Goal: Task Accomplishment & Management: Complete application form

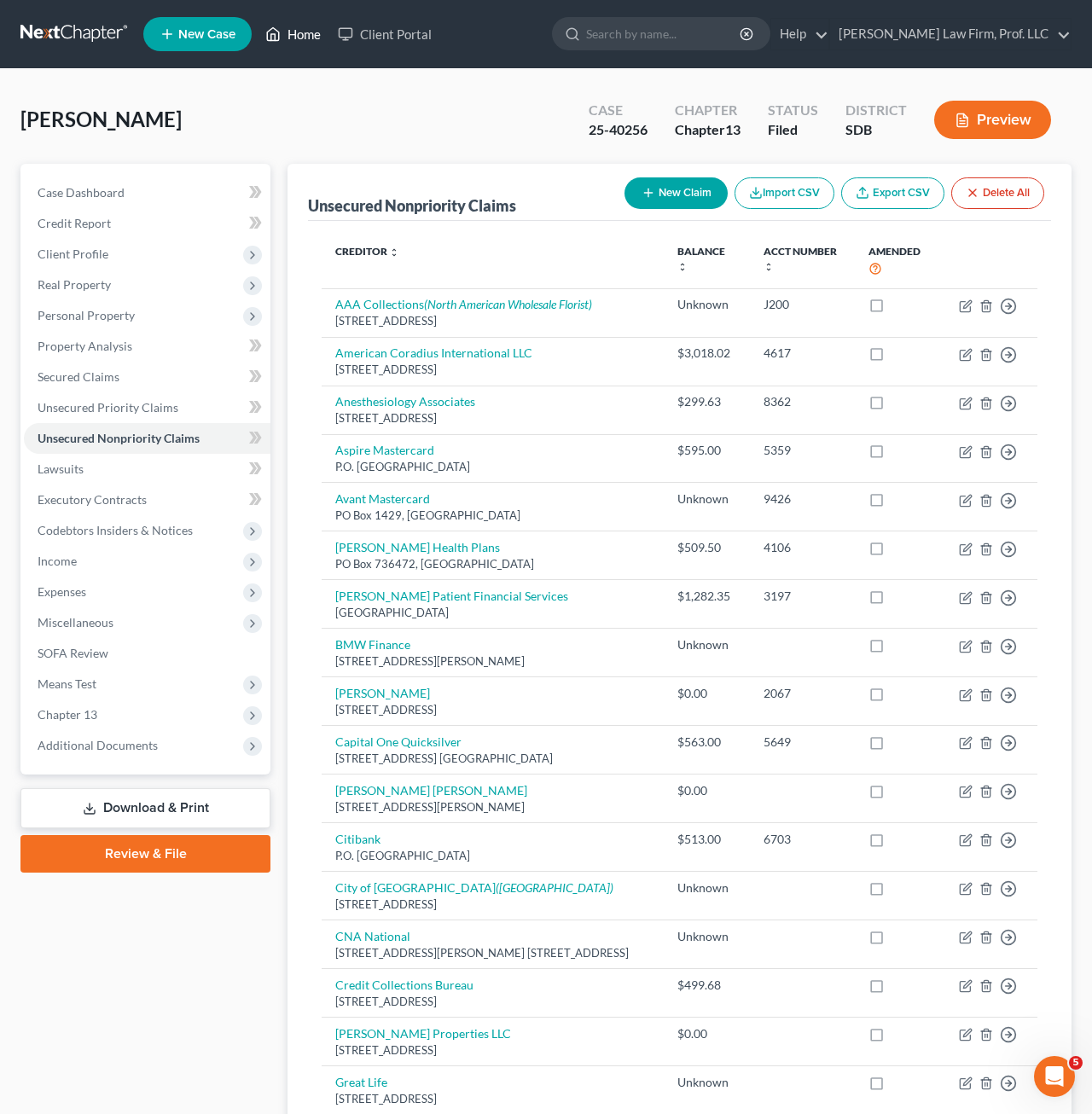
click at [264, 24] on link "Home" at bounding box center [292, 34] width 73 height 30
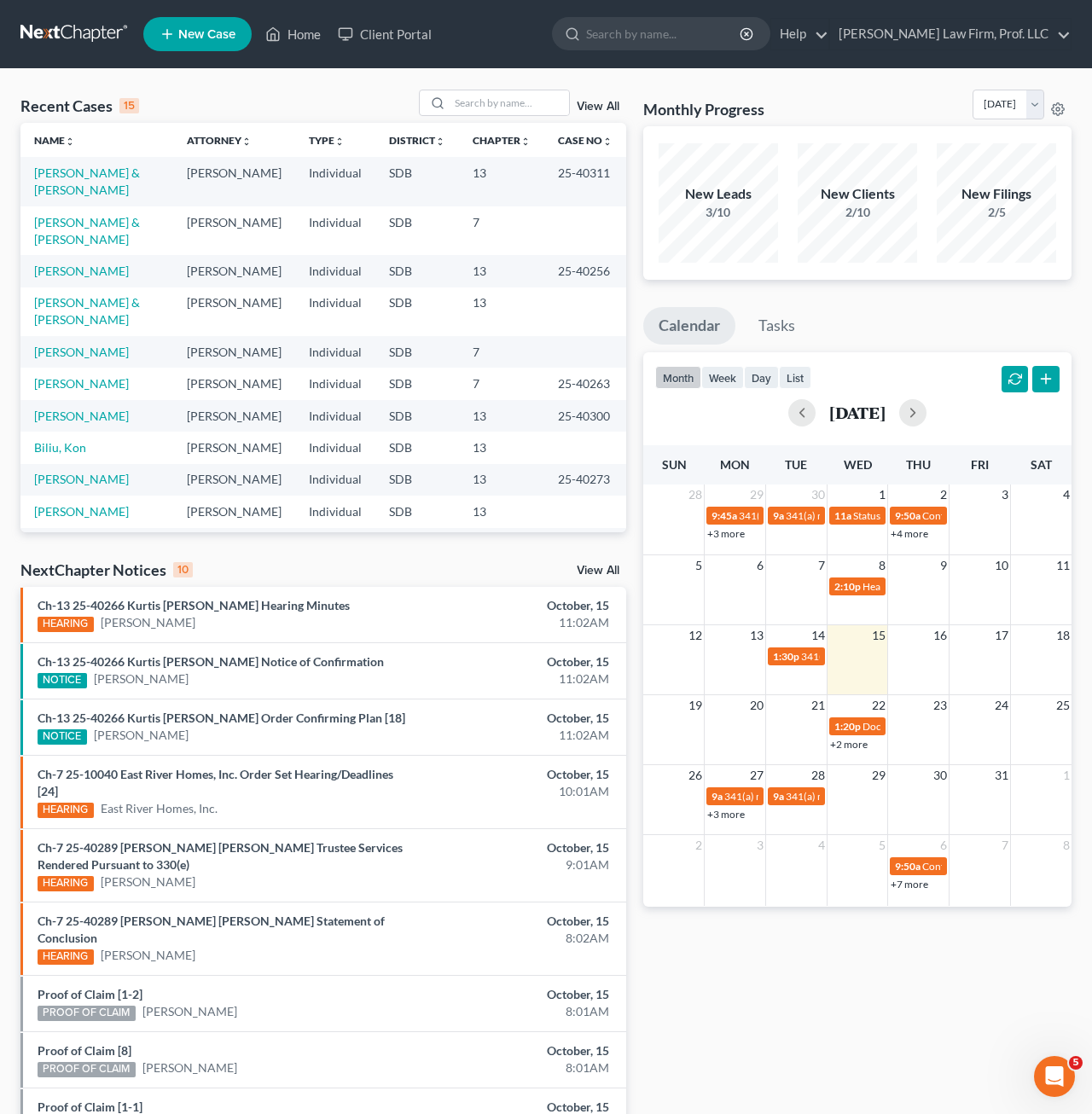
click at [483, 117] on div "Recent Cases 15 View All" at bounding box center [324, 106] width 606 height 33
click at [490, 91] on input "search" at bounding box center [508, 103] width 119 height 25
type input "[PERSON_NAME]"
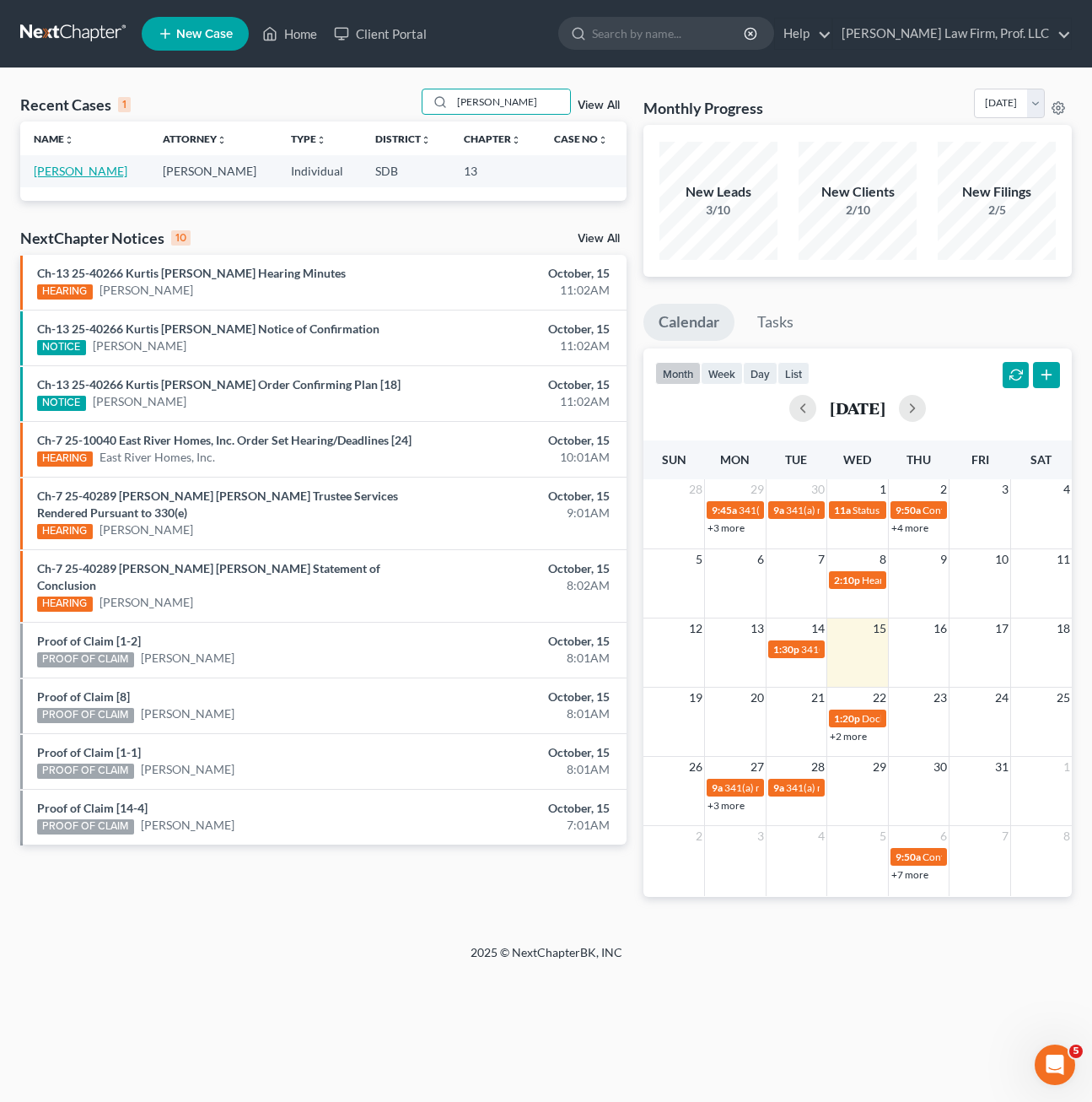
click at [82, 164] on link "[PERSON_NAME]" at bounding box center [81, 171] width 94 height 14
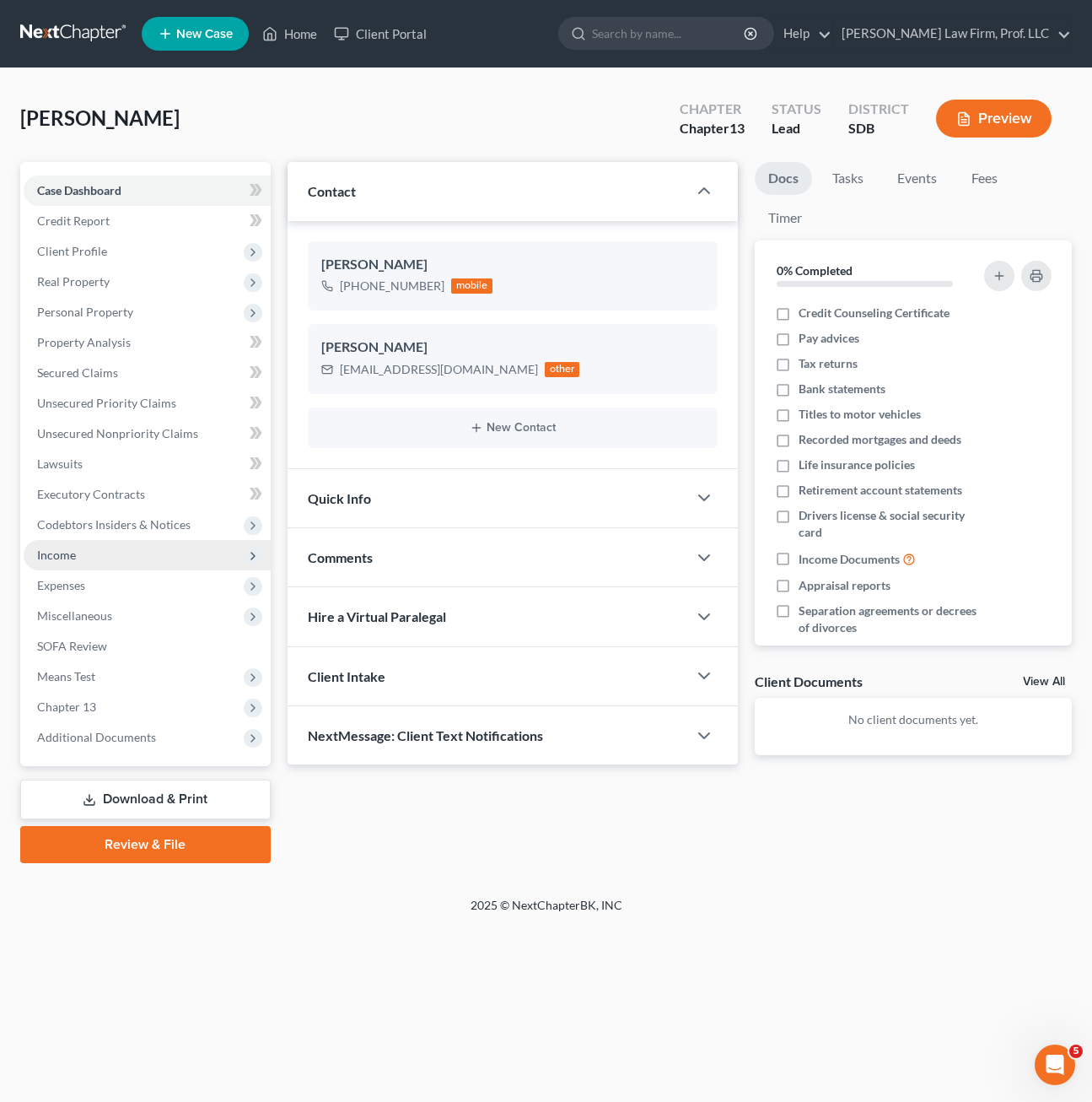
click at [101, 556] on span "Income" at bounding box center [147, 555] width 247 height 30
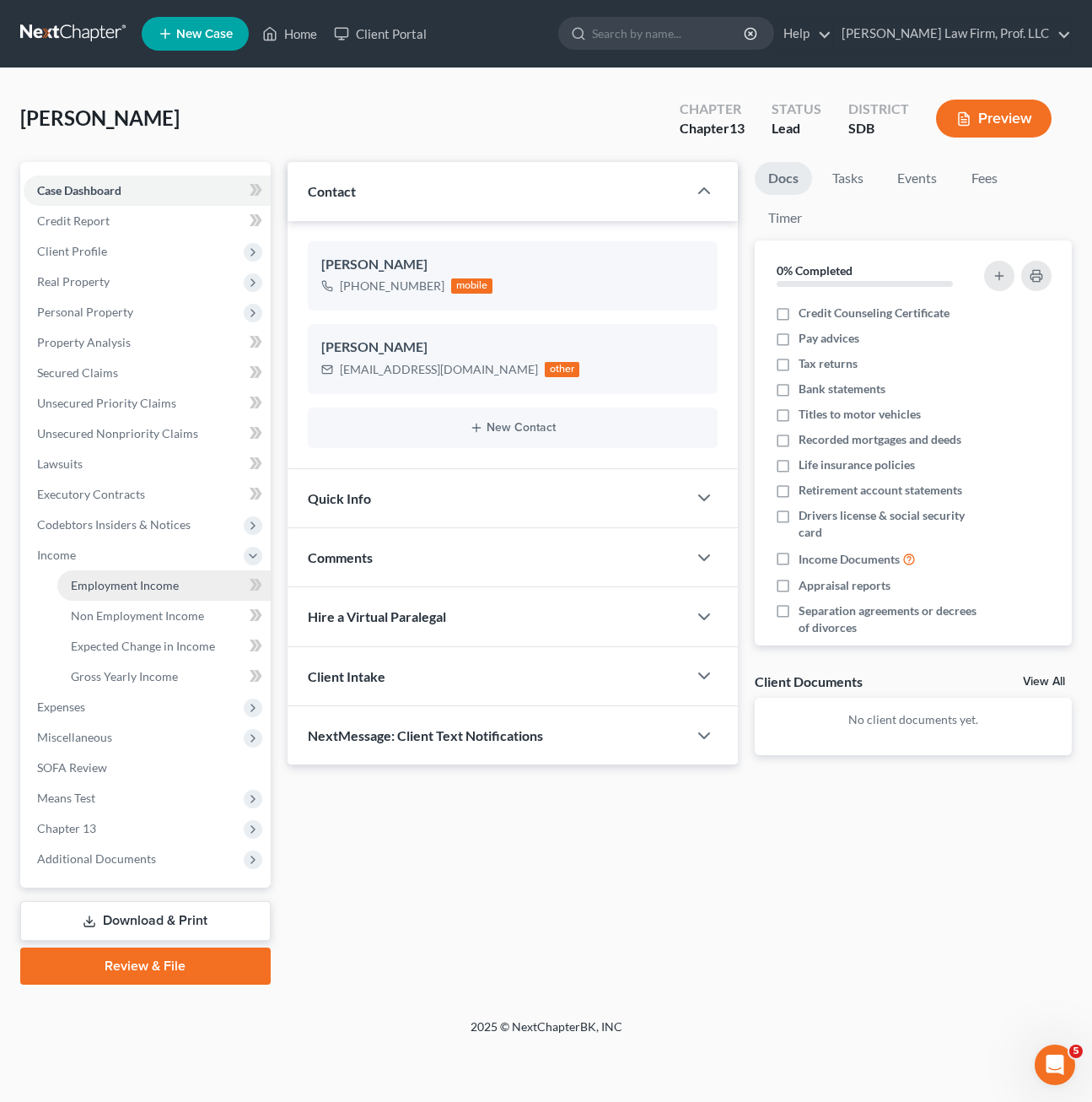
click at [105, 580] on span "Employment Income" at bounding box center [125, 585] width 108 height 14
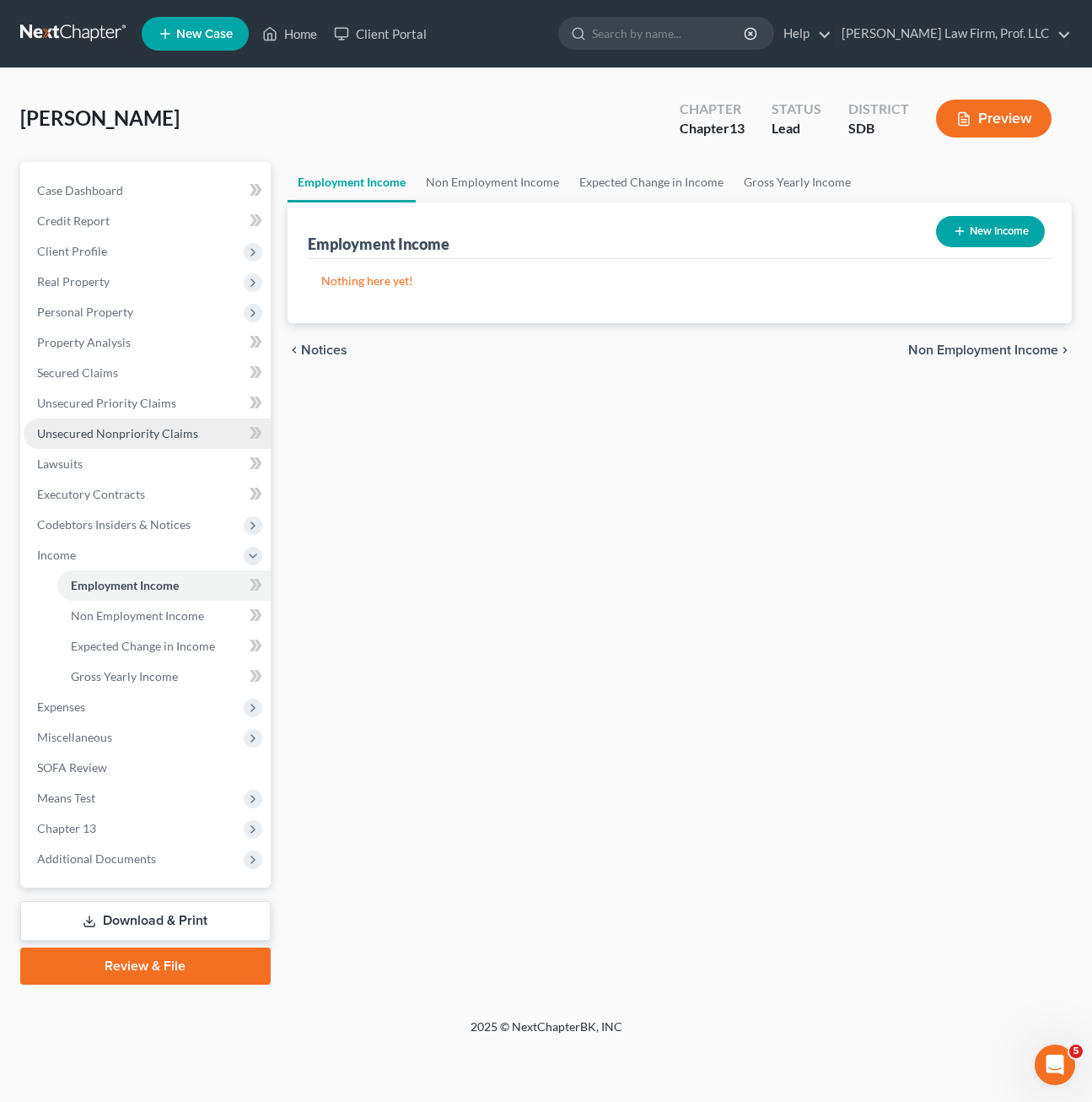
drag, startPoint x: 122, startPoint y: 432, endPoint x: 160, endPoint y: 440, distance: 38.8
click at [123, 431] on span "Unsecured Nonpriority Claims" at bounding box center [118, 433] width 161 height 14
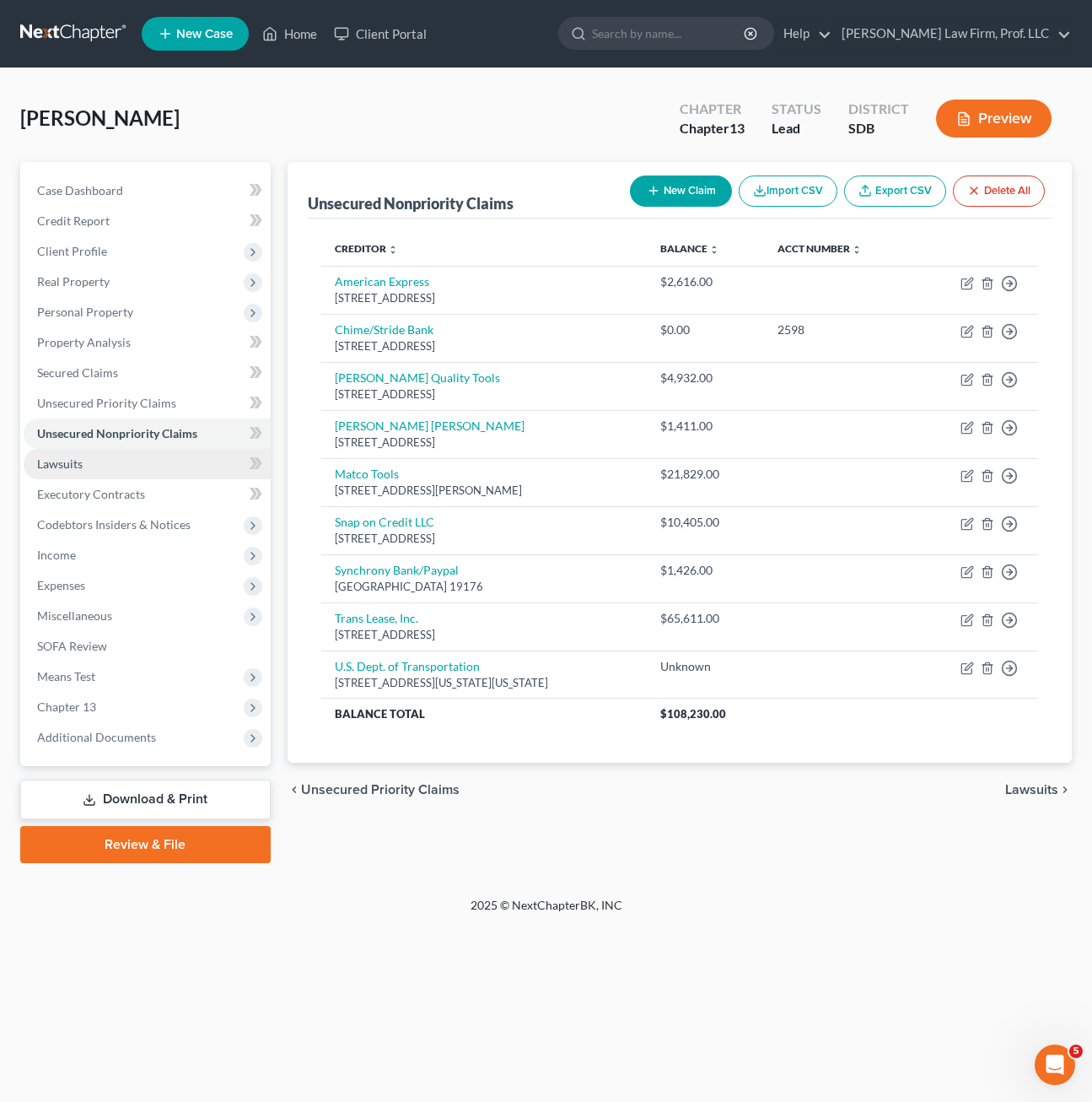
click at [89, 471] on link "Lawsuits" at bounding box center [147, 464] width 247 height 30
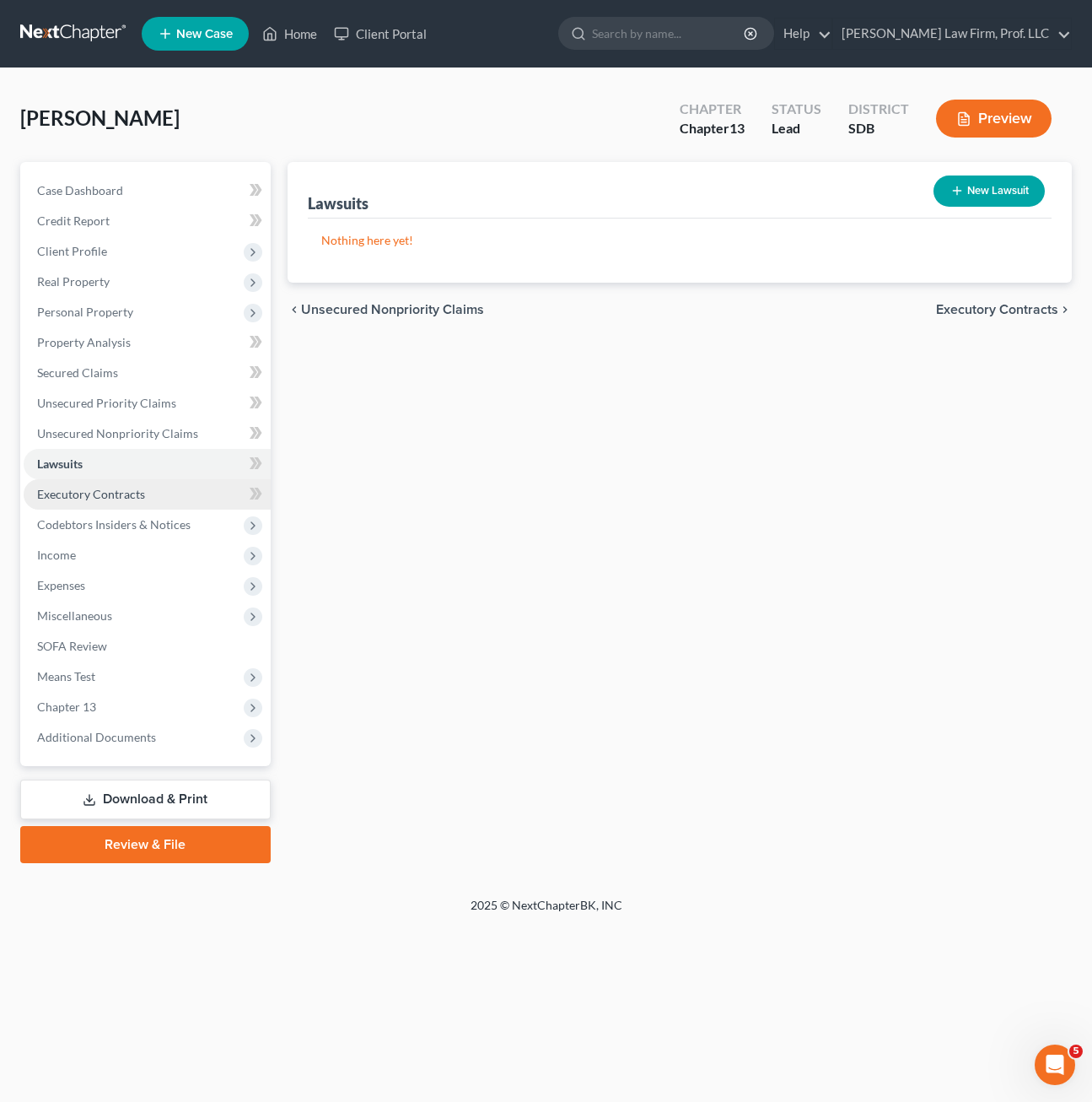
click at [90, 492] on span "Executory Contracts" at bounding box center [91, 494] width 108 height 14
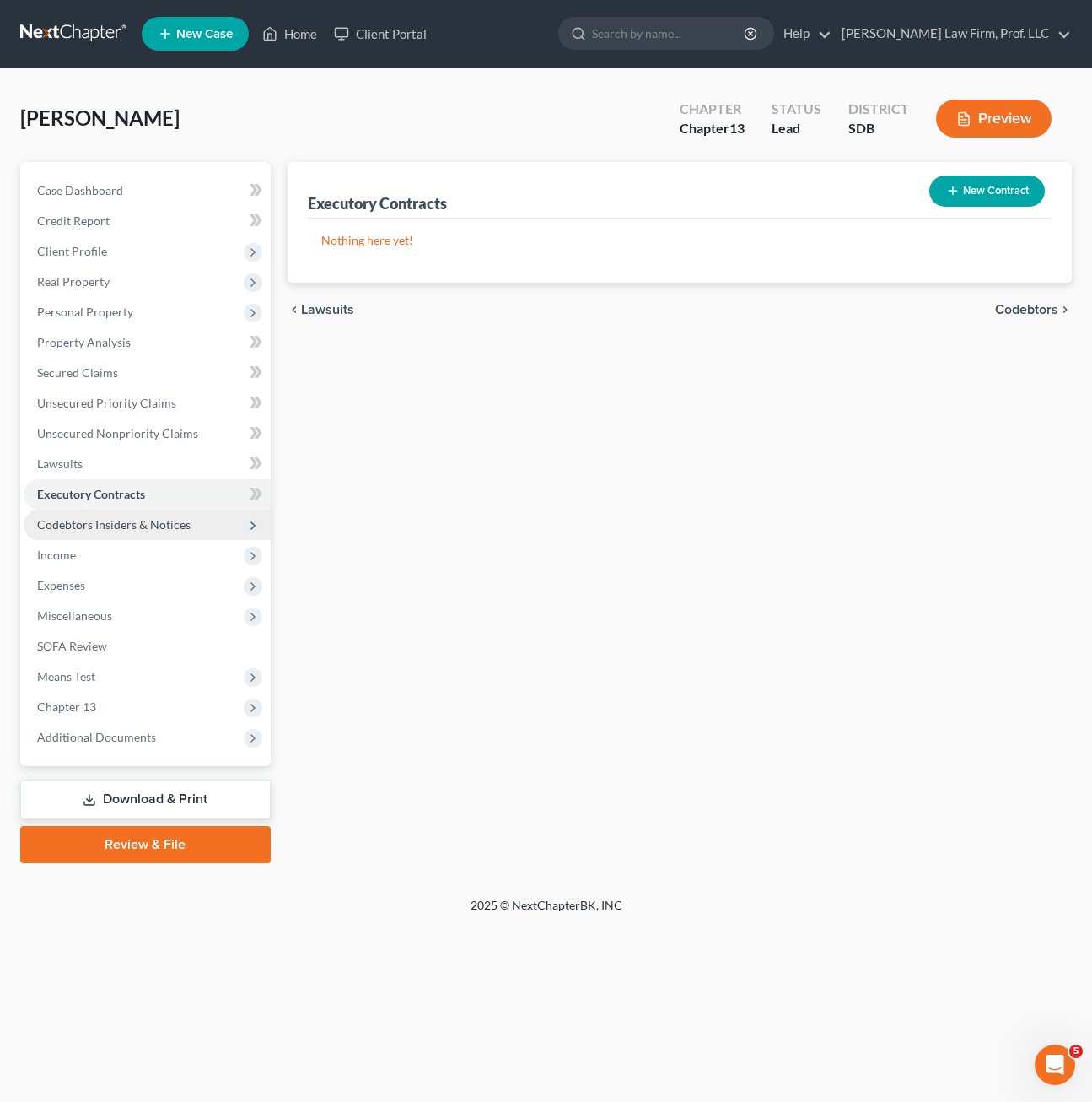
click at [120, 514] on span "Codebtors Insiders & Notices" at bounding box center [147, 525] width 247 height 30
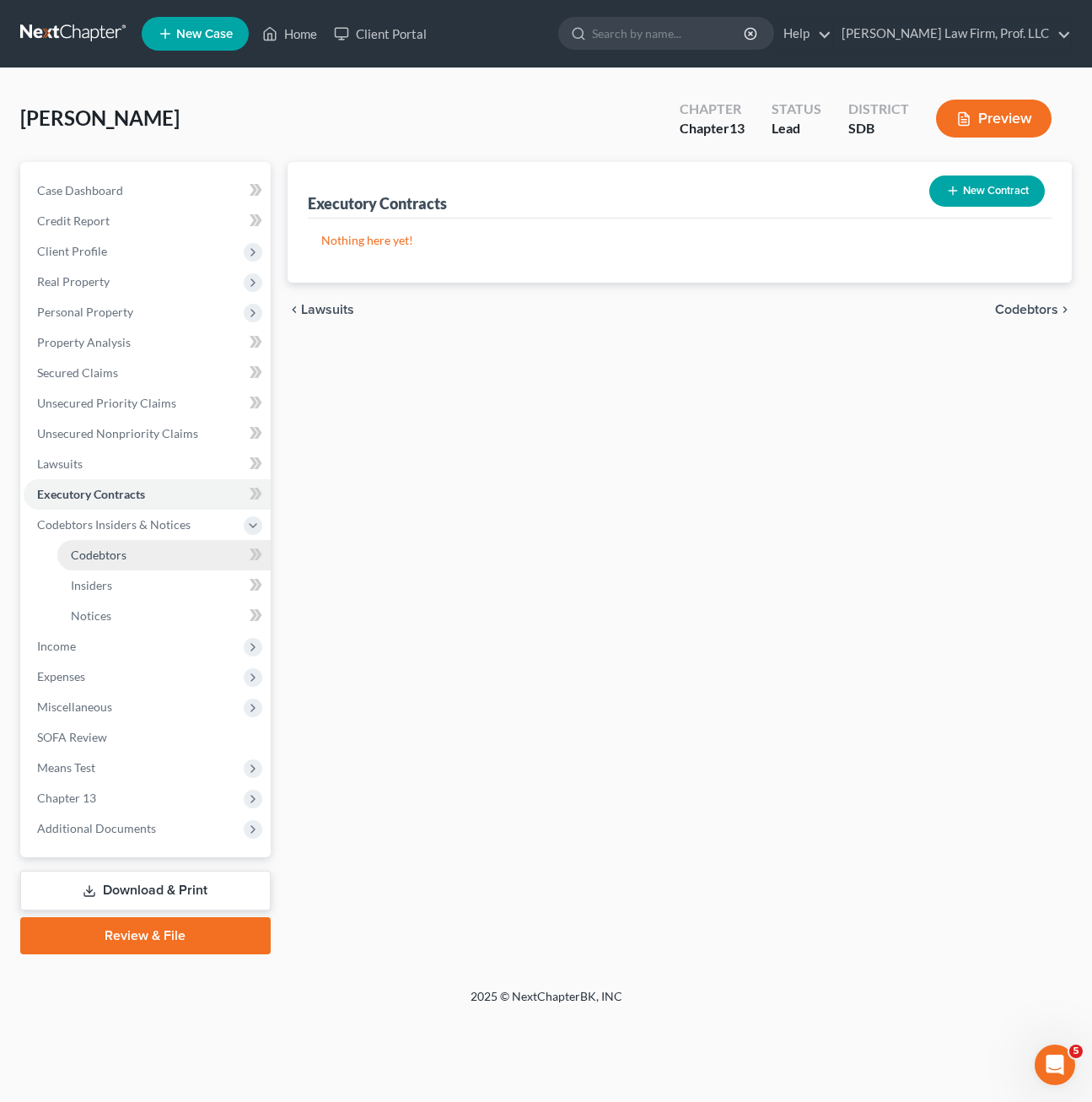
click at [113, 557] on span "Codebtors" at bounding box center [98, 554] width 56 height 14
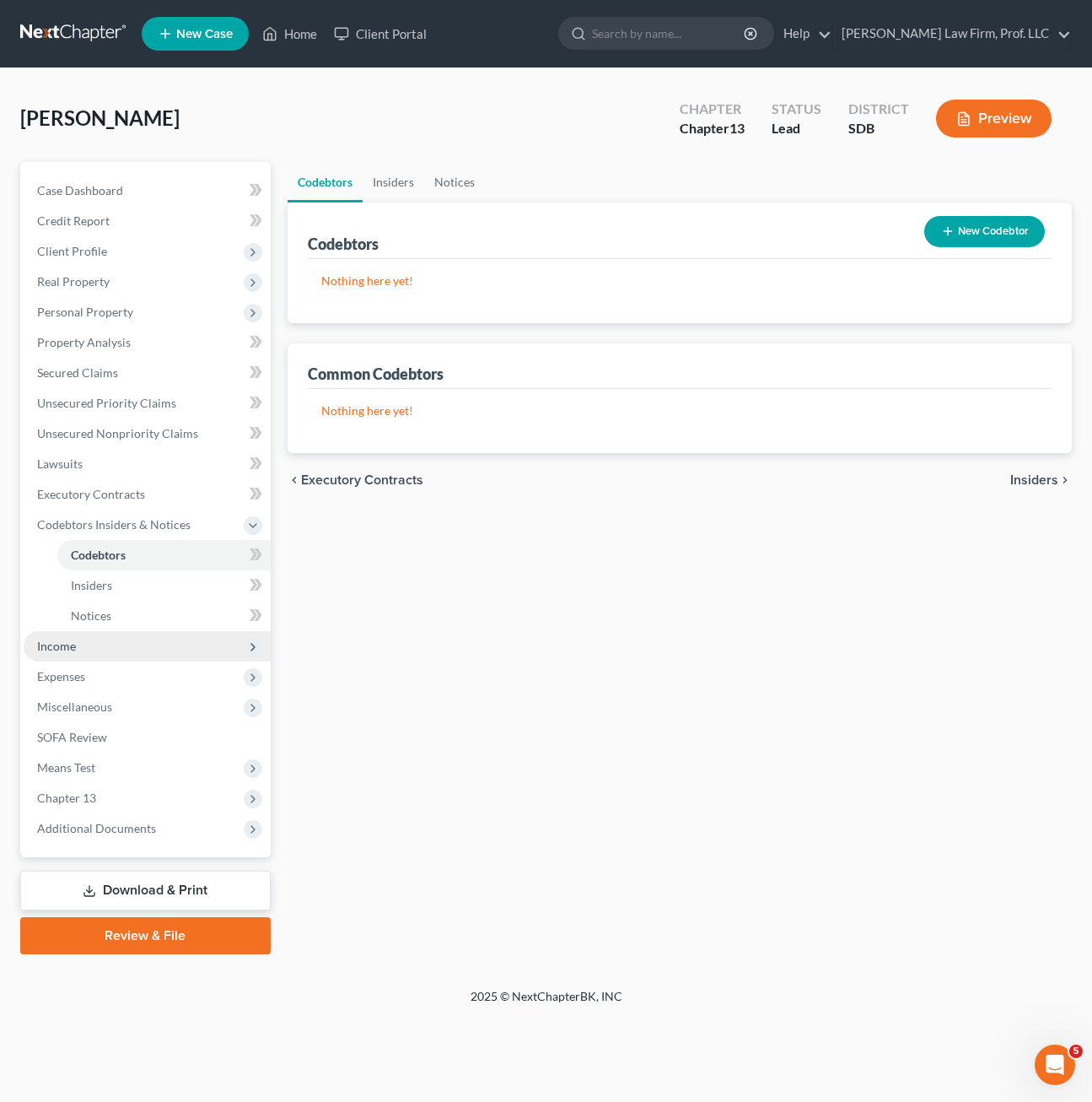
click at [82, 654] on span "Income" at bounding box center [147, 646] width 247 height 30
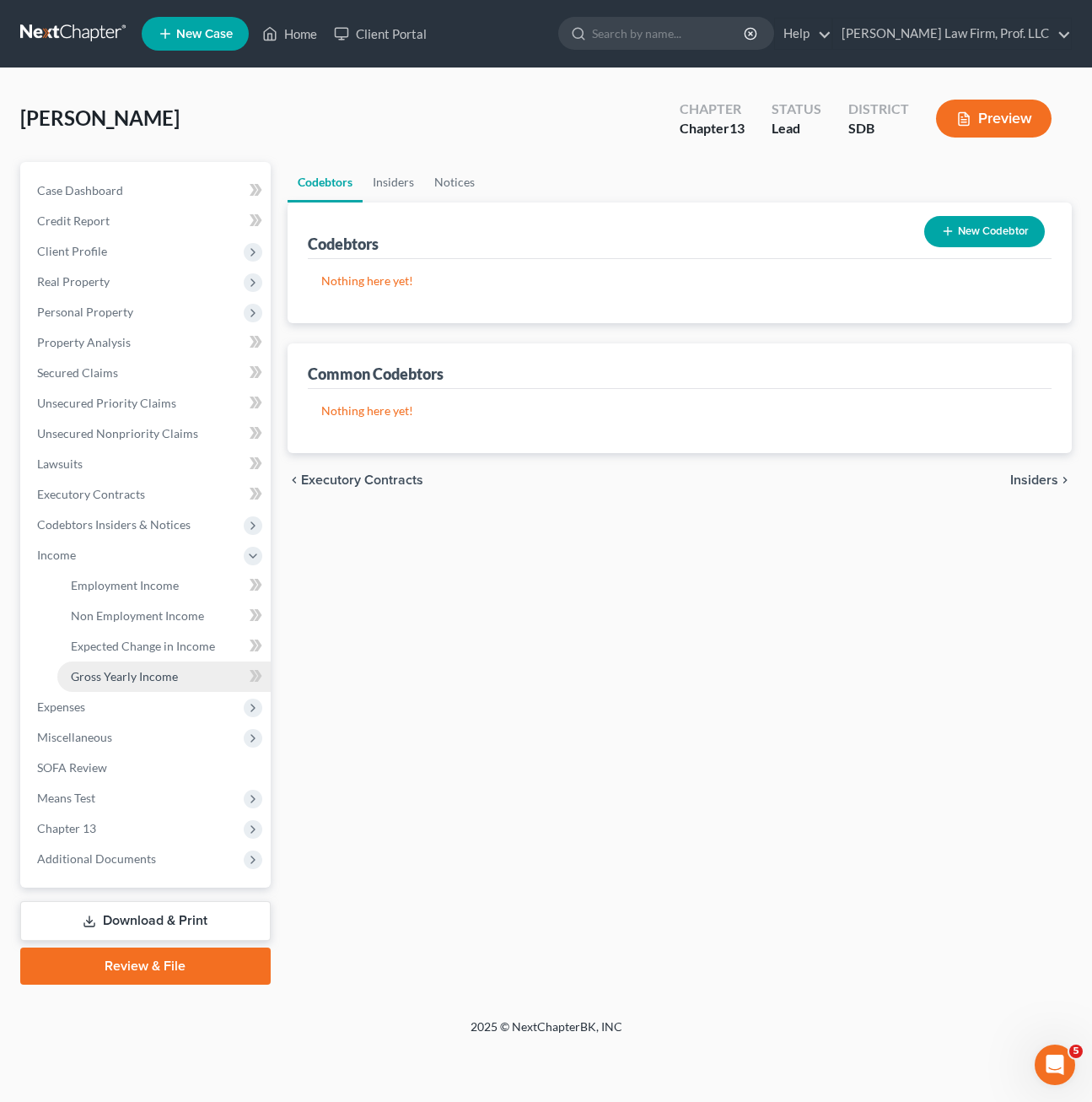
click at [96, 668] on link "Gross Yearly Income" at bounding box center [164, 676] width 214 height 30
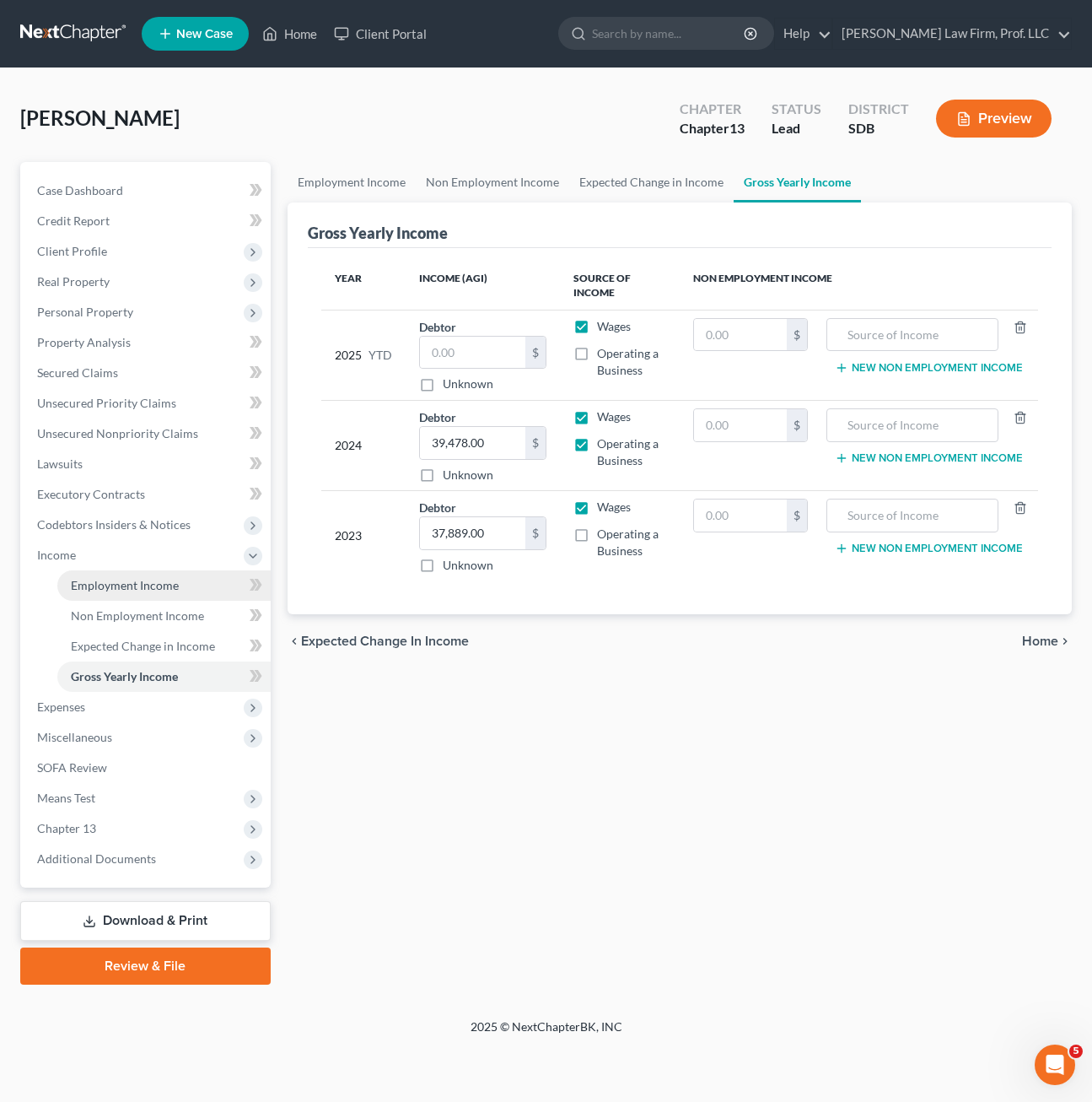
click at [113, 588] on span "Employment Income" at bounding box center [125, 585] width 108 height 14
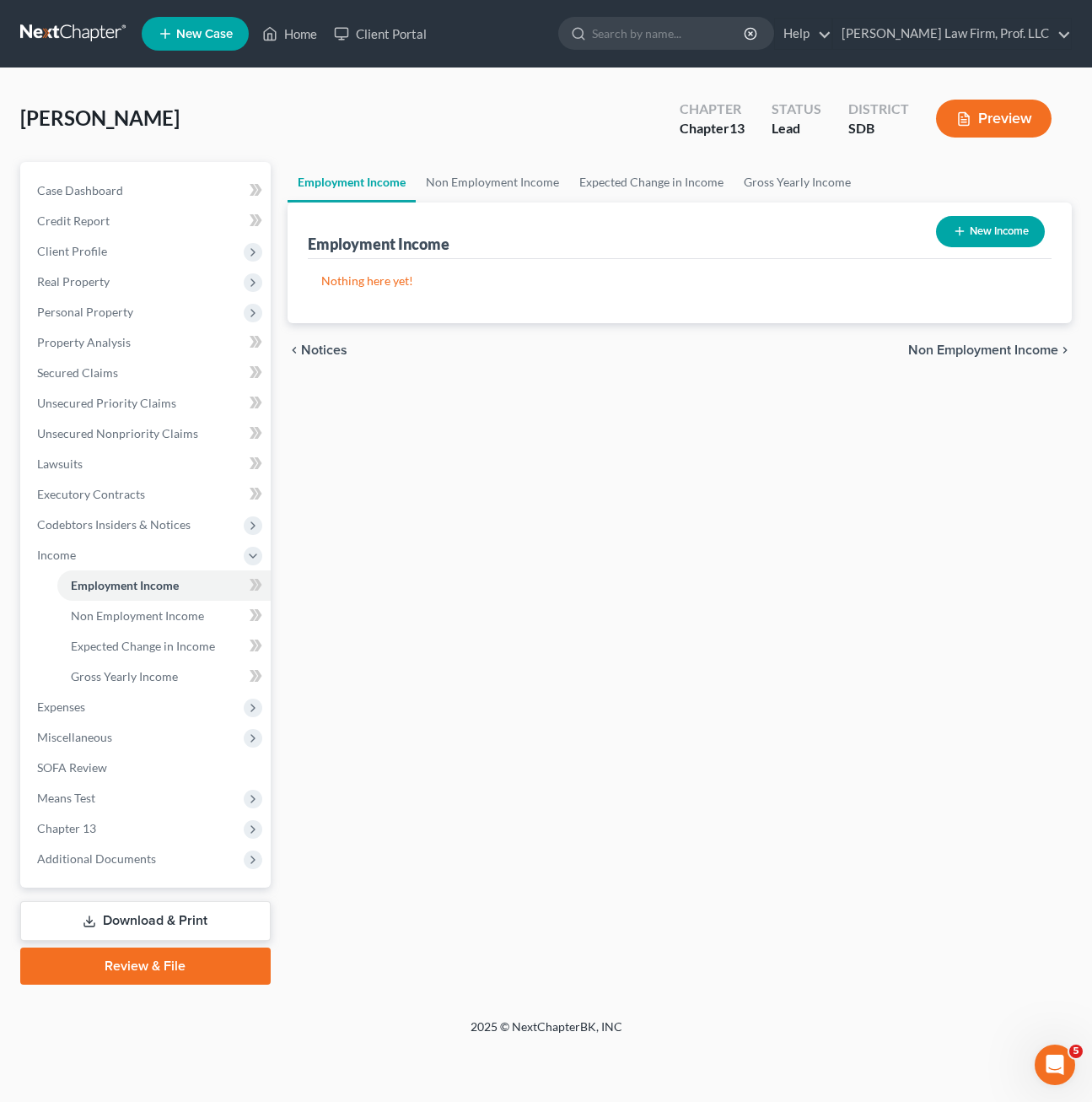
click at [453, 537] on div "Employment Income Non Employment Income Expected Change in Income Gross Yearly …" at bounding box center [680, 574] width 801 height 823
click at [110, 616] on span "Non Employment Income" at bounding box center [137, 615] width 133 height 14
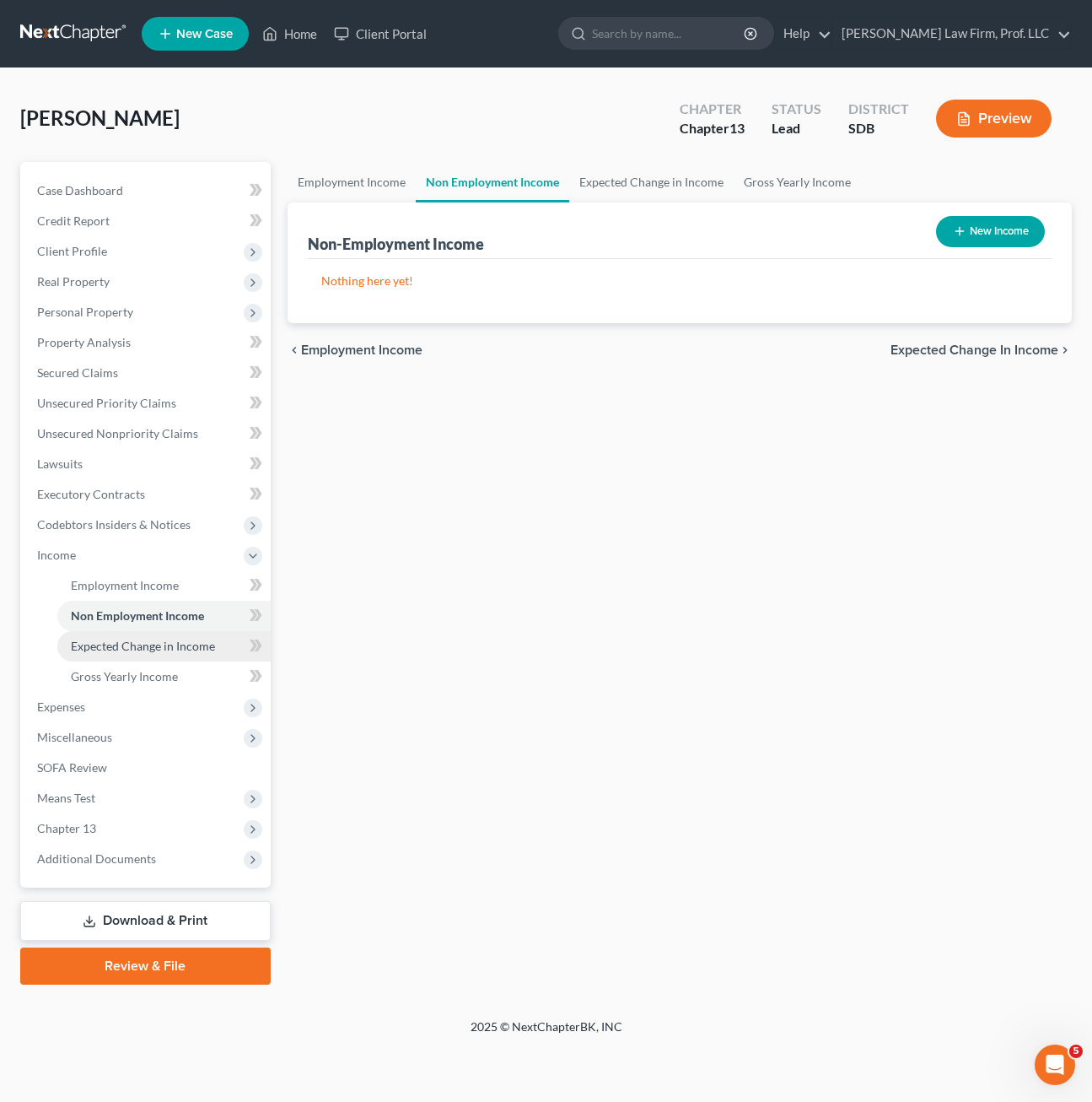
click at [138, 638] on span "Expected Change in Income" at bounding box center [143, 645] width 144 height 14
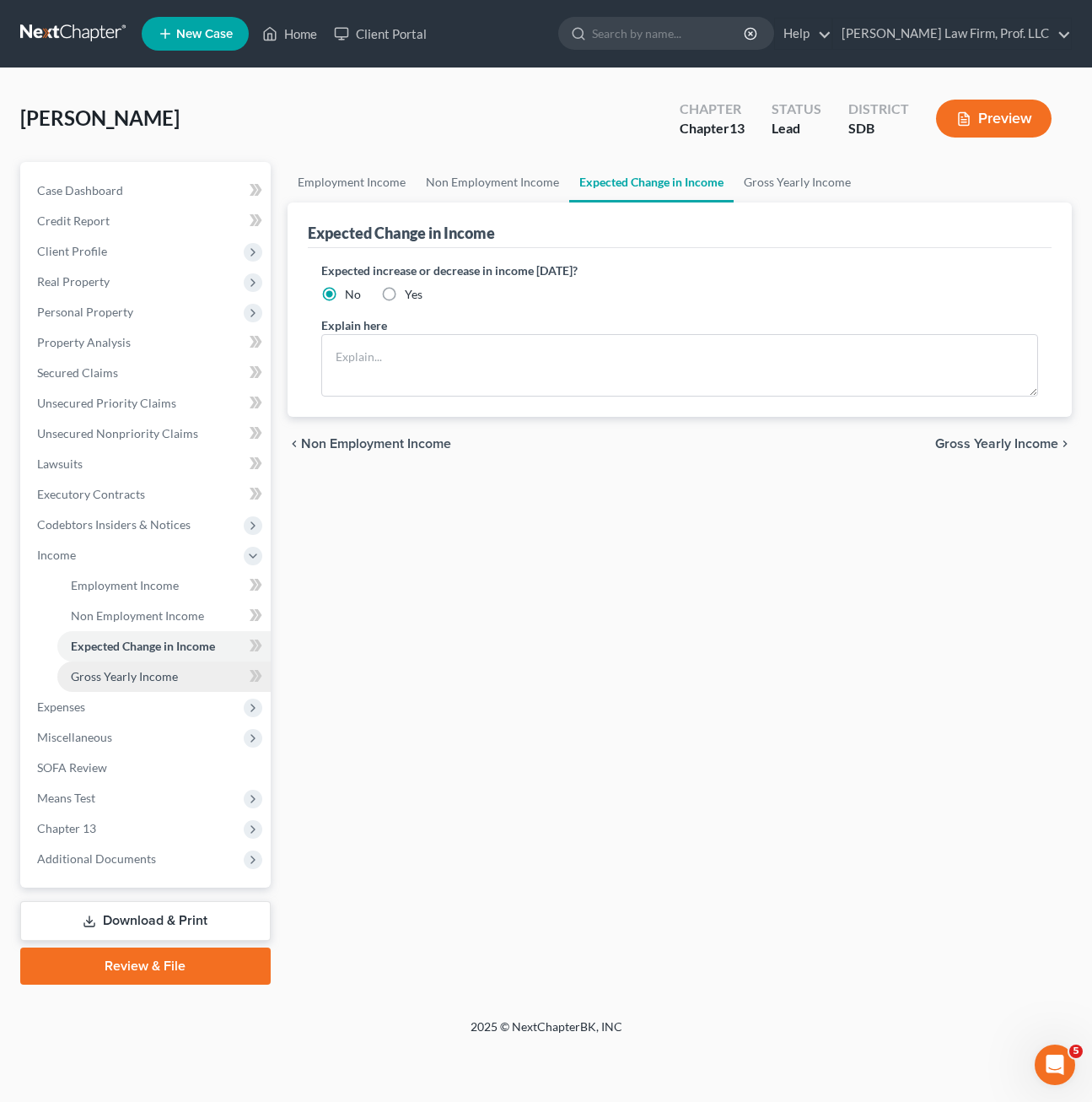
click at [138, 671] on span "Gross Yearly Income" at bounding box center [124, 676] width 107 height 14
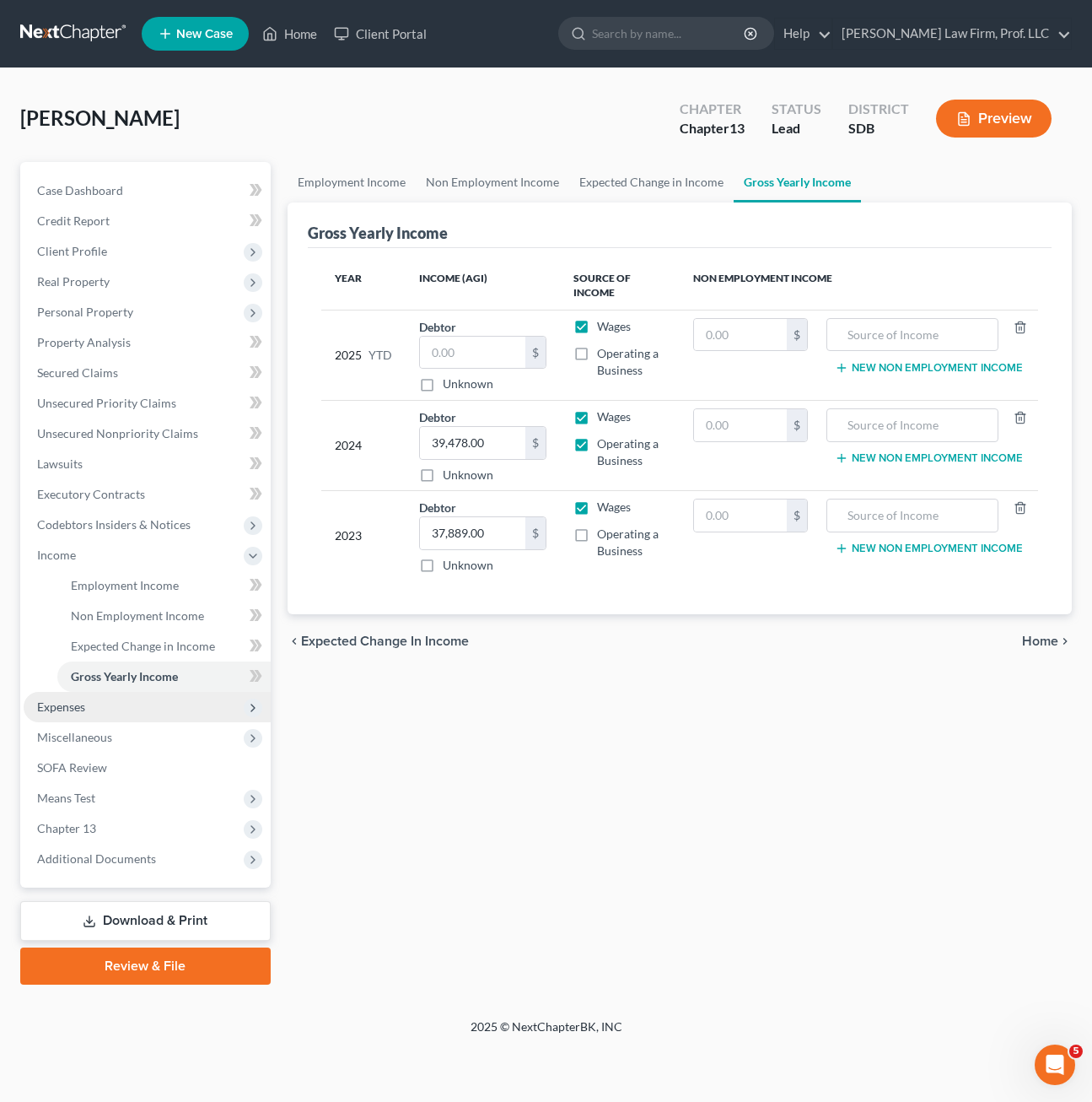
drag, startPoint x: 68, startPoint y: 707, endPoint x: 85, endPoint y: 707, distance: 17.0
click at [68, 706] on span "Expenses" at bounding box center [61, 707] width 48 height 14
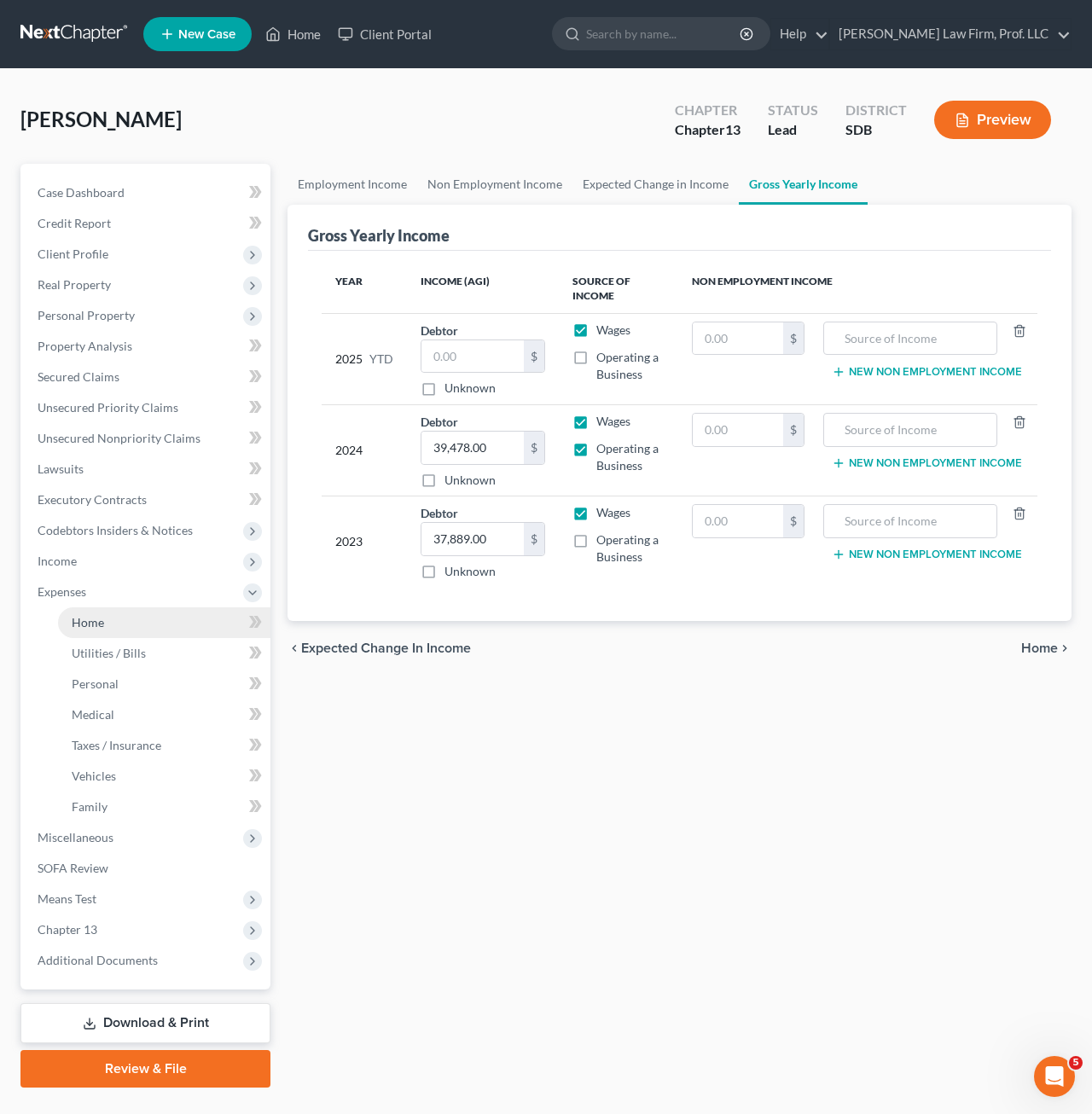
click at [79, 623] on span "Home" at bounding box center [88, 622] width 32 height 14
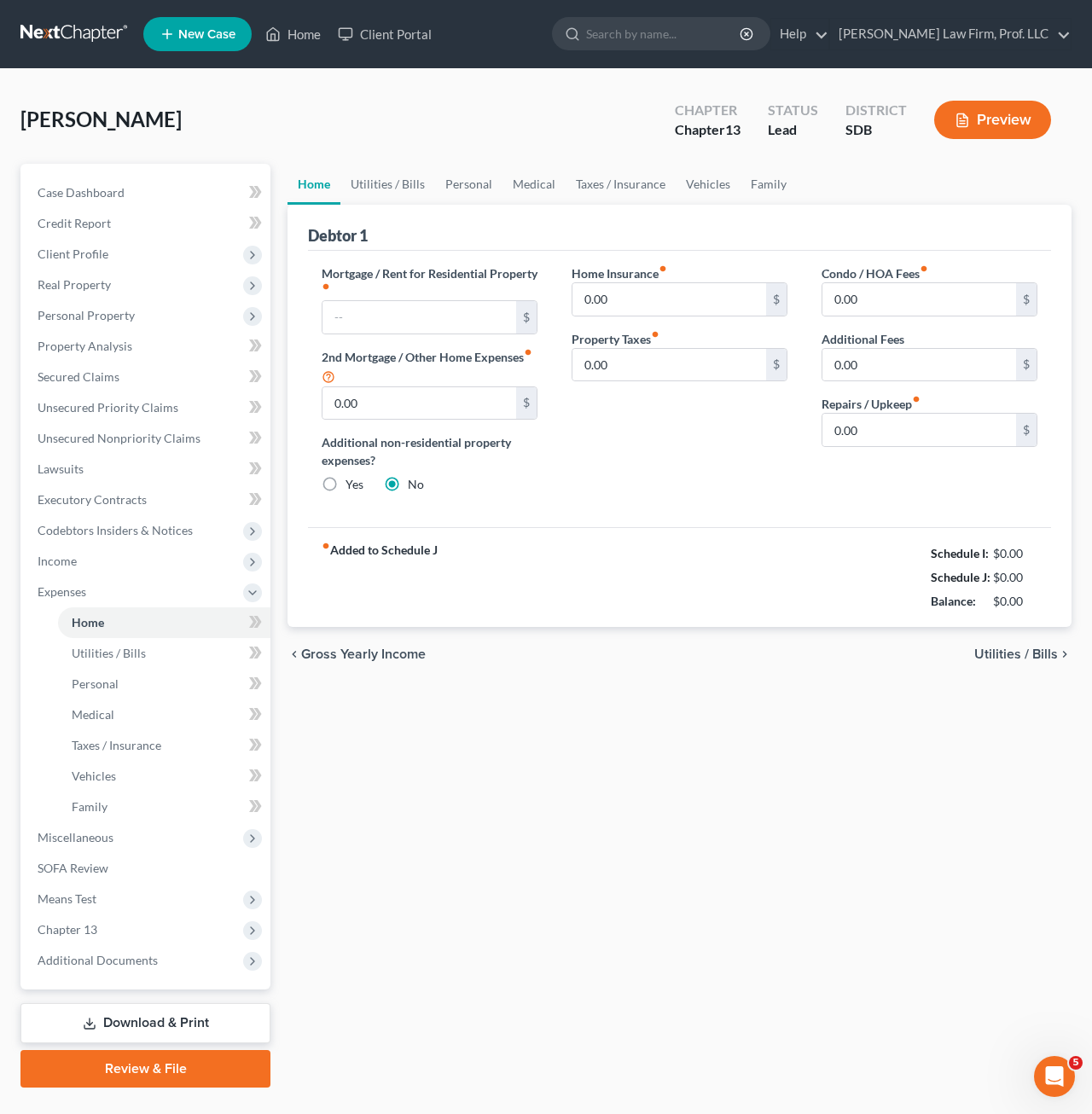
click at [638, 751] on div "Home Utilities / Bills Personal Medical Taxes / Insurance Vehicles Family Debto…" at bounding box center [679, 626] width 801 height 923
click at [693, 727] on div "Home Utilities / Bills Personal Medical Taxes / Insurance Vehicles Family Debto…" at bounding box center [679, 626] width 801 height 923
click at [553, 811] on div "Home Utilities / Bills Personal Medical Taxes / Insurance Vehicles Family Debto…" at bounding box center [679, 626] width 801 height 923
click at [121, 838] on span "Miscellaneous" at bounding box center [147, 837] width 247 height 30
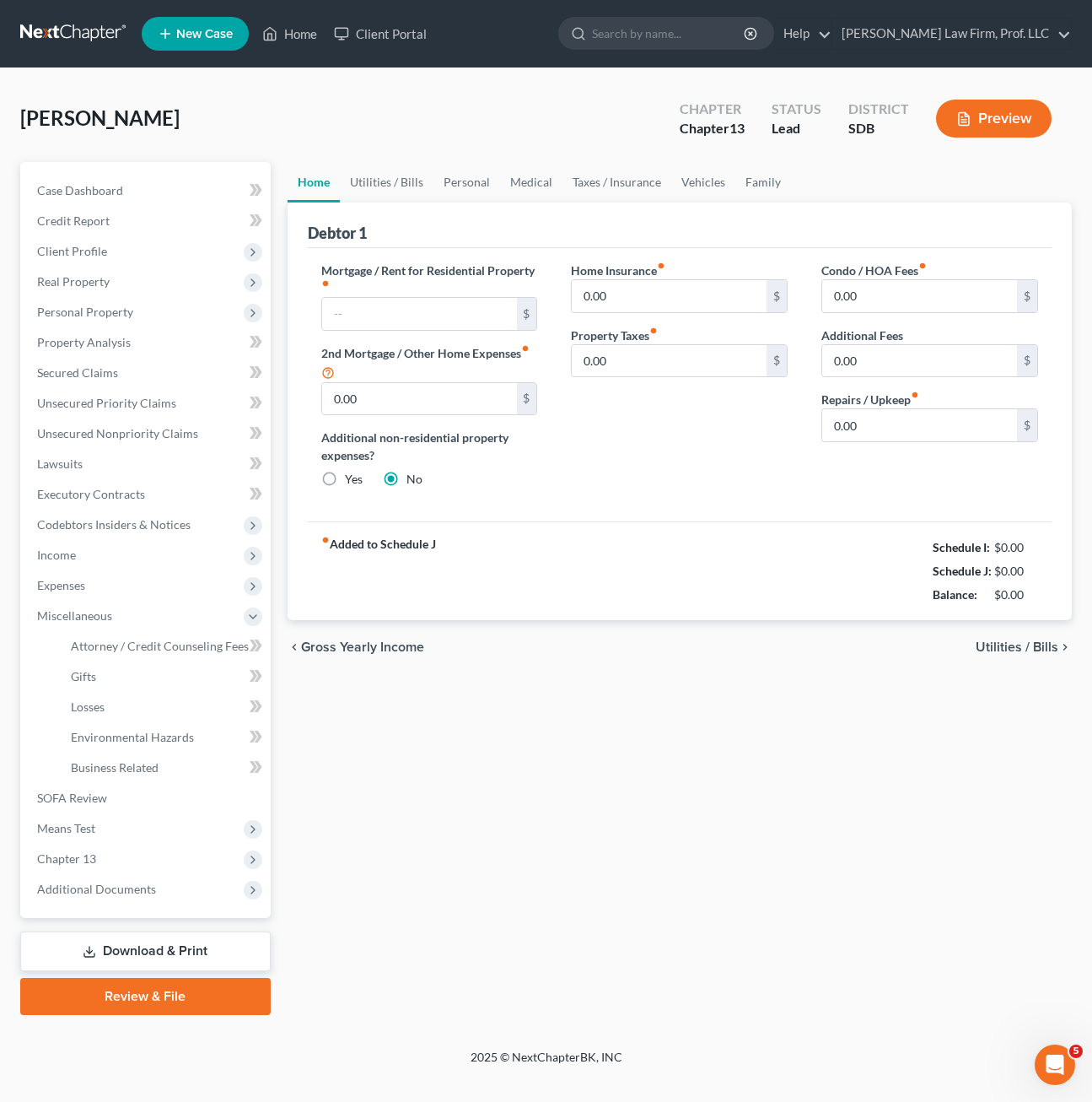
click at [464, 790] on div "Home Utilities / Bills Personal Medical Taxes / Insurance Vehicles Family Debto…" at bounding box center [680, 589] width 801 height 853
click at [538, 810] on div "Home Utilities / Bills Personal Medical Taxes / Insurance Vehicles Family Debto…" at bounding box center [680, 589] width 801 height 853
click at [102, 309] on span "Personal Property" at bounding box center [85, 311] width 96 height 14
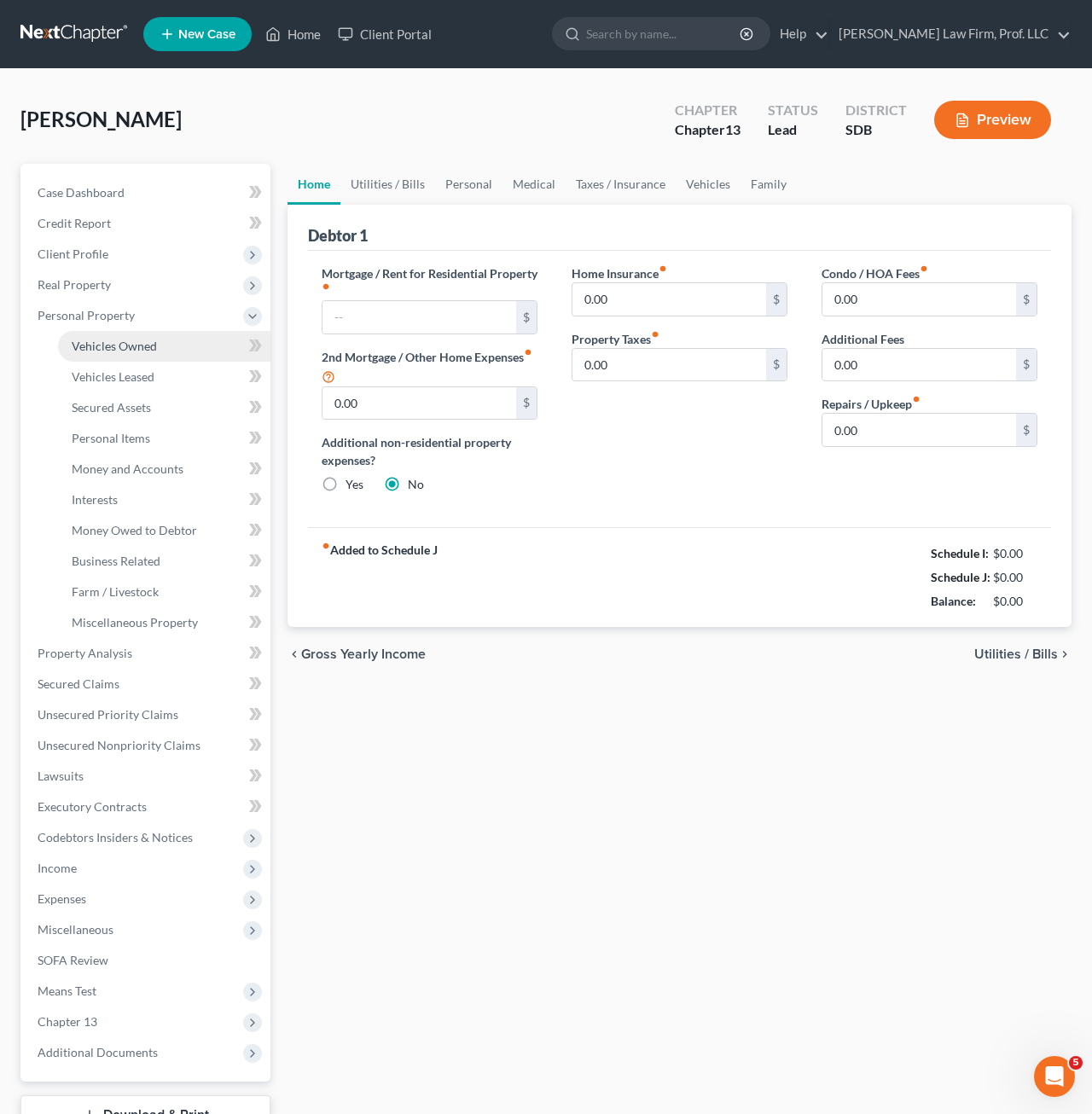
drag, startPoint x: 123, startPoint y: 342, endPoint x: 132, endPoint y: 349, distance: 11.4
click at [121, 341] on span "Vehicles Owned" at bounding box center [114, 346] width 85 height 14
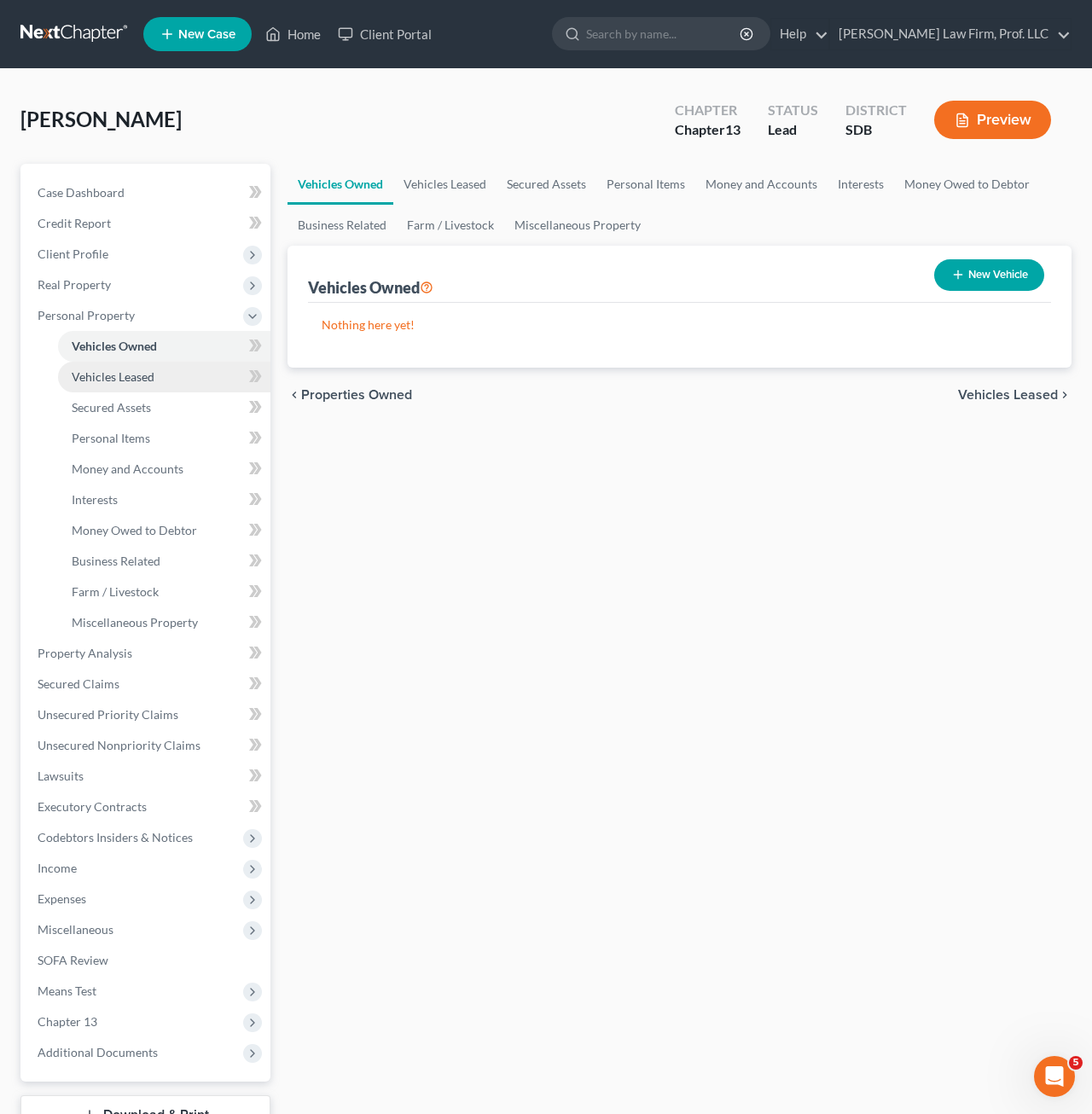
click at [147, 376] on span "Vehicles Leased" at bounding box center [113, 376] width 82 height 14
drag, startPoint x: 779, startPoint y: 522, endPoint x: 770, endPoint y: 505, distance: 19.2
click at [780, 518] on div "Vehicles Owned Vehicles Leased Secured Assets Personal Items Money and Accounts…" at bounding box center [679, 671] width 801 height 1015
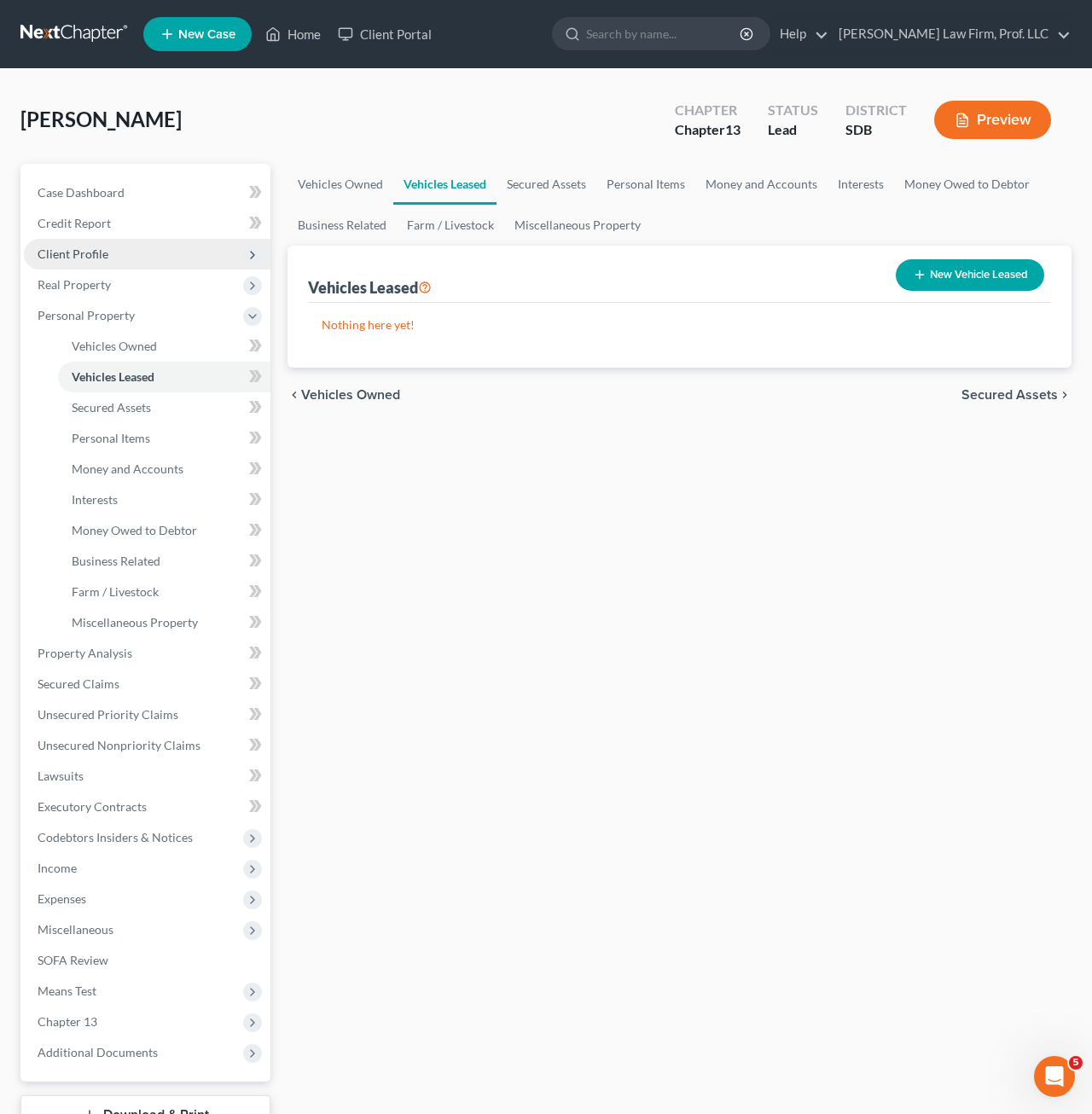
click at [134, 244] on span "Client Profile" at bounding box center [147, 254] width 247 height 30
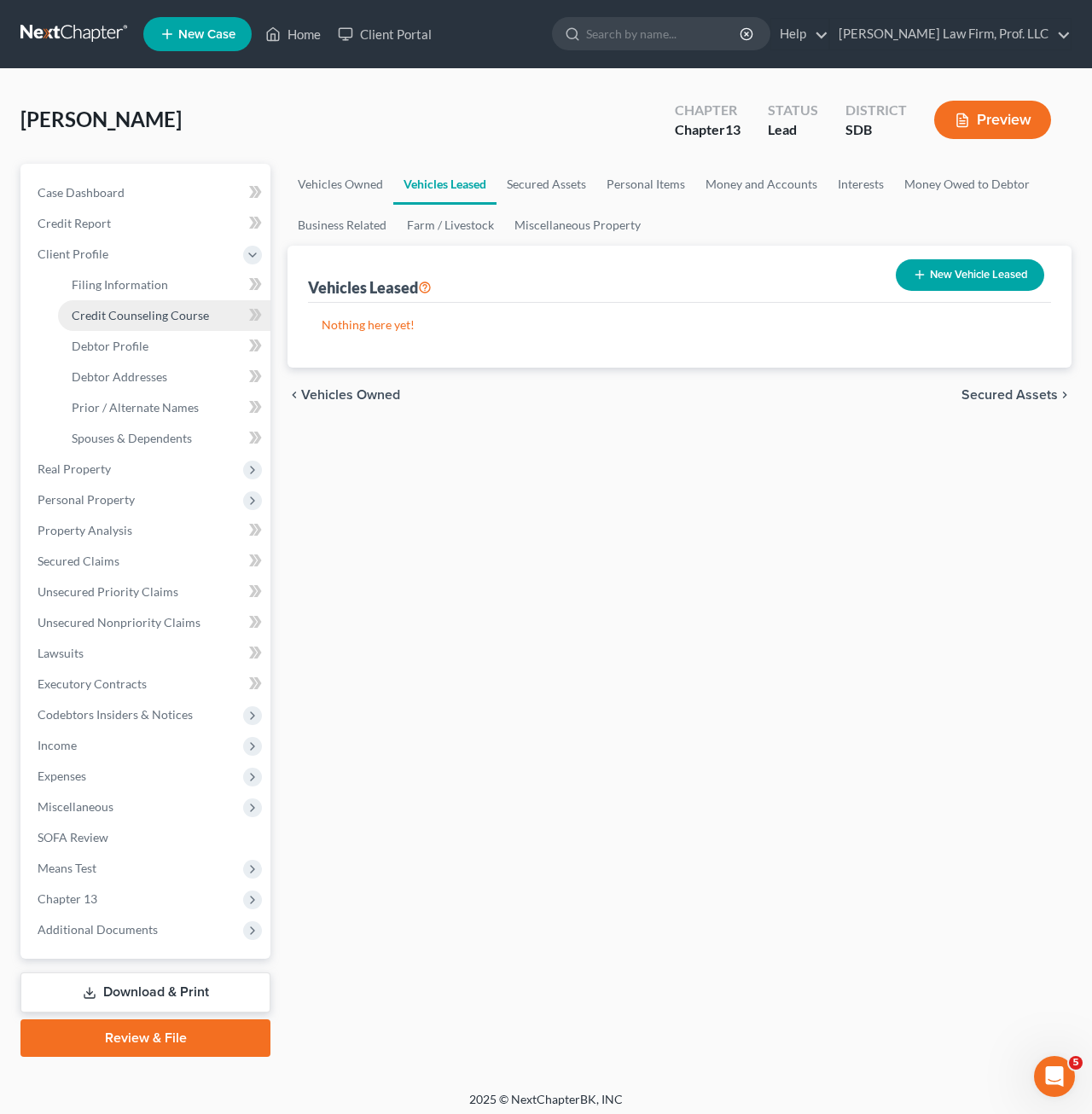
click at [135, 324] on link "Credit Counseling Course" at bounding box center [164, 315] width 212 height 30
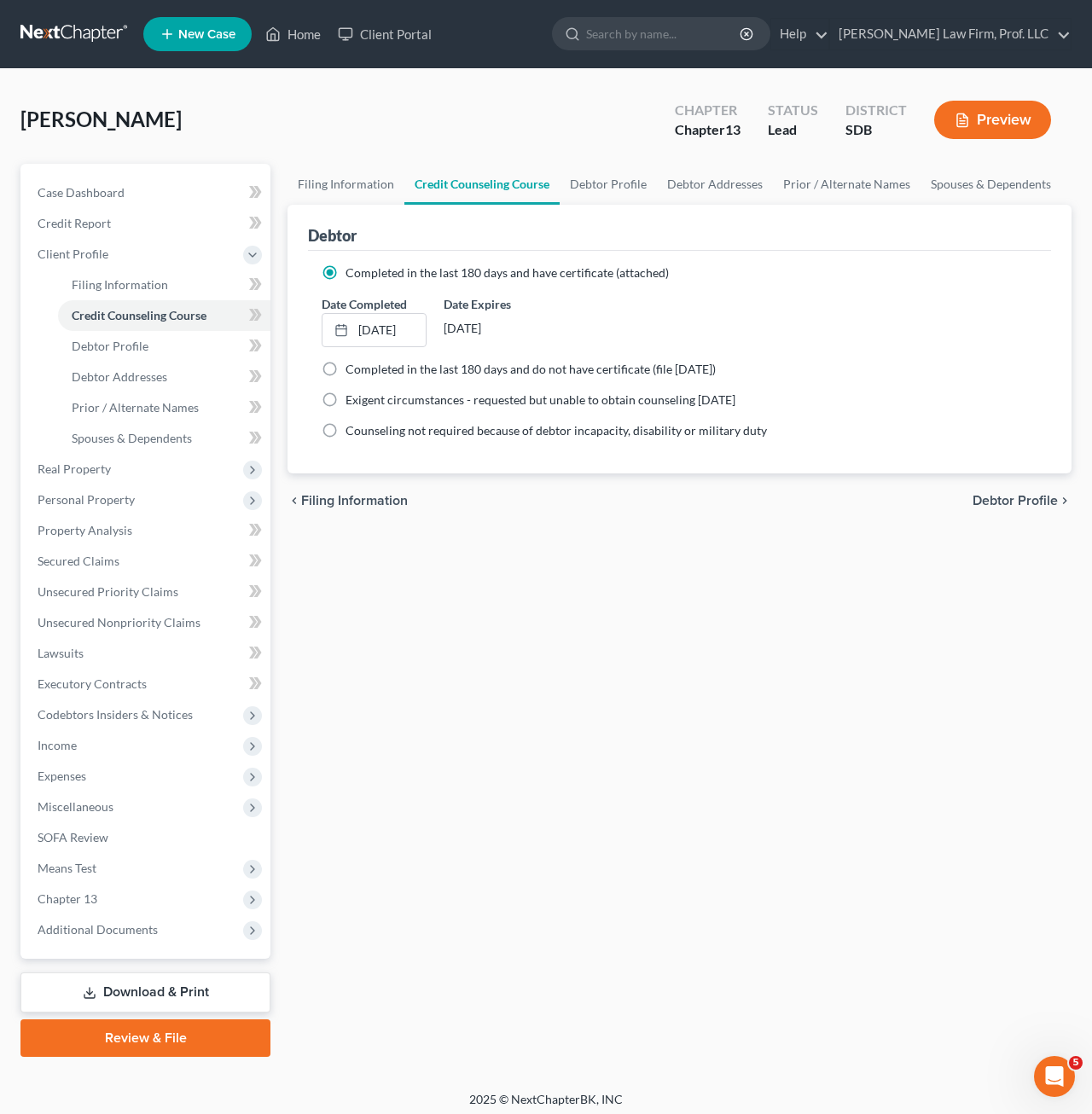
click at [654, 690] on div "Filing Information Credit Counseling Course Debtor Profile Debtor Addresses Pri…" at bounding box center [679, 610] width 801 height 893
click at [715, 599] on div "Filing Information Credit Counseling Course Debtor Profile Debtor Addresses Pri…" at bounding box center [679, 610] width 801 height 893
click at [642, 759] on div "Filing Information Credit Counseling Course Debtor Profile Debtor Addresses Pri…" at bounding box center [679, 610] width 801 height 893
drag, startPoint x: 605, startPoint y: 587, endPoint x: 590, endPoint y: 588, distance: 15.0
click at [605, 588] on div "Filing Information Credit Counseling Course Debtor Profile Debtor Addresses Pri…" at bounding box center [679, 610] width 801 height 893
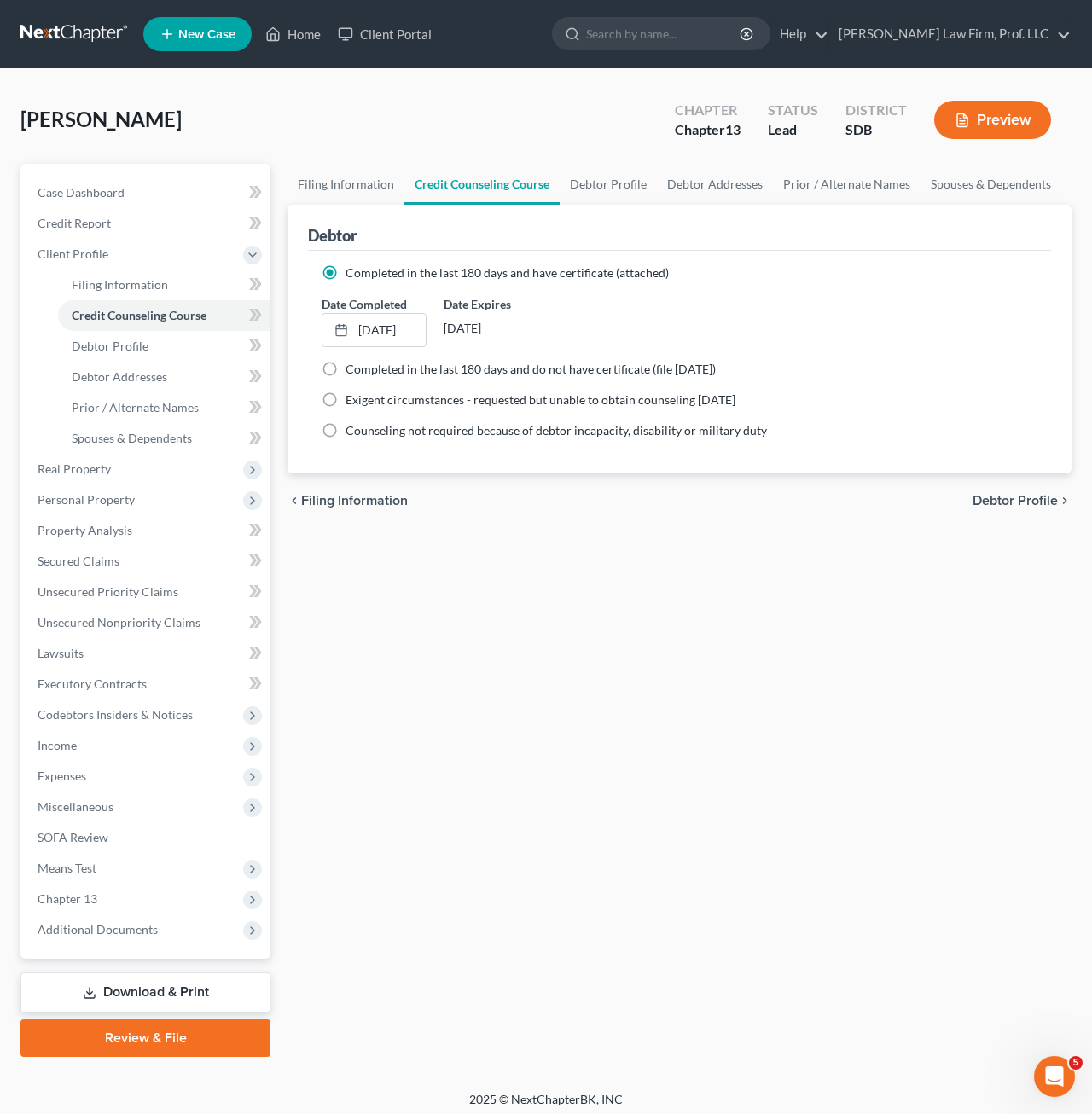
drag, startPoint x: 601, startPoint y: 751, endPoint x: 600, endPoint y: 741, distance: 10.0
click at [601, 751] on div "Filing Information Credit Counseling Course Debtor Profile Debtor Addresses Pri…" at bounding box center [679, 610] width 801 height 893
click at [567, 669] on div "Filing Information Credit Counseling Course Debtor Profile Debtor Addresses Pri…" at bounding box center [679, 610] width 801 height 893
click at [676, 829] on div "Filing Information Credit Counseling Course Debtor Profile Debtor Addresses Pri…" at bounding box center [679, 610] width 801 height 893
click at [70, 473] on span "Real Property" at bounding box center [74, 469] width 74 height 14
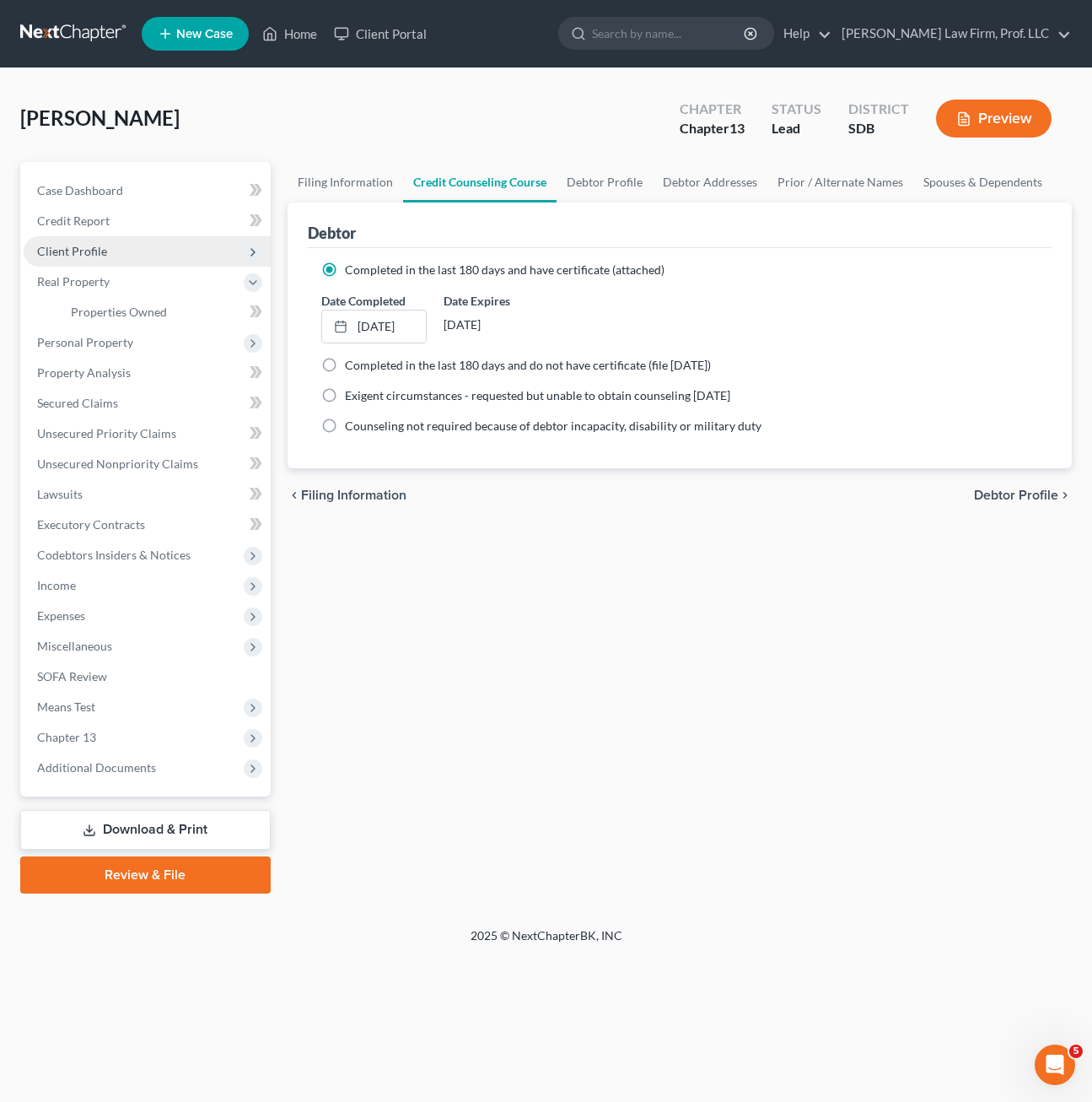
click at [84, 254] on span "Client Profile" at bounding box center [72, 251] width 70 height 14
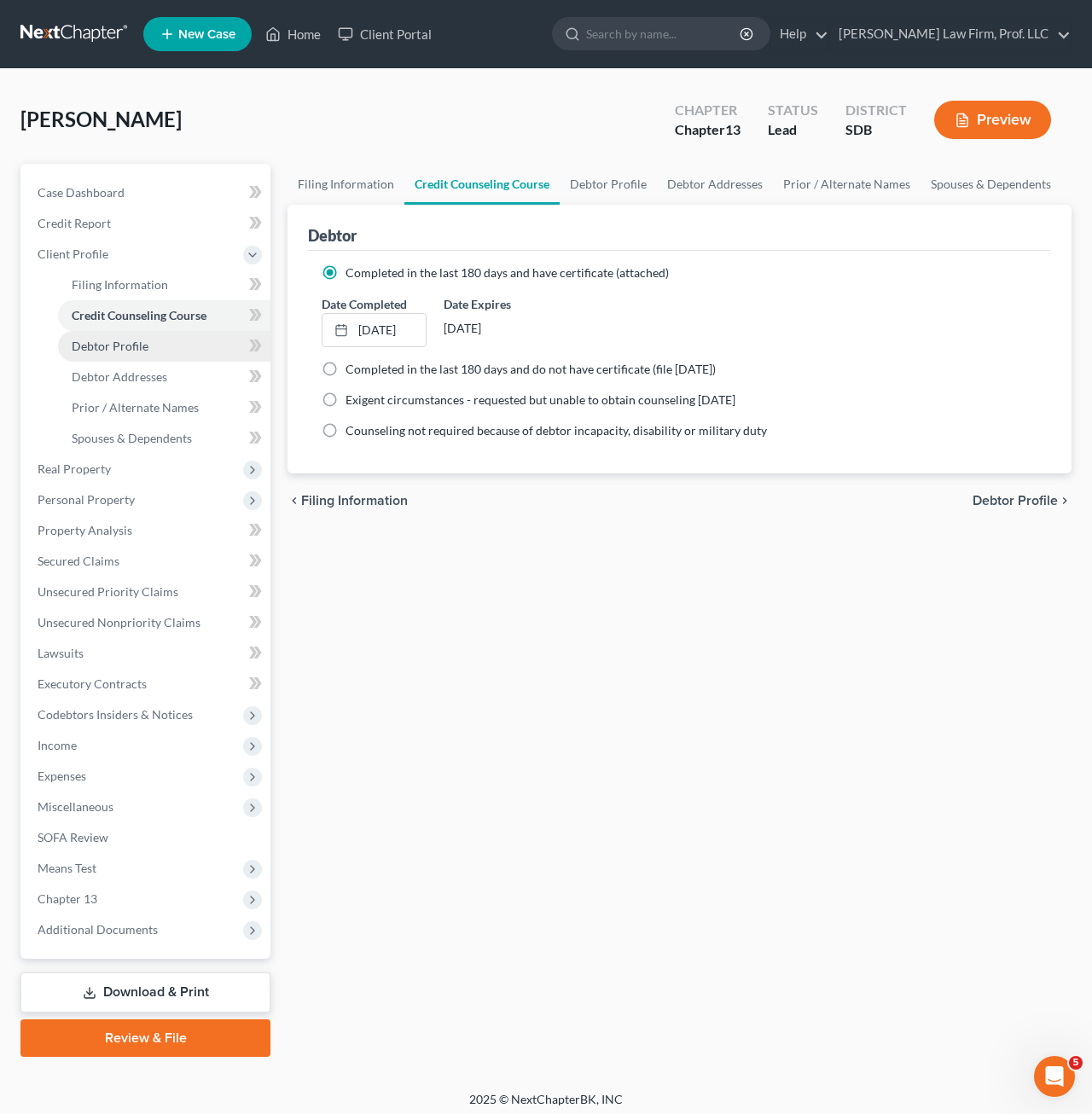
click at [152, 348] on link "Debtor Profile" at bounding box center [164, 346] width 212 height 30
select select "0"
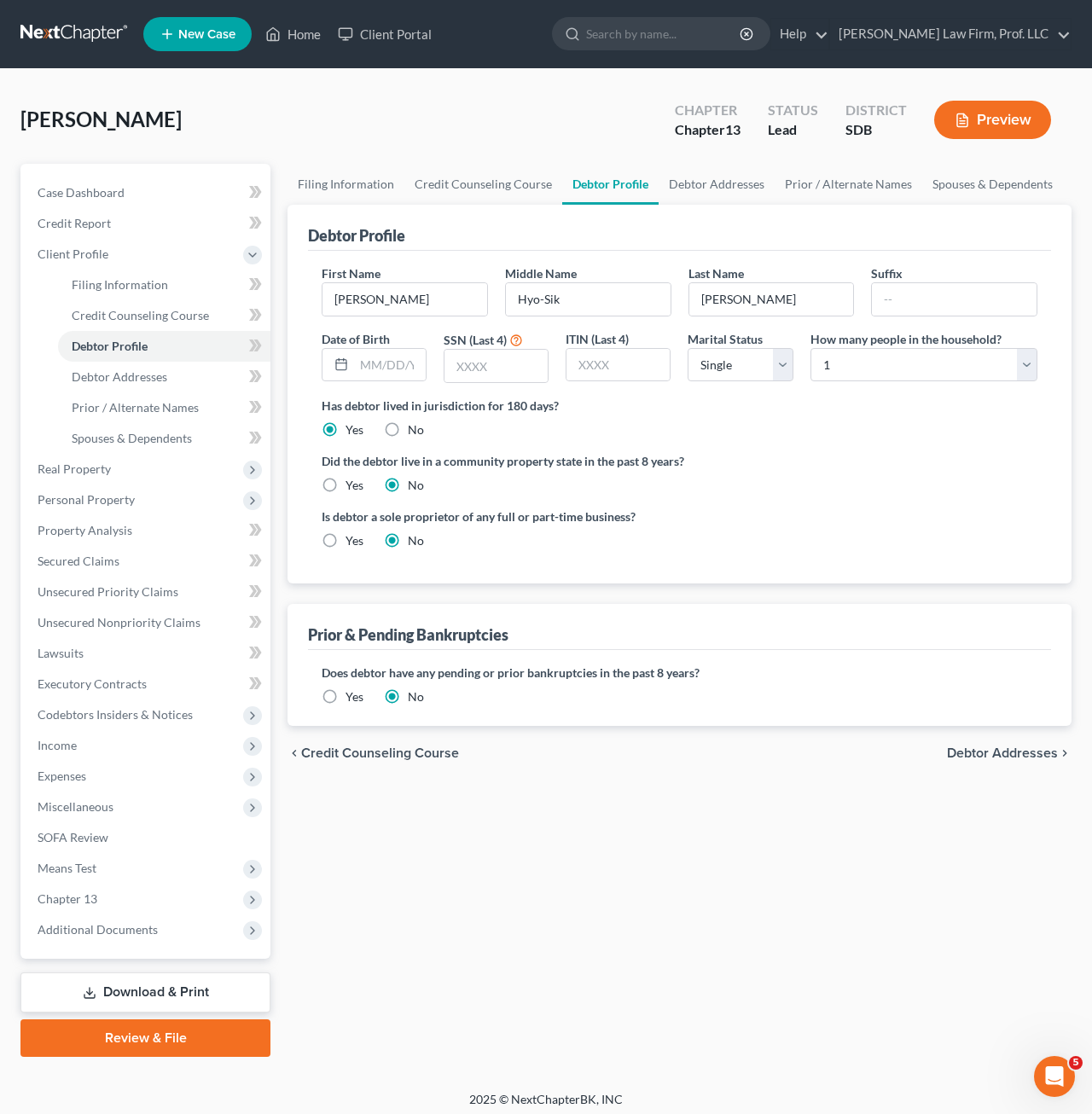
click at [622, 838] on div "Filing Information Credit Counseling Course Debtor Profile Debtor Addresses Pri…" at bounding box center [679, 610] width 801 height 893
click at [405, 360] on input "text" at bounding box center [390, 365] width 72 height 32
click at [474, 359] on input "text" at bounding box center [496, 366] width 103 height 32
type input "8893"
click at [804, 466] on label "Did the debtor live in a community property state in the past 8 years?" at bounding box center [680, 461] width 715 height 18
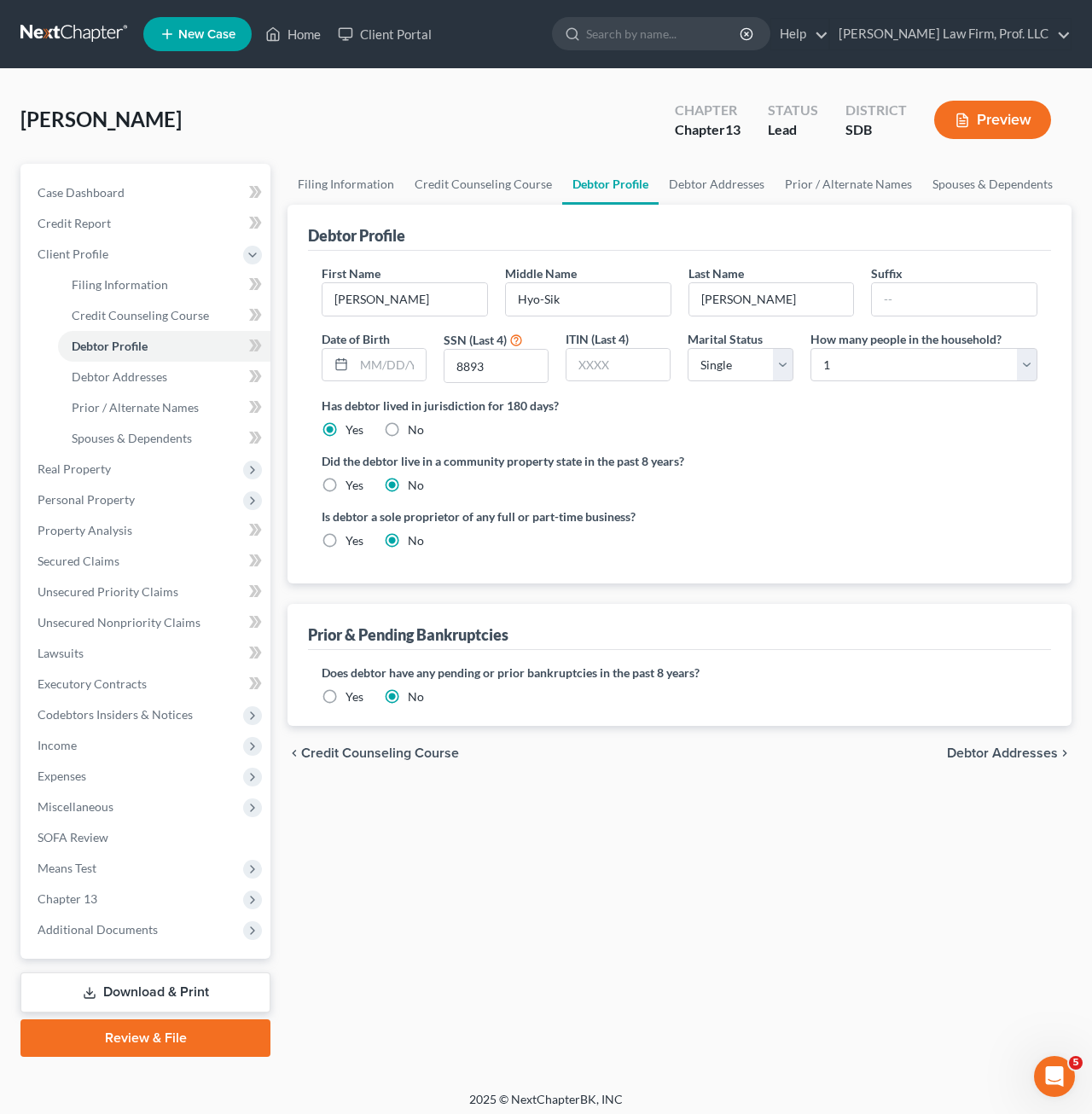
click at [904, 437] on div "Has debtor lived in jurisdiction for 180 days? Yes No Debtor must reside in jur…" at bounding box center [680, 417] width 715 height 42
click at [814, 465] on label "Did the debtor live in a community property state in the past 8 years?" at bounding box center [680, 461] width 715 height 18
click at [519, 835] on div "Filing Information Credit Counseling Course Debtor Profile Debtor Addresses Pri…" at bounding box center [679, 610] width 801 height 893
click at [564, 844] on div "Filing Information Credit Counseling Course Debtor Profile Debtor Addresses Pri…" at bounding box center [679, 610] width 801 height 893
click at [613, 813] on div "Filing Information Credit Counseling Course Debtor Profile Debtor Addresses Pri…" at bounding box center [679, 610] width 801 height 893
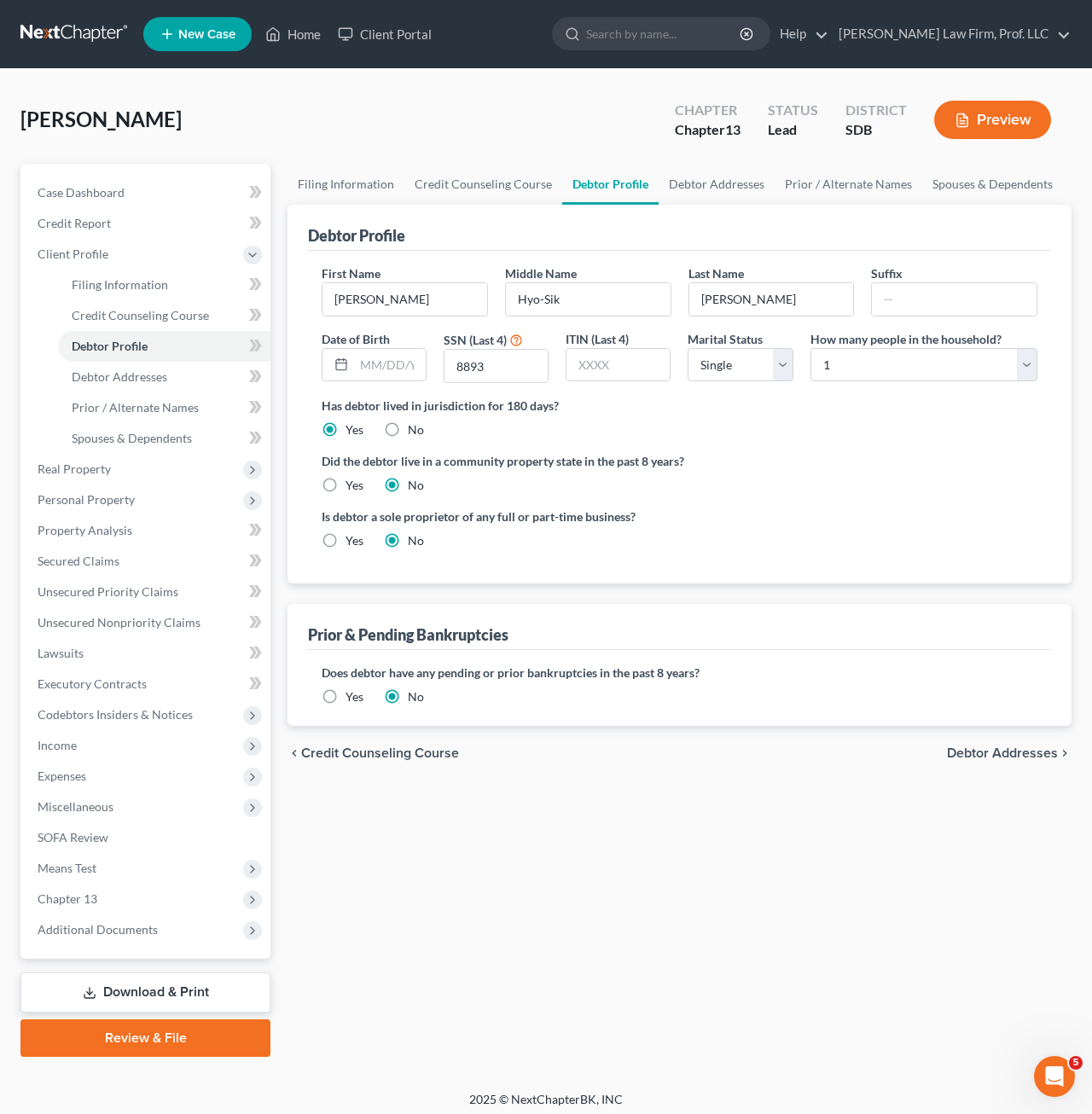
click at [642, 894] on div "Filing Information Credit Counseling Course Debtor Profile Debtor Addresses Pri…" at bounding box center [679, 610] width 801 height 893
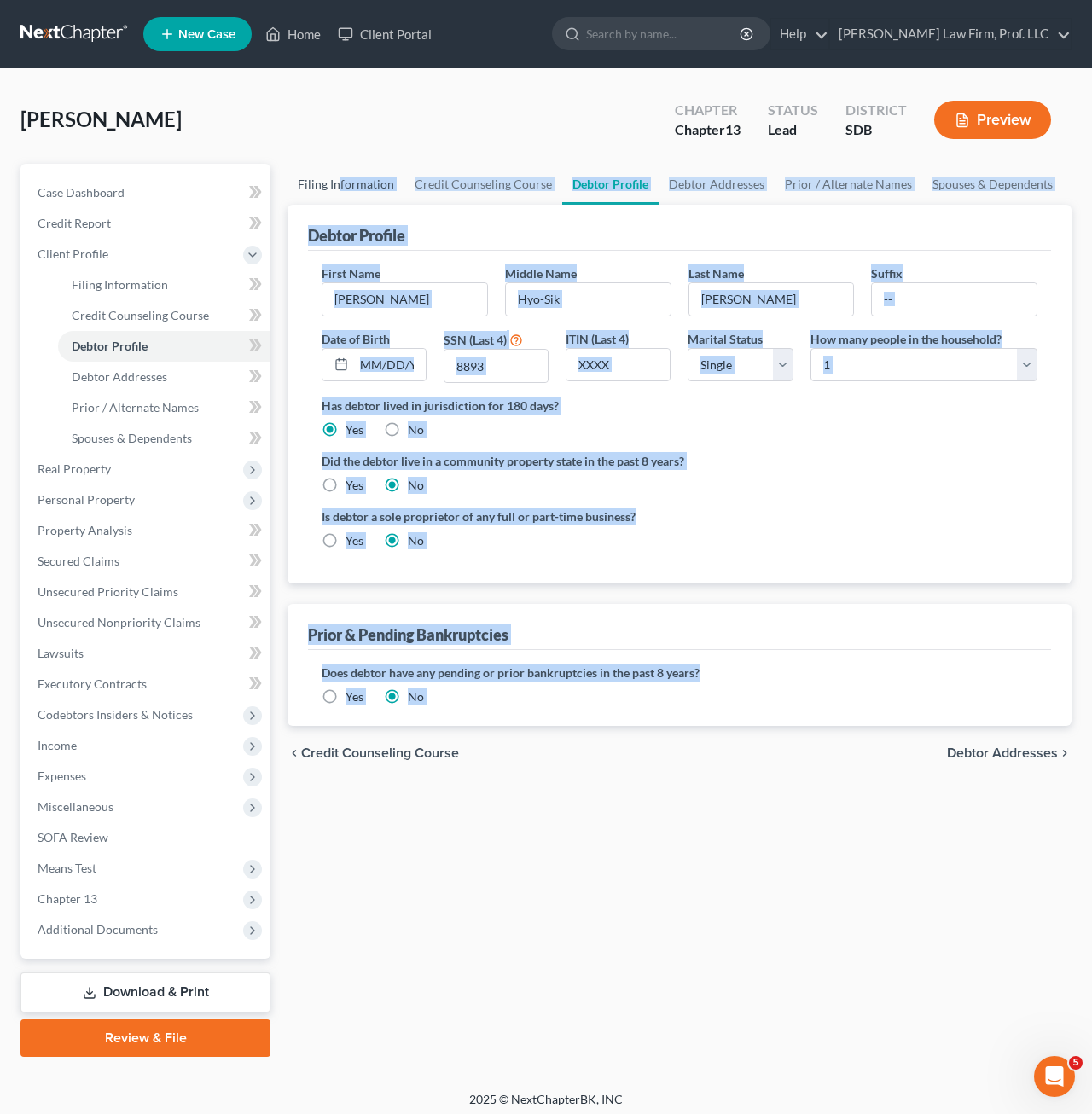
drag, startPoint x: 630, startPoint y: 874, endPoint x: 334, endPoint y: 174, distance: 760.0
click at [336, 176] on div "Filing Information Credit Counseling Course Debtor Profile Debtor Addresses Pri…" at bounding box center [679, 610] width 801 height 893
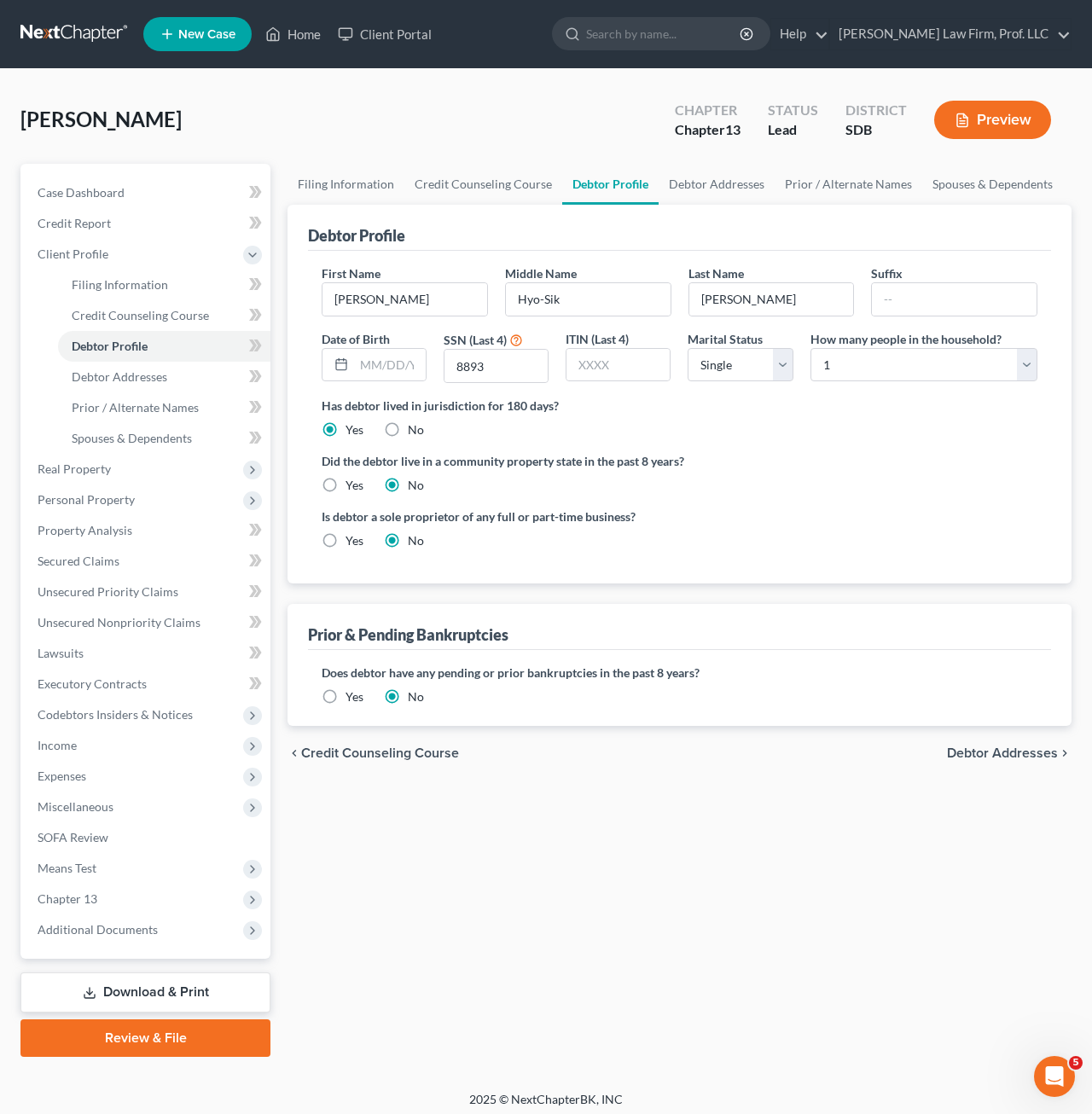
drag, startPoint x: 334, startPoint y: 174, endPoint x: 311, endPoint y: 142, distance: 39.4
click at [311, 142] on div "[PERSON_NAME] Upgraded Chapter Chapter 13 Status Lead District SDB Preview" at bounding box center [546, 126] width 1051 height 74
drag, startPoint x: 311, startPoint y: 141, endPoint x: 765, endPoint y: 810, distance: 808.5
click at [771, 806] on div "[PERSON_NAME] Upgraded Chapter Chapter 13 Status Lead District SDB Preview Peti…" at bounding box center [546, 580] width 1051 height 980
drag, startPoint x: 765, startPoint y: 810, endPoint x: 619, endPoint y: 835, distance: 148.1
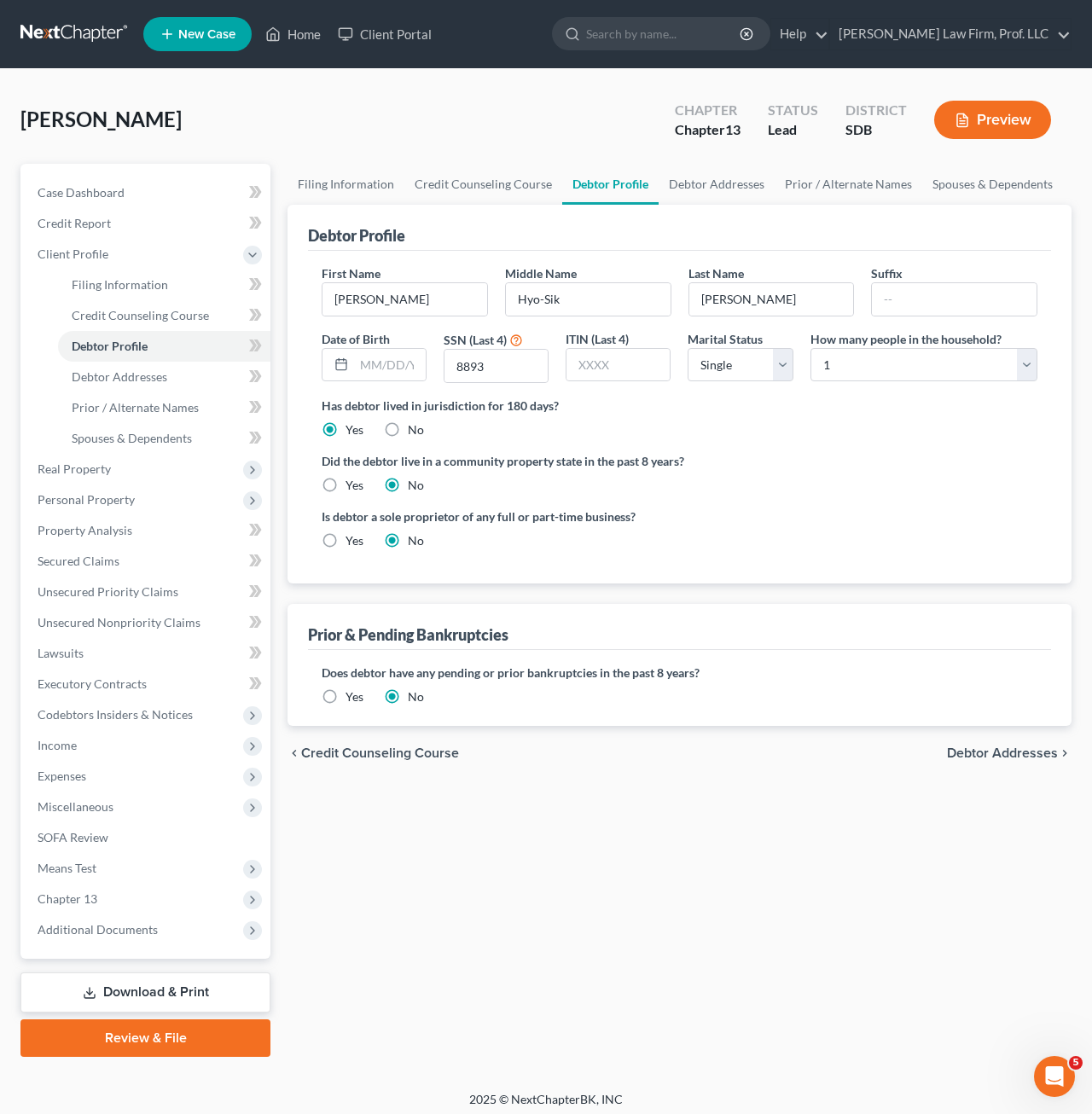
click at [619, 835] on div "Filing Information Credit Counseling Course Debtor Profile Debtor Addresses Pri…" at bounding box center [679, 610] width 801 height 893
click at [655, 833] on div "Filing Information Credit Counseling Course Debtor Profile Debtor Addresses Pri…" at bounding box center [679, 610] width 801 height 893
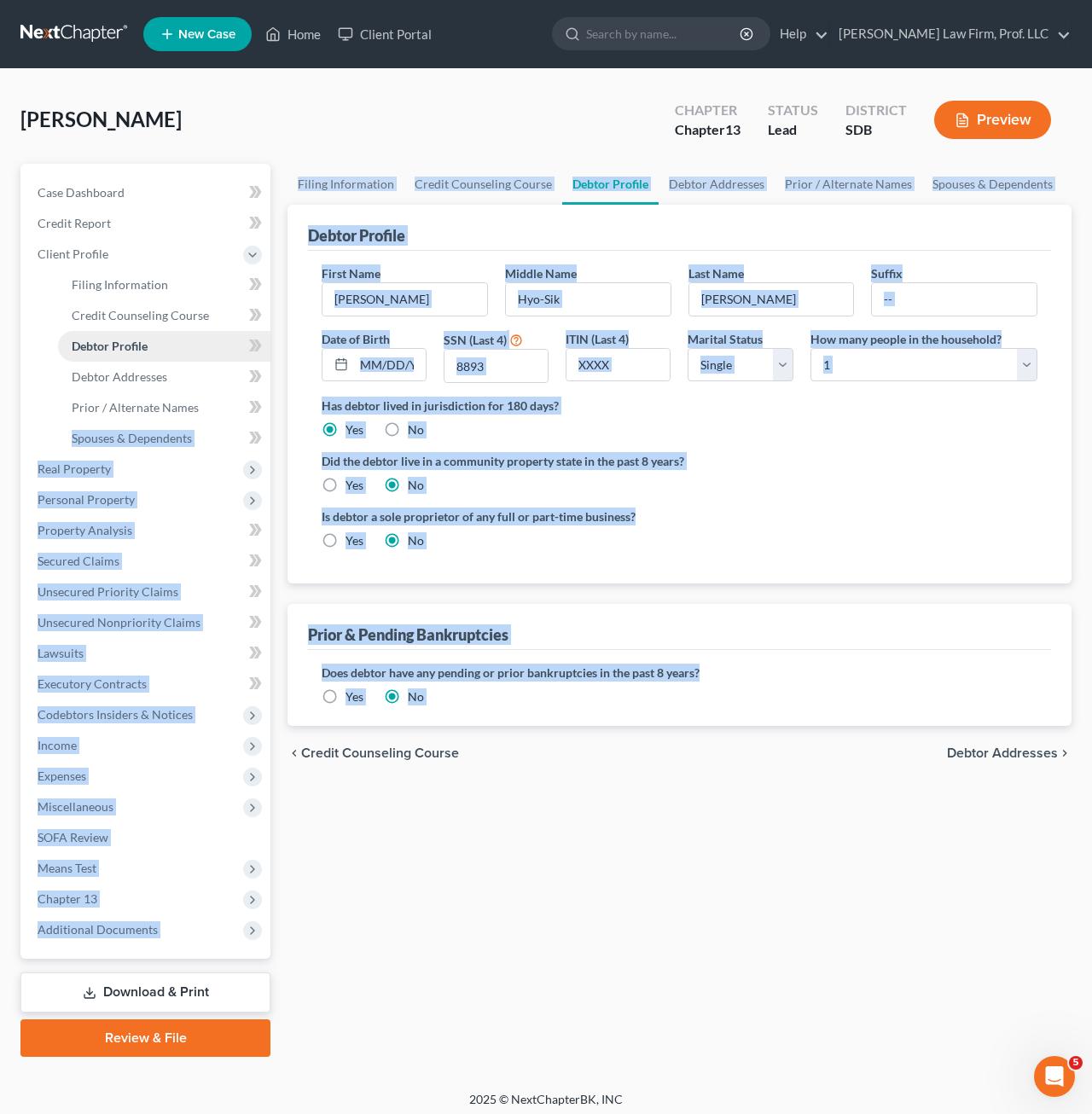
drag, startPoint x: 626, startPoint y: 913, endPoint x: 122, endPoint y: 350, distance: 755.6
click at [170, 378] on div "Petition Navigation Case Dashboard Payments Invoices Payments Payments Credit R…" at bounding box center [545, 610] width 1068 height 893
drag, startPoint x: 513, startPoint y: 917, endPoint x: 524, endPoint y: 940, distance: 25.5
click at [513, 920] on div "Filing Information Credit Counseling Course Debtor Profile Debtor Addresses Pri…" at bounding box center [679, 610] width 801 height 893
click at [449, 896] on div "Filing Information Credit Counseling Course Debtor Profile Debtor Addresses Pri…" at bounding box center [679, 610] width 801 height 893
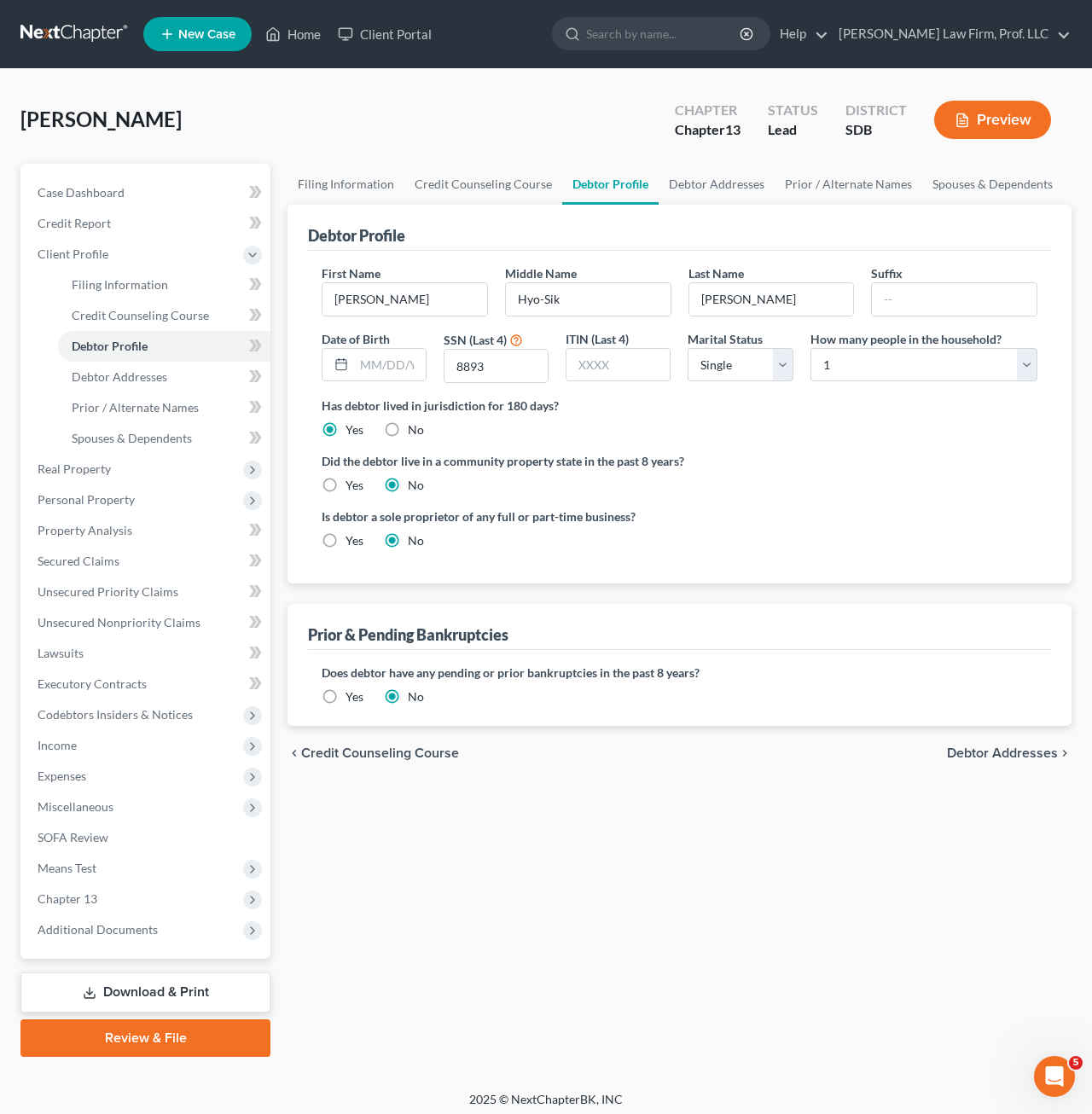
click at [539, 1009] on div "Filing Information Credit Counseling Course Debtor Profile Debtor Addresses Pri…" at bounding box center [679, 610] width 801 height 893
click at [783, 509] on div "Is debtor a sole proprietor of any full or part-time business? Yes No" at bounding box center [675, 535] width 729 height 56
click at [98, 803] on span "Miscellaneous" at bounding box center [75, 806] width 76 height 14
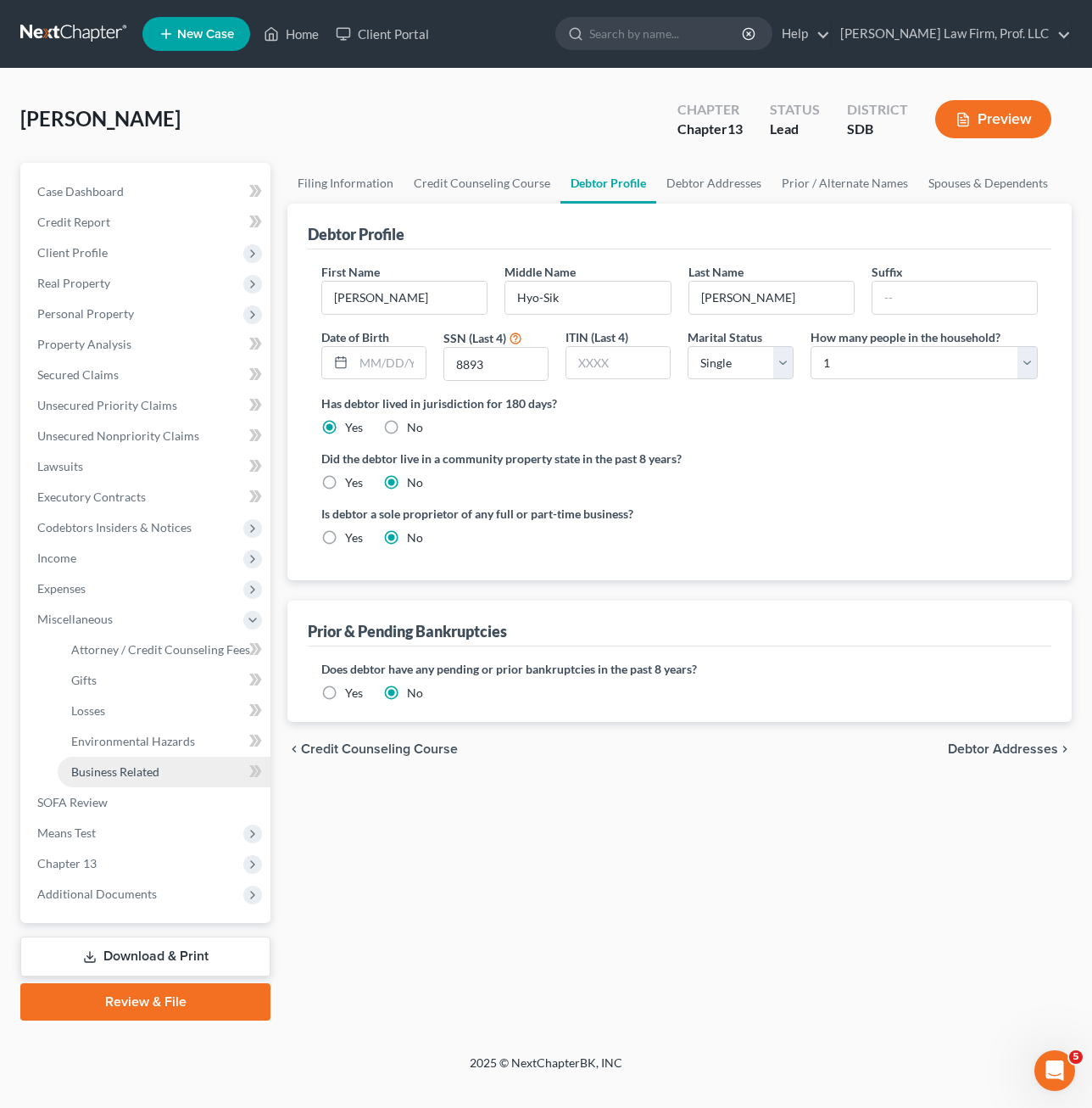
click at [136, 767] on span "Business Related" at bounding box center [115, 771] width 88 height 14
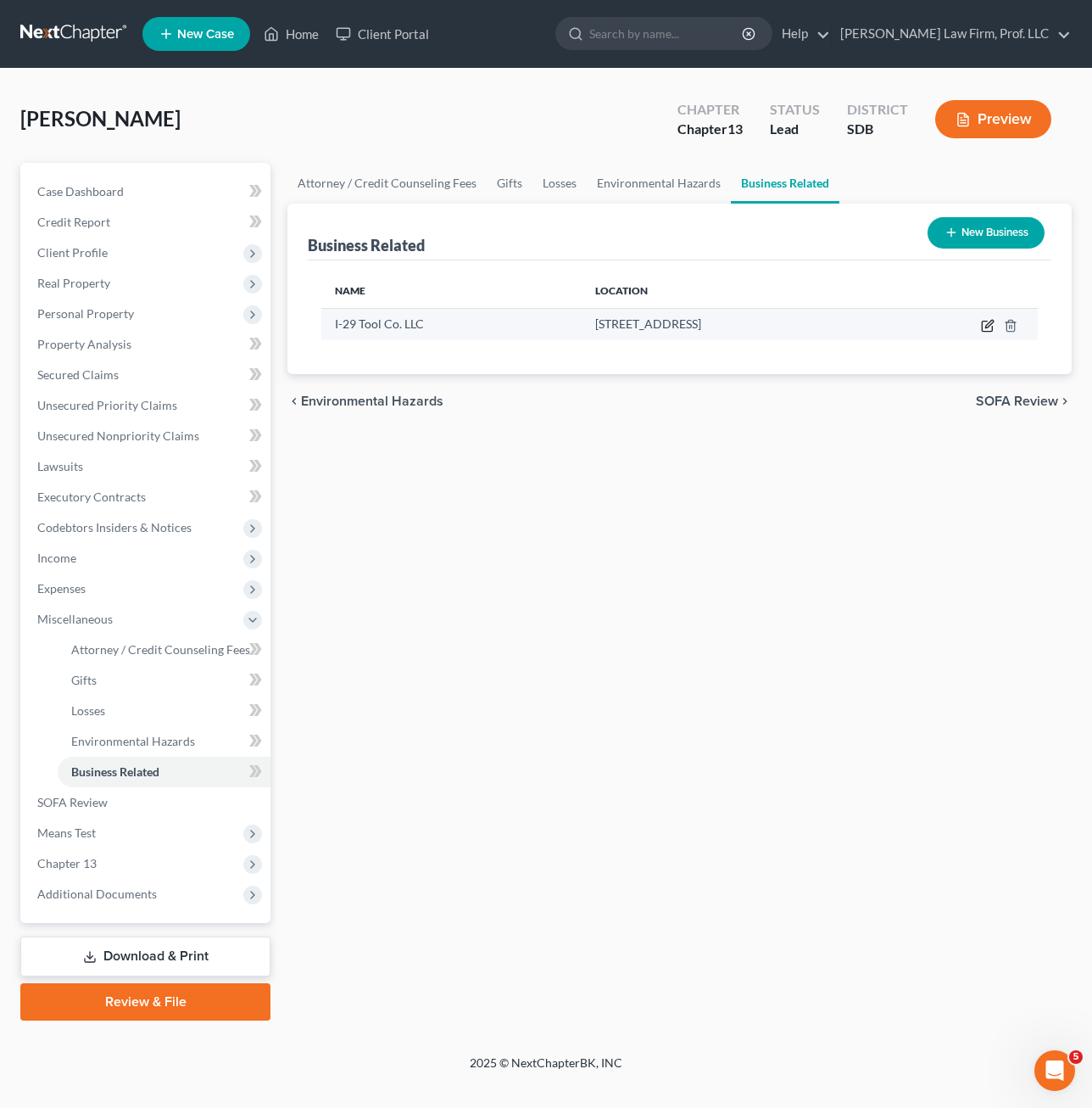
click at [988, 328] on icon "button" at bounding box center [988, 325] width 13 height 13
select select "member"
select select "43"
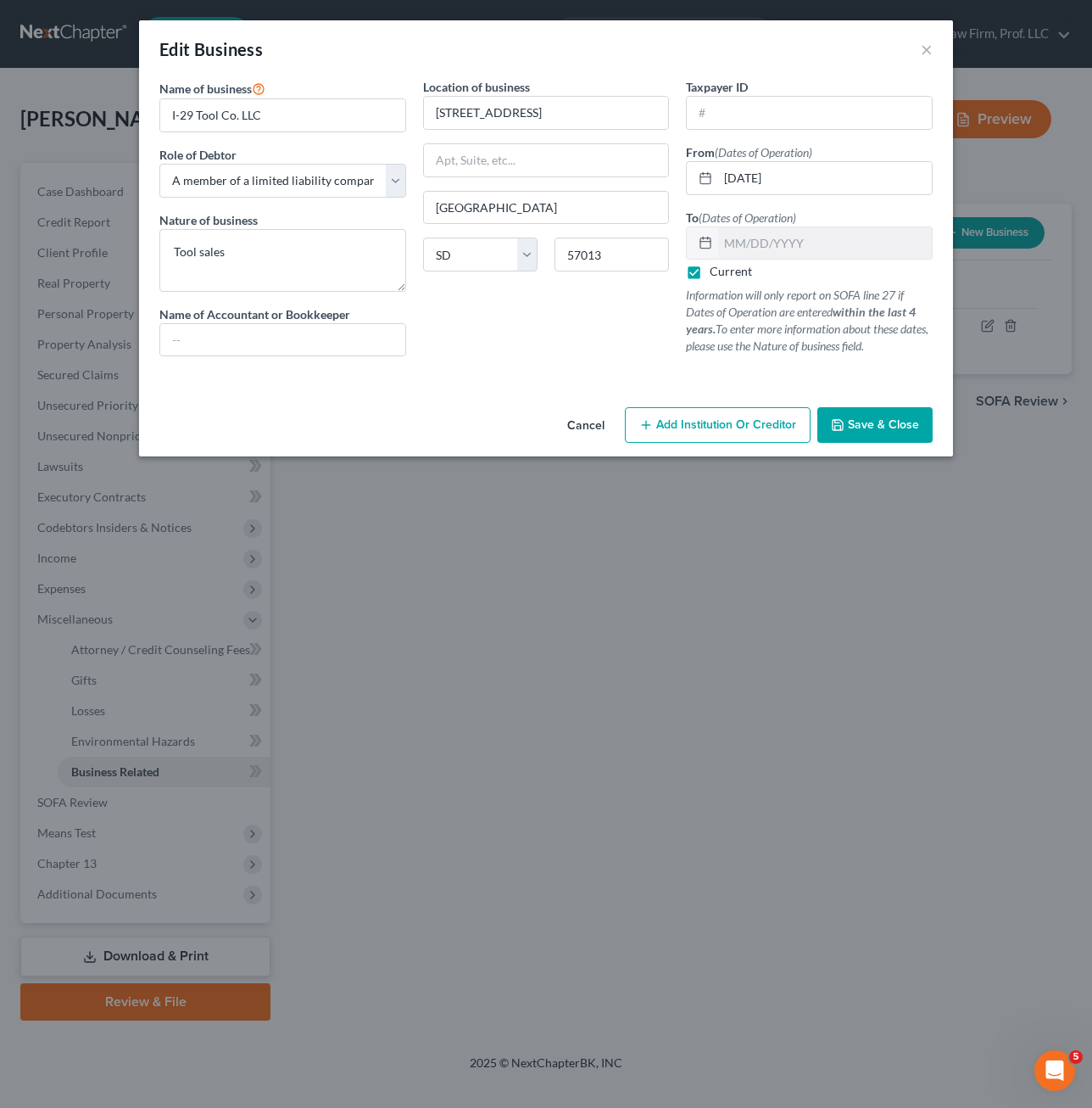
click at [542, 328] on div "Location of business [STREET_ADDRESS] State [US_STATE][GEOGRAPHIC_DATA] AZ [GEO…" at bounding box center [546, 224] width 264 height 291
click at [578, 355] on div "Location of business [STREET_ADDRESS] State [US_STATE][GEOGRAPHIC_DATA] AZ [GEO…" at bounding box center [546, 224] width 264 height 291
click at [551, 350] on div "Location of business [STREET_ADDRESS] State [US_STATE][GEOGRAPHIC_DATA] AZ [GEO…" at bounding box center [546, 224] width 264 height 291
drag, startPoint x: 905, startPoint y: 432, endPoint x: 667, endPoint y: 704, distance: 361.4
click at [682, 680] on div "Edit Business × Name of business * I-29 Tool Co. LLC Role of Debtor * Select A …" at bounding box center [546, 554] width 1092 height 1108
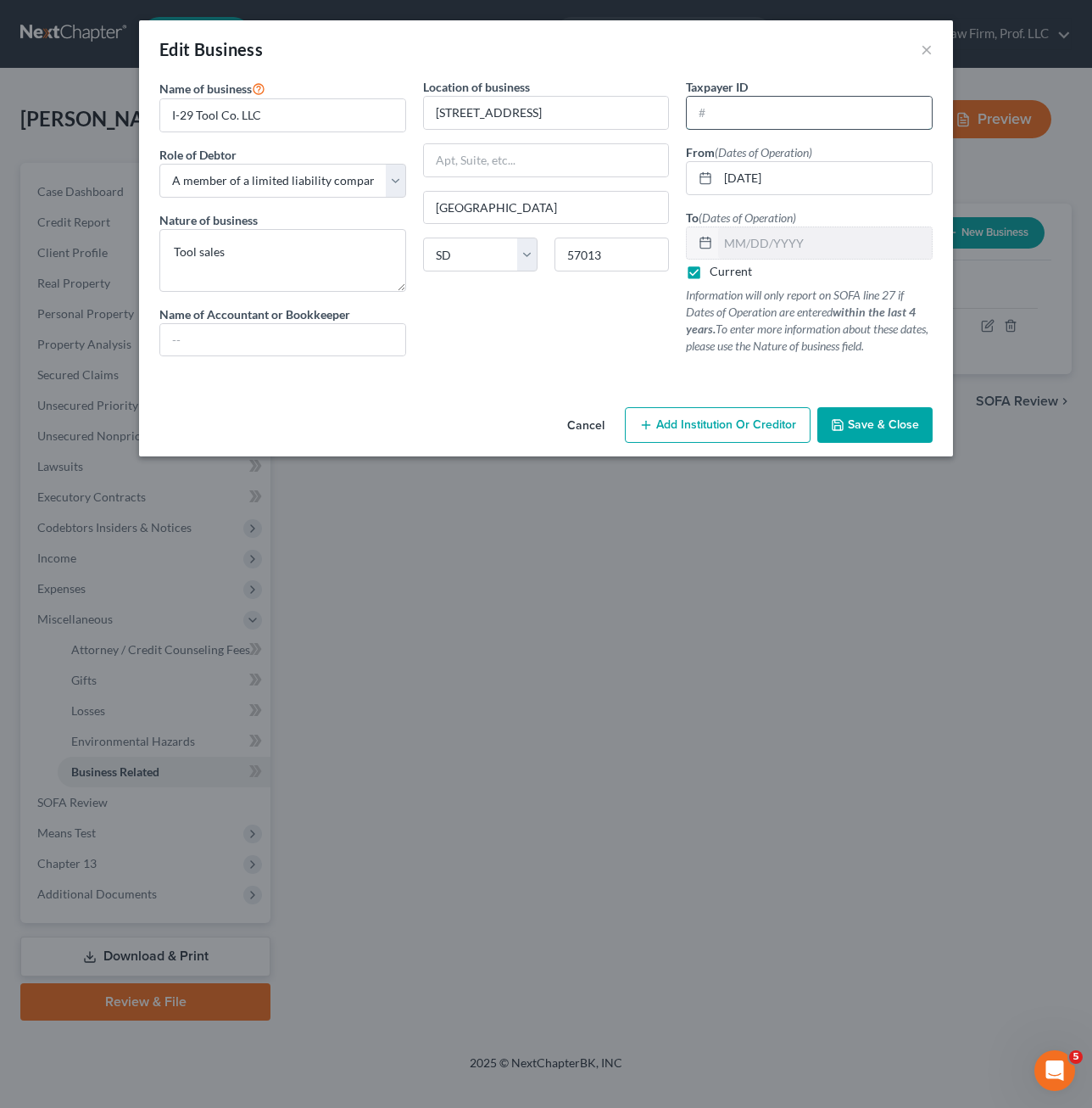
click at [778, 110] on input "text" at bounding box center [809, 112] width 245 height 32
click at [778, 111] on input "text" at bounding box center [809, 112] width 245 height 32
type input "[US_EMPLOYER_IDENTIFICATION_NUMBER]"
click at [521, 378] on div at bounding box center [546, 376] width 791 height 13
click at [845, 418] on icon "button" at bounding box center [837, 424] width 13 height 13
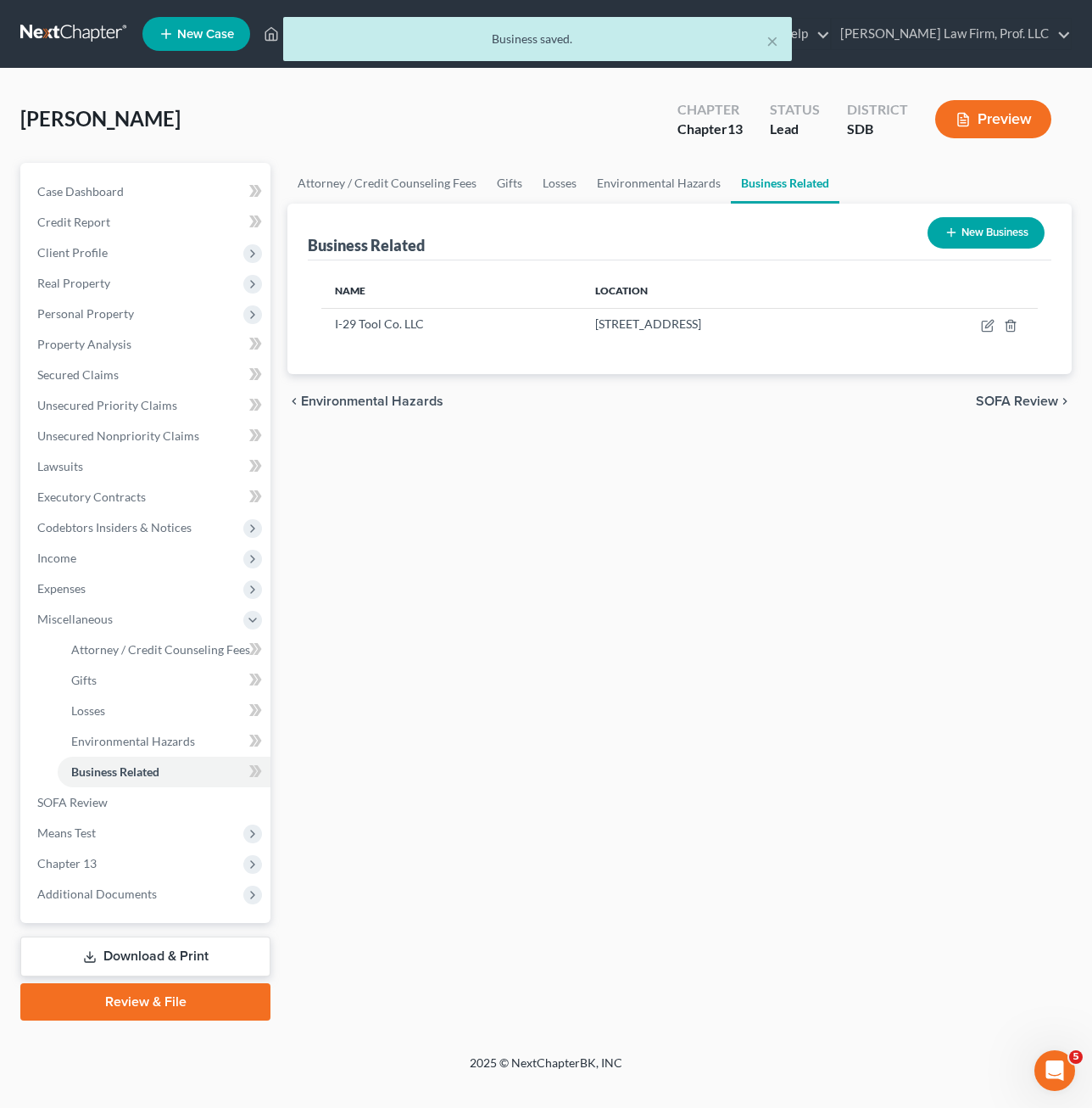
click at [548, 695] on div "Attorney / Credit Counseling Fees Gifts Losses Environmental Hazards Business R…" at bounding box center [679, 592] width 801 height 858
drag, startPoint x: 566, startPoint y: 694, endPoint x: 538, endPoint y: 606, distance: 92.3
click at [567, 690] on div "Attorney / Credit Counseling Fees Gifts Losses Environmental Hazards Business R…" at bounding box center [679, 592] width 801 height 858
click at [150, 428] on span "Unsecured Nonpriority Claims" at bounding box center [119, 435] width 162 height 14
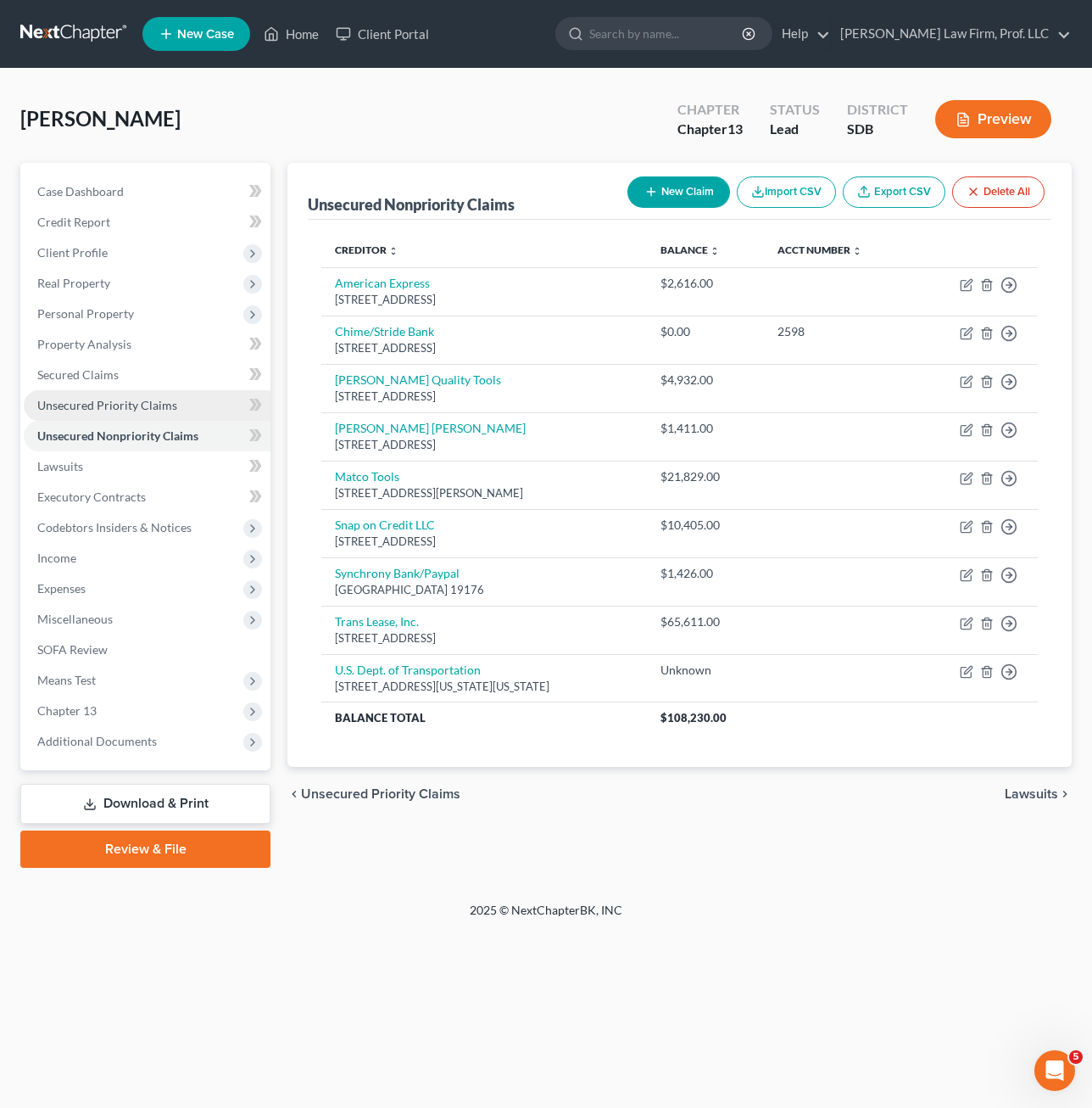
click at [90, 410] on span "Unsecured Priority Claims" at bounding box center [107, 405] width 140 height 14
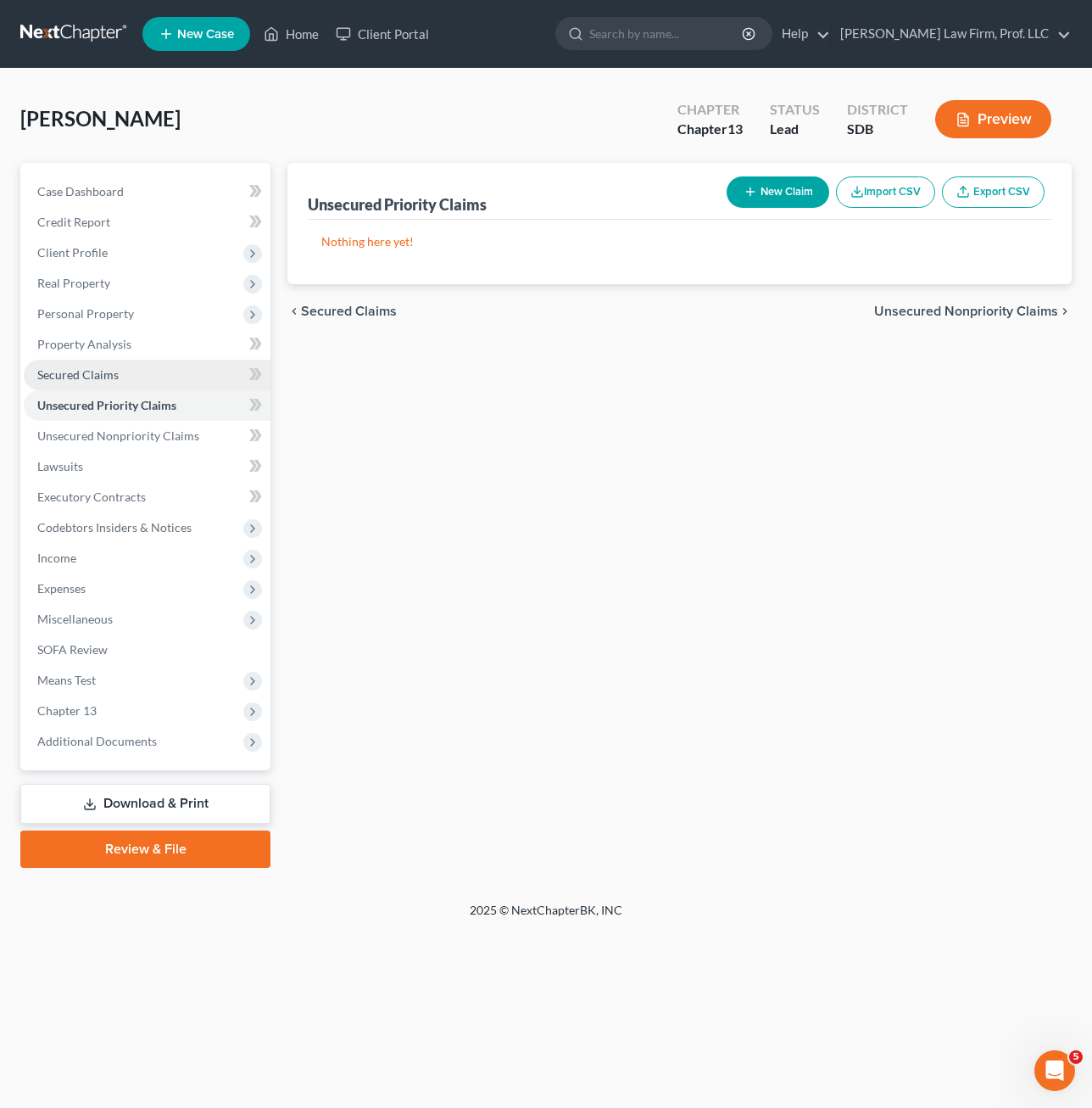
click at [123, 377] on link "Secured Claims" at bounding box center [147, 374] width 247 height 30
click at [157, 341] on link "Property Analysis" at bounding box center [147, 344] width 247 height 30
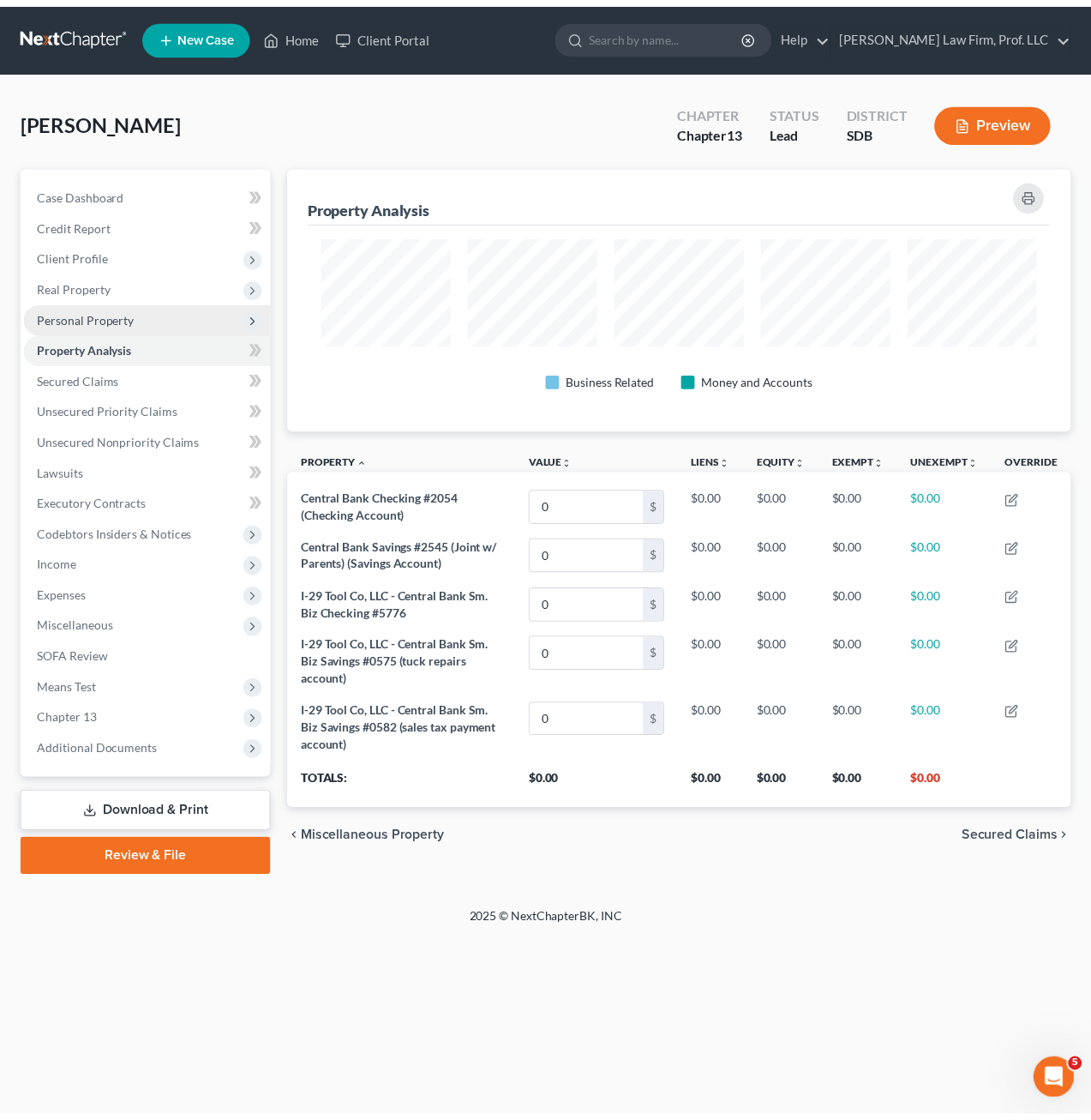
scroll to position [265, 793]
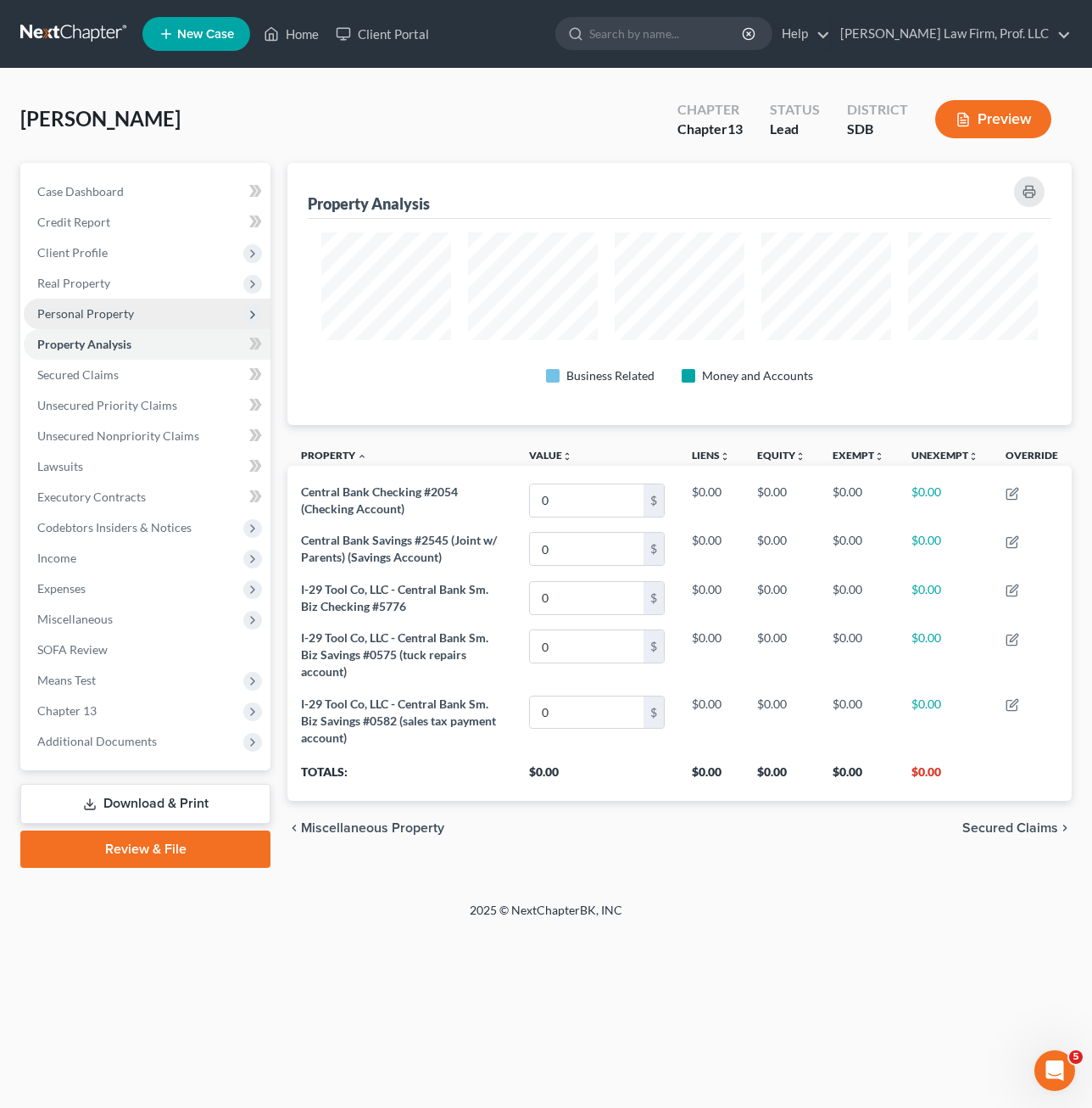
click at [155, 309] on span "Personal Property" at bounding box center [147, 314] width 247 height 30
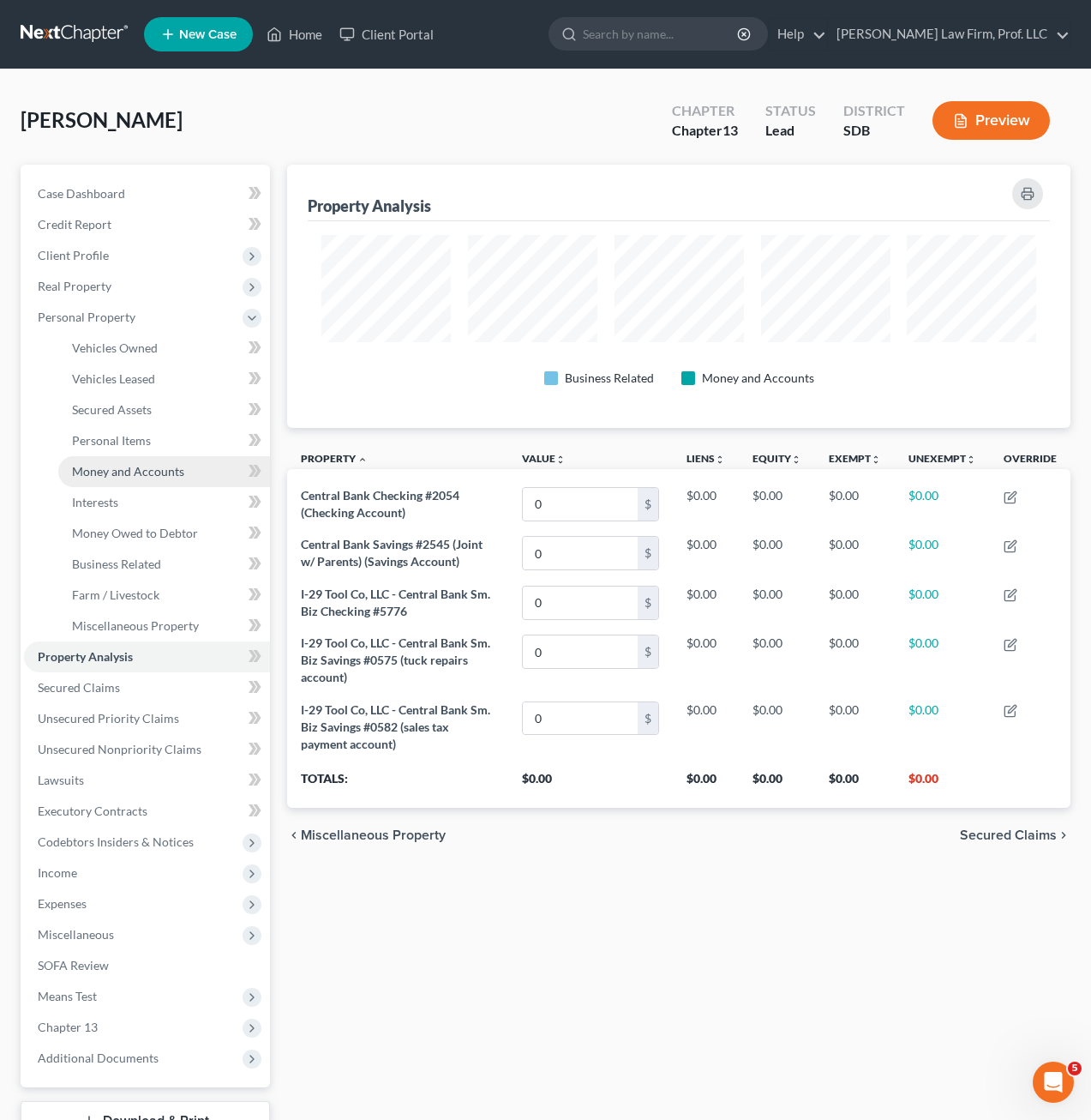
scroll to position [857024, 856373]
click at [167, 472] on span "Money and Accounts" at bounding box center [128, 471] width 113 height 14
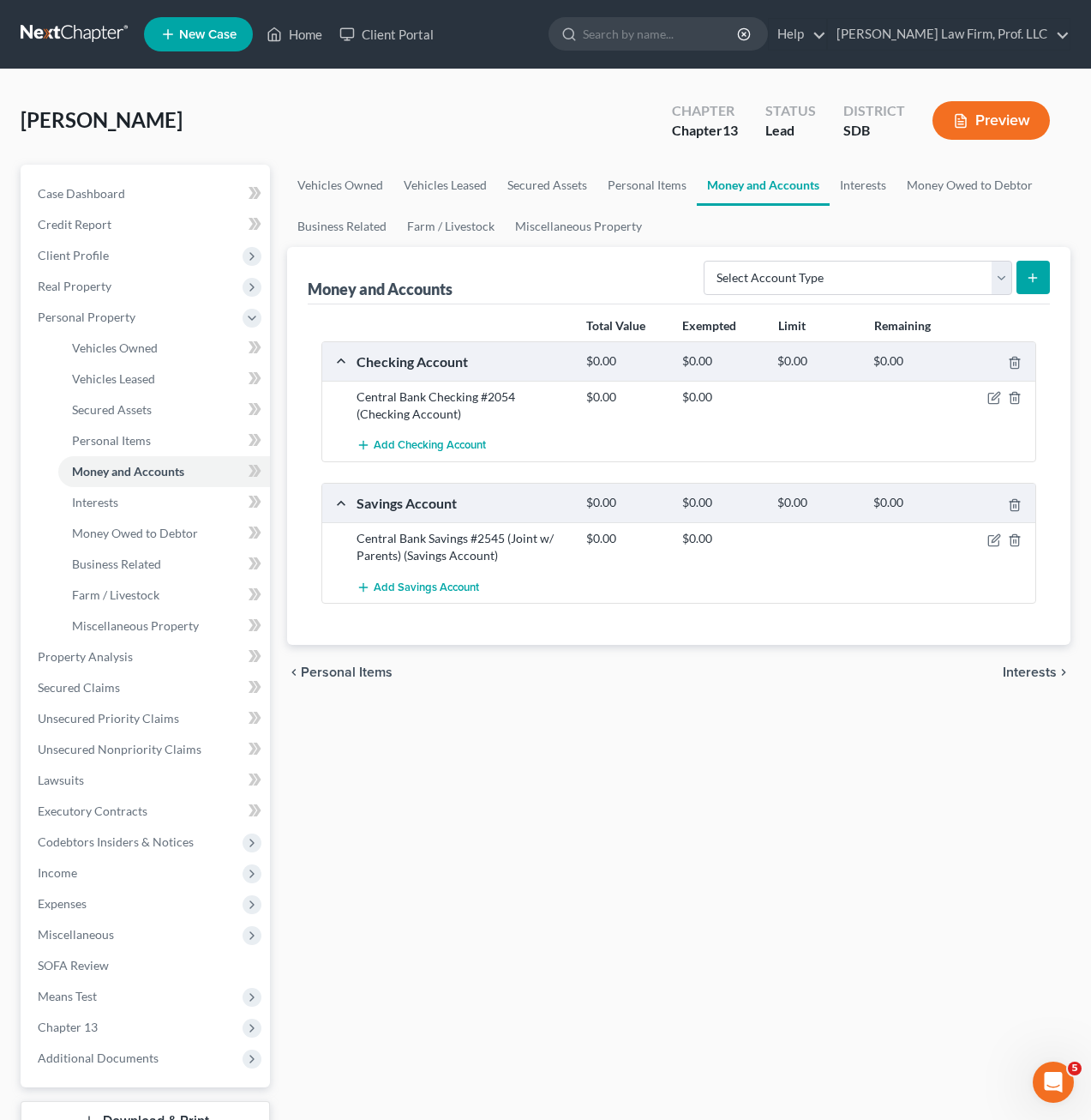
click at [676, 829] on div "Vehicles Owned Vehicles Leased Secured Assets Personal Items Money and Accounts…" at bounding box center [678, 675] width 801 height 1021
click at [120, 751] on span "Unsecured Nonpriority Claims" at bounding box center [120, 749] width 164 height 14
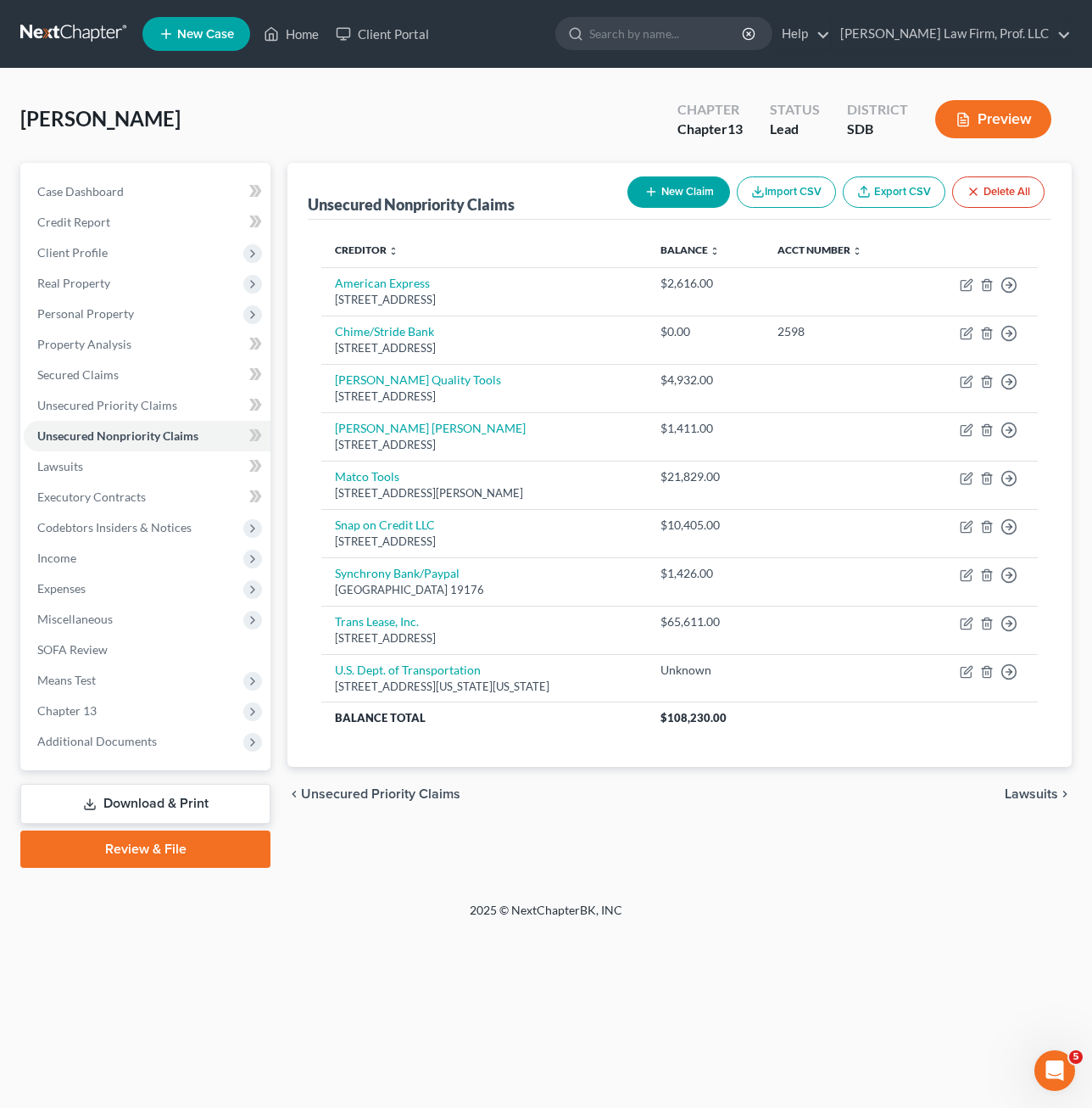
drag, startPoint x: 1053, startPoint y: 694, endPoint x: 321, endPoint y: 300, distance: 831.3
click at [306, 283] on div "Unsecured Nonpriority Claims New Claim Import CSV Export CSV Delete All Credito…" at bounding box center [680, 465] width 784 height 604
click at [302, 547] on div "Unsecured Nonpriority Claims New Claim Import CSV Export CSV Delete All Credito…" at bounding box center [680, 465] width 784 height 604
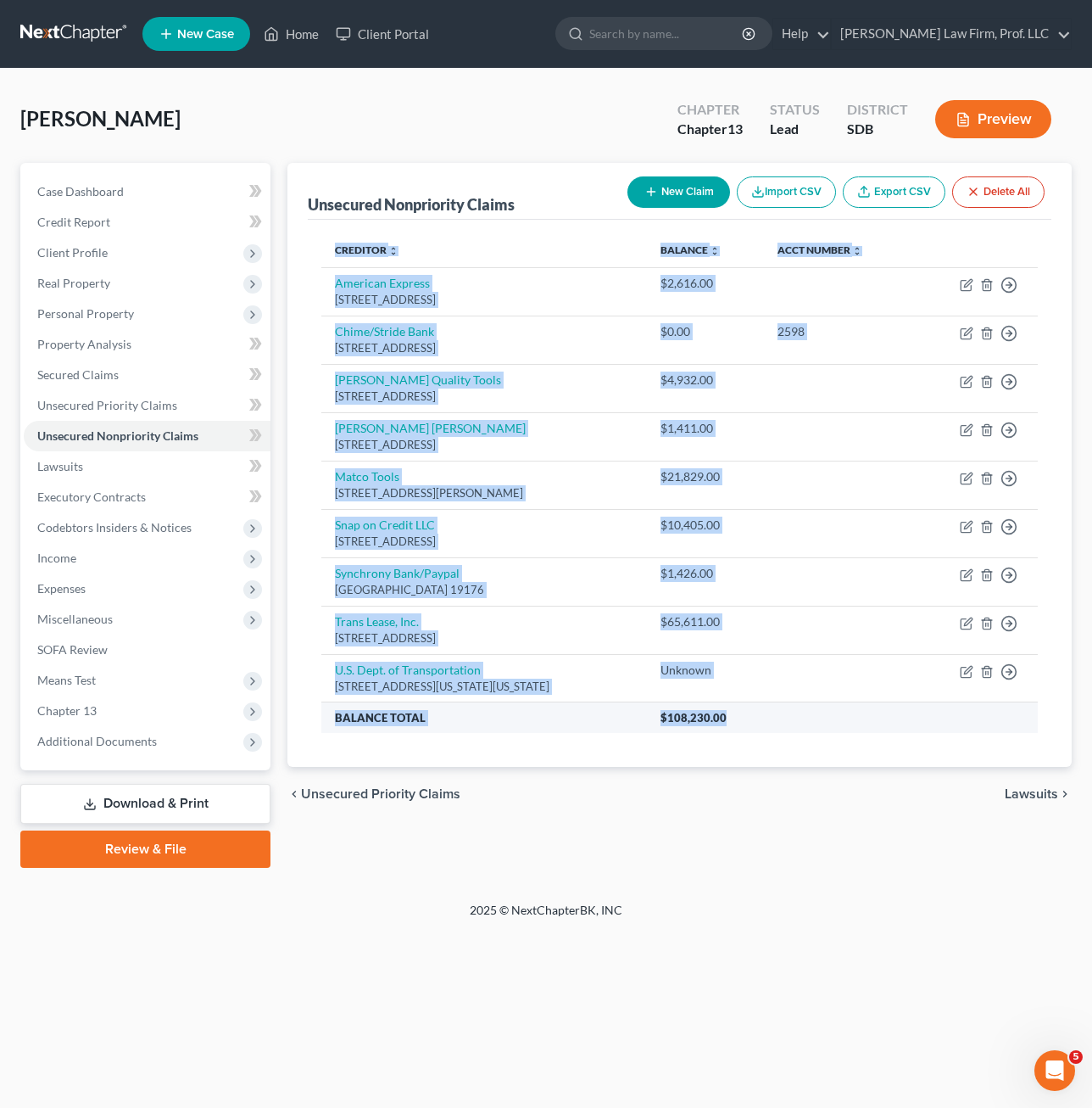
drag, startPoint x: 316, startPoint y: 265, endPoint x: 1025, endPoint y: 715, distance: 839.8
click at [1025, 715] on div "Creditor expand_more expand_less unfold_more Balance expand_more expand_less un…" at bounding box center [679, 493] width 743 height 548
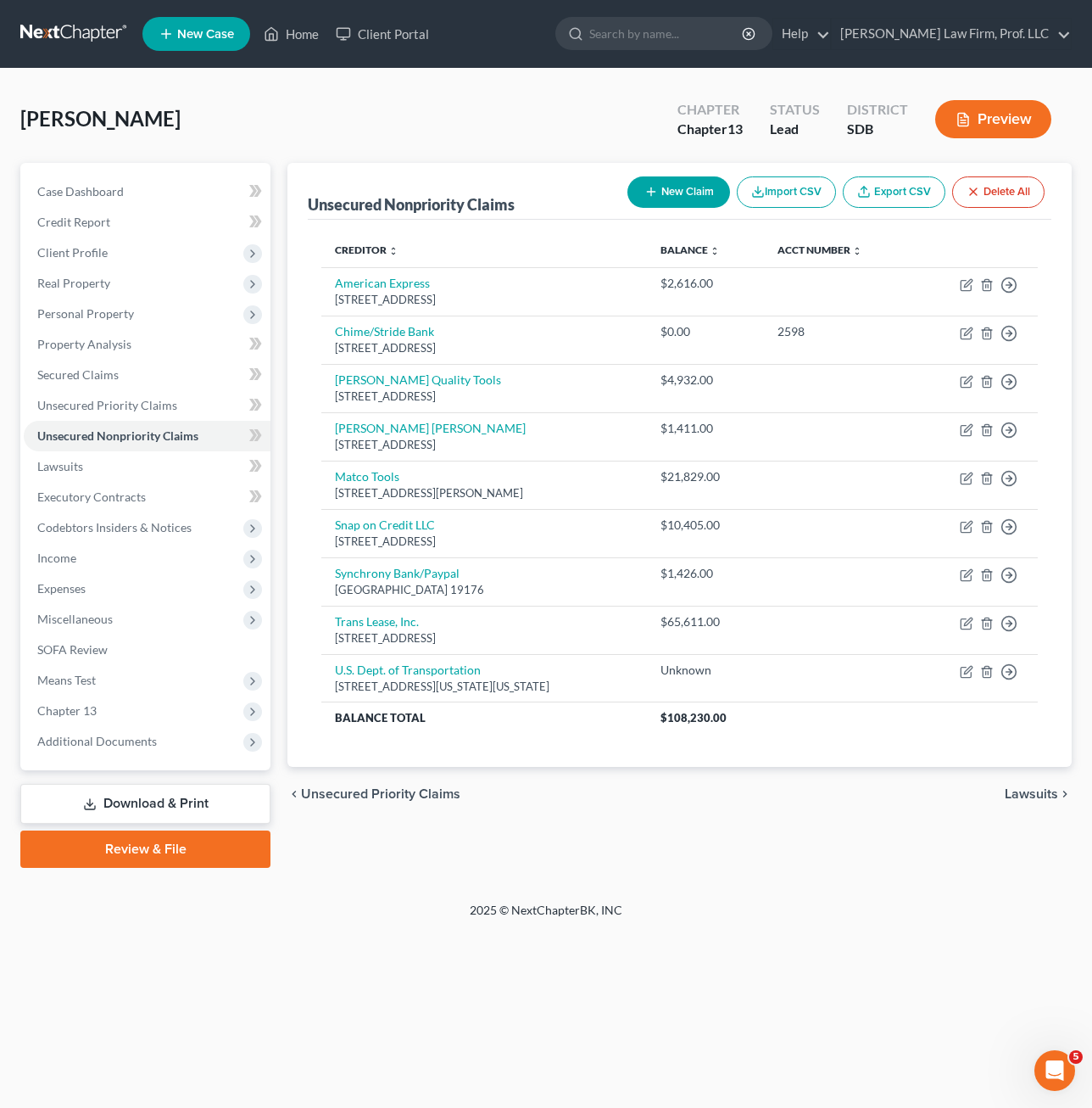
drag, startPoint x: 1026, startPoint y: 724, endPoint x: 905, endPoint y: 825, distance: 157.6
click at [907, 825] on div "Unsecured Nonpriority Claims New Claim Import CSV Export CSV Delete All Credito…" at bounding box center [679, 515] width 801 height 705
click at [117, 393] on link "Unsecured Priority Claims" at bounding box center [147, 406] width 247 height 30
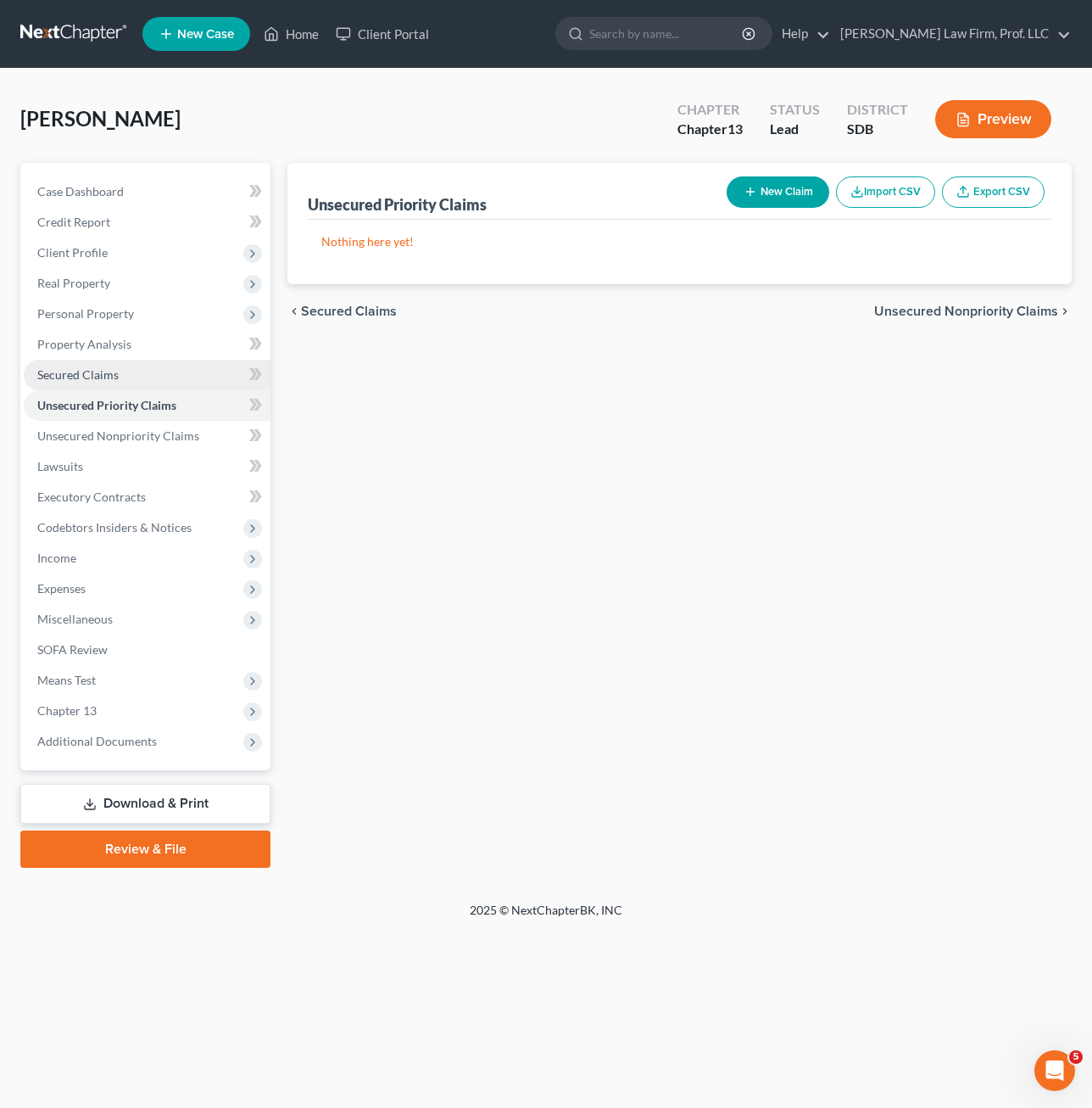
click at [126, 374] on link "Secured Claims" at bounding box center [147, 374] width 247 height 30
click at [160, 594] on span "Expenses" at bounding box center [147, 588] width 247 height 30
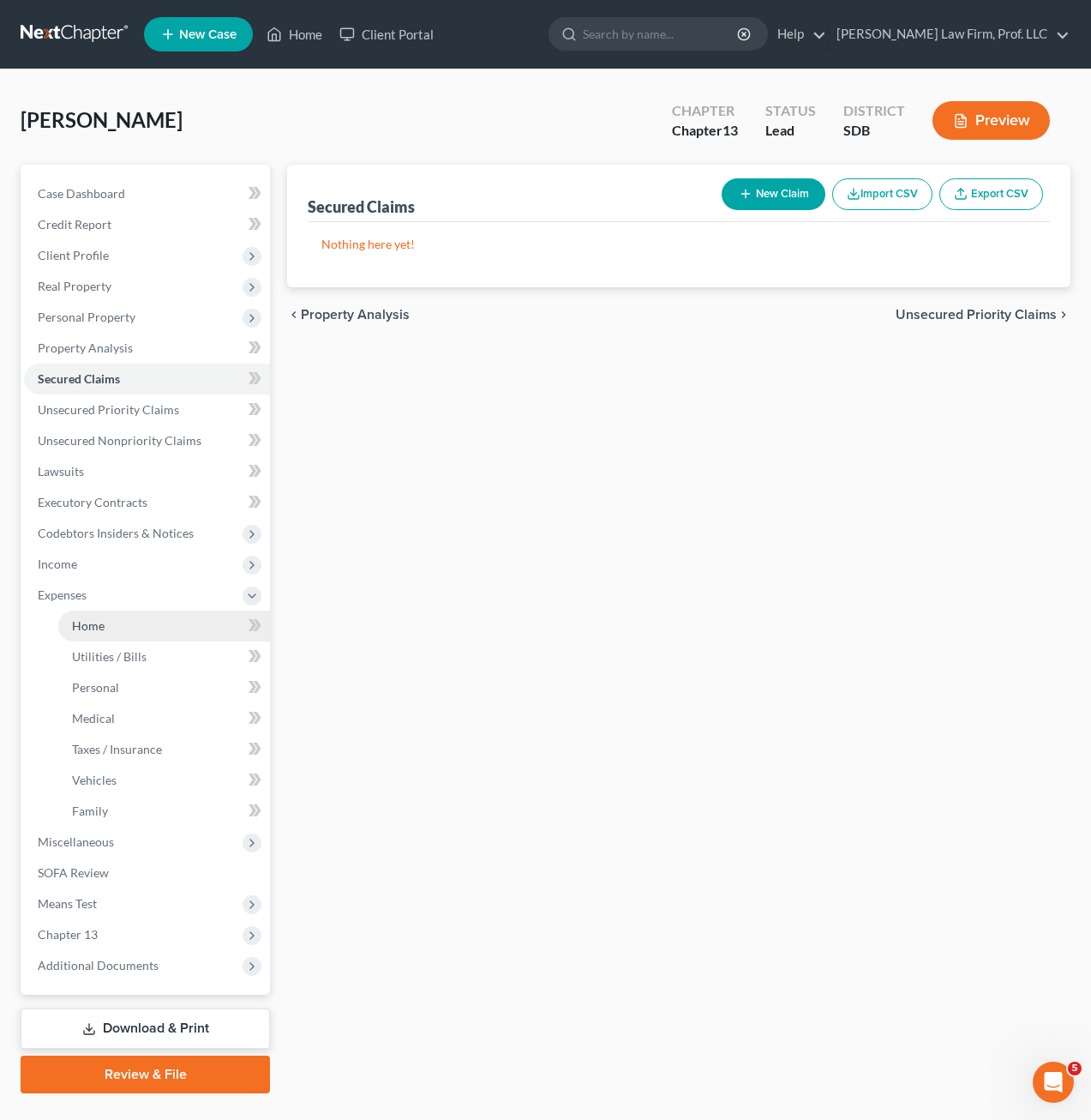
click at [159, 625] on link "Home" at bounding box center [164, 625] width 212 height 31
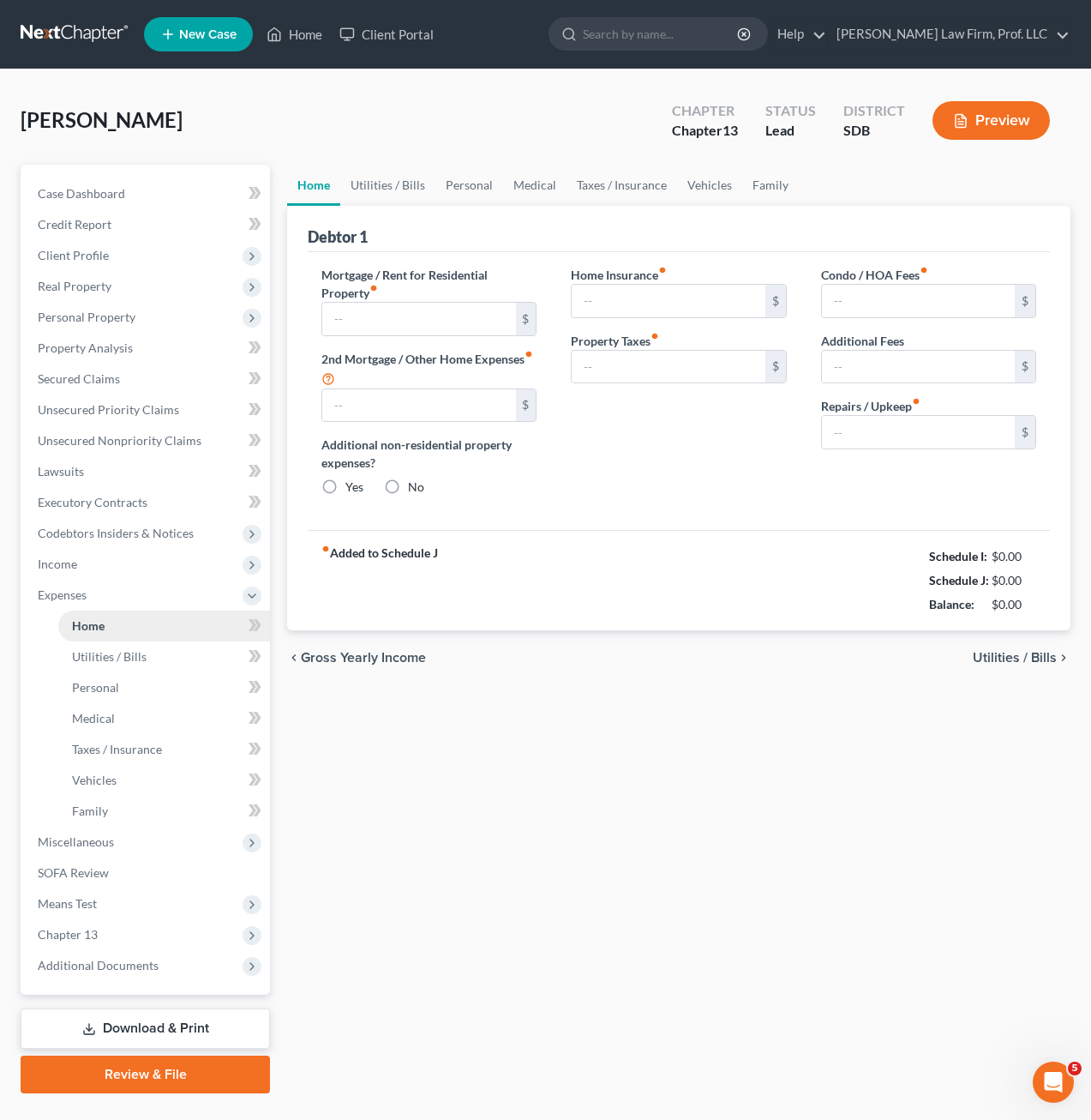
type input "0.00"
radio input "true"
type input "0.00"
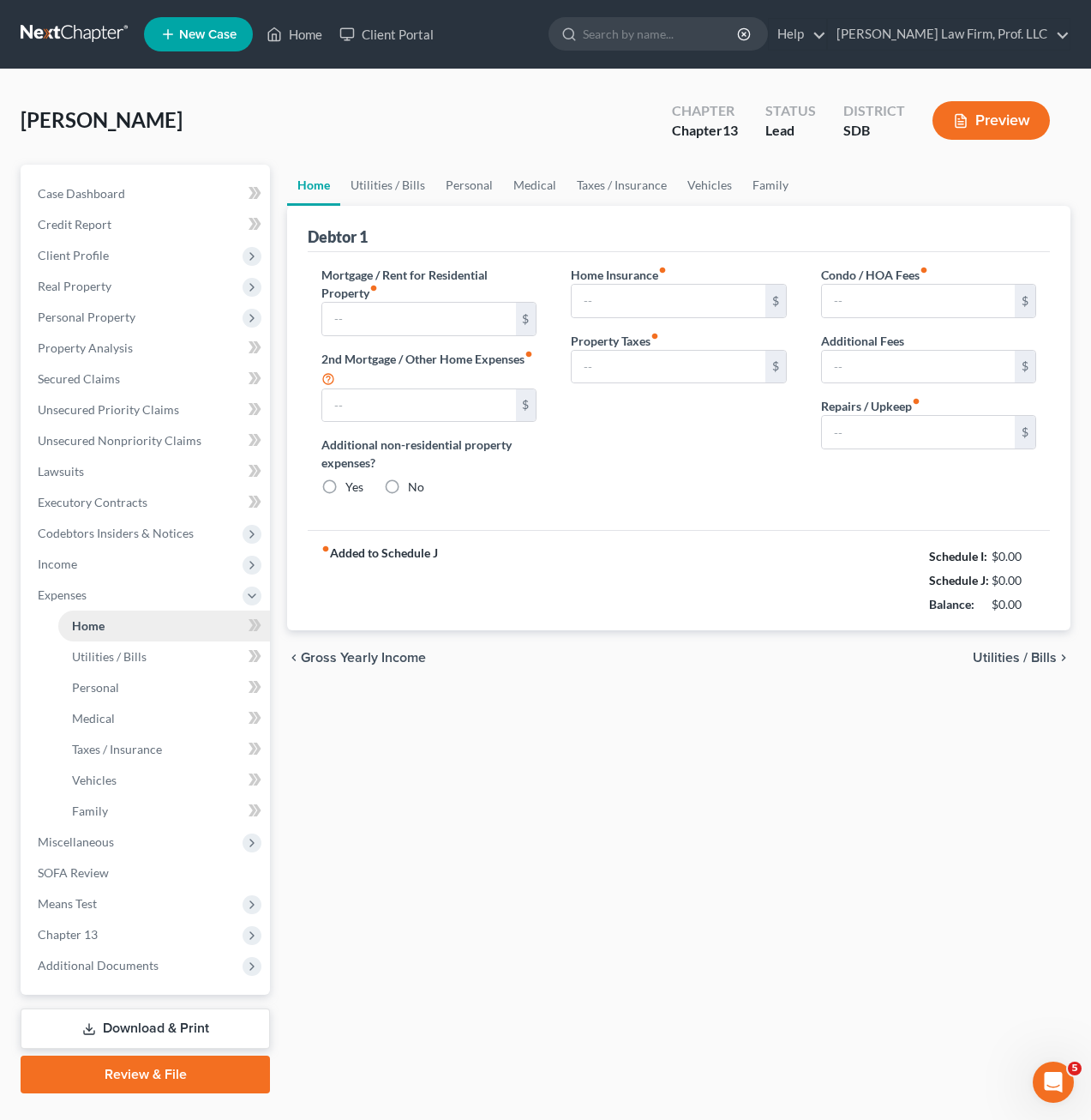
type input "0.00"
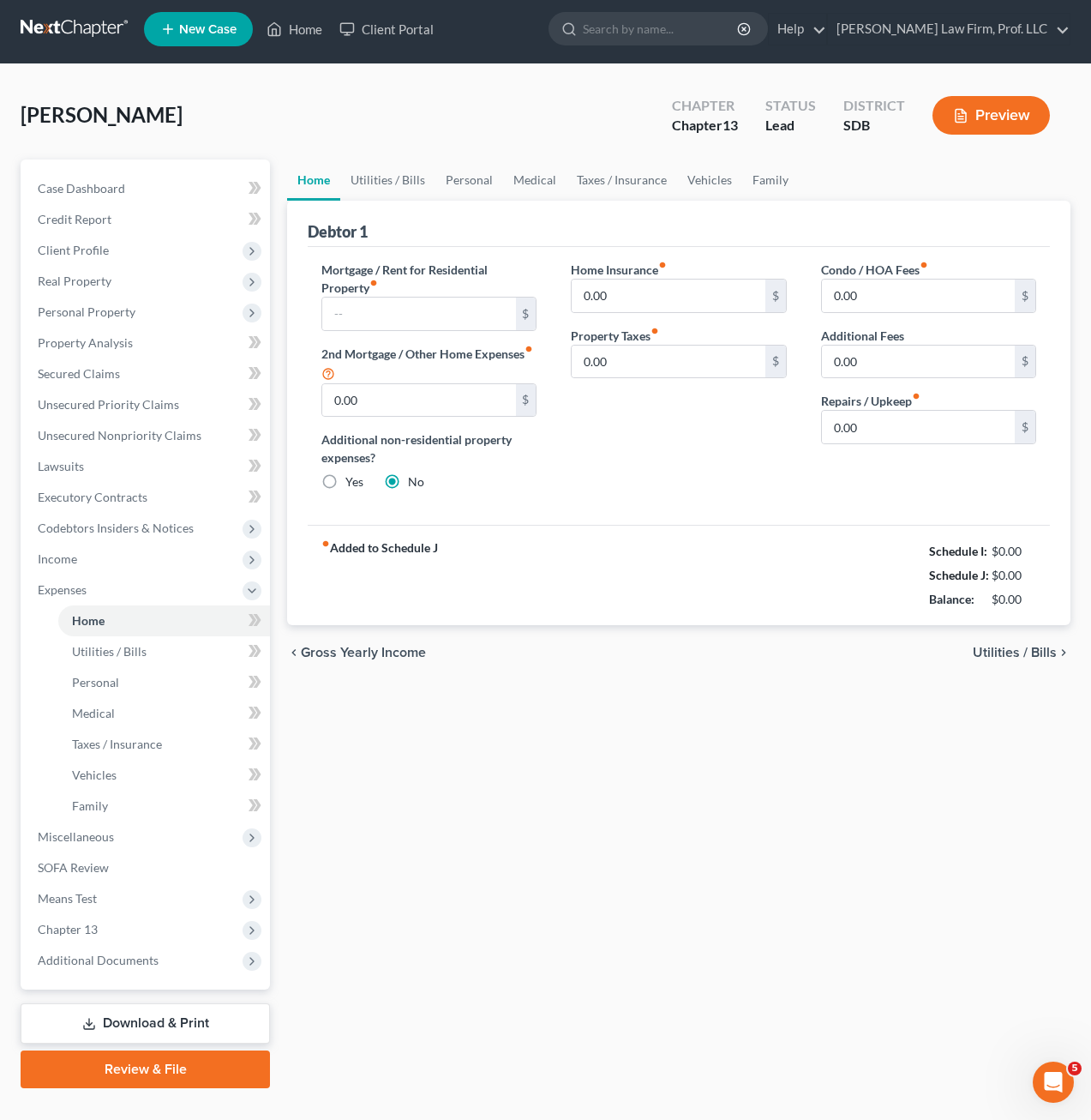
scroll to position [39, 0]
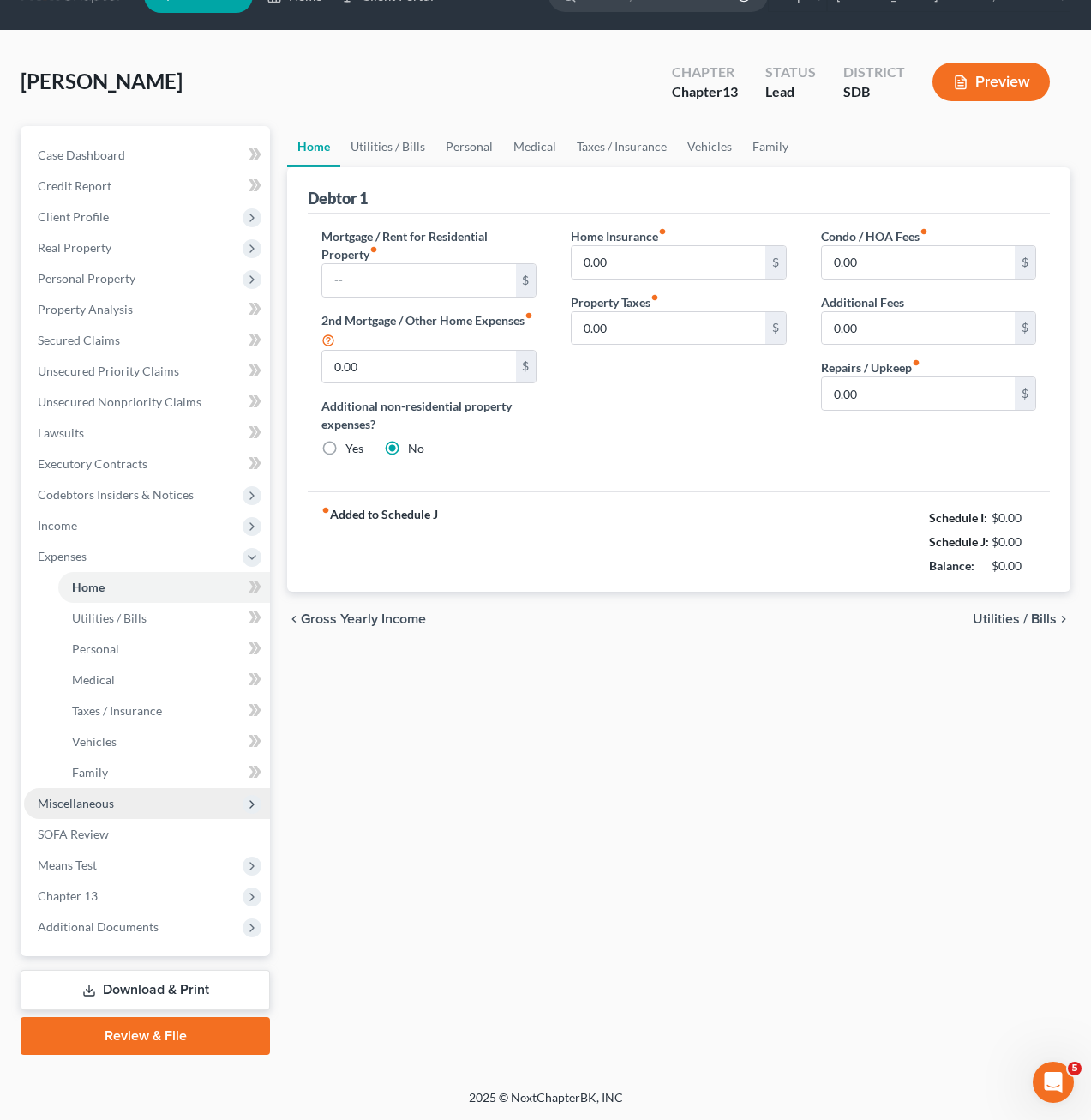
click at [99, 807] on span "Miscellaneous" at bounding box center [76, 803] width 77 height 14
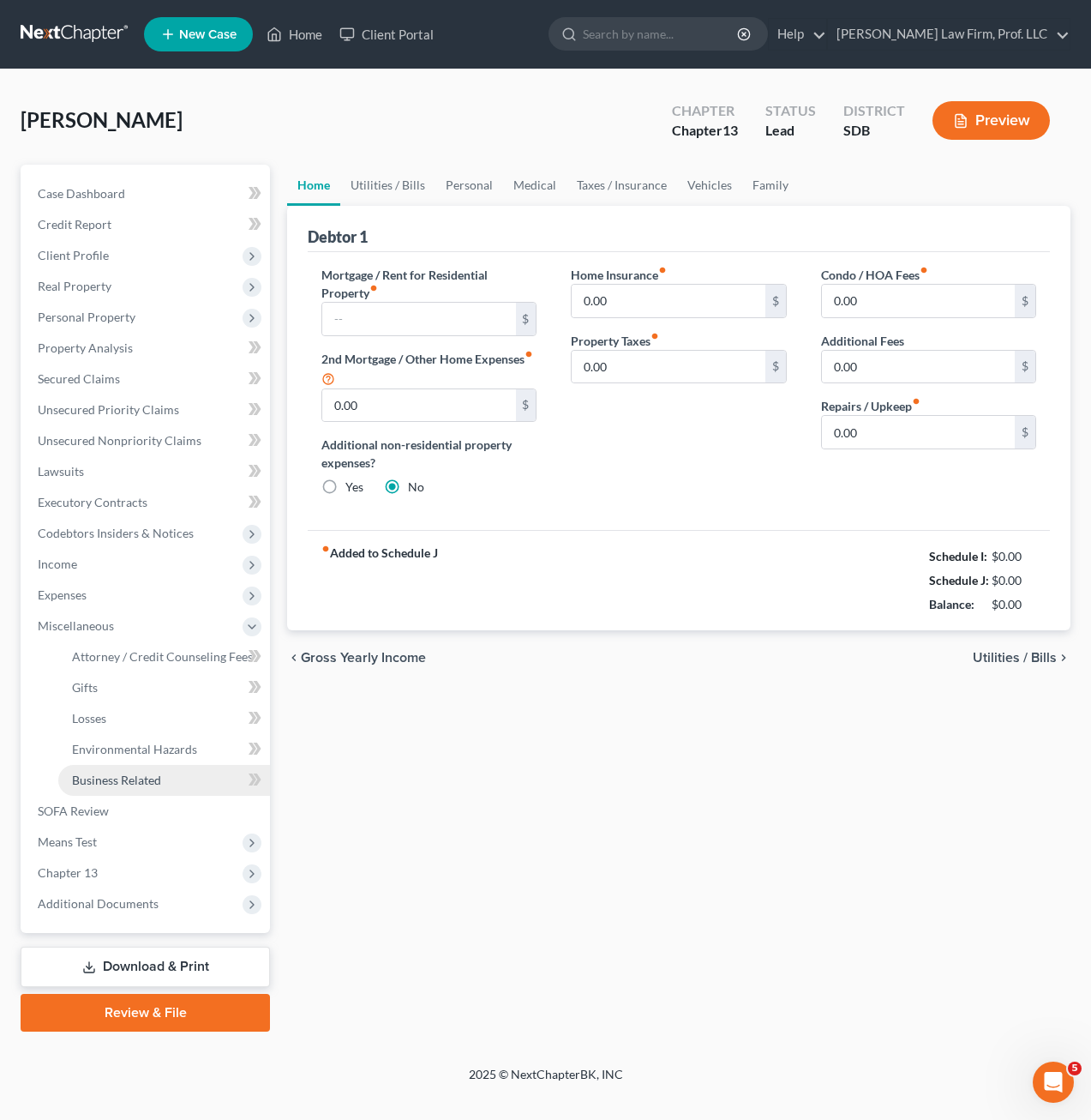
scroll to position [0, 0]
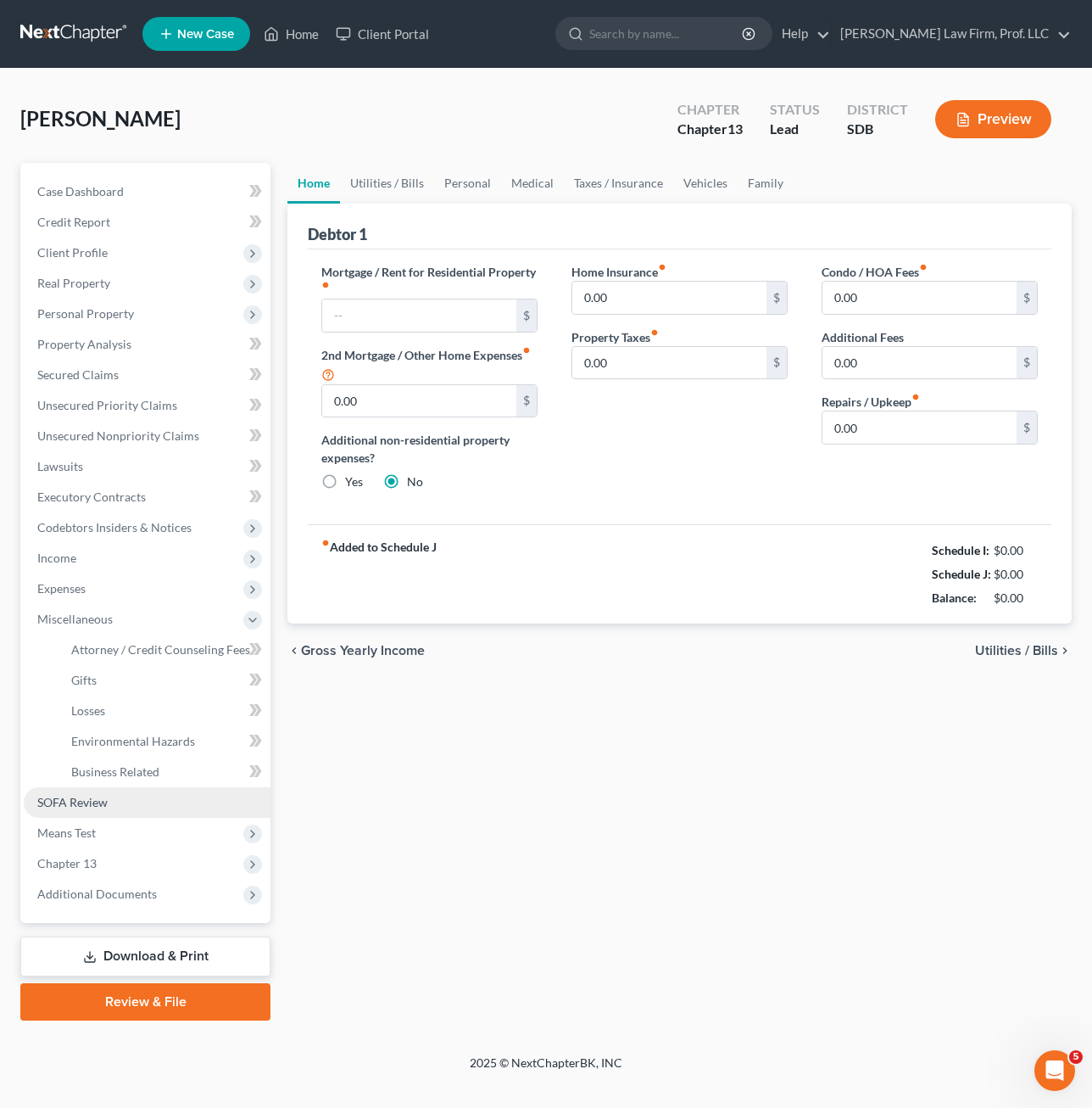
click at [113, 803] on link "SOFA Review" at bounding box center [147, 802] width 247 height 30
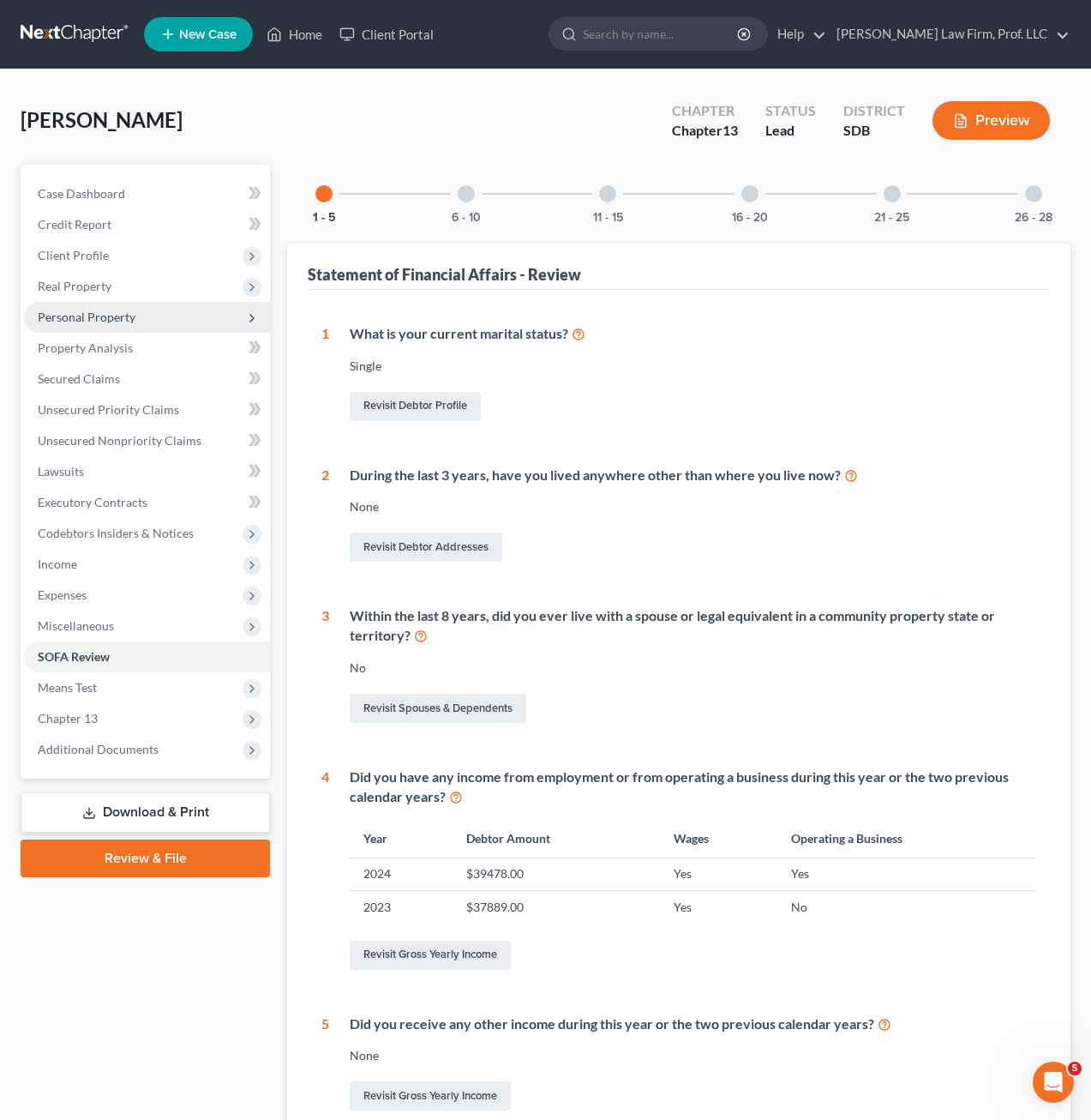
click at [67, 313] on span "Personal Property" at bounding box center [86, 316] width 97 height 14
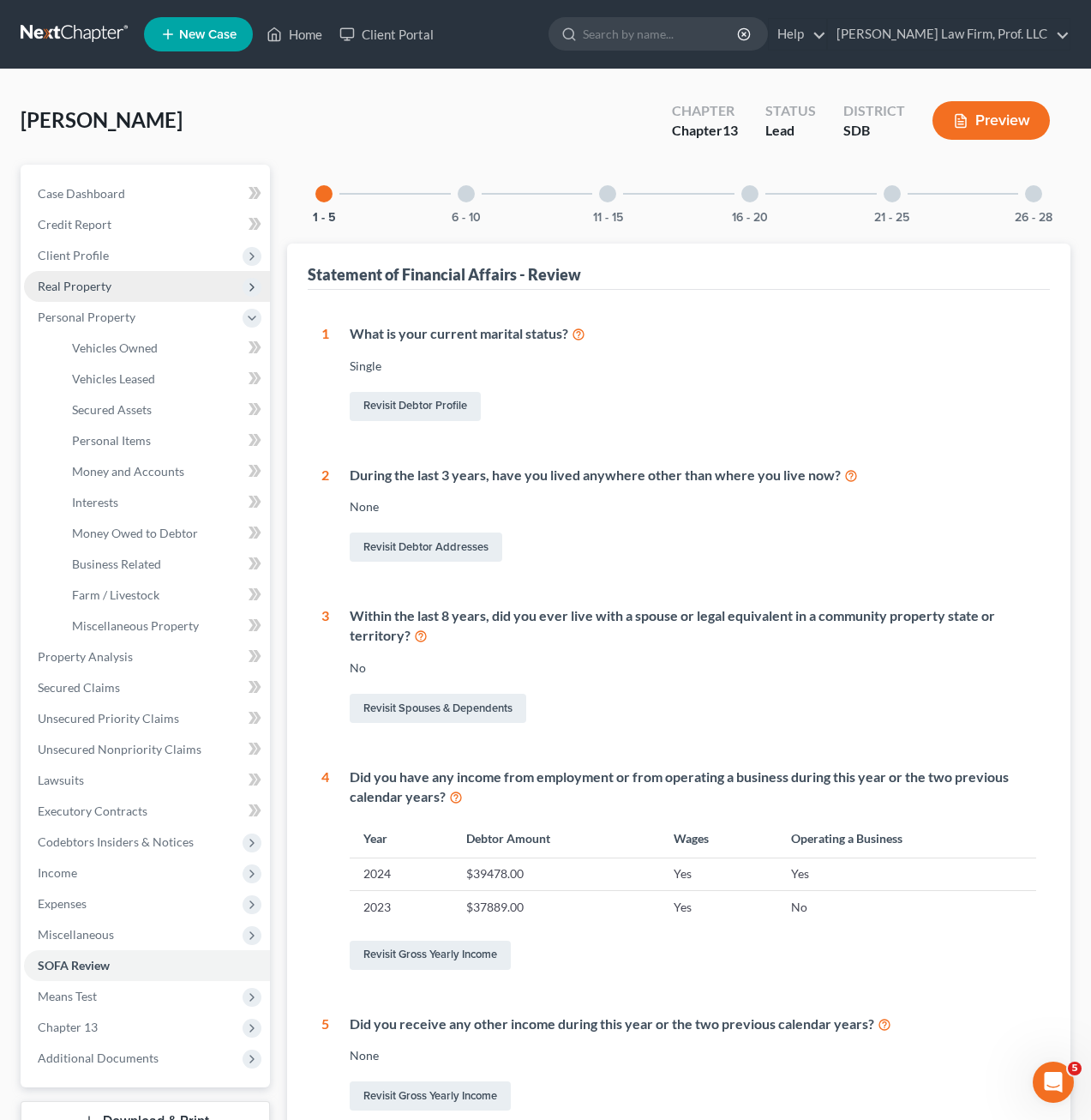
click at [106, 287] on span "Real Property" at bounding box center [75, 286] width 74 height 14
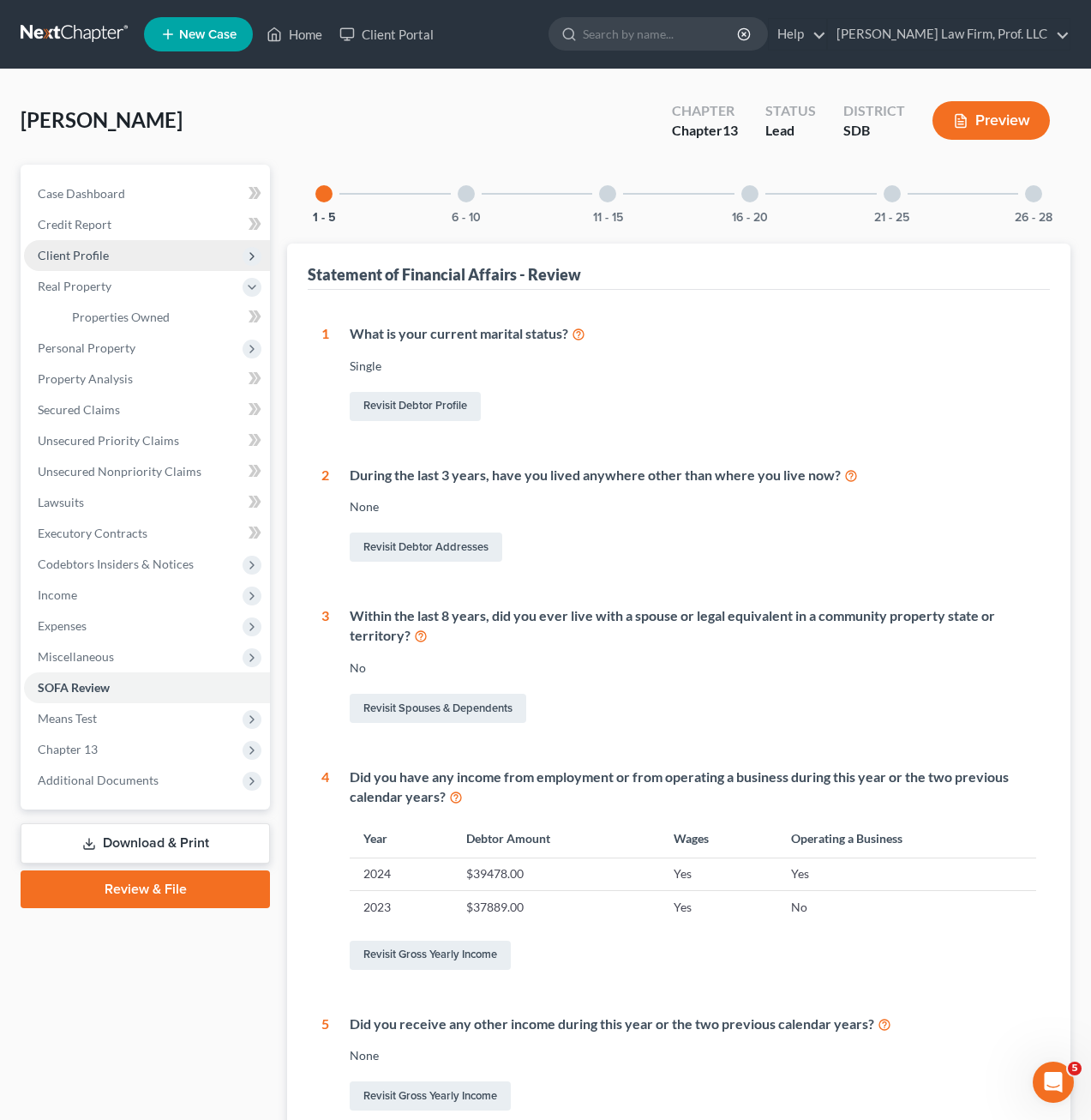
click at [119, 258] on span "Client Profile" at bounding box center [147, 255] width 246 height 31
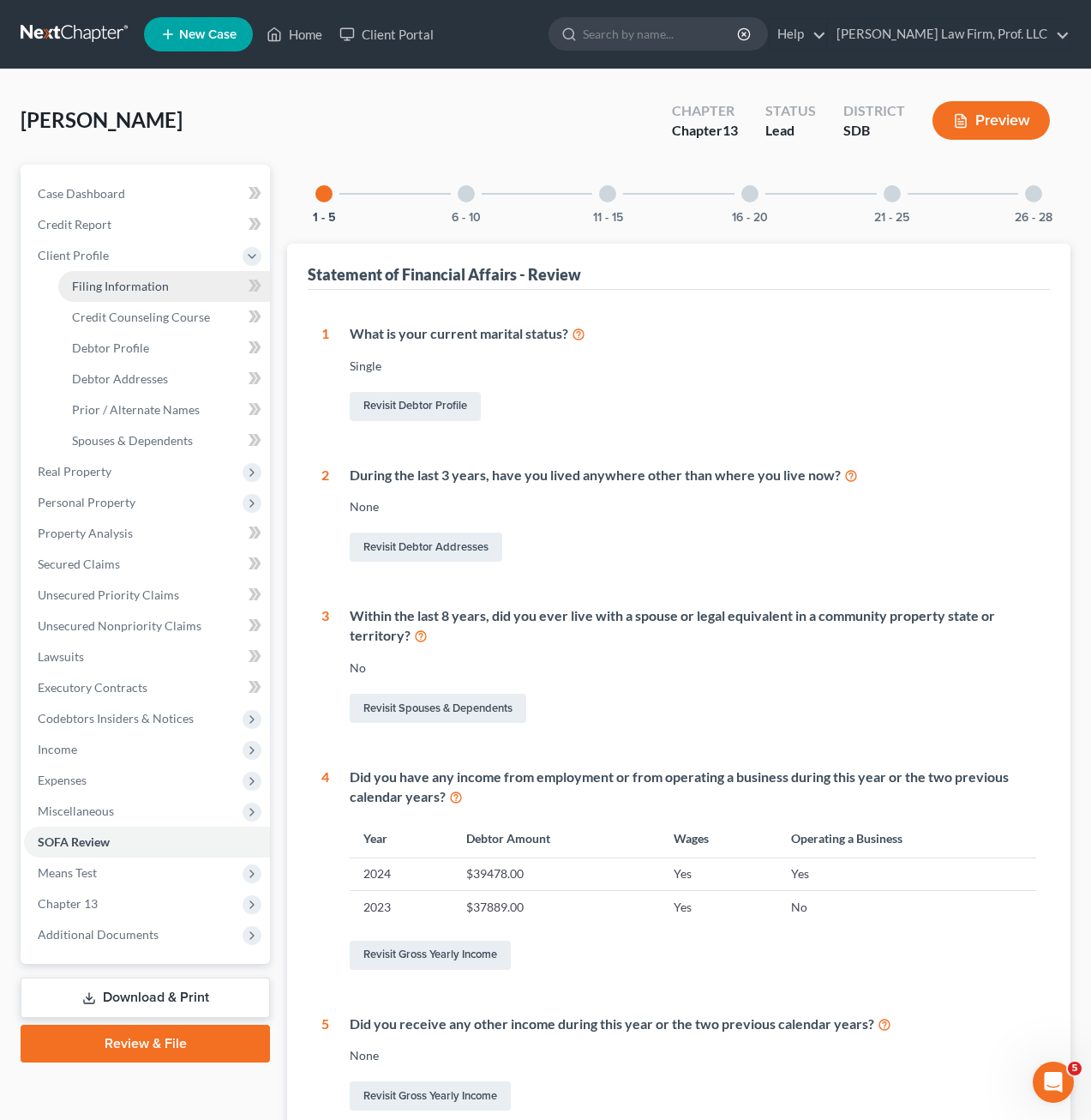
click at [137, 288] on span "Filing Information" at bounding box center [121, 286] width 97 height 14
select select "0"
select select "3"
select select "0"
select select "3"
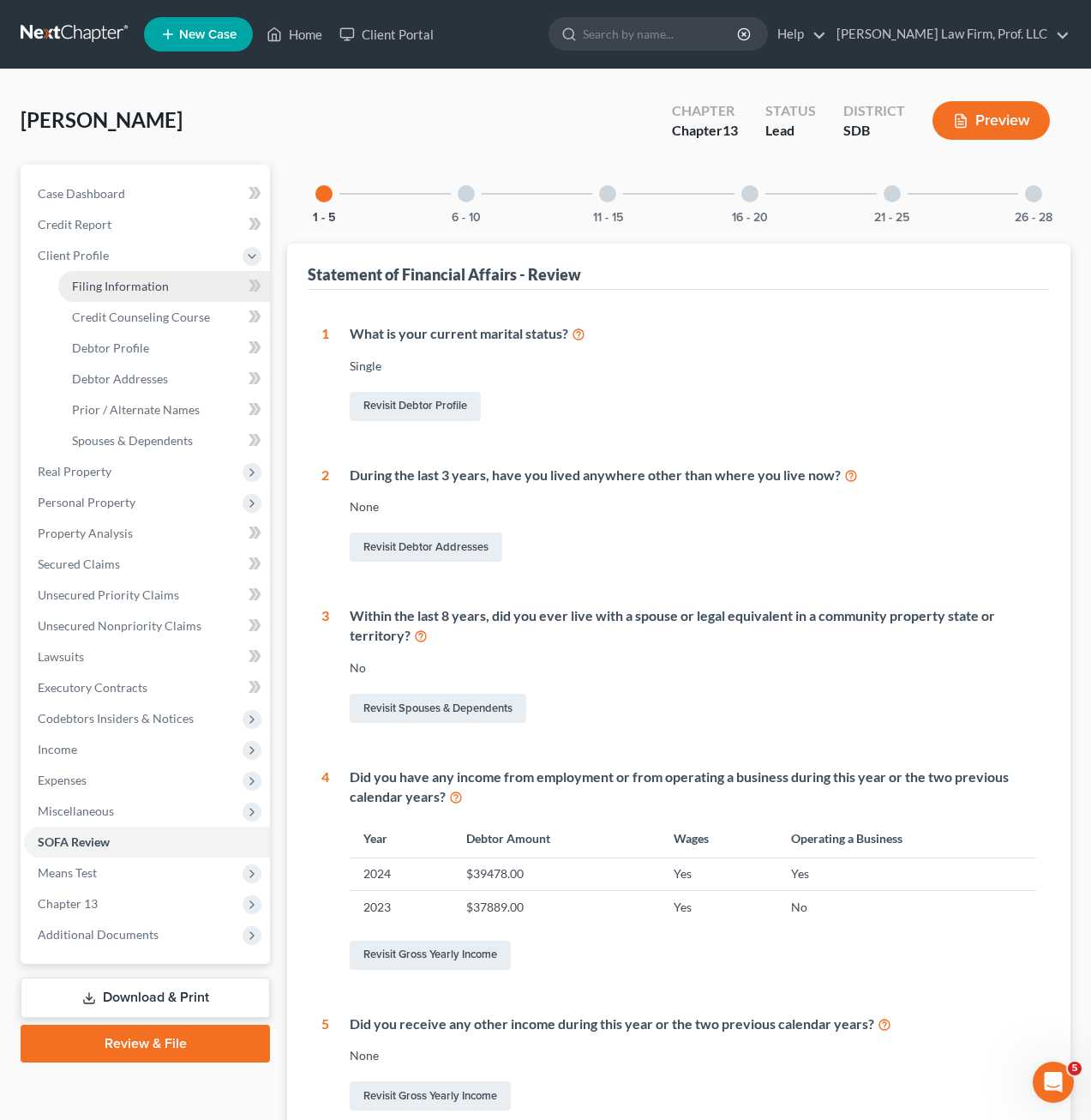
select select "43"
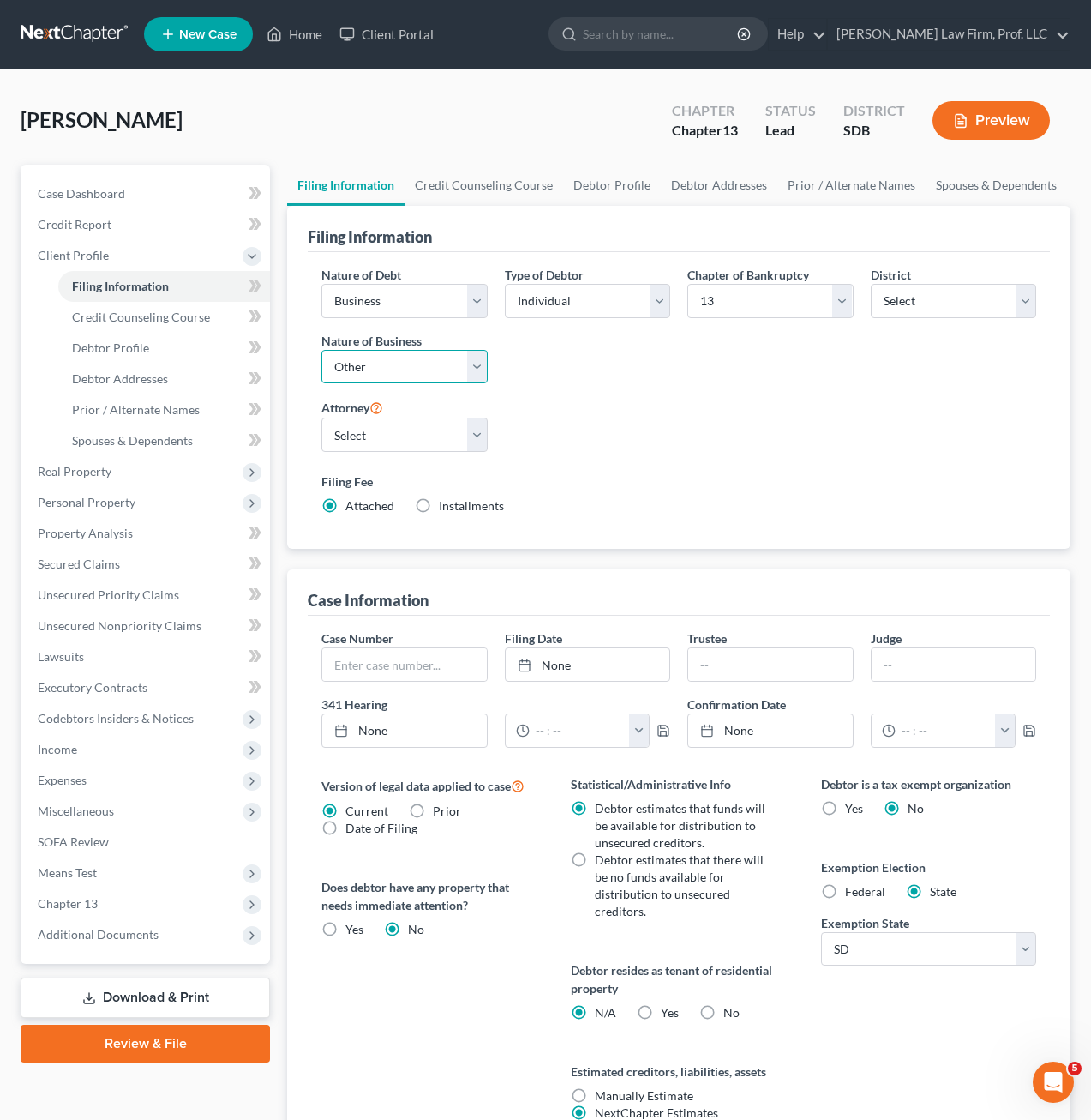
click at [443, 369] on select "Select Clearing Bank Commodity Broker Health Care Business Other Railroad Singl…" at bounding box center [405, 367] width 166 height 34
click at [659, 383] on div "Type of Debtor Select Individual Joint" at bounding box center [587, 332] width 183 height 132
click at [156, 941] on span "Additional Documents" at bounding box center [147, 934] width 246 height 31
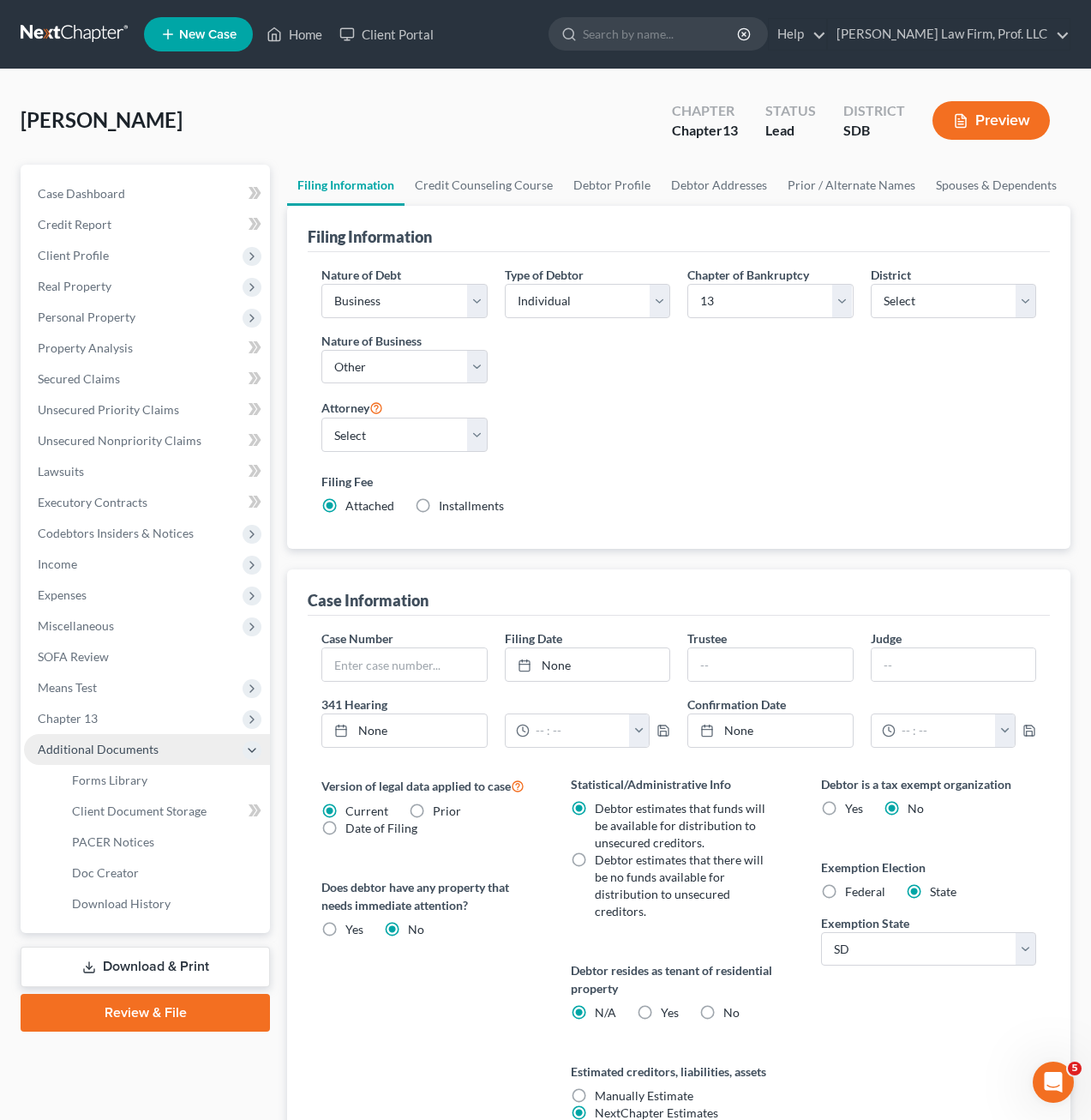
click at [169, 750] on span "Additional Documents" at bounding box center [147, 749] width 246 height 31
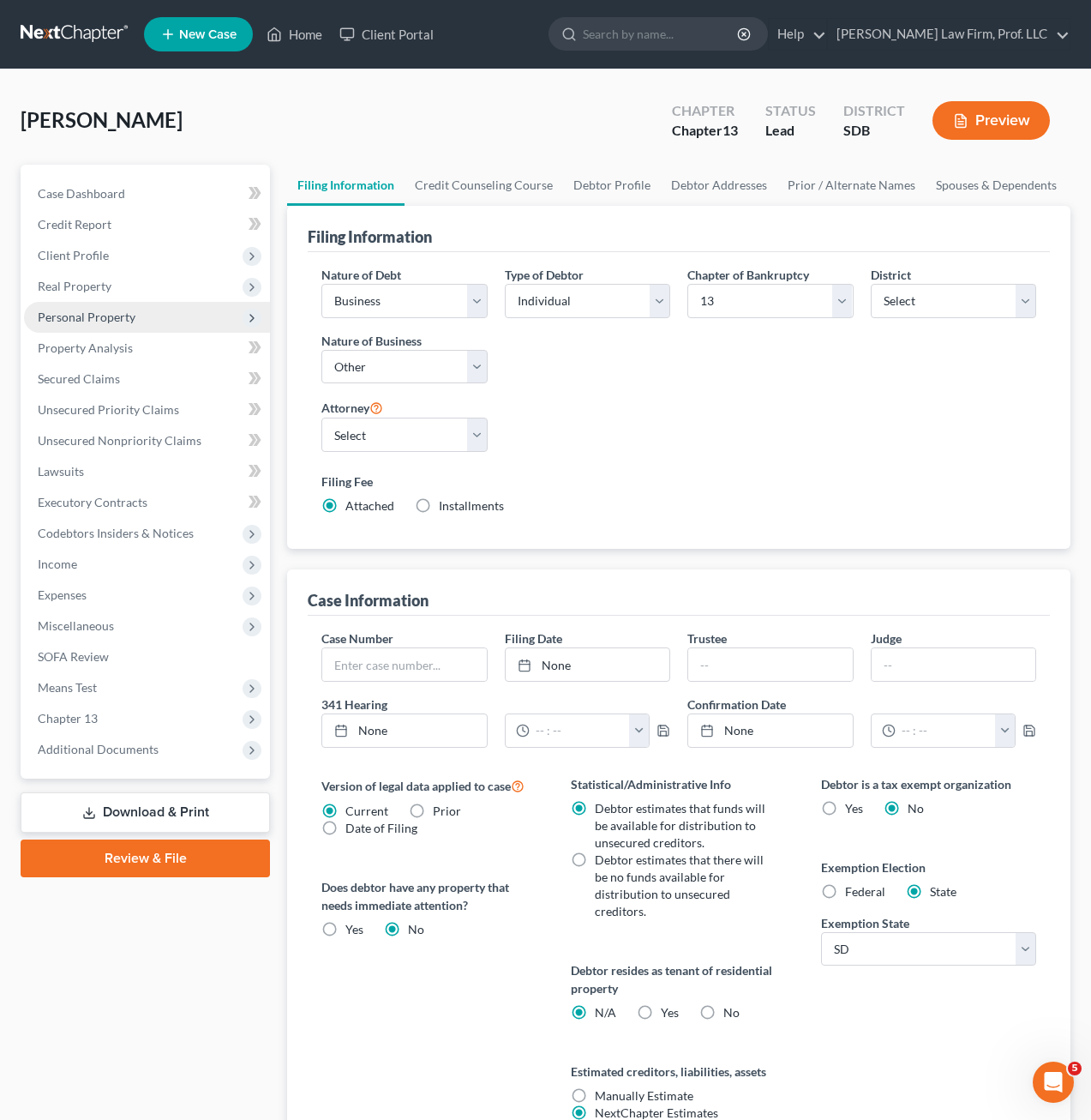
click at [144, 319] on span "Personal Property" at bounding box center [147, 317] width 246 height 31
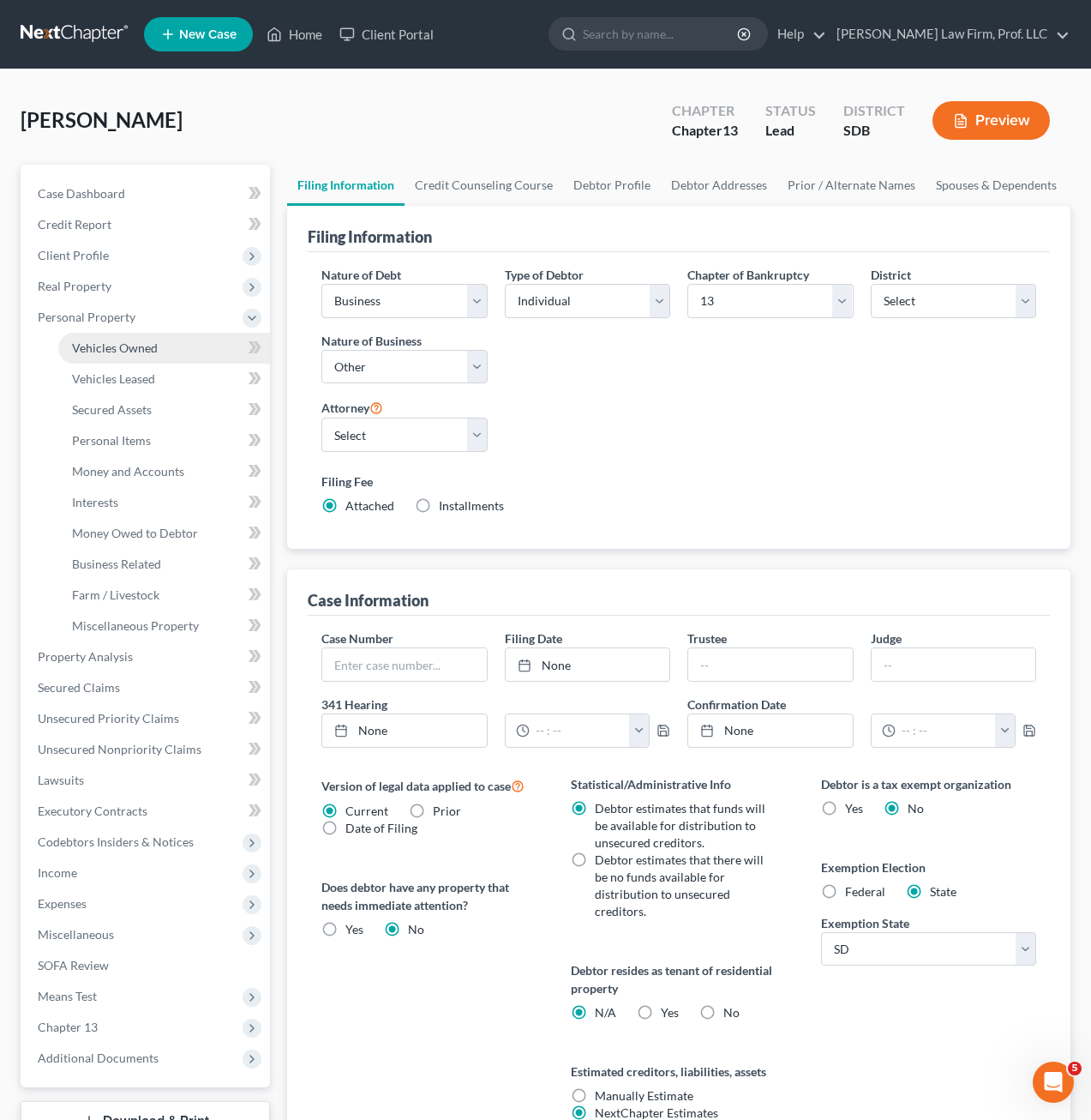
click at [143, 344] on span "Vehicles Owned" at bounding box center [114, 348] width 86 height 14
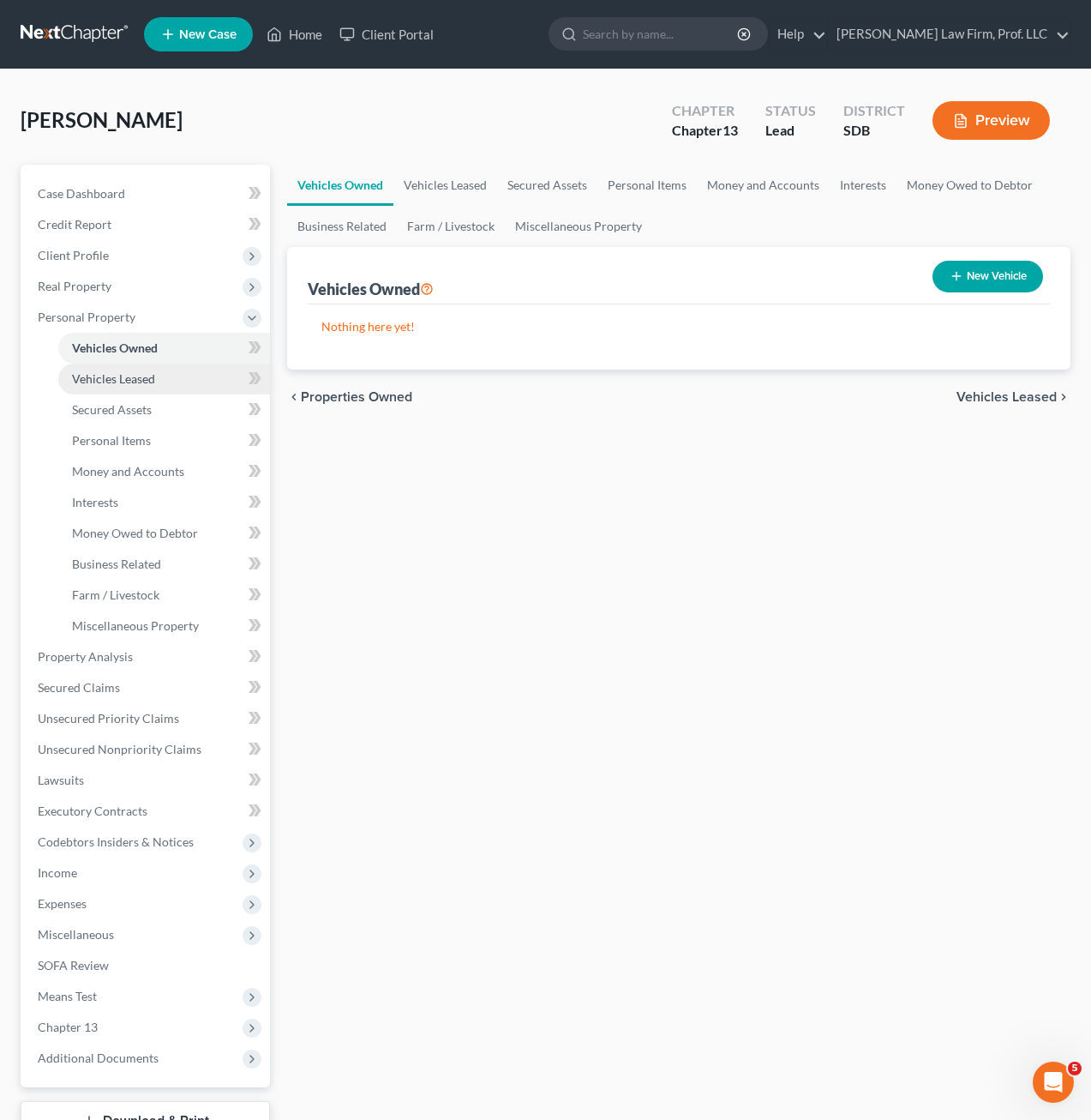
click at [164, 387] on link "Vehicles Leased" at bounding box center [164, 378] width 212 height 31
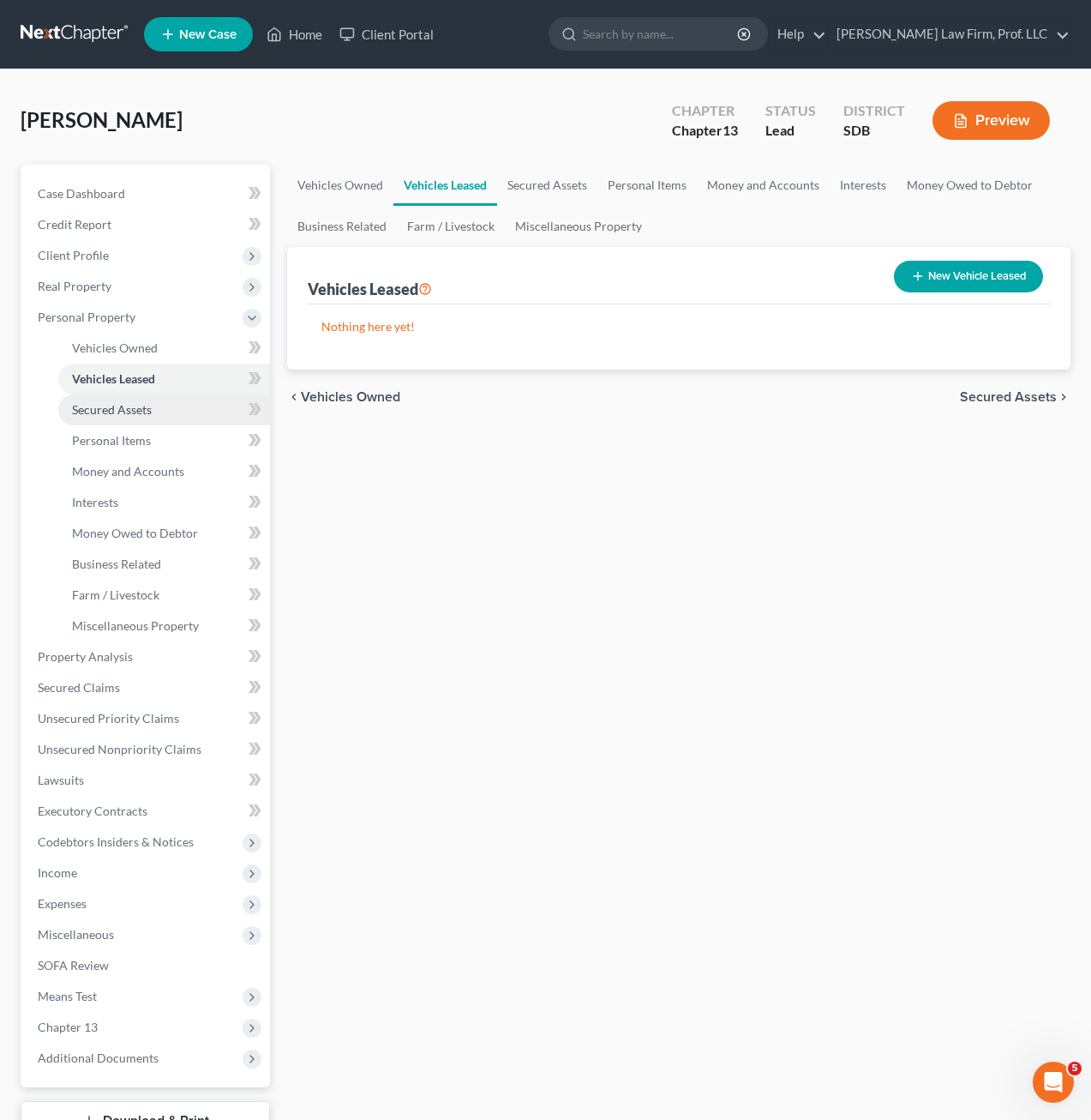
click at [141, 408] on span "Secured Assets" at bounding box center [112, 409] width 79 height 14
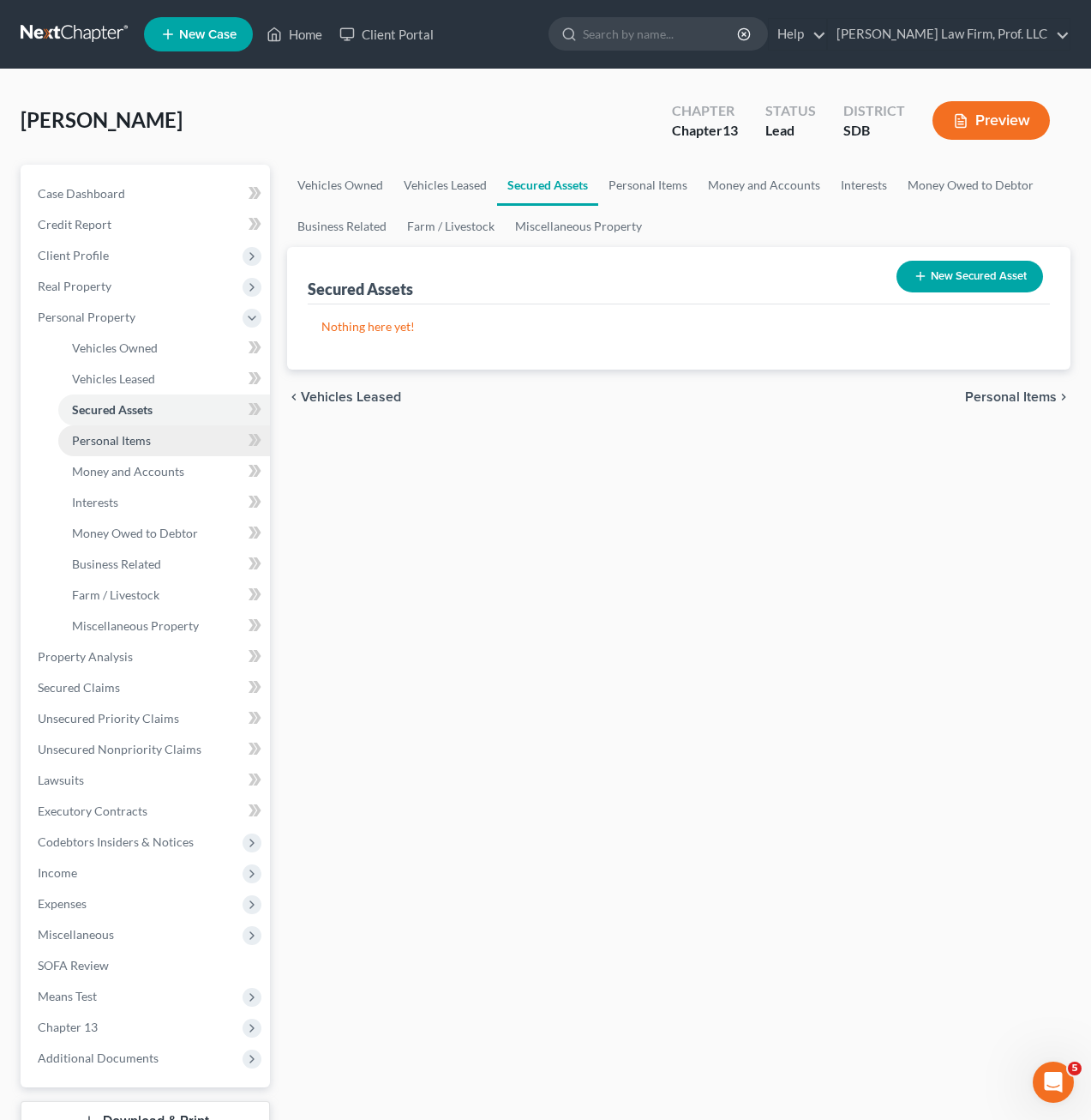
click at [143, 429] on link "Personal Items" at bounding box center [164, 441] width 212 height 31
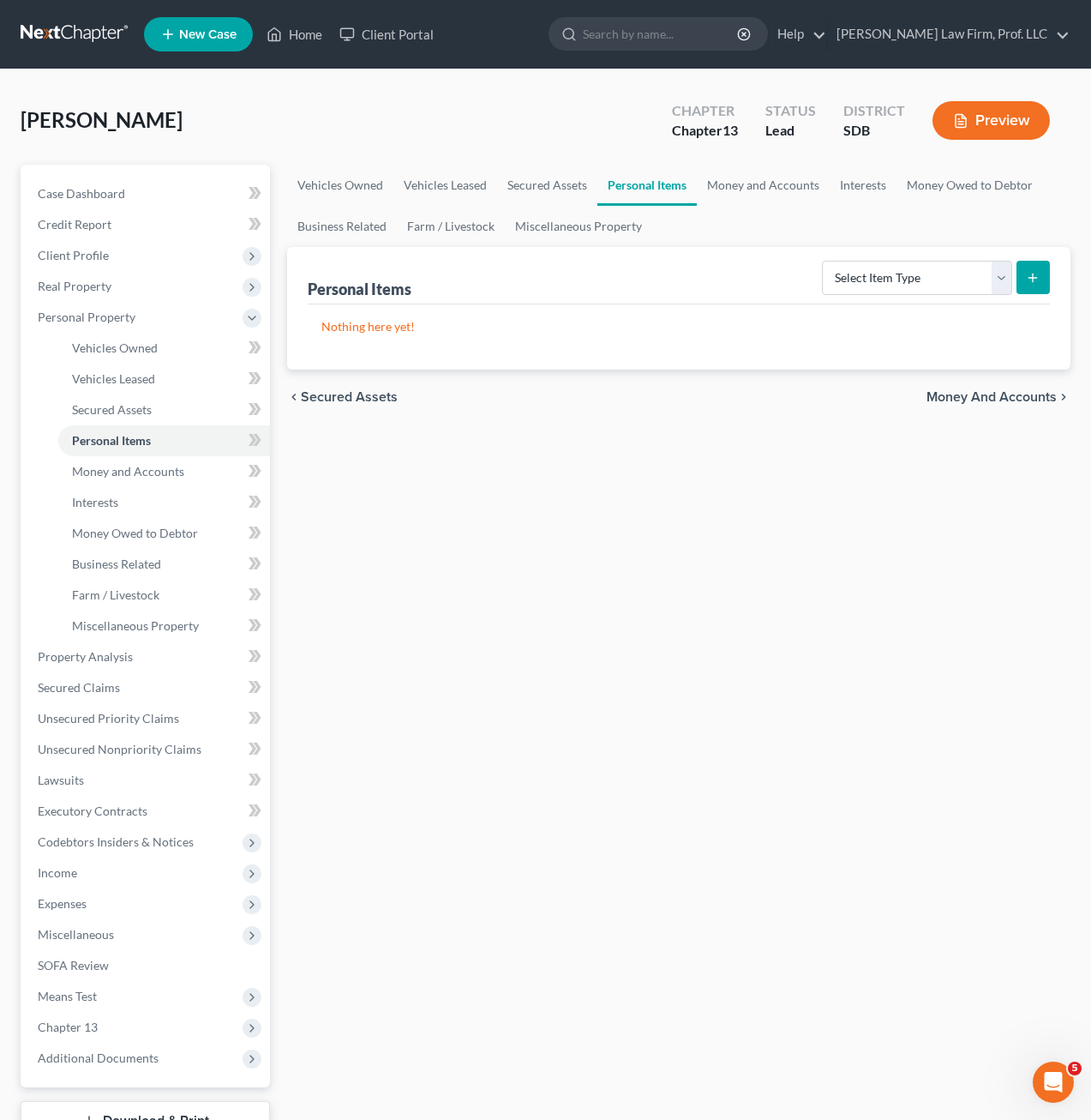
click at [636, 704] on div "Vehicles Owned Vehicles Leased Secured Assets Personal Items Money and Accounts…" at bounding box center [678, 675] width 801 height 1021
click at [541, 596] on div "Vehicles Owned Vehicles Leased Secured Assets Personal Items Money and Accounts…" at bounding box center [678, 675] width 801 height 1021
click at [521, 587] on div "Vehicles Owned Vehicles Leased Secured Assets Personal Items Money and Accounts…" at bounding box center [678, 675] width 801 height 1021
click at [127, 658] on span "Property Analysis" at bounding box center [86, 656] width 95 height 14
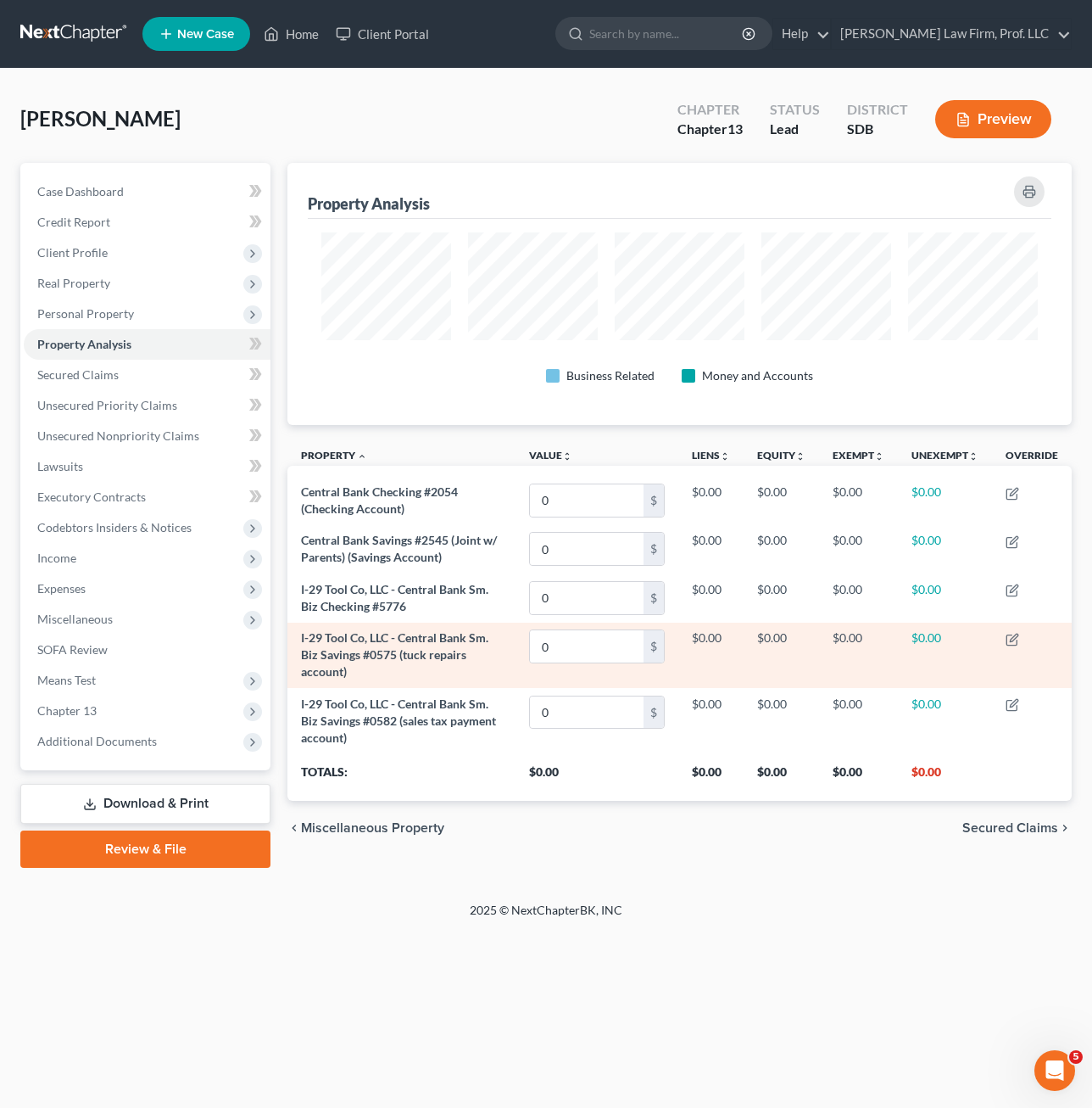
scroll to position [262, 784]
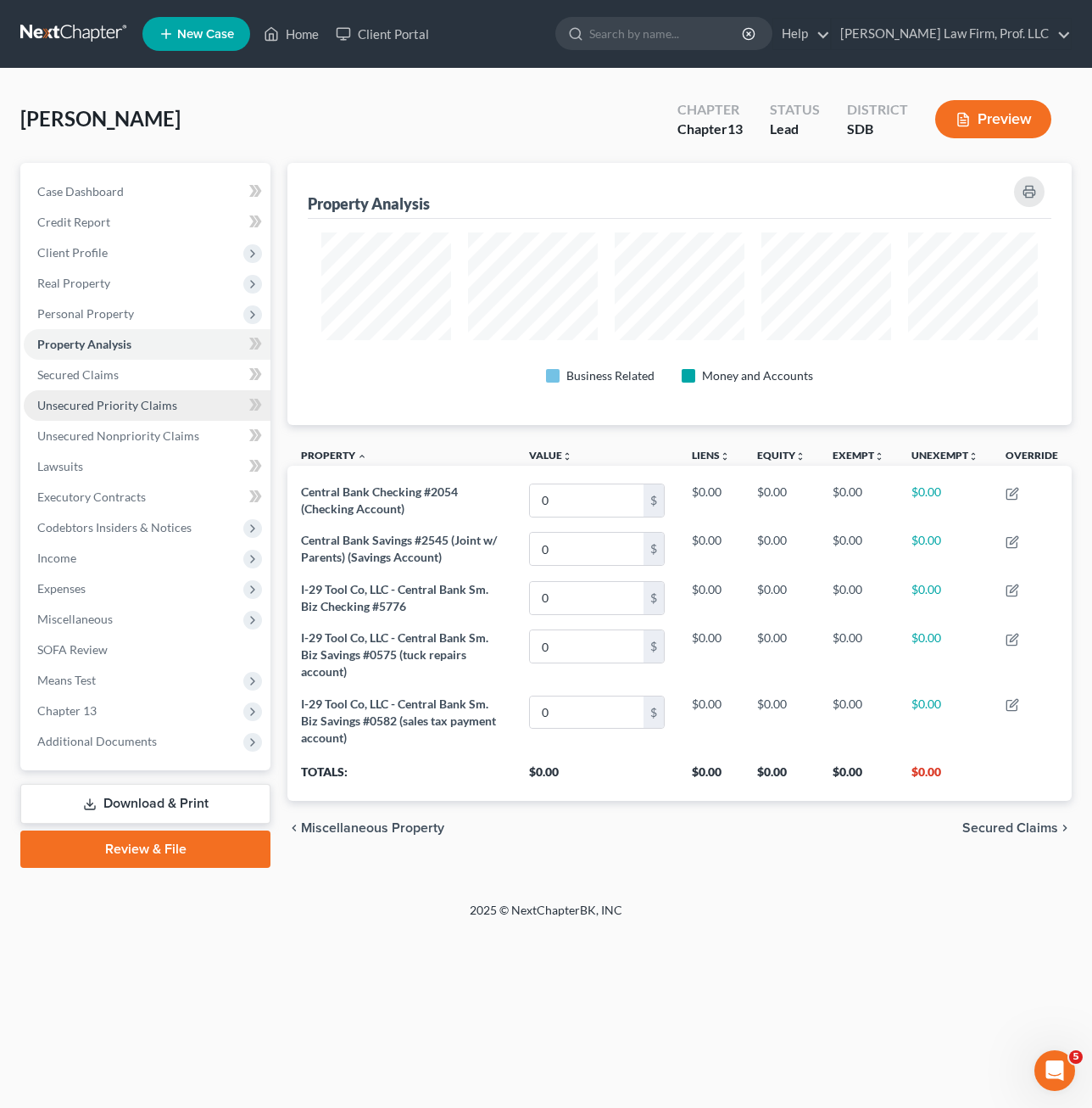
click at [113, 411] on link "Unsecured Priority Claims" at bounding box center [147, 406] width 247 height 30
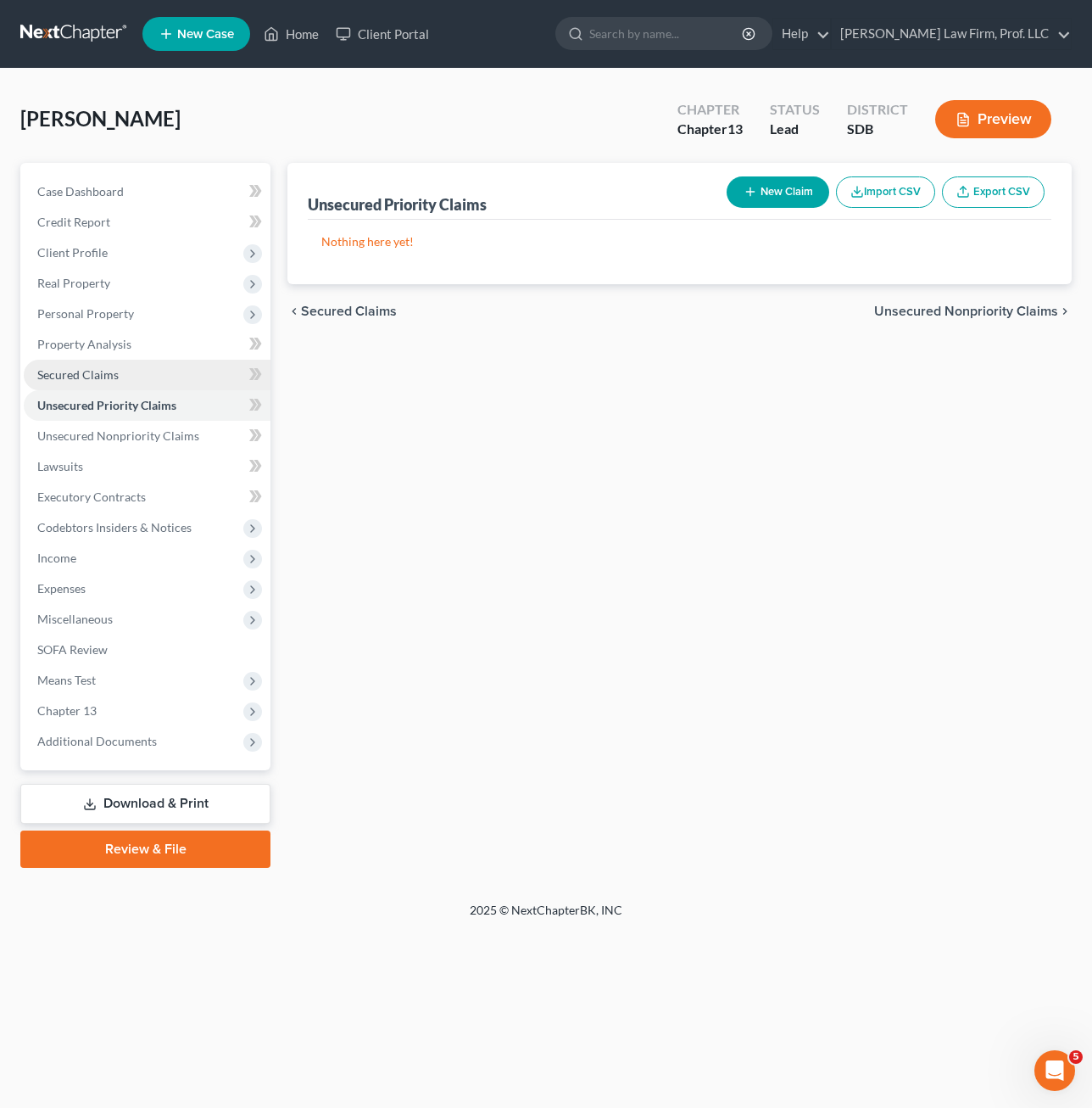
click at [142, 377] on link "Secured Claims" at bounding box center [147, 374] width 247 height 30
click at [143, 612] on span "Miscellaneous" at bounding box center [147, 619] width 247 height 30
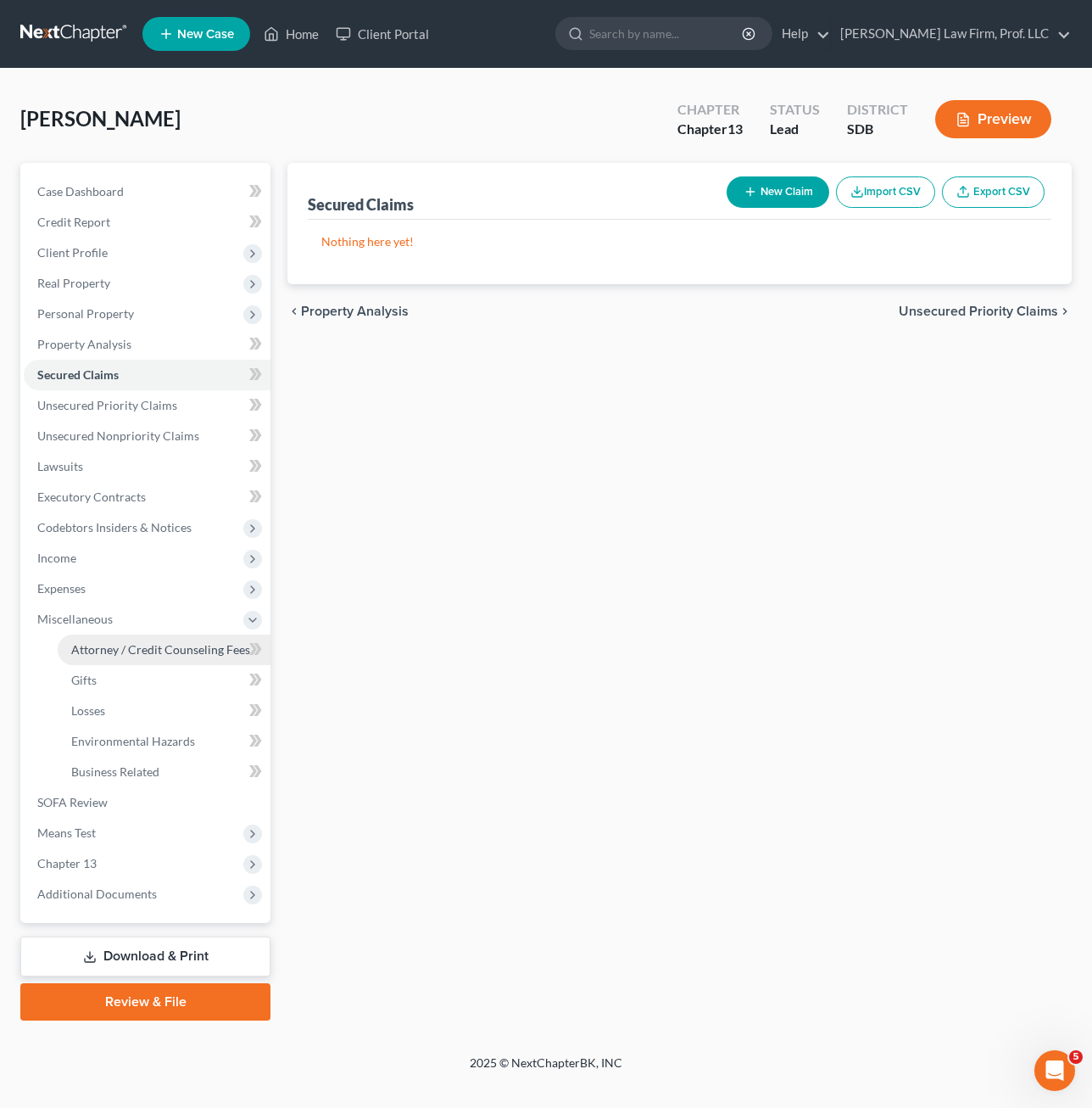
click at [169, 645] on span "Attorney / Credit Counseling Fees" at bounding box center [160, 649] width 179 height 14
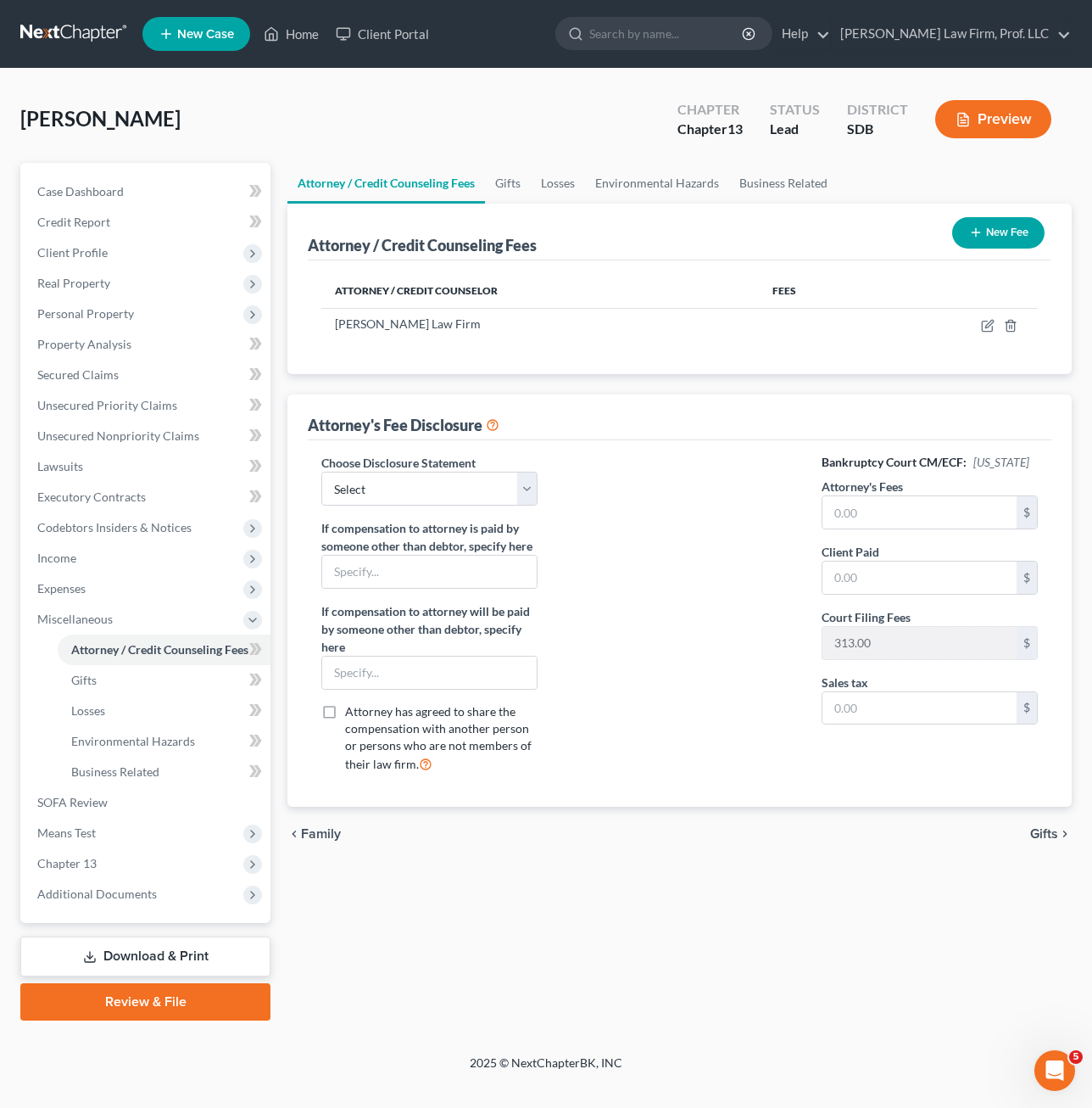
click at [451, 934] on div "Attorney / Credit Counseling Fees Gifts Losses Environmental Hazards Business R…" at bounding box center [679, 592] width 801 height 858
click at [472, 898] on div "Attorney / Credit Counseling Fees Gifts Losses Environmental Hazards Business R…" at bounding box center [679, 592] width 801 height 858
click at [406, 932] on div "Attorney / Credit Counseling Fees Gifts Losses Environmental Hazards Business R…" at bounding box center [679, 592] width 801 height 858
click at [416, 457] on label "Choose Disclosure Statement" at bounding box center [398, 463] width 154 height 18
drag, startPoint x: 417, startPoint y: 460, endPoint x: 421, endPoint y: 469, distance: 9.8
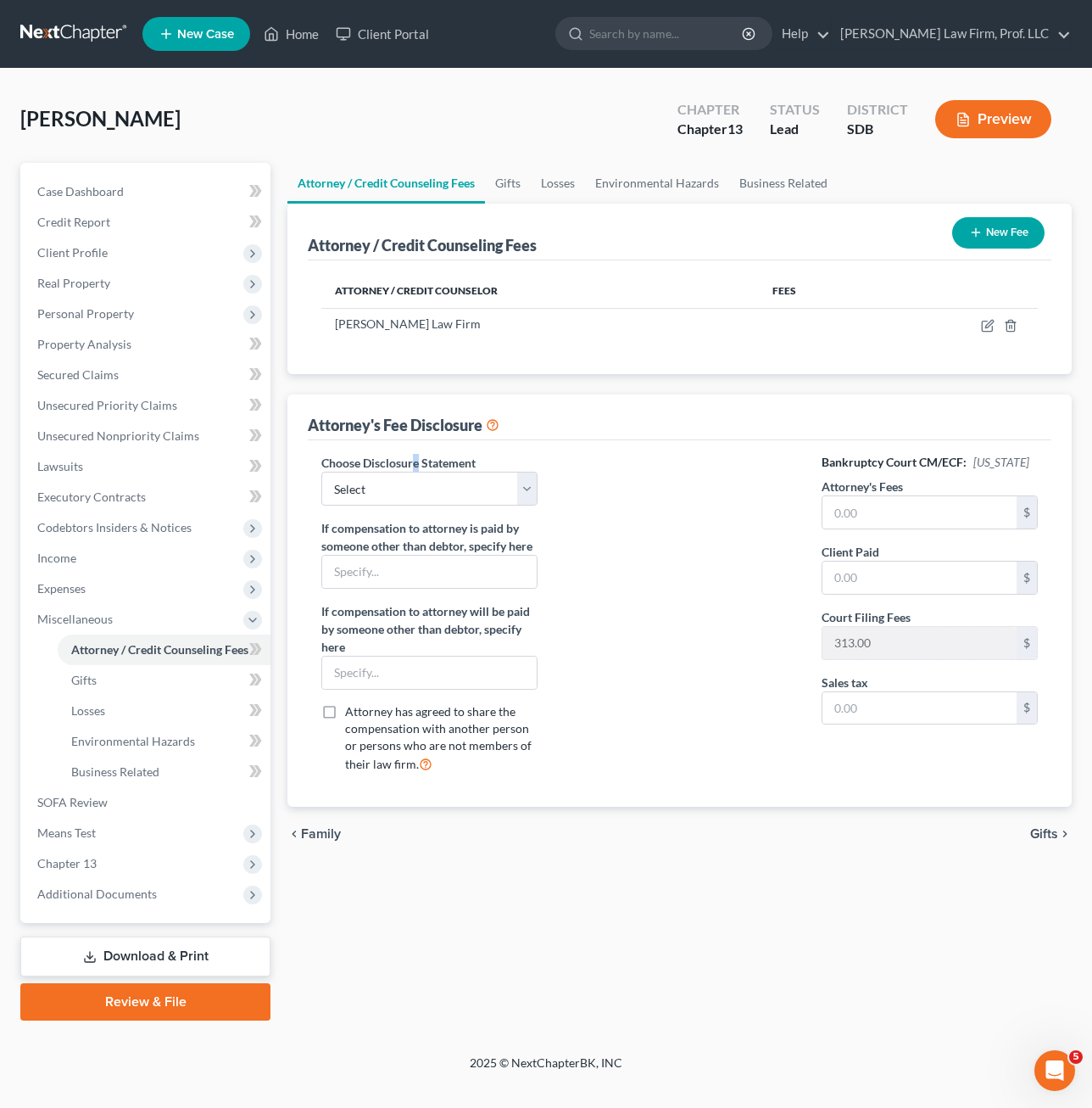
click at [417, 467] on label "Choose Disclosure Statement" at bounding box center [398, 463] width 154 height 18
drag, startPoint x: 427, startPoint y: 480, endPoint x: 446, endPoint y: 489, distance: 21.0
click at [427, 480] on select "Select Disclosure" at bounding box center [430, 488] width 217 height 34
select select "0"
click at [322, 472] on select "Select Disclosure" at bounding box center [430, 488] width 217 height 34
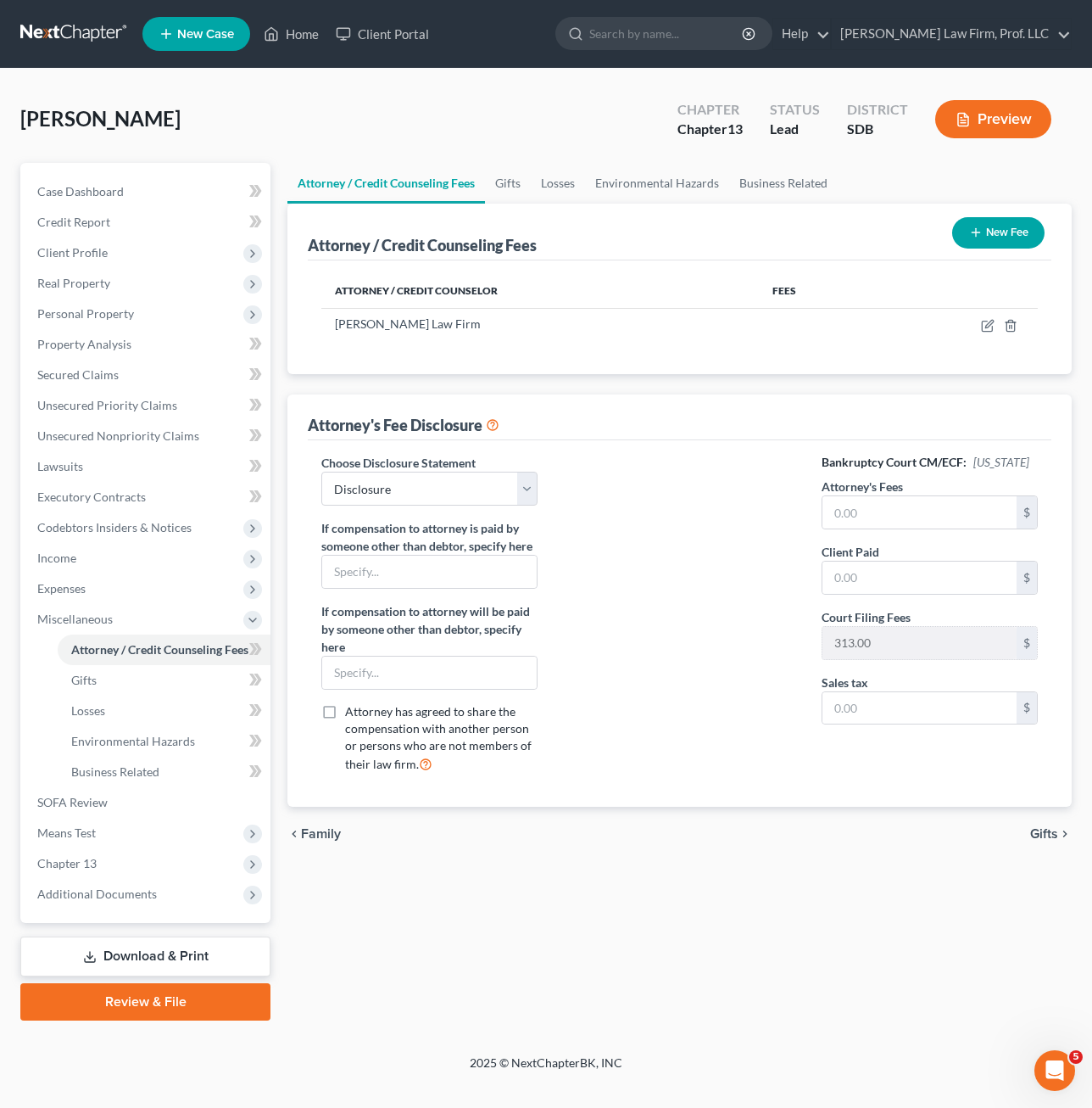
click at [634, 521] on div at bounding box center [679, 620] width 250 height 332
click at [111, 255] on span "Client Profile" at bounding box center [147, 252] width 247 height 30
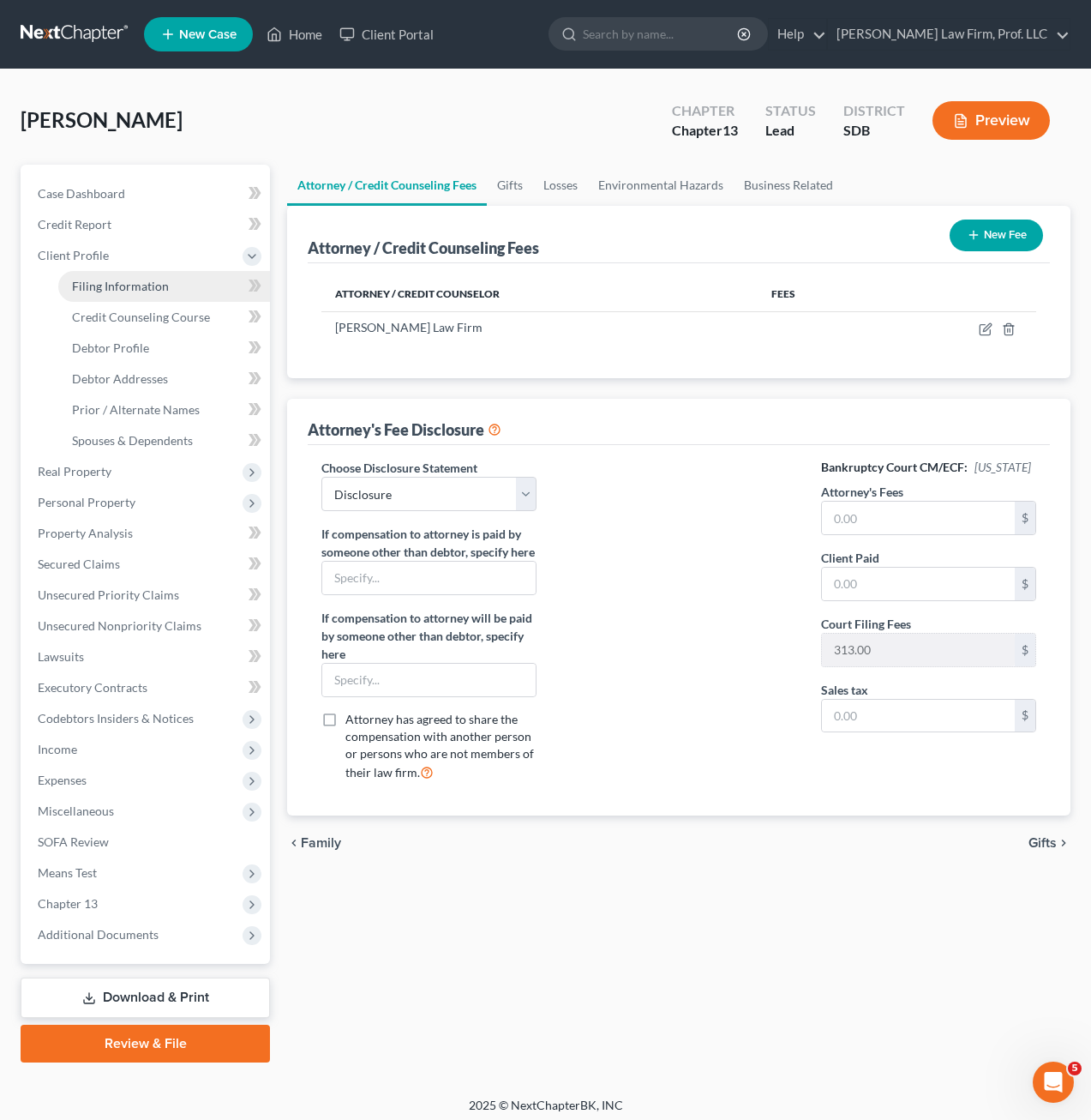
click at [165, 298] on link "Filing Information" at bounding box center [164, 287] width 212 height 31
select select "0"
select select "3"
select select "0"
select select "3"
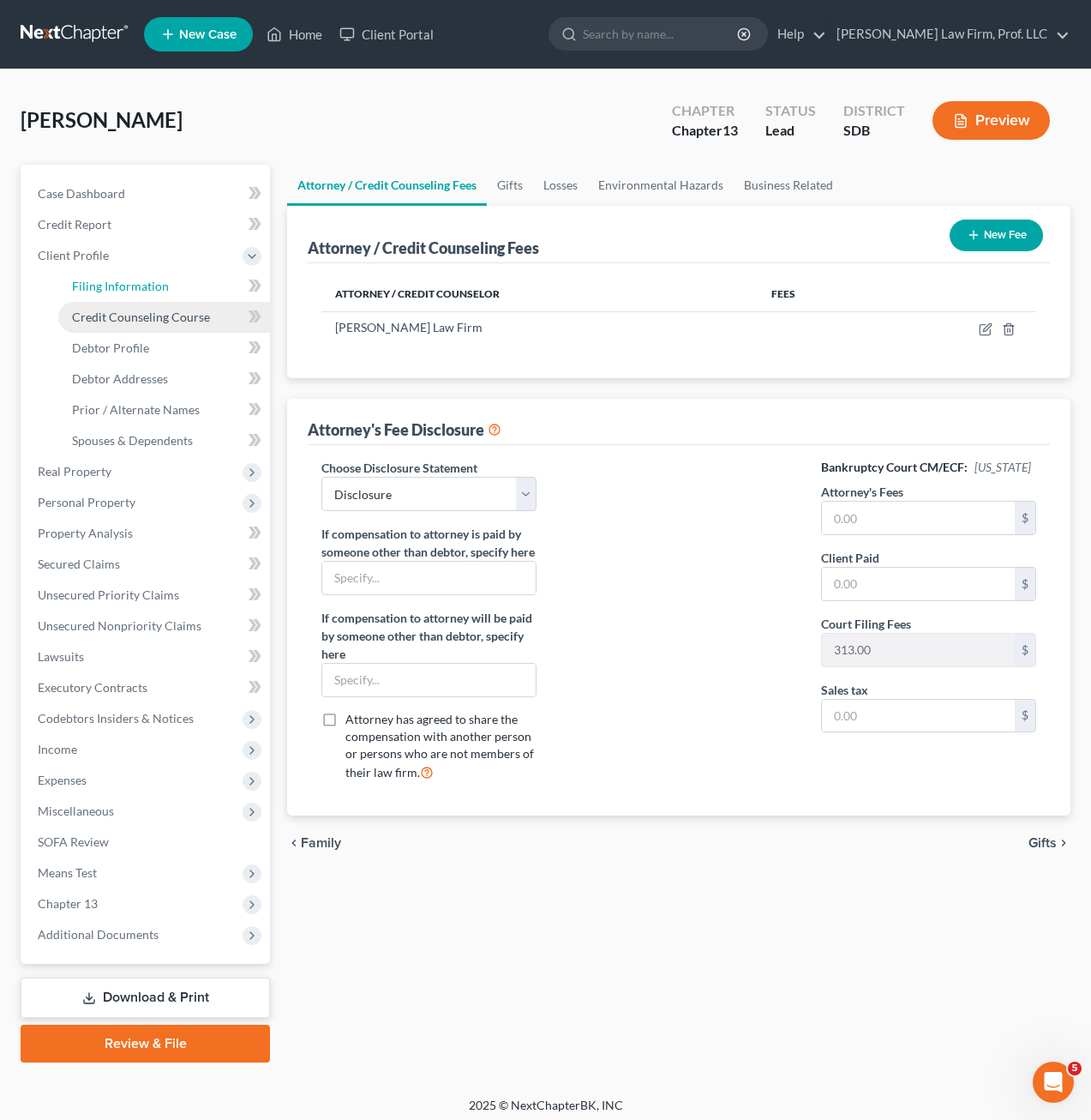
select select "73"
select select "0"
select select "43"
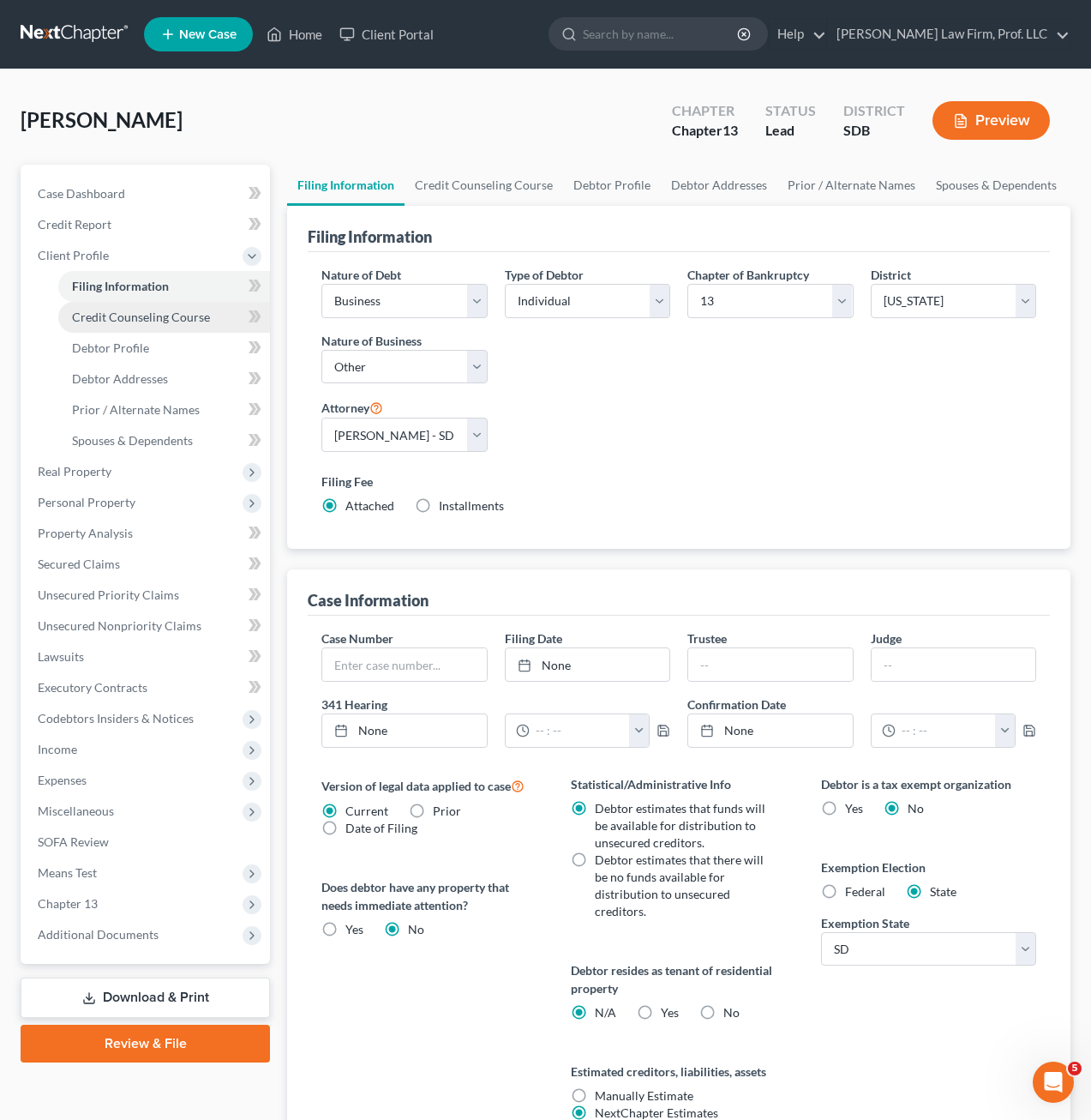
click at [172, 316] on span "Credit Counseling Course" at bounding box center [141, 316] width 138 height 14
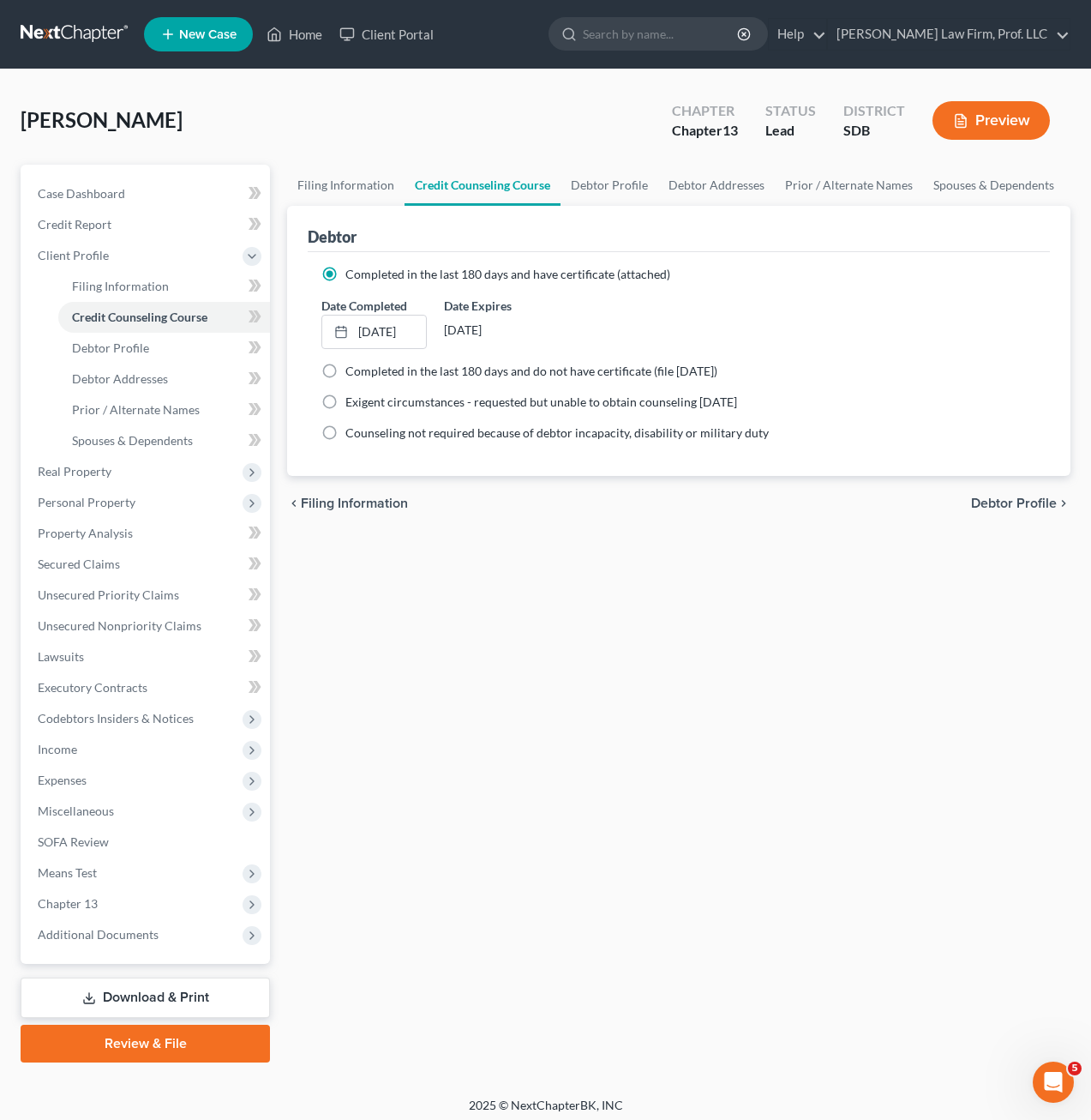
click at [459, 656] on div "Filing Information Credit Counseling Course Debtor Profile Debtor Addresses Pri…" at bounding box center [678, 614] width 801 height 897
click at [552, 632] on div "Filing Information Credit Counseling Course Debtor Profile Debtor Addresses Pri…" at bounding box center [678, 614] width 801 height 897
drag, startPoint x: 313, startPoint y: 41, endPoint x: 317, endPoint y: 54, distance: 13.6
click at [313, 41] on link "Home" at bounding box center [294, 34] width 73 height 31
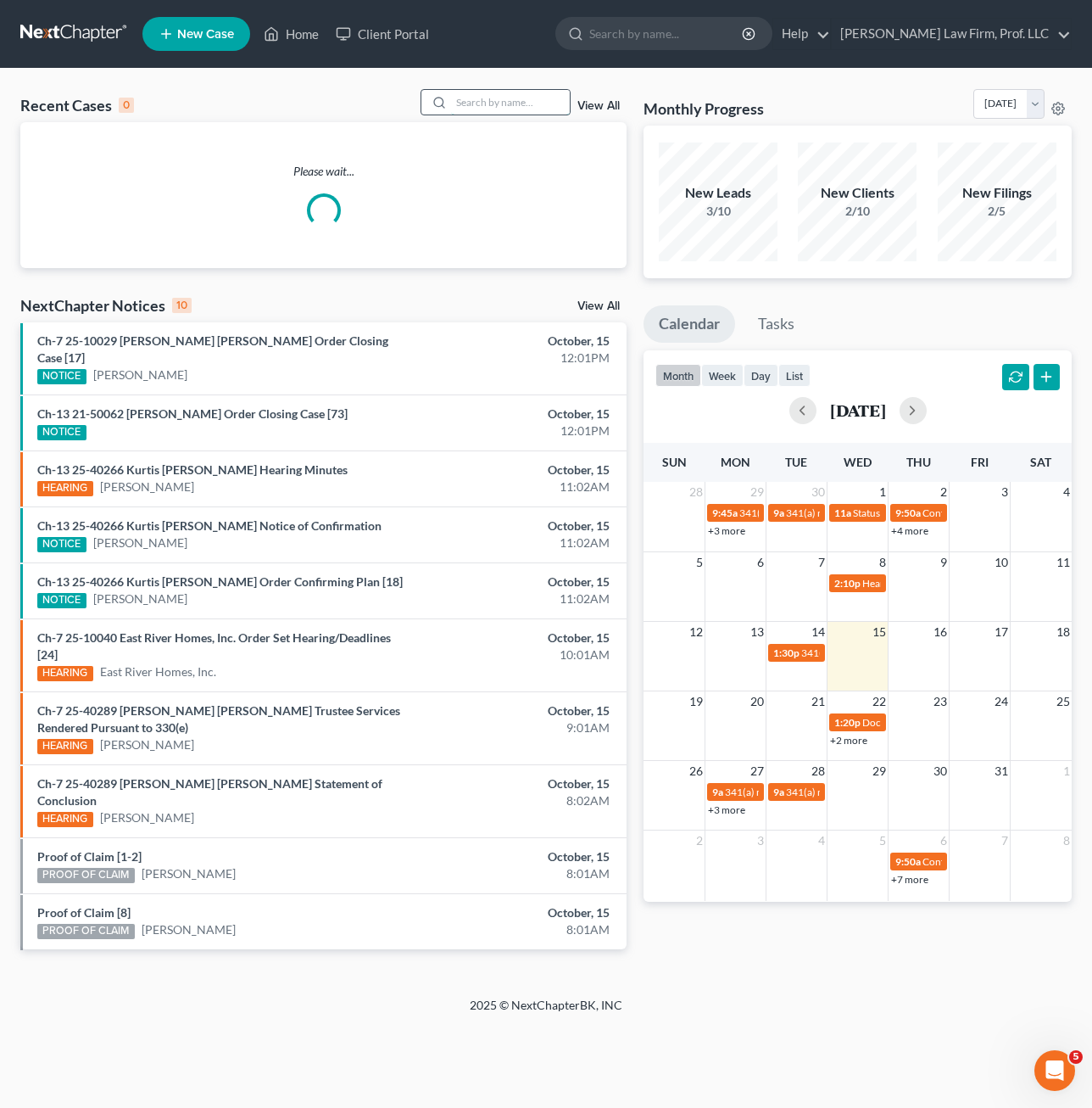
click at [478, 103] on input "search" at bounding box center [510, 103] width 119 height 25
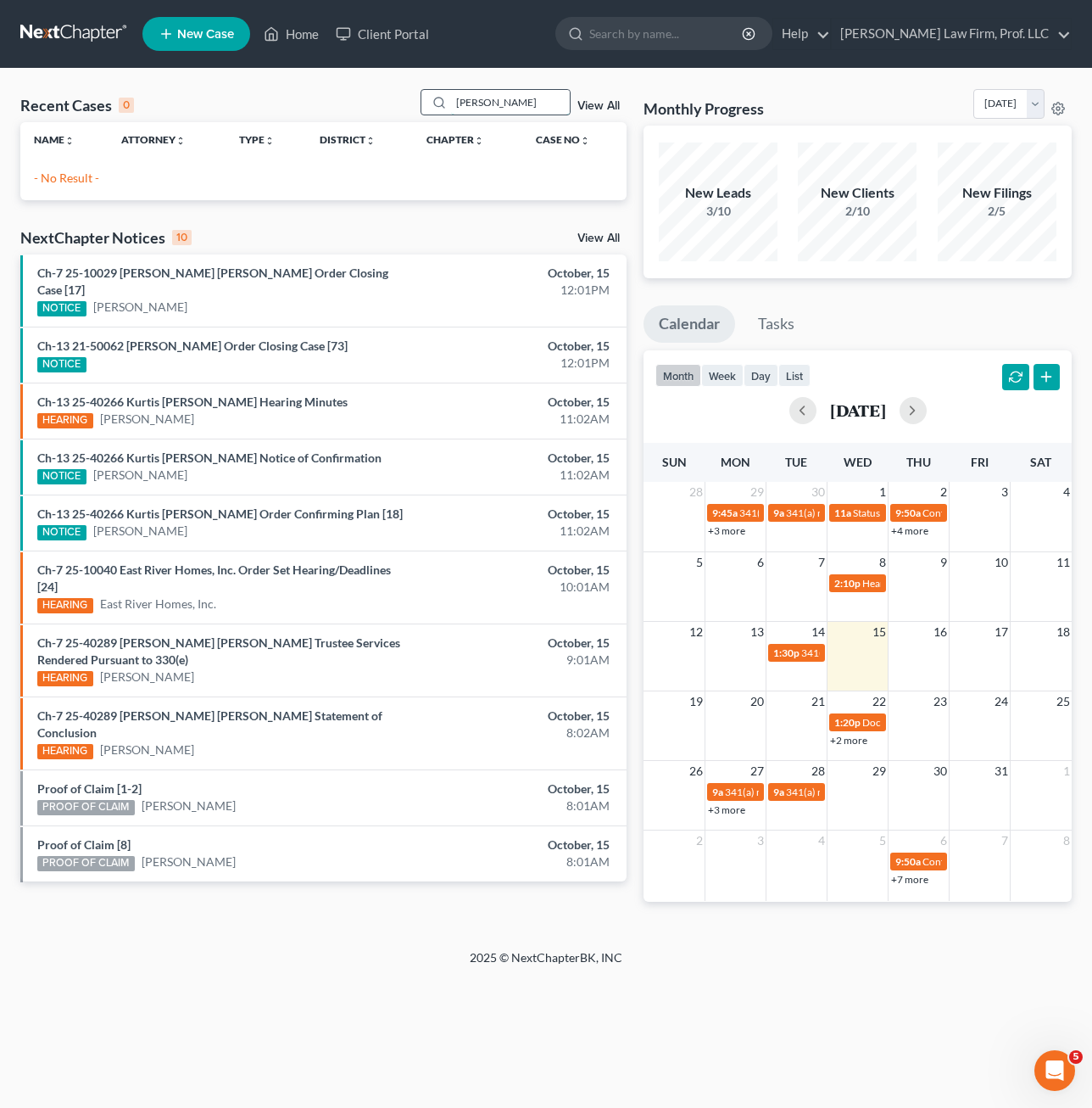
type input "[PERSON_NAME]"
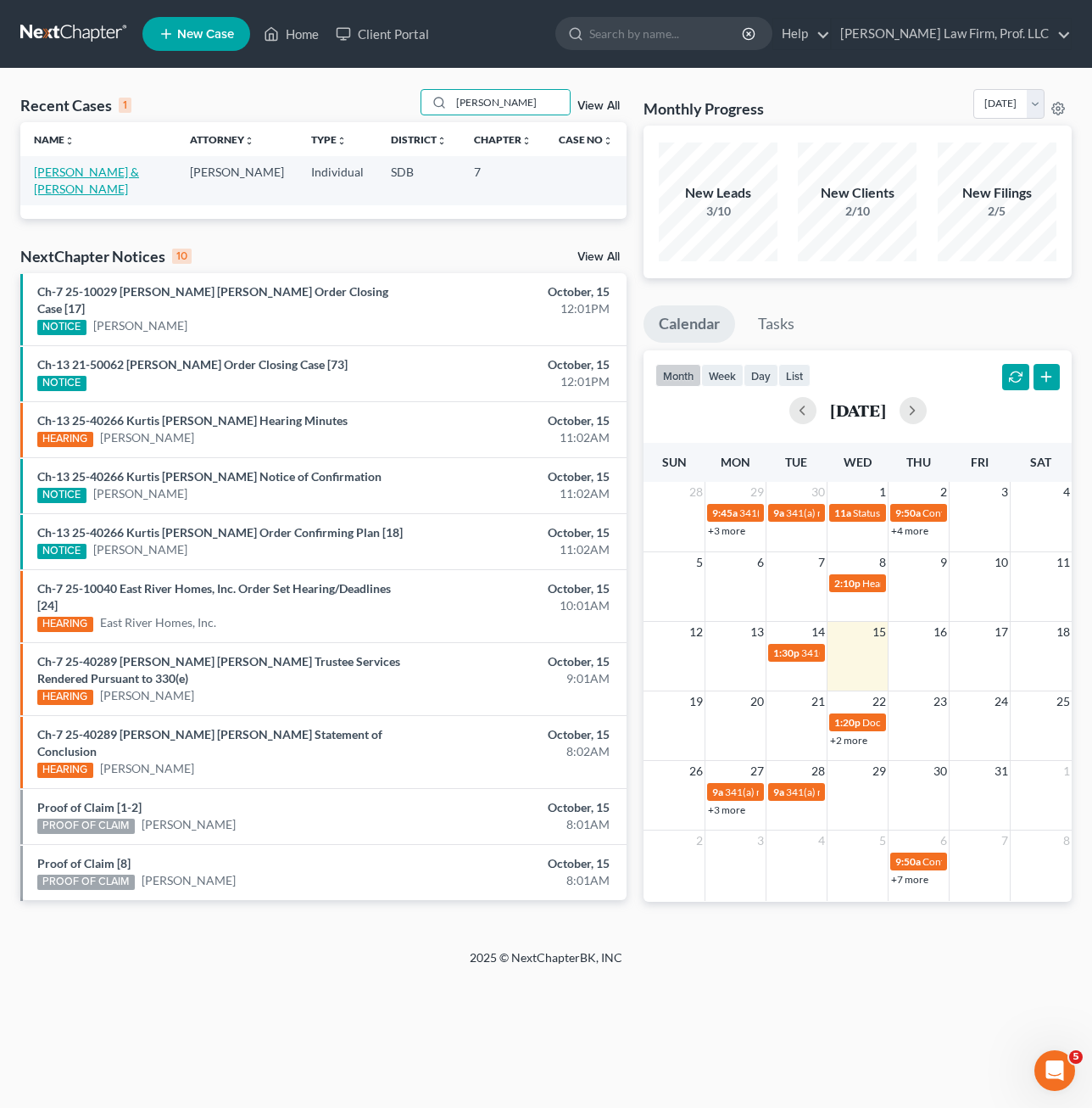
click at [94, 175] on link "[PERSON_NAME] & [PERSON_NAME]" at bounding box center [86, 180] width 105 height 31
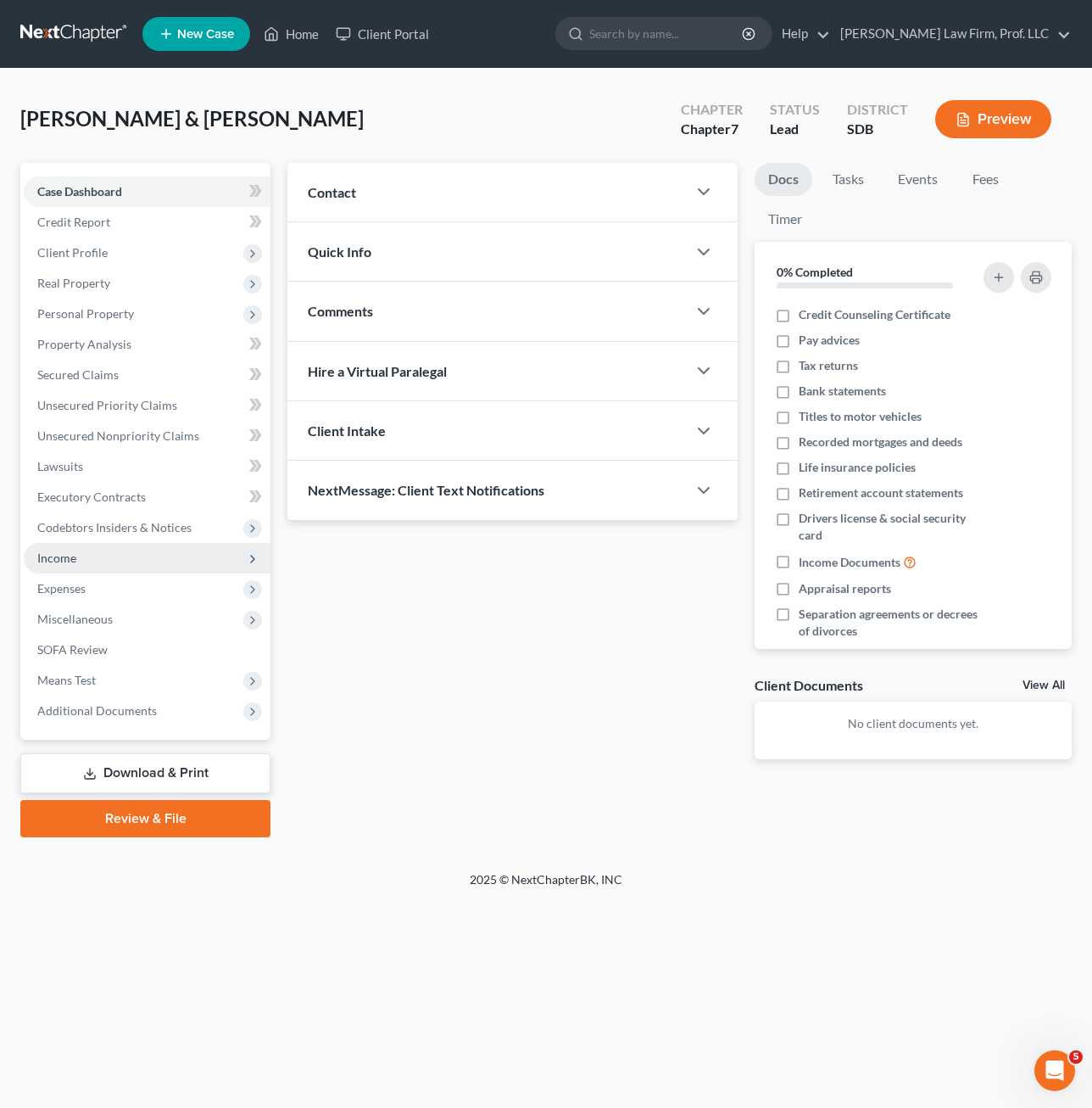
drag, startPoint x: 69, startPoint y: 554, endPoint x: 77, endPoint y: 545, distance: 12.0
click at [69, 554] on span "Income" at bounding box center [57, 557] width 39 height 14
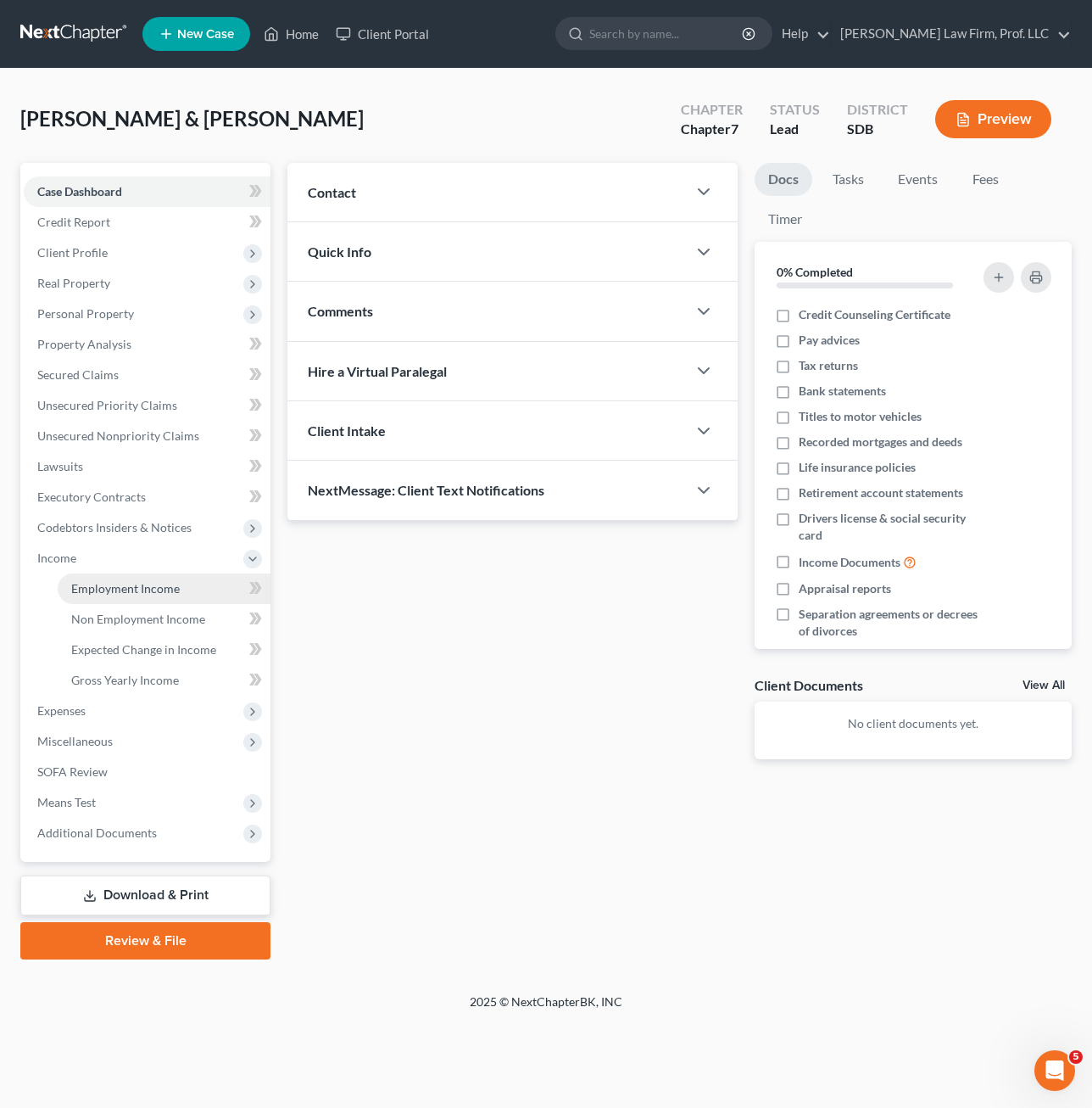
drag, startPoint x: 93, startPoint y: 576, endPoint x: 126, endPoint y: 598, distance: 39.7
click at [93, 576] on link "Employment Income" at bounding box center [164, 588] width 213 height 30
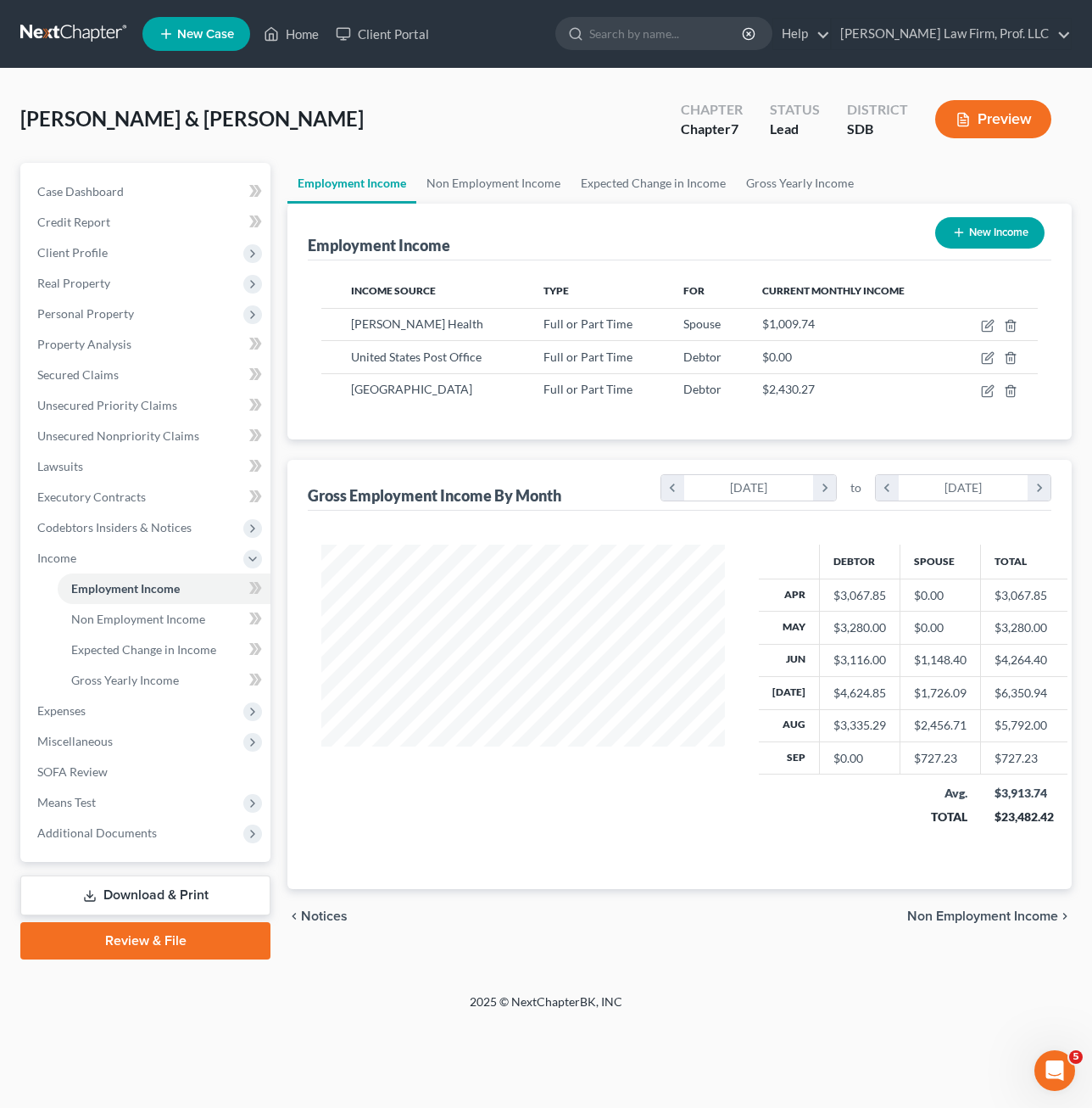
scroll to position [305, 439]
click at [986, 323] on icon "button" at bounding box center [988, 325] width 13 height 13
select select "0"
select select "29"
select select "2"
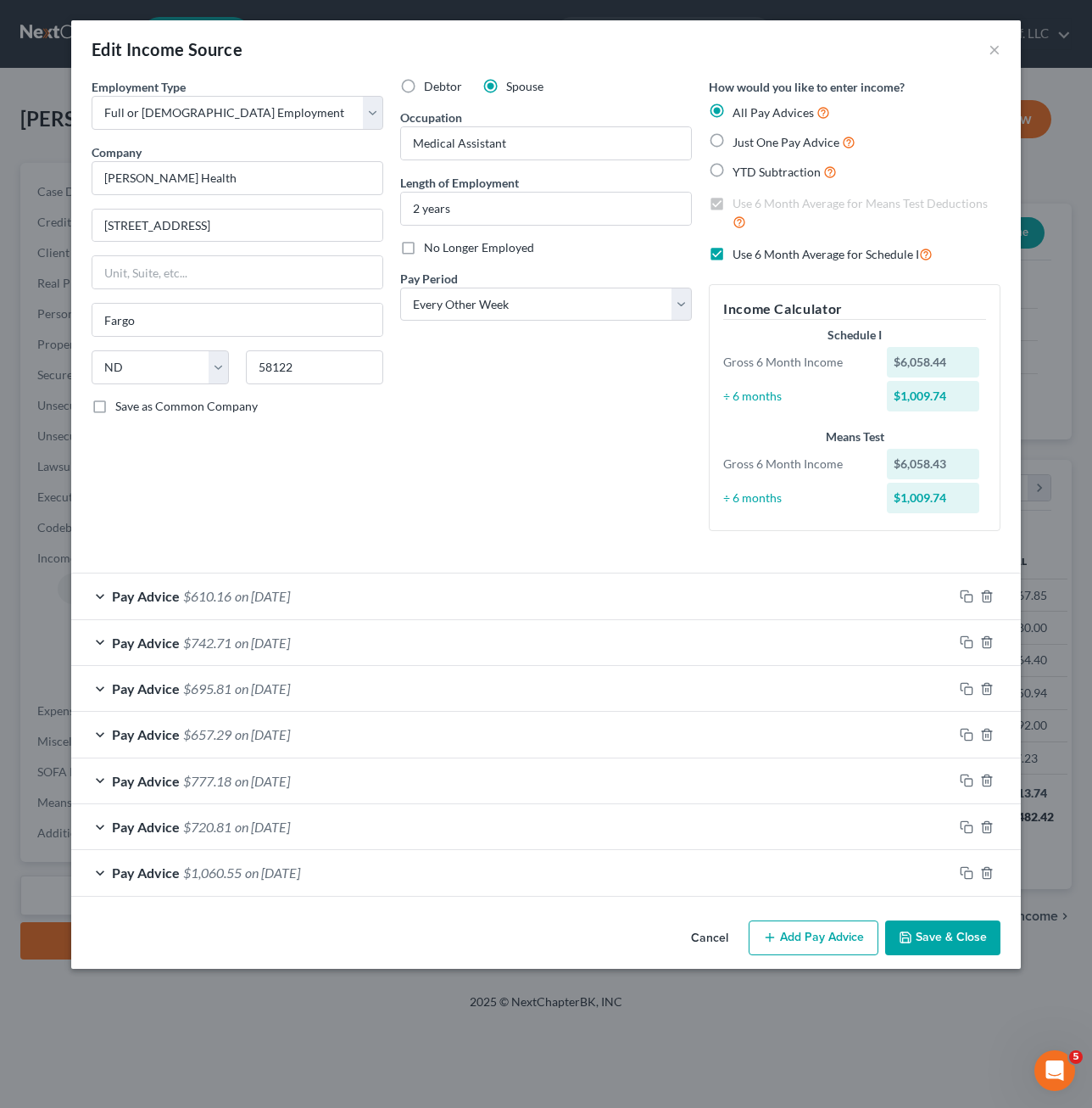
click at [932, 928] on button "Save & Close" at bounding box center [942, 938] width 115 height 36
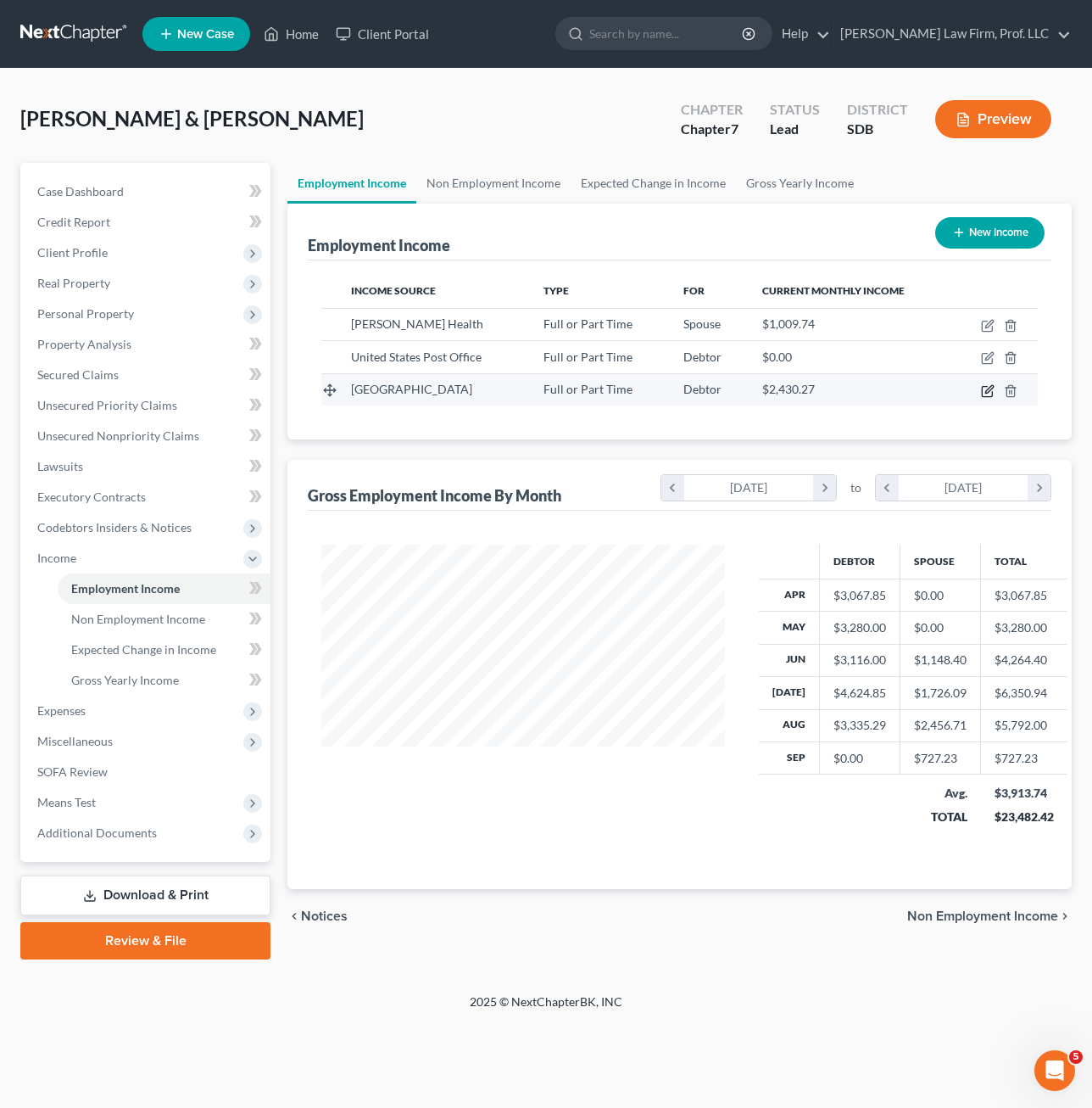
click at [987, 393] on icon "button" at bounding box center [988, 390] width 13 height 13
select select "0"
select select "16"
select select "2"
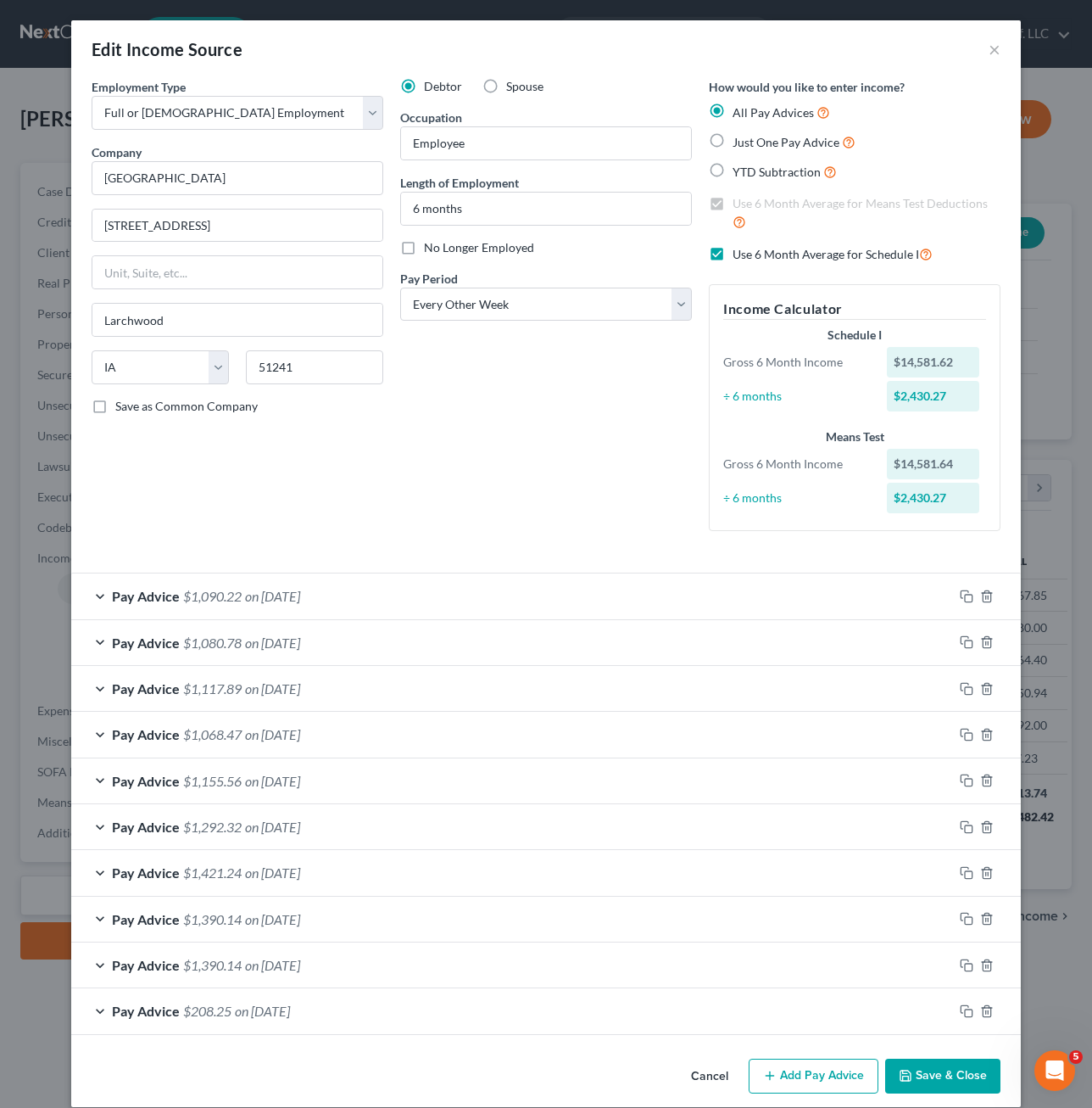
click at [924, 1080] on button "Save & Close" at bounding box center [942, 1076] width 115 height 36
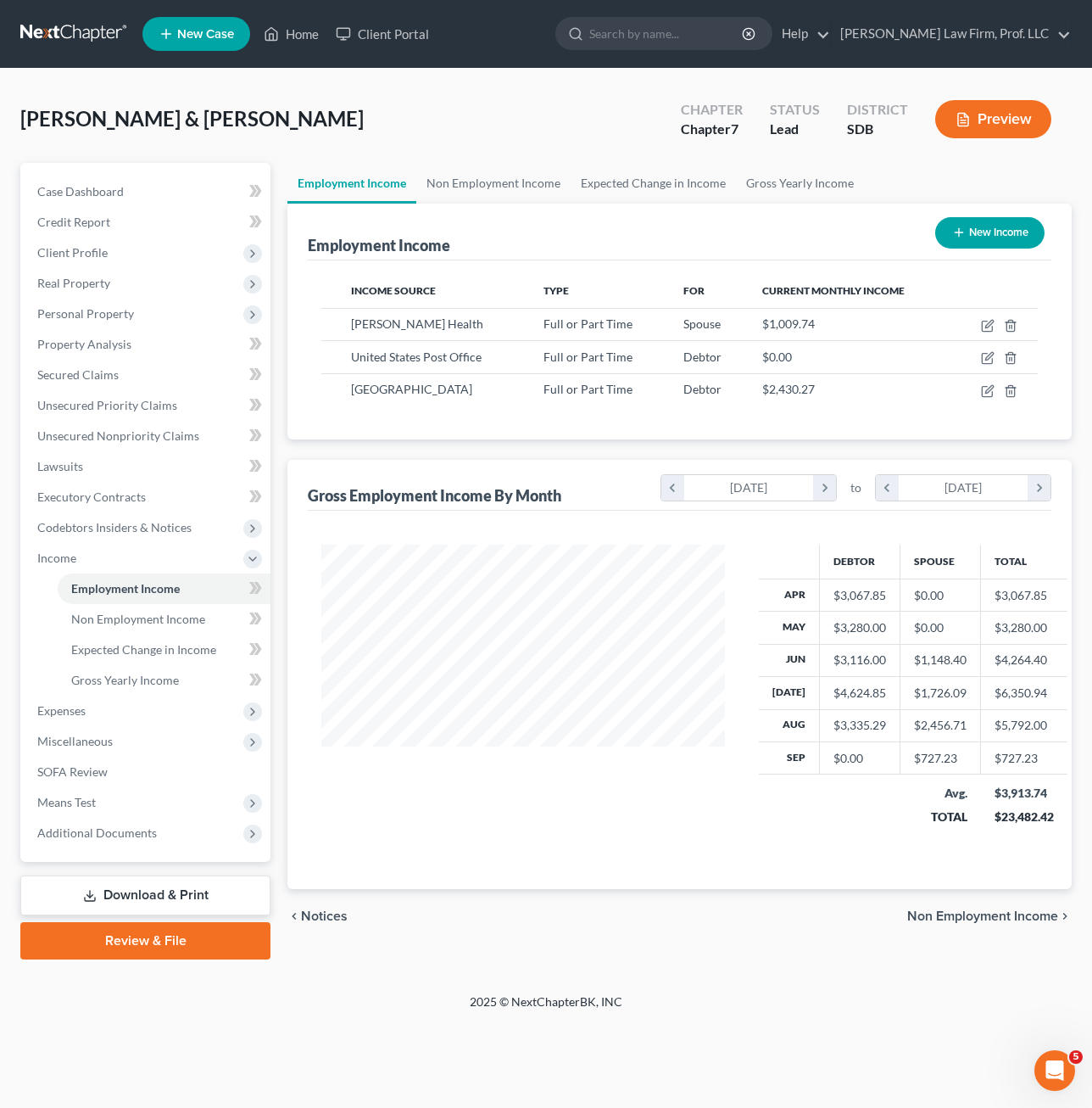
click at [406, 952] on div "Employment Income Non Employment Income Expected Change in Income Gross Yearly …" at bounding box center [679, 561] width 801 height 796
click at [306, 37] on link "Home" at bounding box center [291, 34] width 72 height 30
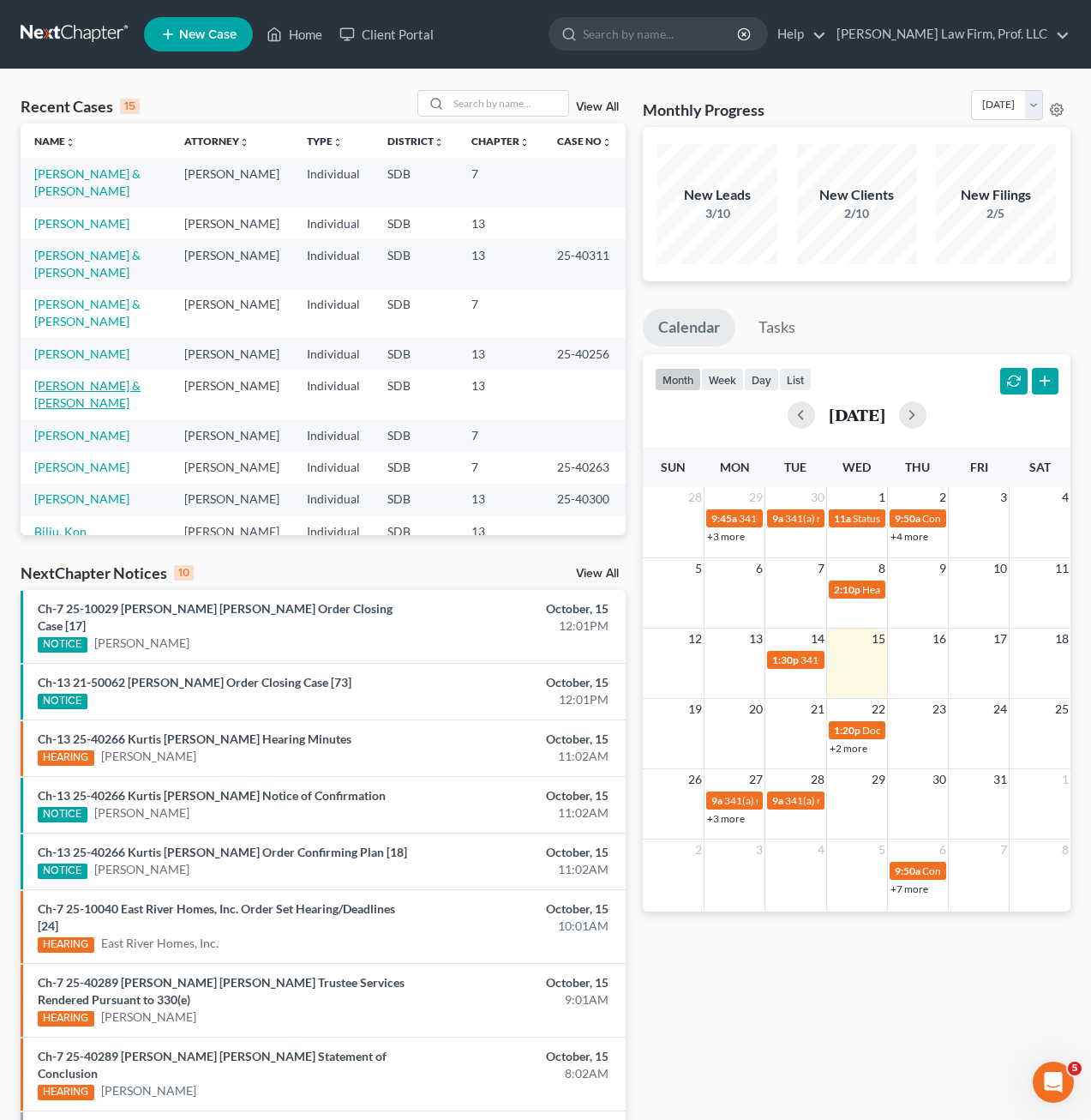
click at [87, 378] on link "[PERSON_NAME] & [PERSON_NAME]" at bounding box center [87, 394] width 106 height 32
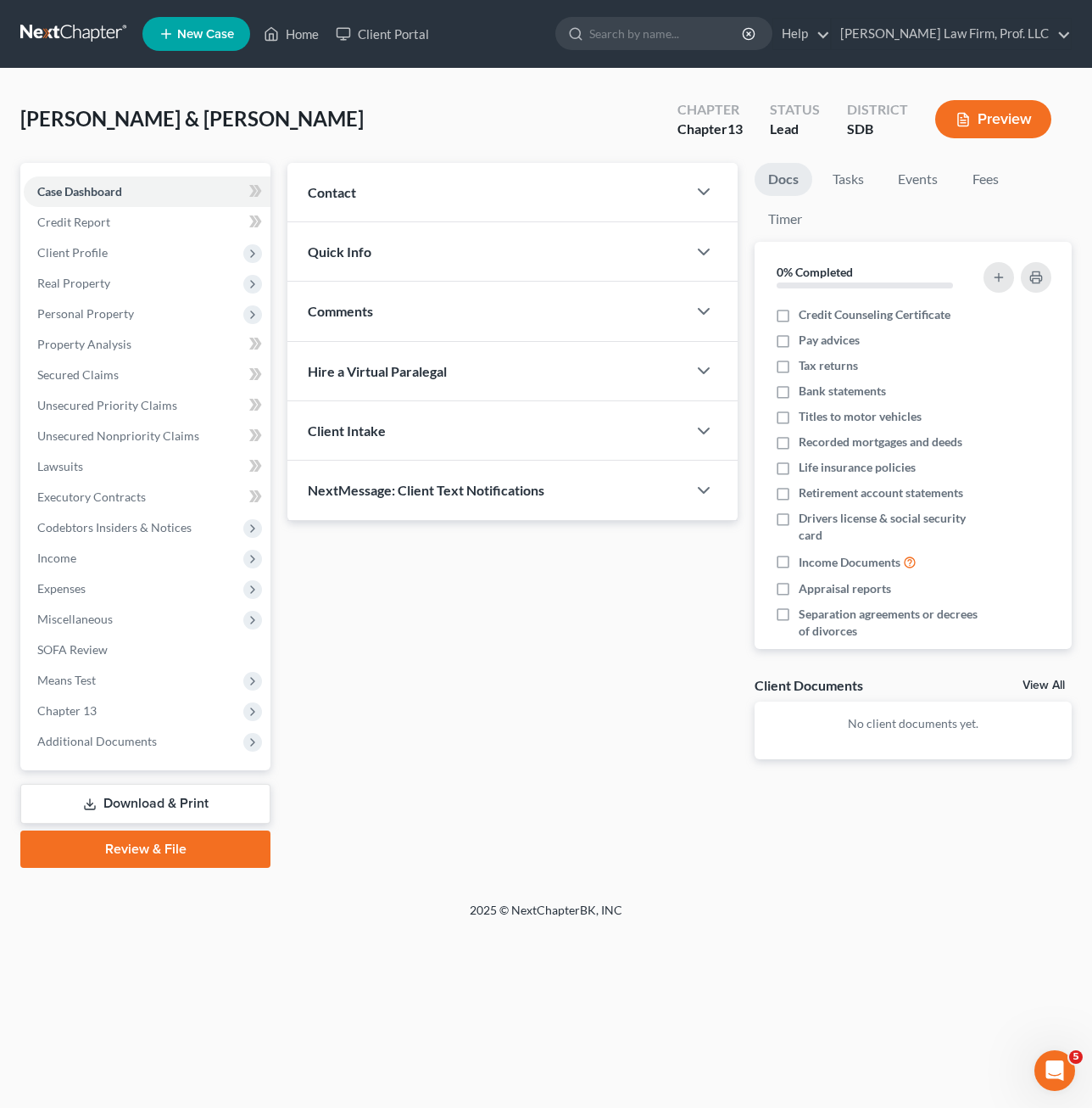
drag, startPoint x: 361, startPoint y: 974, endPoint x: 14, endPoint y: 704, distance: 439.7
click at [364, 974] on div "Home New Case Client Portal [PERSON_NAME] Law Firm, Prof. LLC [PERSON_NAME][EMA…" at bounding box center [546, 554] width 1092 height 1108
drag, startPoint x: 599, startPoint y: 724, endPoint x: 354, endPoint y: 321, distance: 471.6
click at [597, 724] on div "Updates & News × Contact New Contact Quick Info Status Discharged Discharged & …" at bounding box center [513, 474] width 467 height 623
click at [89, 308] on span "Personal Property" at bounding box center [86, 313] width 96 height 14
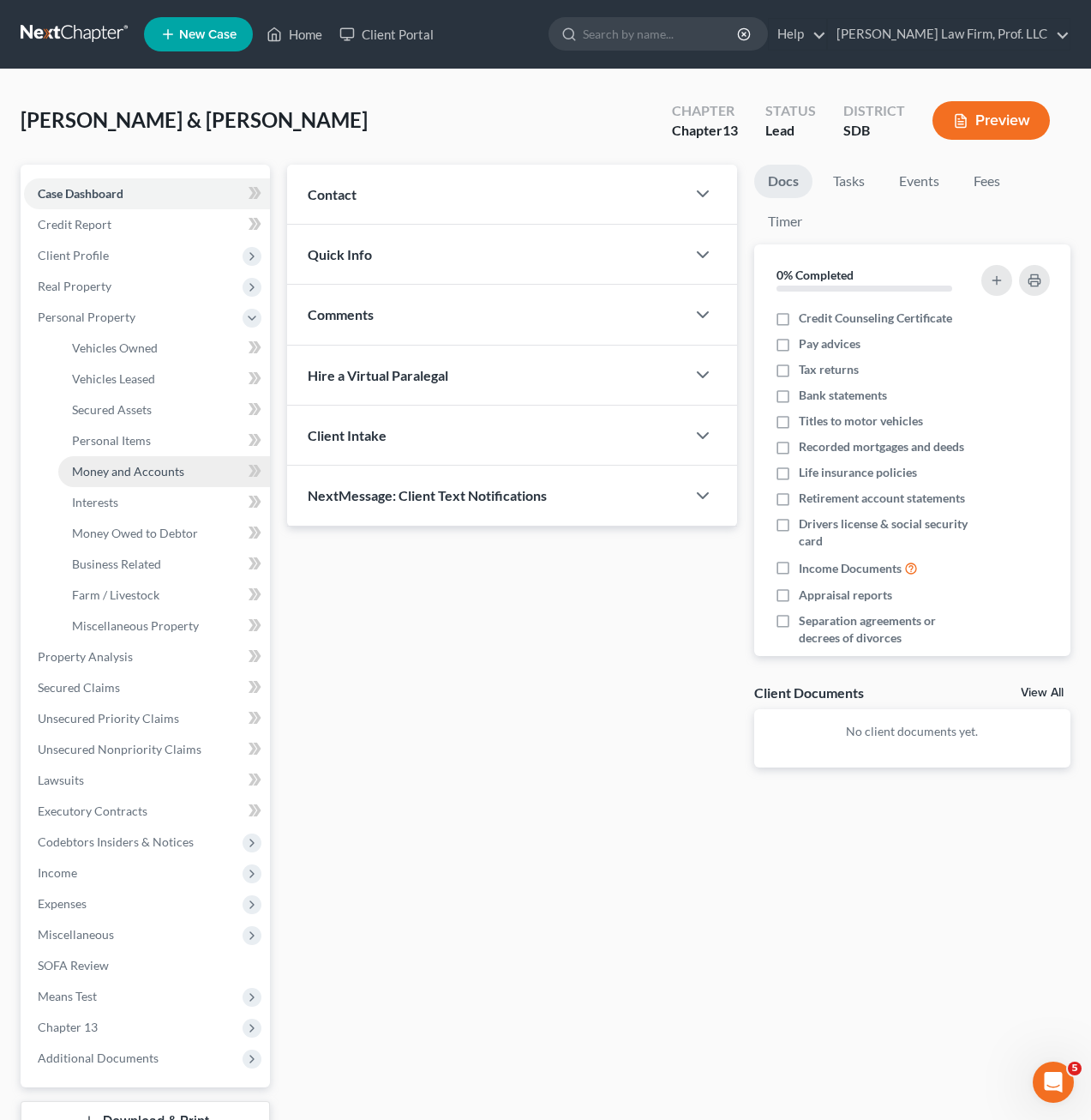
click at [132, 468] on span "Money and Accounts" at bounding box center [128, 471] width 113 height 14
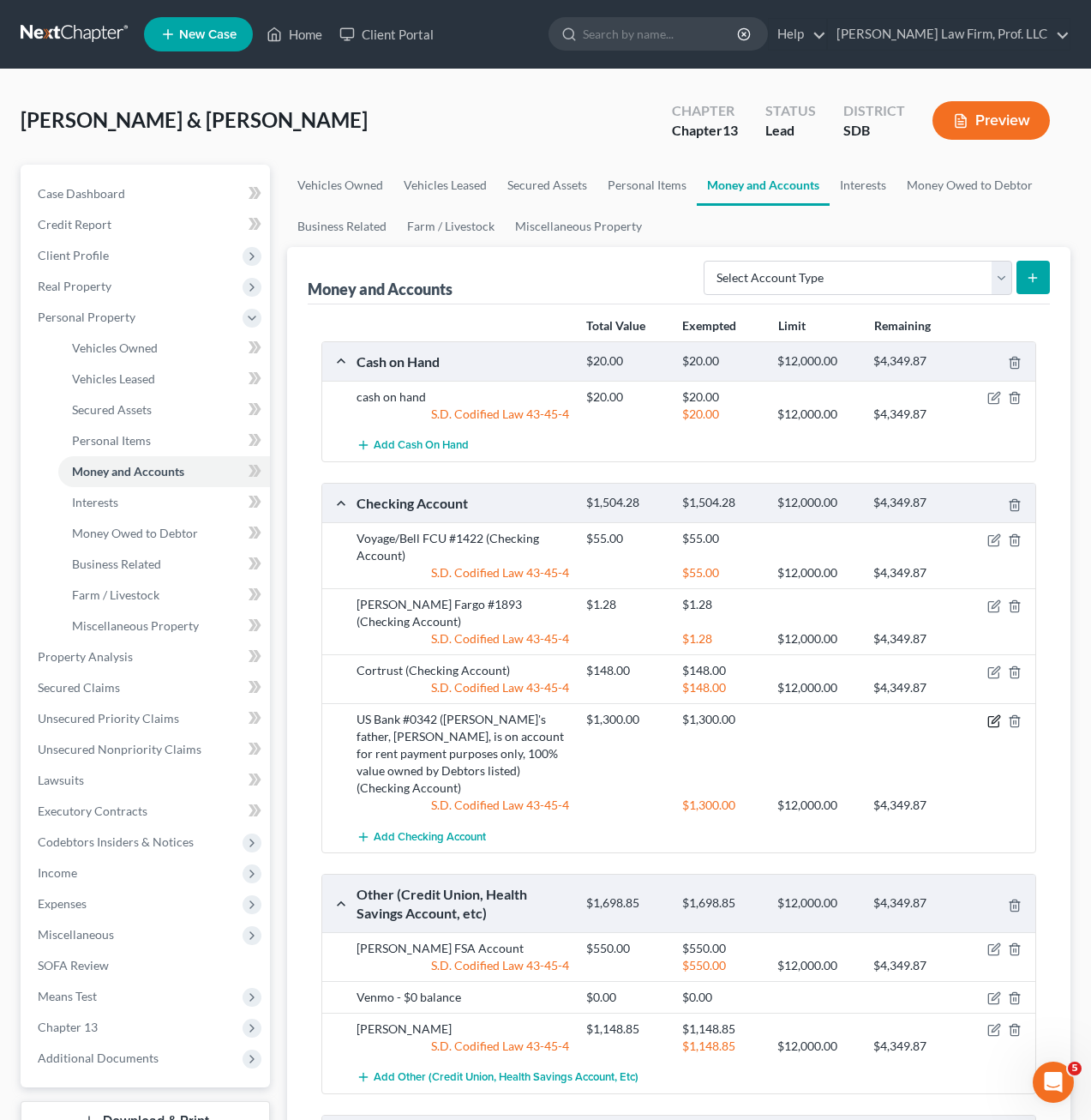
click at [990, 715] on icon "button" at bounding box center [994, 721] width 14 height 14
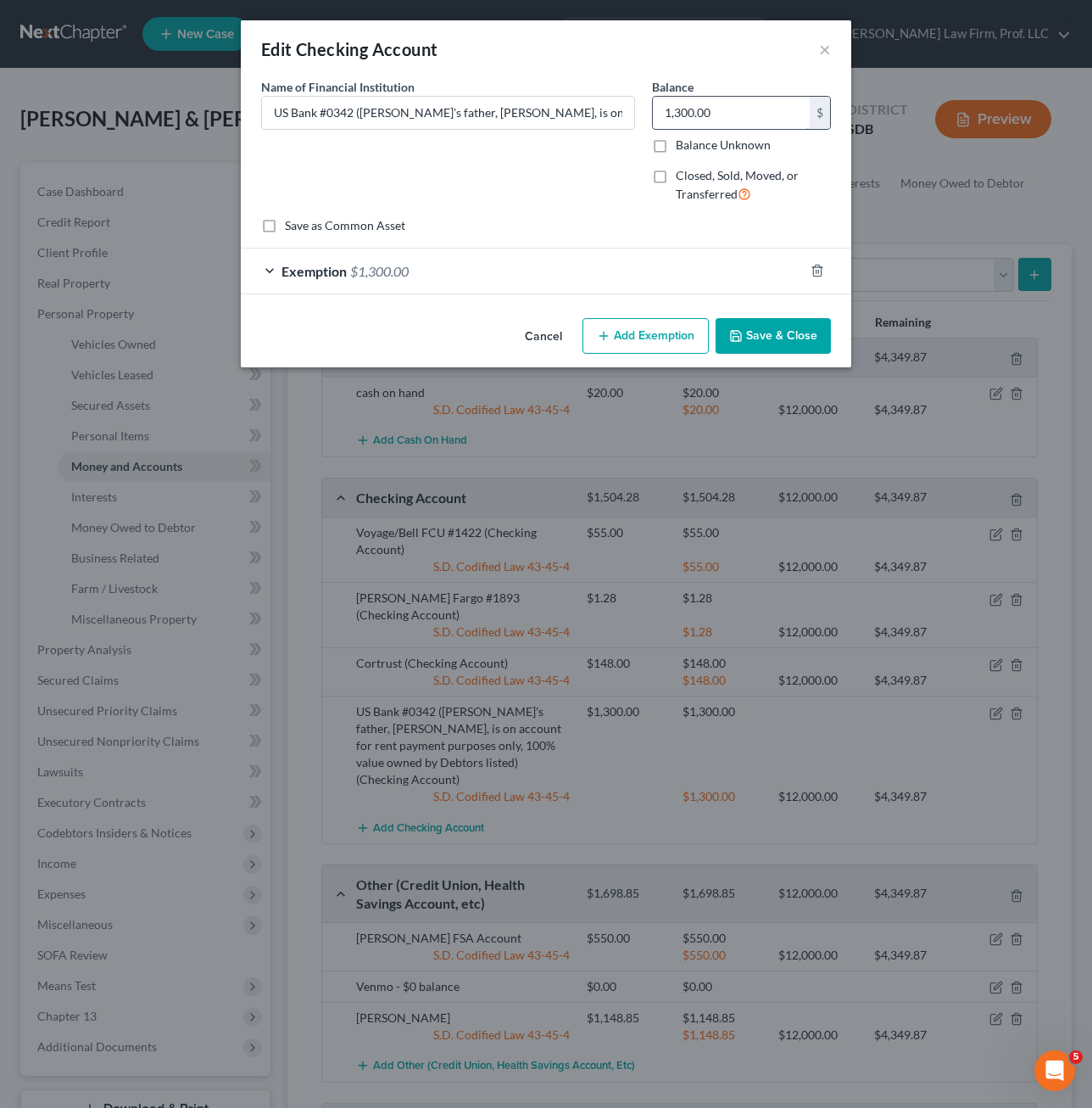
click at [731, 114] on input "1,300.00" at bounding box center [732, 112] width 157 height 32
type input "757.70"
click at [480, 265] on div "Exemption $1,300.00" at bounding box center [522, 271] width 563 height 45
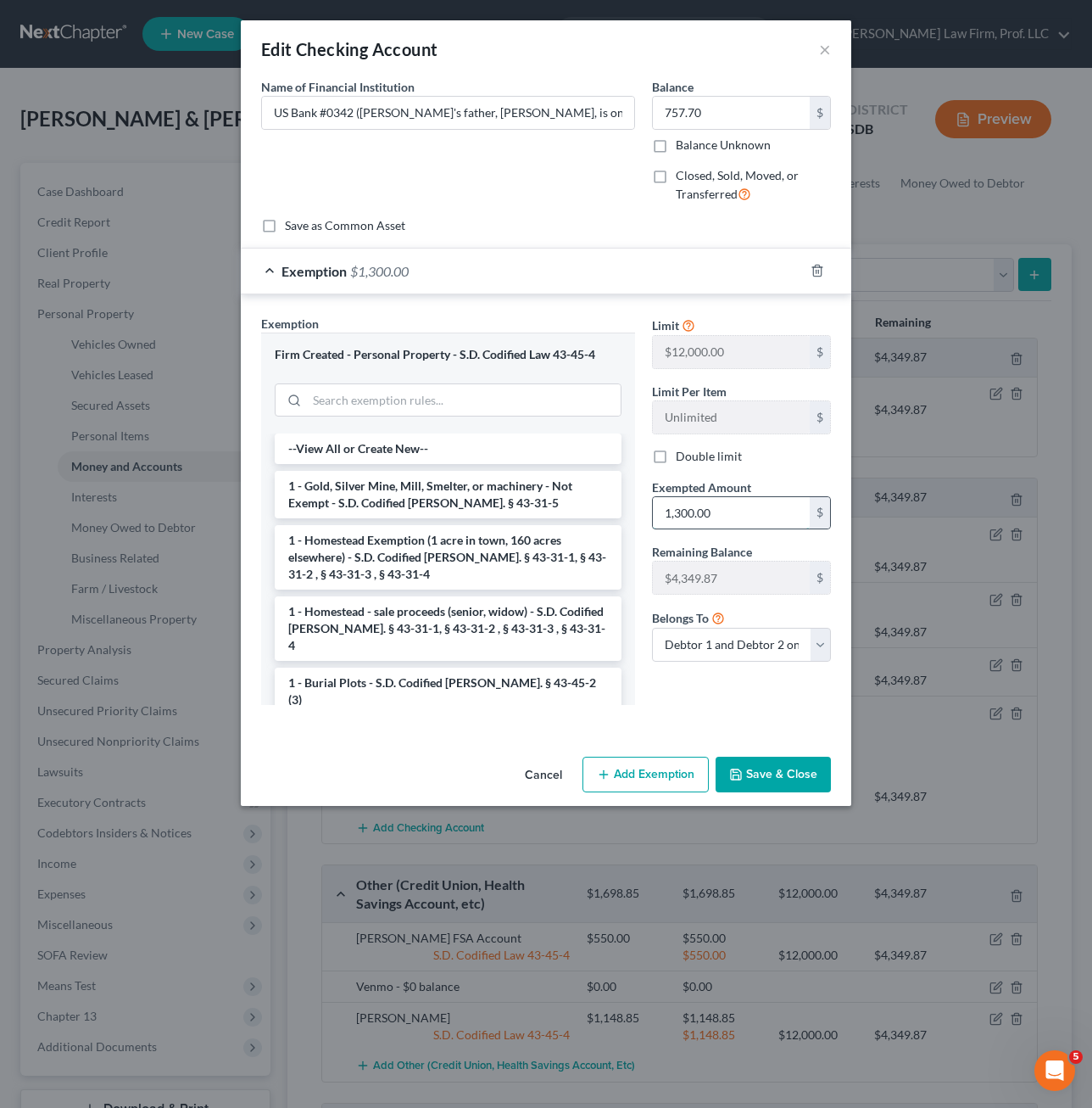
click at [775, 518] on input "1,300.00" at bounding box center [732, 513] width 157 height 32
type input "757.70"
click at [751, 711] on div "Limit $12,000.00 $ Limit Per Item Unlimited $ Double limit Exempted Amount * 75…" at bounding box center [742, 516] width 196 height 404
click at [774, 790] on button "Save & Close" at bounding box center [773, 775] width 115 height 36
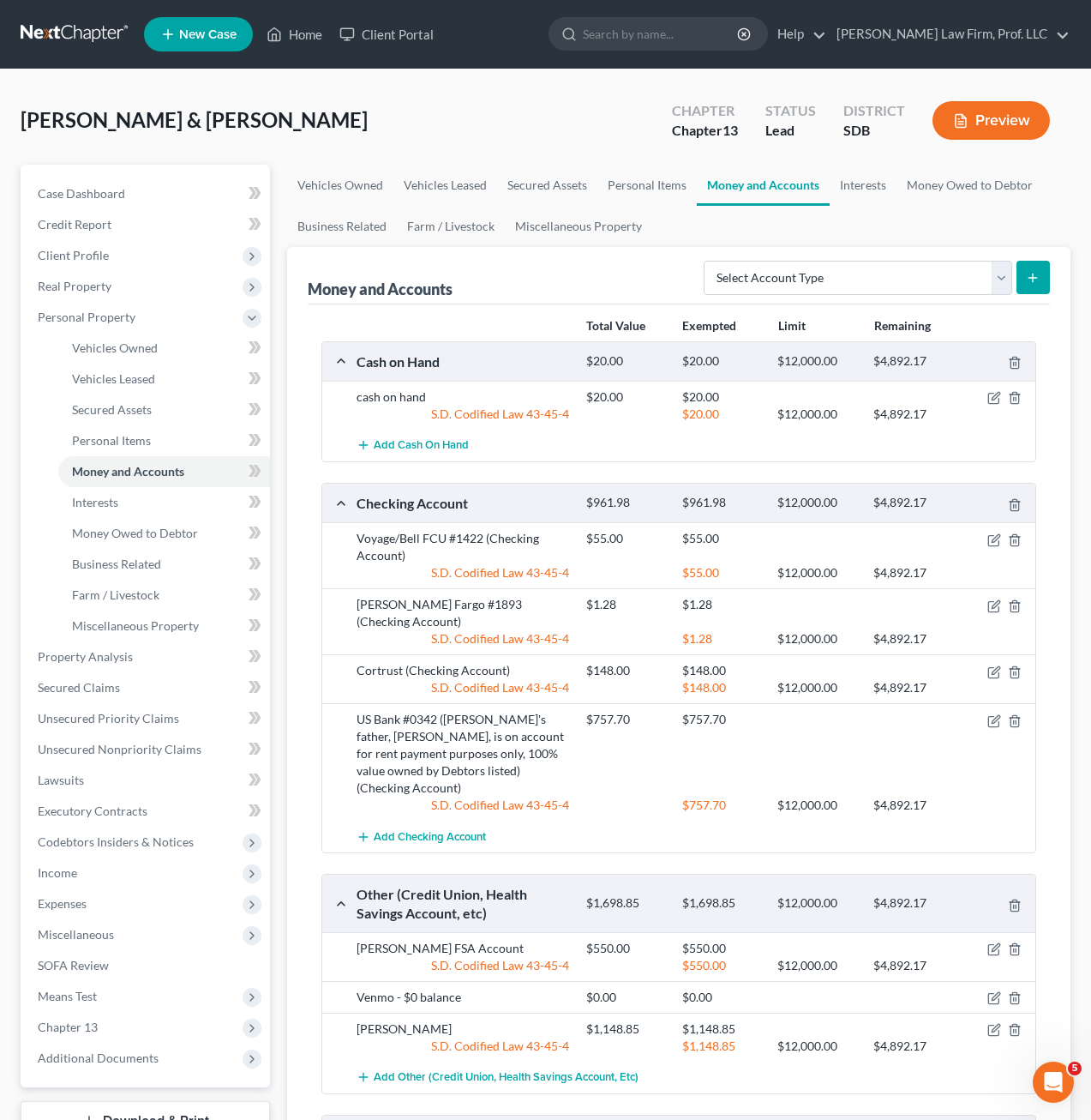
click at [477, 679] on div "S.D. Codified Law 43-45-4" at bounding box center [462, 687] width 230 height 17
drag, startPoint x: 405, startPoint y: 678, endPoint x: 886, endPoint y: 664, distance: 481.2
click at [805, 679] on div "S.D. Codified Law 43-45-4 $148.00 $12,000.00 $4,892.17" at bounding box center [692, 687] width 689 height 17
drag, startPoint x: 886, startPoint y: 664, endPoint x: 959, endPoint y: 661, distance: 73.1
click at [932, 662] on div at bounding box center [913, 670] width 96 height 17
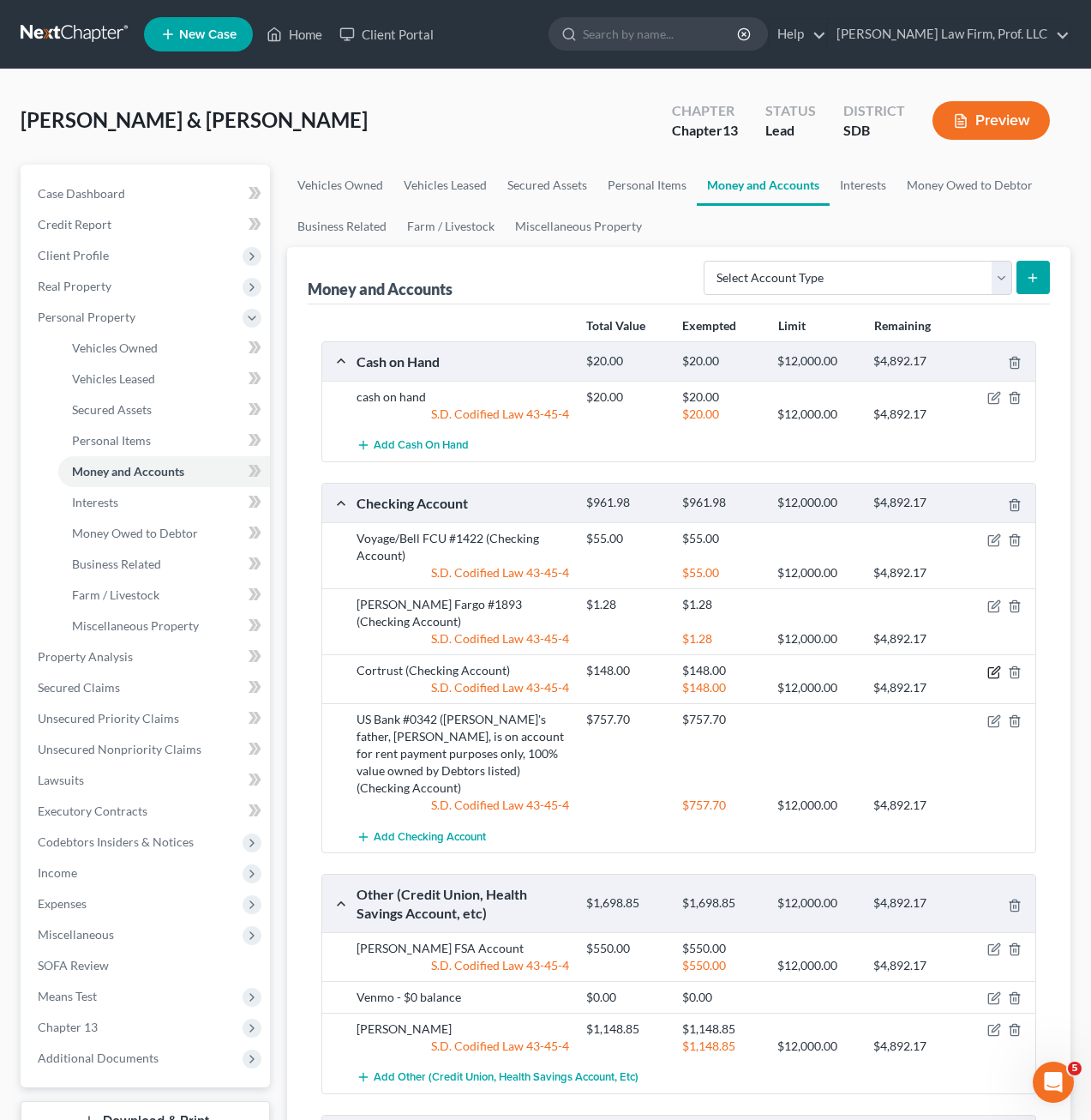
click at [999, 665] on icon "button" at bounding box center [994, 671] width 14 height 14
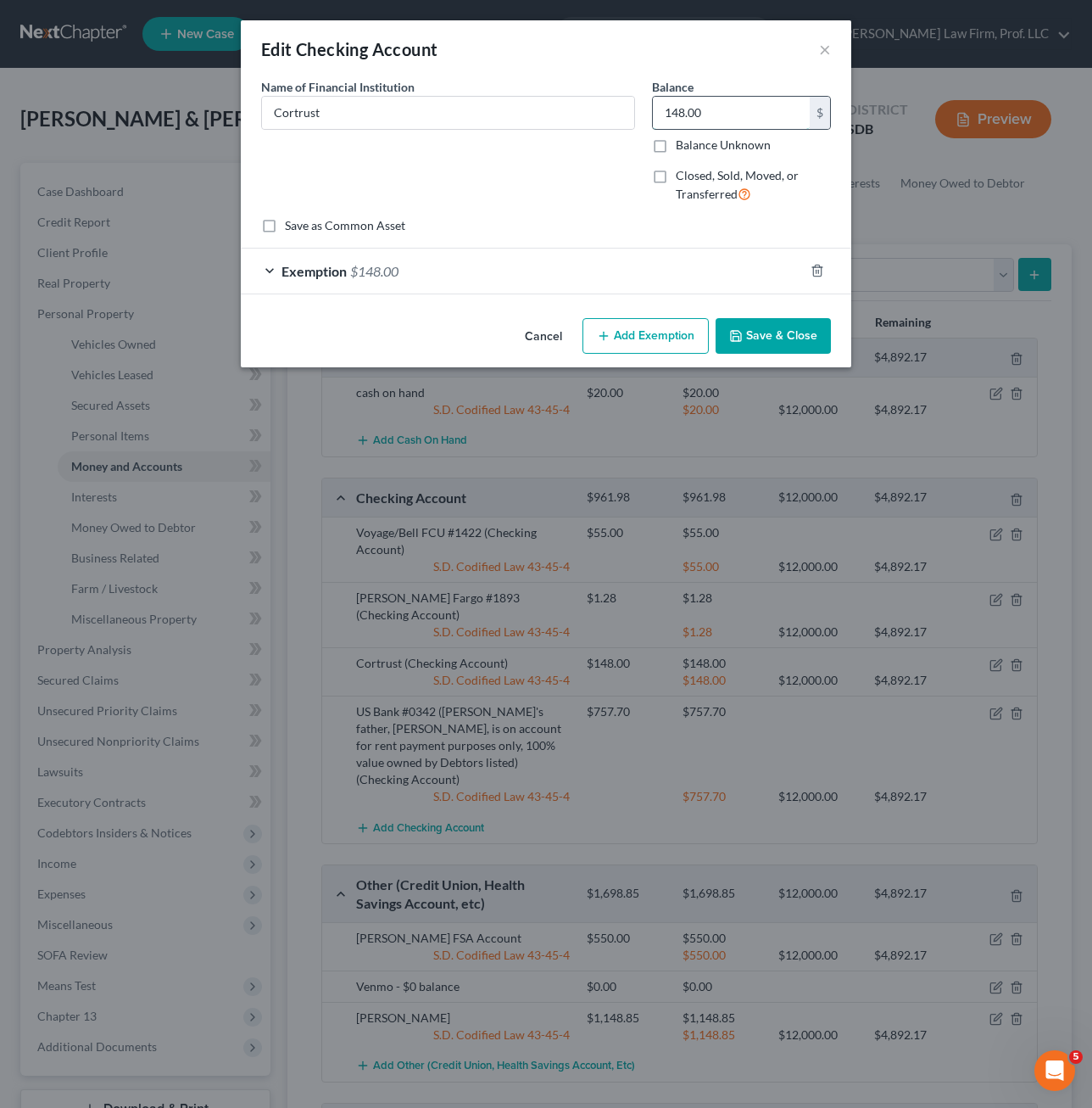
click at [733, 111] on input "148.00" at bounding box center [732, 112] width 157 height 32
type input "95.51"
click at [652, 273] on div "Exemption $148.00" at bounding box center [522, 271] width 563 height 45
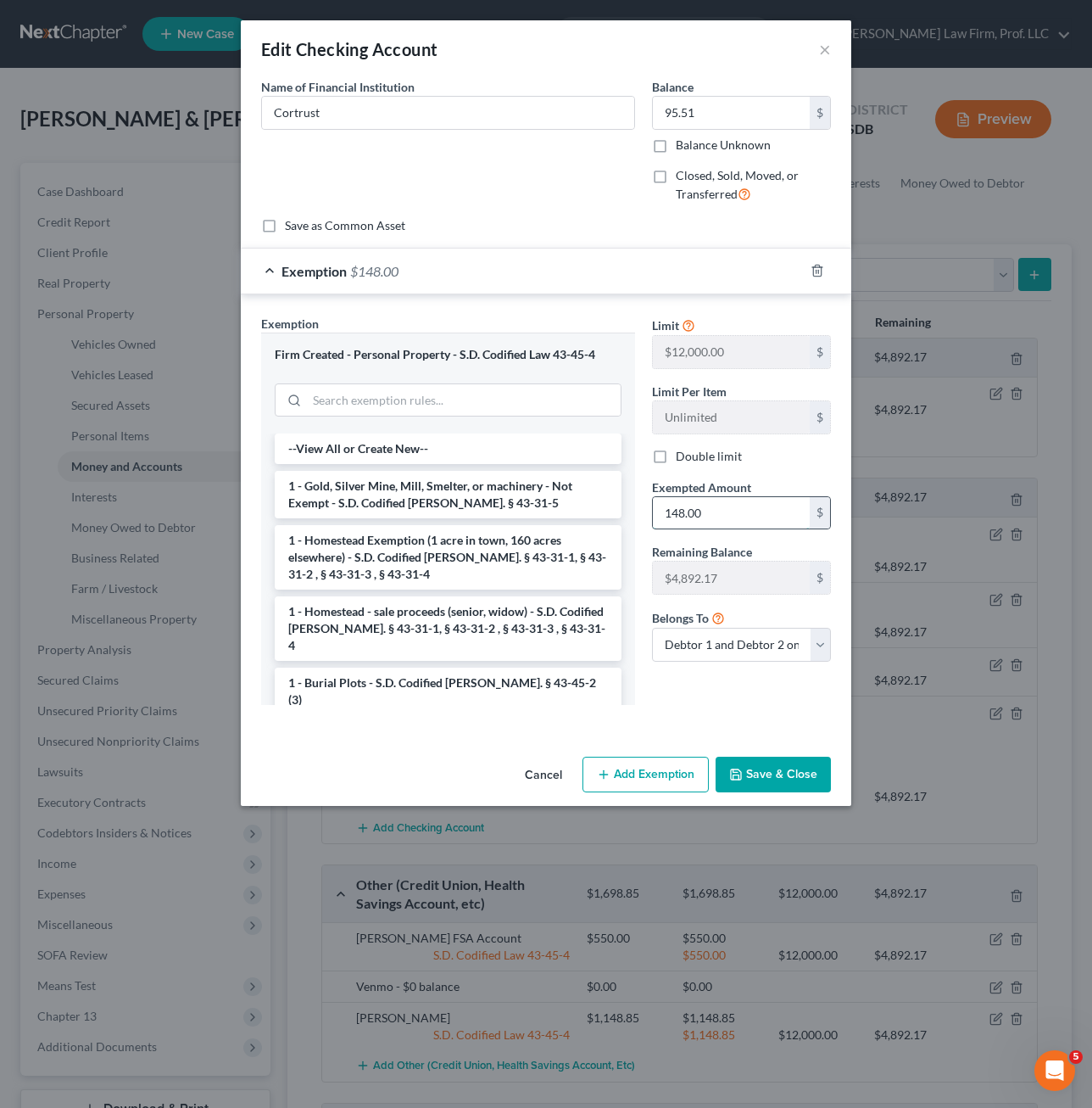
click at [751, 507] on input "148.00" at bounding box center [732, 513] width 157 height 32
type input "95.51"
click at [770, 788] on button "Save & Close" at bounding box center [773, 775] width 115 height 36
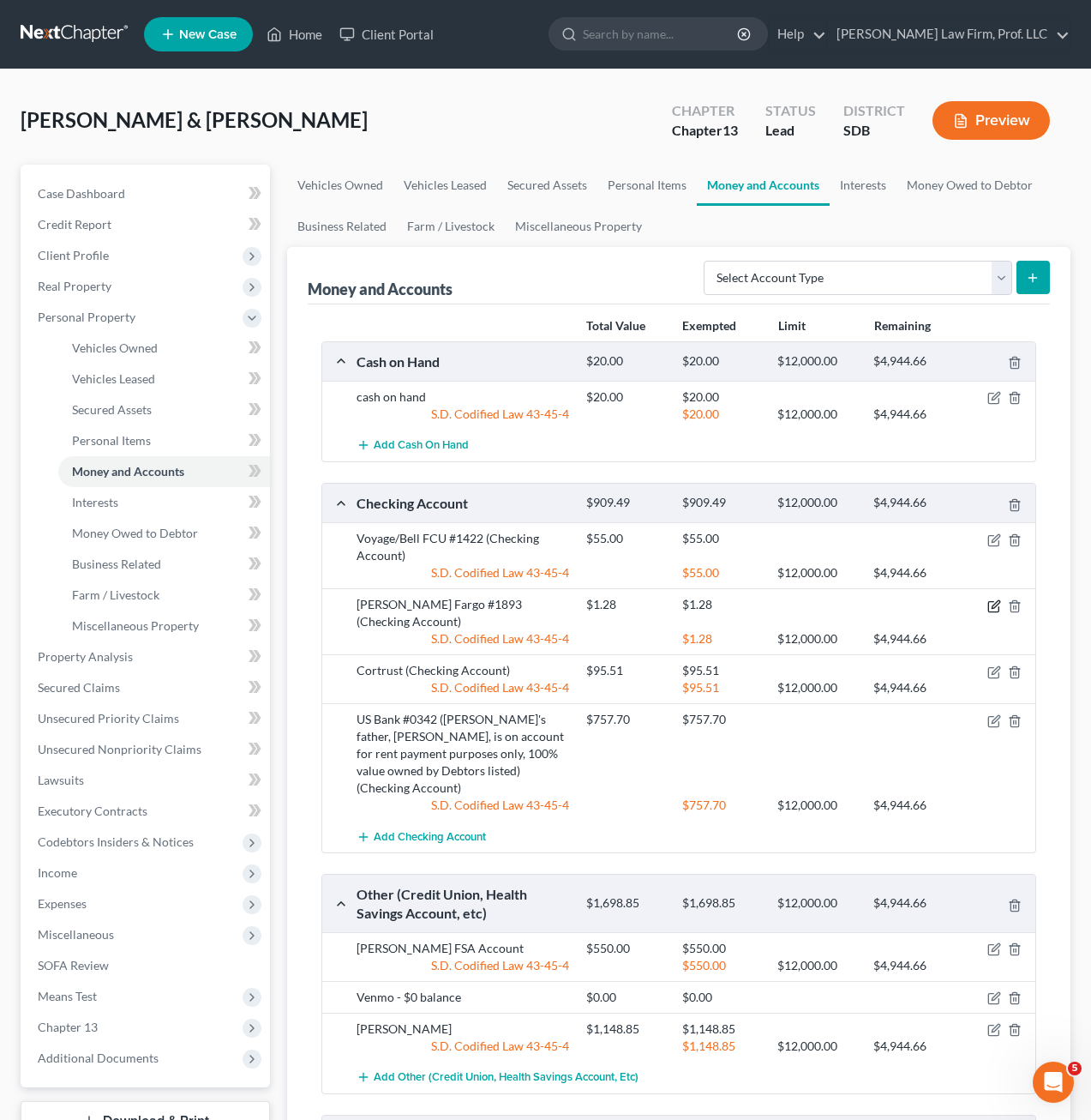
click at [994, 606] on icon "button" at bounding box center [996, 604] width 8 height 8
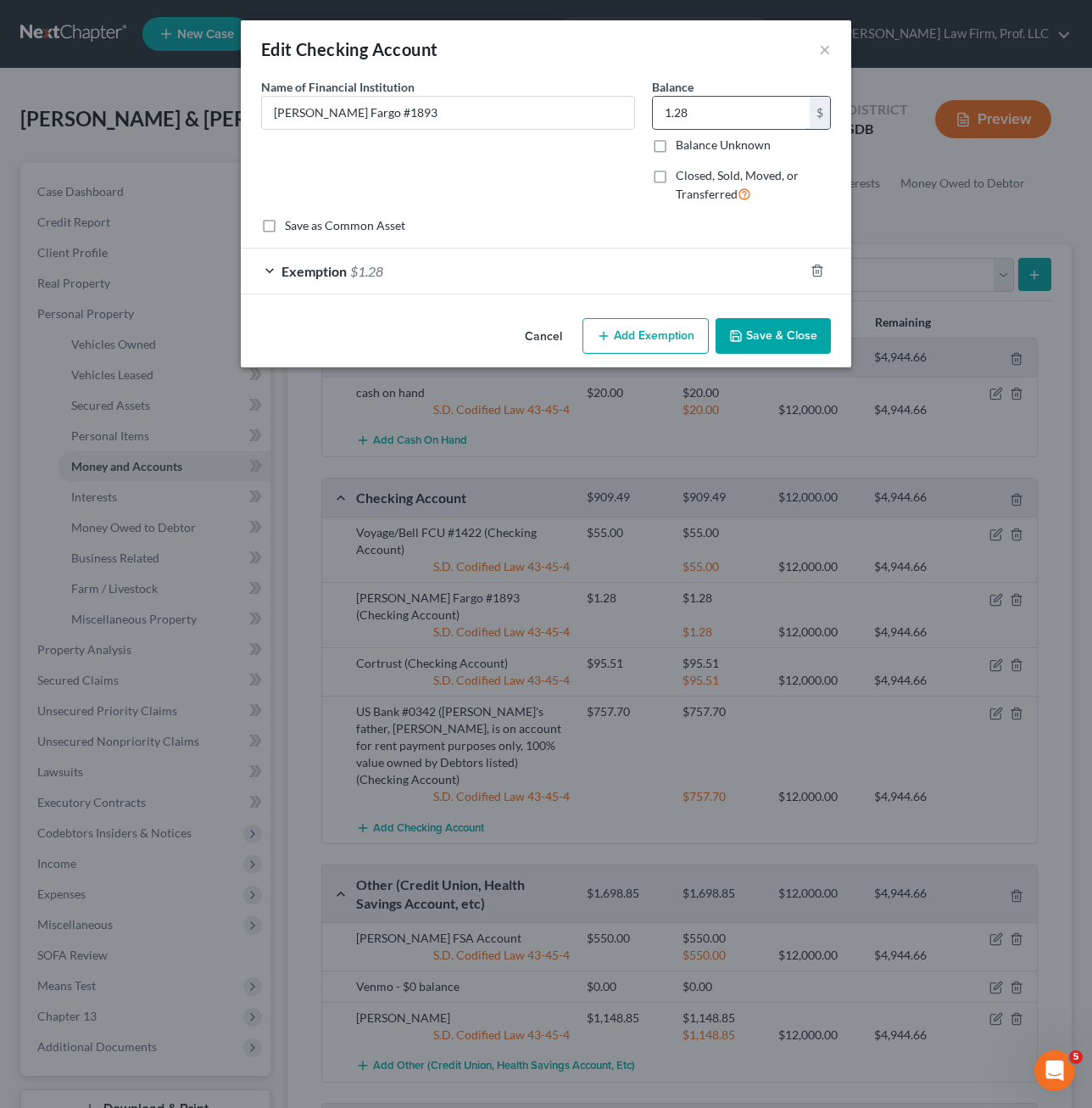
click at [704, 125] on input "1.28" at bounding box center [732, 112] width 157 height 32
type input "1.50"
click at [511, 277] on div "Exemption $1.28" at bounding box center [522, 271] width 563 height 45
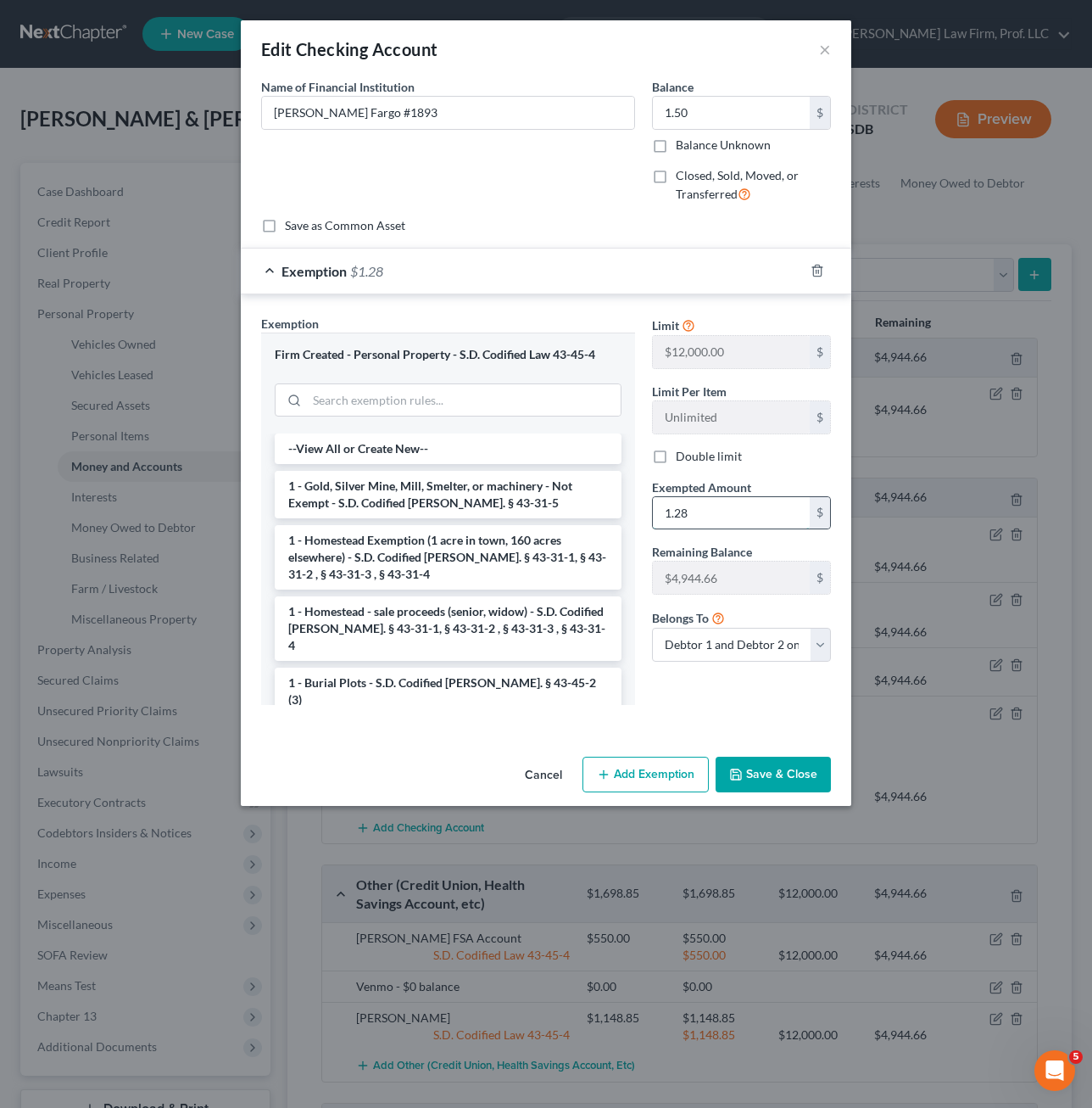
click at [730, 520] on input "1.28" at bounding box center [732, 513] width 157 height 32
type input "1.50"
click at [774, 779] on button "Save & Close" at bounding box center [773, 775] width 115 height 36
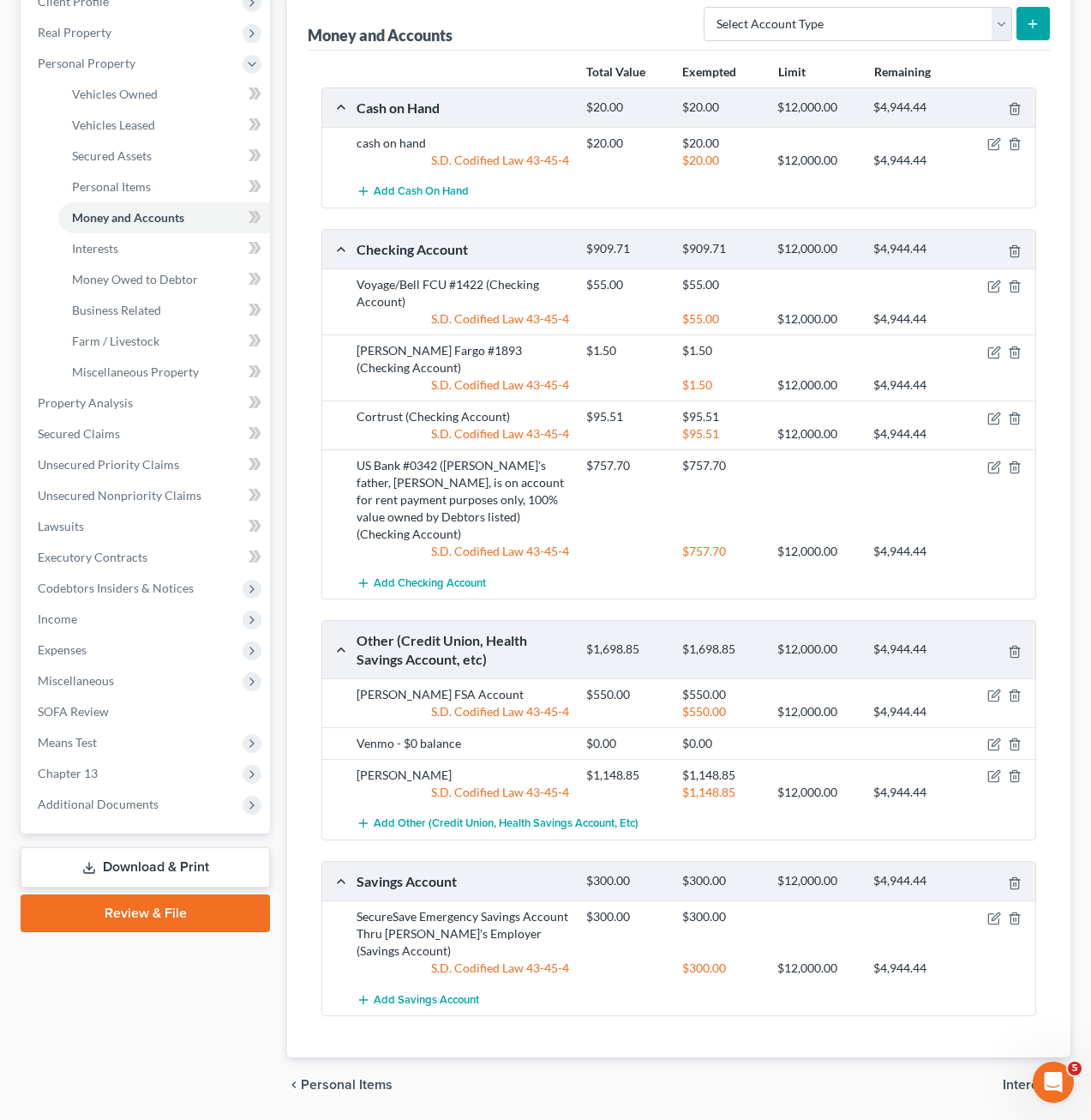
scroll to position [257, 0]
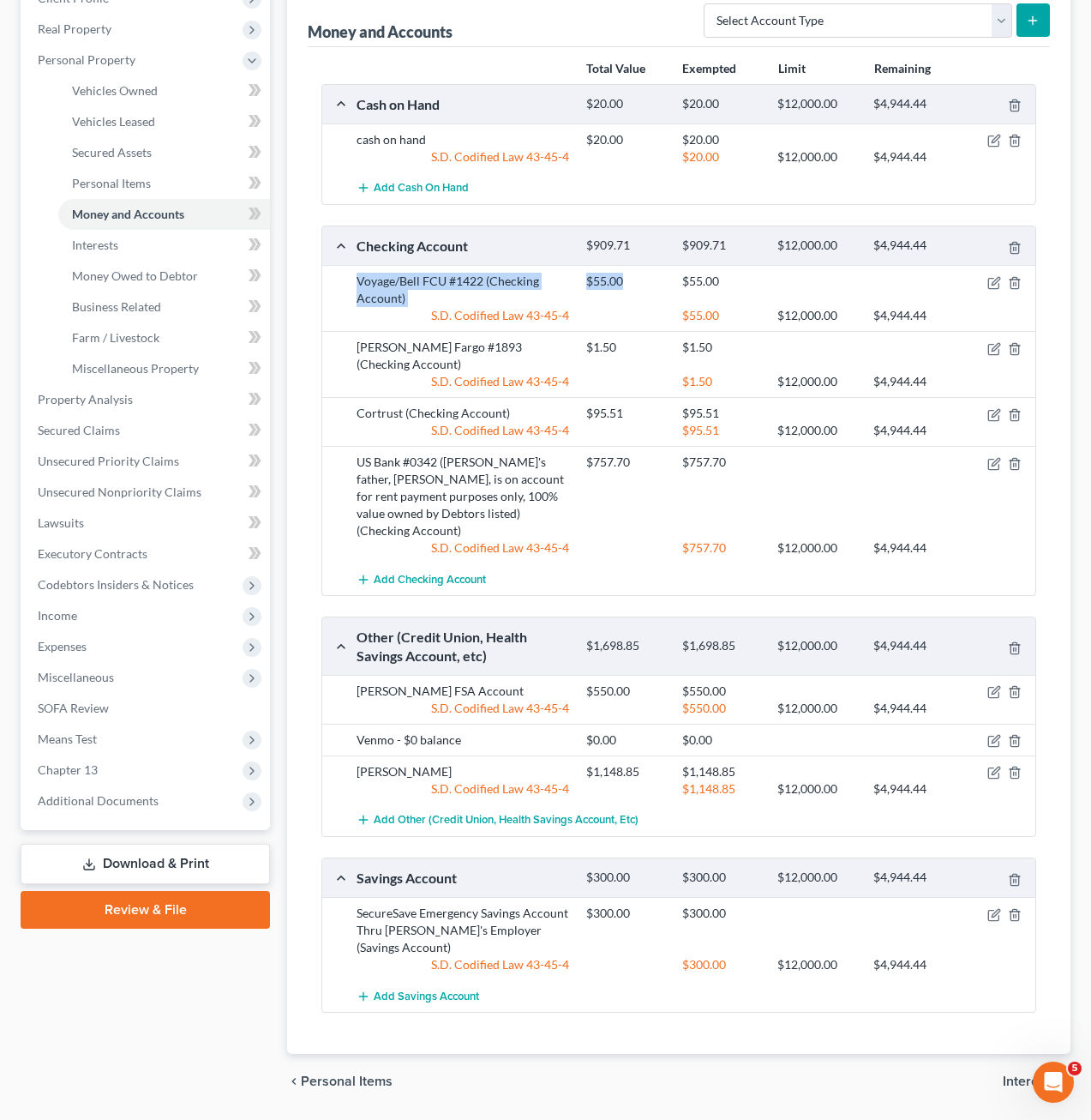
drag, startPoint x: 617, startPoint y: 309, endPoint x: 342, endPoint y: 287, distance: 275.9
click at [334, 277] on div "Voyage/Bell FCU #1422 (Checking Account) $55.00 $55.00 S.D. Codified Law 43-45-…" at bounding box center [679, 297] width 714 height 66
drag, startPoint x: 342, startPoint y: 287, endPoint x: 438, endPoint y: 314, distance: 99.7
click at [438, 314] on div "S.D. Codified Law 43-45-4" at bounding box center [462, 315] width 230 height 17
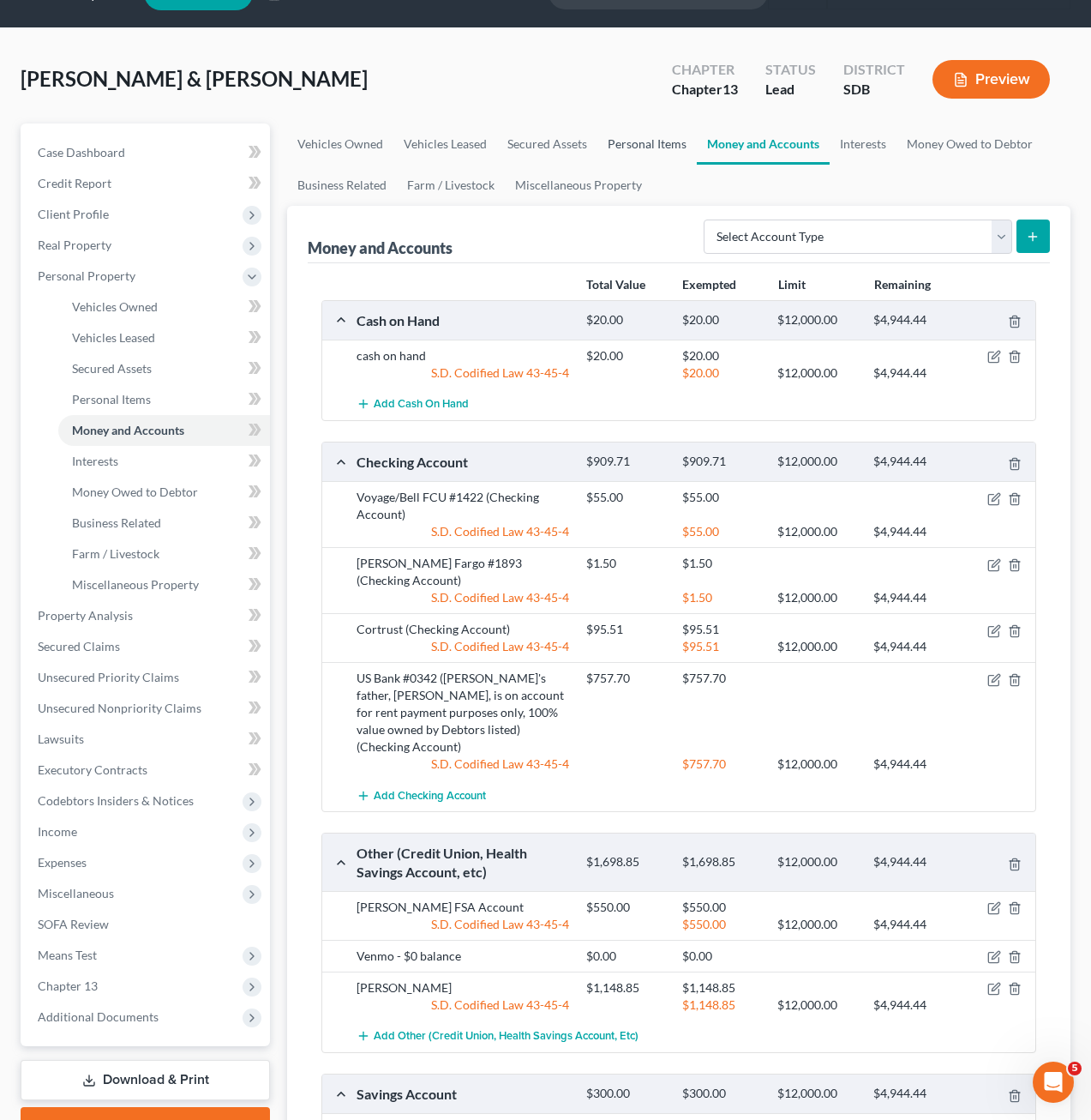
scroll to position [0, 0]
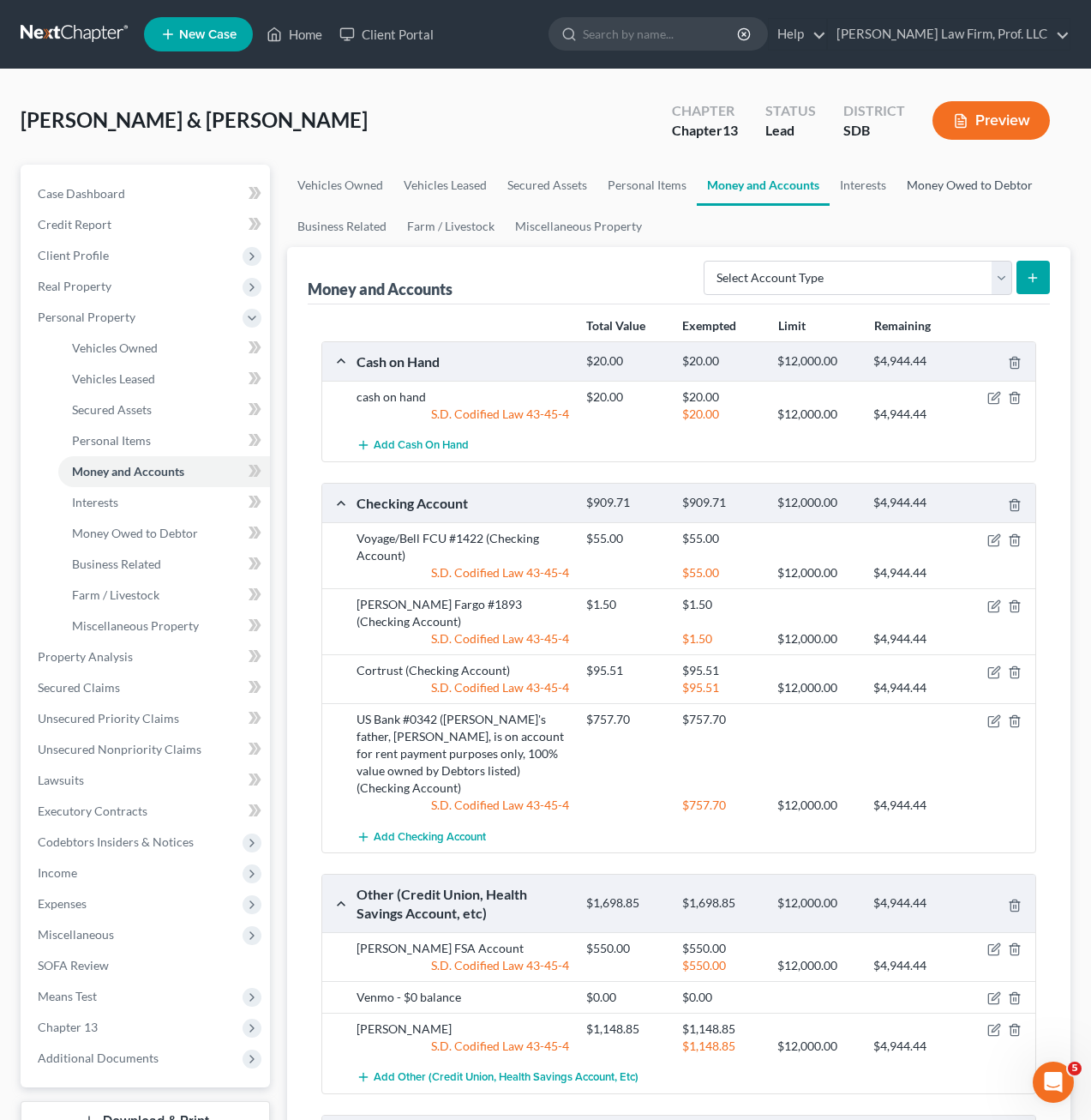
click at [973, 186] on link "Money Owed to Debtor" at bounding box center [969, 186] width 147 height 41
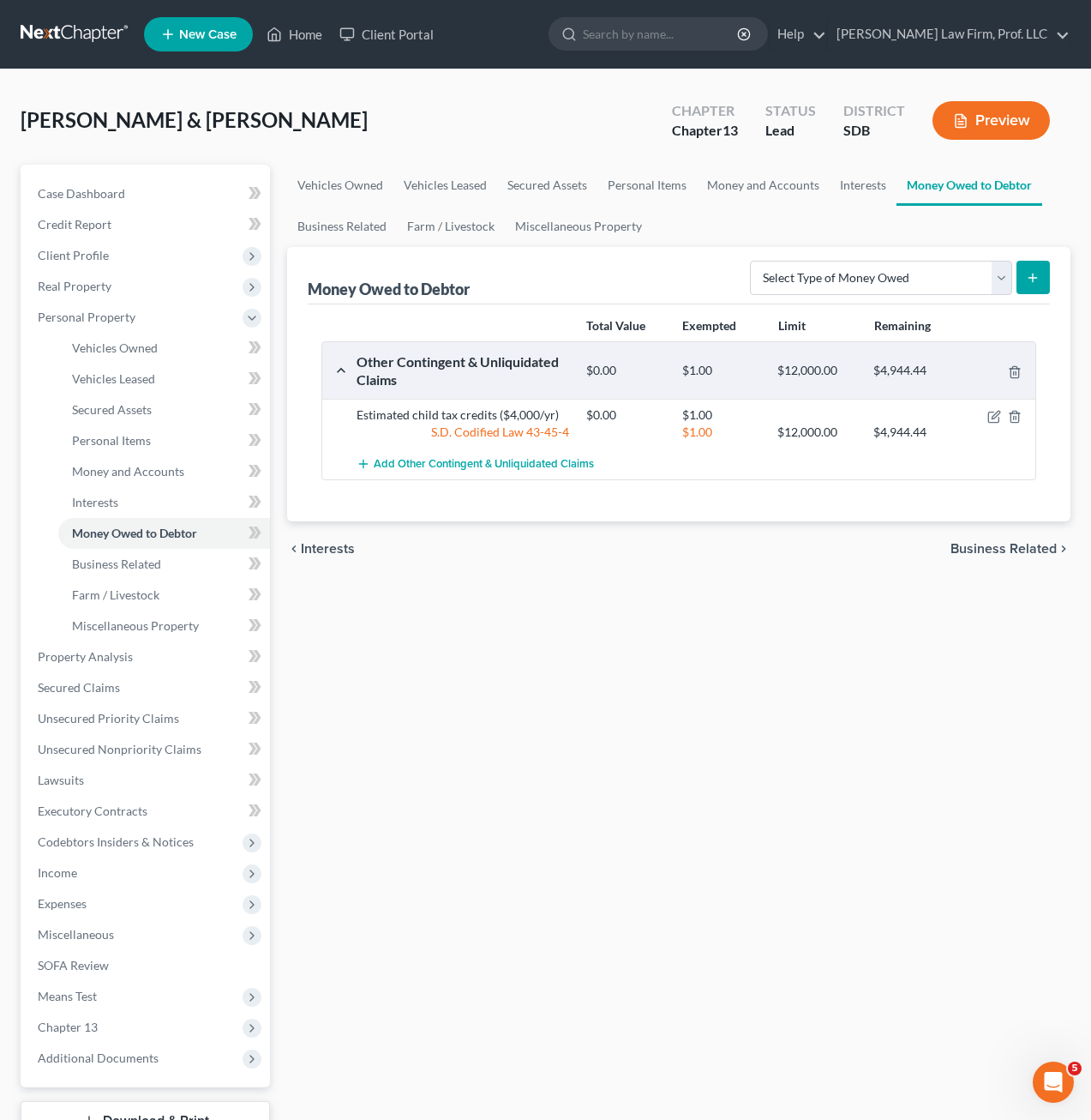
click at [761, 604] on div "Vehicles Owned Vehicles Leased Secured Assets Personal Items Money and Accounts…" at bounding box center [678, 675] width 801 height 1021
click at [994, 412] on icon "button" at bounding box center [993, 416] width 10 height 10
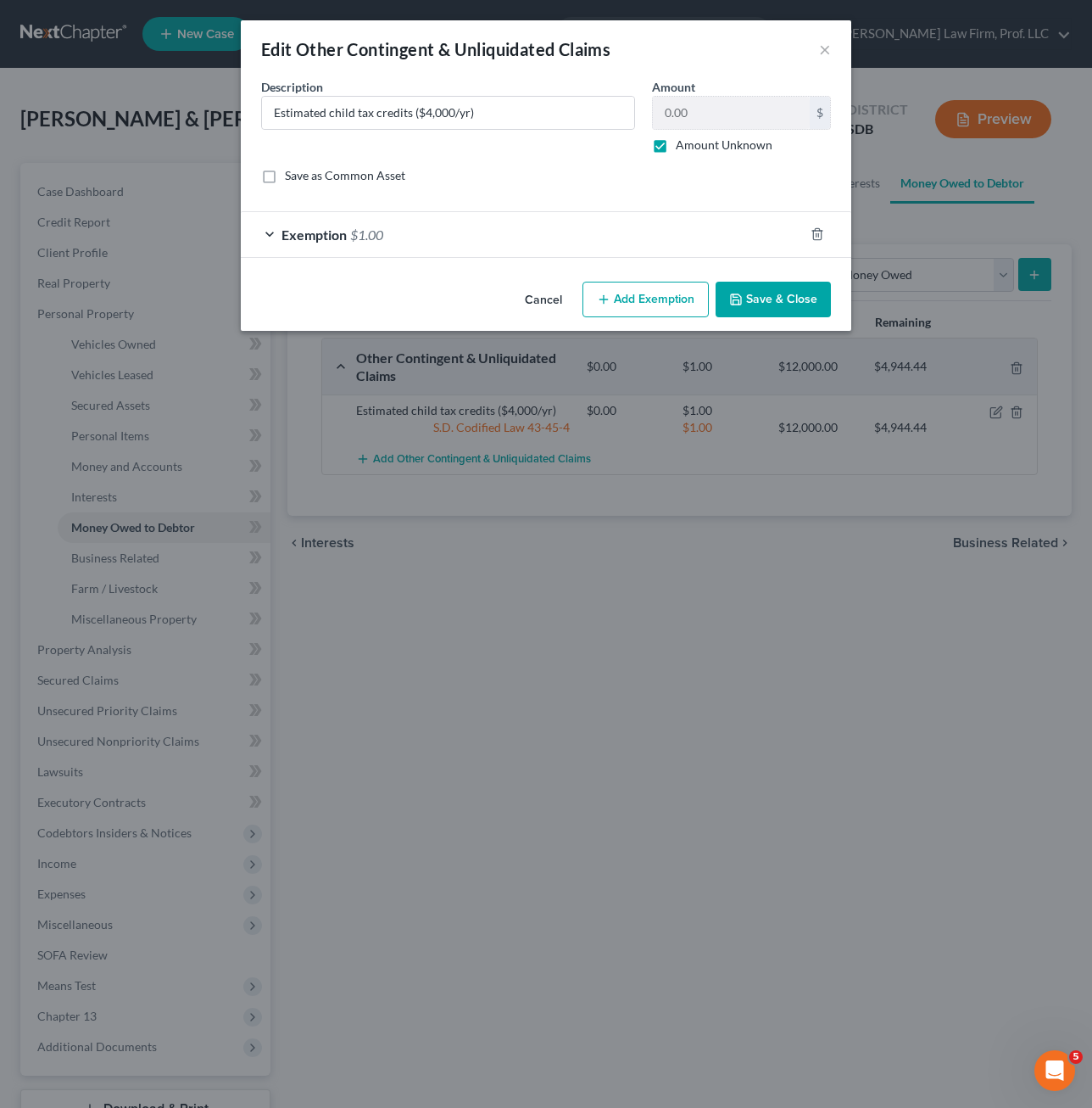
click at [540, 168] on div "Save as Common Asset" at bounding box center [546, 175] width 570 height 17
click at [718, 144] on label "Amount Unknown" at bounding box center [724, 144] width 96 height 17
click at [694, 144] on input "Amount Unknown" at bounding box center [688, 142] width 11 height 11
checkbox input "false"
click at [533, 116] on input "Estimated child tax credits ($4,000/yr)" at bounding box center [448, 112] width 373 height 32
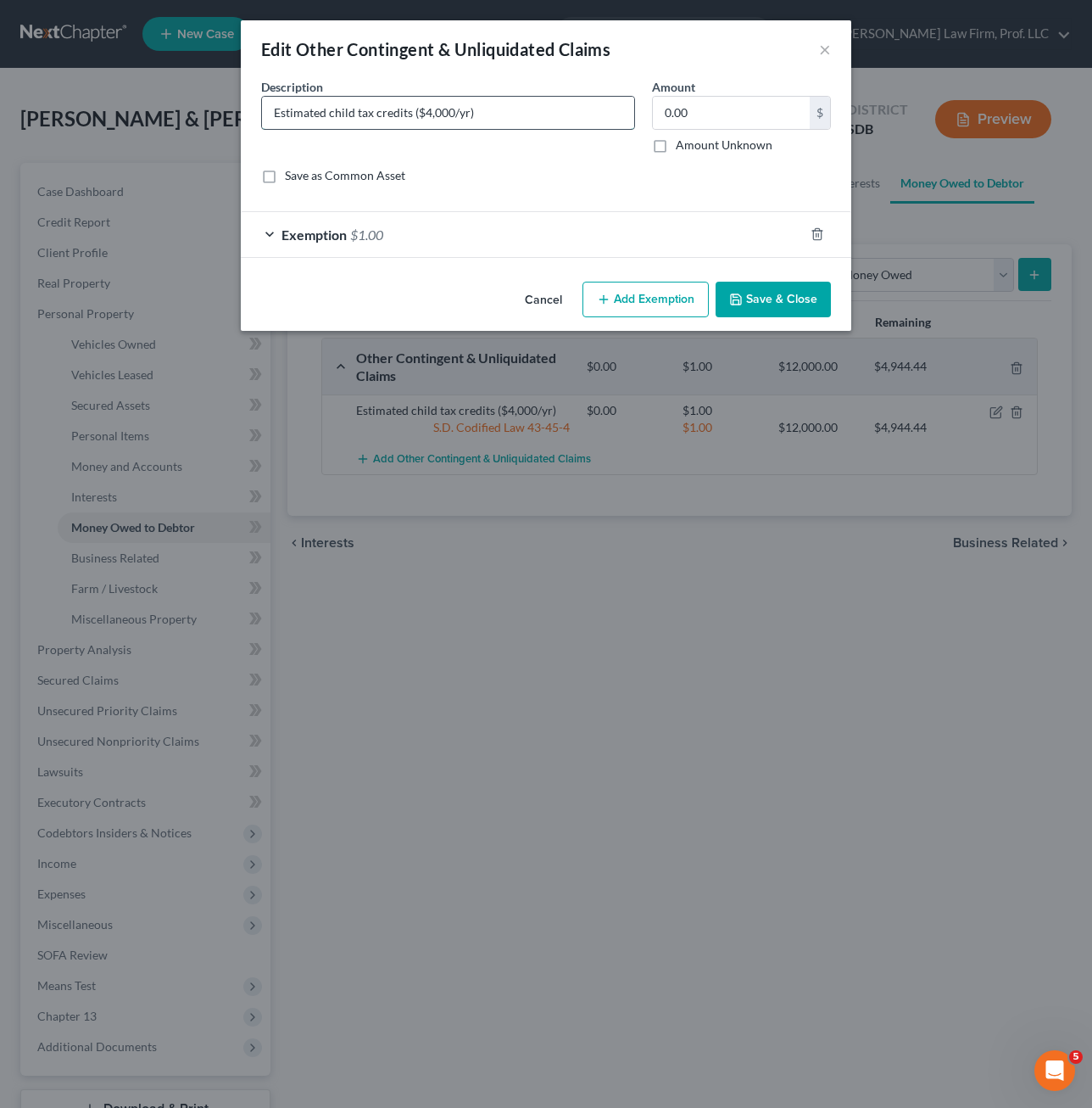
click at [533, 116] on input "Estimated child tax credits ($4,000/yr)" at bounding box center [448, 112] width 373 height 32
click at [414, 113] on input "Estimated child tax credits ($4,000/yr)" at bounding box center [448, 112] width 373 height 32
click at [328, 116] on input "Estimated child tax credits ($4,000/yr)" at bounding box center [448, 112] width 373 height 32
type input "Estimated tax refund child tax credits ($4,000/yr)"
click at [478, 239] on div "Exemption $1.00" at bounding box center [522, 234] width 563 height 45
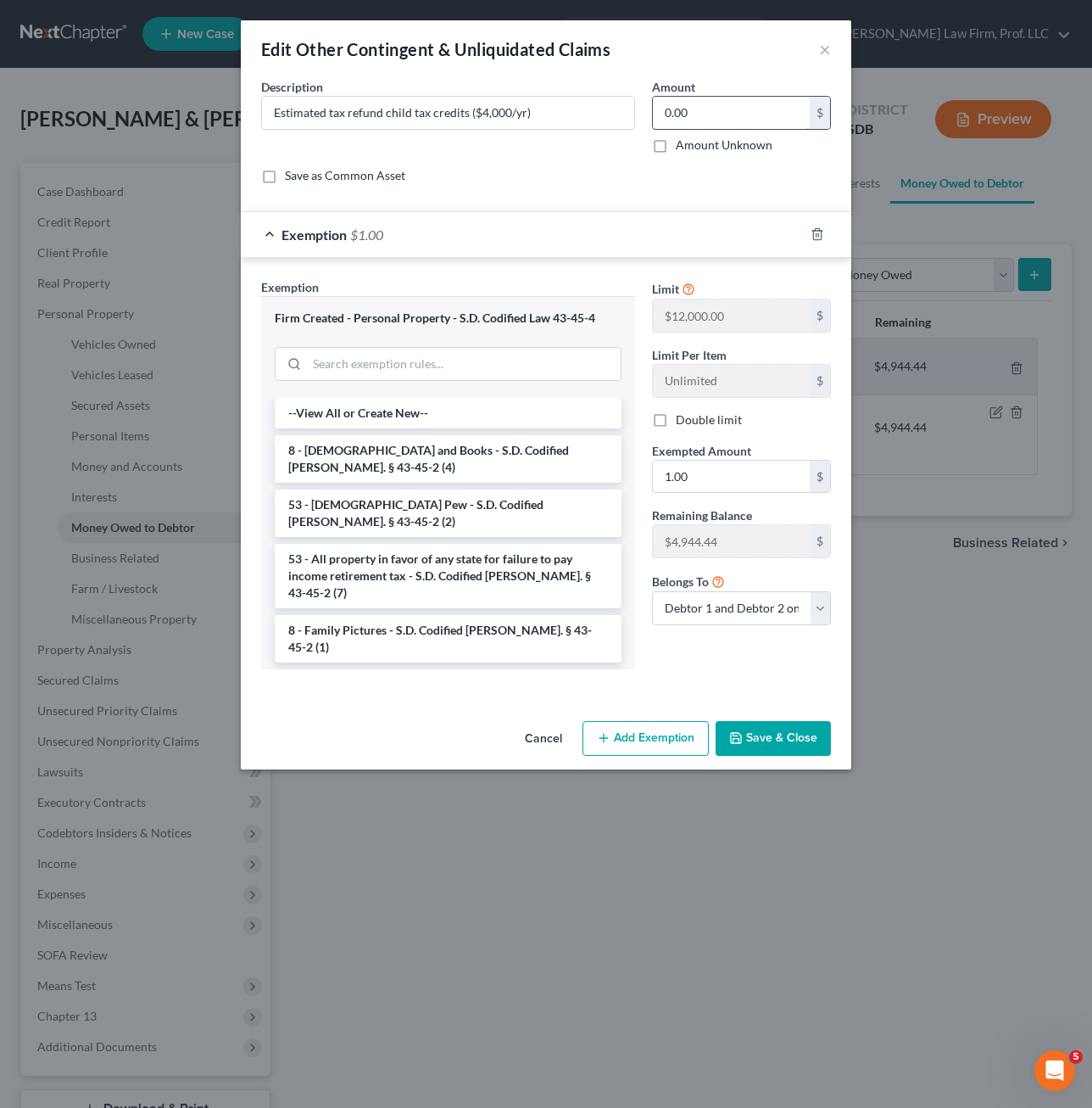
click at [717, 113] on input "0.00" at bounding box center [732, 112] width 157 height 32
type input "4,944.44"
drag, startPoint x: 711, startPoint y: 478, endPoint x: 703, endPoint y: 463, distance: 17.0
click at [710, 478] on input "1.00" at bounding box center [732, 477] width 157 height 32
type input "4,944.00"
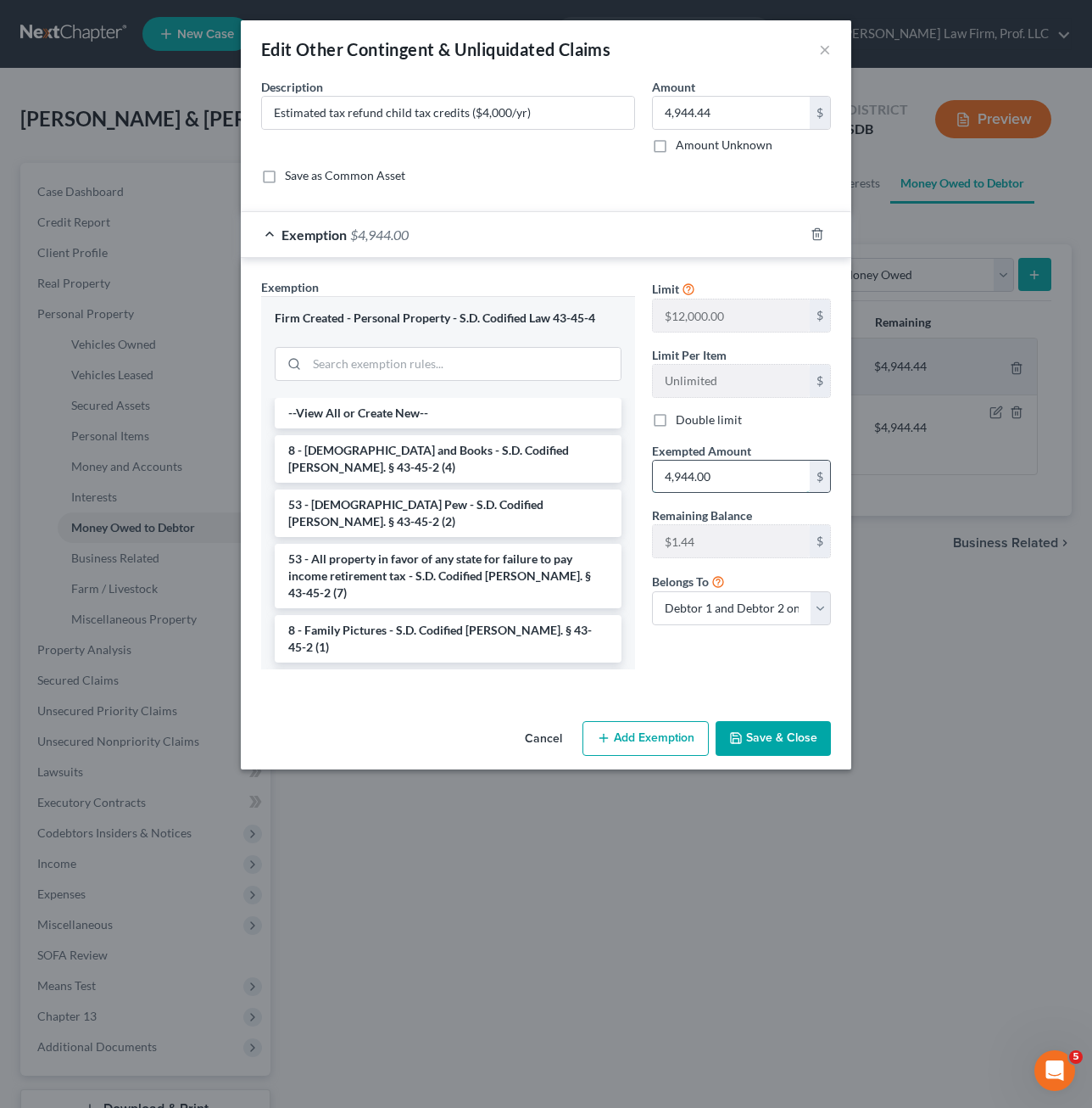
click at [688, 477] on input "4,944.00" at bounding box center [732, 477] width 157 height 32
drag, startPoint x: 731, startPoint y: 475, endPoint x: 517, endPoint y: 480, distance: 214.1
click at [554, 472] on div "Exemption Set must be selected for CA. Exemption * Firm Created - Personal Prop…" at bounding box center [546, 480] width 587 height 405
type input "4,945.44"
click at [790, 756] on button "Save & Close" at bounding box center [773, 739] width 115 height 36
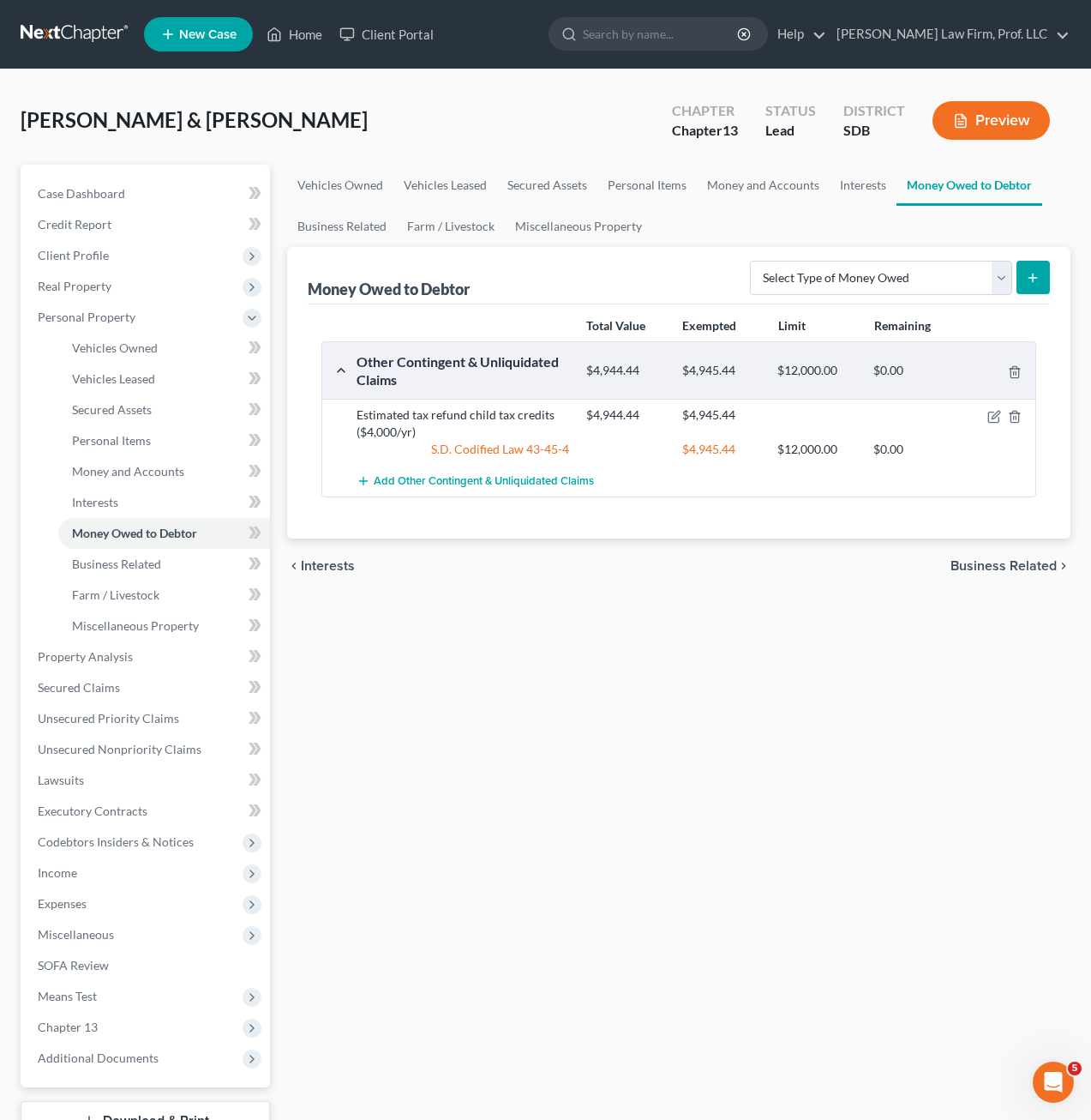
click at [738, 678] on div "Vehicles Owned Vehicles Leased Secured Assets Personal Items Money and Accounts…" at bounding box center [678, 675] width 801 height 1021
click at [904, 625] on div "Vehicles Owned Vehicles Leased Secured Assets Personal Items Money and Accounts…" at bounding box center [678, 675] width 801 height 1021
click at [109, 505] on span "Interests" at bounding box center [95, 502] width 46 height 14
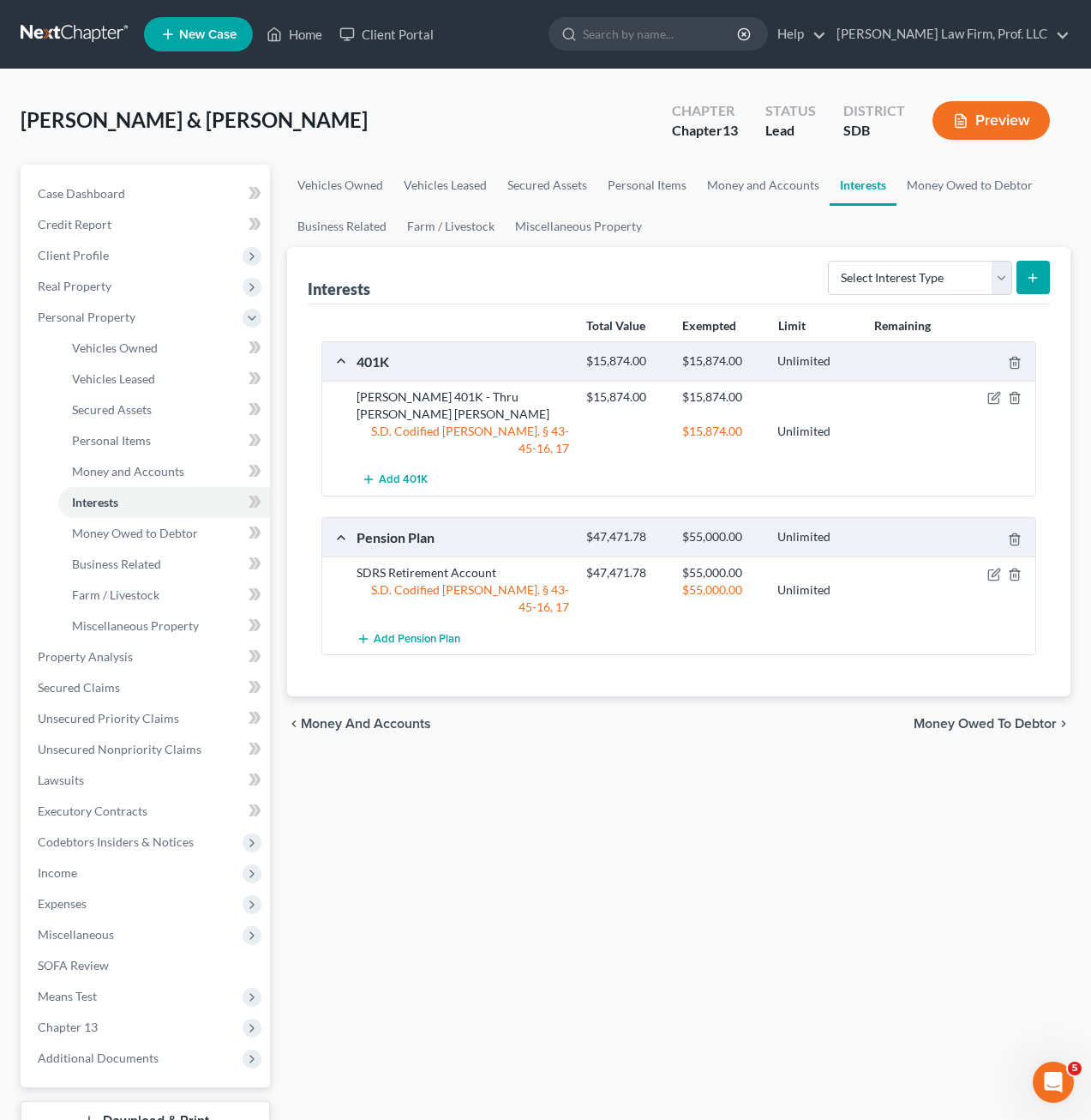
click at [741, 776] on div "Vehicles Owned Vehicles Leased Secured Assets Personal Items Money and Accounts…" at bounding box center [678, 675] width 801 height 1021
click at [117, 630] on span "Miscellaneous Property" at bounding box center [135, 625] width 127 height 14
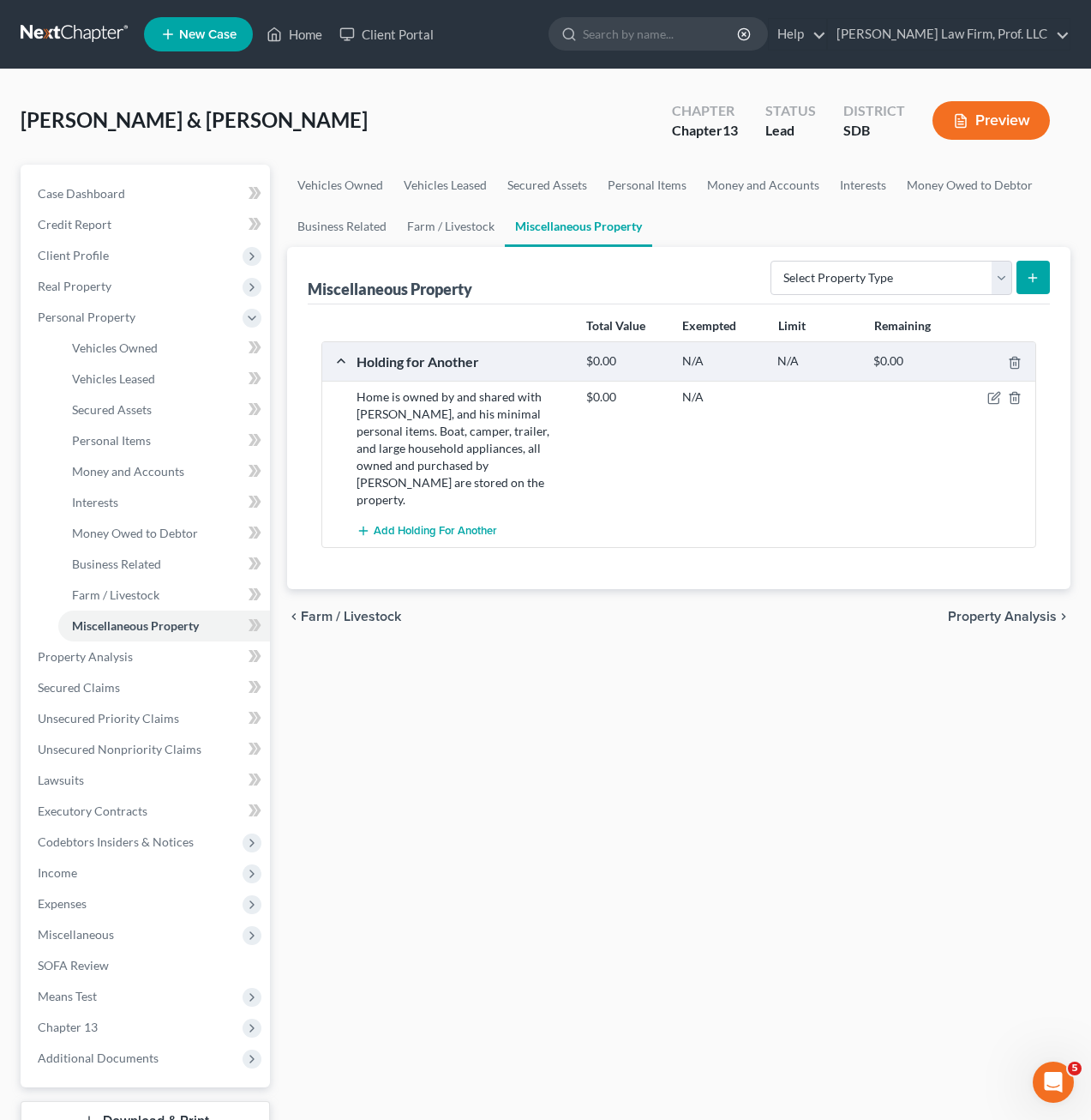
click at [623, 593] on div "chevron_left Farm / Livestock Property Analysis chevron_right" at bounding box center [679, 616] width 784 height 55
click at [104, 661] on span "Property Analysis" at bounding box center [86, 656] width 95 height 14
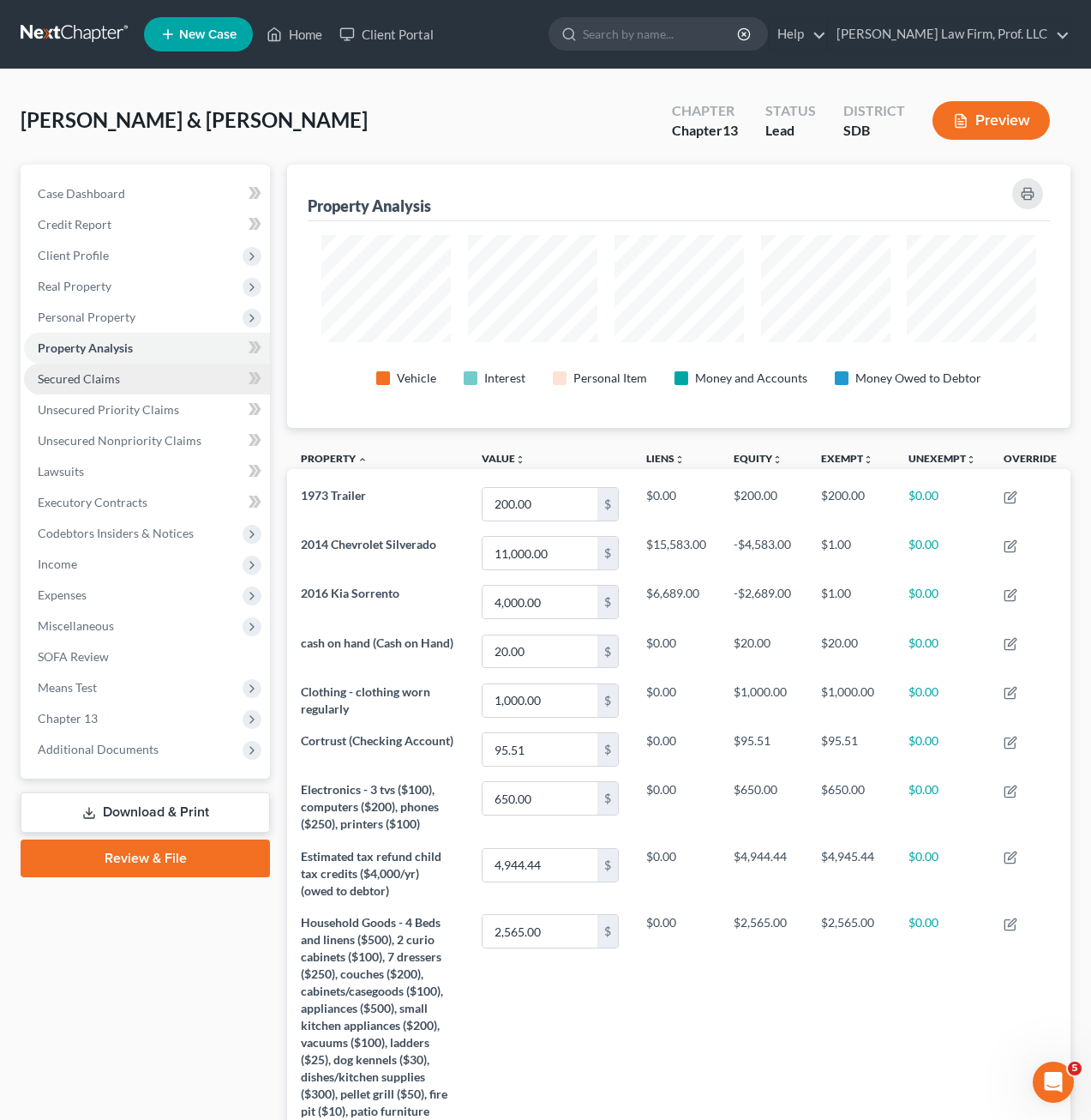
drag, startPoint x: 113, startPoint y: 383, endPoint x: 125, endPoint y: 387, distance: 12.6
click at [113, 382] on span "Secured Claims" at bounding box center [78, 378] width 82 height 14
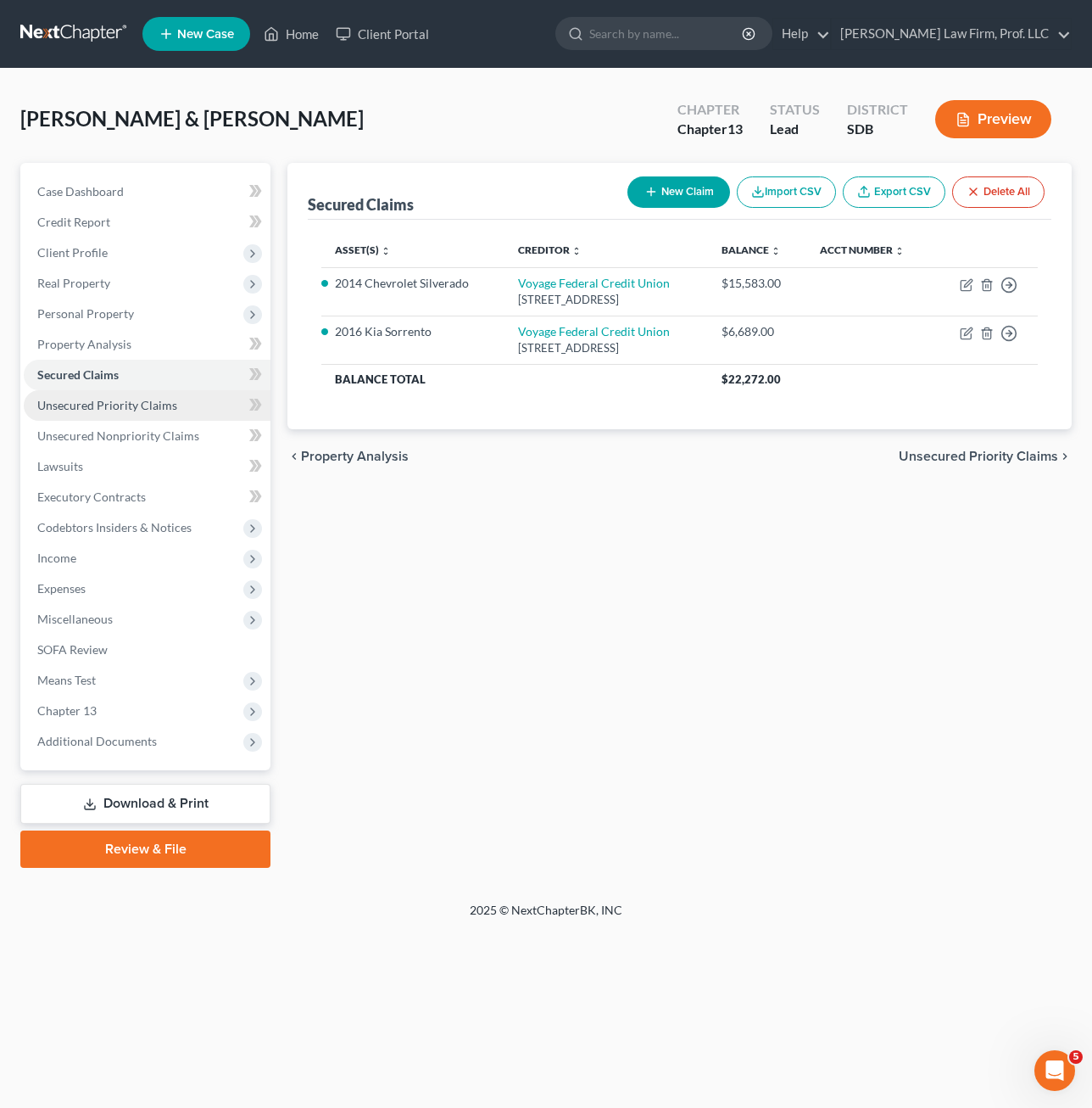
click at [131, 407] on span "Unsecured Priority Claims" at bounding box center [107, 405] width 140 height 14
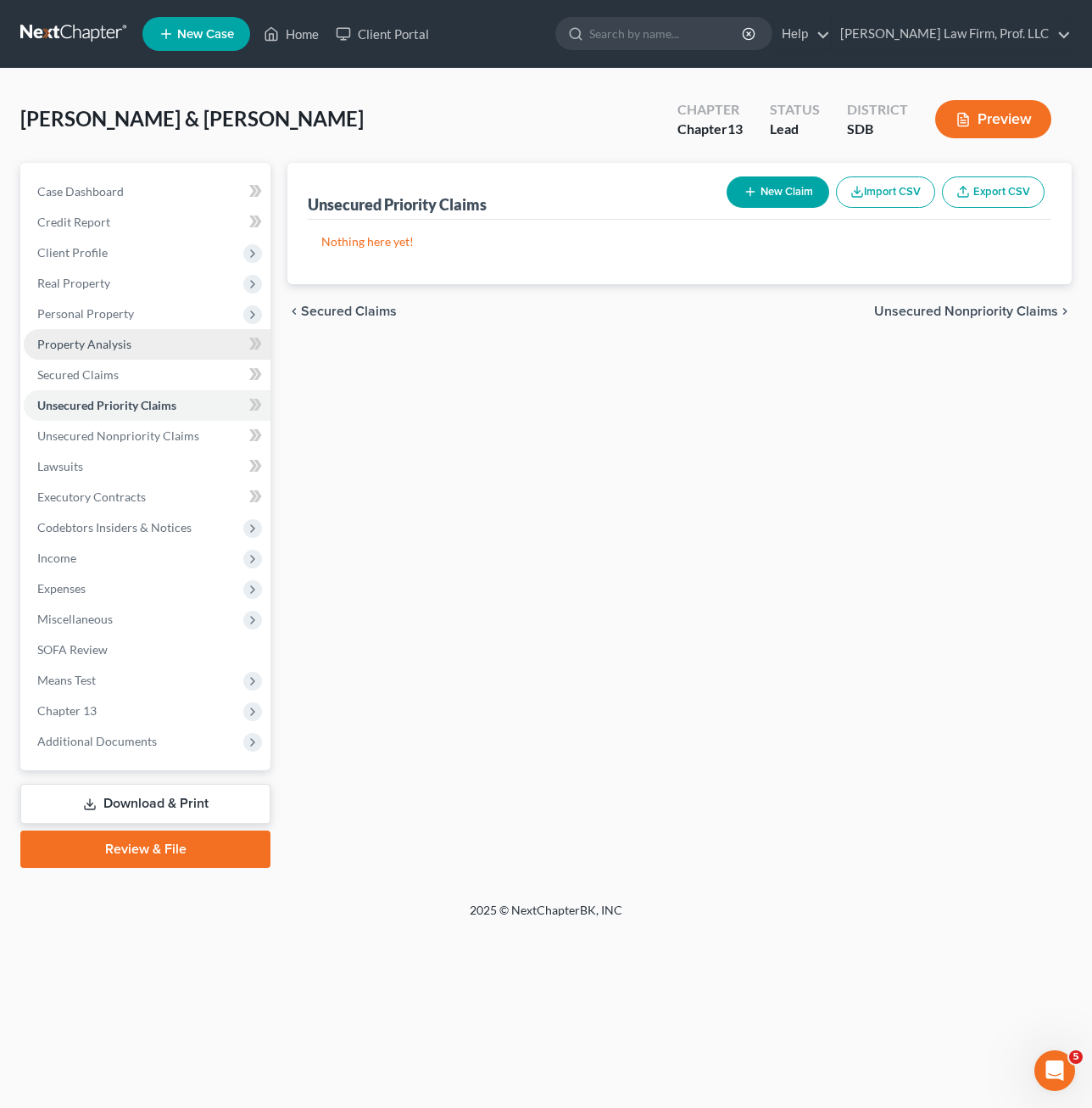
click at [109, 344] on span "Property Analysis" at bounding box center [85, 344] width 94 height 14
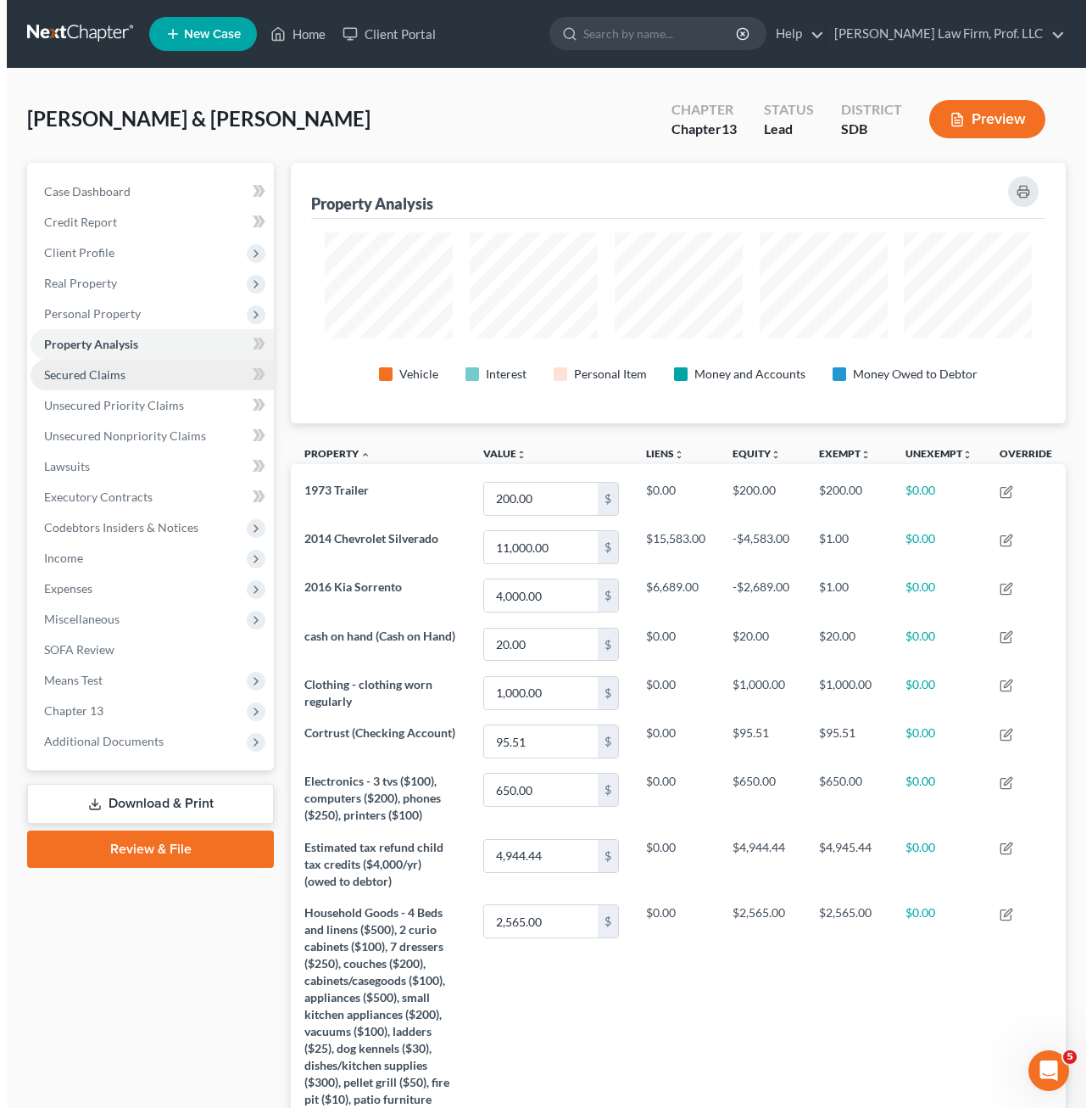
scroll to position [260, 776]
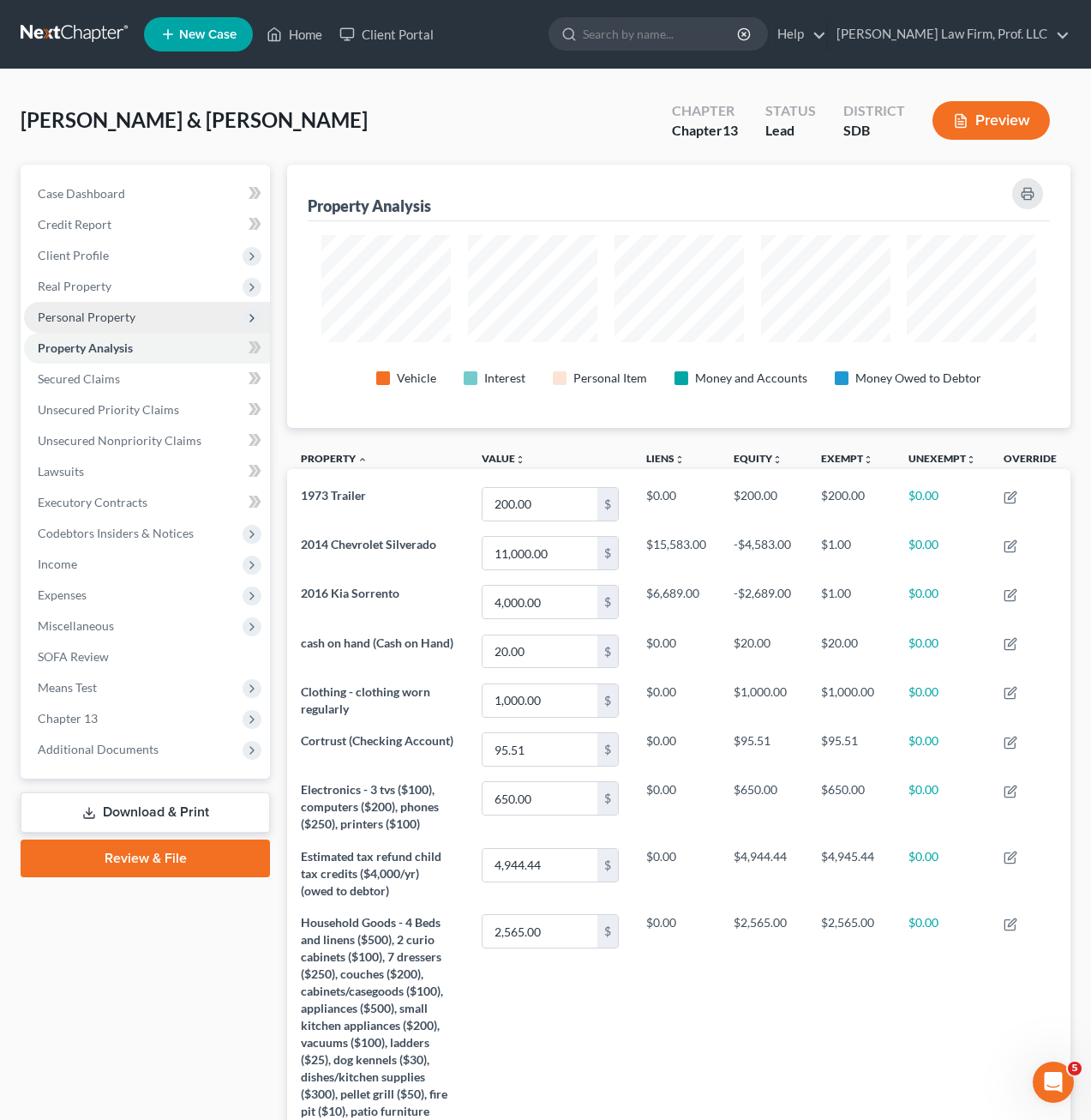
click at [108, 316] on span "Personal Property" at bounding box center [86, 316] width 97 height 14
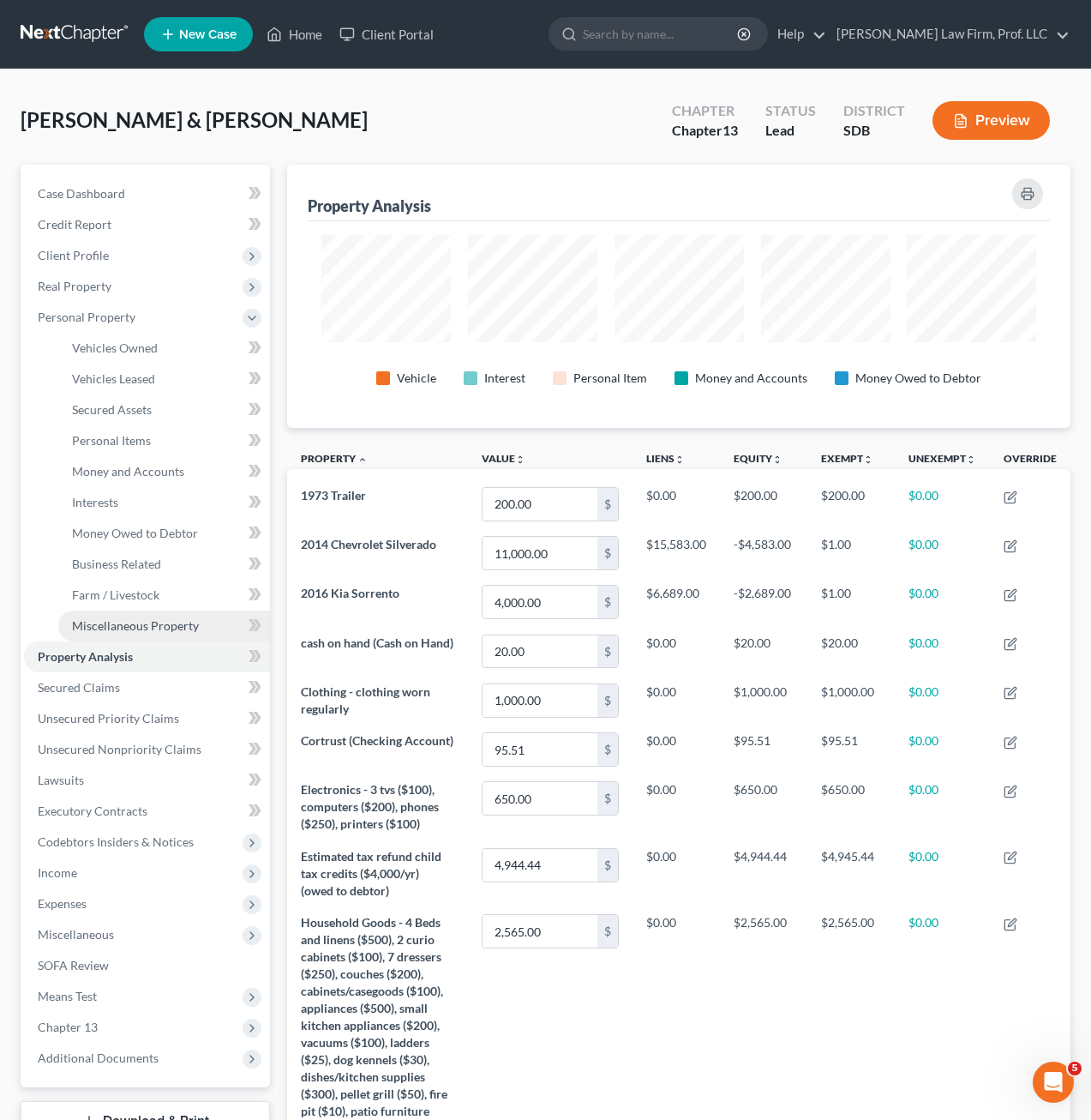
click at [152, 623] on span "Miscellaneous Property" at bounding box center [135, 625] width 127 height 14
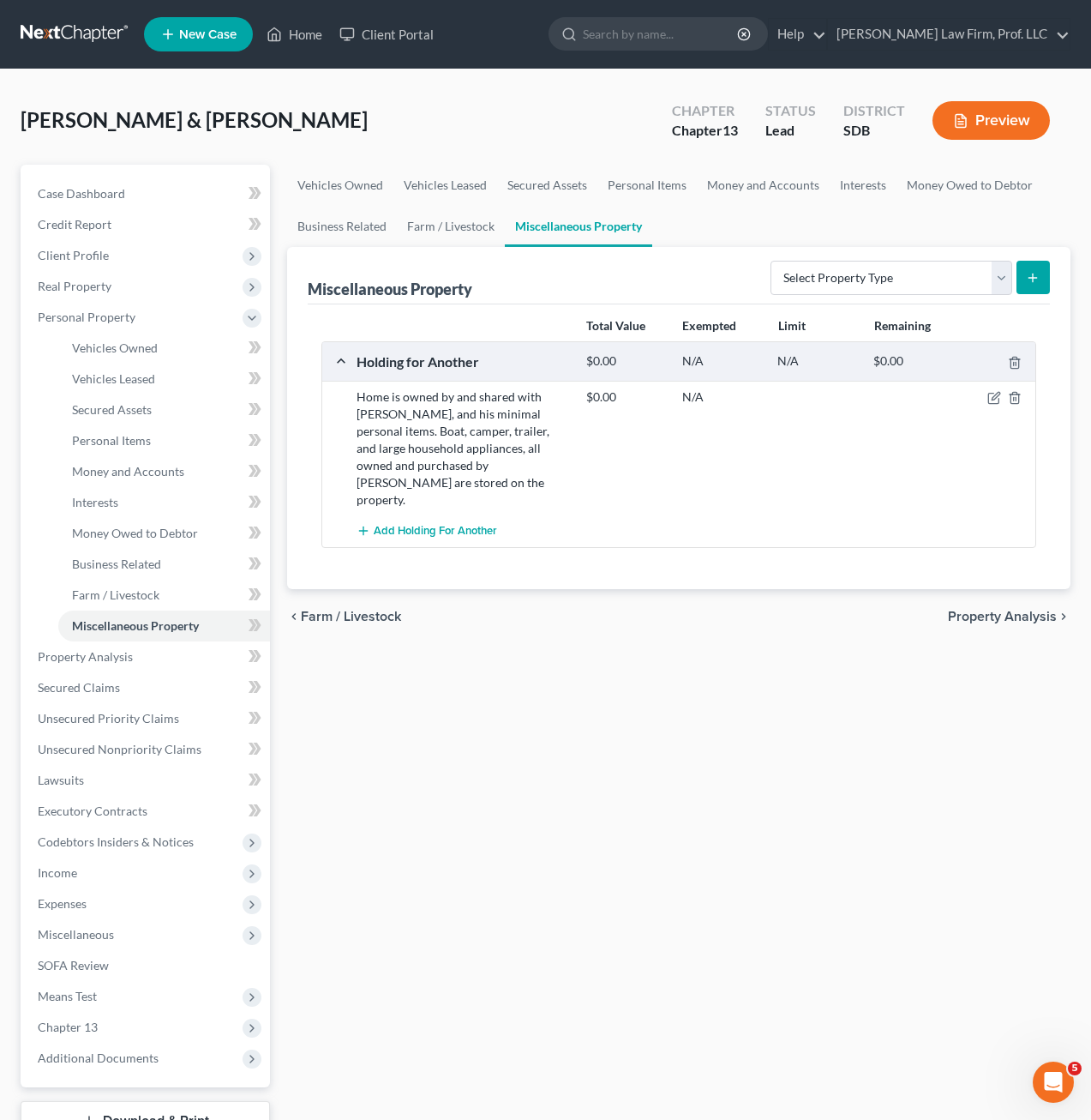
click at [659, 515] on div "Add Holding for Another" at bounding box center [692, 531] width 689 height 32
click at [996, 397] on icon "button" at bounding box center [994, 397] width 14 height 14
select select "43"
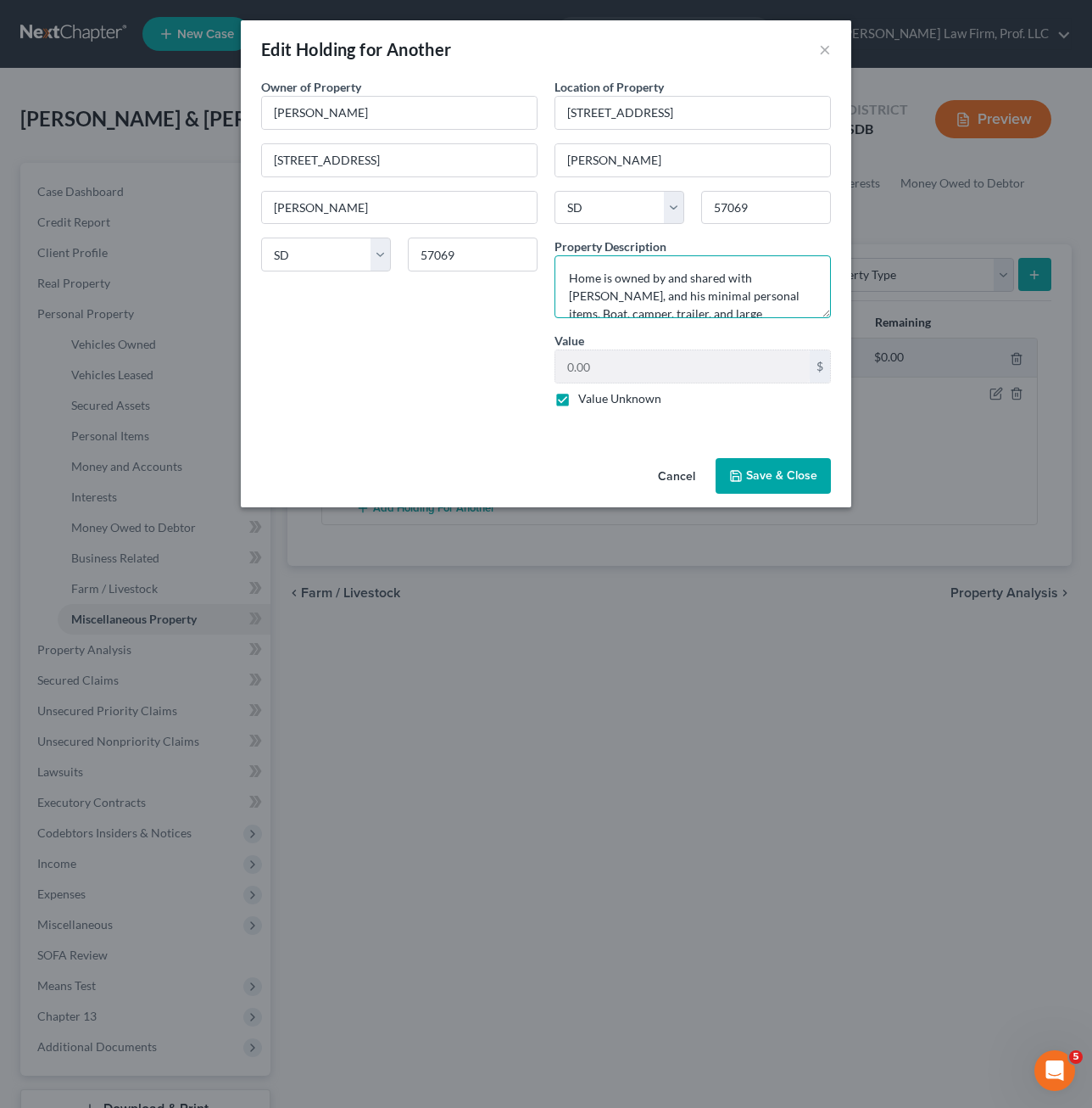
click at [707, 314] on textarea "Home is owned by and shared with [PERSON_NAME], and his minimal personal items.…" at bounding box center [693, 286] width 276 height 62
click at [784, 291] on textarea "Home is owned by and shared with [PERSON_NAME], and his minimal personal items.…" at bounding box center [693, 286] width 276 height 62
click at [797, 299] on textarea "Home is owned by and shared with [PERSON_NAME], and his minimal personal items.…" at bounding box center [693, 286] width 276 height 62
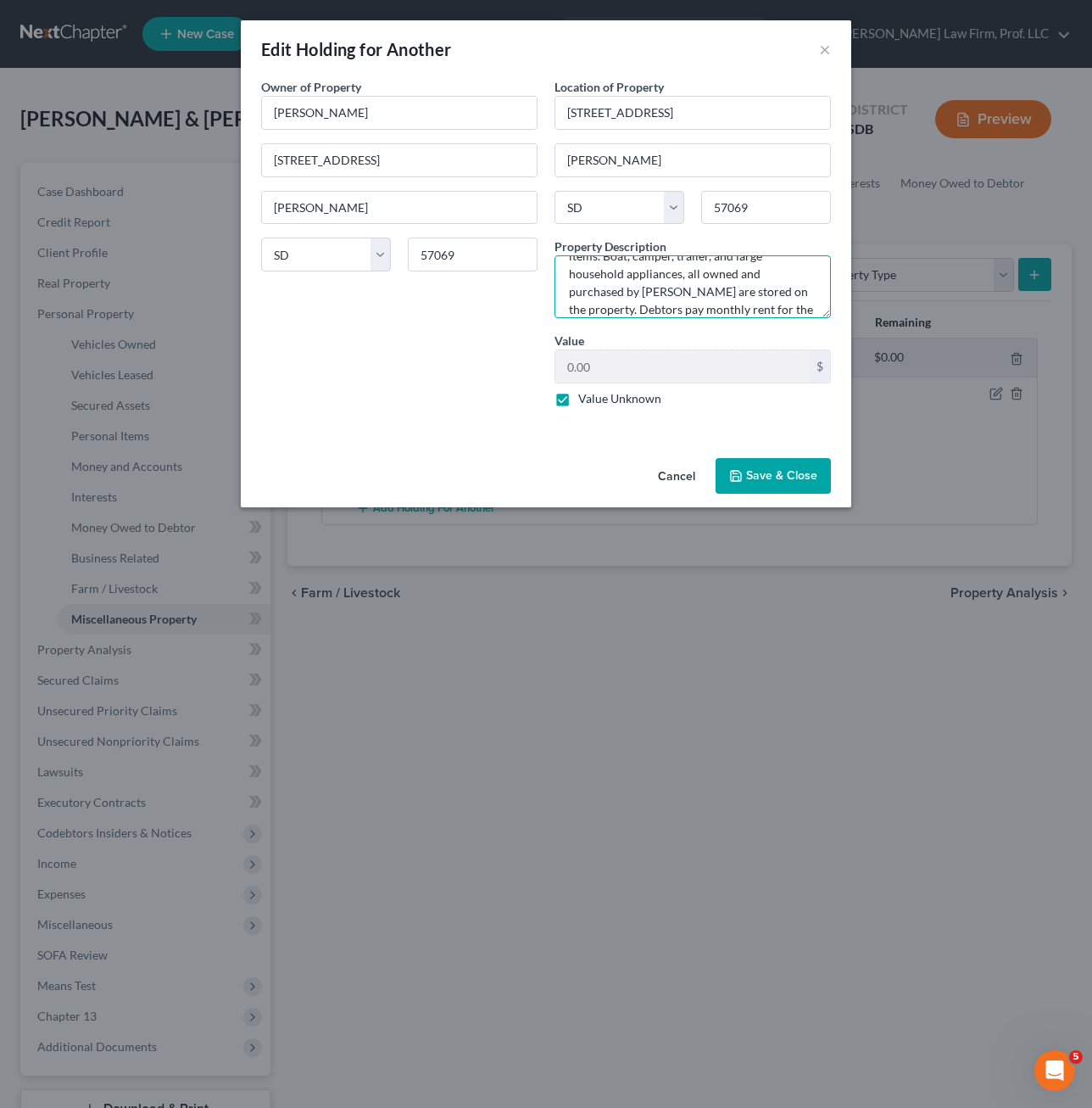
type textarea "Home is owned by and shared with [PERSON_NAME], and his minimal personal items.…"
click at [779, 484] on button "Save & Close" at bounding box center [773, 476] width 115 height 36
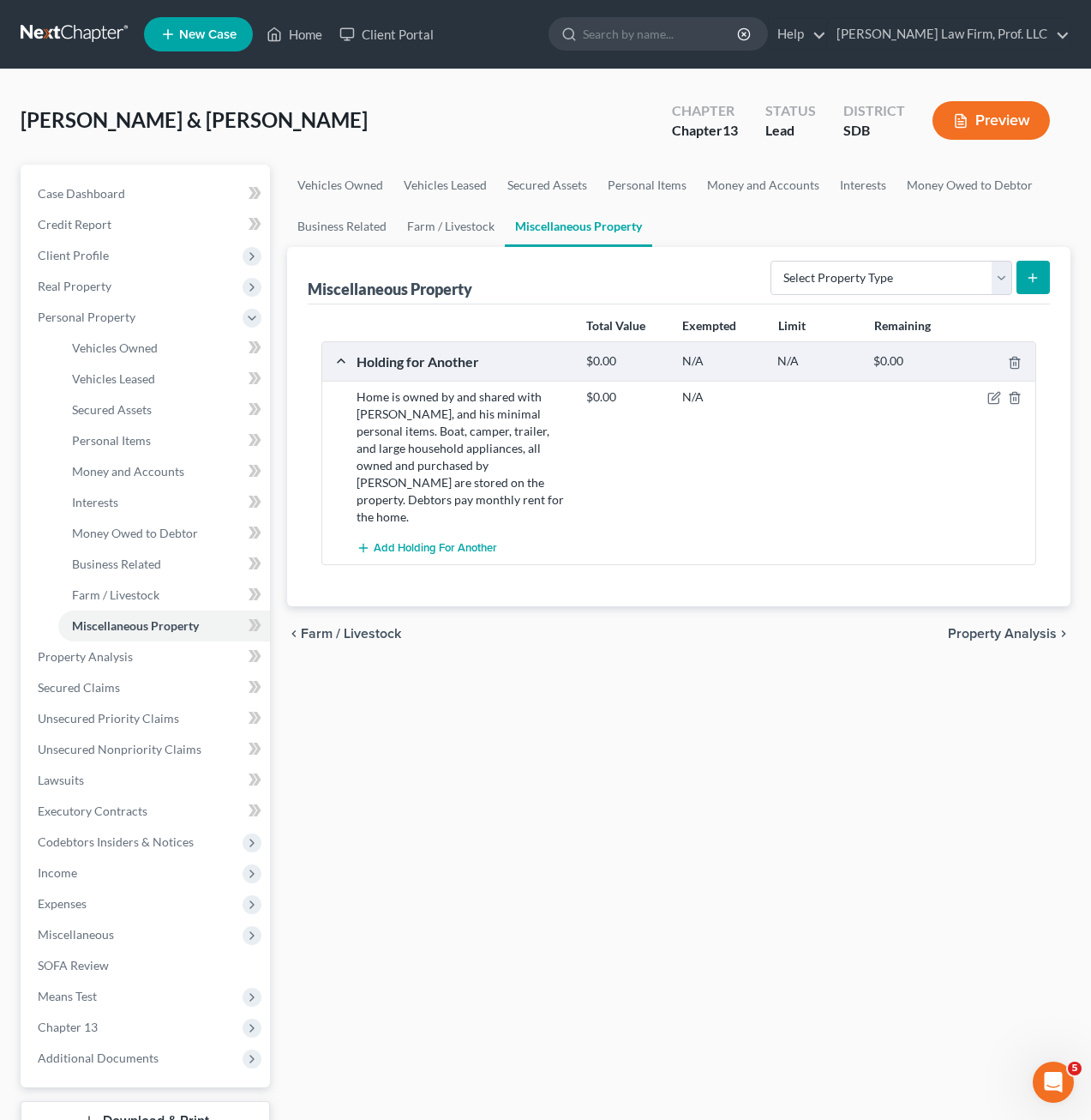
drag, startPoint x: 677, startPoint y: 692, endPoint x: 708, endPoint y: 589, distance: 107.6
click at [678, 692] on div "Vehicles Owned Vehicles Leased Secured Assets Personal Items Money and Accounts…" at bounding box center [678, 675] width 801 height 1021
click at [962, 126] on icon "button" at bounding box center [960, 121] width 15 height 15
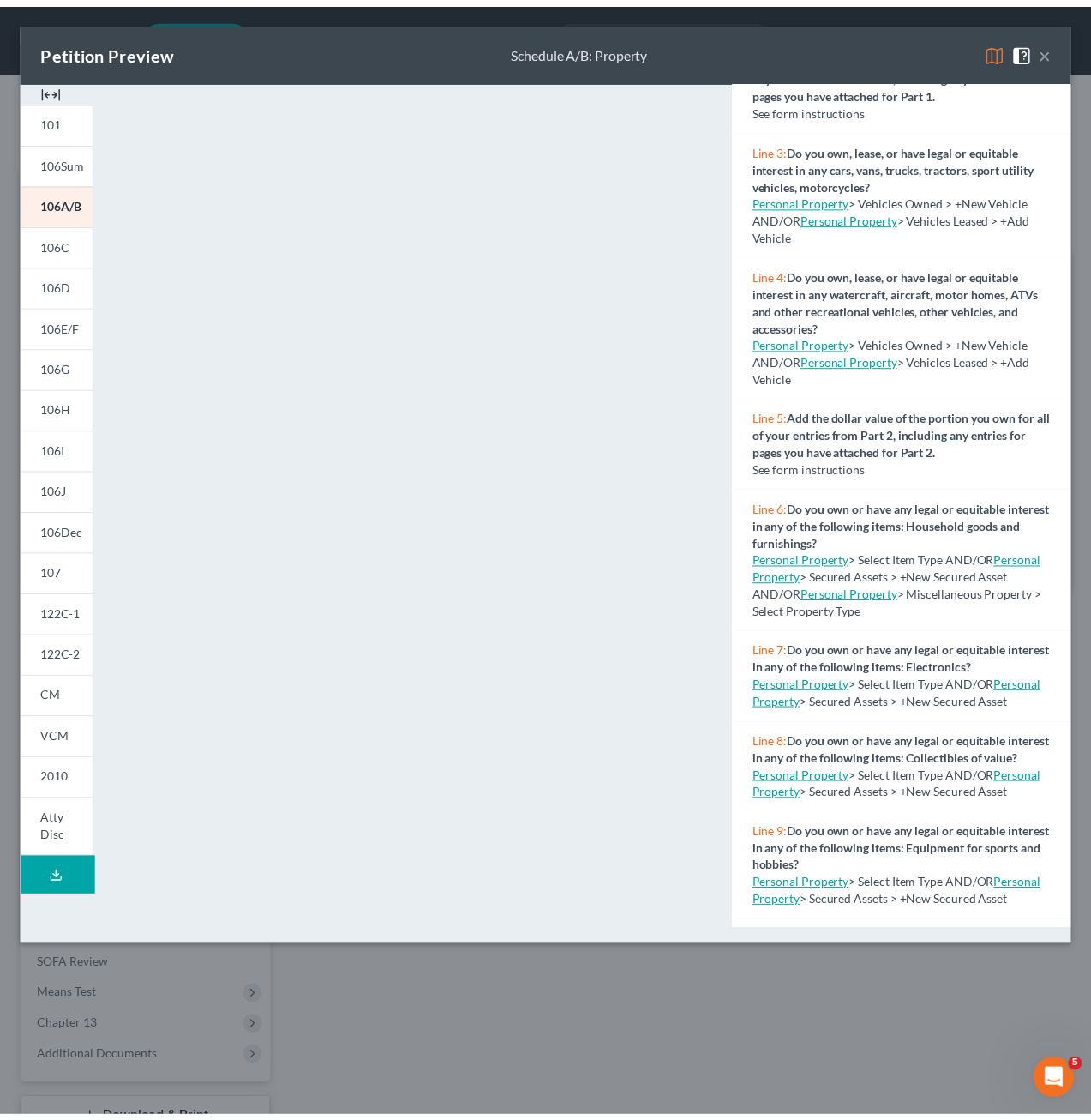
scroll to position [343, 0]
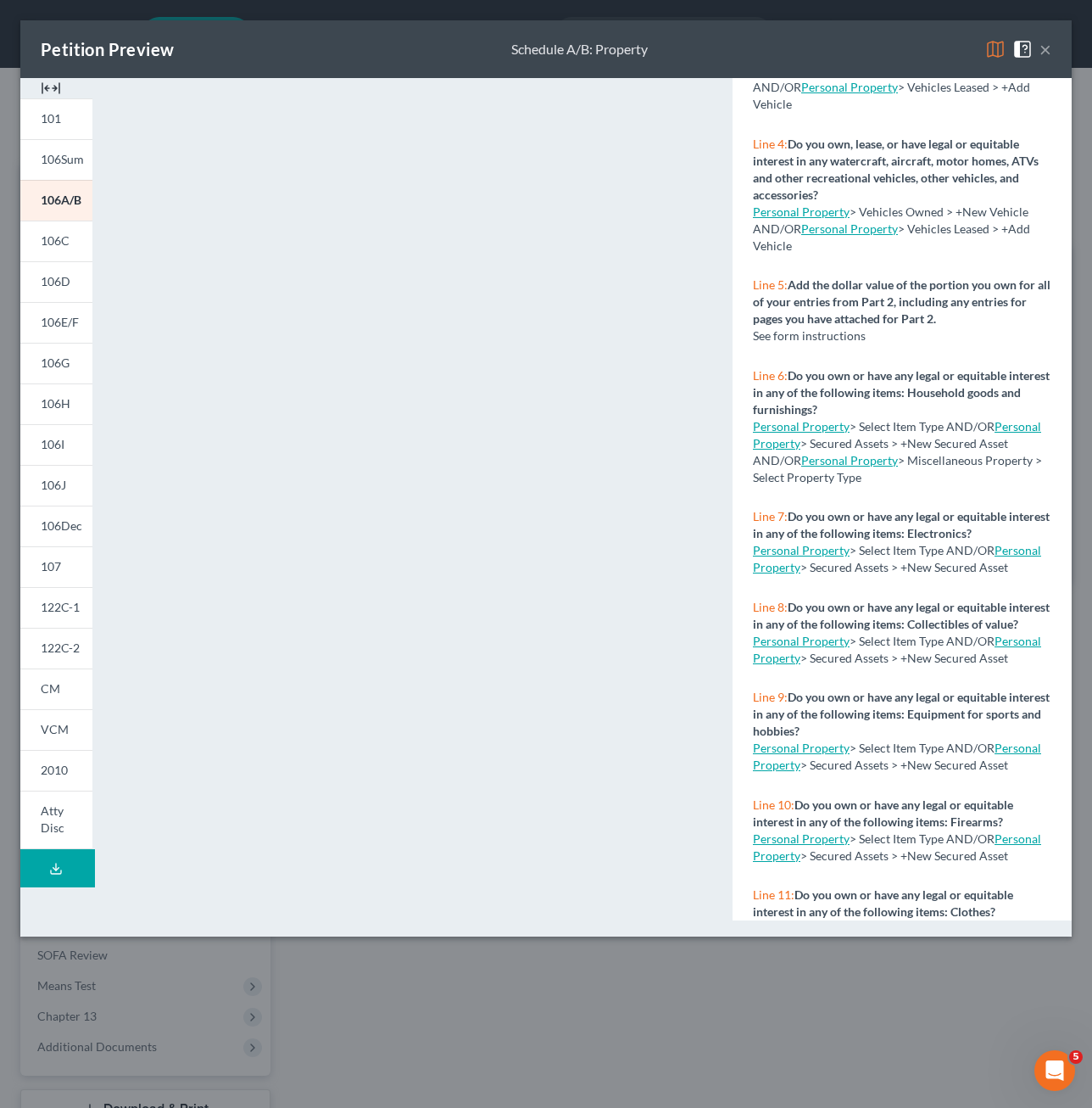
drag, startPoint x: 1050, startPoint y: 44, endPoint x: 825, endPoint y: 145, distance: 246.6
click at [1050, 44] on button "×" at bounding box center [1045, 49] width 12 height 21
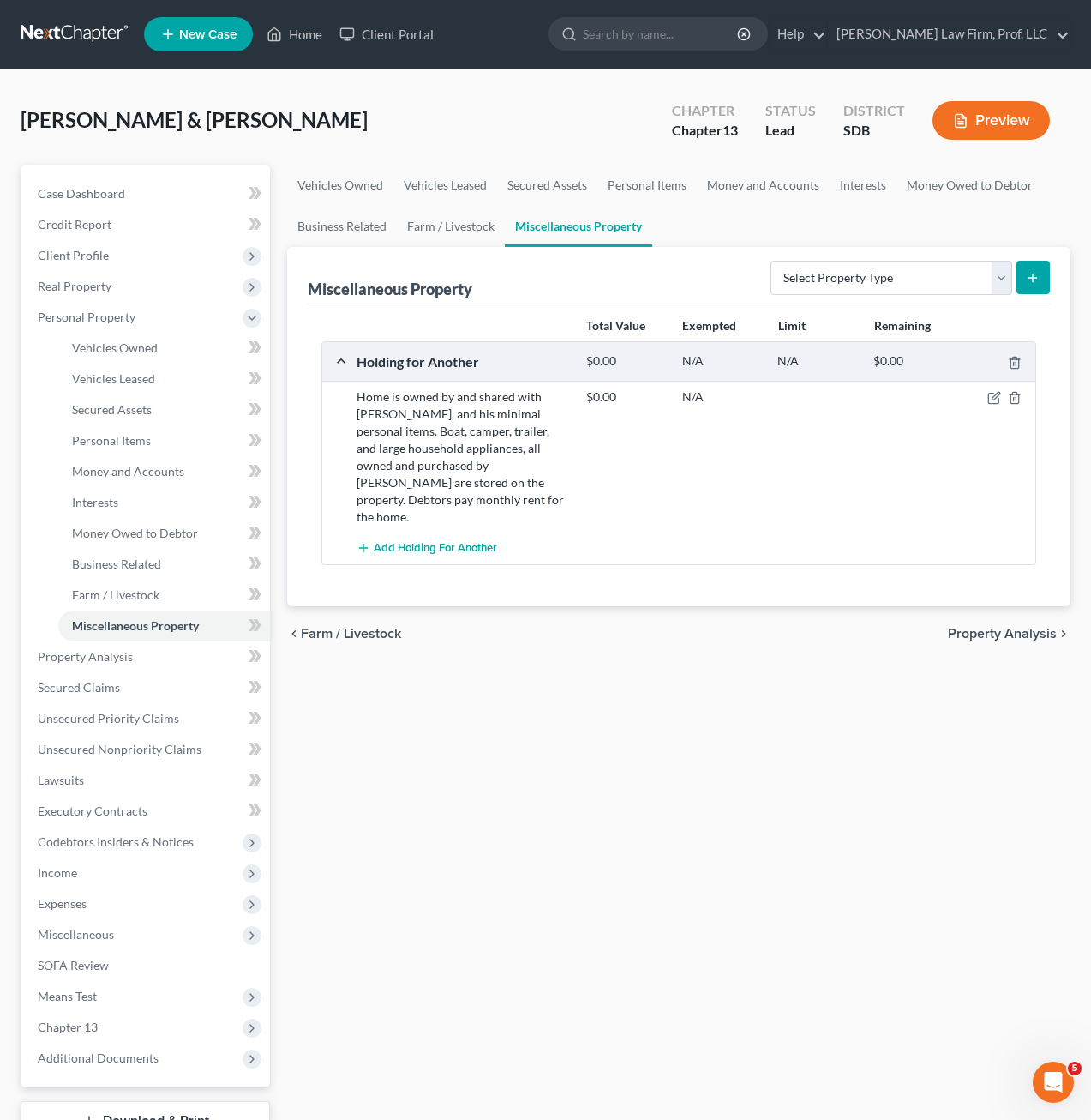
click at [708, 855] on div "Vehicles Owned Vehicles Leased Secured Assets Personal Items Money and Accounts…" at bounding box center [678, 675] width 801 height 1021
drag, startPoint x: 303, startPoint y: 27, endPoint x: 307, endPoint y: 38, distance: 11.7
click at [303, 27] on link "Home" at bounding box center [294, 34] width 73 height 31
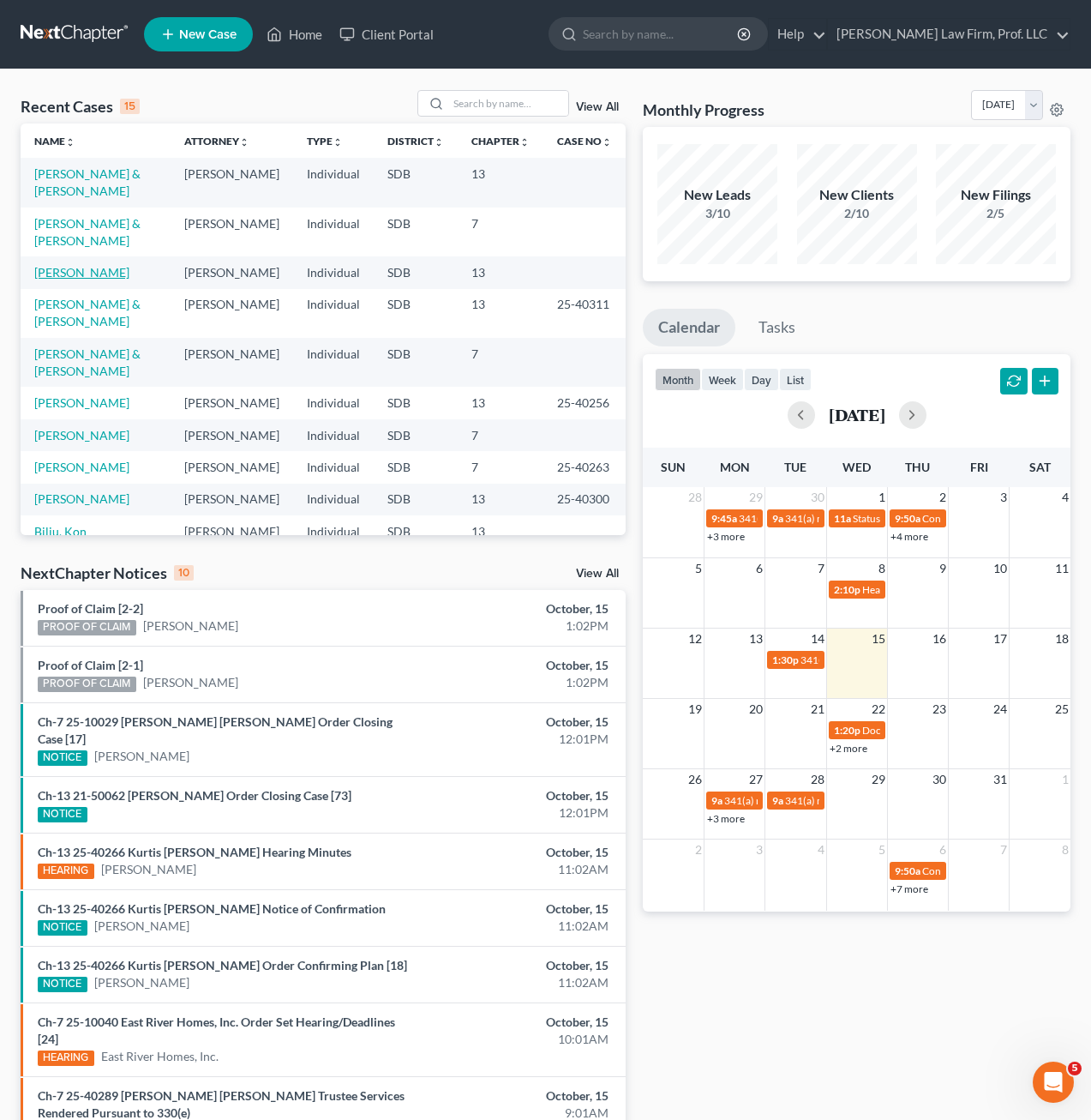
click at [72, 265] on link "[PERSON_NAME]" at bounding box center [82, 272] width 95 height 14
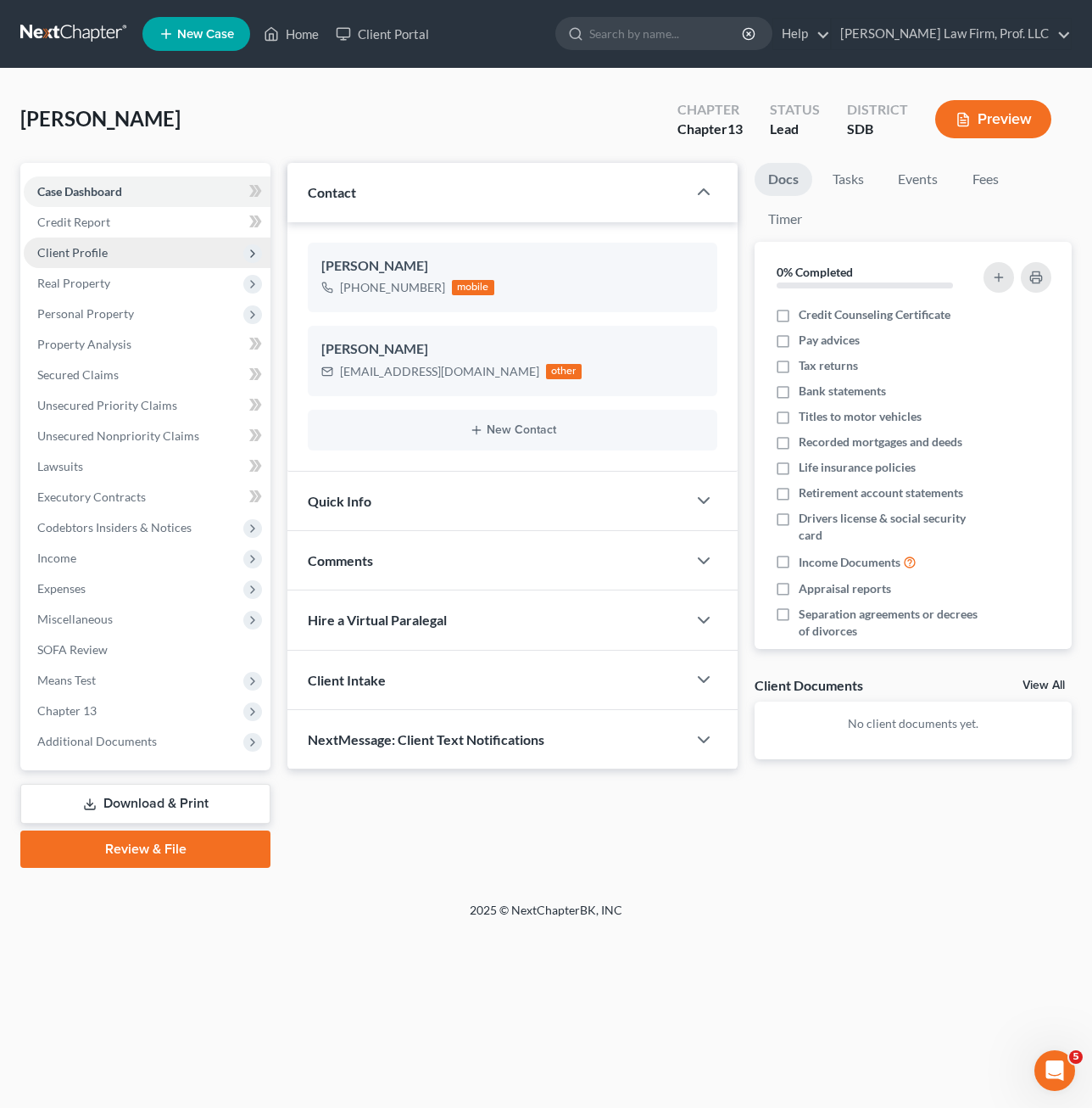
click at [94, 250] on span "Client Profile" at bounding box center [72, 252] width 70 height 14
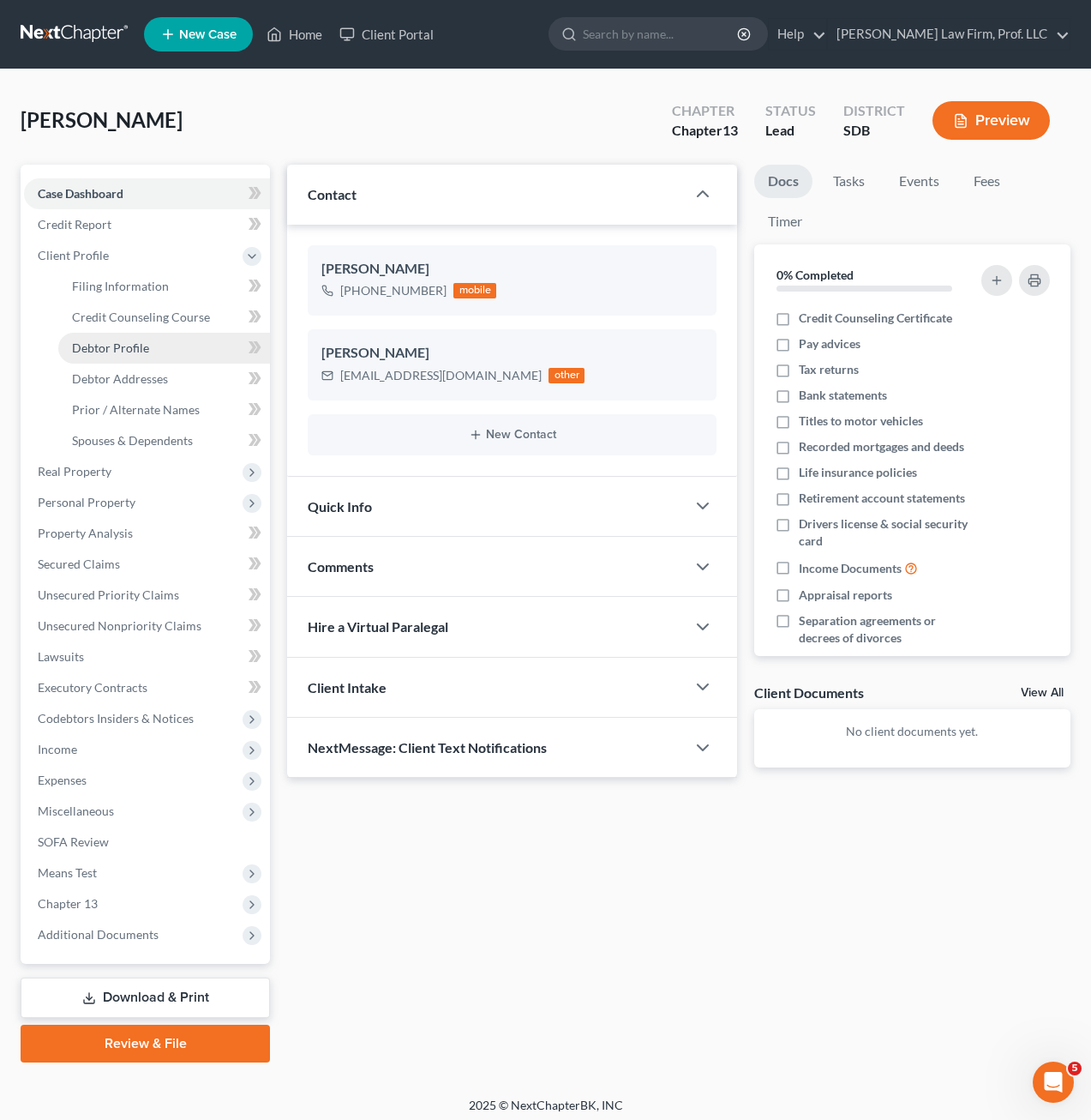
click at [132, 351] on span "Debtor Profile" at bounding box center [111, 348] width 77 height 14
select select "0"
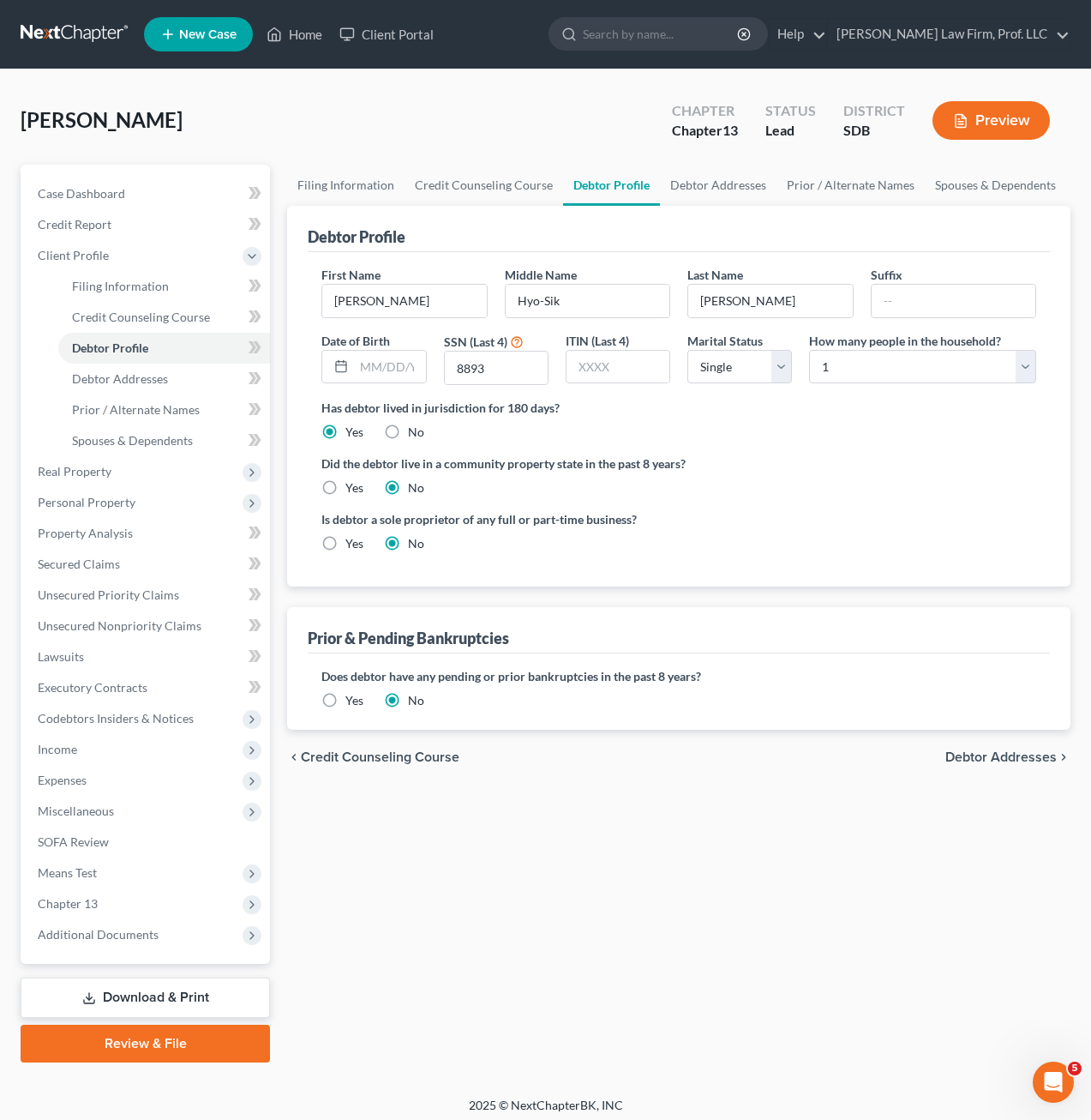
click at [440, 806] on div "Filing Information Credit Counseling Course Debtor Profile Debtor Addresses Pri…" at bounding box center [678, 614] width 801 height 897
drag, startPoint x: 291, startPoint y: 25, endPoint x: 275, endPoint y: 31, distance: 17.1
click at [292, 26] on link "Home" at bounding box center [294, 34] width 73 height 31
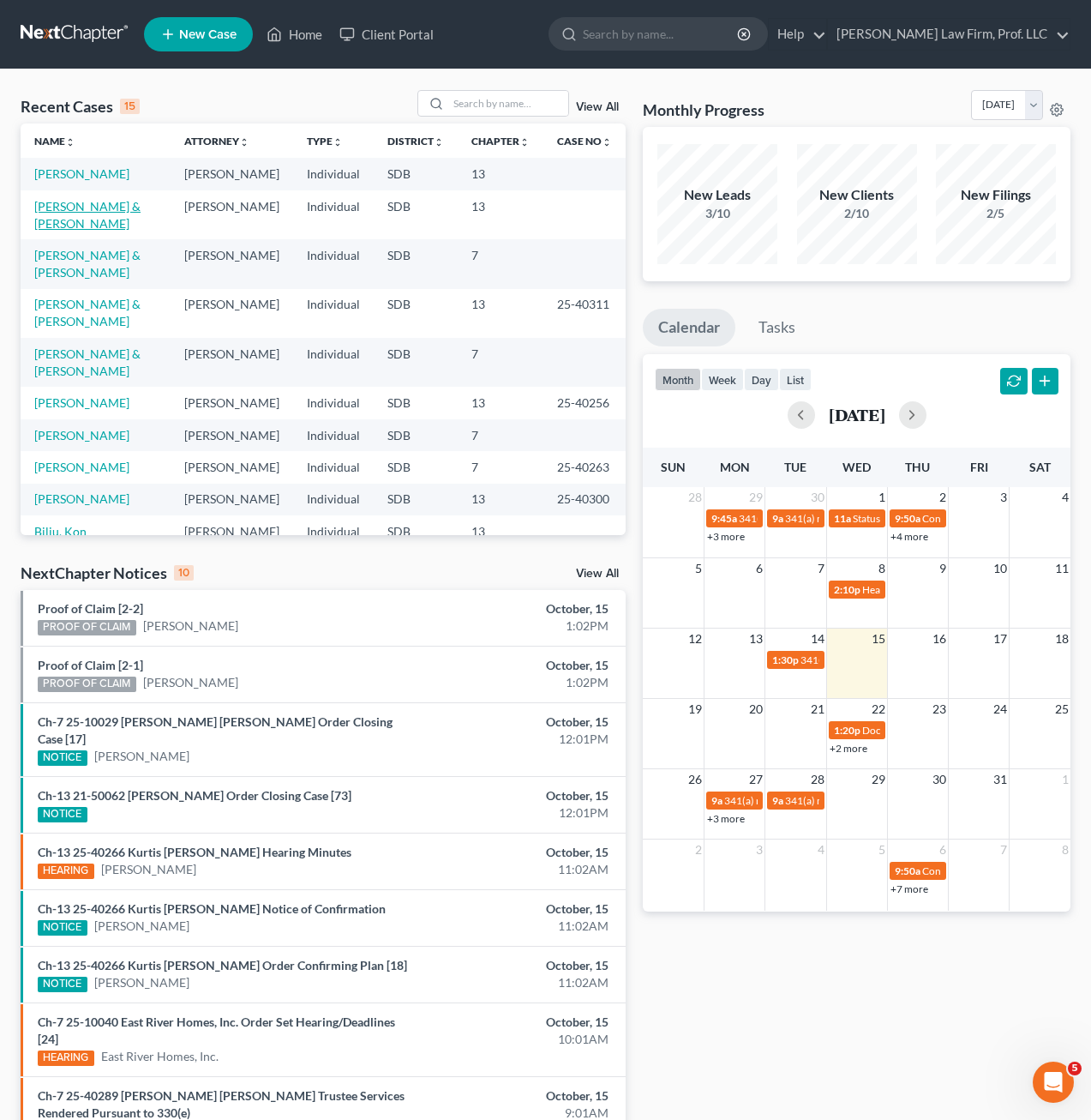
click at [105, 207] on link "[PERSON_NAME] & [PERSON_NAME]" at bounding box center [87, 214] width 106 height 32
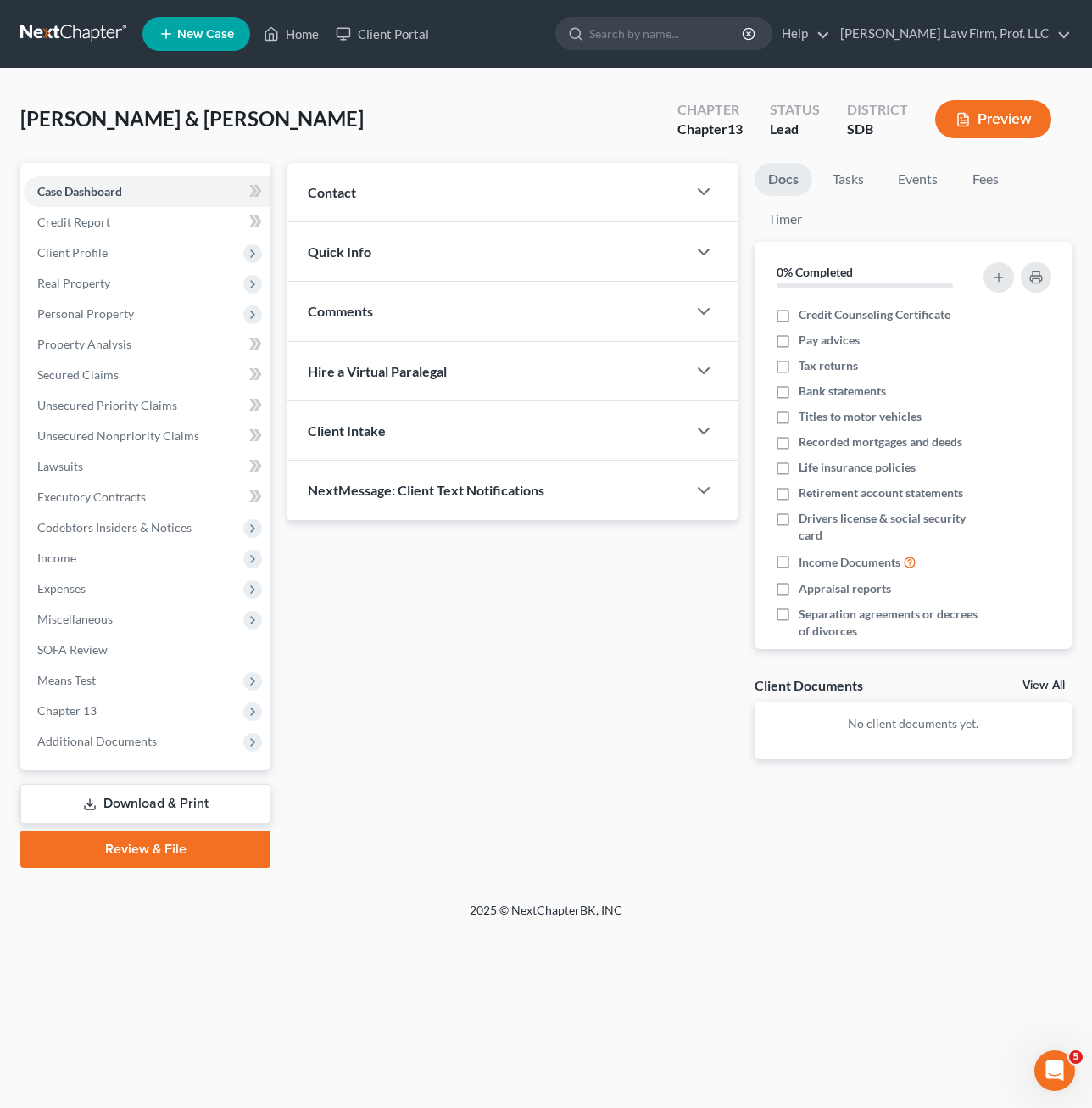
click at [461, 640] on div "Updates & News × Contact New Contact Quick Info Status Discharged Discharged & …" at bounding box center [513, 474] width 467 height 623
click at [104, 266] on span "Client Profile" at bounding box center [147, 252] width 247 height 30
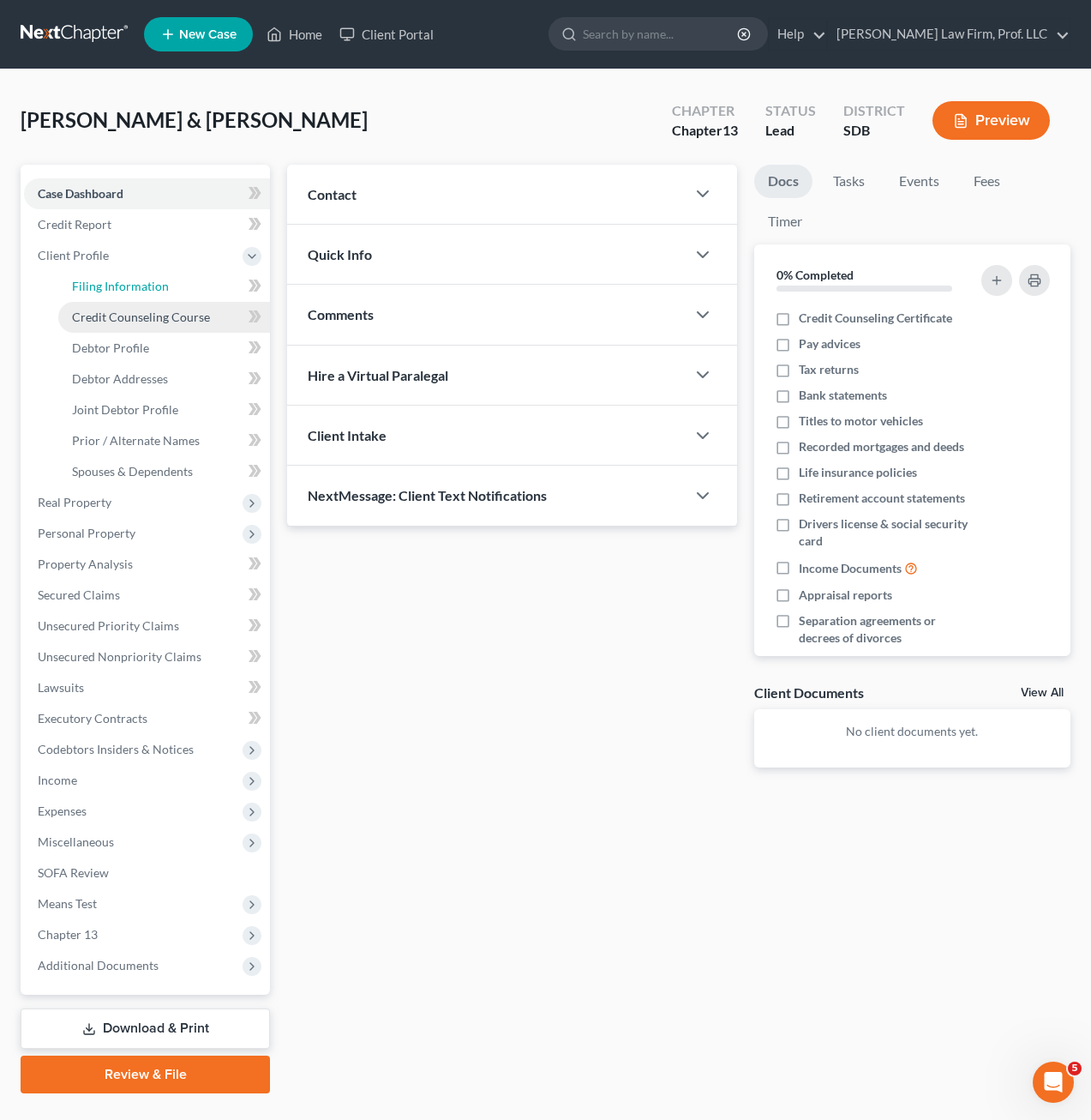
click at [120, 283] on span "Filing Information" at bounding box center [121, 286] width 97 height 14
select select "1"
select select "3"
select select "73"
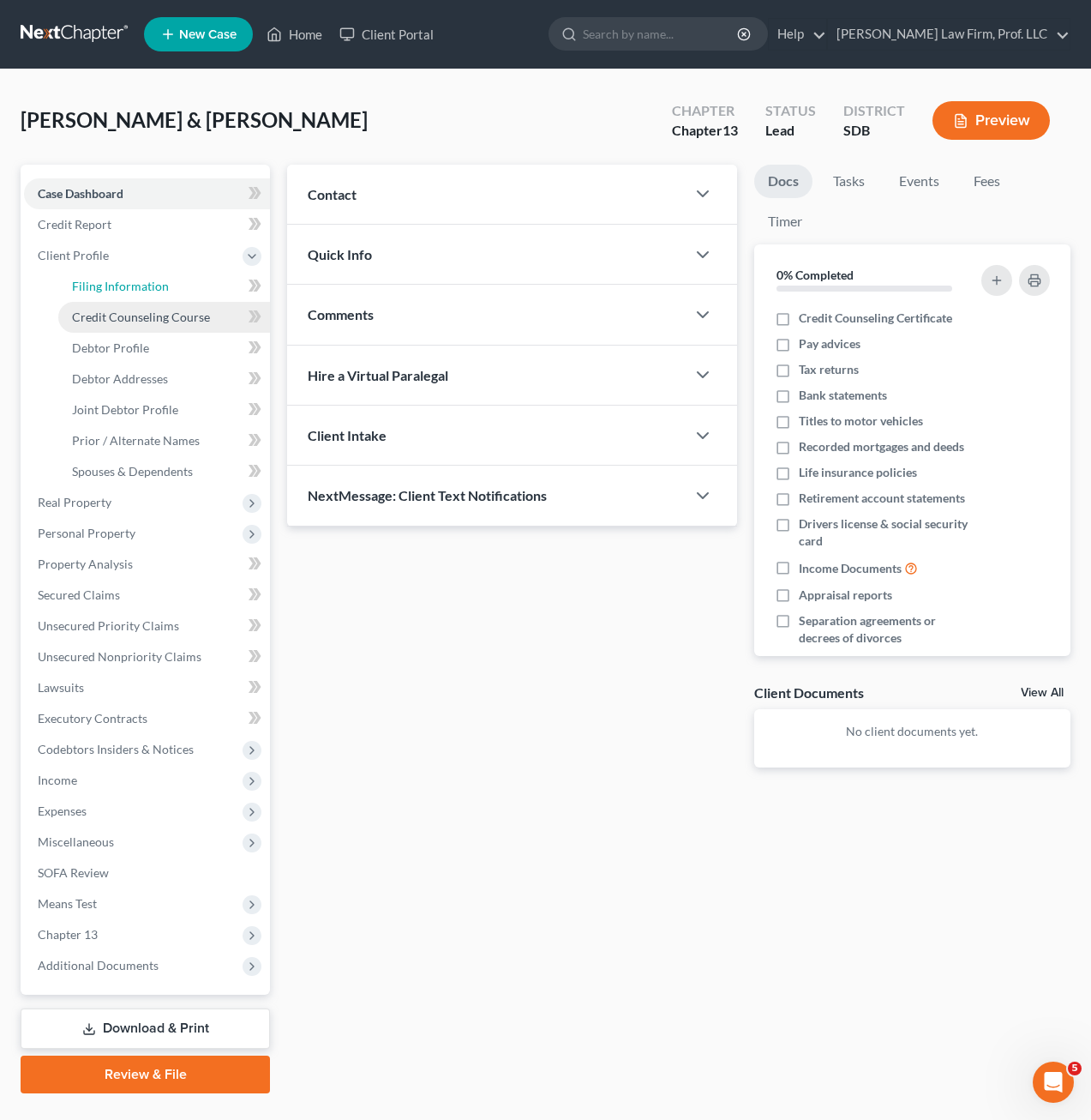
select select "0"
select select "43"
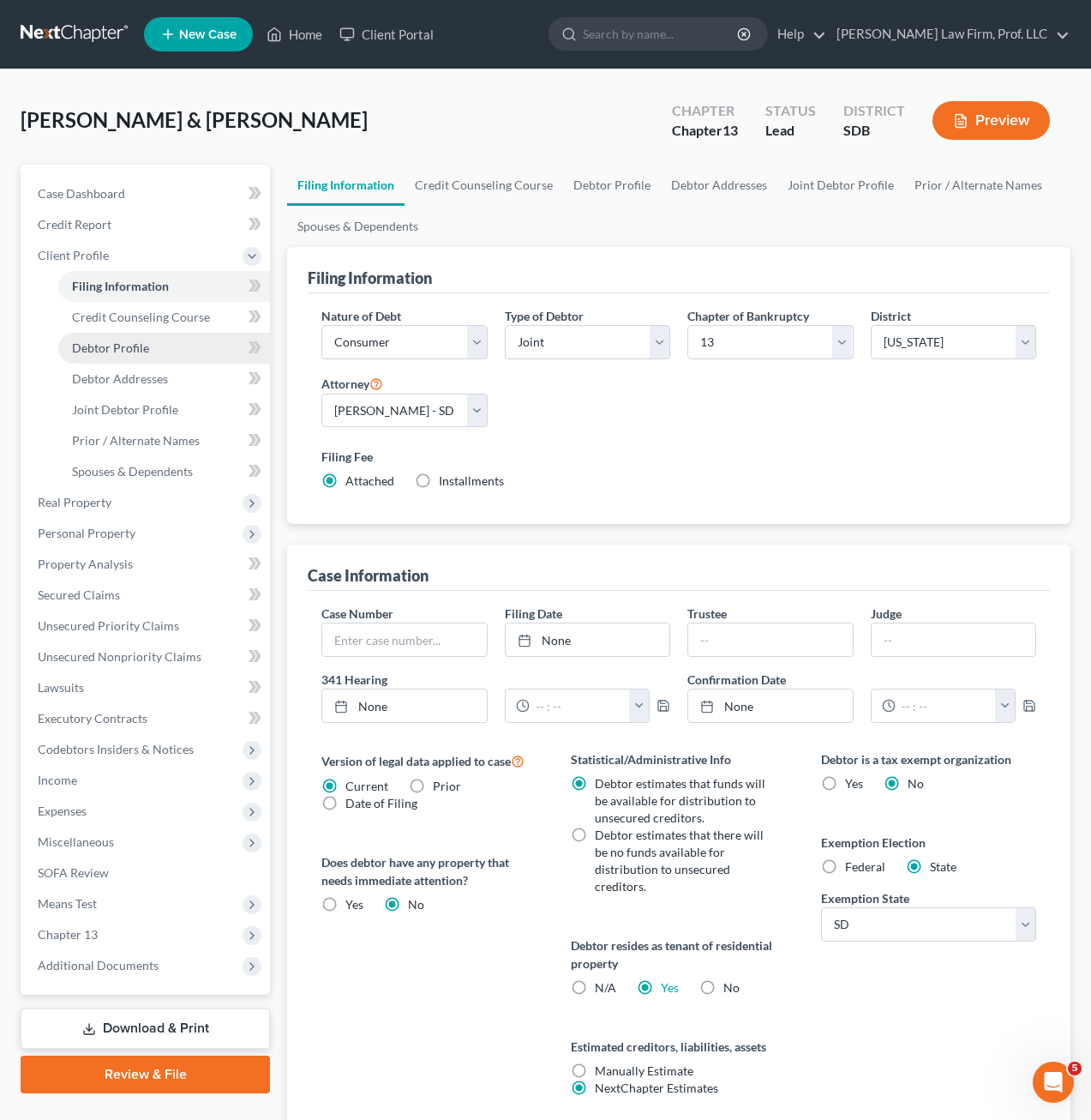
click at [143, 350] on span "Debtor Profile" at bounding box center [111, 348] width 77 height 14
select select "1"
select select "3"
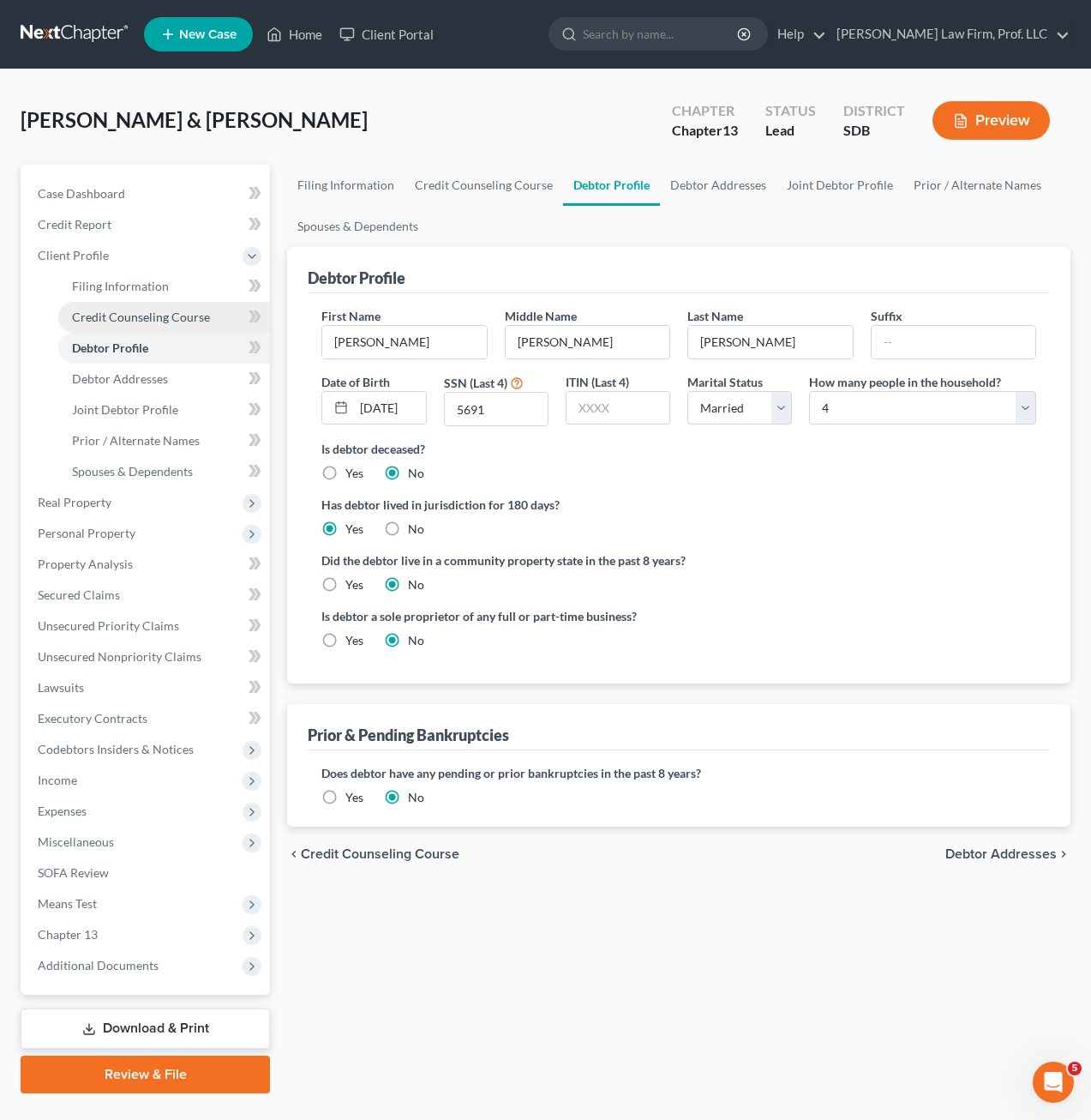
click at [147, 320] on span "Credit Counseling Course" at bounding box center [141, 316] width 138 height 14
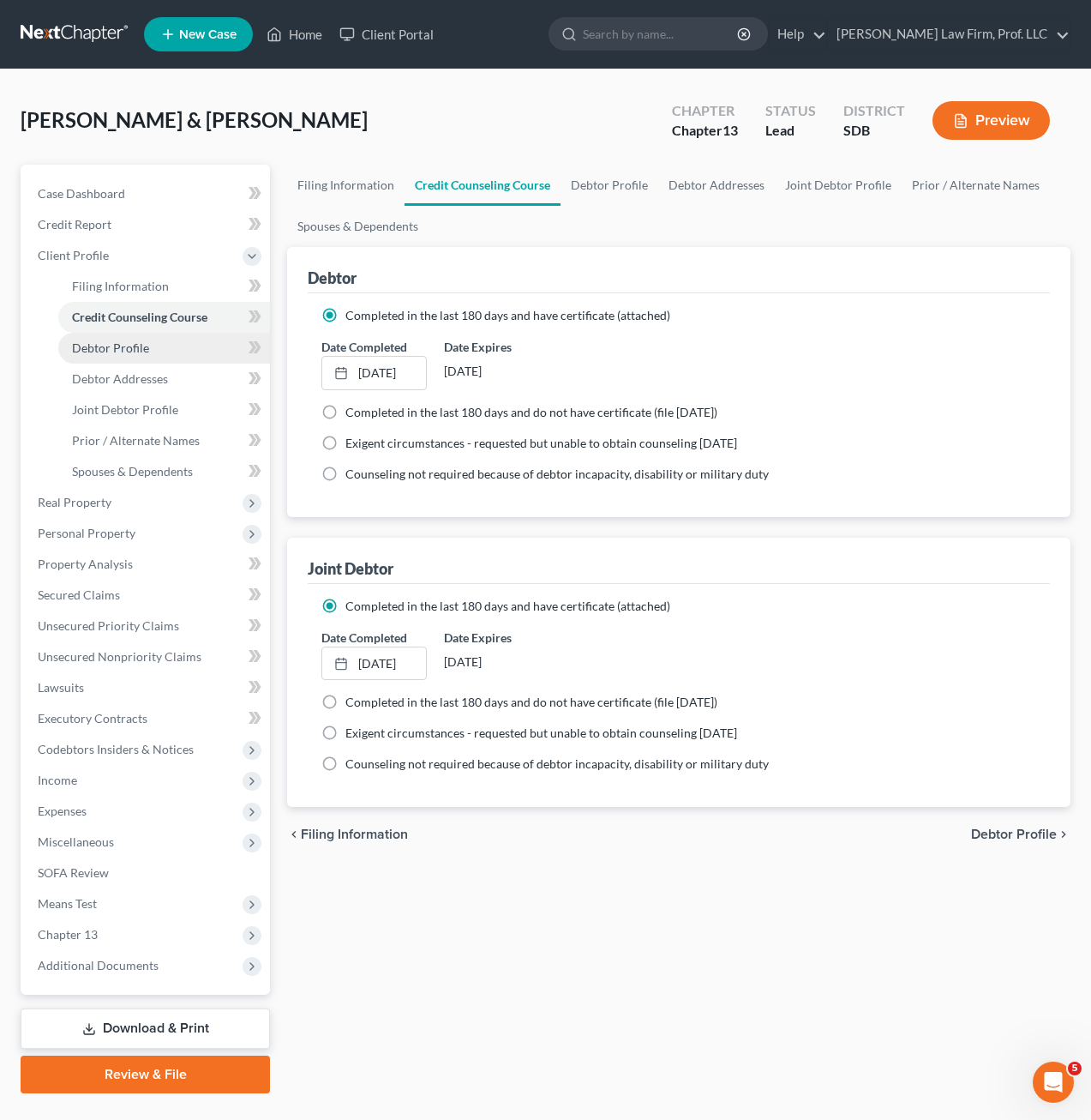
click at [132, 348] on span "Debtor Profile" at bounding box center [111, 348] width 77 height 14
select select "1"
select select "3"
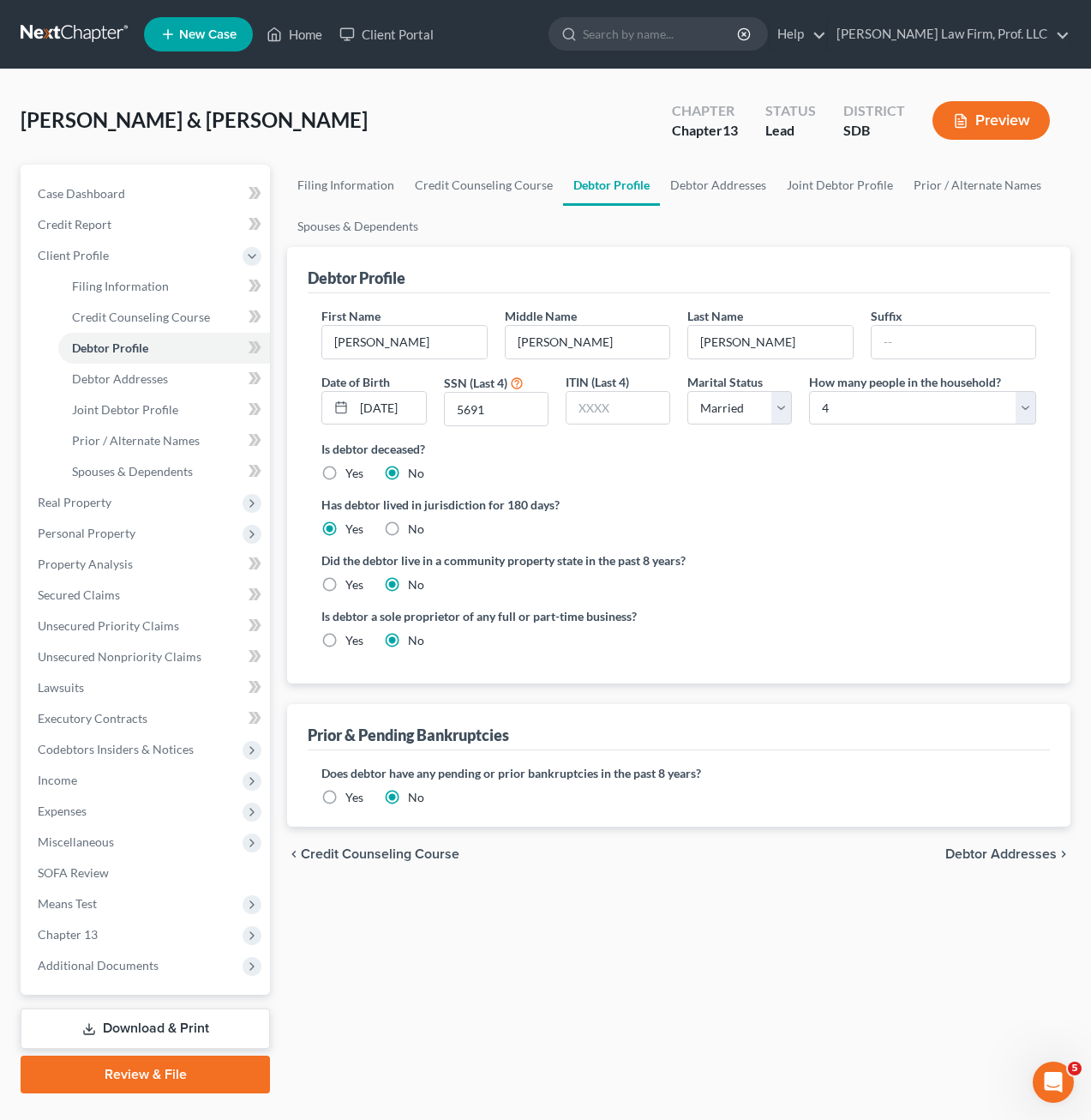
click at [513, 986] on div "Filing Information Credit Counseling Course Debtor Profile Debtor Addresses Joi…" at bounding box center [678, 629] width 801 height 928
click at [816, 579] on div "Did the debtor live in a community property state in the past 8 years? Yes No" at bounding box center [678, 572] width 714 height 42
click at [411, 946] on div "Filing Information Credit Counseling Course Debtor Profile Debtor Addresses Joi…" at bounding box center [678, 629] width 801 height 928
click at [68, 773] on span "Income" at bounding box center [58, 779] width 40 height 14
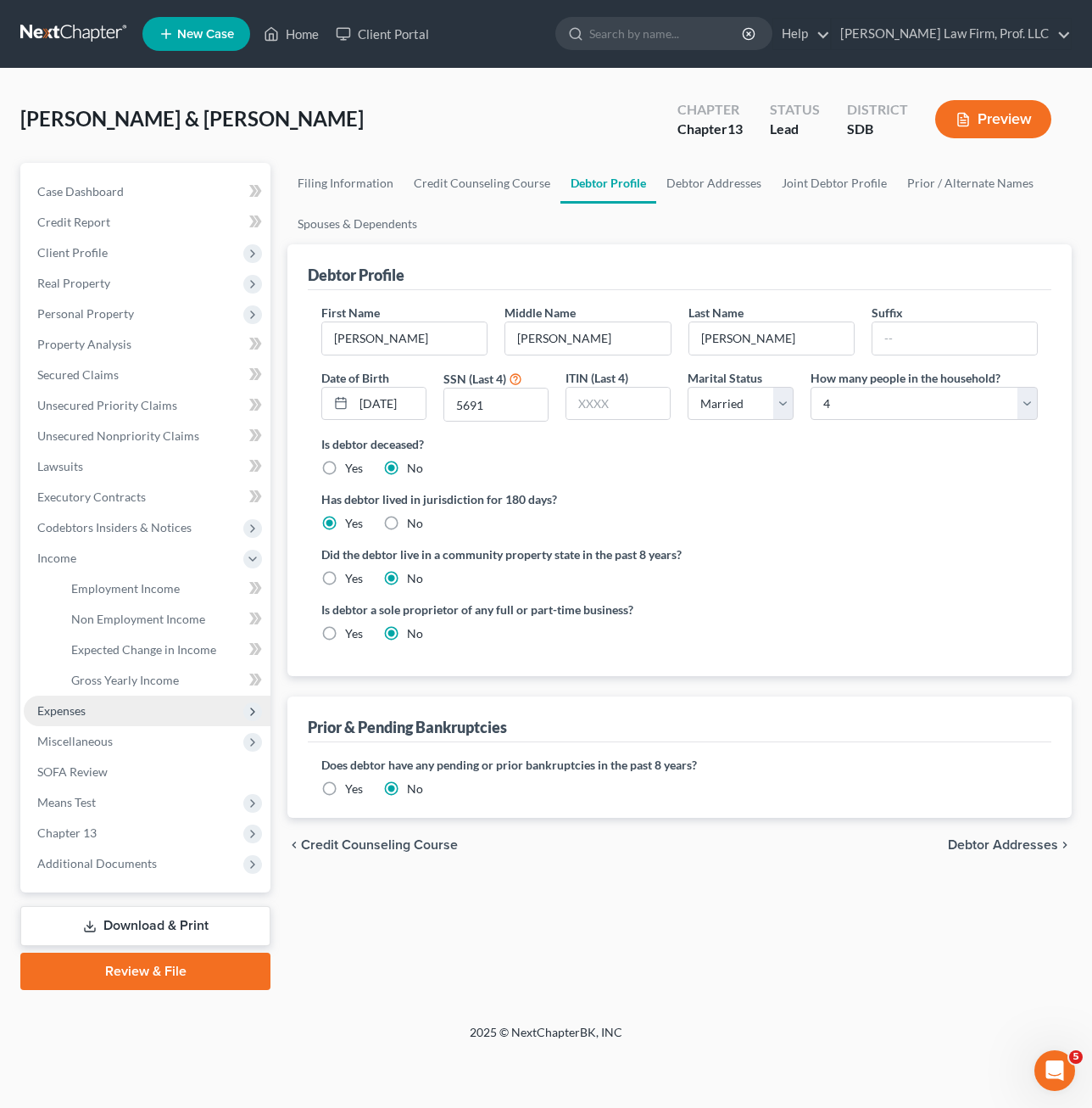
click at [70, 724] on span "Expenses" at bounding box center [147, 710] width 247 height 30
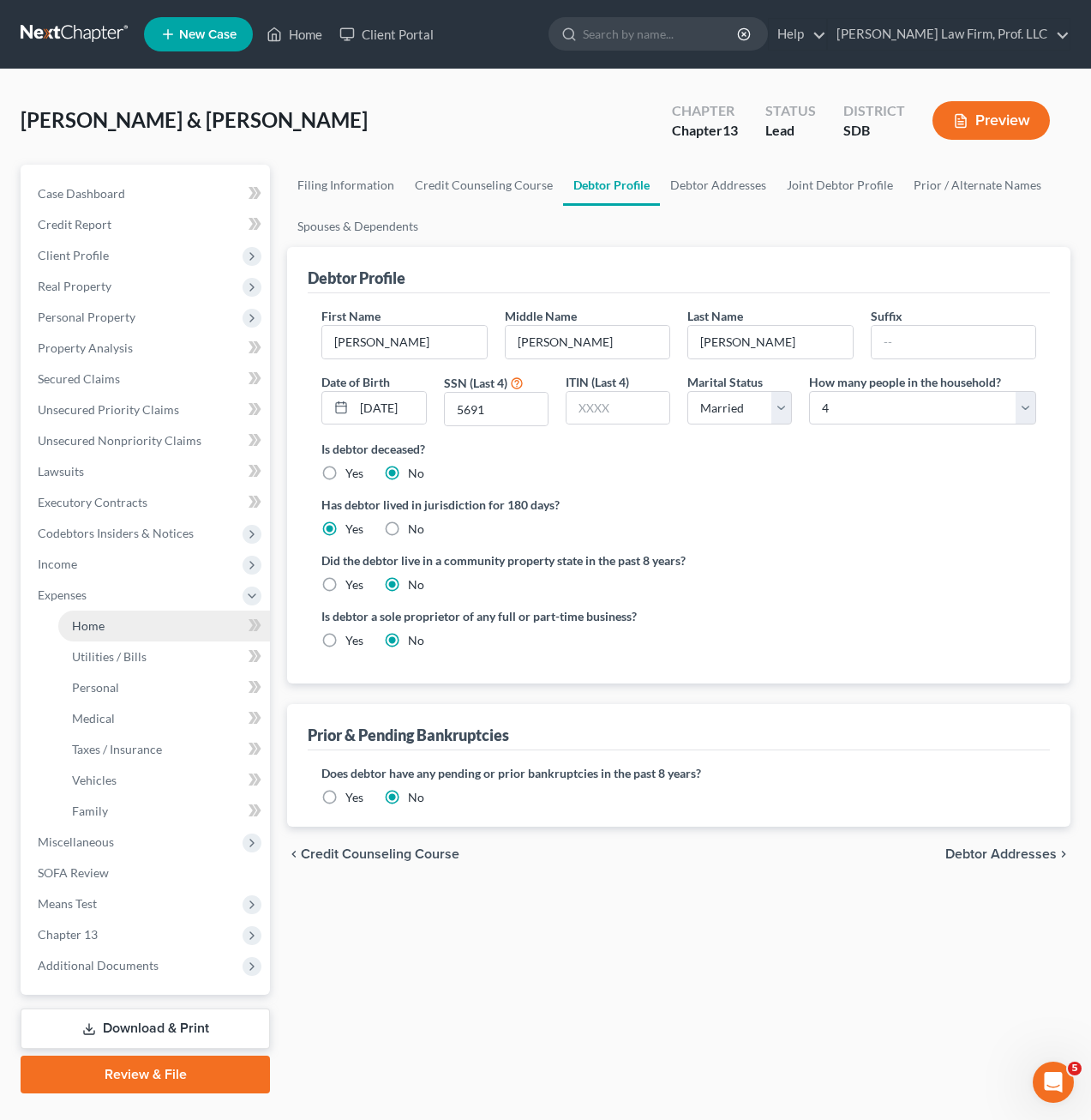
click at [105, 628] on link "Home" at bounding box center [164, 625] width 212 height 31
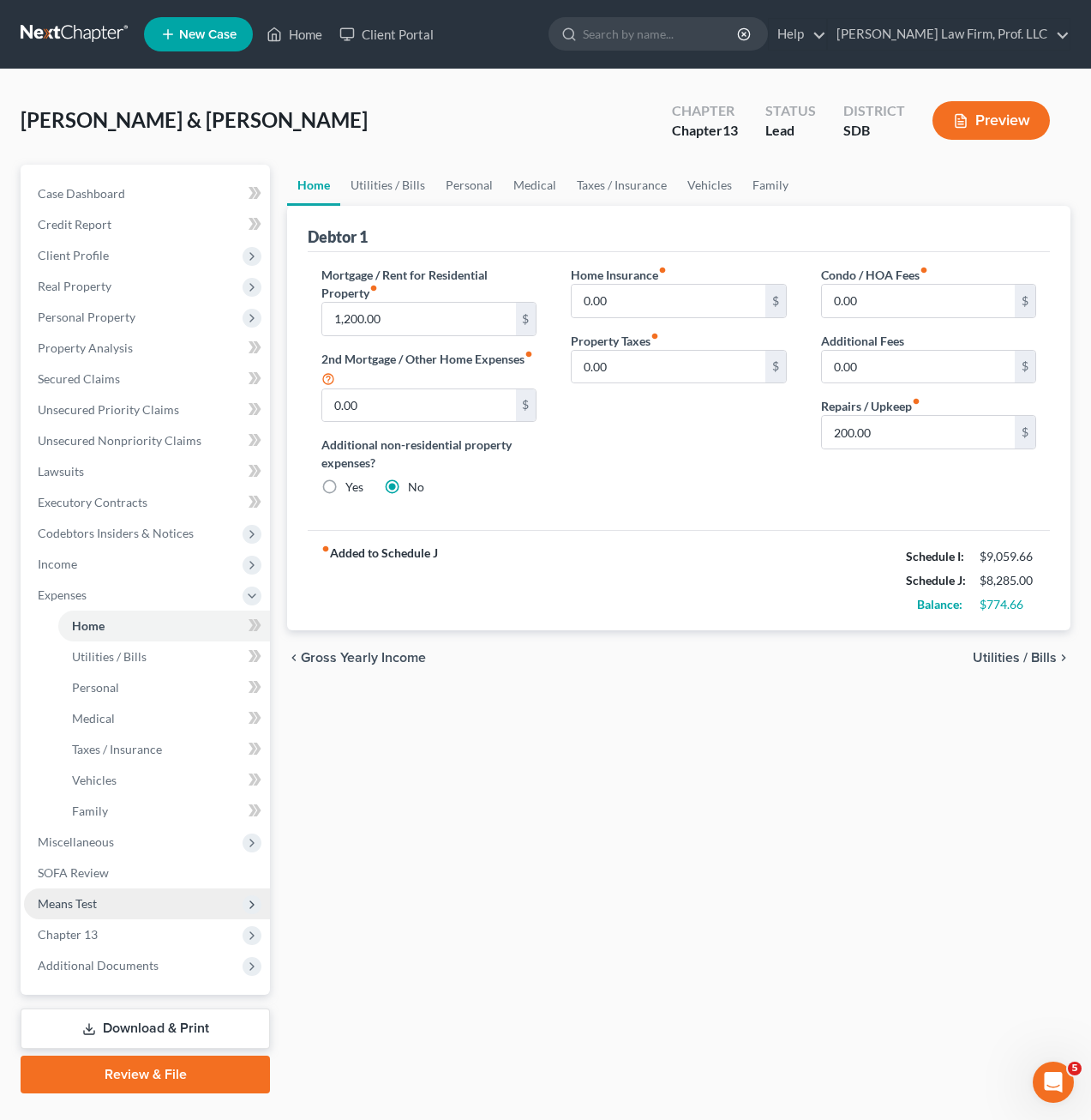
click at [110, 905] on span "Means Test" at bounding box center [147, 904] width 246 height 31
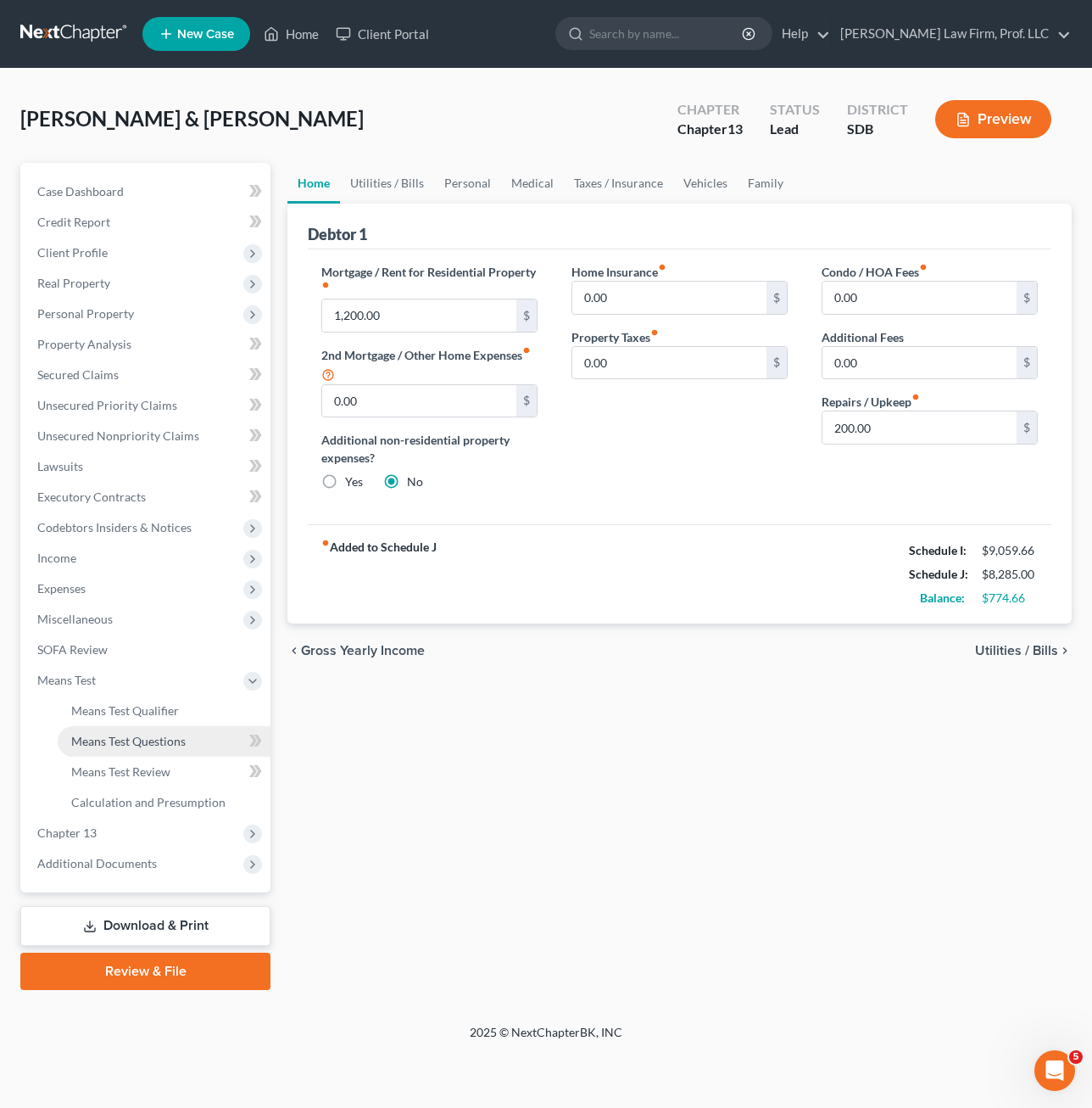
click at [164, 743] on span "Means Test Questions" at bounding box center [128, 741] width 114 height 14
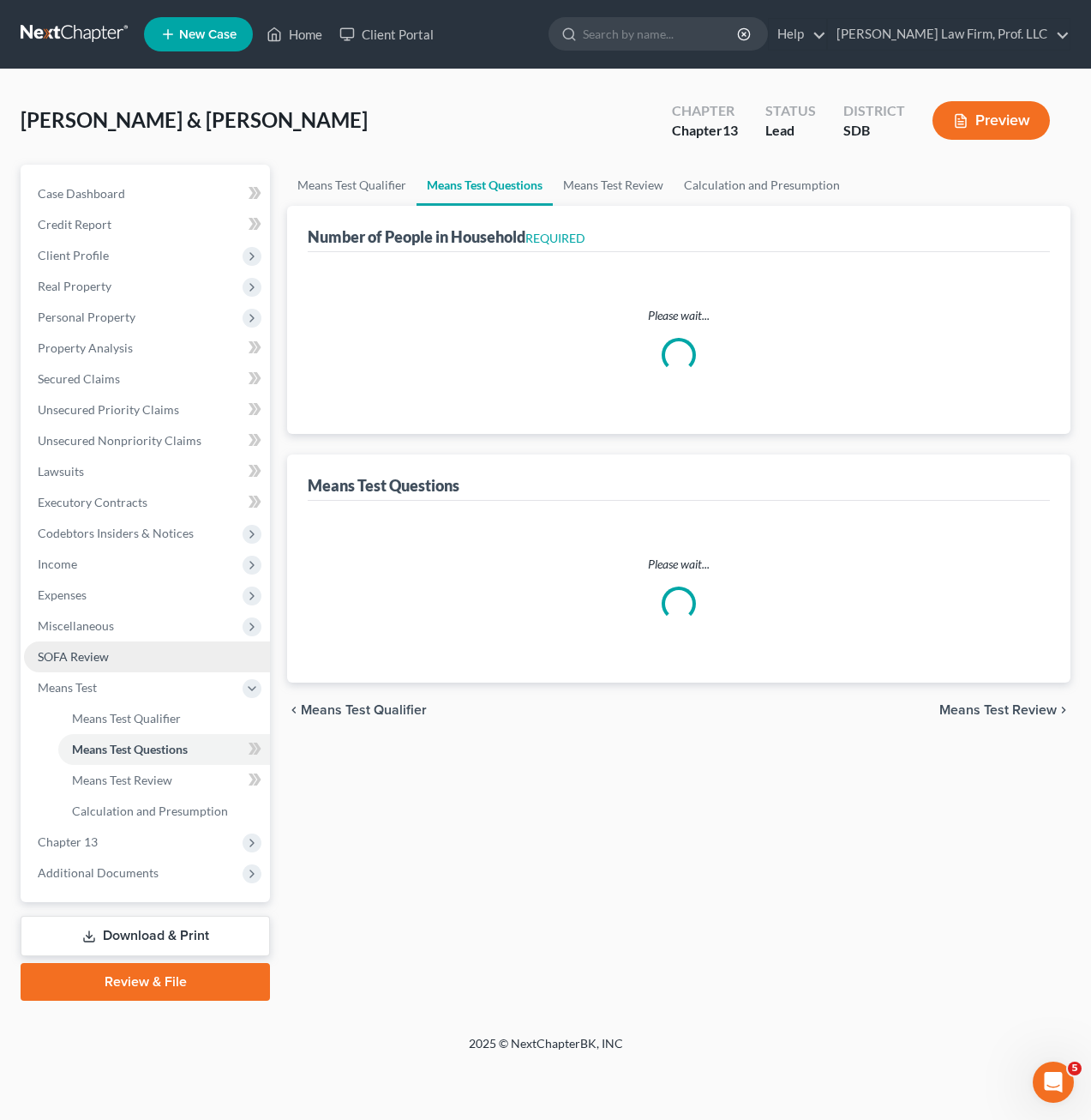
select select "1"
select select "60"
select select "1"
select select "60"
select select "2"
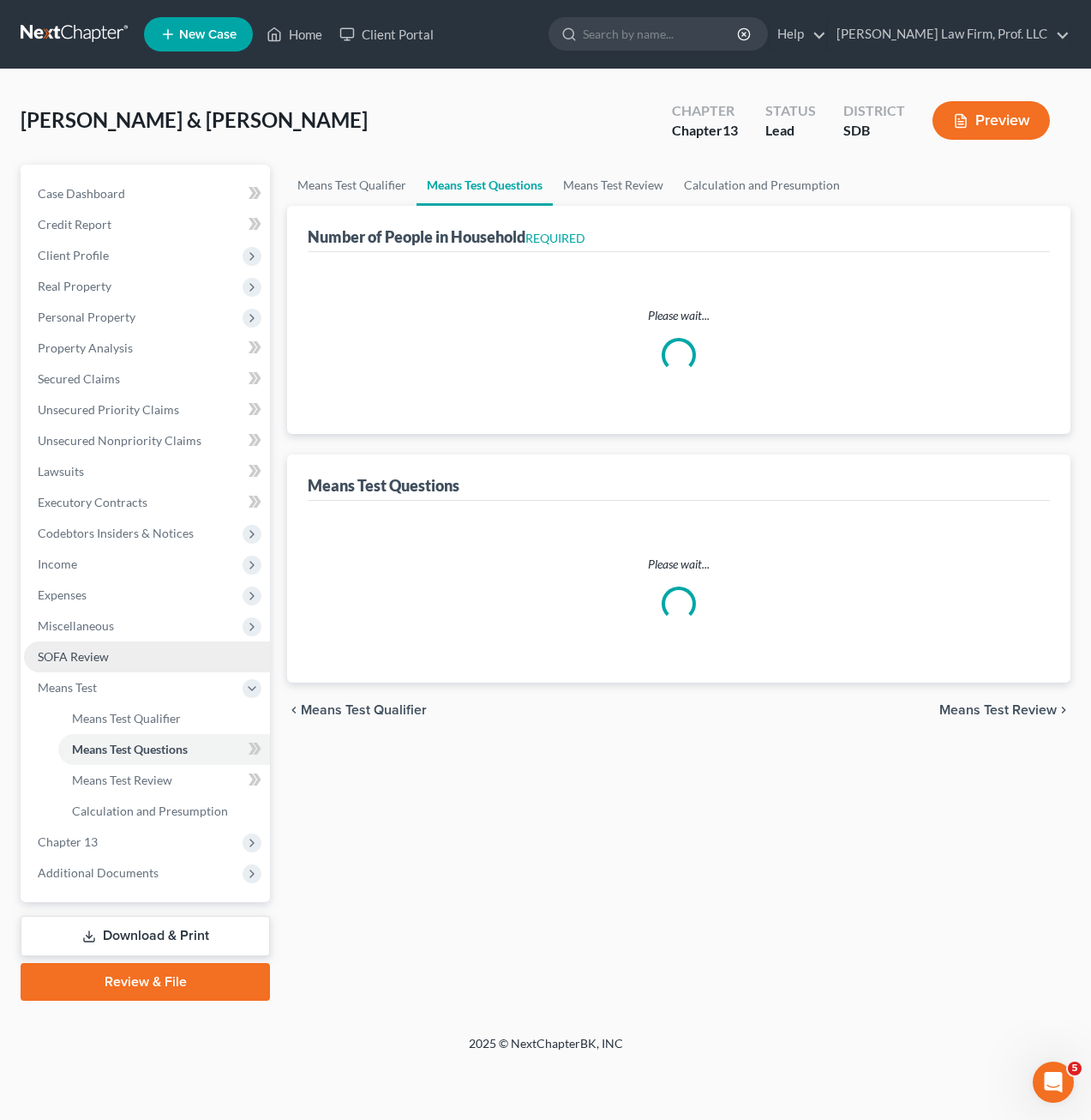
select select "4"
select select "0"
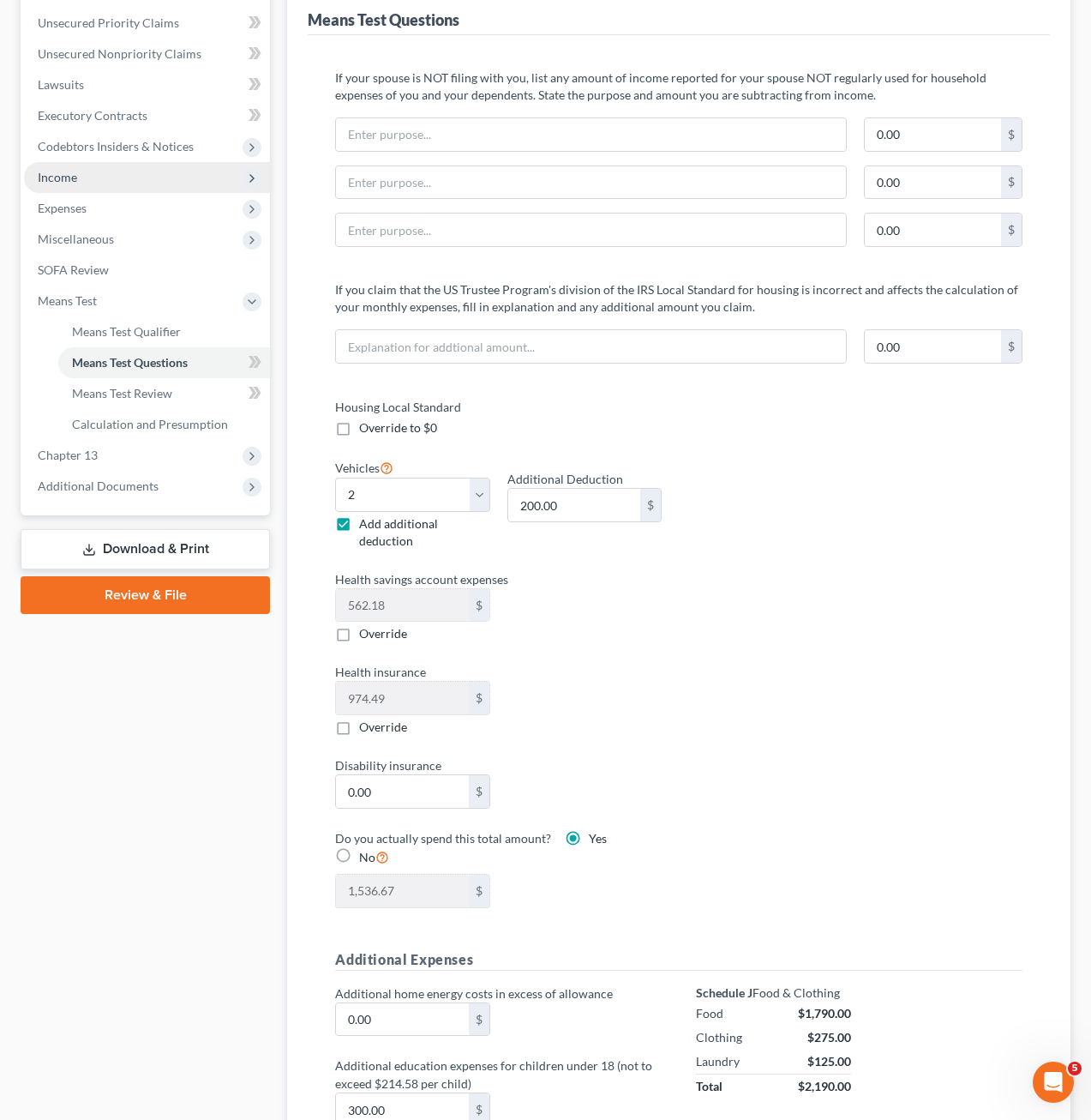
scroll to position [257, 0]
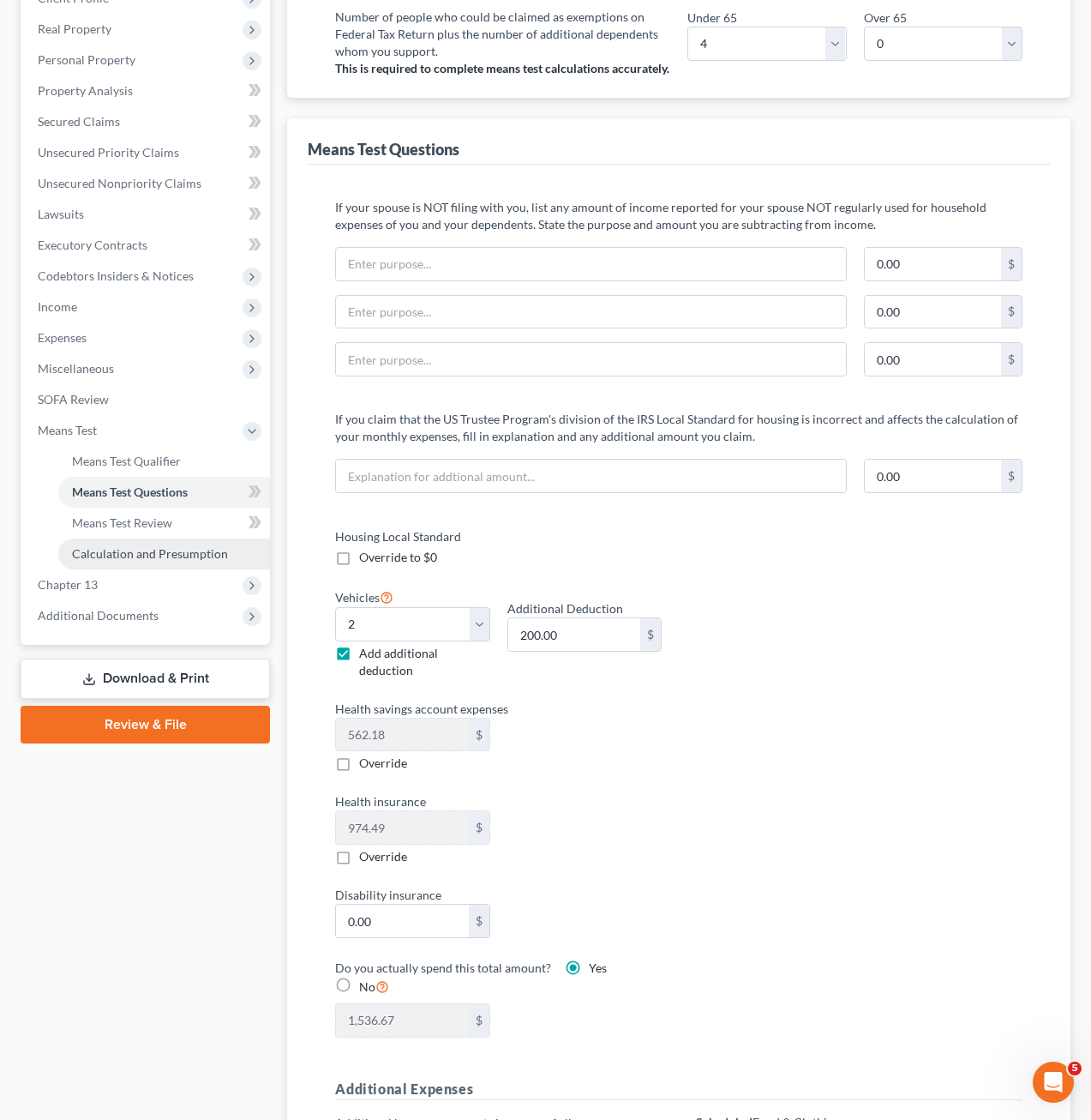
click at [158, 556] on span "Calculation and Presumption" at bounding box center [150, 553] width 156 height 14
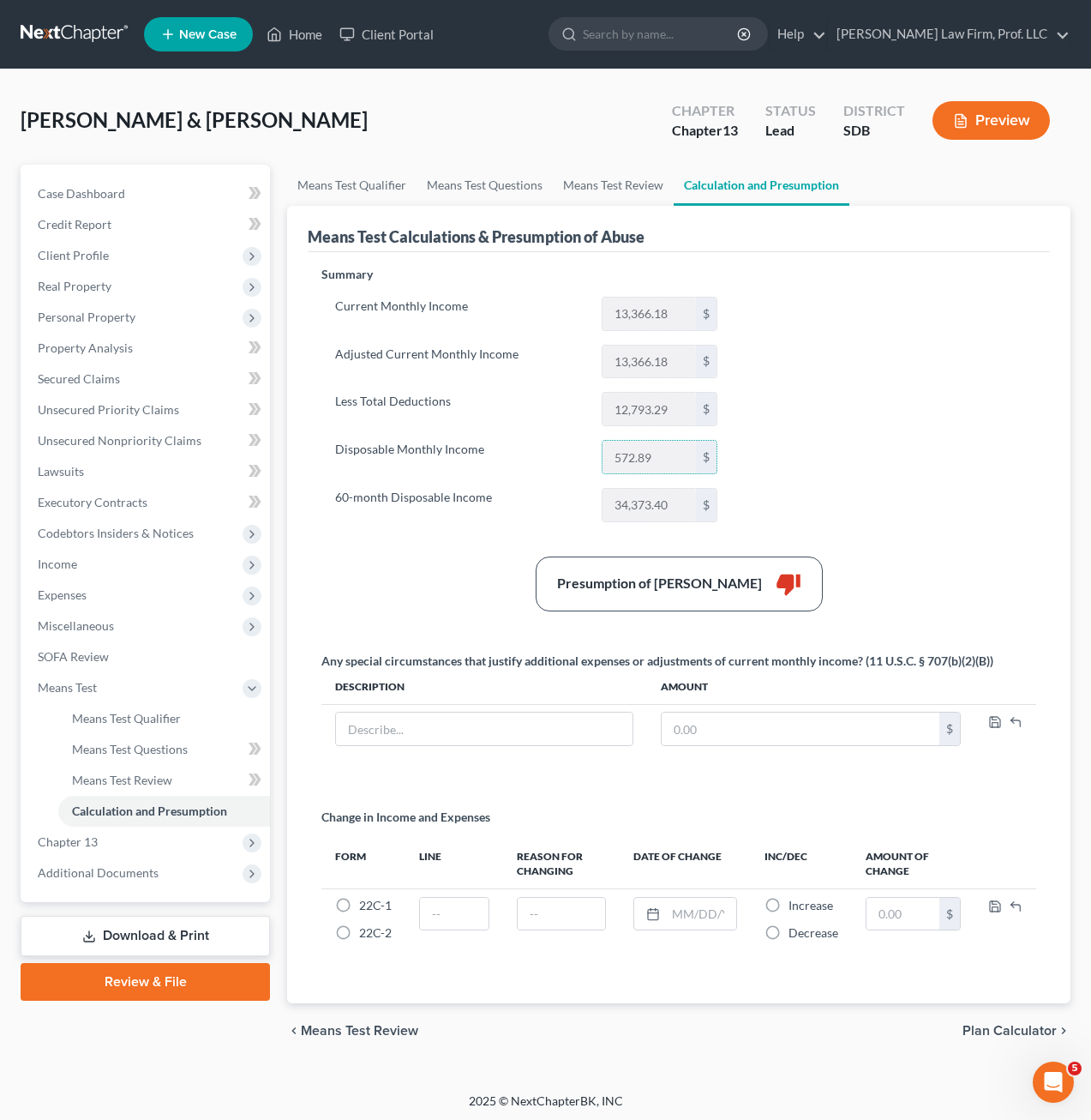
drag, startPoint x: 672, startPoint y: 465, endPoint x: 597, endPoint y: 458, distance: 75.3
click at [597, 458] on div "572.89 $" at bounding box center [659, 457] width 132 height 34
drag, startPoint x: 622, startPoint y: 460, endPoint x: 859, endPoint y: 465, distance: 237.1
click at [859, 465] on div "Summary Current Monthly Income 13,366.18 $ Adjusted Current Monthly Income 13,3…" at bounding box center [678, 624] width 732 height 717
click at [887, 456] on div "Summary Current Monthly Income 13,366.18 $ Adjusted Current Monthly Income 13,3…" at bounding box center [678, 624] width 732 height 717
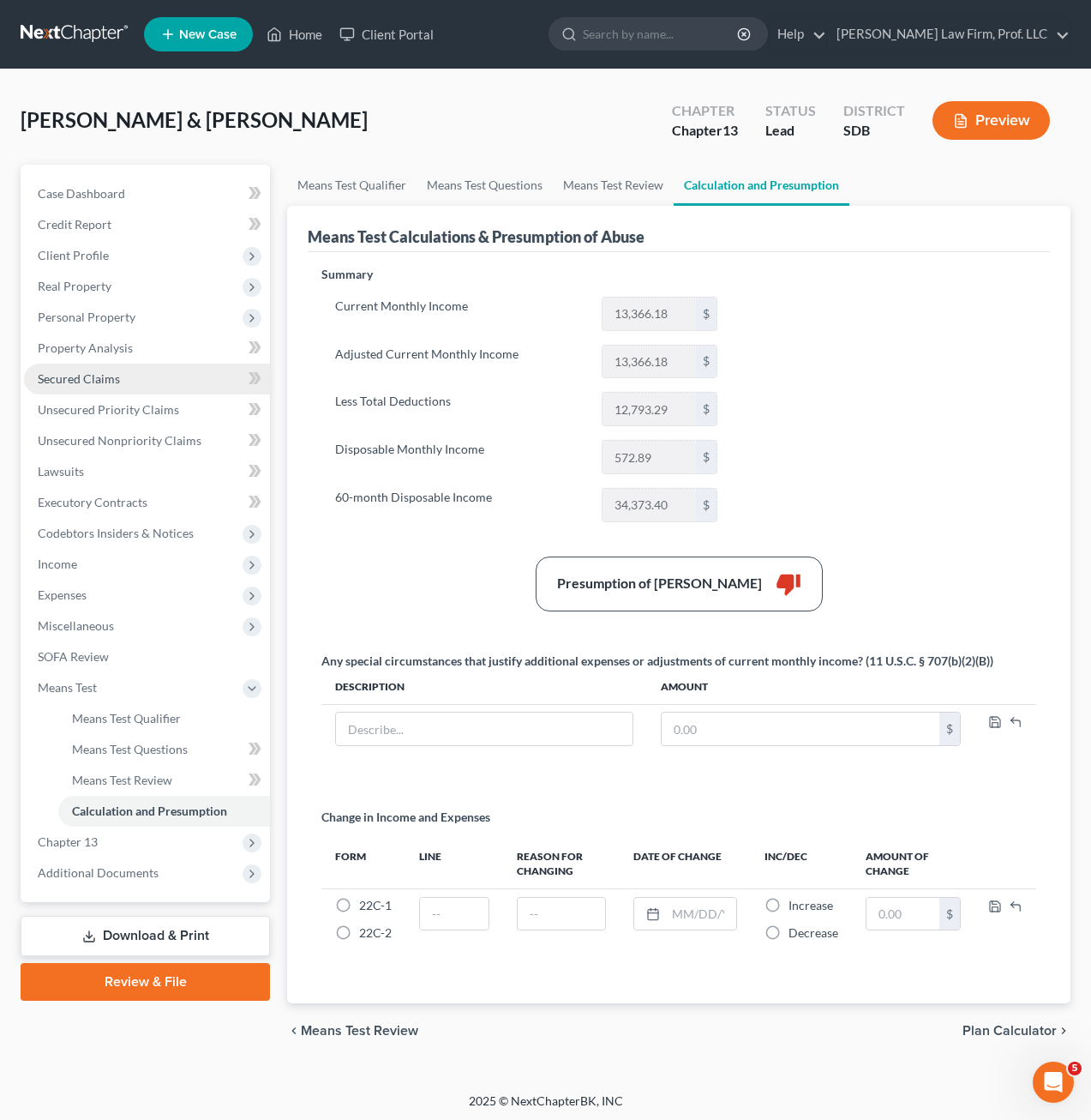
click at [134, 387] on link "Secured Claims" at bounding box center [147, 378] width 246 height 31
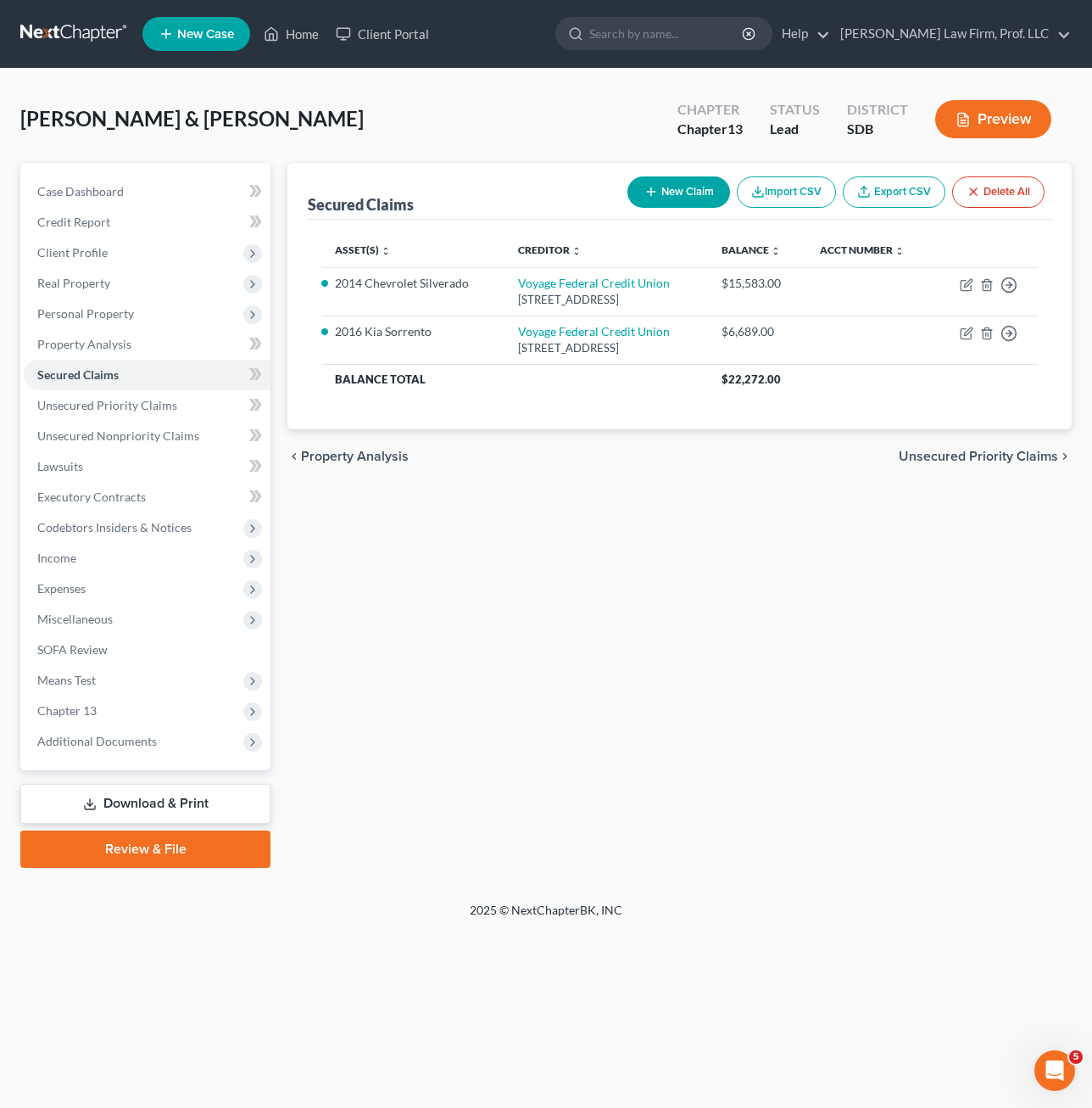
click at [499, 585] on div "Secured Claims New Claim Import CSV Export CSV Delete All Asset(s) expand_more …" at bounding box center [679, 515] width 801 height 705
click at [649, 716] on div "Secured Claims New Claim Import CSV Export CSV Delete All Asset(s) expand_more …" at bounding box center [679, 515] width 801 height 705
click at [119, 410] on span "Unsecured Priority Claims" at bounding box center [107, 405] width 140 height 14
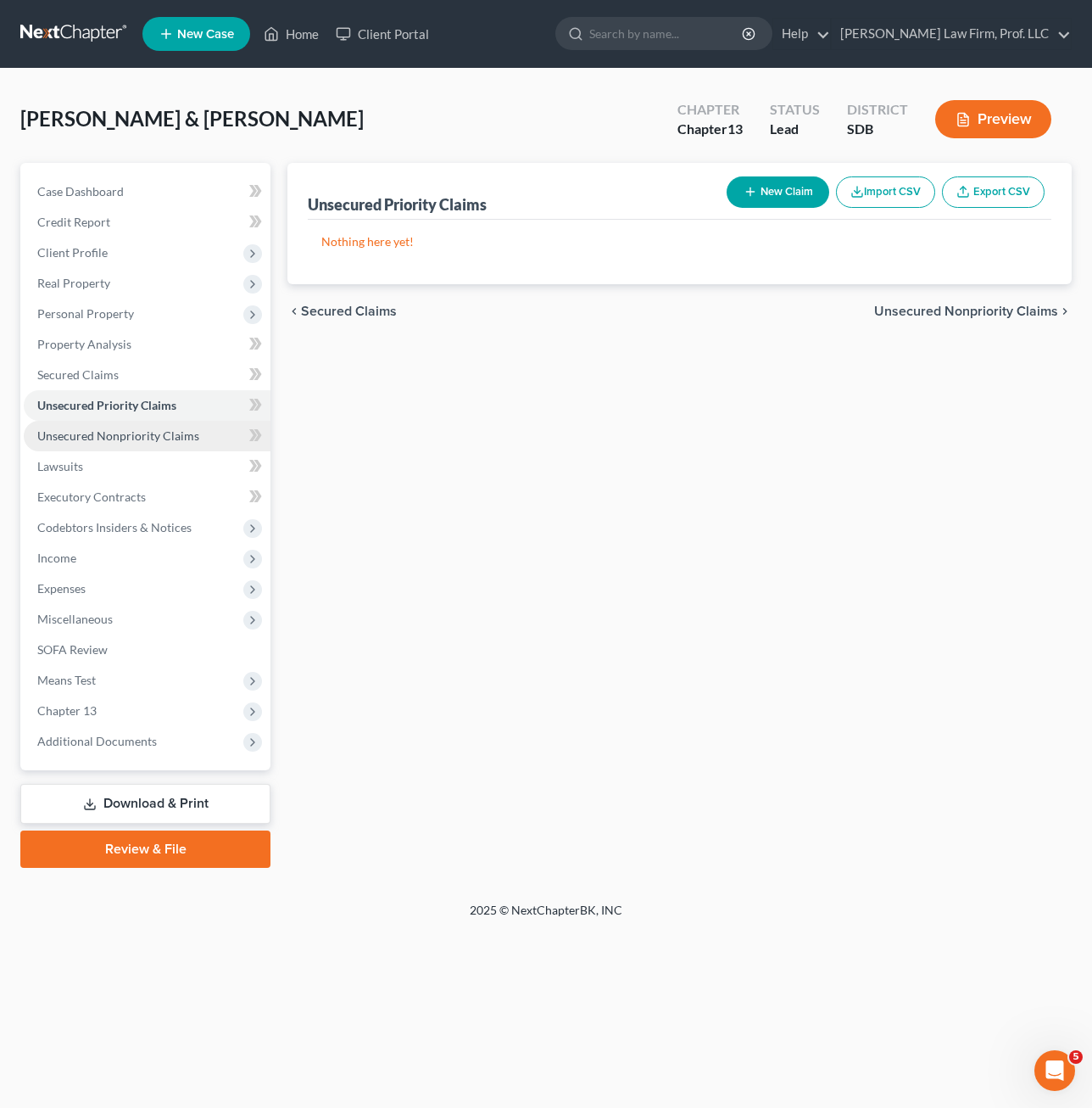
click at [118, 435] on span "Unsecured Nonpriority Claims" at bounding box center [119, 435] width 162 height 14
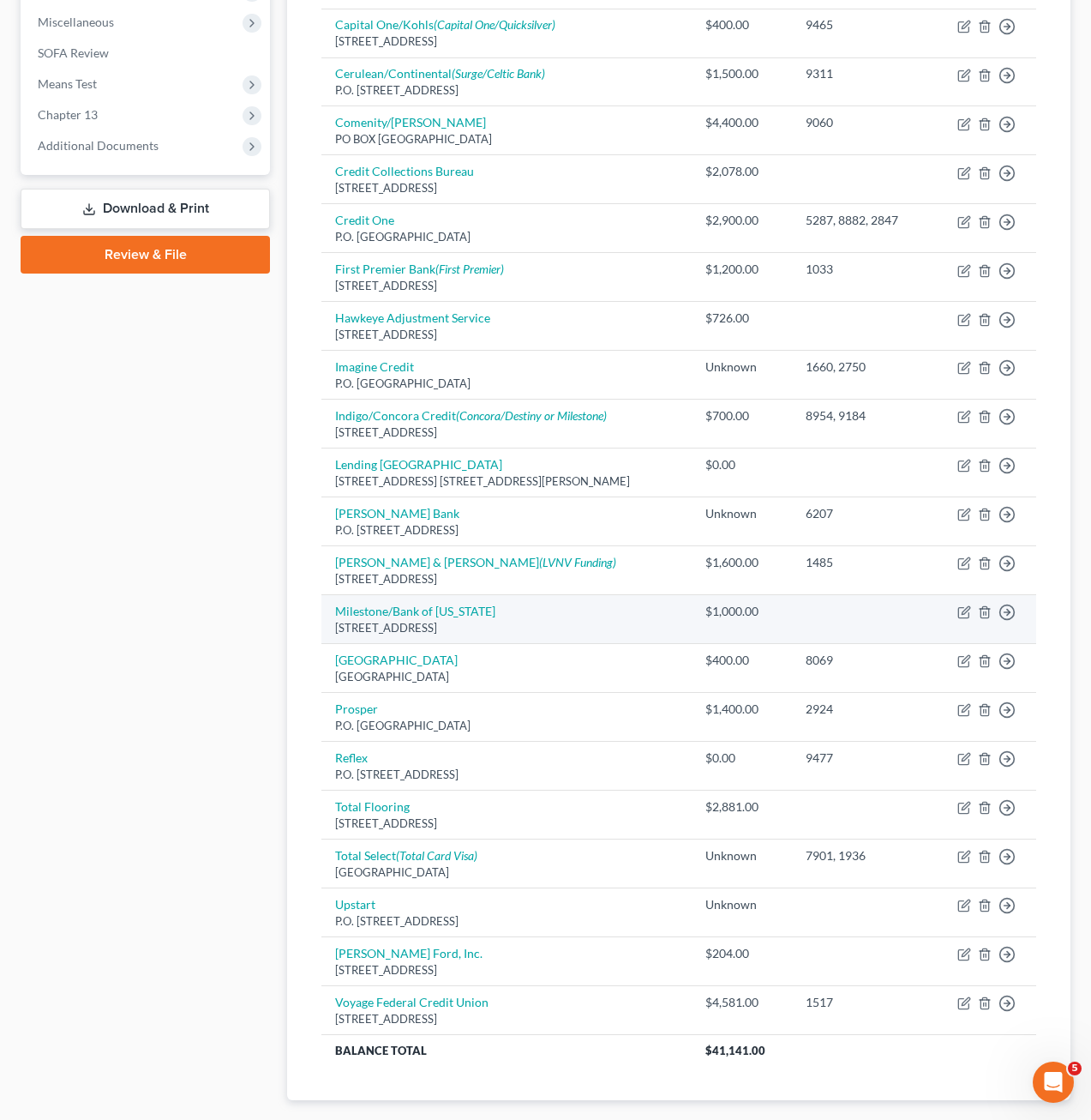
scroll to position [704, 0]
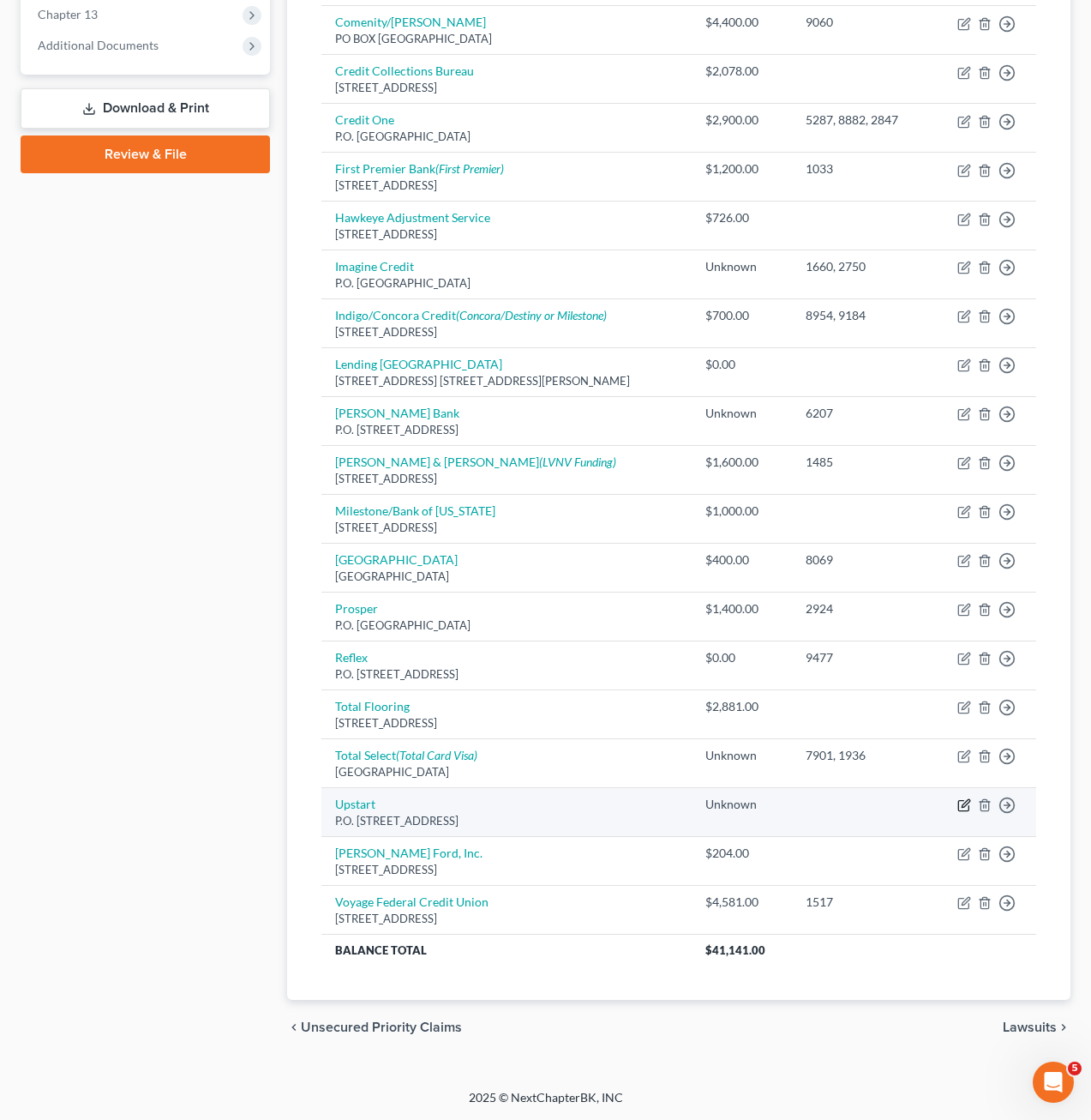
click at [964, 812] on icon "button" at bounding box center [964, 805] width 14 height 14
select select "4"
select select "2"
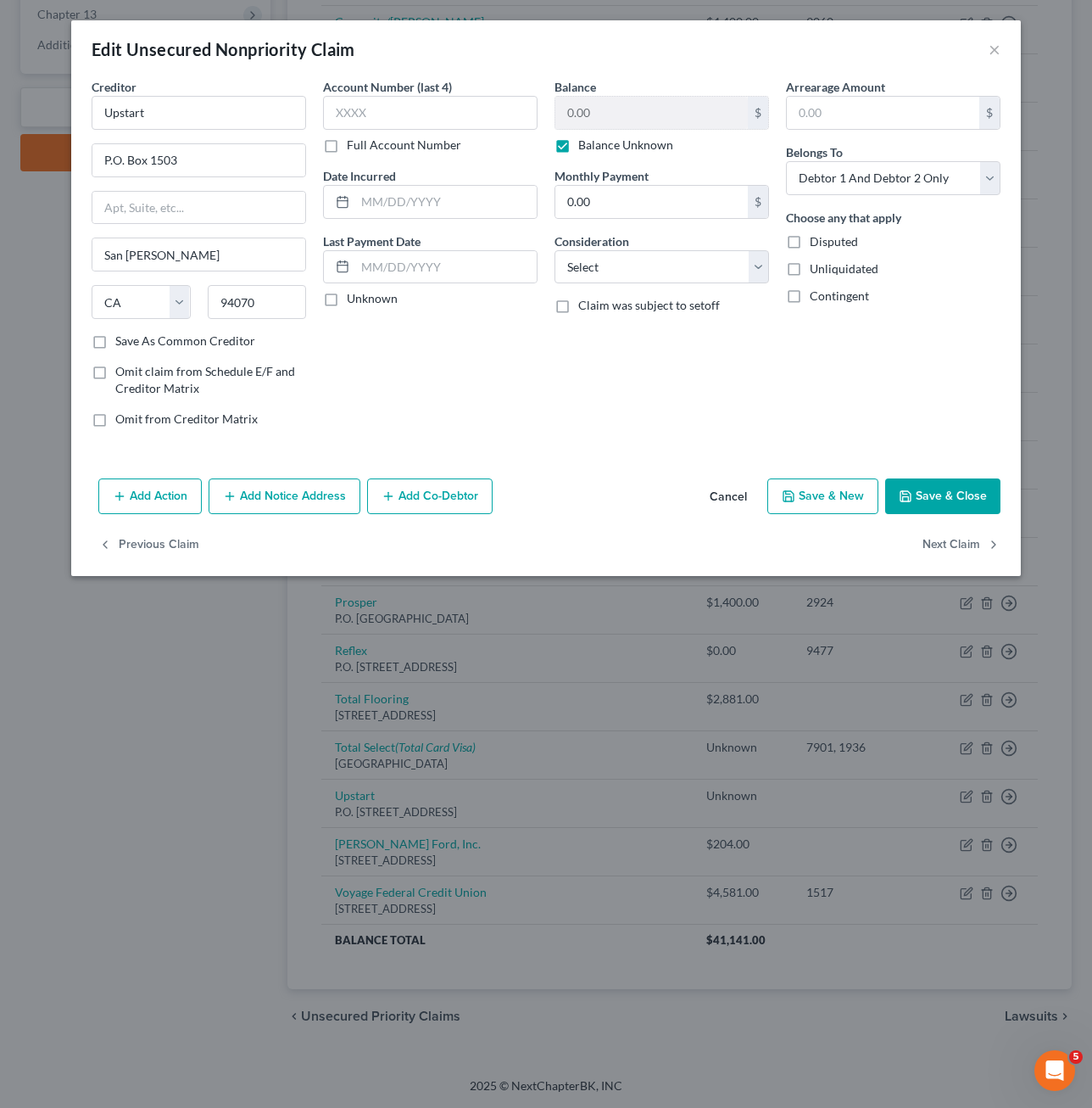
click at [620, 140] on label "Balance Unknown" at bounding box center [626, 144] width 95 height 17
click at [596, 140] on input "Balance Unknown" at bounding box center [590, 142] width 11 height 11
checkbox input "false"
click at [959, 508] on button "Save & Close" at bounding box center [942, 497] width 115 height 36
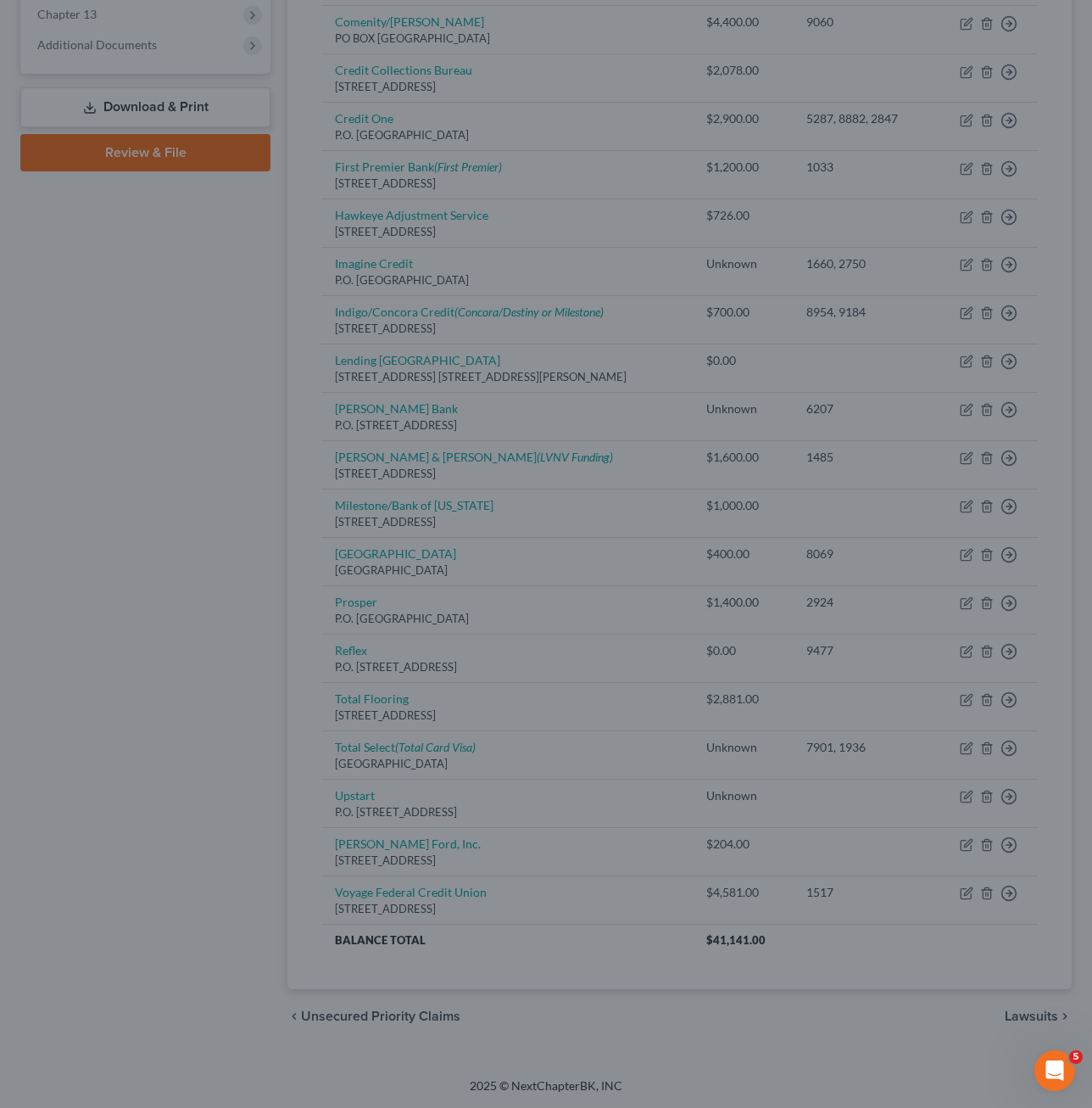
type input "0"
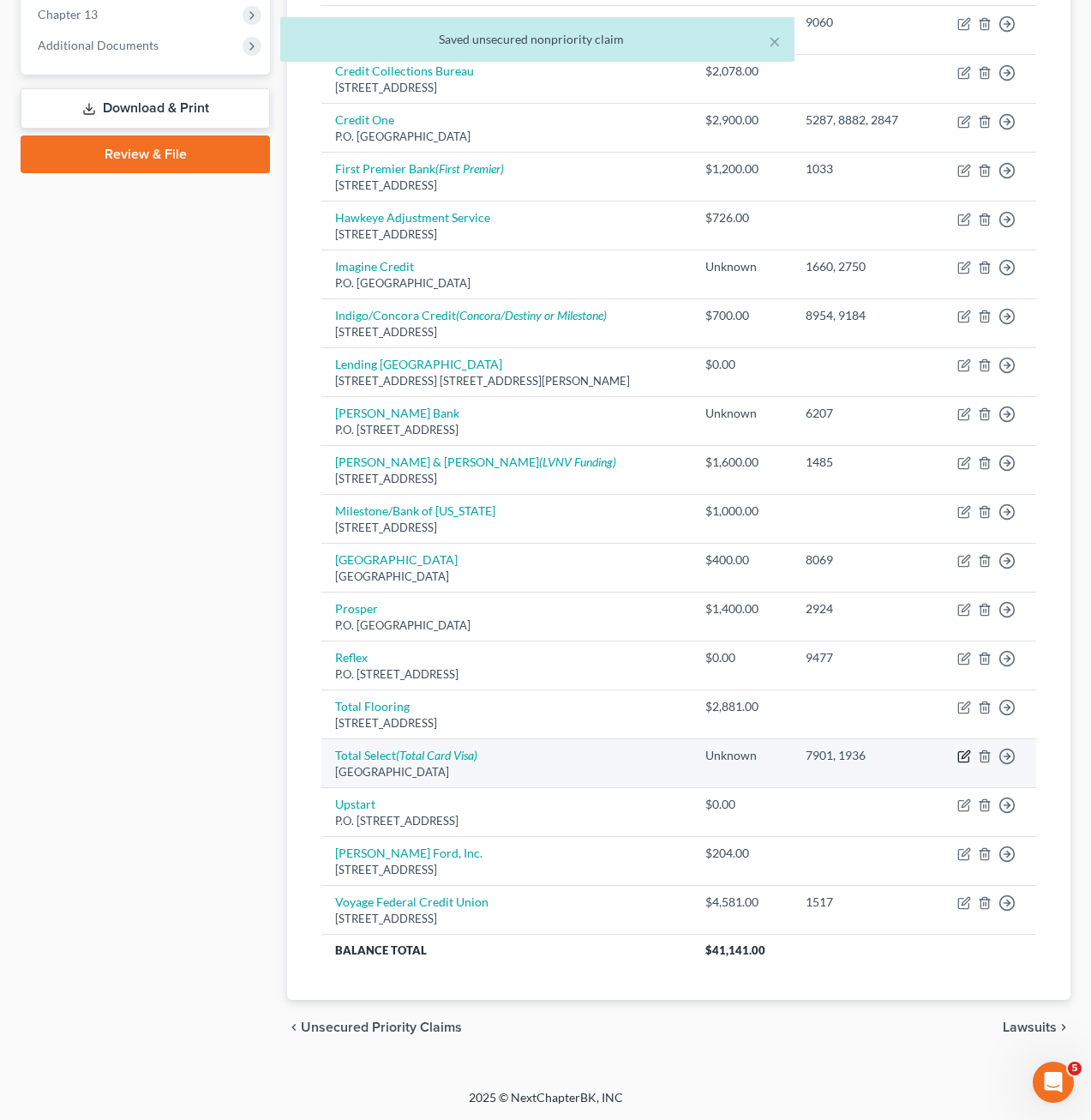
click at [964, 762] on icon "button" at bounding box center [963, 756] width 10 height 10
select select "43"
select select "2"
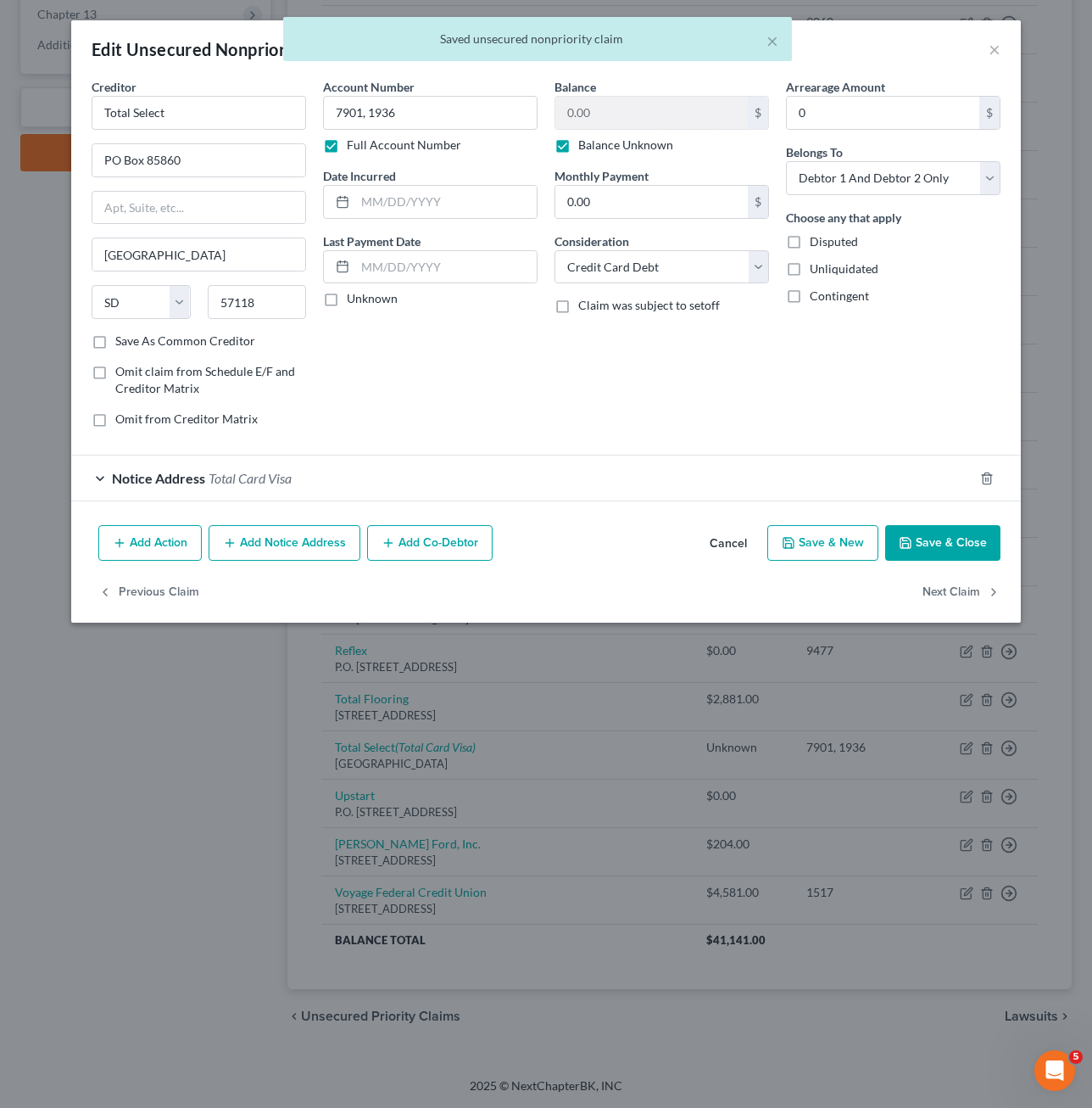
click at [622, 146] on label "Balance Unknown" at bounding box center [626, 144] width 95 height 17
click at [596, 146] on input "Balance Unknown" at bounding box center [590, 142] width 11 height 11
checkbox input "false"
drag, startPoint x: 936, startPoint y: 546, endPoint x: 958, endPoint y: 538, distance: 23.4
click at [937, 546] on button "Save & Close" at bounding box center [942, 543] width 115 height 36
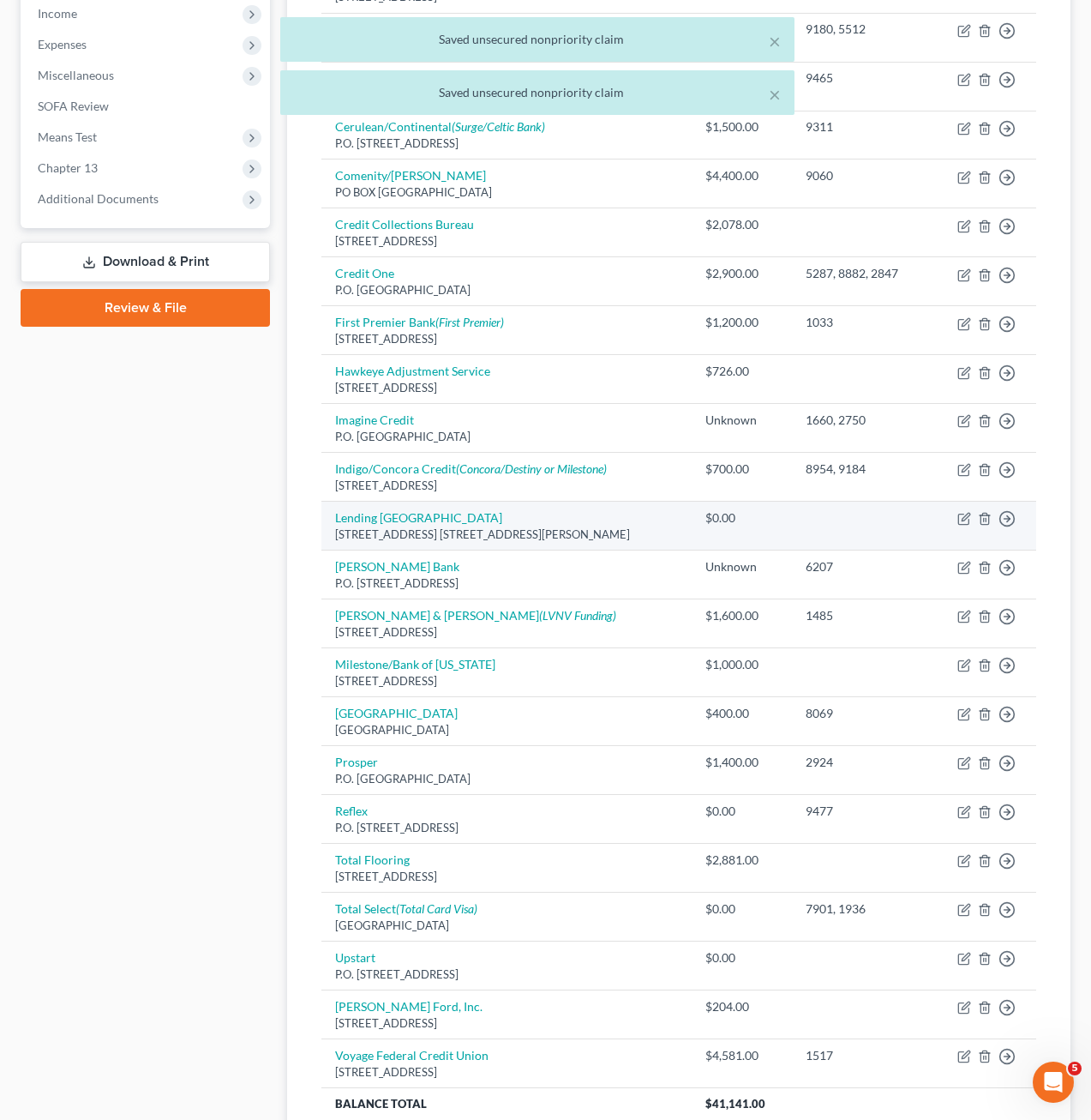
scroll to position [533, 0]
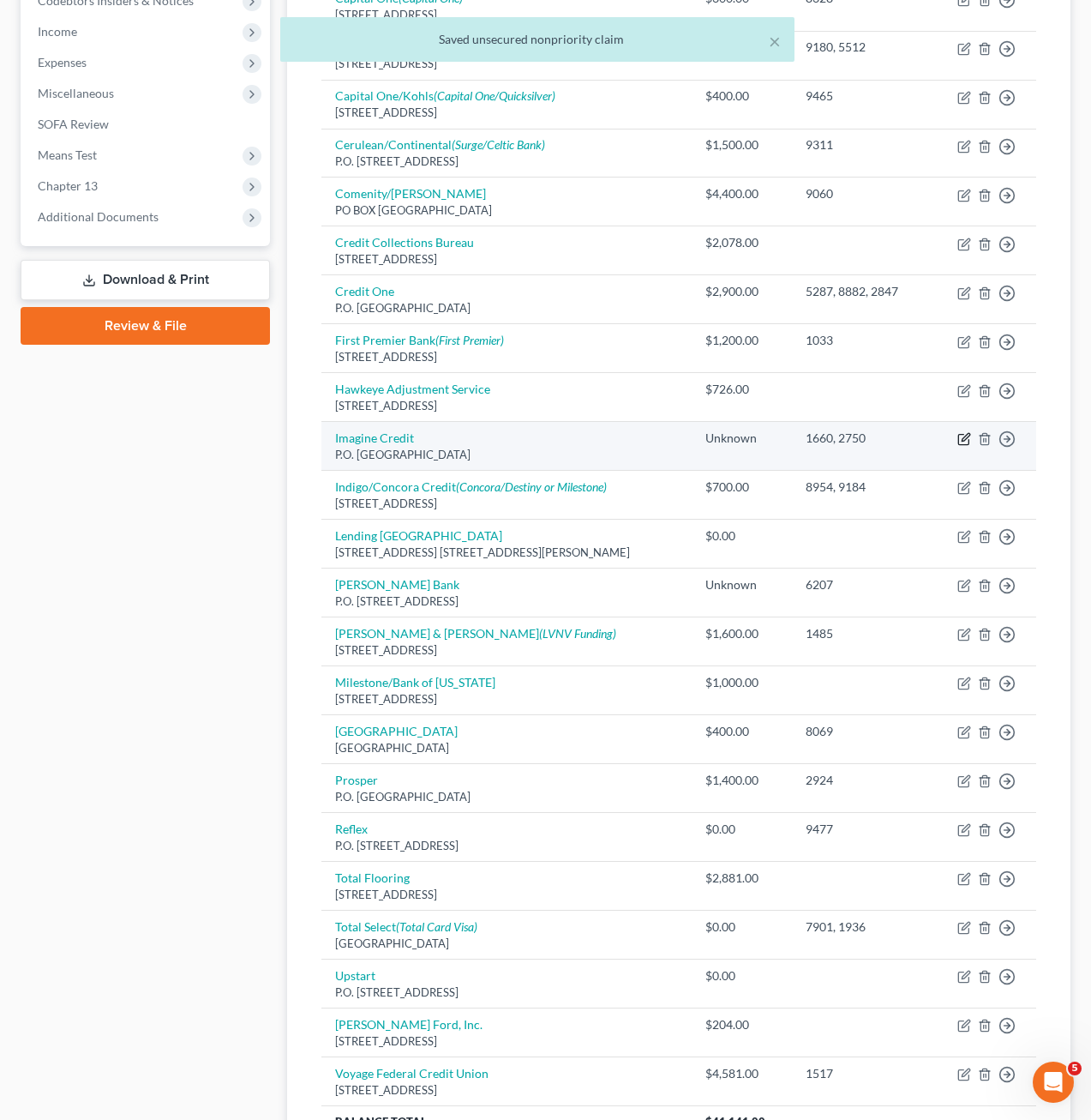
click at [962, 441] on icon "button" at bounding box center [966, 437] width 8 height 8
select select "10"
select select "2"
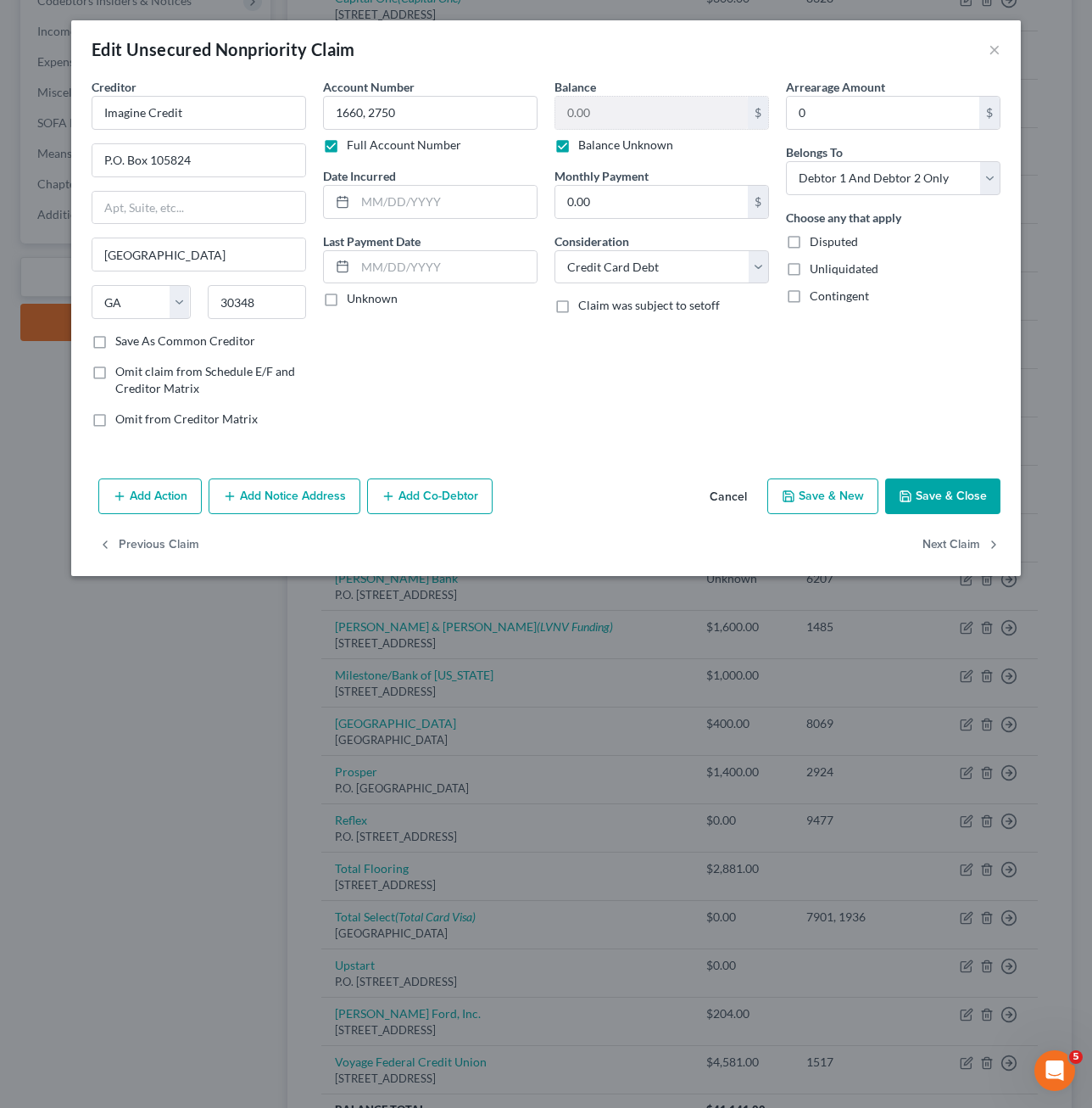
click at [641, 144] on label "Balance Unknown" at bounding box center [626, 144] width 95 height 17
click at [596, 144] on input "Balance Unknown" at bounding box center [590, 142] width 11 height 11
checkbox input "false"
click at [936, 497] on button "Save & Close" at bounding box center [942, 497] width 115 height 36
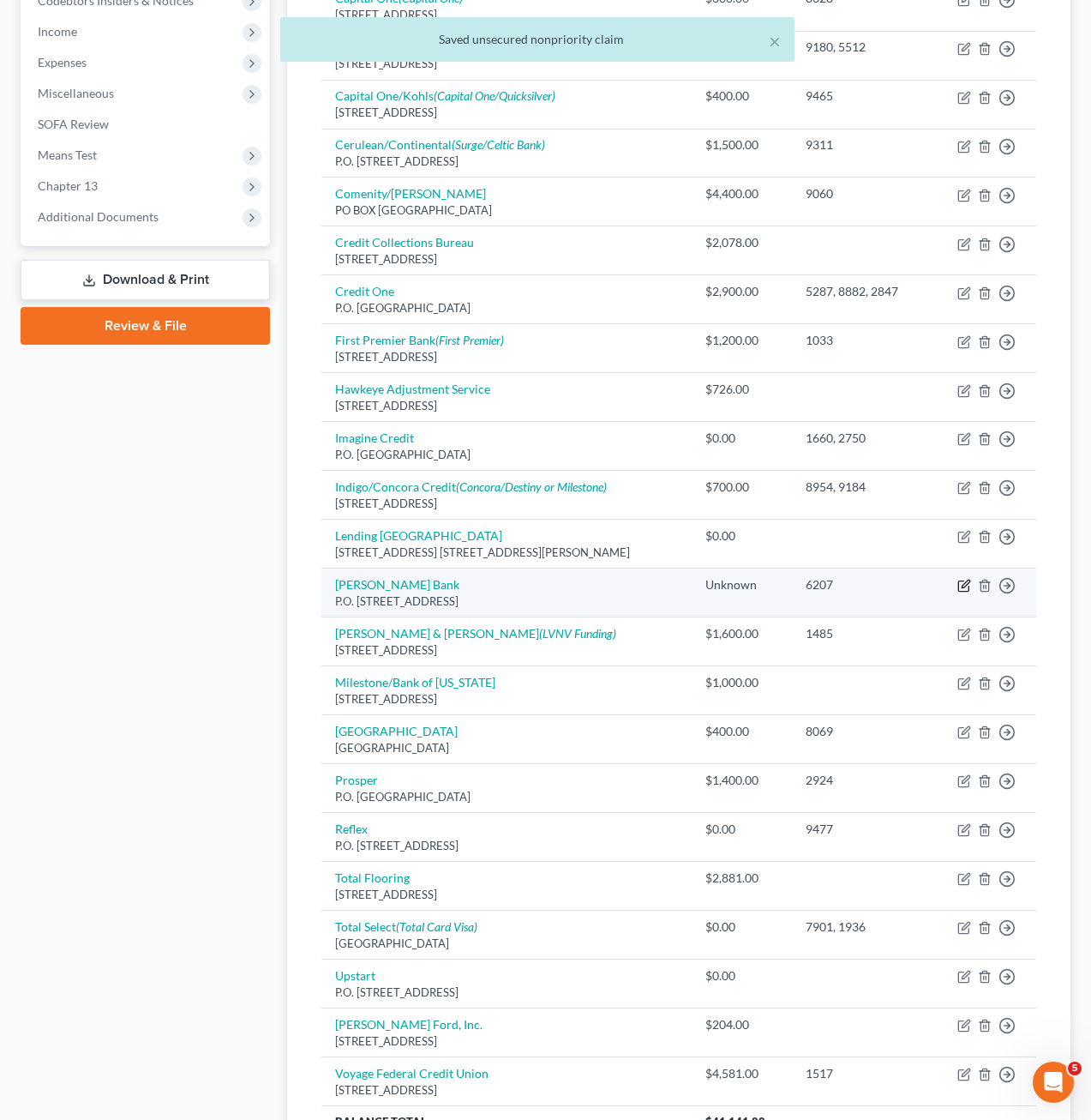
click at [963, 588] on icon "button" at bounding box center [966, 584] width 8 height 8
select select "35"
select select "2"
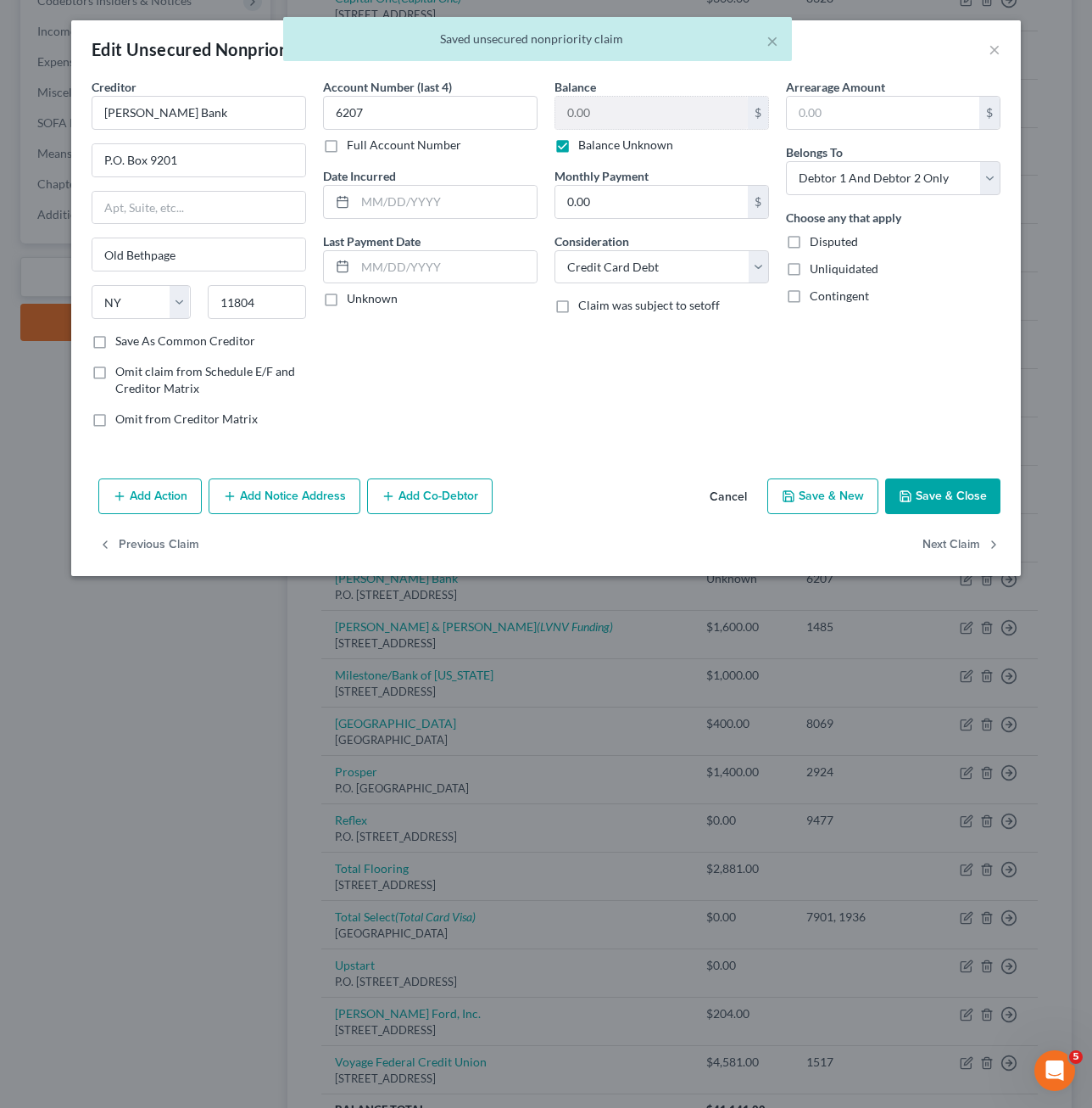
click at [617, 134] on div "0.00 $ Balance Unknown" at bounding box center [661, 125] width 215 height 58
drag, startPoint x: 621, startPoint y: 149, endPoint x: 947, endPoint y: 513, distance: 488.6
click at [621, 150] on label "Balance Unknown" at bounding box center [626, 144] width 95 height 17
click at [596, 148] on input "Balance Unknown" at bounding box center [590, 142] width 11 height 11
checkbox input "false"
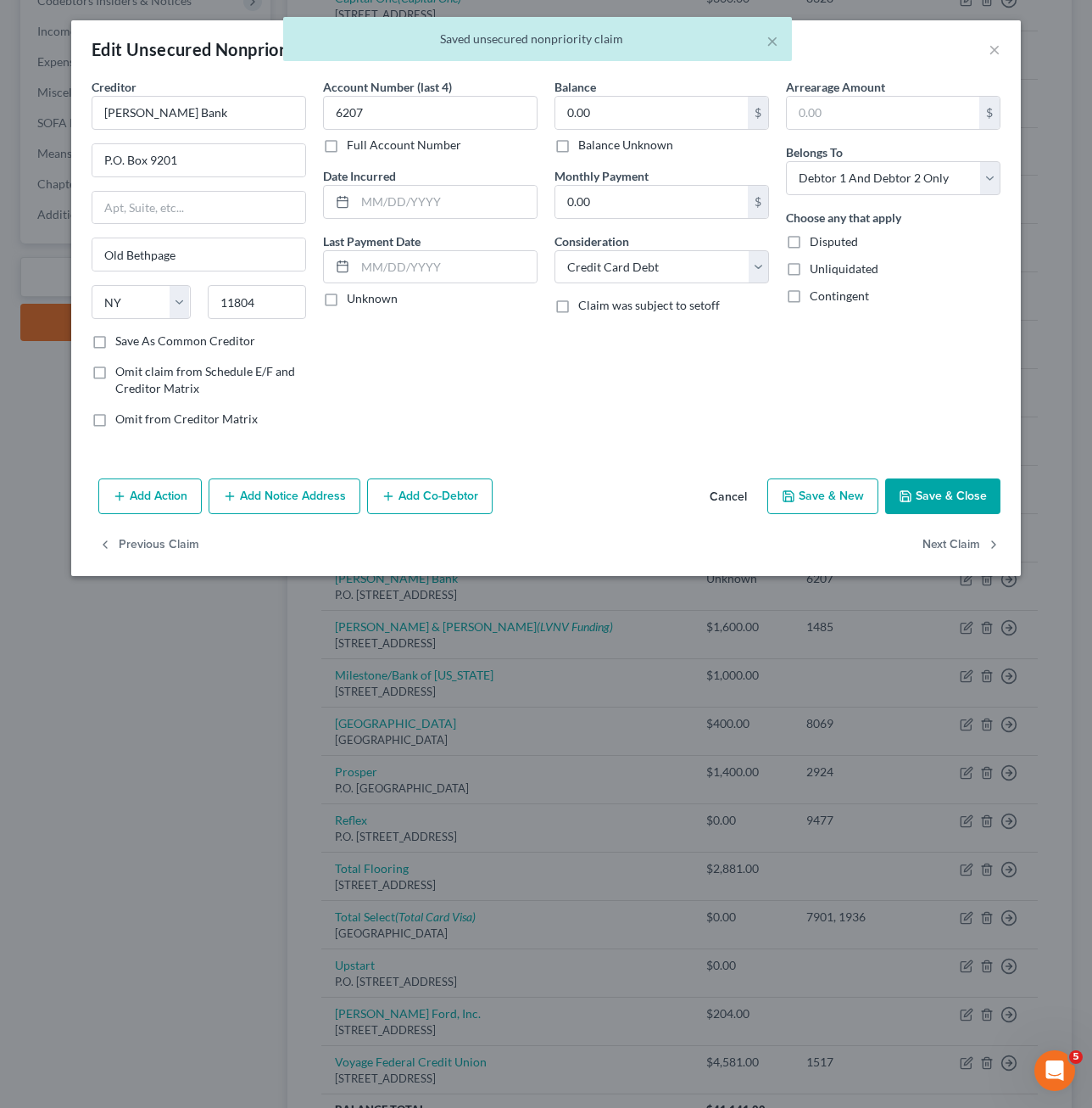
click at [970, 509] on button "Save & Close" at bounding box center [942, 497] width 115 height 36
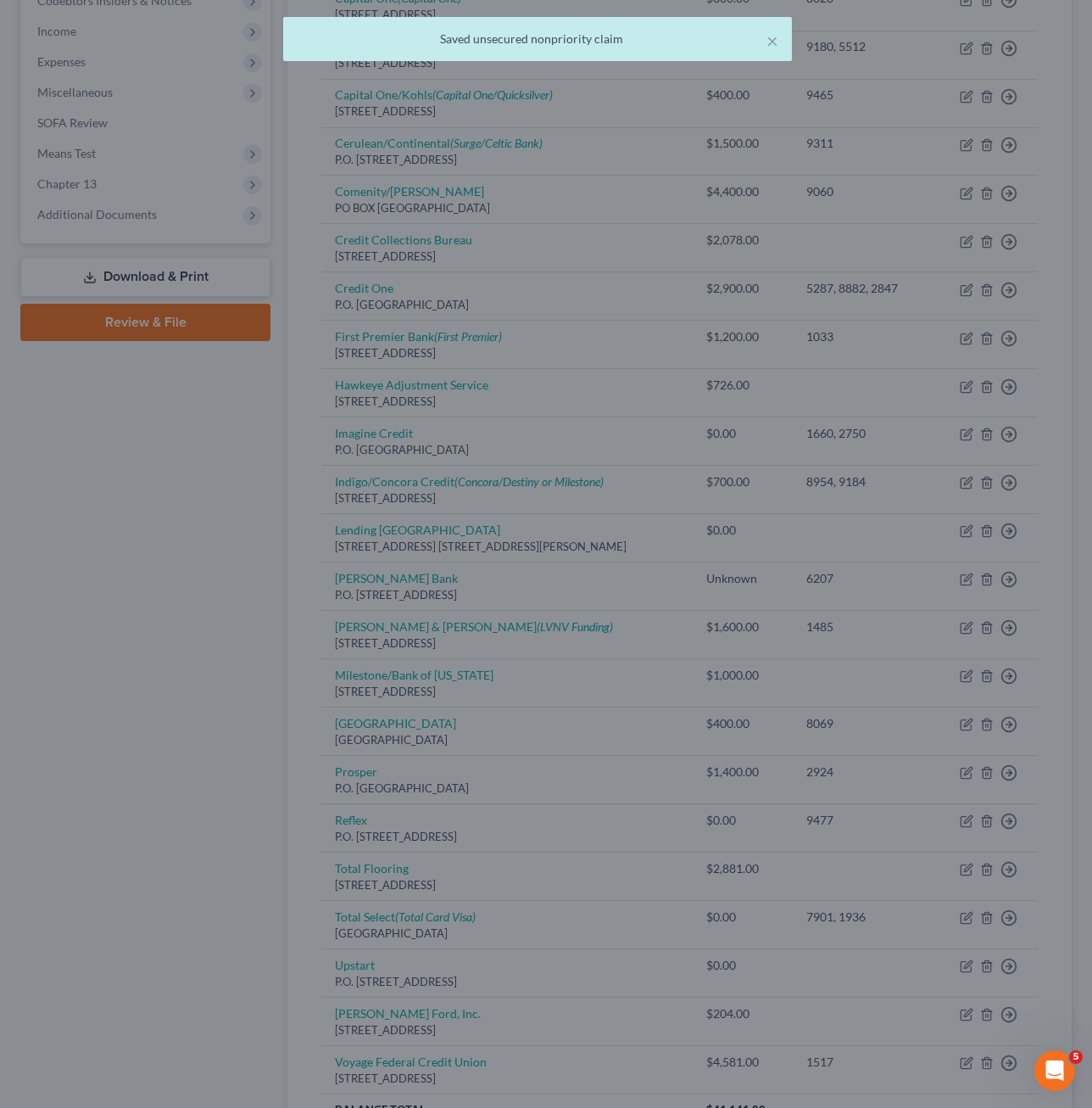
type input "0"
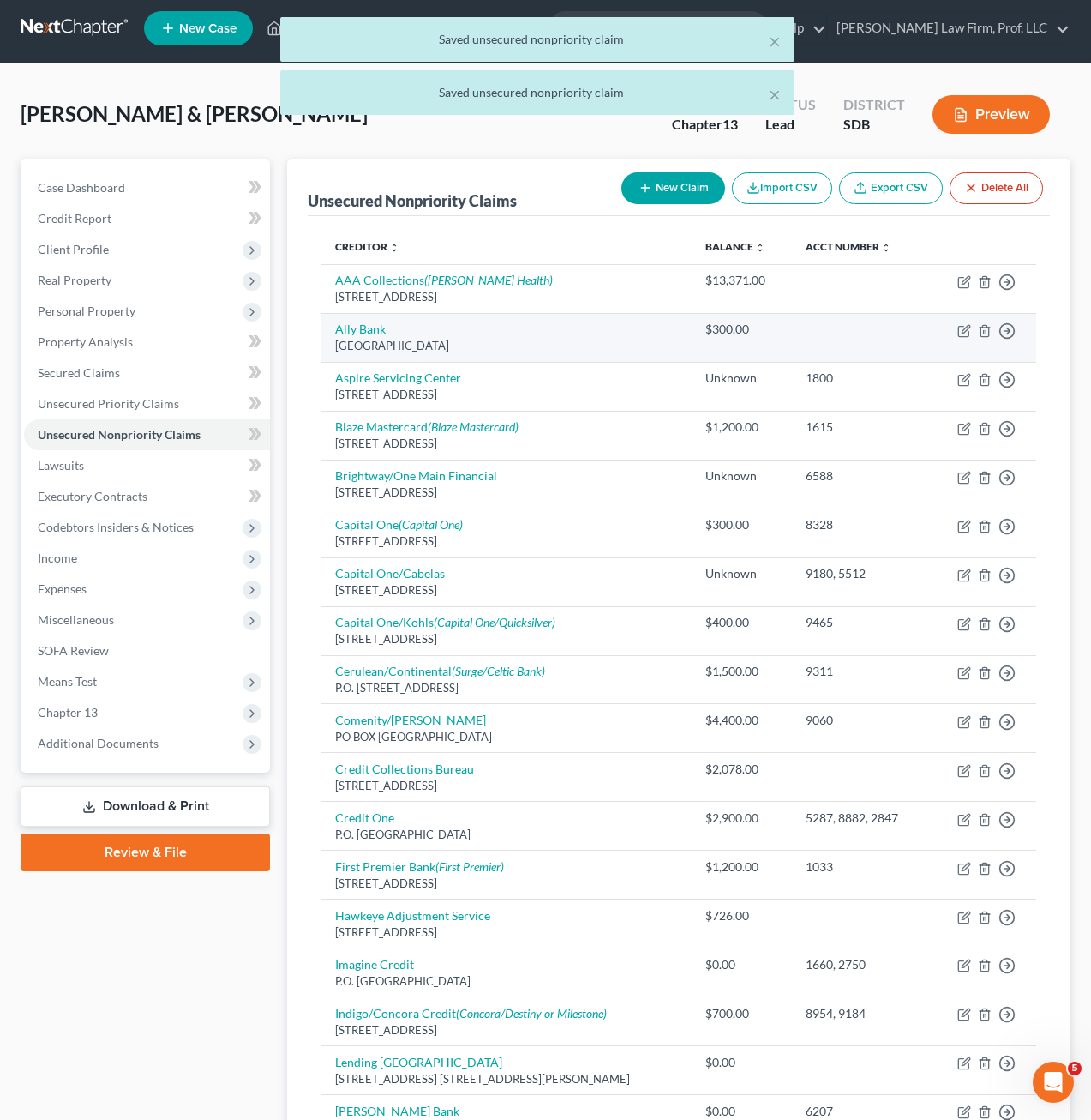
scroll to position [0, 0]
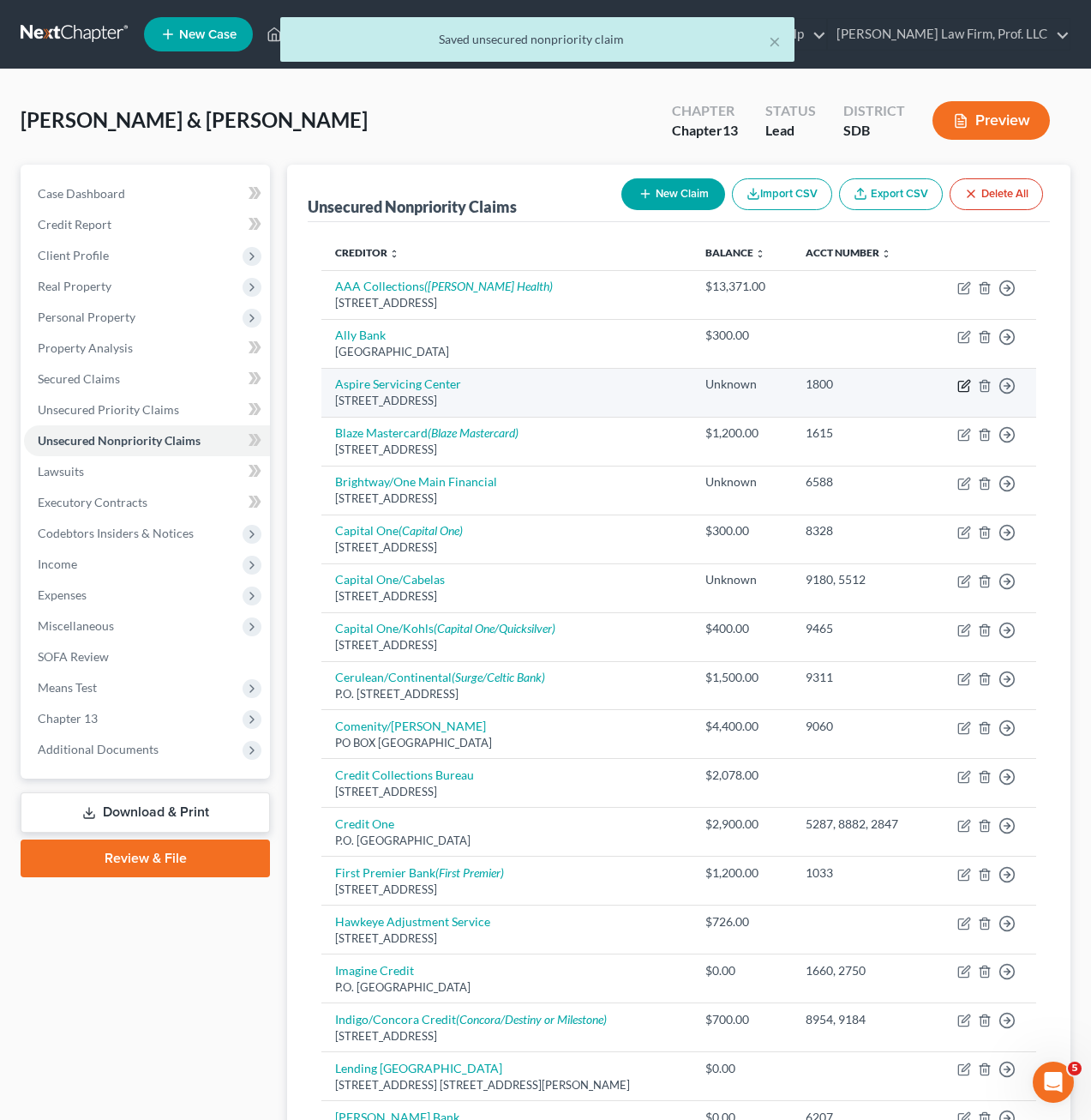
click at [966, 387] on icon "button" at bounding box center [964, 386] width 14 height 14
select select "16"
select select "2"
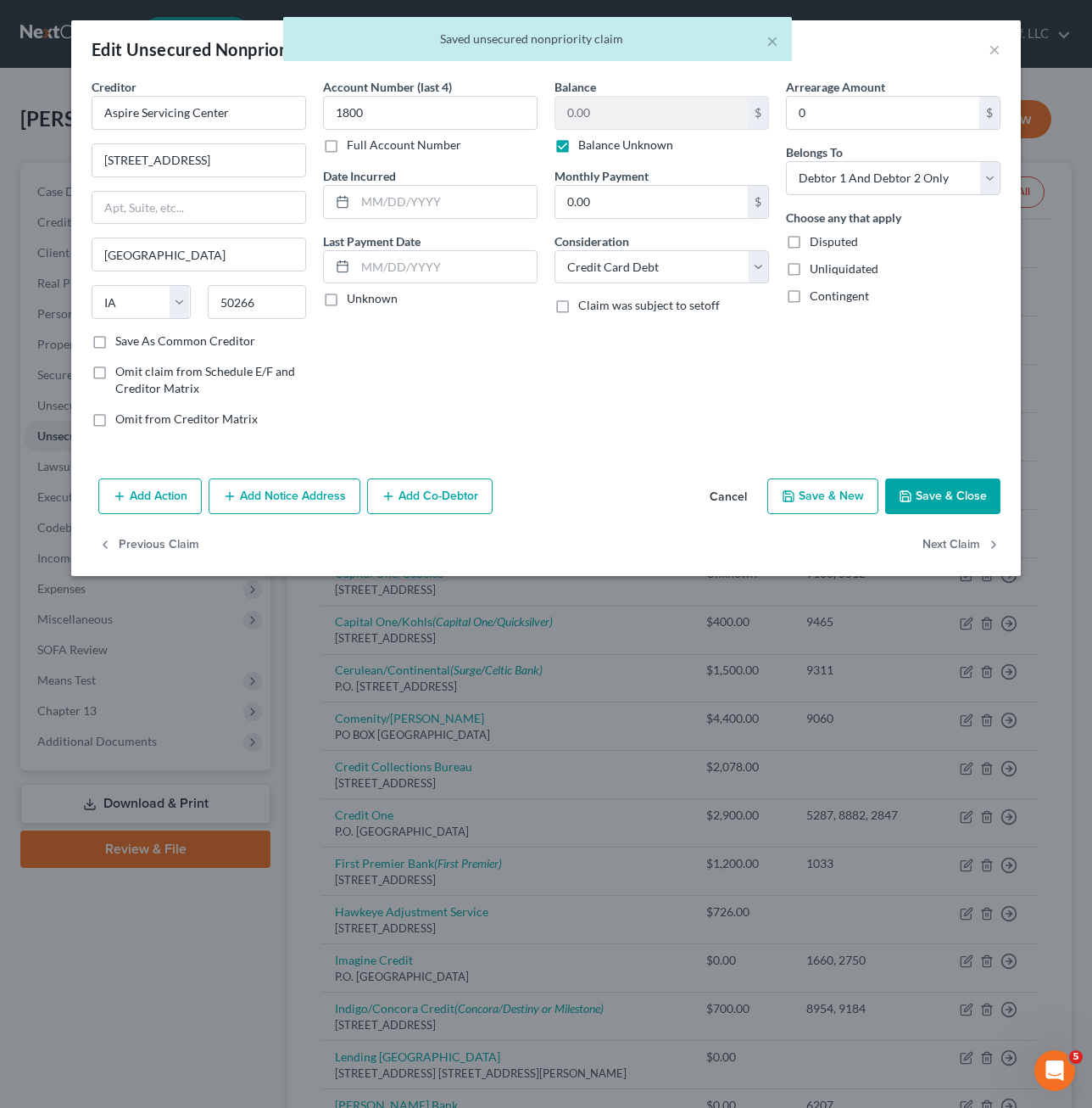
click at [637, 141] on label "Balance Unknown" at bounding box center [626, 144] width 95 height 17
click at [596, 141] on input "Balance Unknown" at bounding box center [590, 142] width 11 height 11
checkbox input "false"
click at [951, 515] on div "Add Action Add Notice Address Add Co-Debtor Cancel Save & New Save & Close" at bounding box center [546, 499] width 950 height 56
click at [948, 499] on button "Save & Close" at bounding box center [942, 497] width 115 height 36
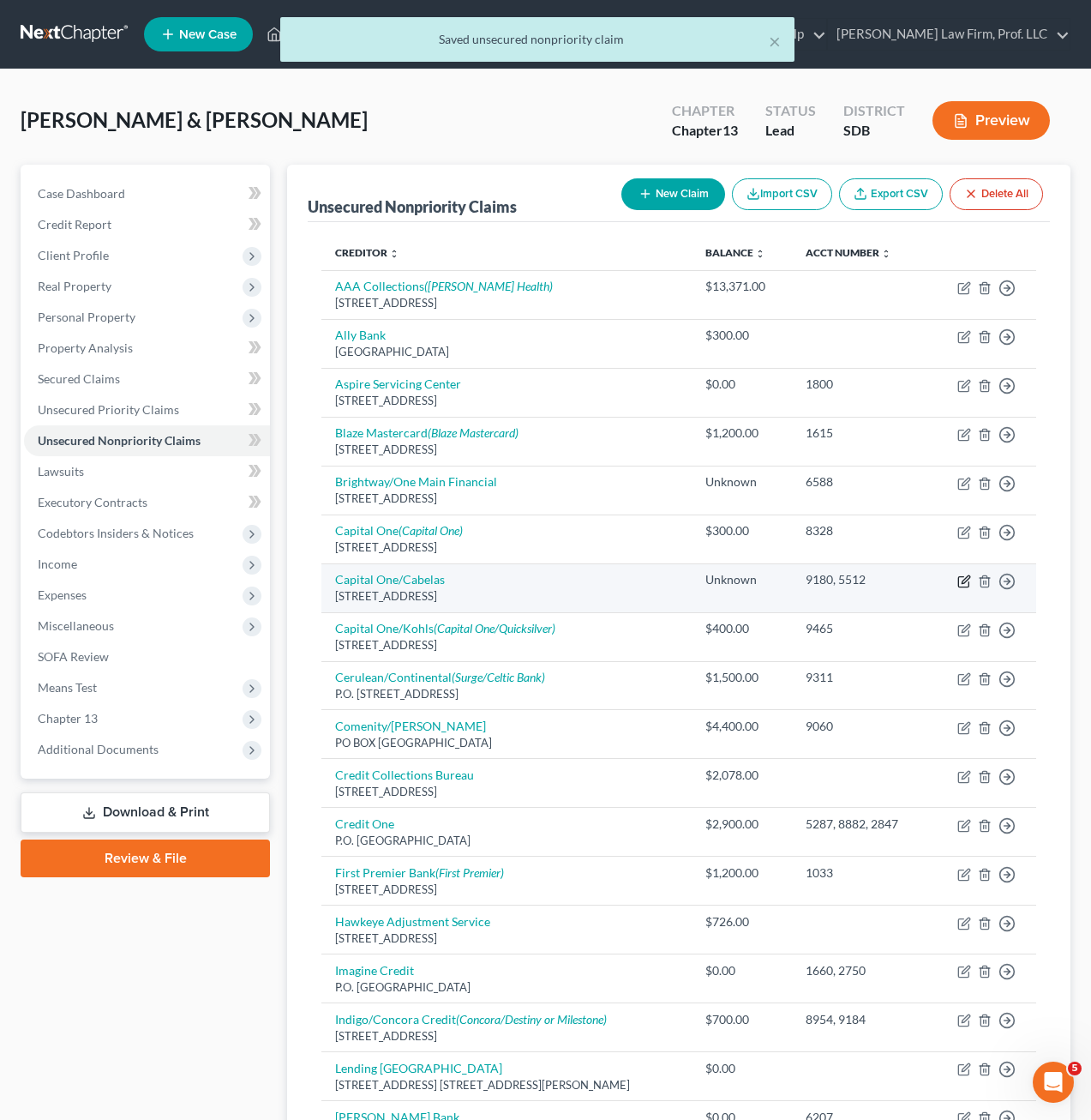
click at [964, 578] on icon "button" at bounding box center [966, 578] width 8 height 8
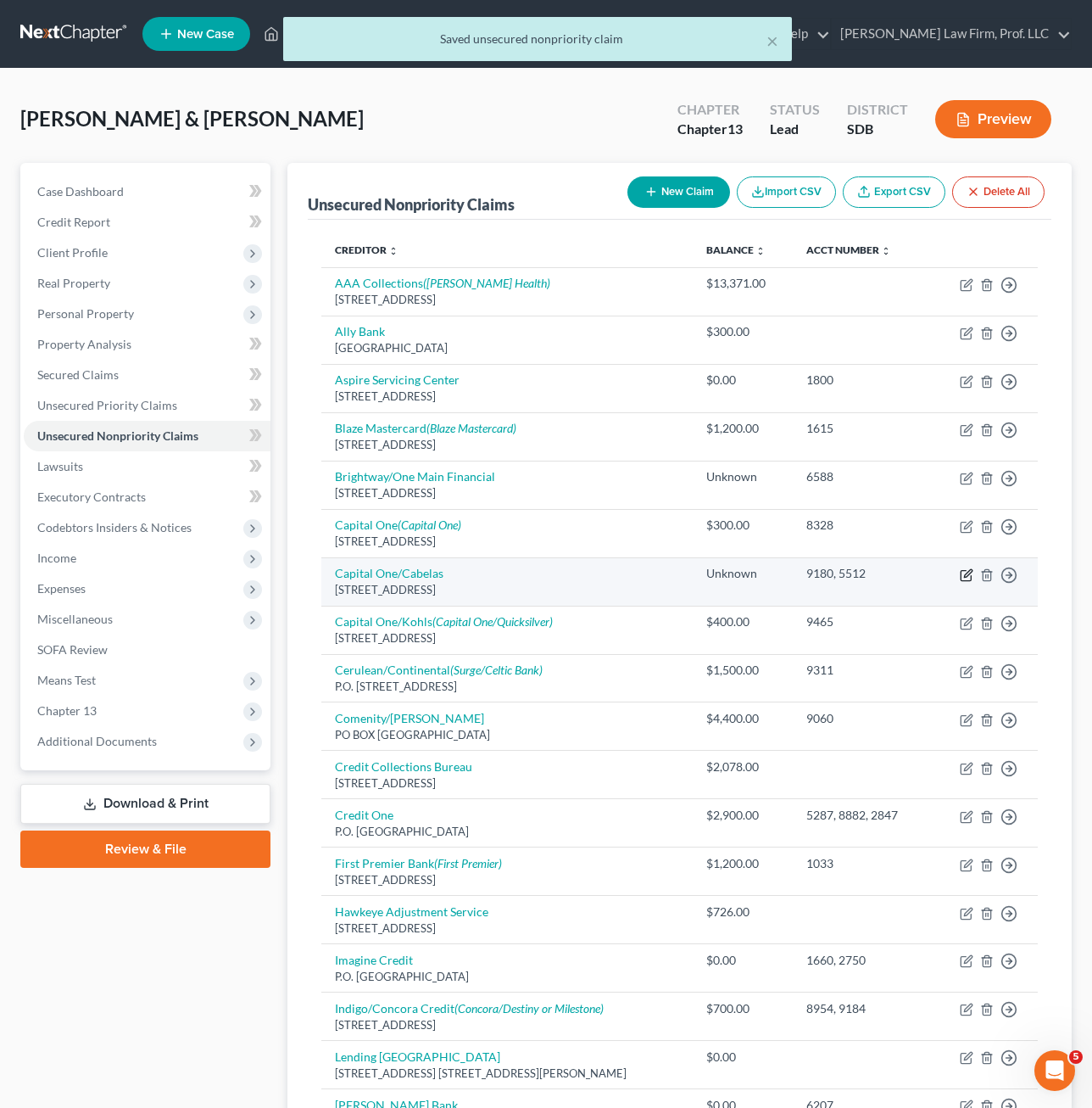
select select "4"
select select "2"
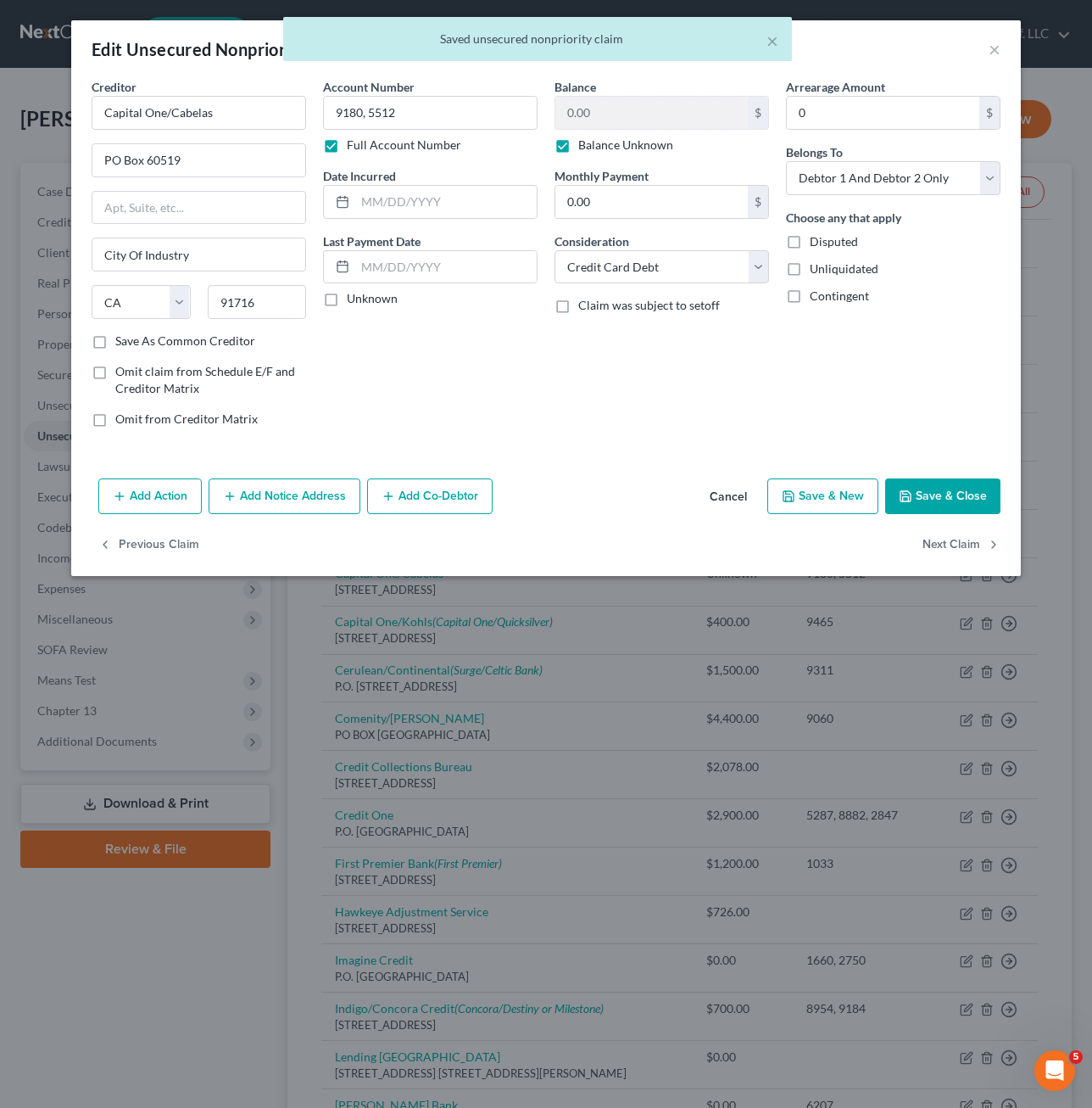
click at [694, 406] on div "Balance 0.00 $ Balance Unknown Balance Undetermined 0.00 $ Balance Unknown Mont…" at bounding box center [662, 259] width 232 height 363
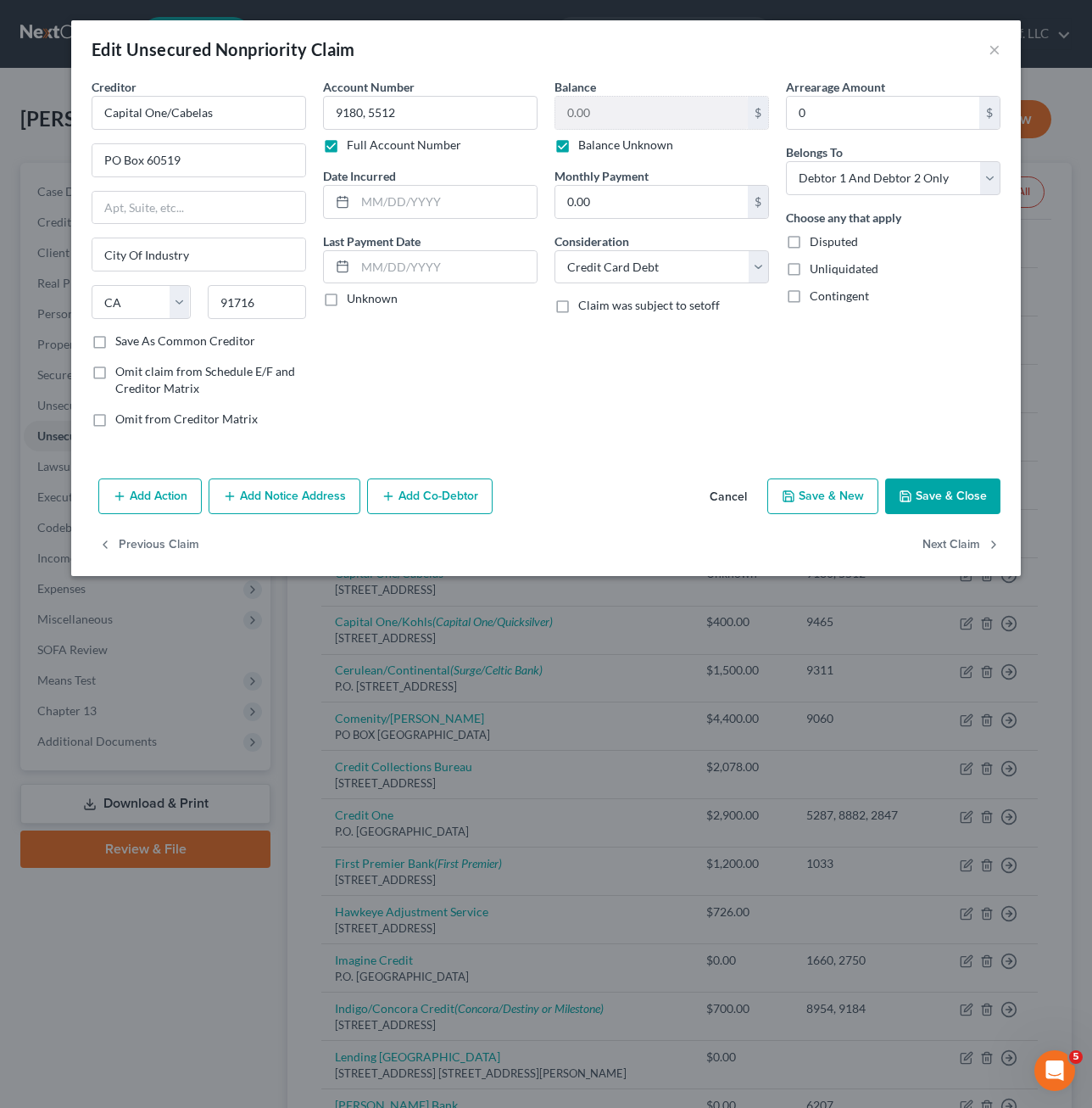
click at [746, 399] on div "Balance 0.00 $ Balance Unknown Balance Undetermined 0.00 $ Balance Unknown Mont…" at bounding box center [662, 259] width 232 height 363
click at [940, 498] on button "Save & Close" at bounding box center [942, 497] width 115 height 36
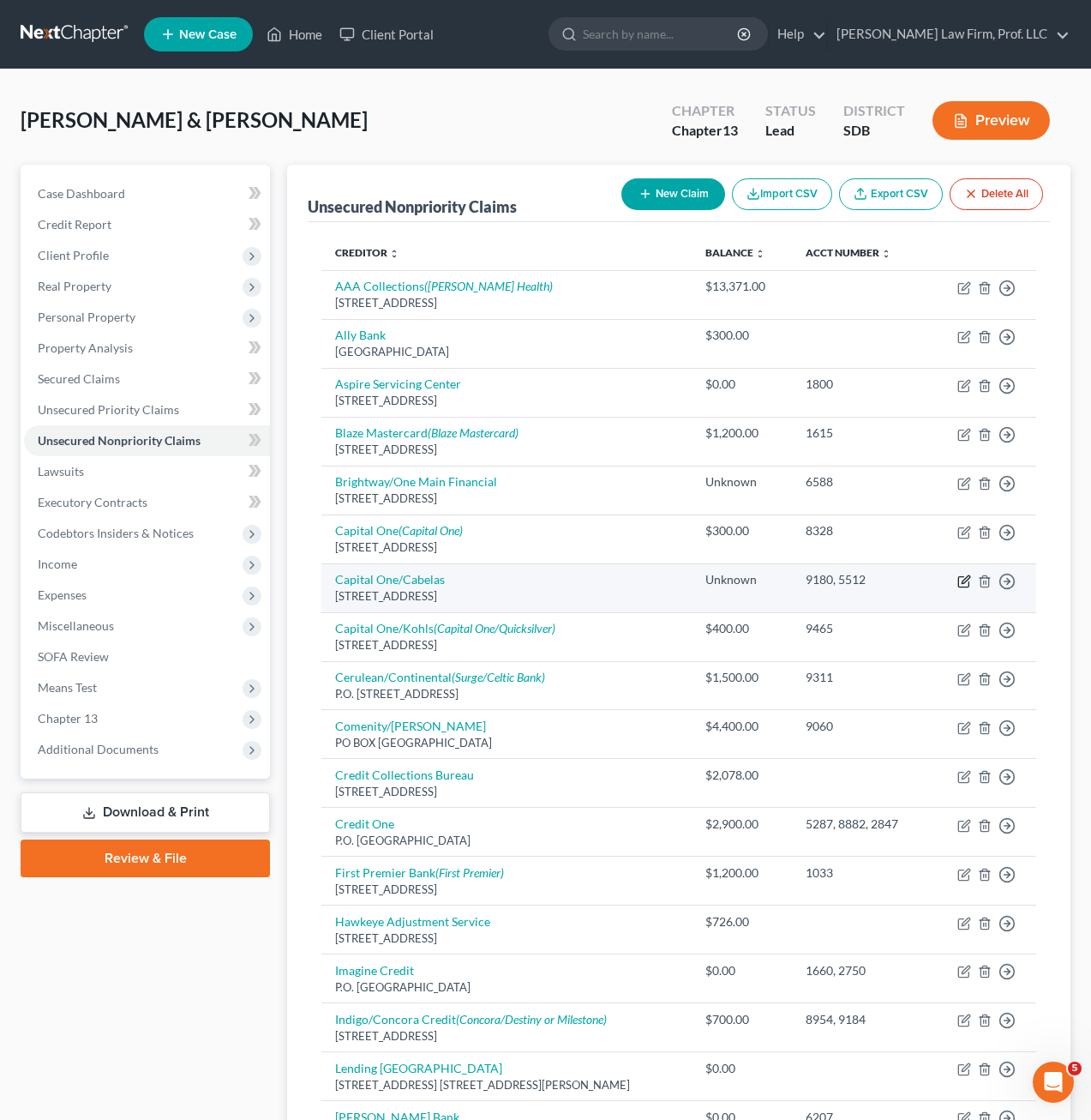
click at [965, 579] on icon "button" at bounding box center [964, 580] width 14 height 14
select select "4"
select select "2"
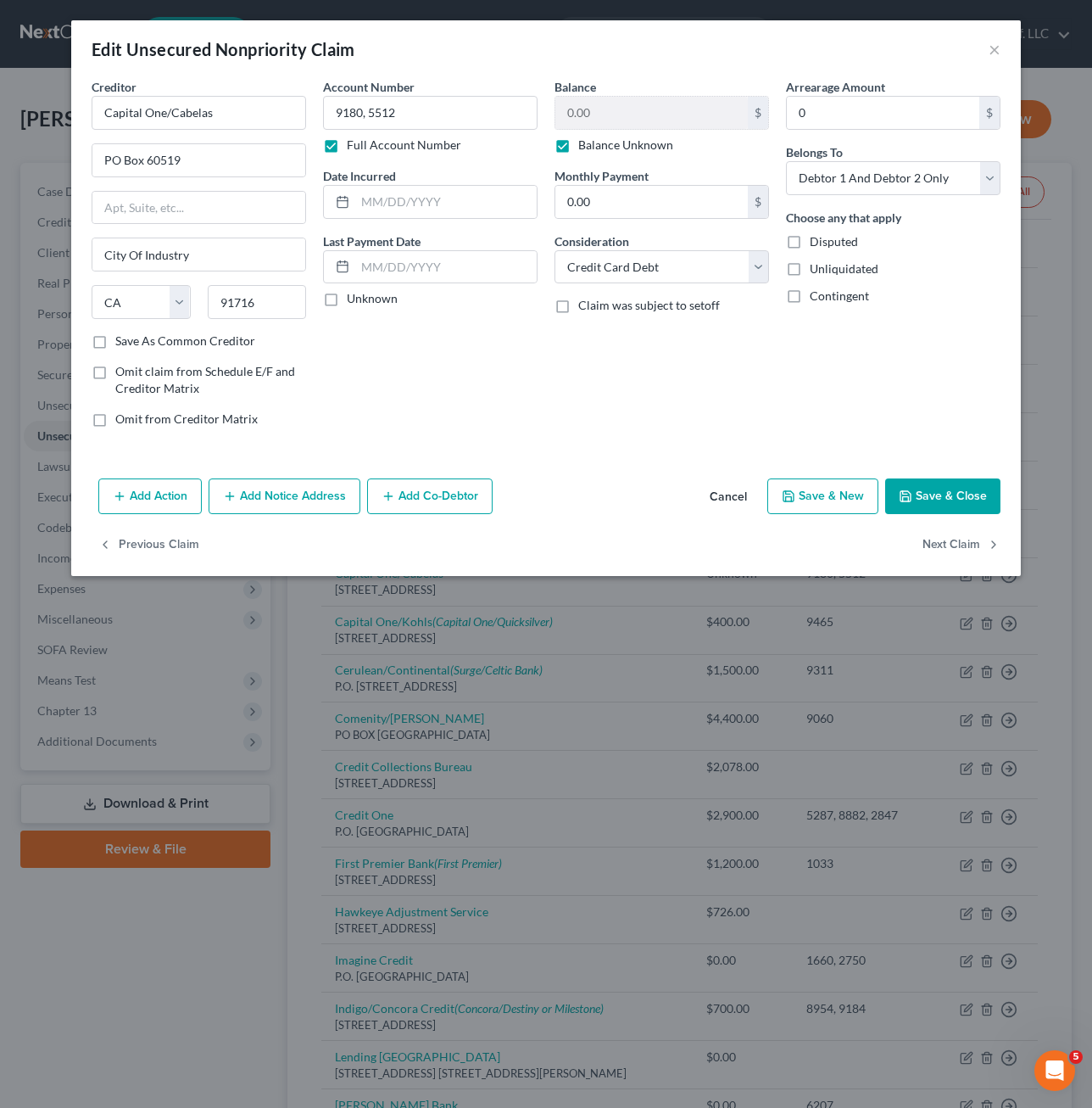
click at [643, 149] on label "Balance Unknown" at bounding box center [626, 144] width 95 height 17
click at [596, 148] on input "Balance Unknown" at bounding box center [590, 142] width 11 height 11
checkbox input "false"
click at [969, 508] on button "Save & Close" at bounding box center [942, 497] width 115 height 36
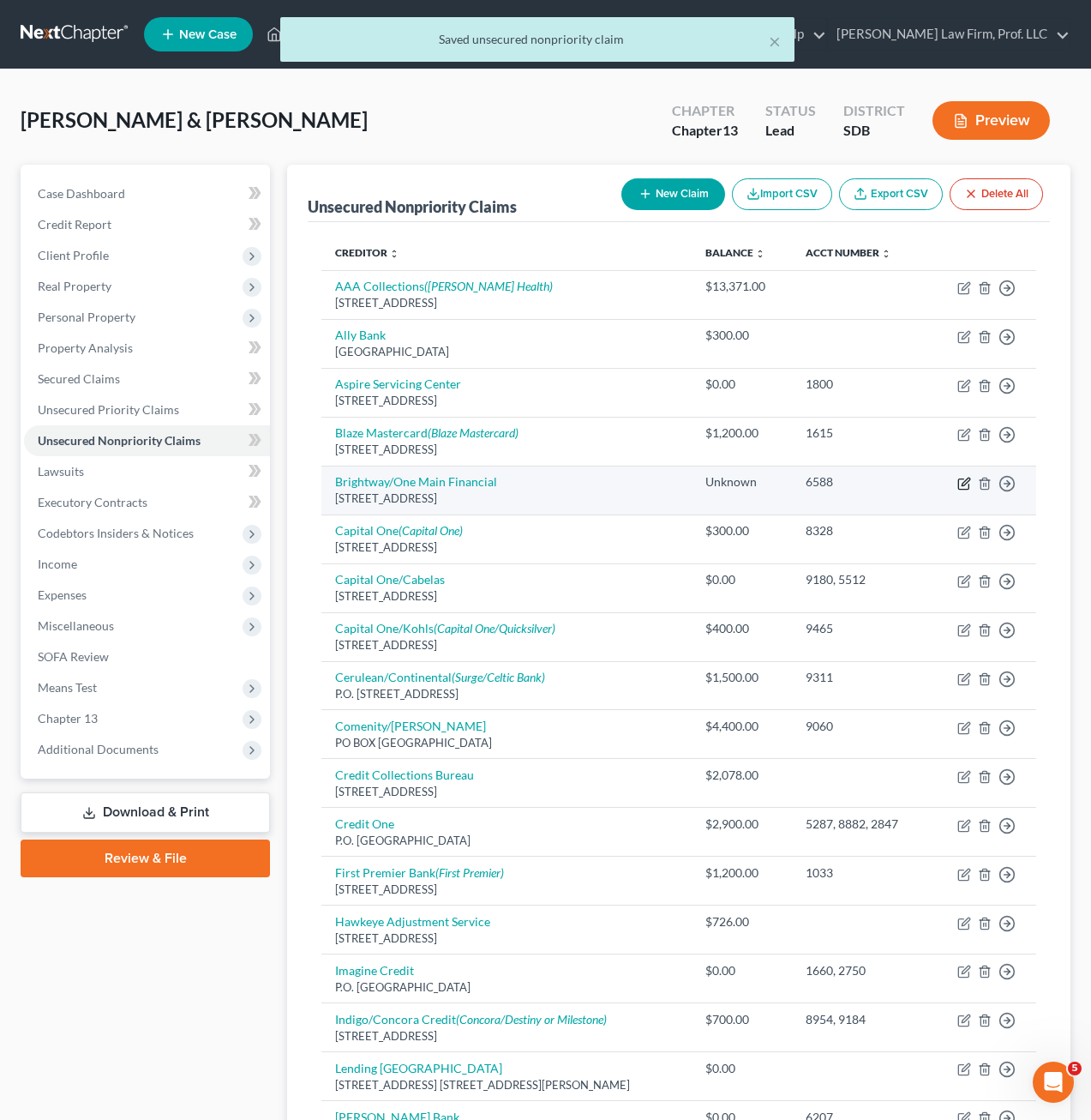
click at [959, 485] on icon "button" at bounding box center [963, 483] width 10 height 10
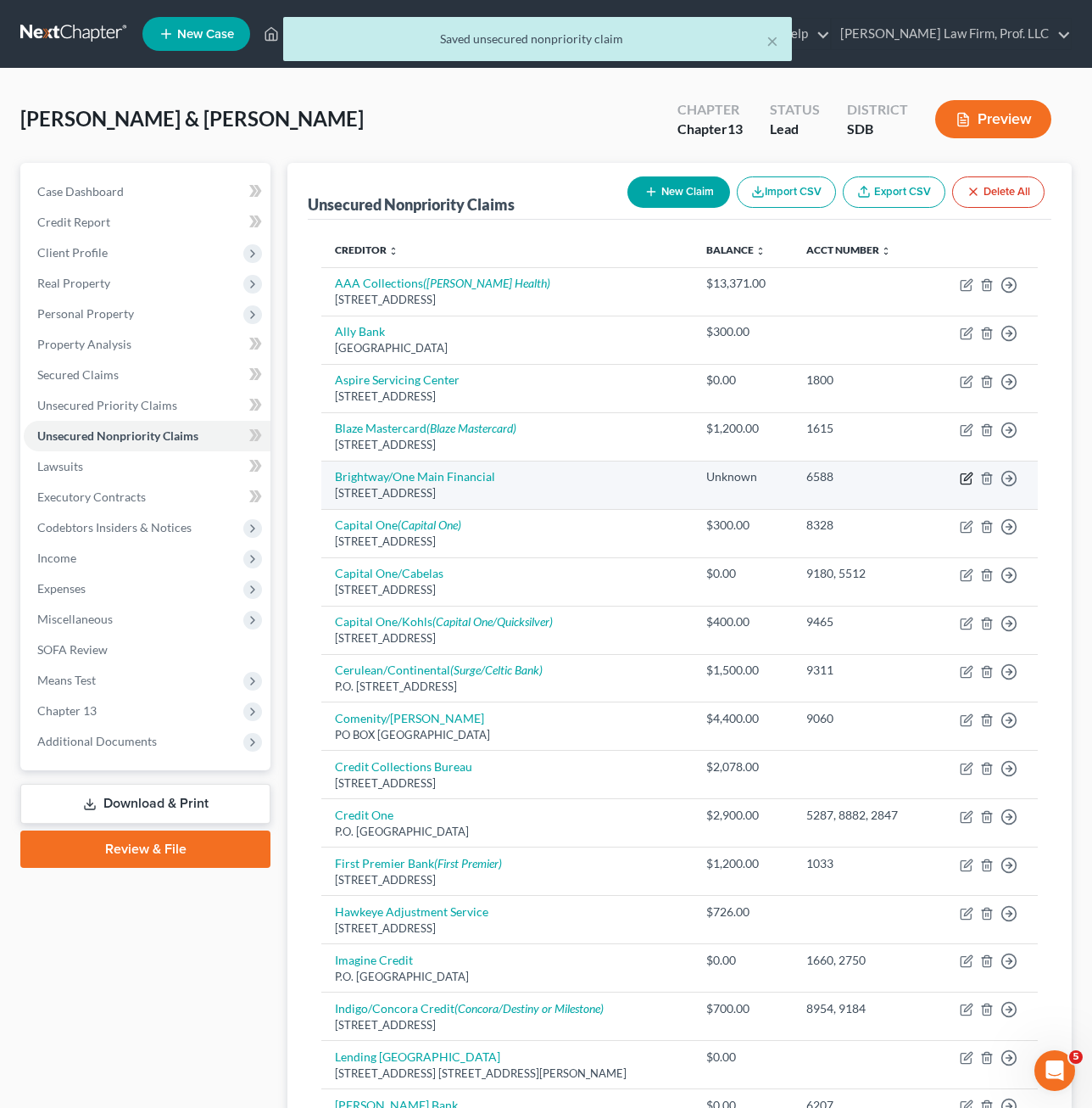
select select "43"
select select "2"
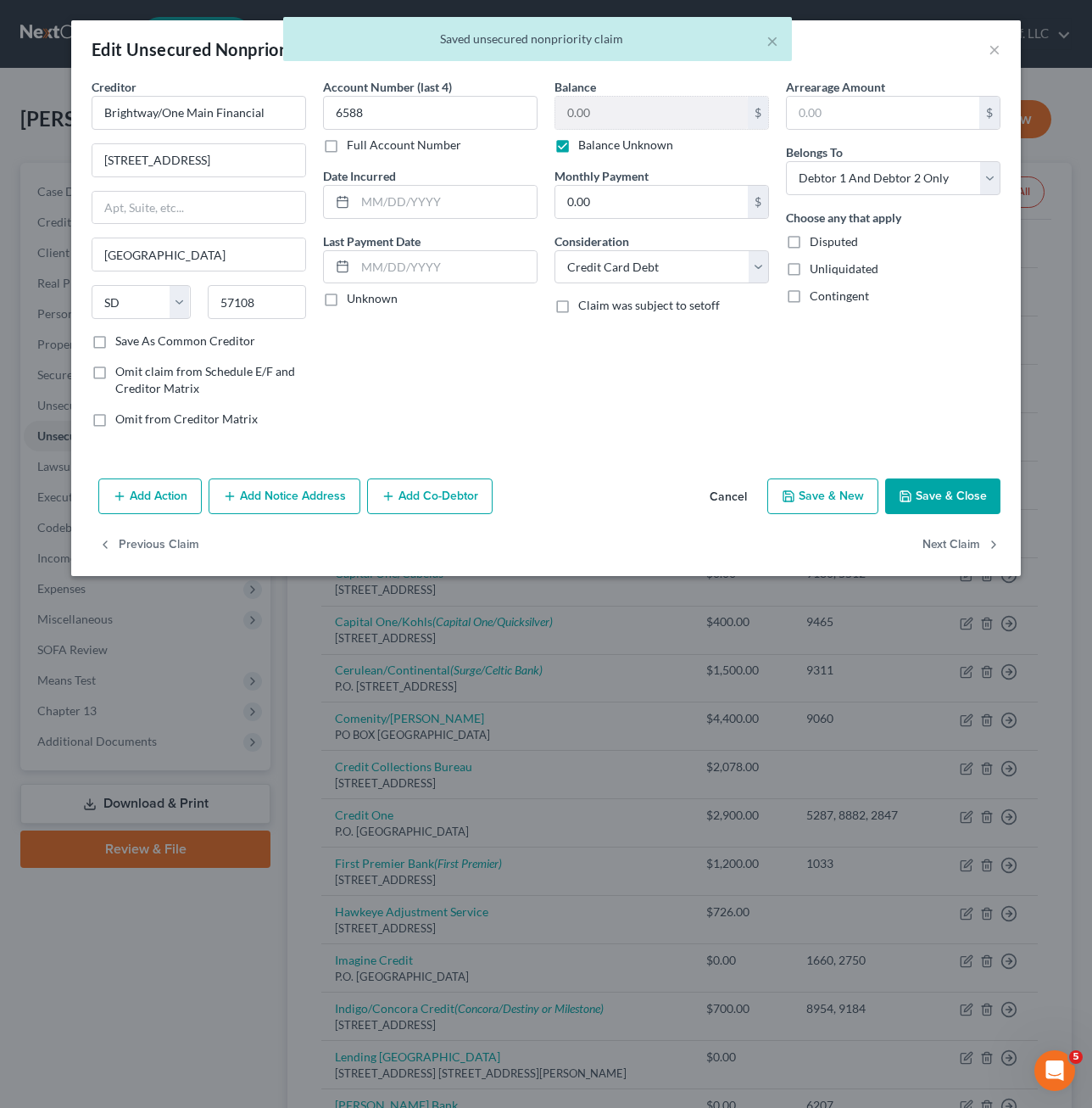
drag, startPoint x: 635, startPoint y: 144, endPoint x: 944, endPoint y: 439, distance: 427.2
click at [635, 144] on label "Balance Unknown" at bounding box center [626, 144] width 95 height 17
click at [596, 144] on input "Balance Unknown" at bounding box center [590, 142] width 11 height 11
checkbox input "false"
click at [965, 515] on div "Add Action Add Notice Address Add Co-Debtor Cancel Save & New Save & Close" at bounding box center [546, 499] width 950 height 56
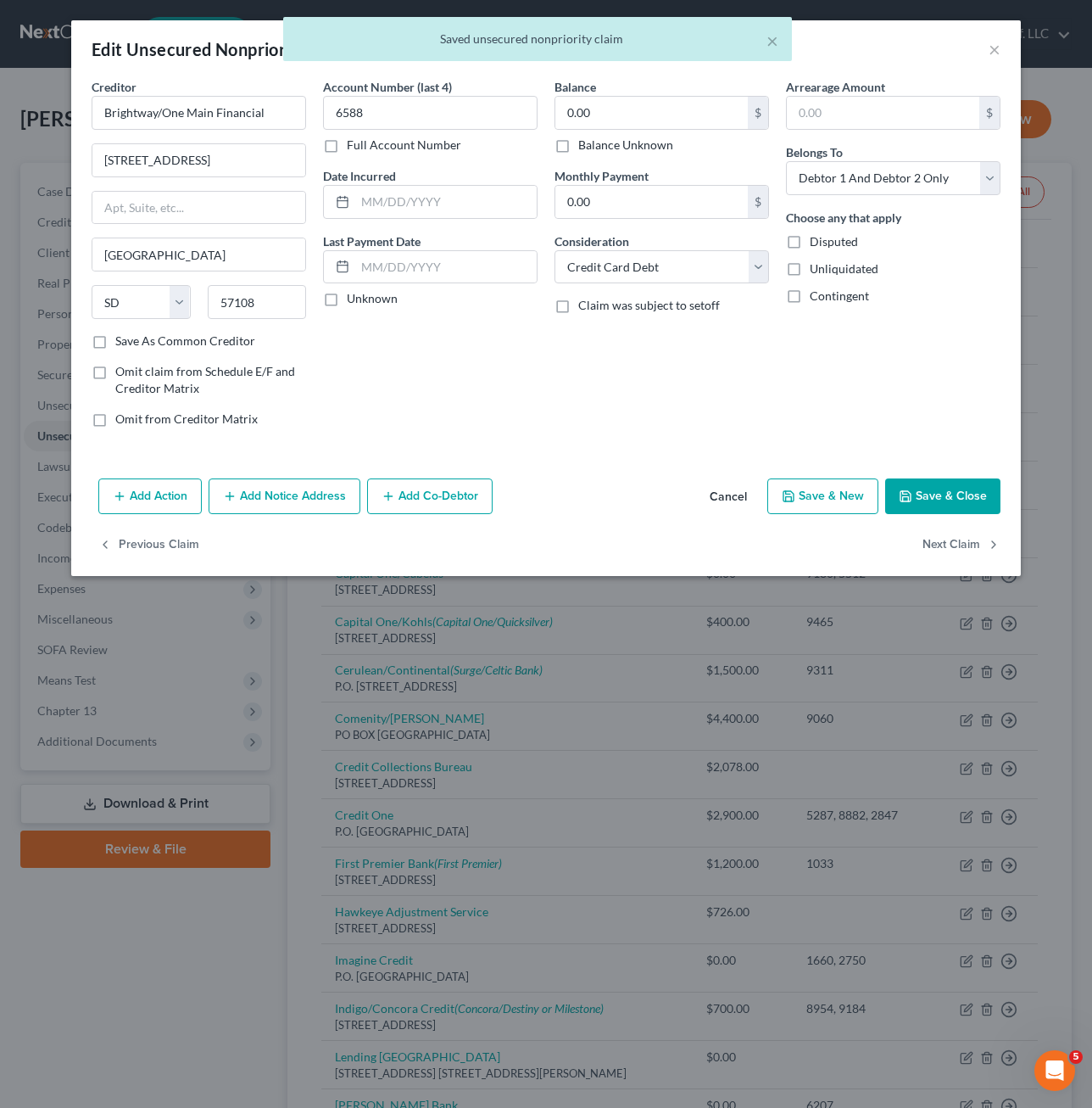
click at [956, 497] on button "Save & Close" at bounding box center [942, 497] width 115 height 36
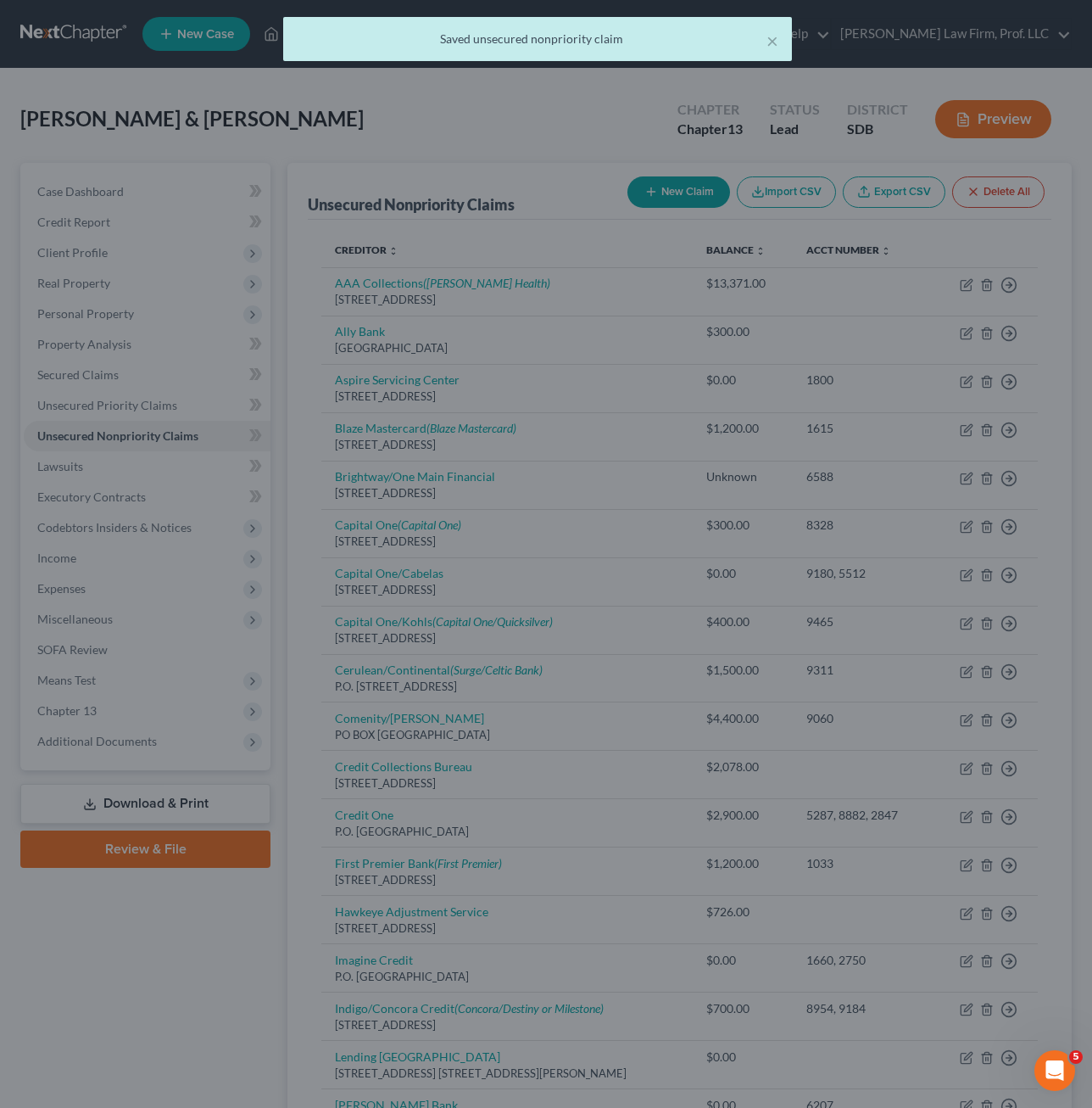
type input "0"
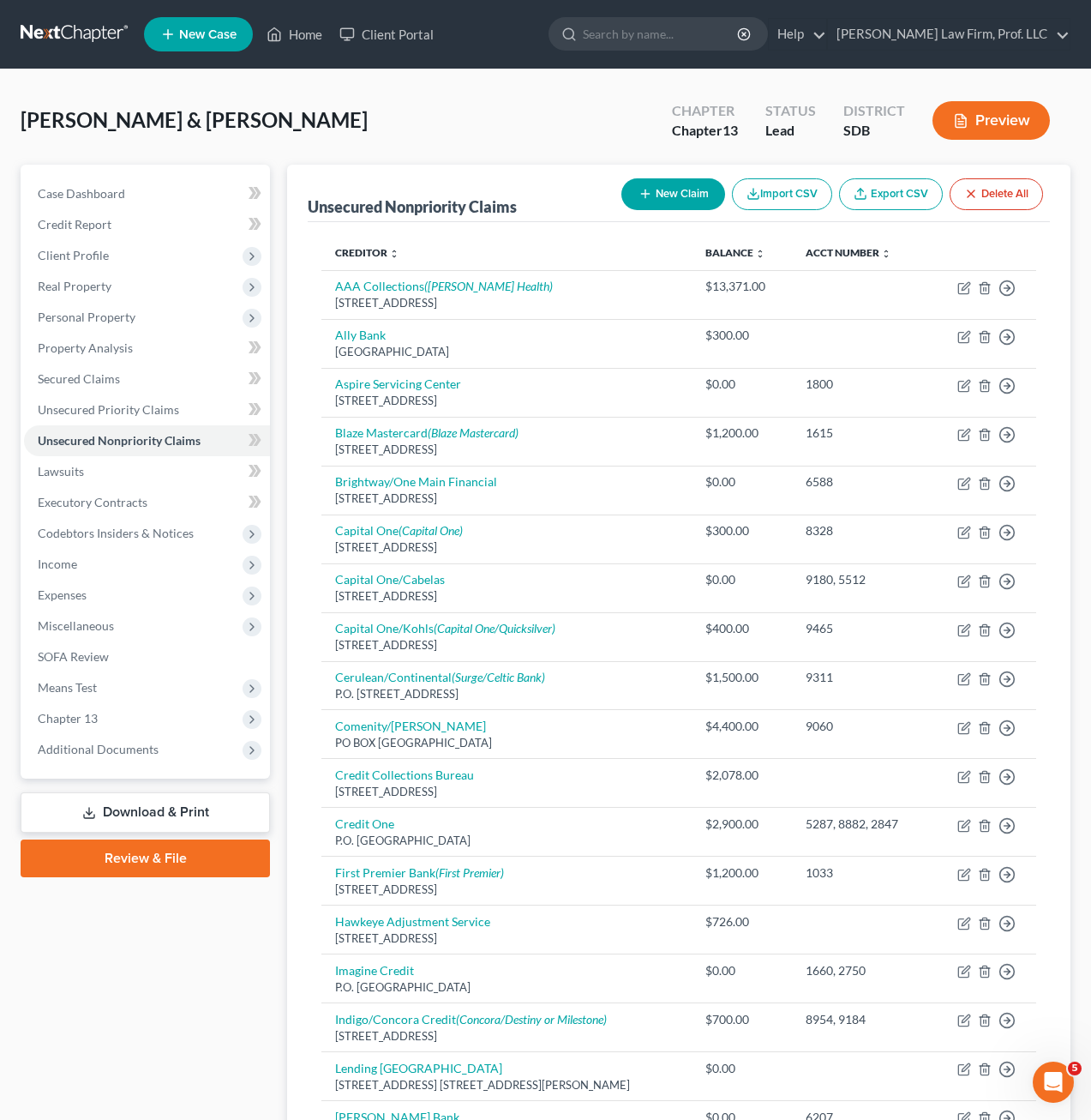
click at [315, 133] on div "[PERSON_NAME] & [PERSON_NAME] Upgraded Chapter Chapter 13 Status Lead District …" at bounding box center [546, 127] width 1050 height 75
click at [288, 41] on link "Home" at bounding box center [294, 34] width 73 height 31
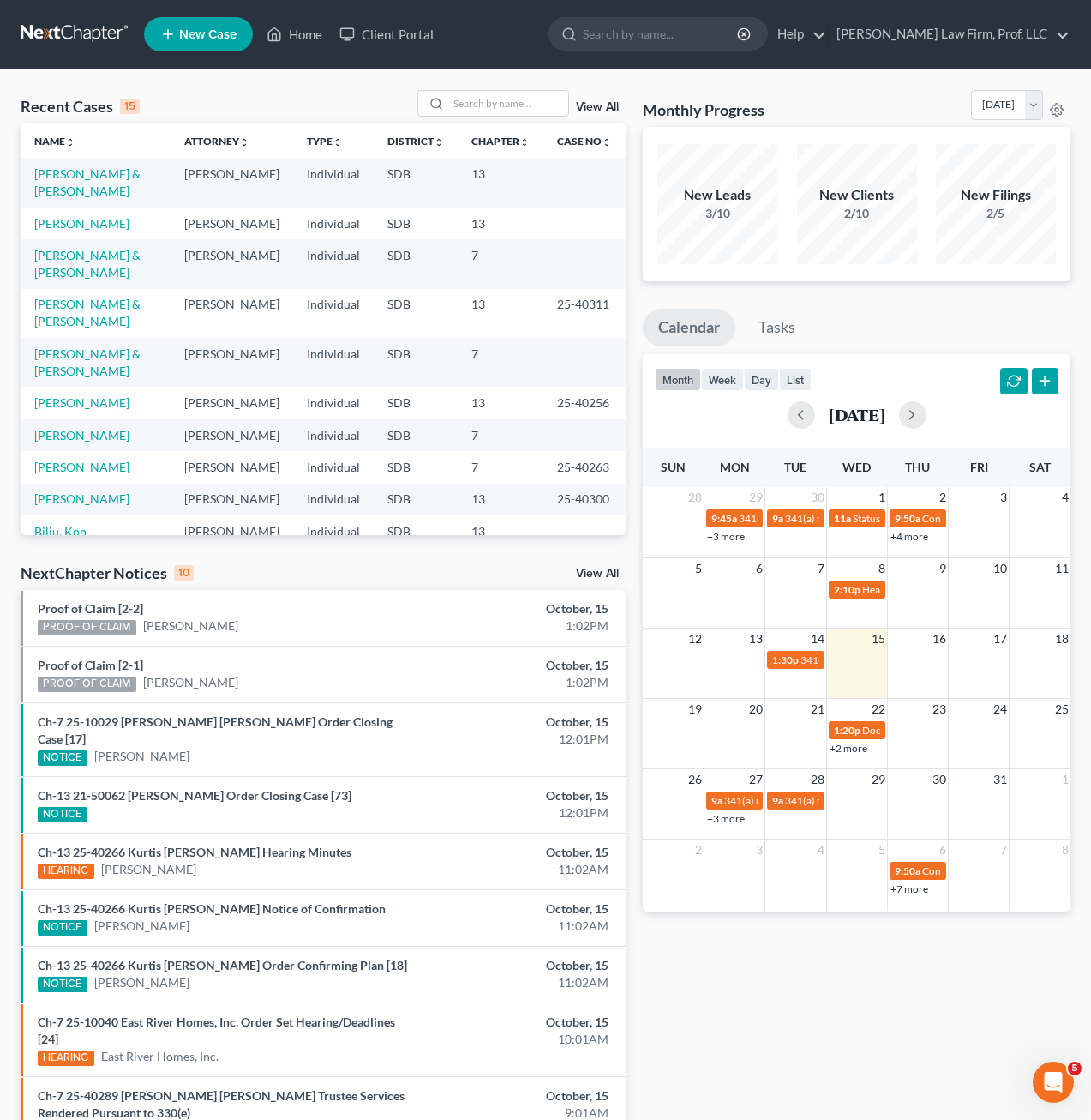
click at [899, 1049] on div "Monthly Progress Bankruptcy Bankruptcy [DATE] [DATE] [DATE] [DATE] [DATE] [DATE…" at bounding box center [857, 670] width 445 height 1161
click at [632, 93] on div "Recent Cases 15 View All Name unfold_more expand_more expand_less Attorney unfo…" at bounding box center [323, 670] width 623 height 1161
click at [856, 722] on link "1:20p Docket Text: for Mere Coin Company, LLC [PERSON_NAME]" at bounding box center [857, 730] width 57 height 18
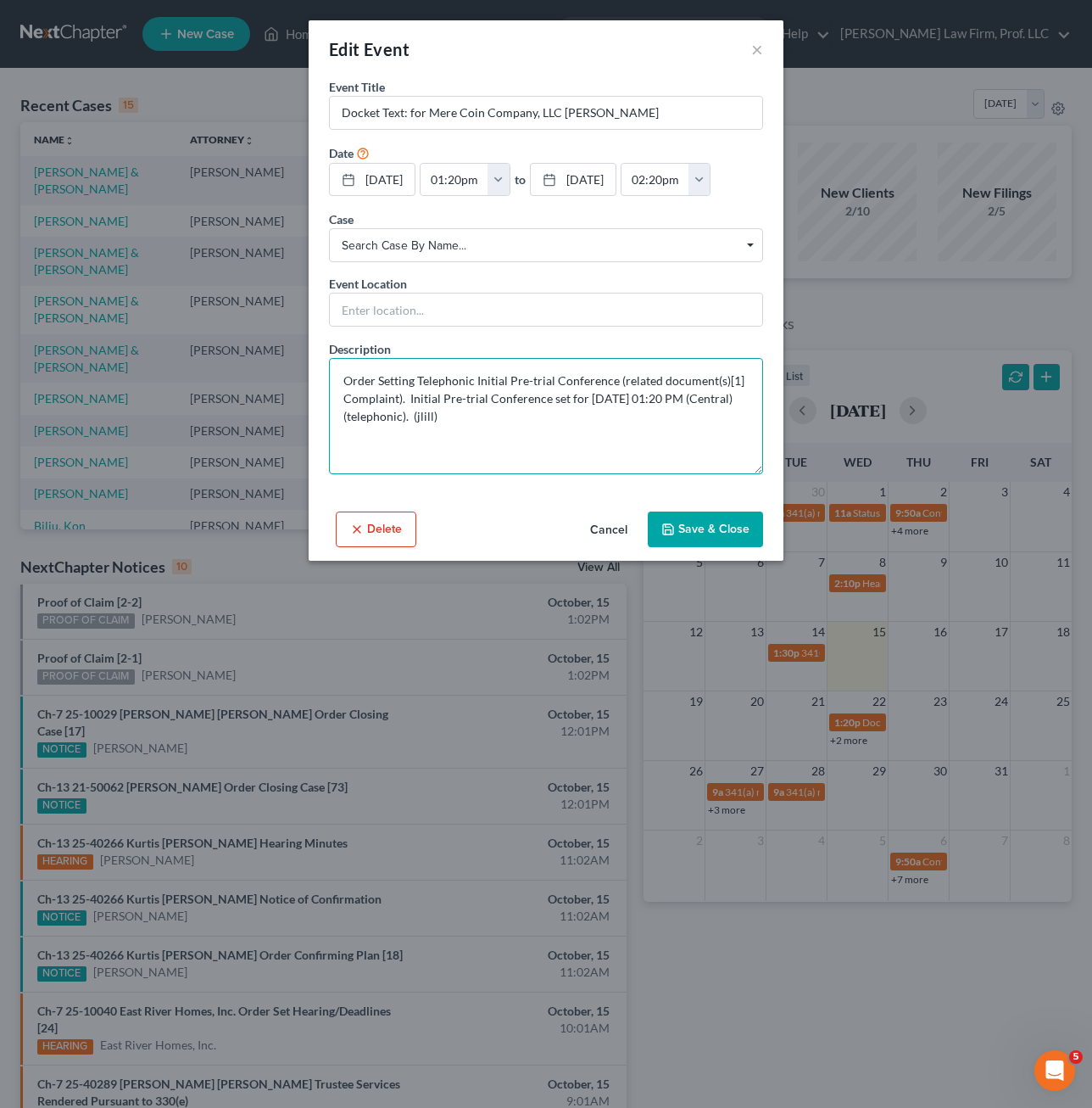
click at [633, 455] on textarea "Order Setting Telephonic Initial Pre-trial Conference (related document(s)[1] C…" at bounding box center [546, 416] width 434 height 116
click at [752, 47] on button "×" at bounding box center [757, 49] width 12 height 21
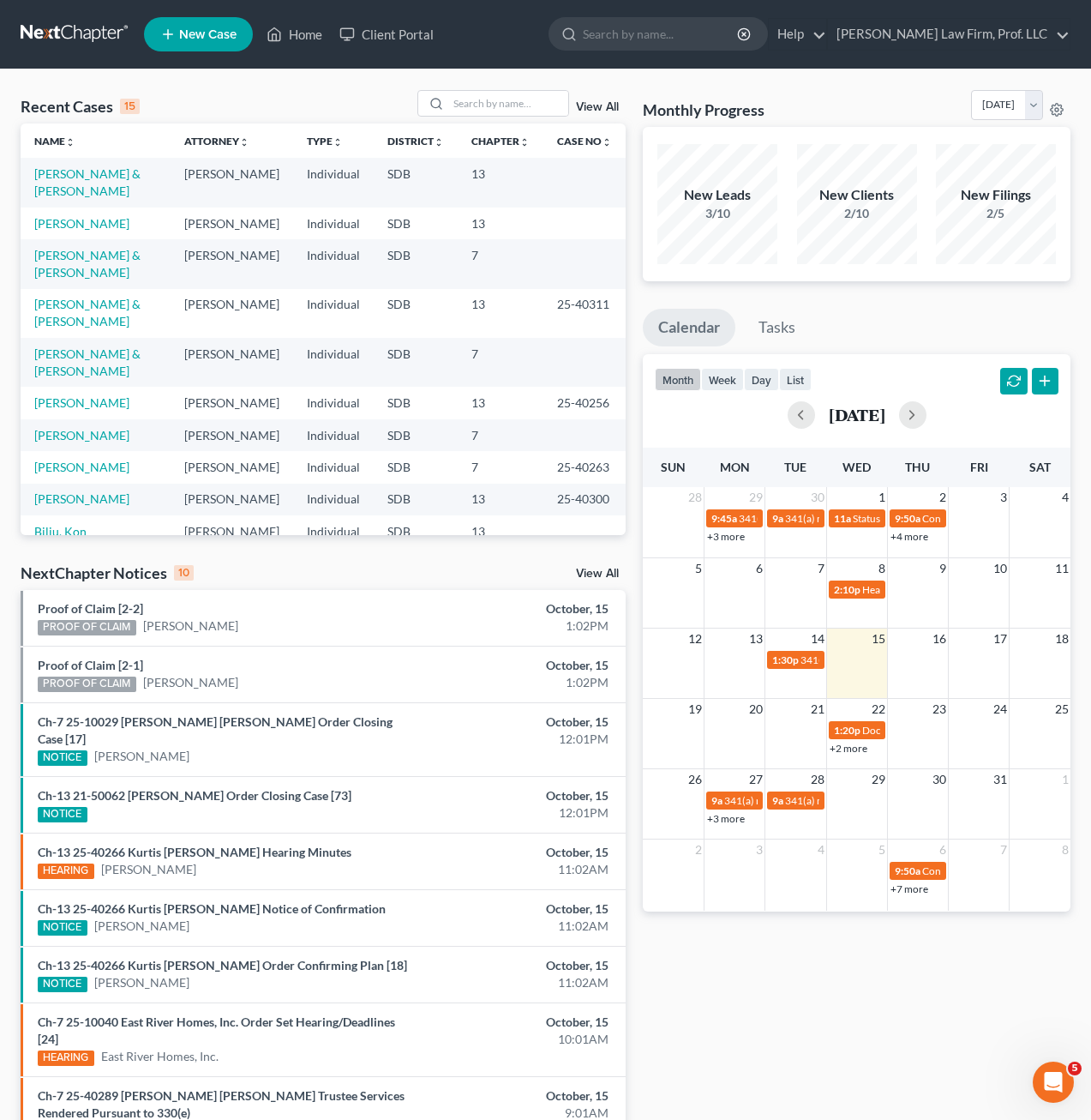
click at [846, 749] on link "+2 more" at bounding box center [849, 748] width 38 height 13
click at [781, 993] on div "Monthly Progress Bankruptcy Bankruptcy [DATE] [DATE] [DATE] [DATE] [DATE] [DATE…" at bounding box center [857, 670] width 445 height 1161
click at [733, 801] on span "341(a) meeting for [PERSON_NAME]" at bounding box center [807, 800] width 166 height 13
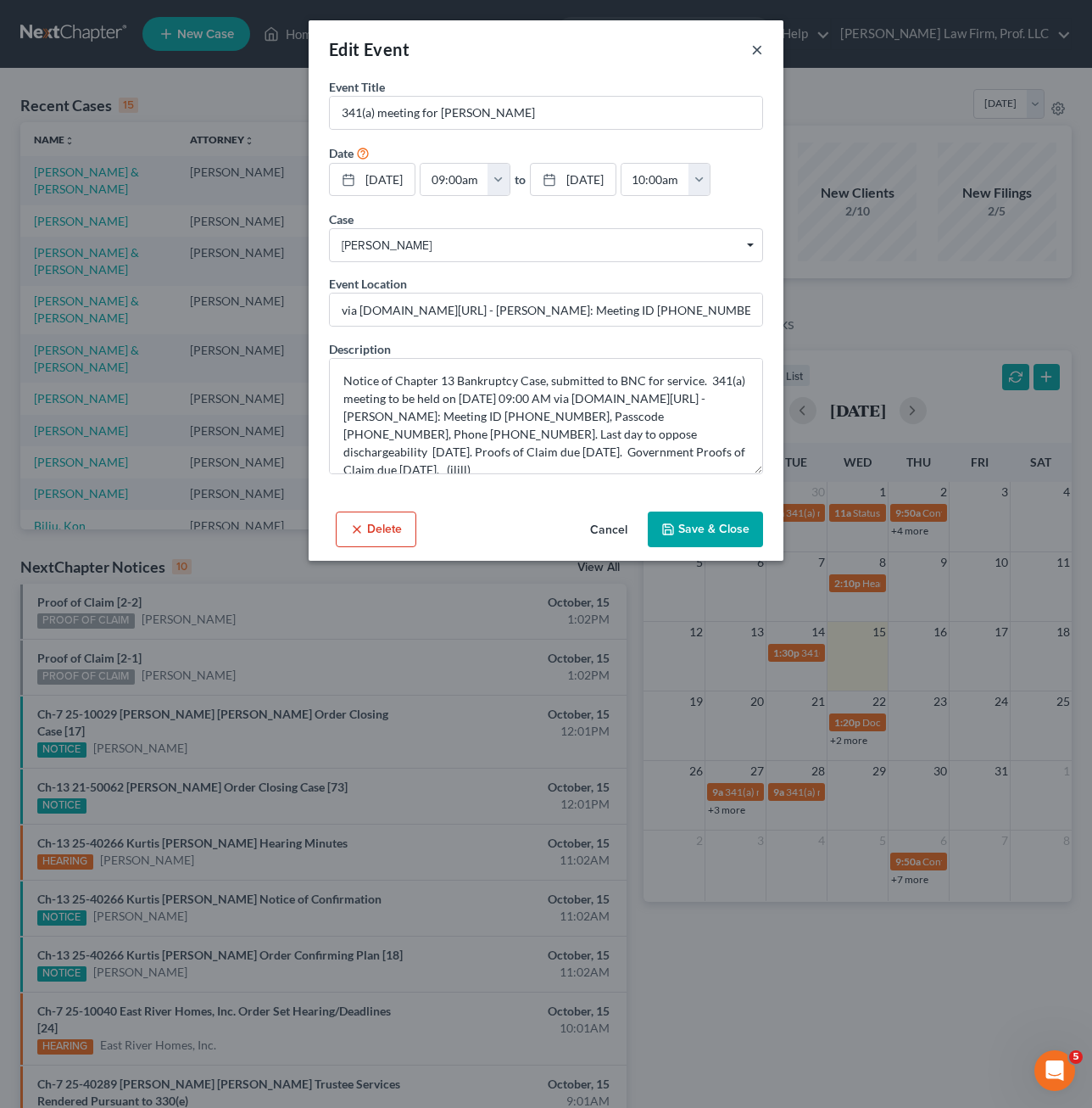
click at [748, 65] on div "Edit Event ×" at bounding box center [546, 49] width 475 height 58
click at [603, 547] on button "Cancel" at bounding box center [609, 530] width 64 height 34
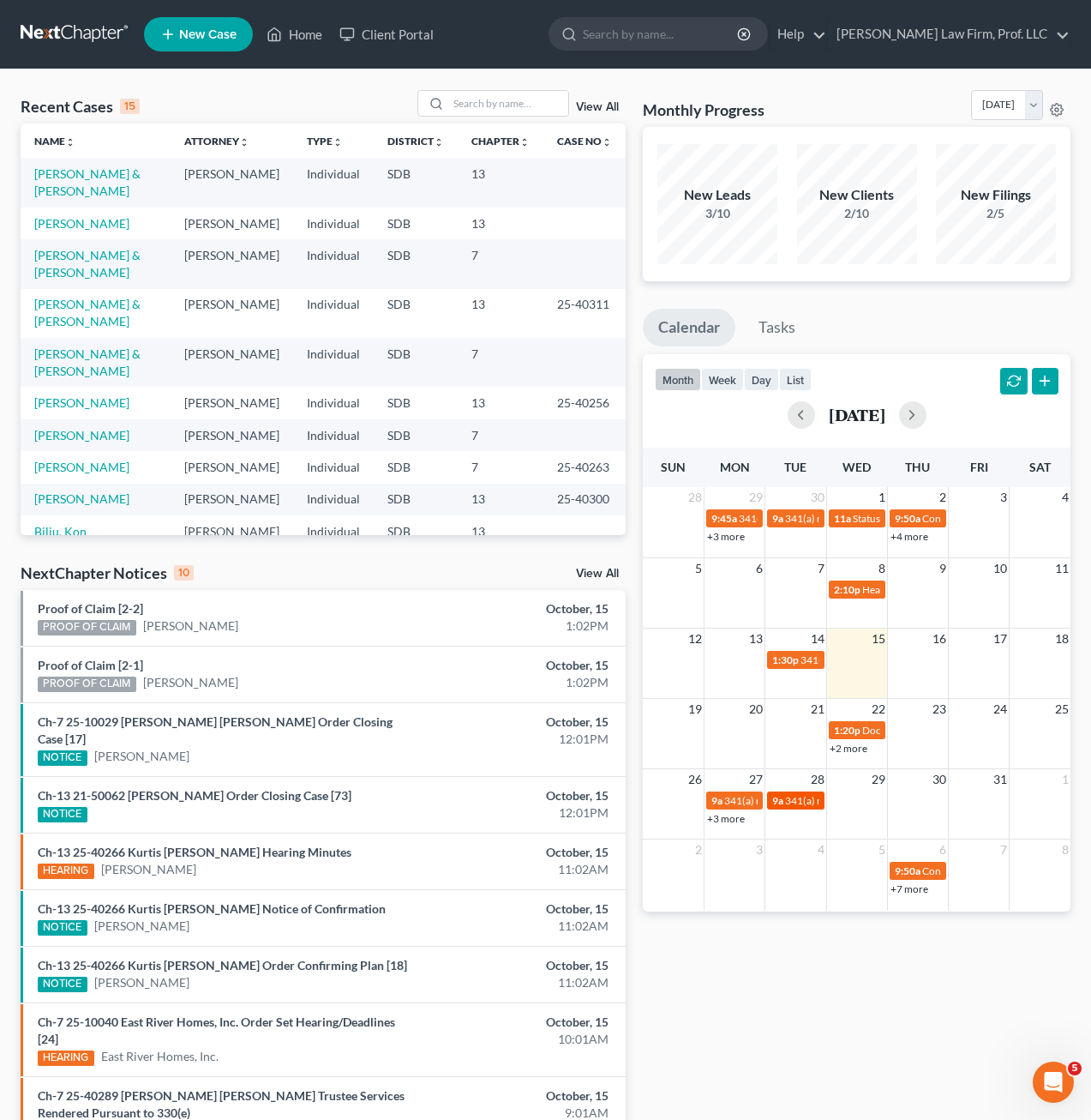
click at [792, 806] on div "9a 341(a) meeting for [PERSON_NAME]" at bounding box center [795, 800] width 46 height 13
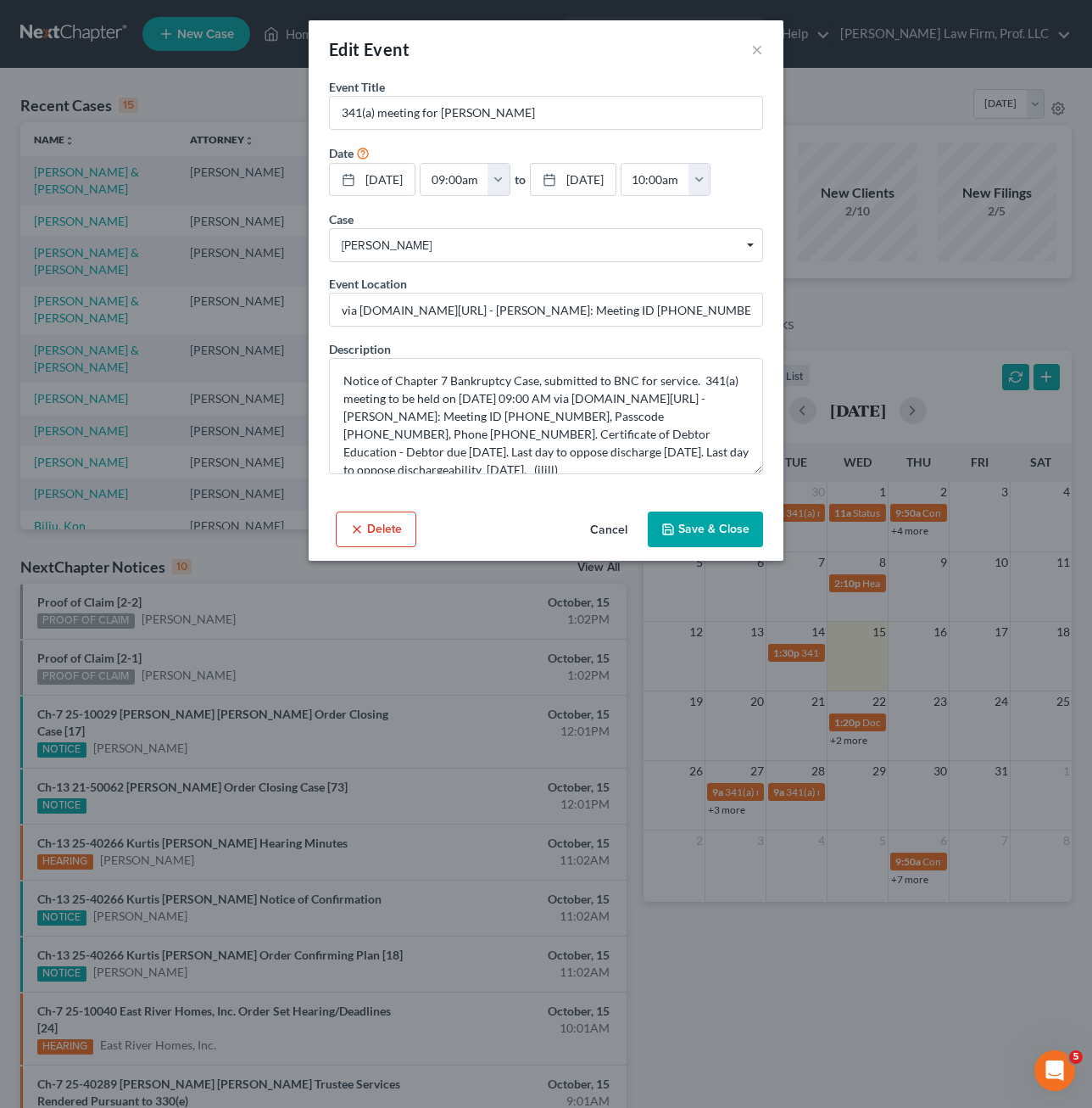
click at [744, 47] on div "Edit Event ×" at bounding box center [546, 49] width 475 height 58
click at [757, 45] on button "×" at bounding box center [757, 49] width 12 height 21
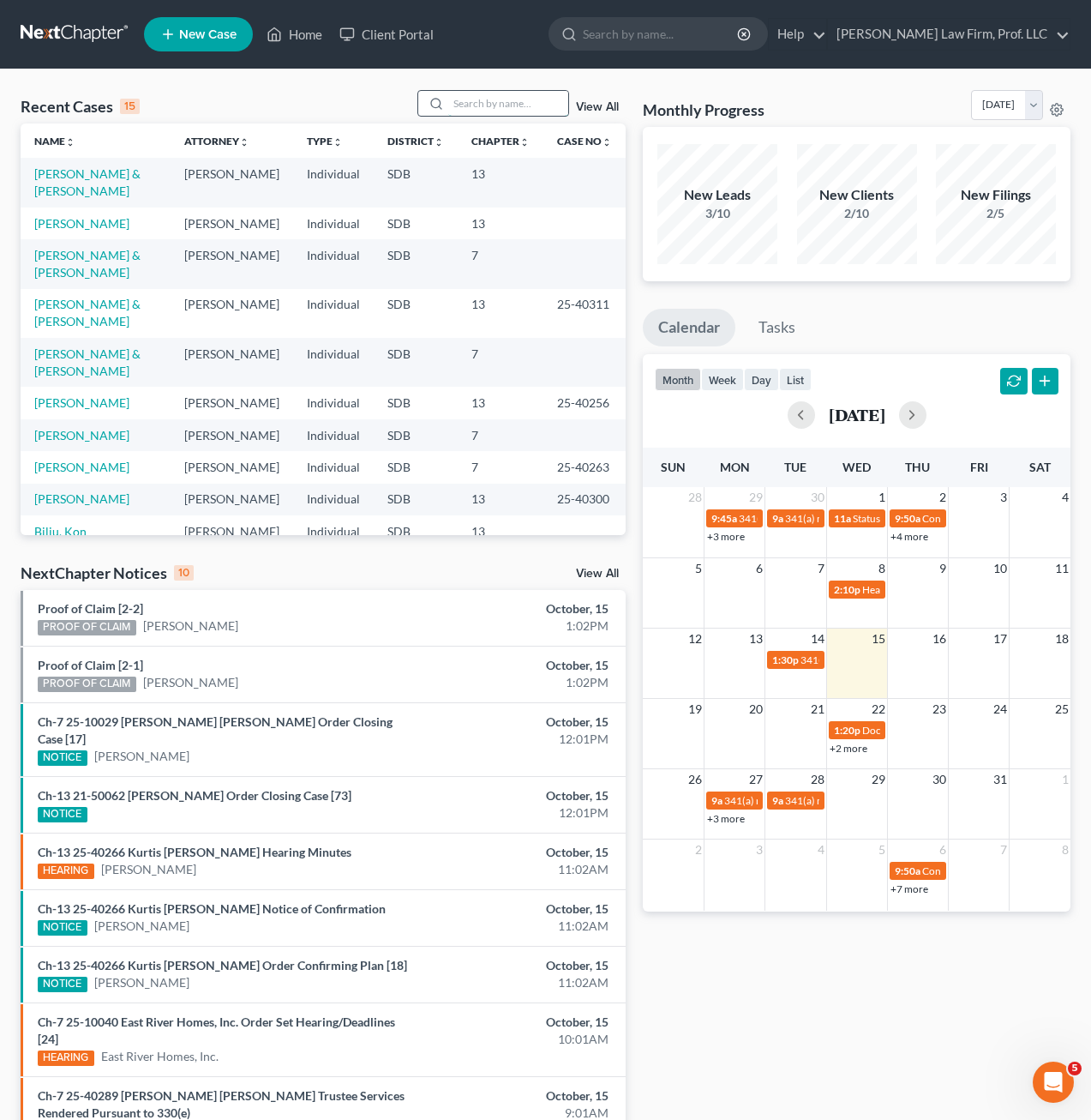
click at [501, 91] on input "search" at bounding box center [508, 104] width 120 height 25
type input "[PERSON_NAME]"
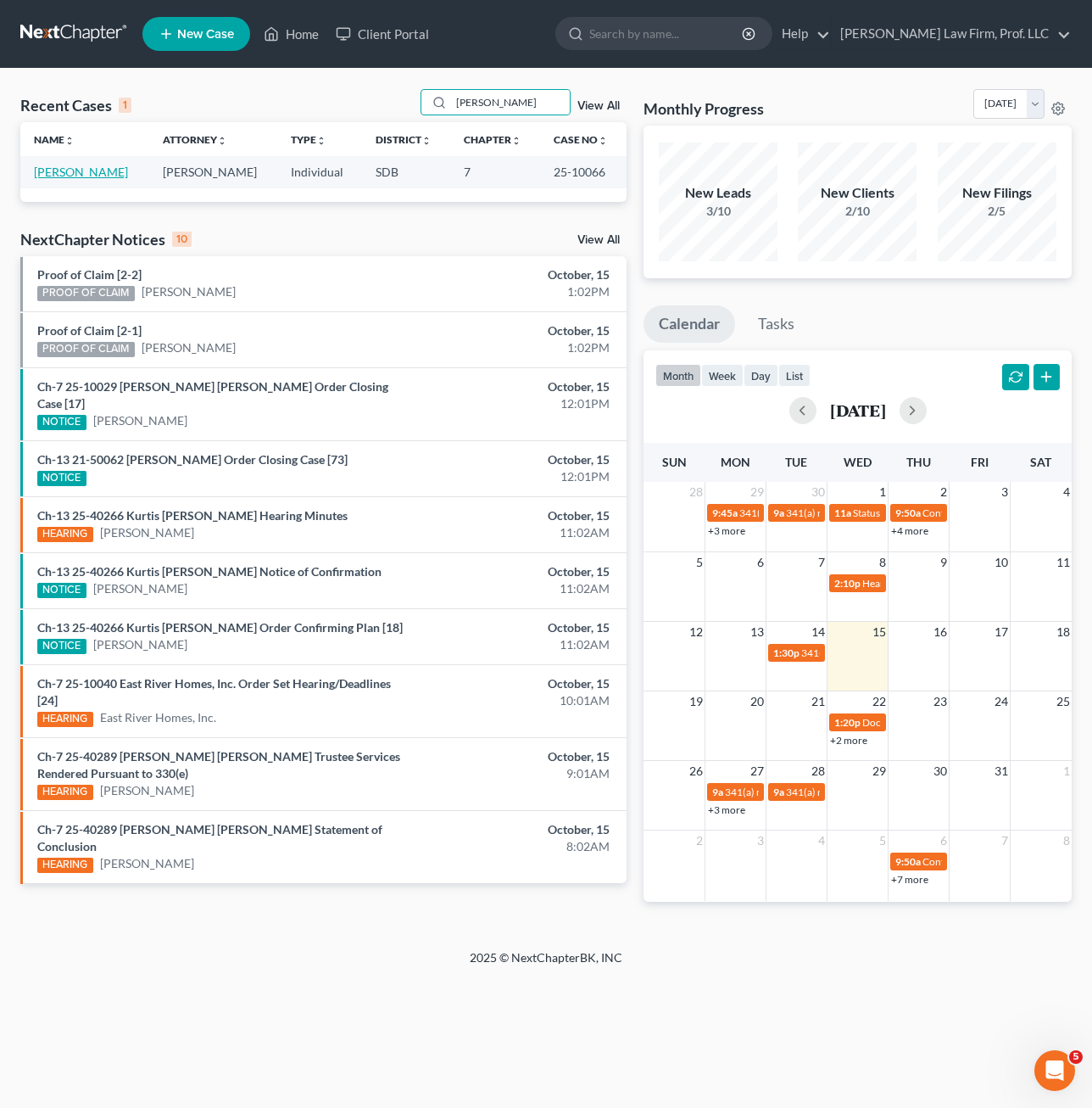
click at [59, 178] on link "[PERSON_NAME]" at bounding box center [81, 172] width 94 height 14
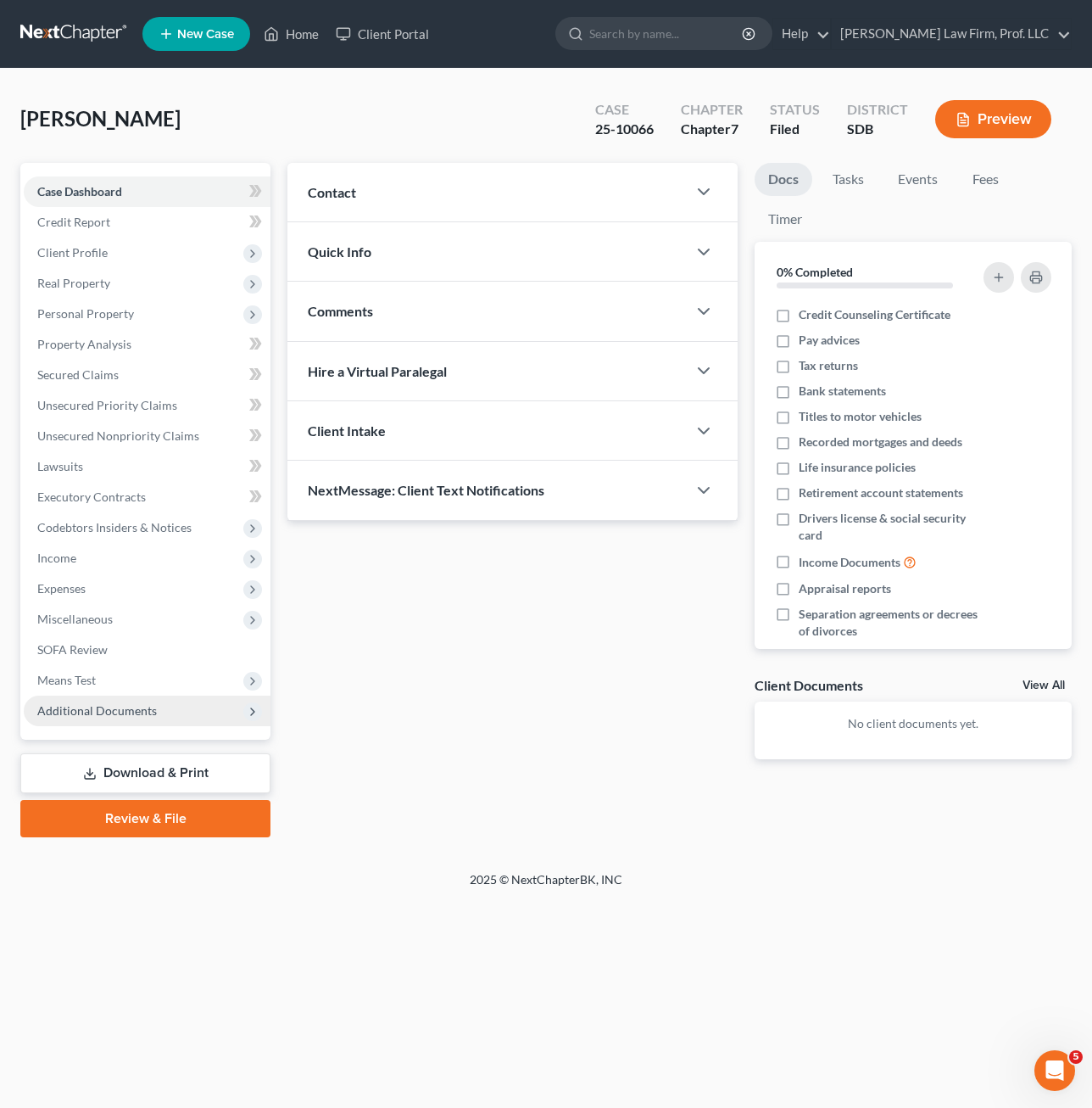
click at [137, 708] on span "Additional Documents" at bounding box center [97, 710] width 119 height 14
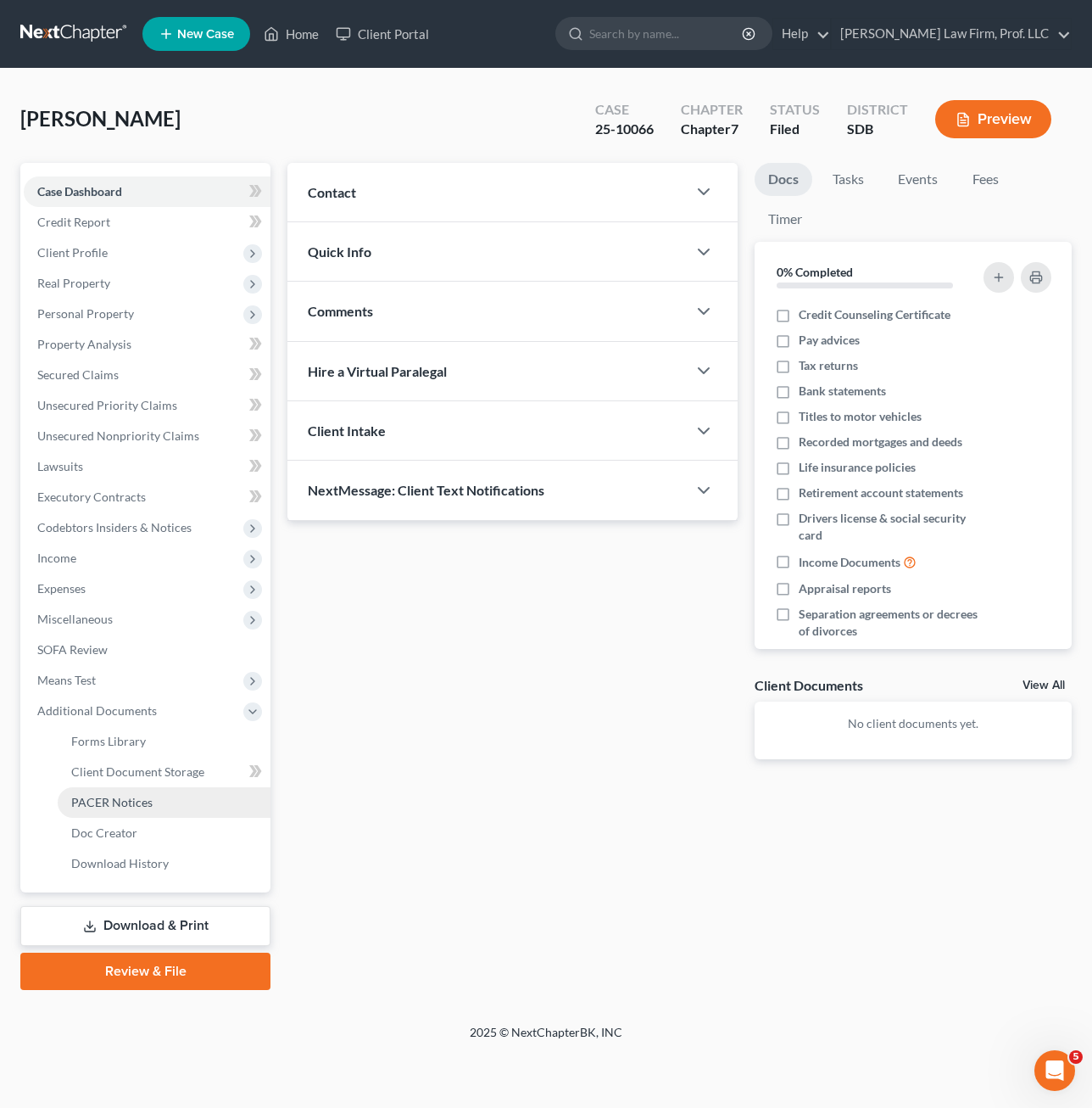
click at [122, 793] on link "PACER Notices" at bounding box center [164, 802] width 213 height 30
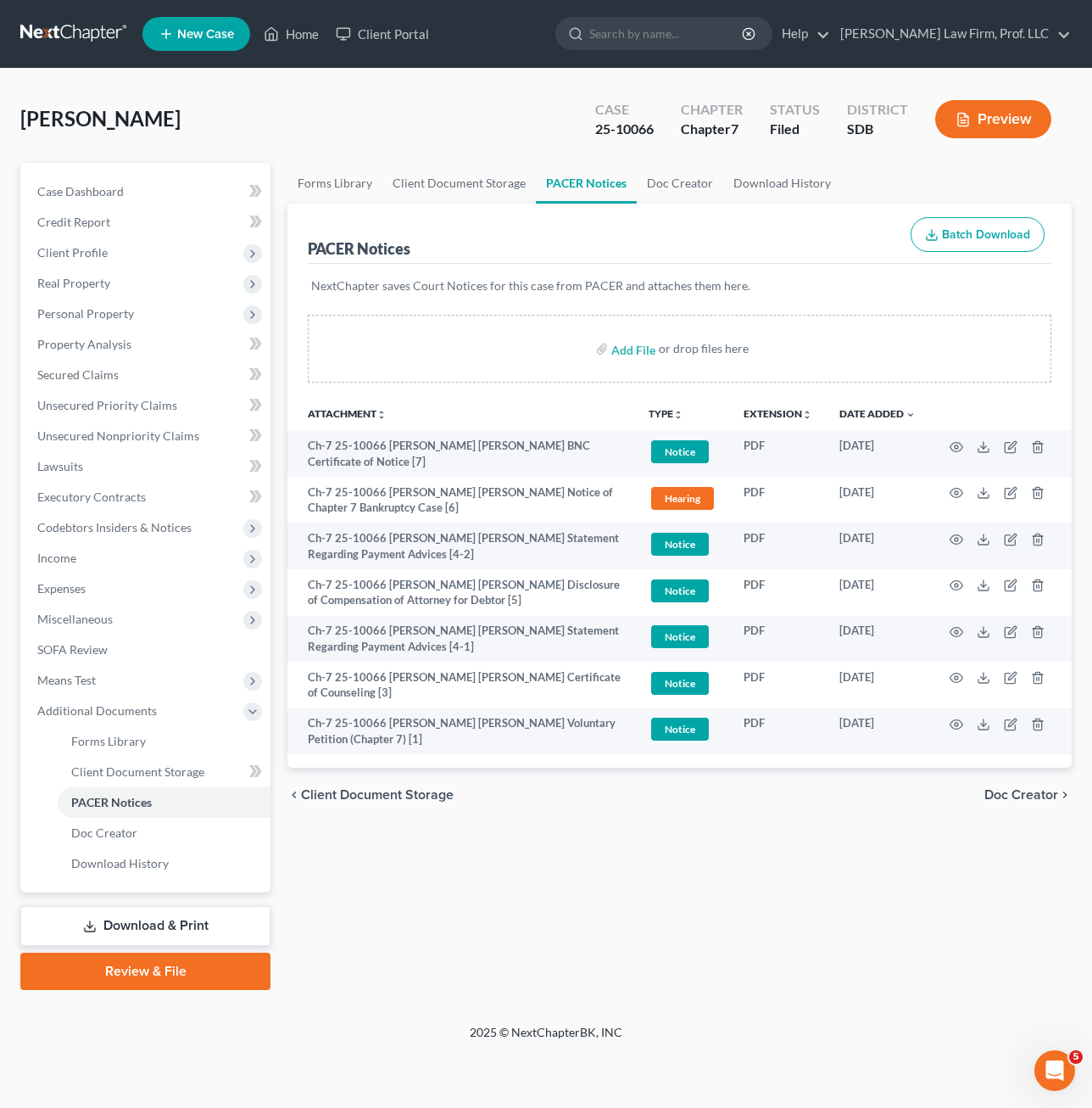
click at [573, 846] on div "Forms Library Client Document Storage PACER Notices Doc Creator Download Histor…" at bounding box center [679, 577] width 801 height 827
click at [65, 228] on span "Credit Report" at bounding box center [74, 222] width 73 height 14
click at [85, 259] on span "Client Profile" at bounding box center [72, 252] width 70 height 14
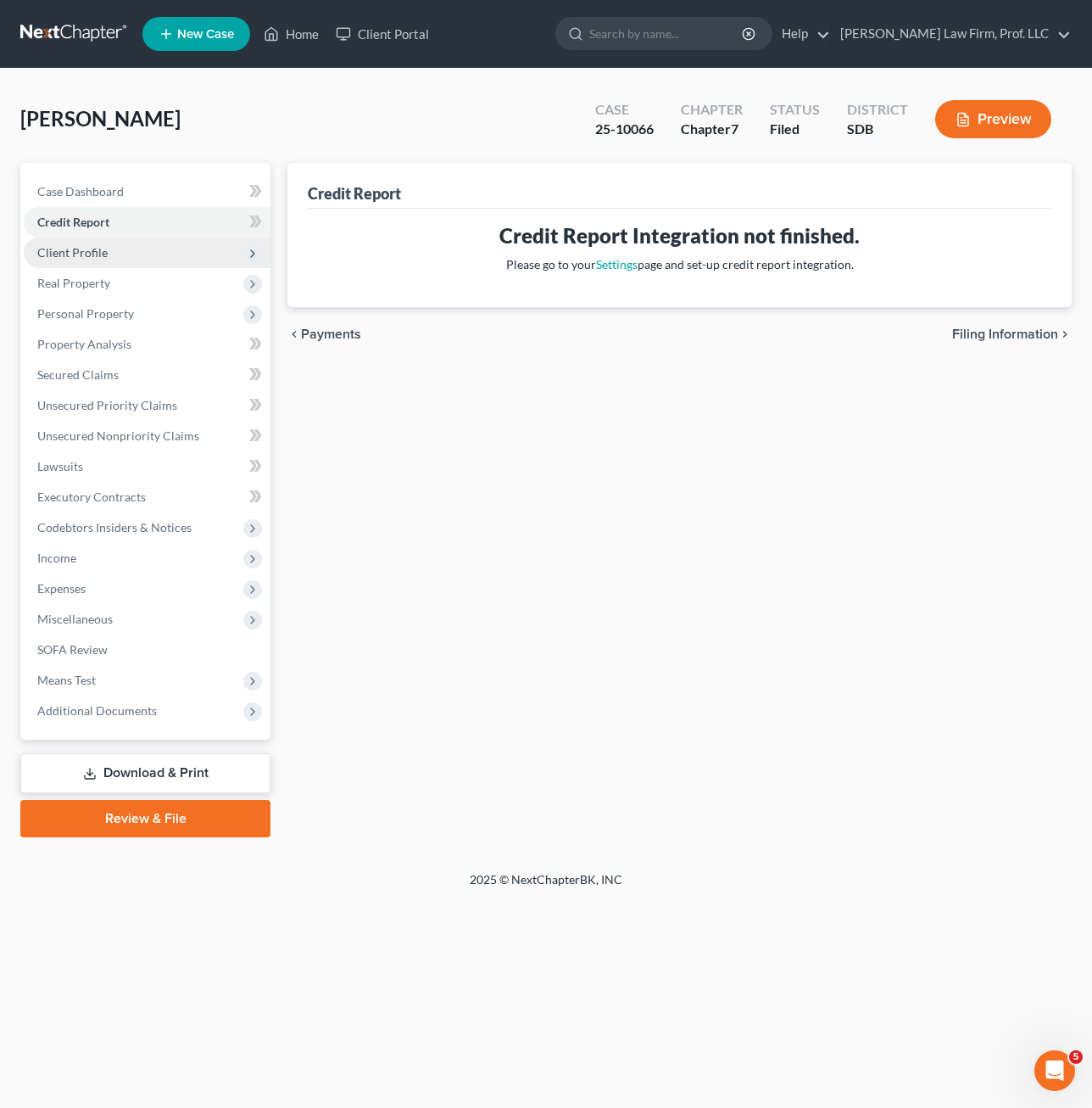
click at [76, 256] on span "Client Profile" at bounding box center [72, 252] width 70 height 14
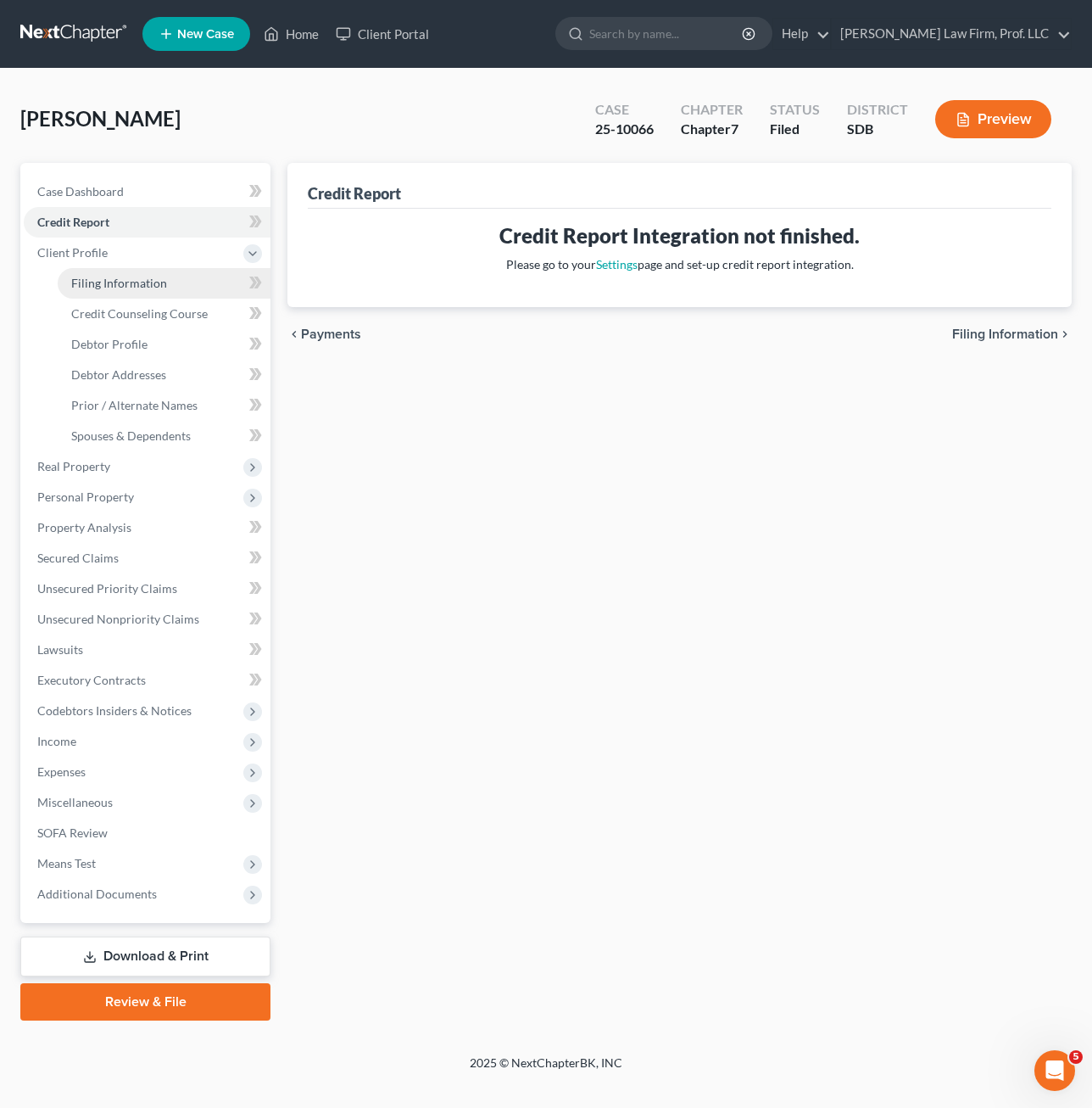
click at [100, 278] on span "Filing Information" at bounding box center [119, 283] width 96 height 14
select select "2"
select select "0"
select select "73"
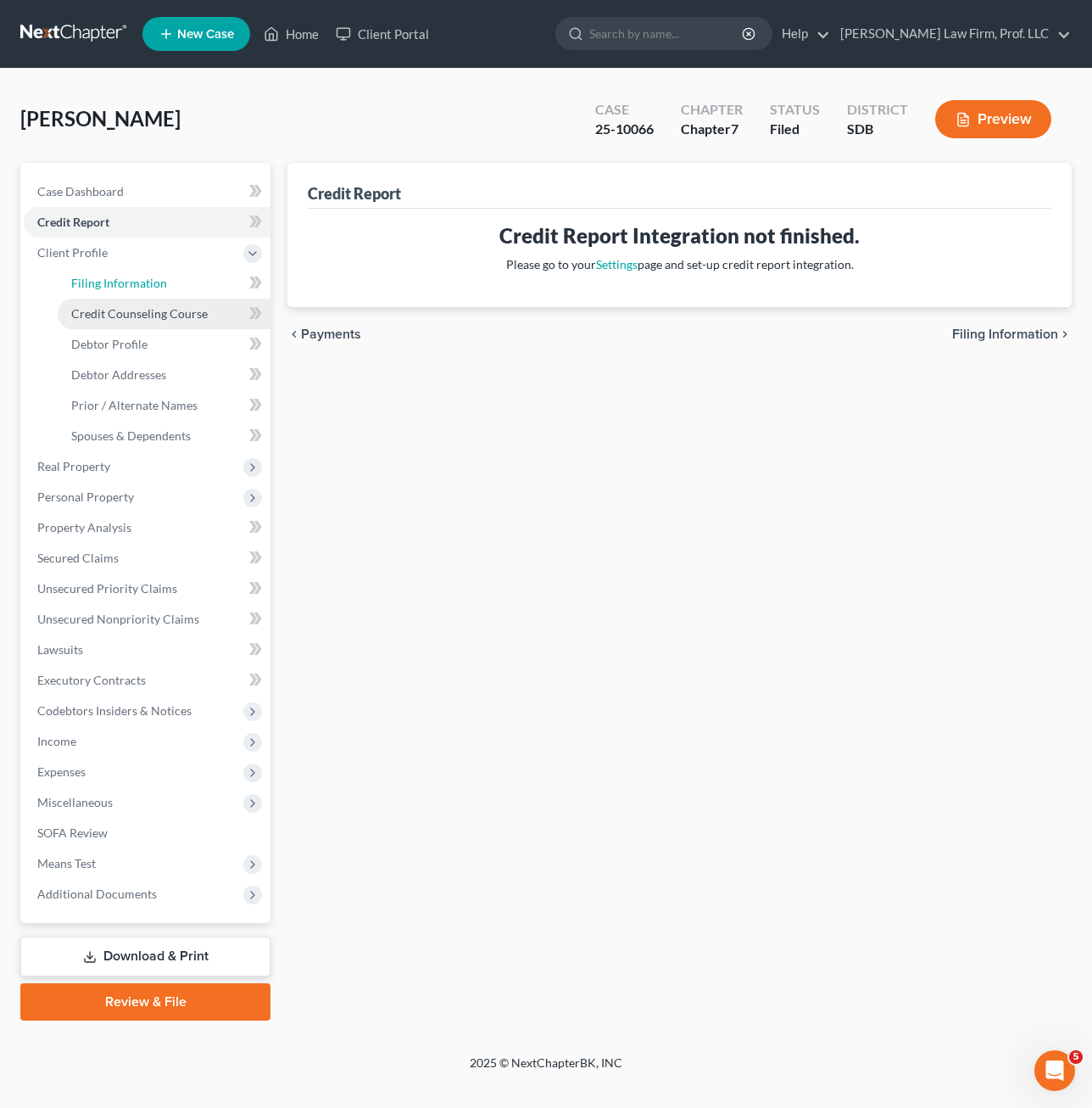
select select "0"
select select "43"
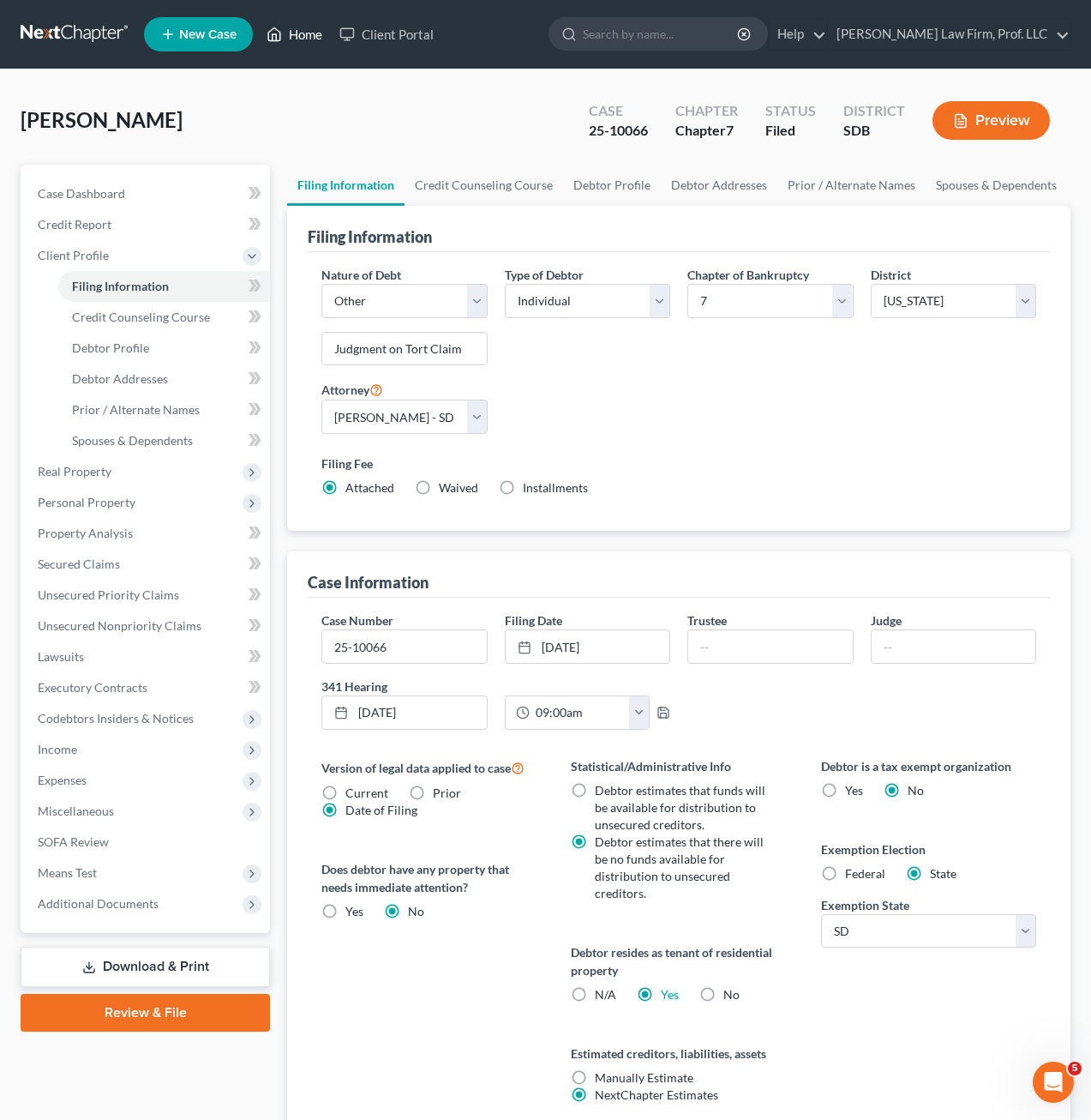
drag, startPoint x: 310, startPoint y: 41, endPoint x: 539, endPoint y: 97, distance: 235.7
click at [310, 41] on link "Home" at bounding box center [294, 34] width 73 height 31
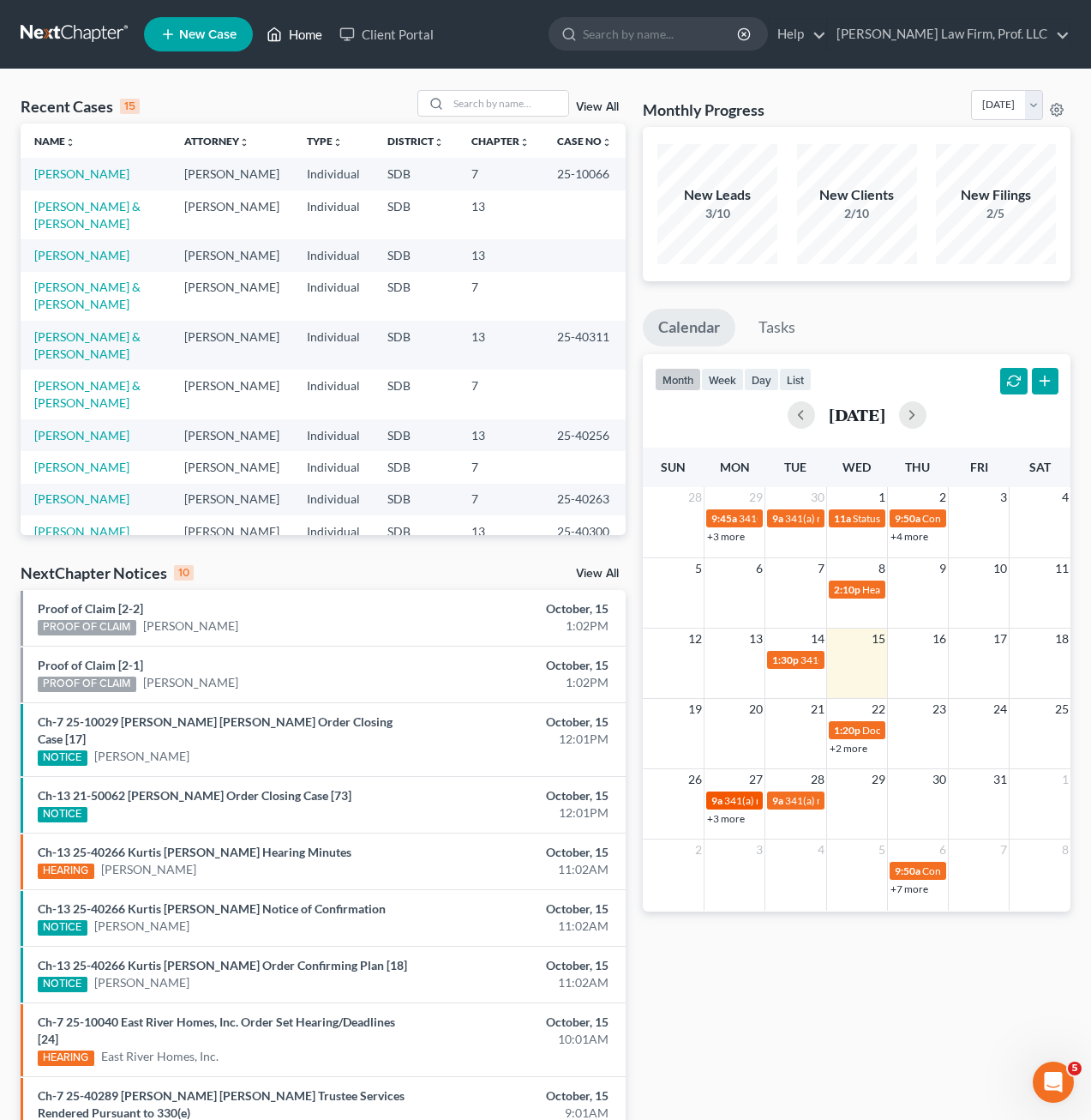
click at [752, 804] on span "341(a) meeting for [PERSON_NAME]" at bounding box center [807, 800] width 166 height 13
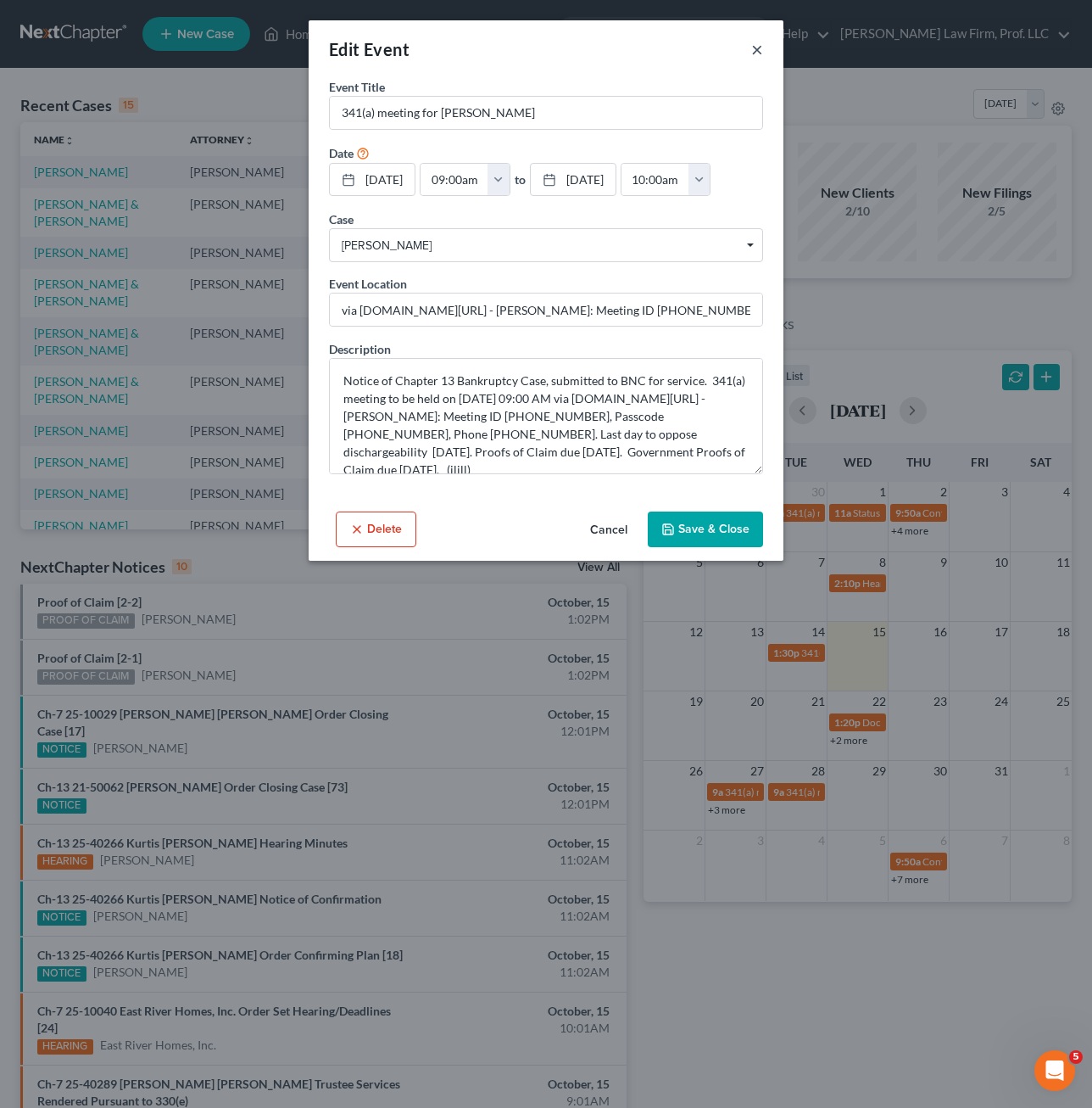
click at [759, 43] on button "×" at bounding box center [757, 49] width 12 height 21
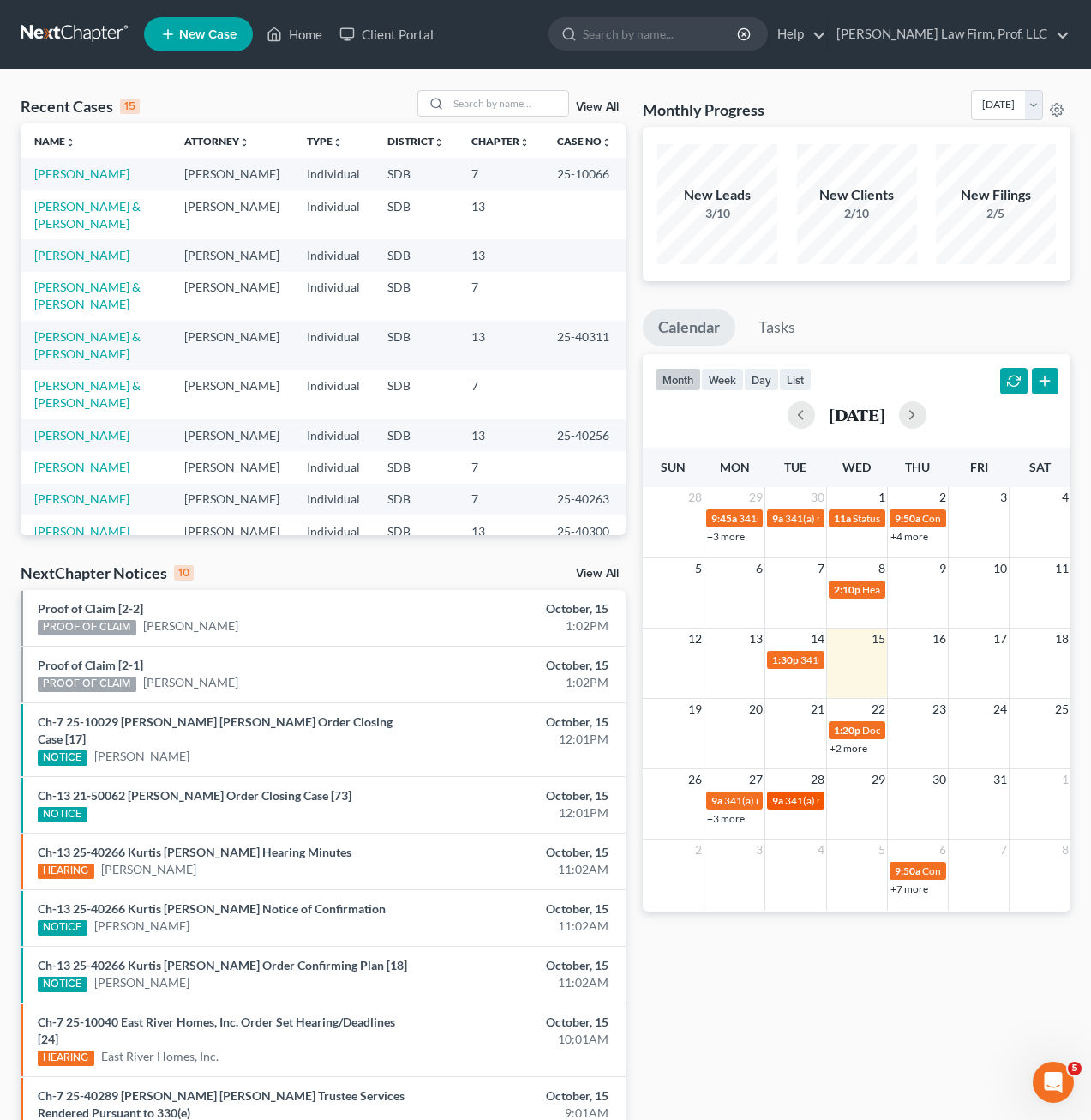
click at [779, 799] on span "9a" at bounding box center [777, 800] width 11 height 13
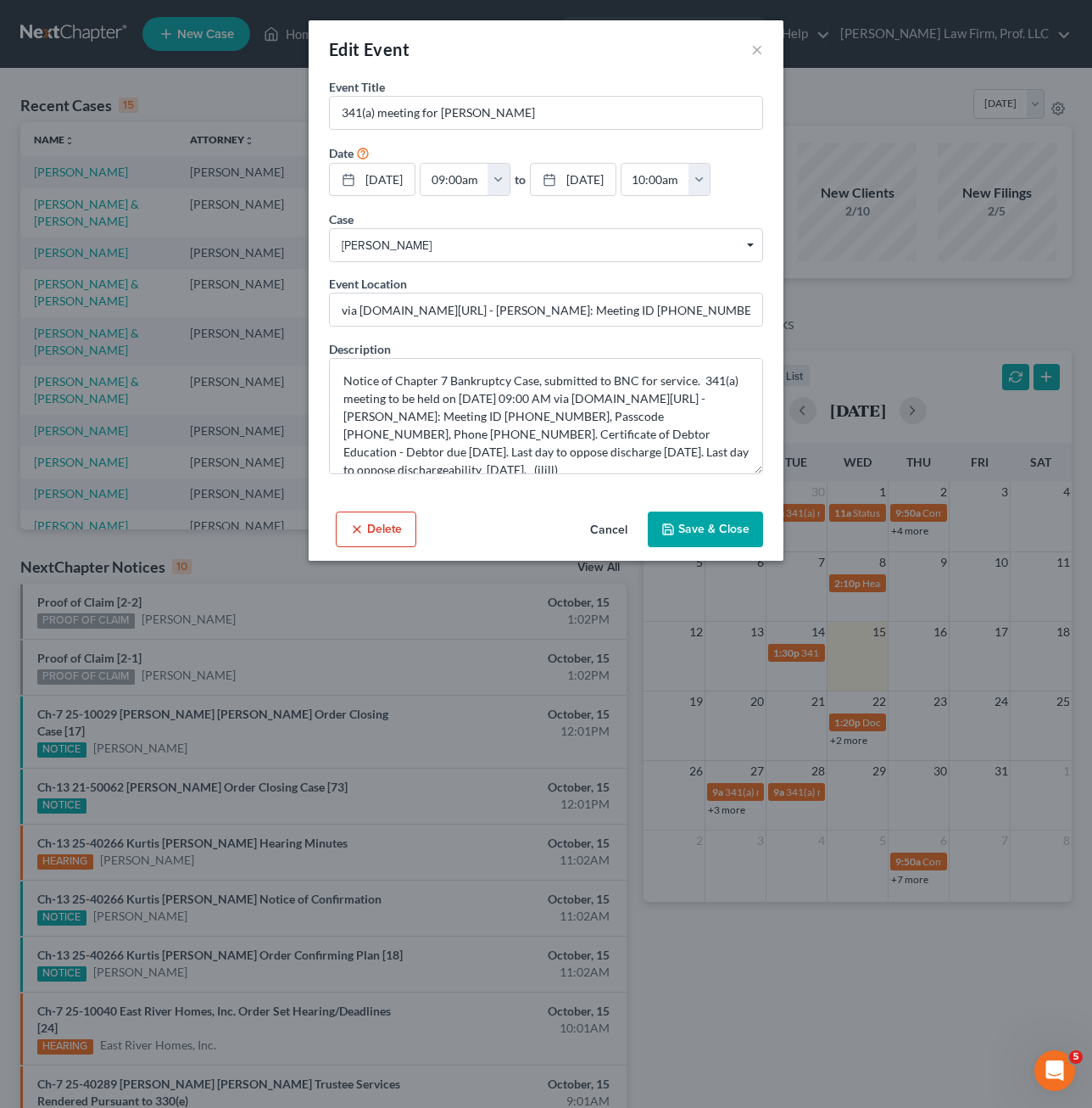
click at [749, 51] on div "Edit Event ×" at bounding box center [546, 49] width 475 height 58
click at [750, 43] on div "Edit Event ×" at bounding box center [546, 49] width 475 height 58
click at [762, 50] on button "×" at bounding box center [757, 49] width 12 height 21
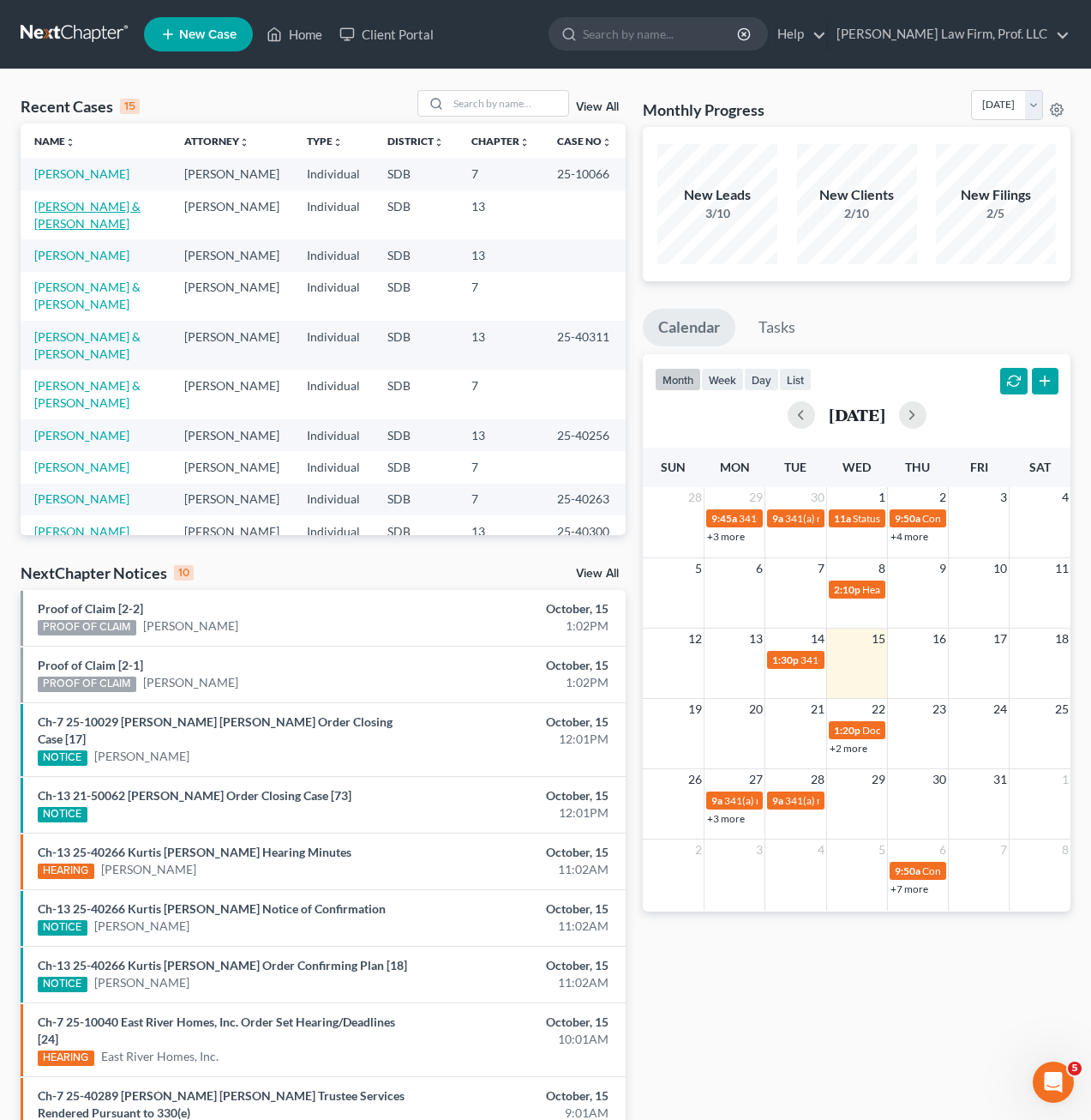
click at [111, 210] on link "[PERSON_NAME] & [PERSON_NAME]" at bounding box center [87, 214] width 106 height 32
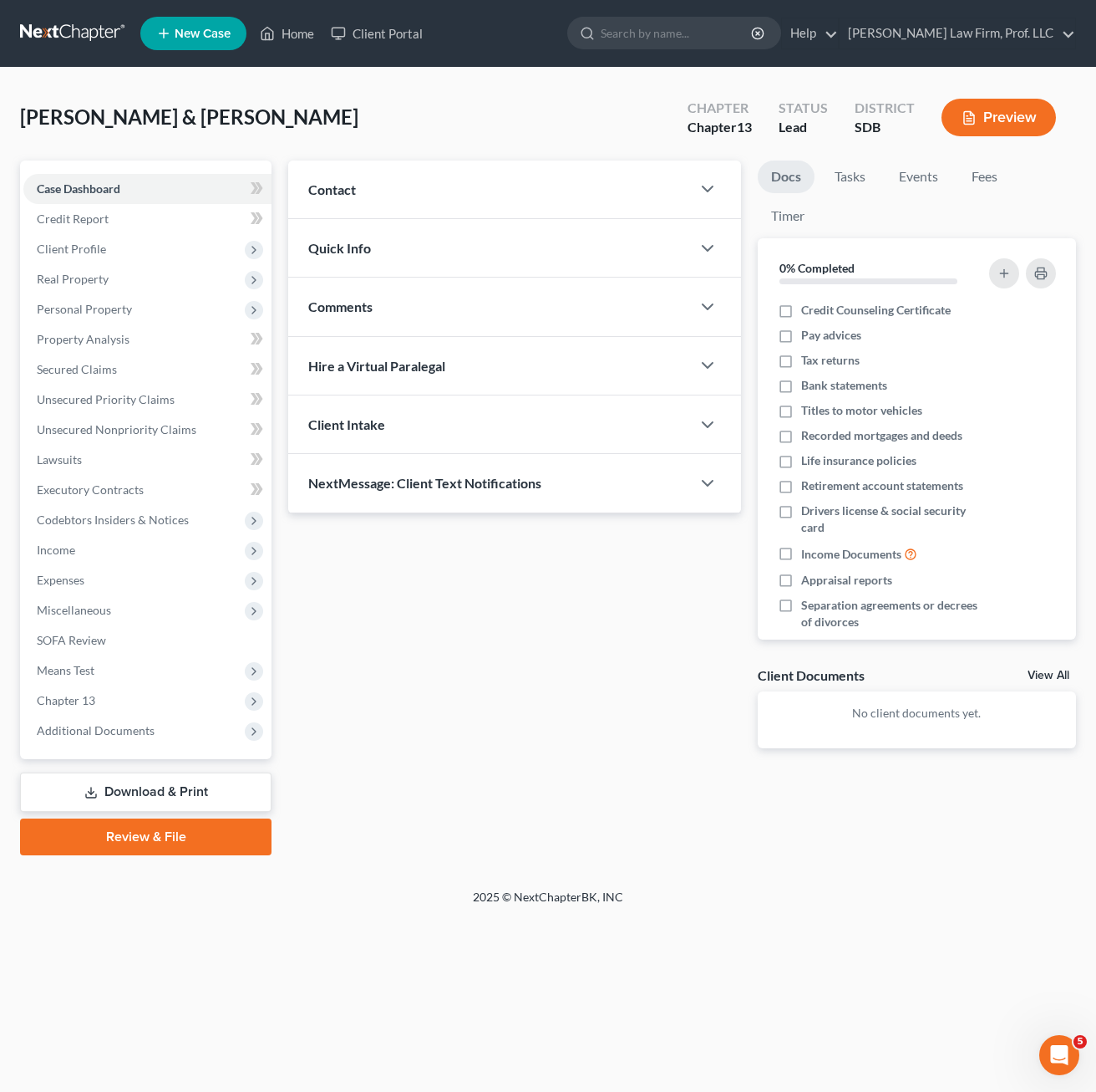
drag, startPoint x: 364, startPoint y: 595, endPoint x: 318, endPoint y: 576, distance: 49.8
click at [364, 595] on div "Updates & News × Contact New Contact Quick Info Status Discharged Discharged & …" at bounding box center [515, 467] width 470 height 614
drag, startPoint x: 695, startPoint y: 784, endPoint x: 182, endPoint y: 203, distance: 775.1
click at [696, 784] on div "Updates & News × Contact New Contact Quick Info Status Discharged Discharged & …" at bounding box center [682, 508] width 804 height 695
click at [155, 324] on link "Property Analysis" at bounding box center [148, 339] width 249 height 30
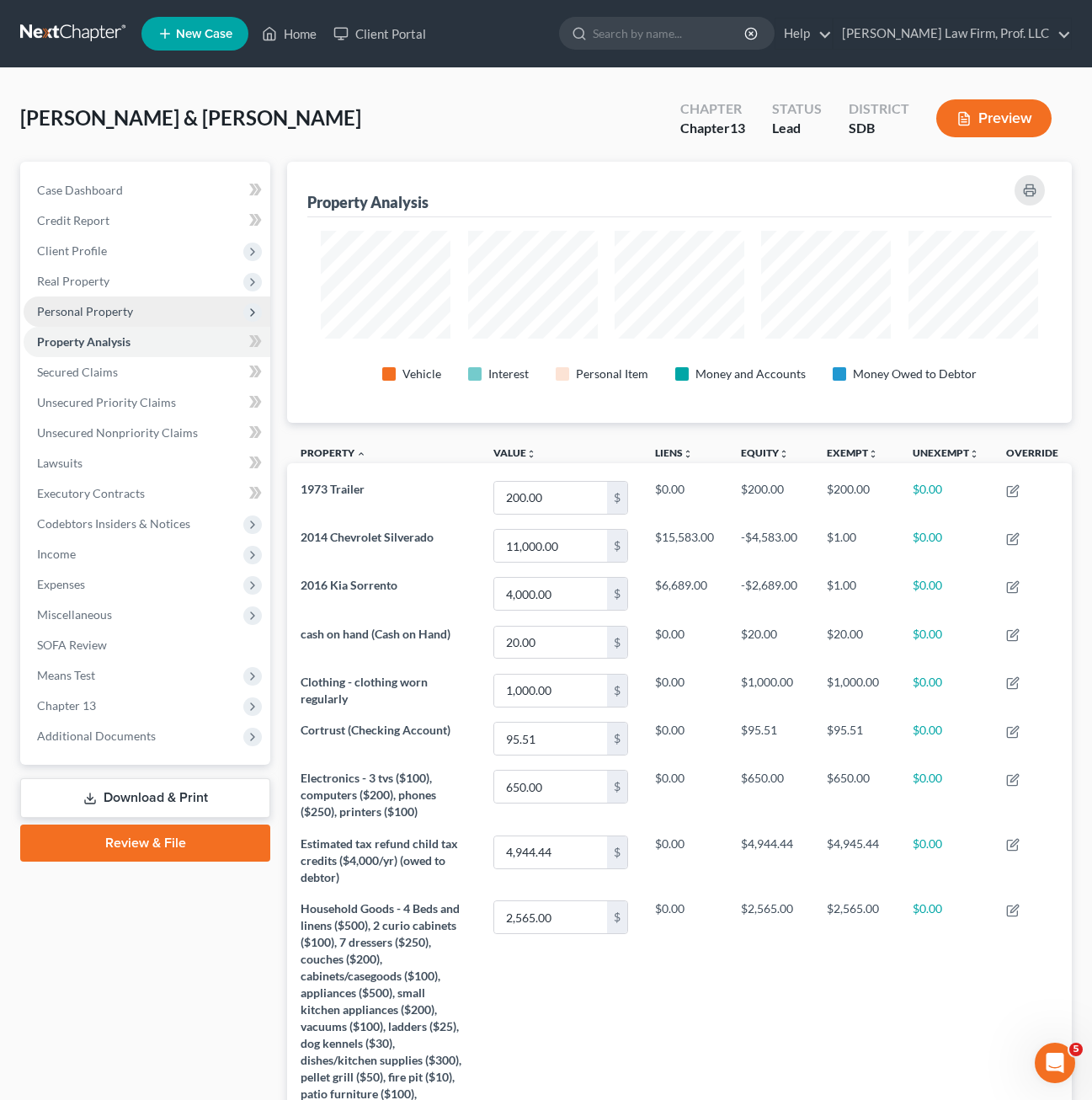
click at [100, 304] on span "Personal Property" at bounding box center [85, 311] width 96 height 14
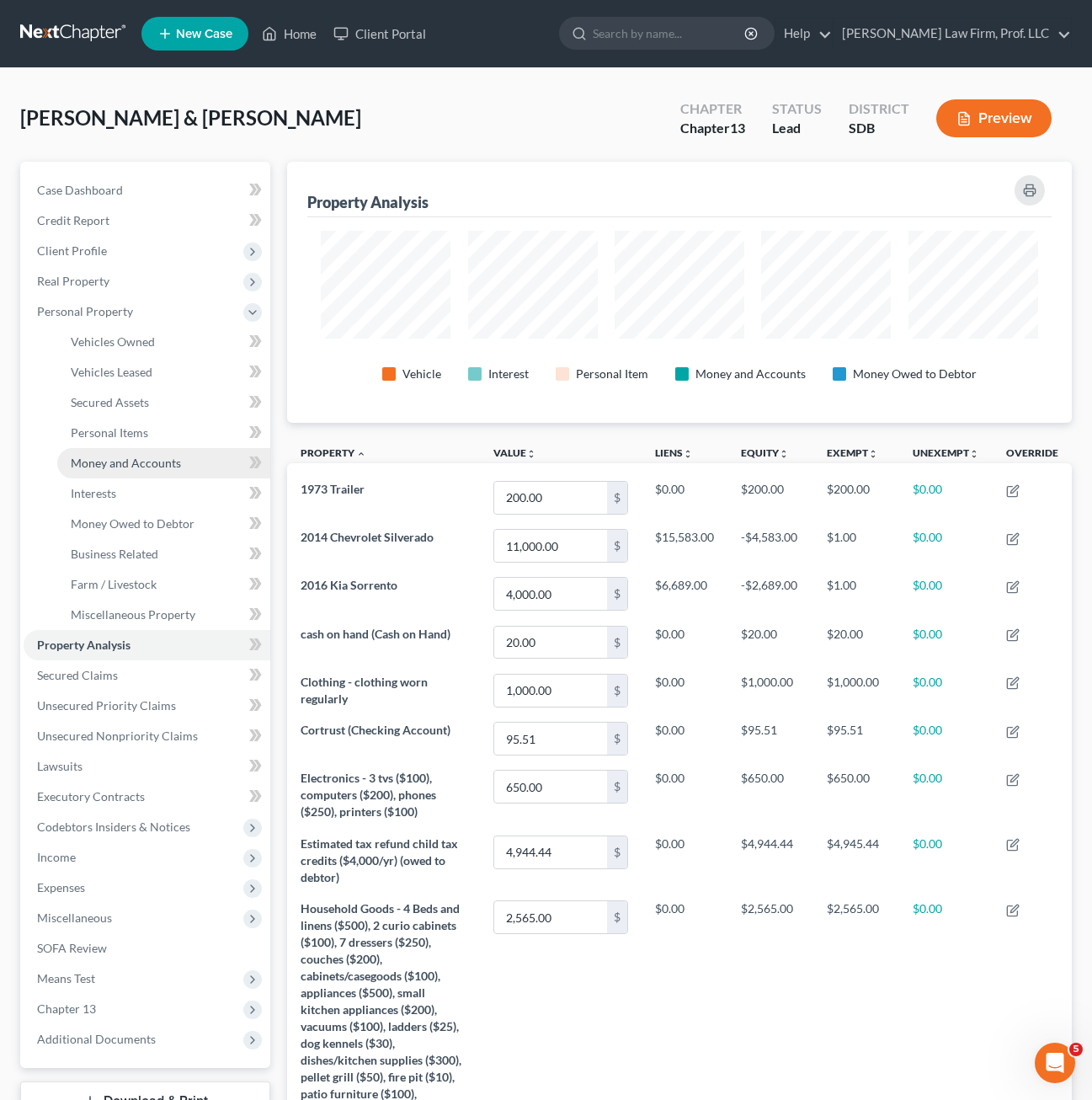
click at [131, 462] on span "Money and Accounts" at bounding box center [126, 463] width 111 height 14
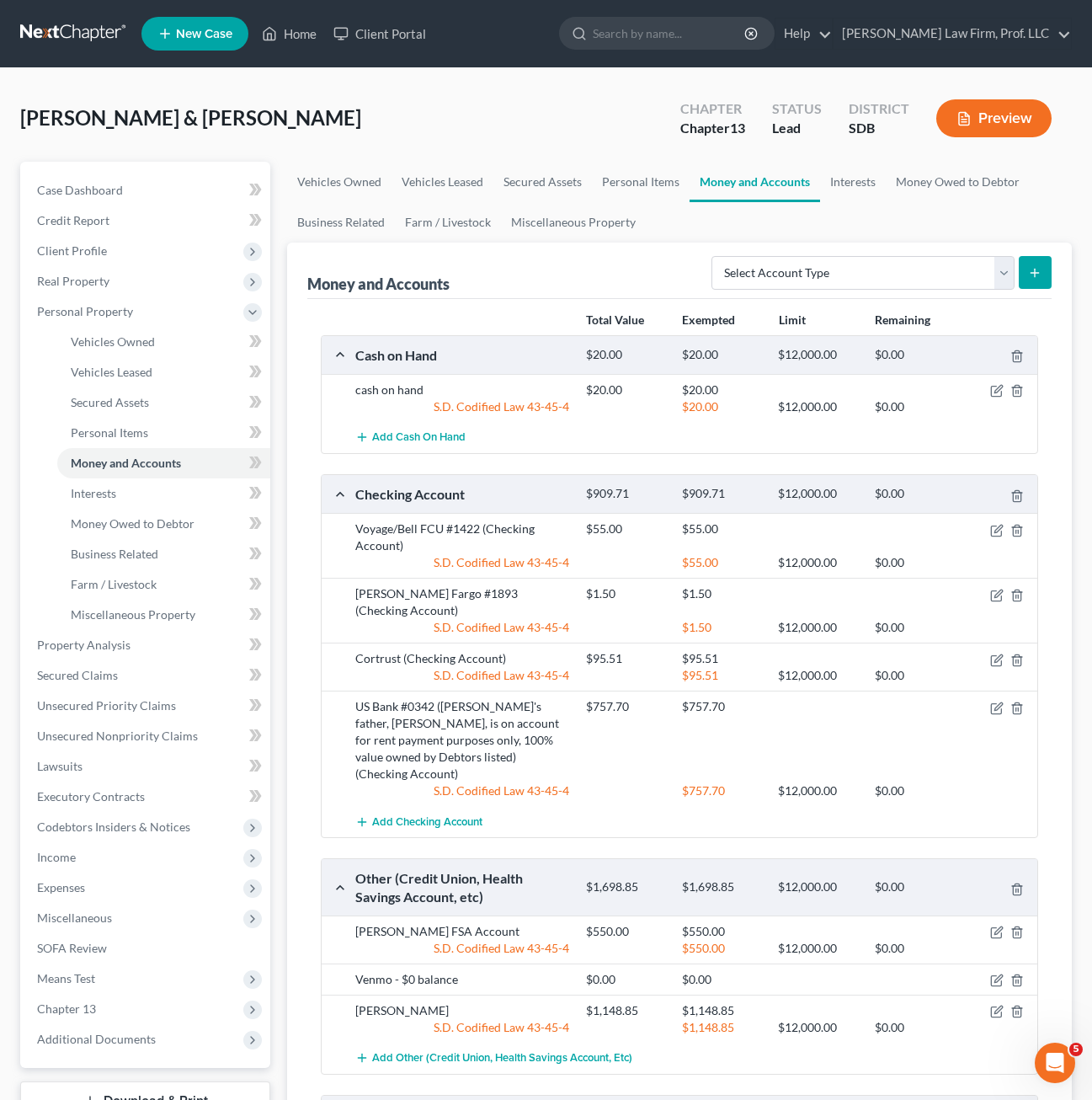
scroll to position [84, 0]
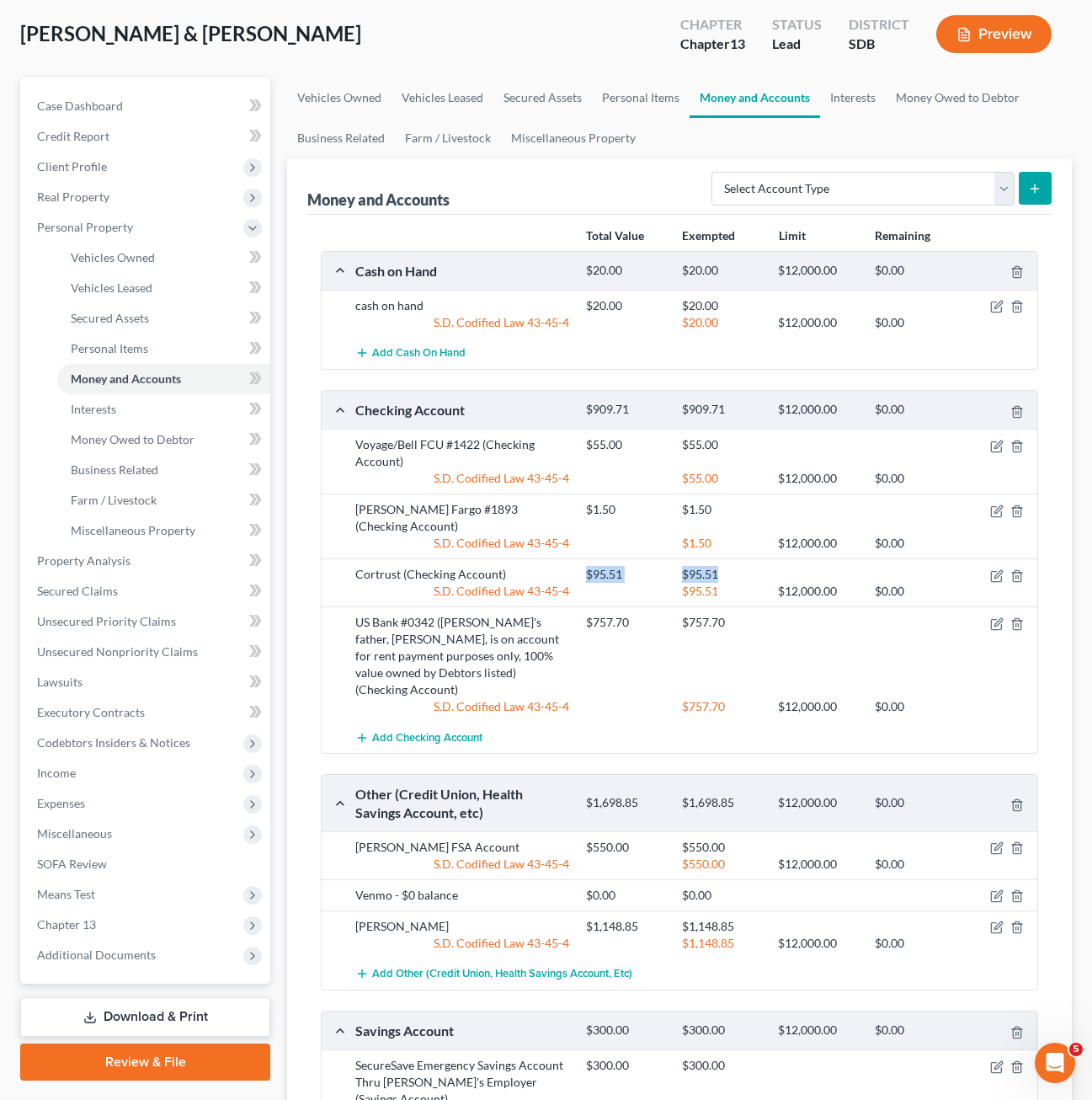
drag, startPoint x: 564, startPoint y: 559, endPoint x: 731, endPoint y: 548, distance: 167.4
click at [731, 558] on div "Cortrust (Checking Account) $95.51 $95.51 S.D. Codified Law 43-45-4 $95.51 $12,…" at bounding box center [679, 582] width 716 height 48
click at [772, 565] on div at bounding box center [818, 573] width 96 height 17
drag, startPoint x: 580, startPoint y: 614, endPoint x: 775, endPoint y: 633, distance: 195.9
click at [771, 615] on div "$757.70 $757.70" at bounding box center [808, 656] width 461 height 84
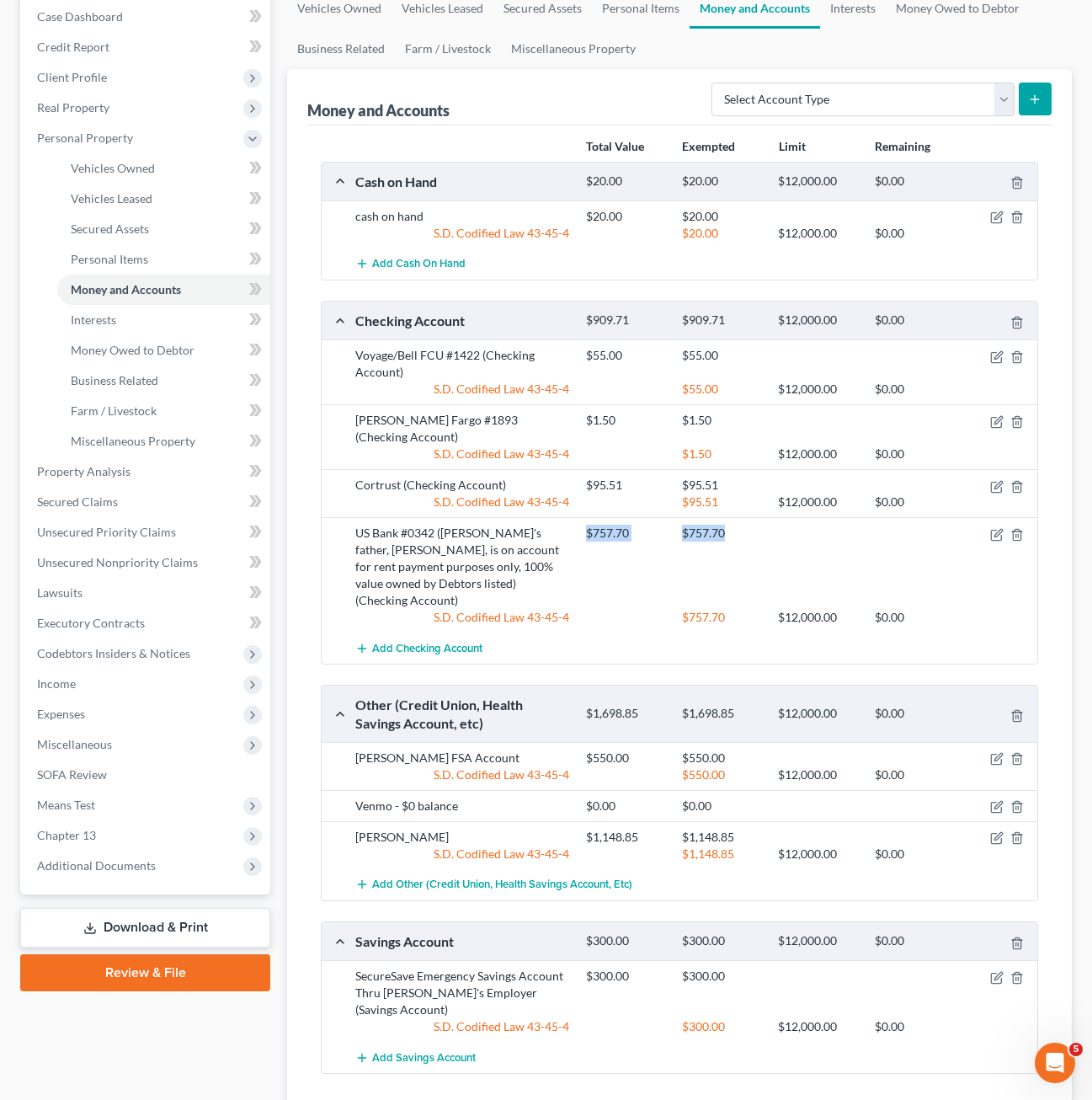
scroll to position [255, 0]
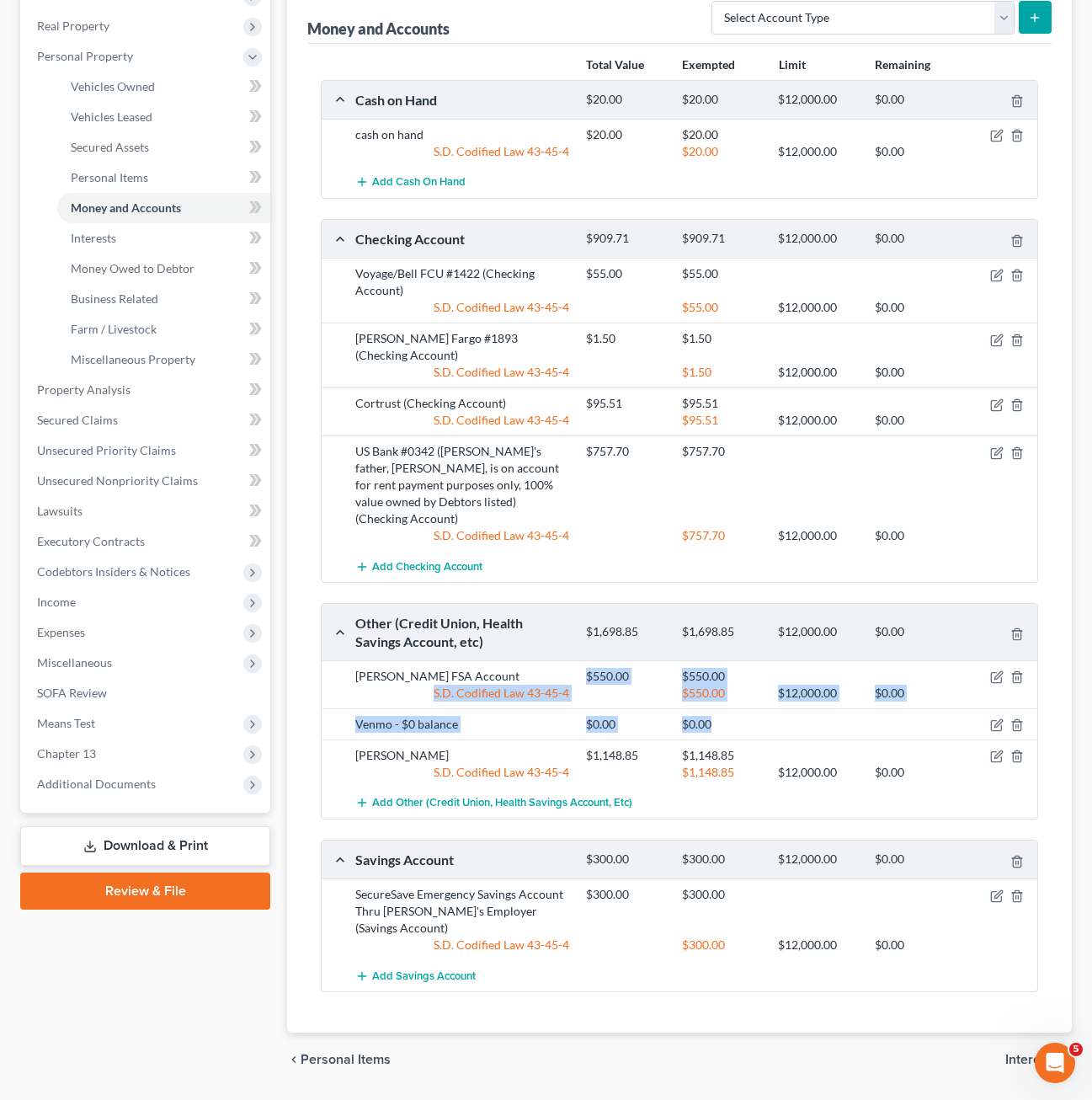
drag, startPoint x: 585, startPoint y: 642, endPoint x: 747, endPoint y: 681, distance: 166.6
click at [747, 681] on div "[PERSON_NAME] FSA Account $550.00 $550.00 S.D. Codified Law 43-45-4 $550.00 $12…" at bounding box center [679, 739] width 716 height 158
drag, startPoint x: 765, startPoint y: 716, endPoint x: 768, endPoint y: 741, distance: 25.2
click at [768, 764] on div "$1,148.85" at bounding box center [721, 772] width 96 height 17
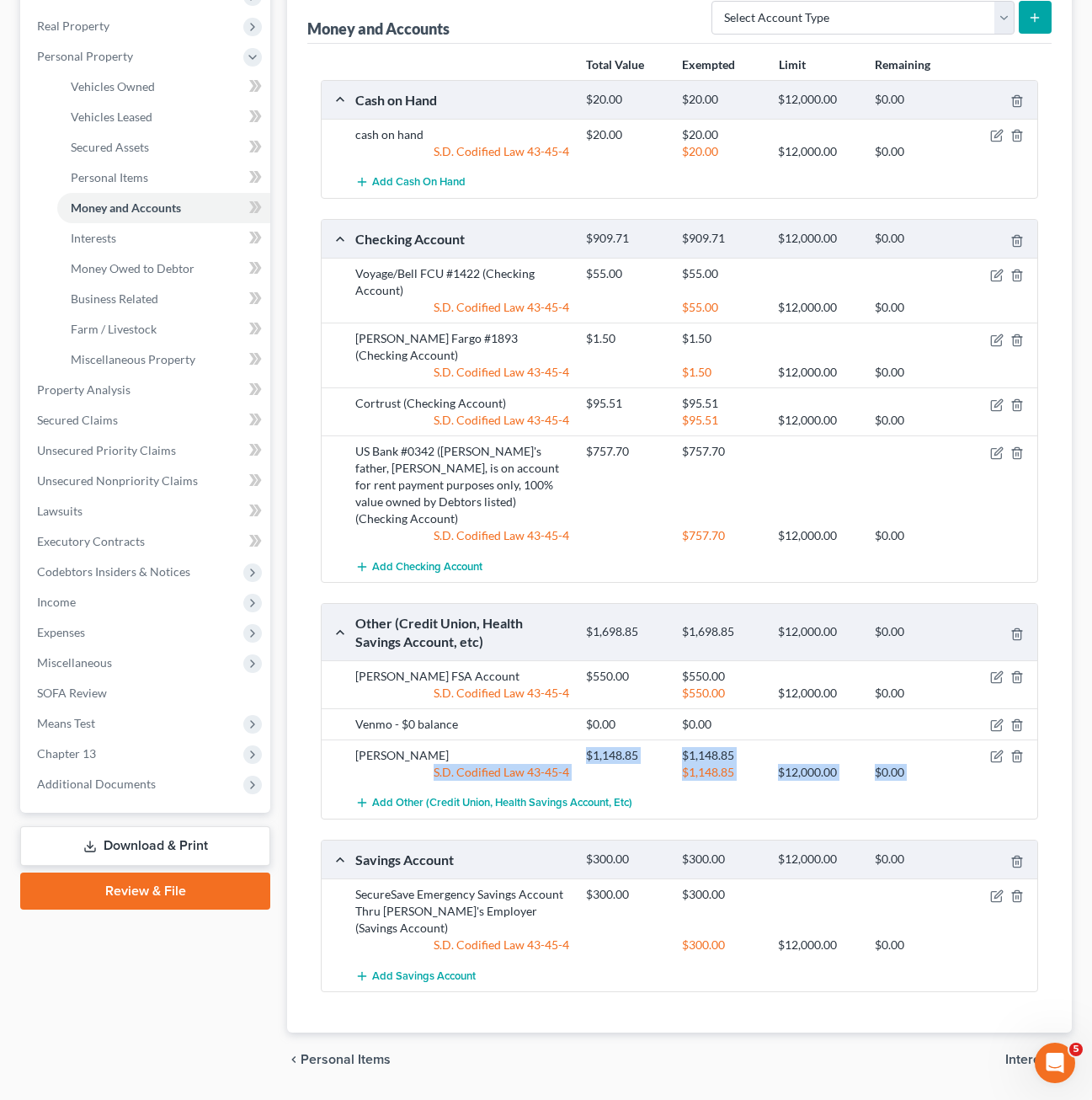
drag, startPoint x: 586, startPoint y: 726, endPoint x: 957, endPoint y: 758, distance: 372.4
click at [957, 758] on div "[PERSON_NAME] FSA Account $550.00 $550.00 S.D. Codified Law 43-45-4 $550.00 $12…" at bounding box center [679, 739] width 716 height 158
drag, startPoint x: 888, startPoint y: 770, endPoint x: 813, endPoint y: 760, distance: 75.7
click at [829, 791] on div "Cash on Hand $20.00 $20.00 $12,000.00 $0.00 cash on hand $20.00 $20.00 S.D. Cod…" at bounding box center [679, 535] width 718 height 912
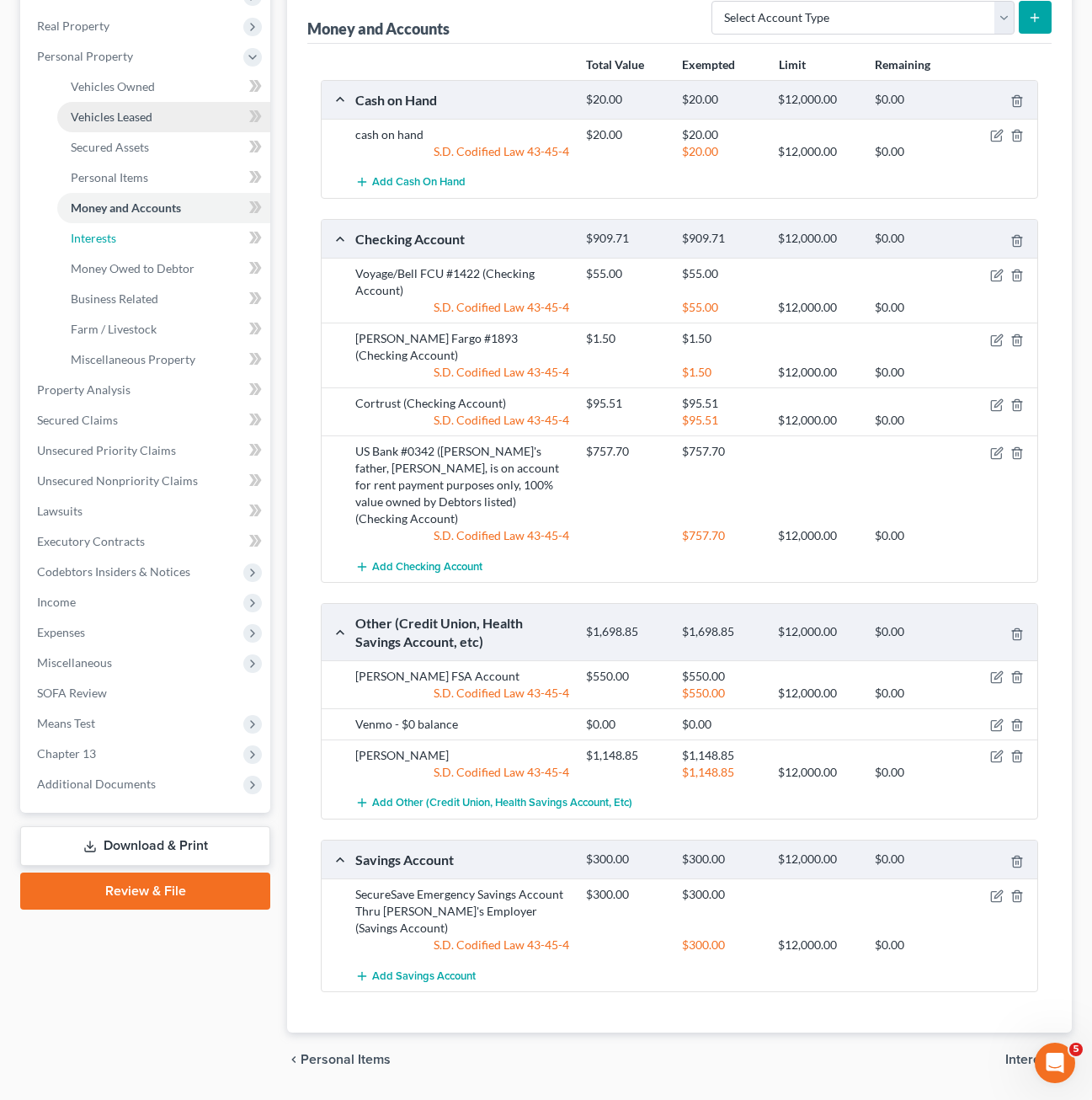
click at [120, 238] on link "Interests" at bounding box center [164, 238] width 213 height 30
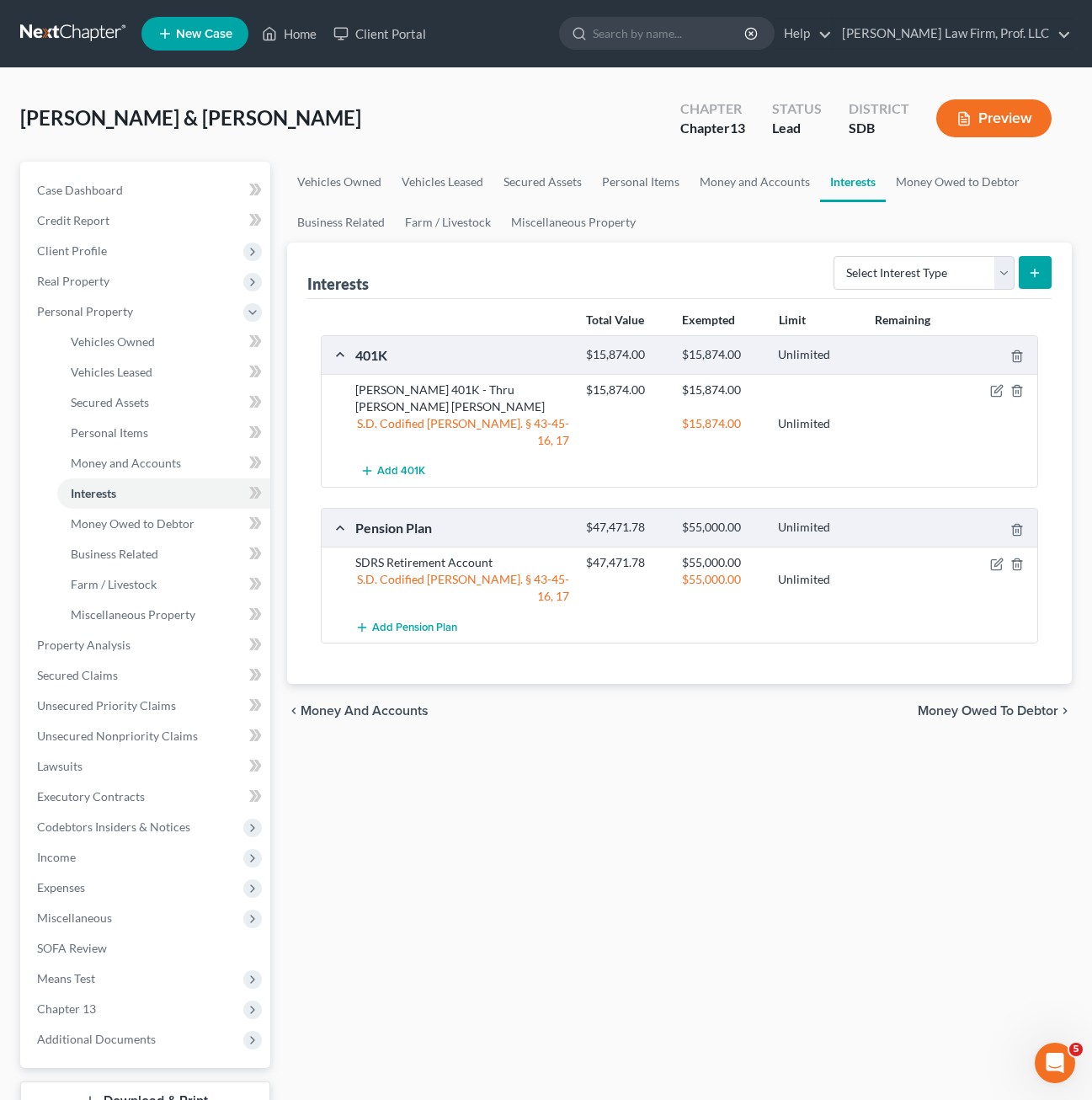
click at [622, 722] on div "Vehicles Owned Vehicles Leased Secured Assets Personal Items Money and Accounts…" at bounding box center [680, 663] width 802 height 1003
click at [152, 520] on span "Money Owed to Debtor" at bounding box center [133, 523] width 124 height 14
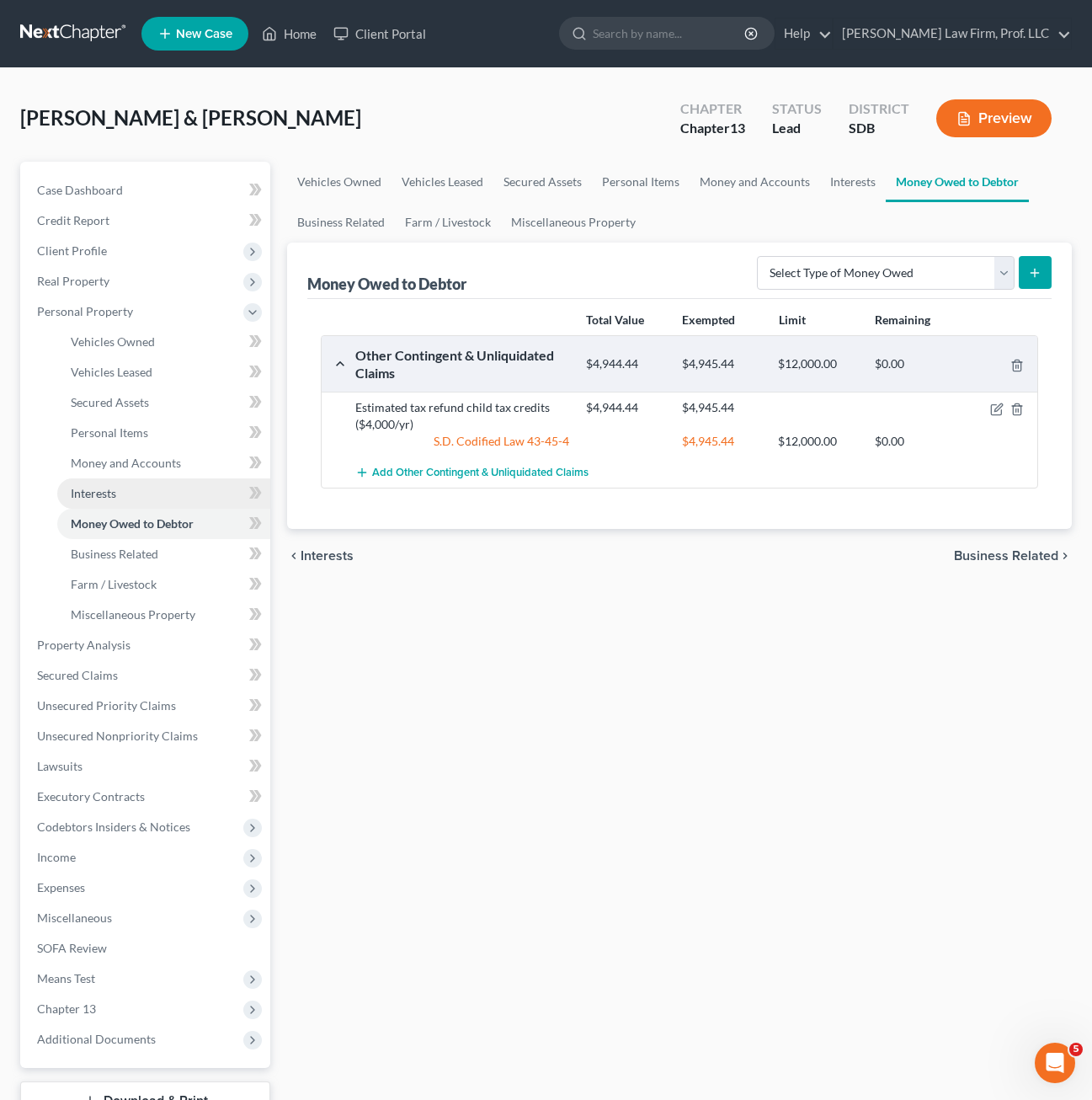
click at [154, 489] on link "Interests" at bounding box center [164, 493] width 213 height 30
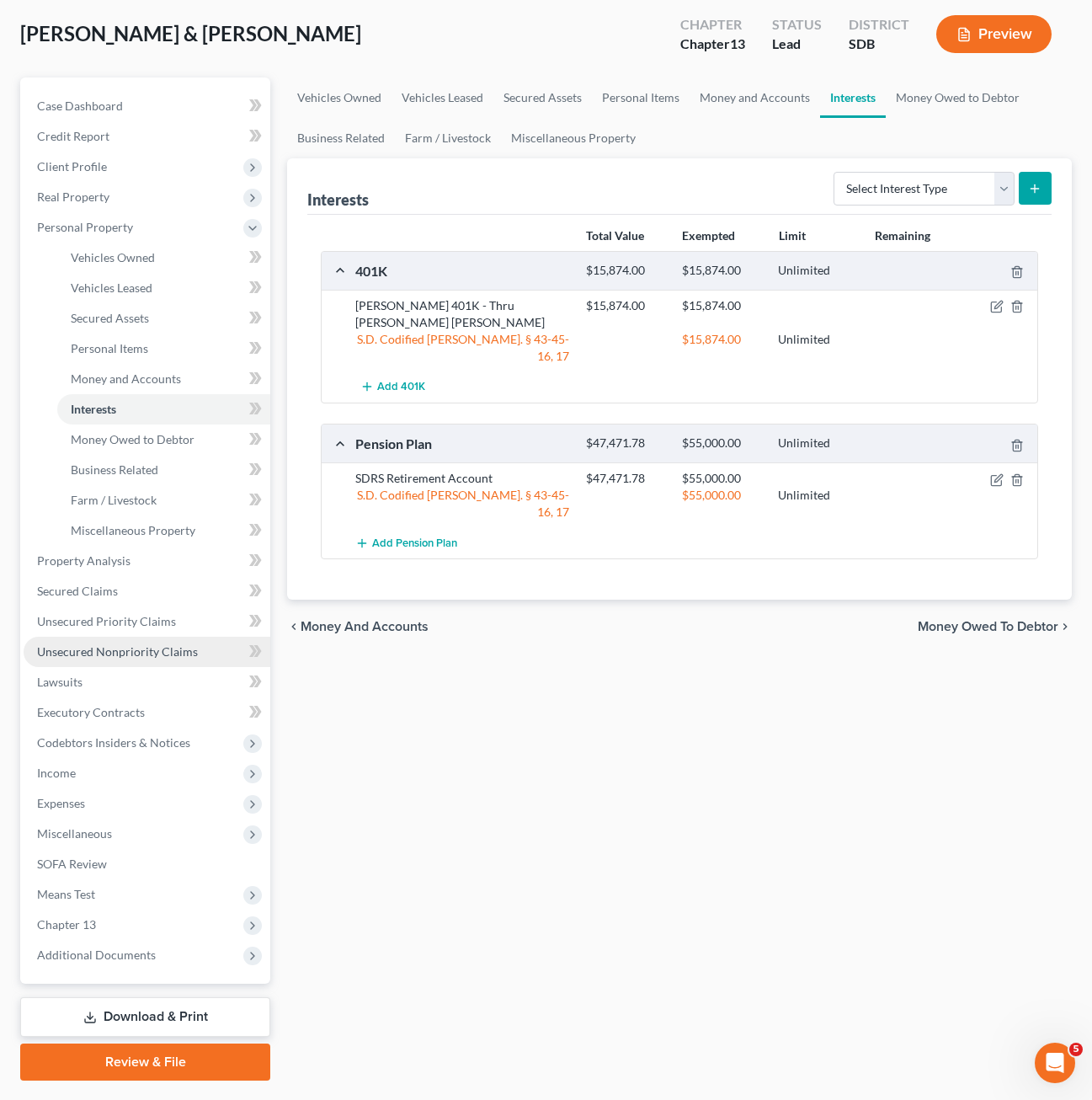
click at [139, 655] on span "Unsecured Nonpriority Claims" at bounding box center [118, 651] width 161 height 14
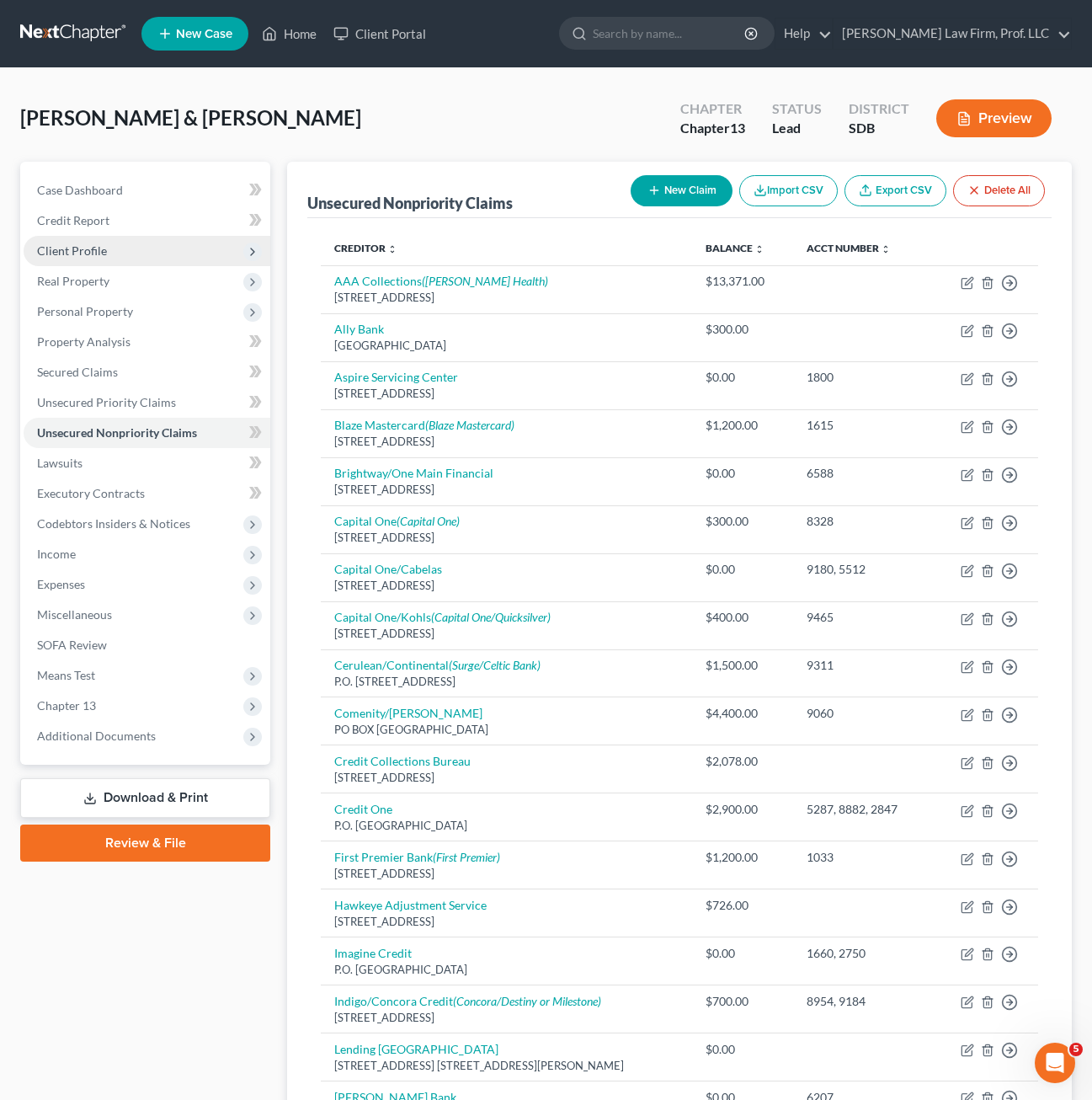
click at [94, 251] on span "Client Profile" at bounding box center [72, 250] width 70 height 14
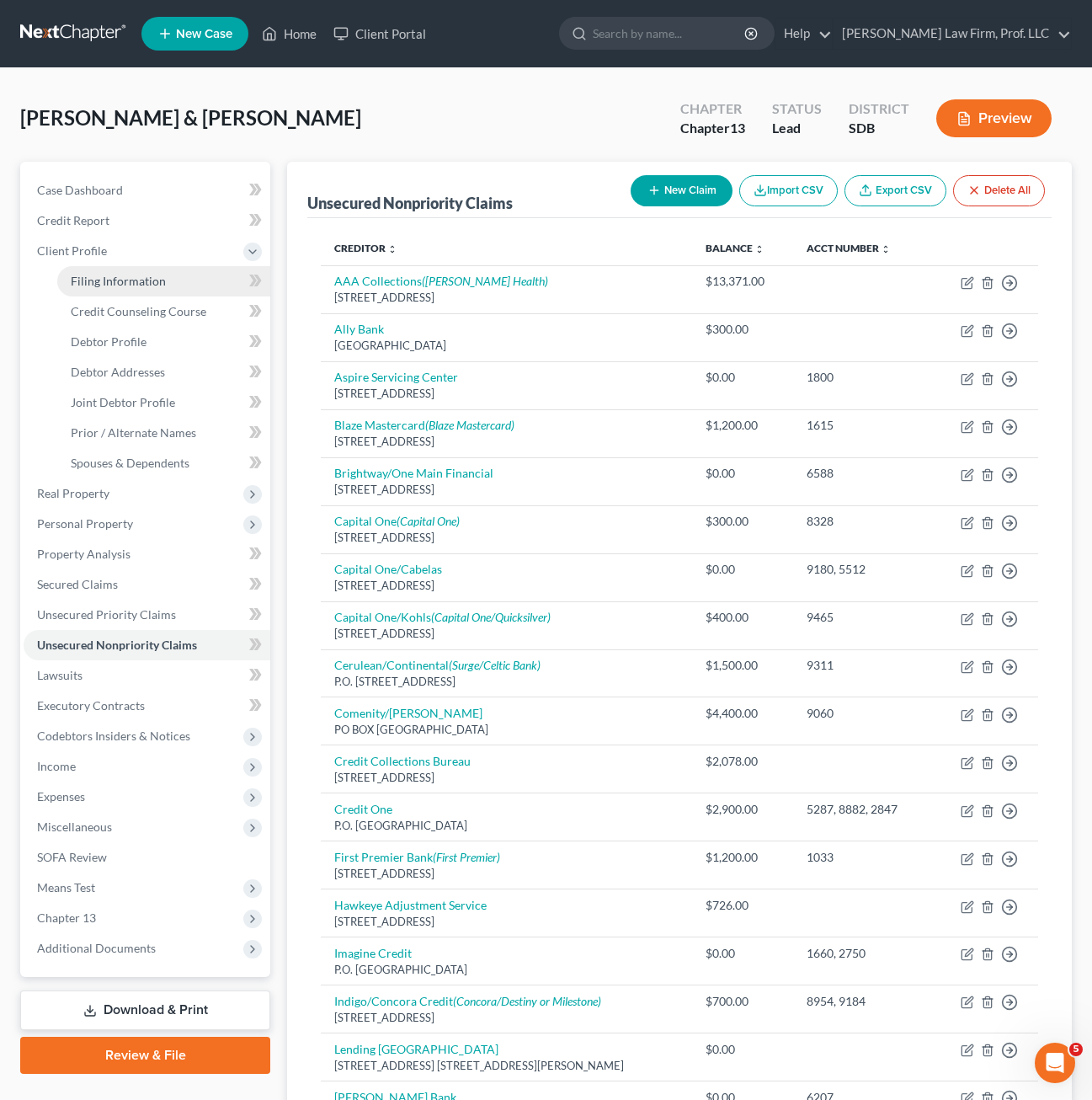
click at [148, 280] on span "Filing Information" at bounding box center [119, 281] width 96 height 14
select select "1"
select select "3"
select select "73"
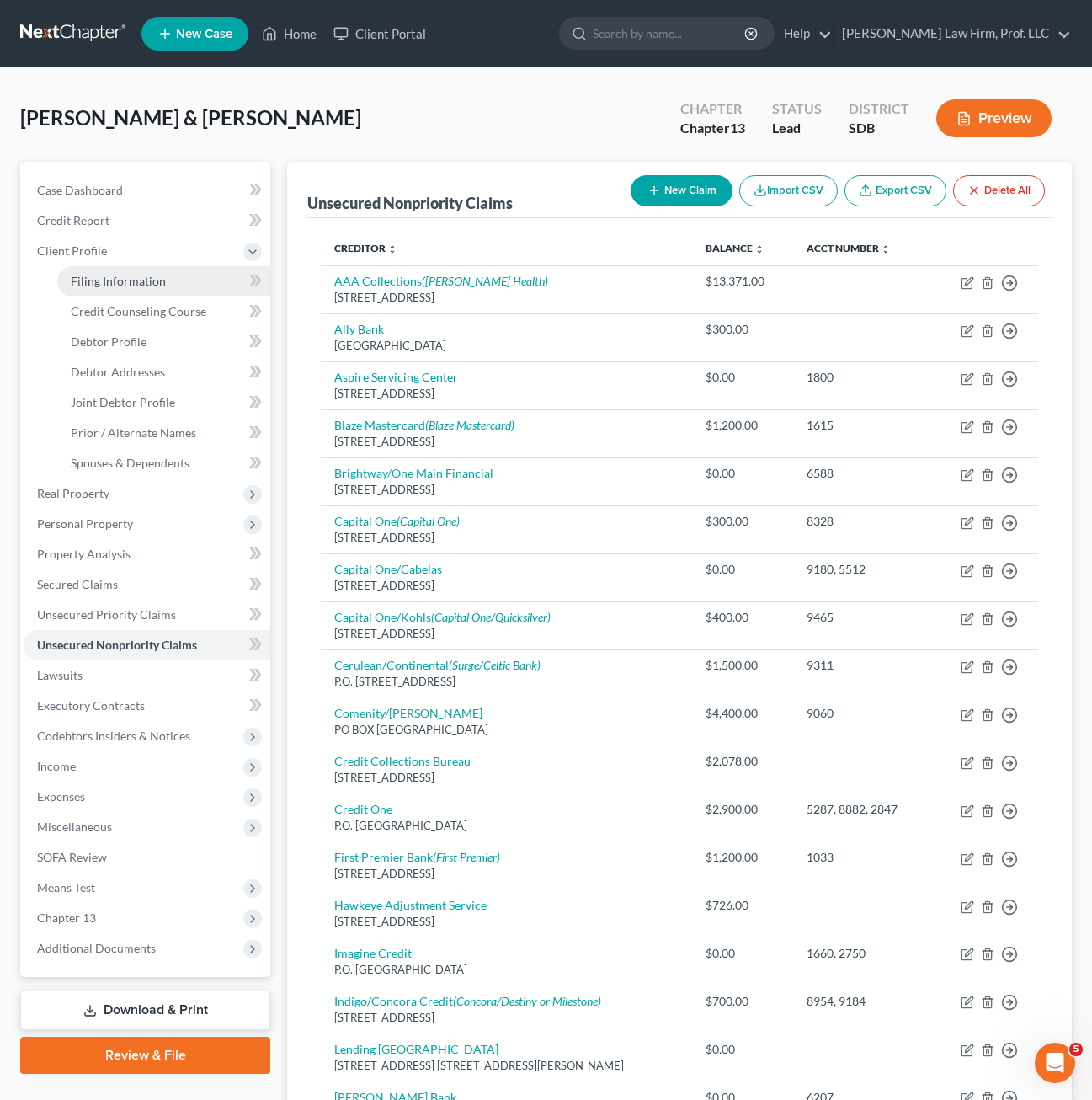
select select "0"
select select "43"
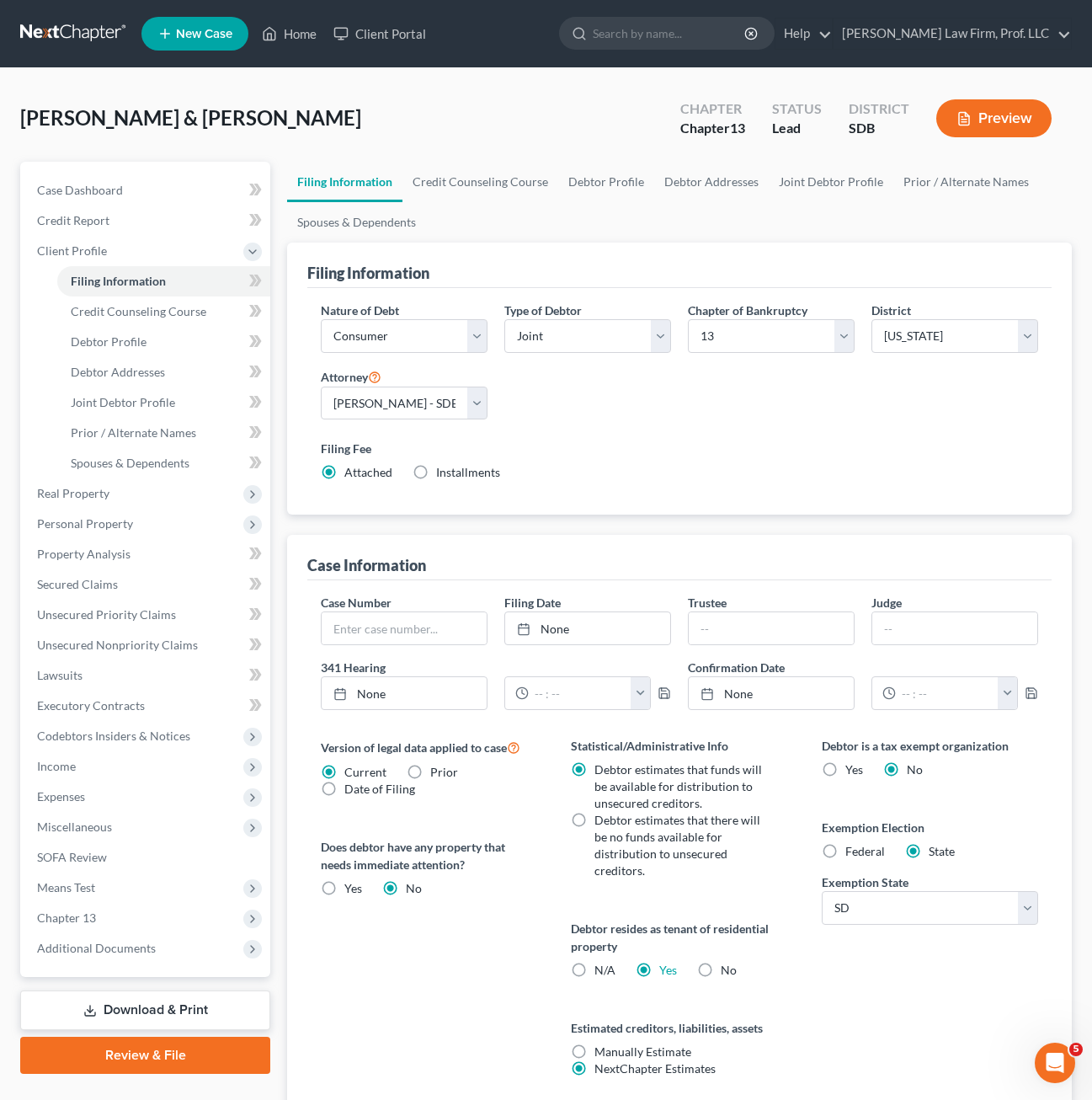
click at [625, 392] on div "Nature of Debt Select Business Consumer Other Nature of Business Select Clearin…" at bounding box center [680, 398] width 734 height 194
drag, startPoint x: 139, startPoint y: 298, endPoint x: 147, endPoint y: 310, distance: 14.4
click at [139, 298] on link "Credit Counseling Course" at bounding box center [164, 312] width 213 height 30
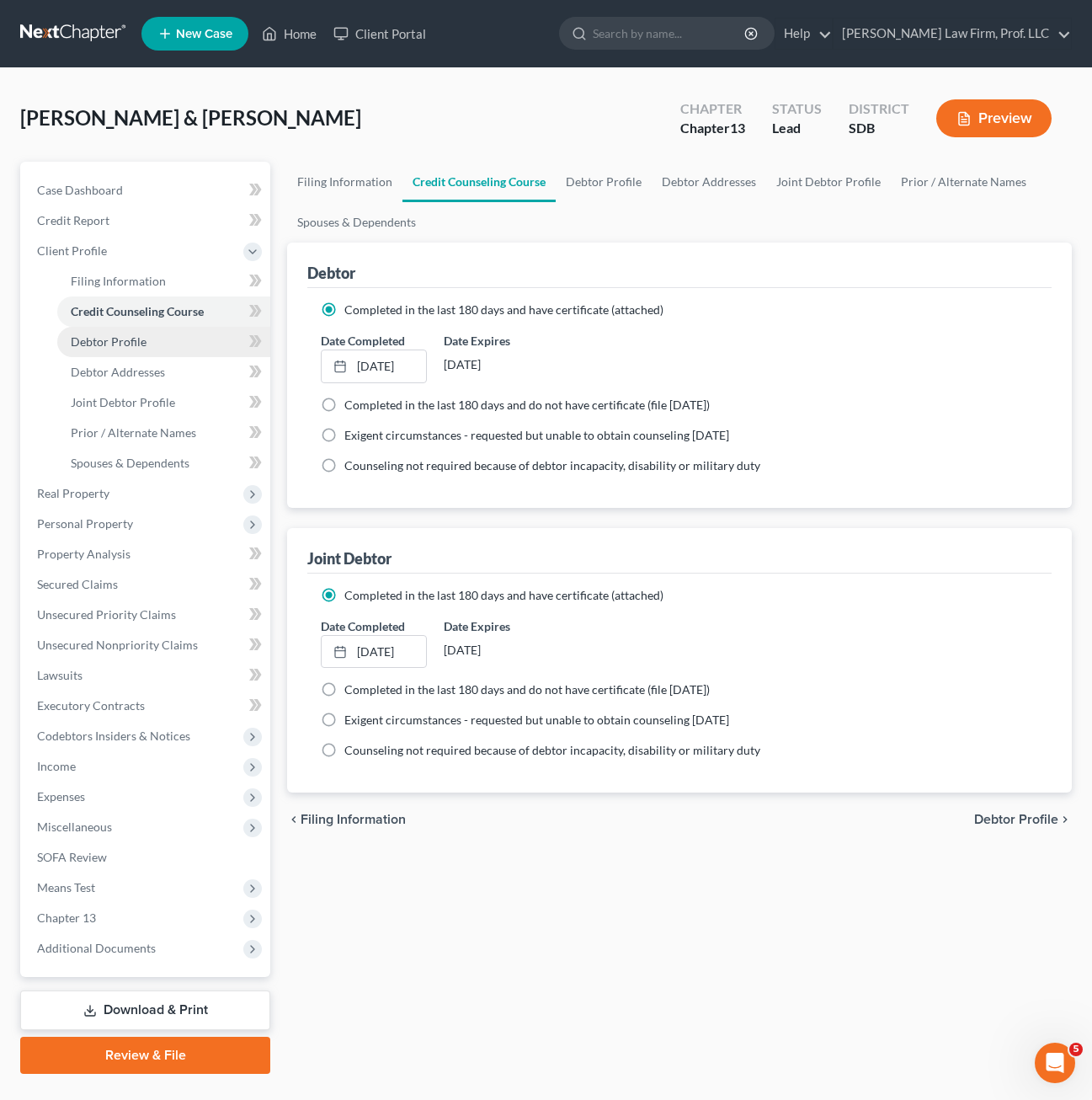
click at [130, 337] on span "Debtor Profile" at bounding box center [109, 342] width 76 height 14
select select "1"
select select "3"
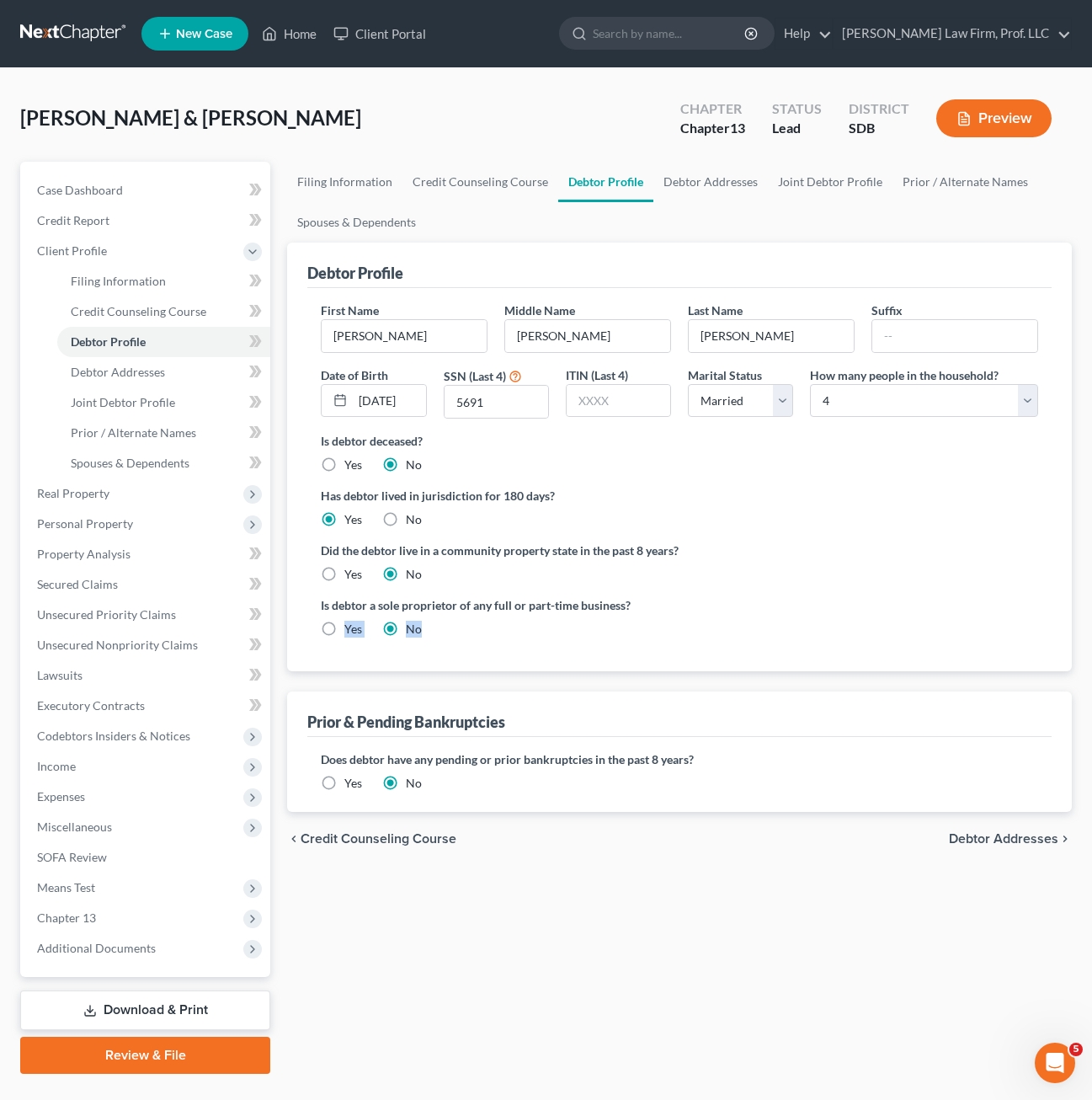
drag, startPoint x: 886, startPoint y: 619, endPoint x: 864, endPoint y: 615, distance: 22.4
click at [886, 622] on div "Is debtor a sole proprietor of any full or part-time business? Yes No" at bounding box center [680, 624] width 734 height 55
click at [903, 592] on ng-include "First Name [PERSON_NAME] Middle Name [PERSON_NAME] Name [PERSON_NAME] Date of B…" at bounding box center [679, 476] width 718 height 350
drag, startPoint x: 166, startPoint y: 367, endPoint x: 173, endPoint y: 381, distance: 15.7
click at [166, 368] on link "Debtor Addresses" at bounding box center [164, 372] width 213 height 30
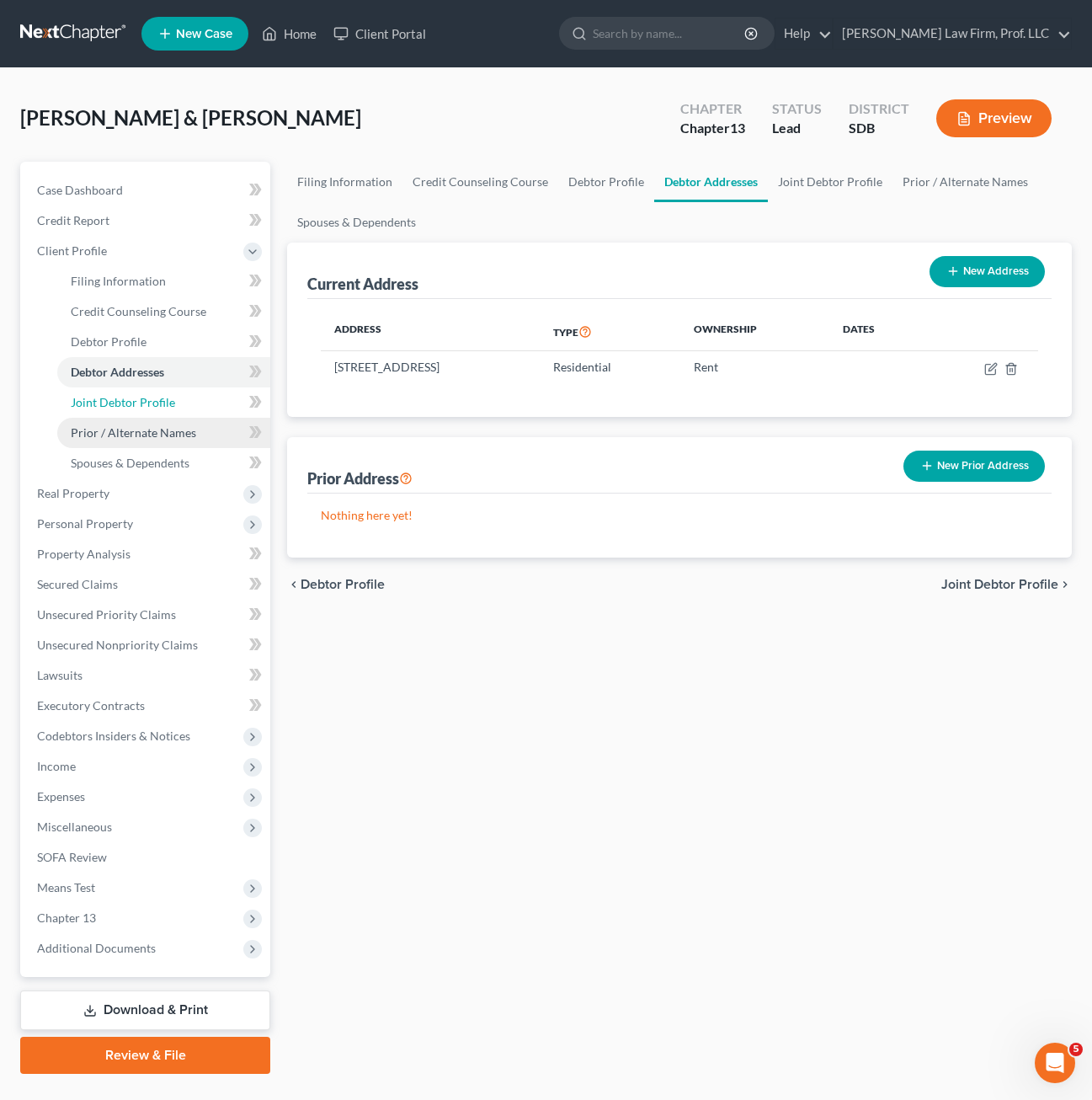
drag, startPoint x: 150, startPoint y: 399, endPoint x: 179, endPoint y: 423, distance: 37.6
click at [150, 398] on span "Joint Debtor Profile" at bounding box center [123, 402] width 104 height 14
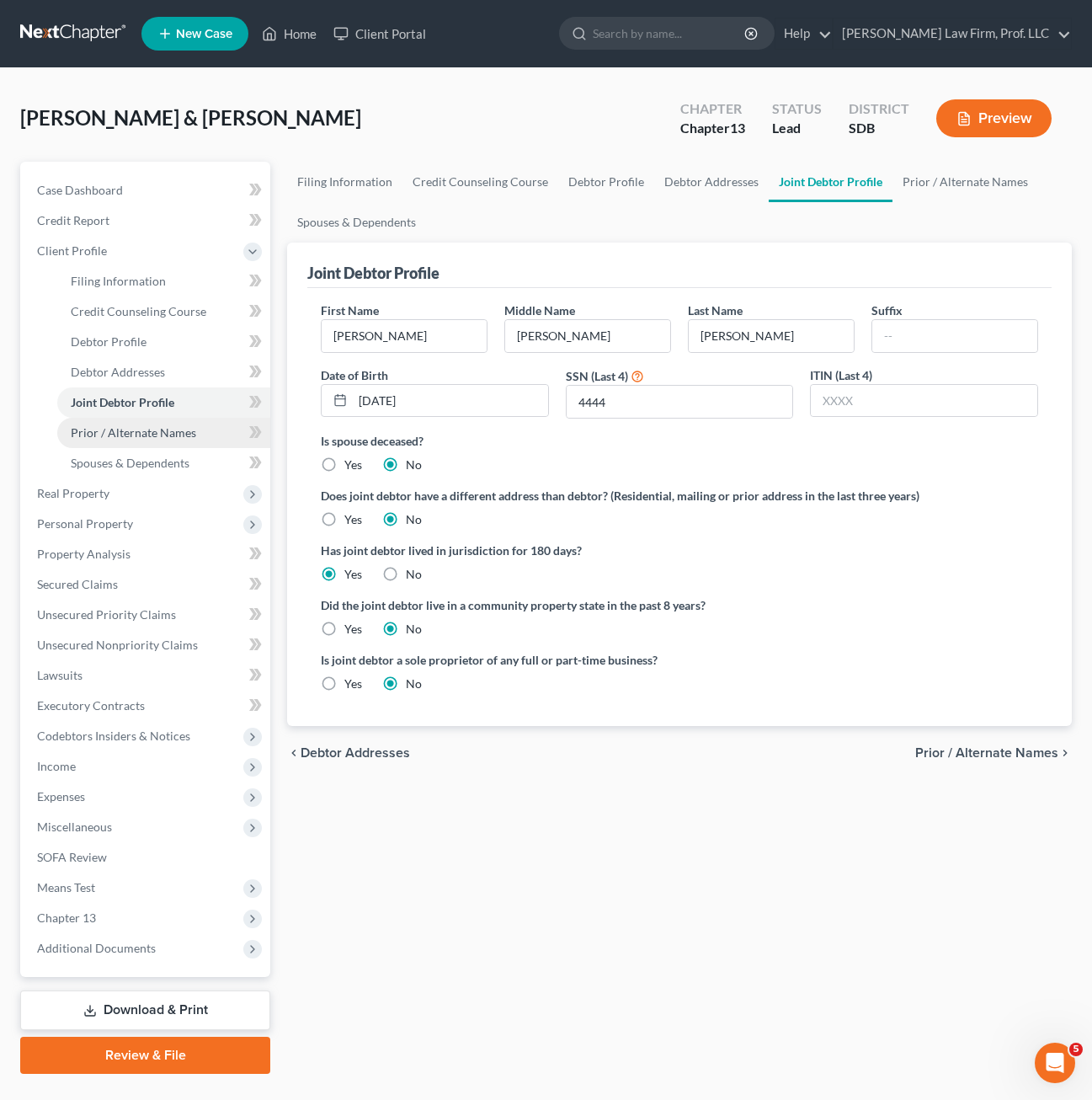
click at [179, 426] on span "Prior / Alternate Names" at bounding box center [134, 432] width 126 height 14
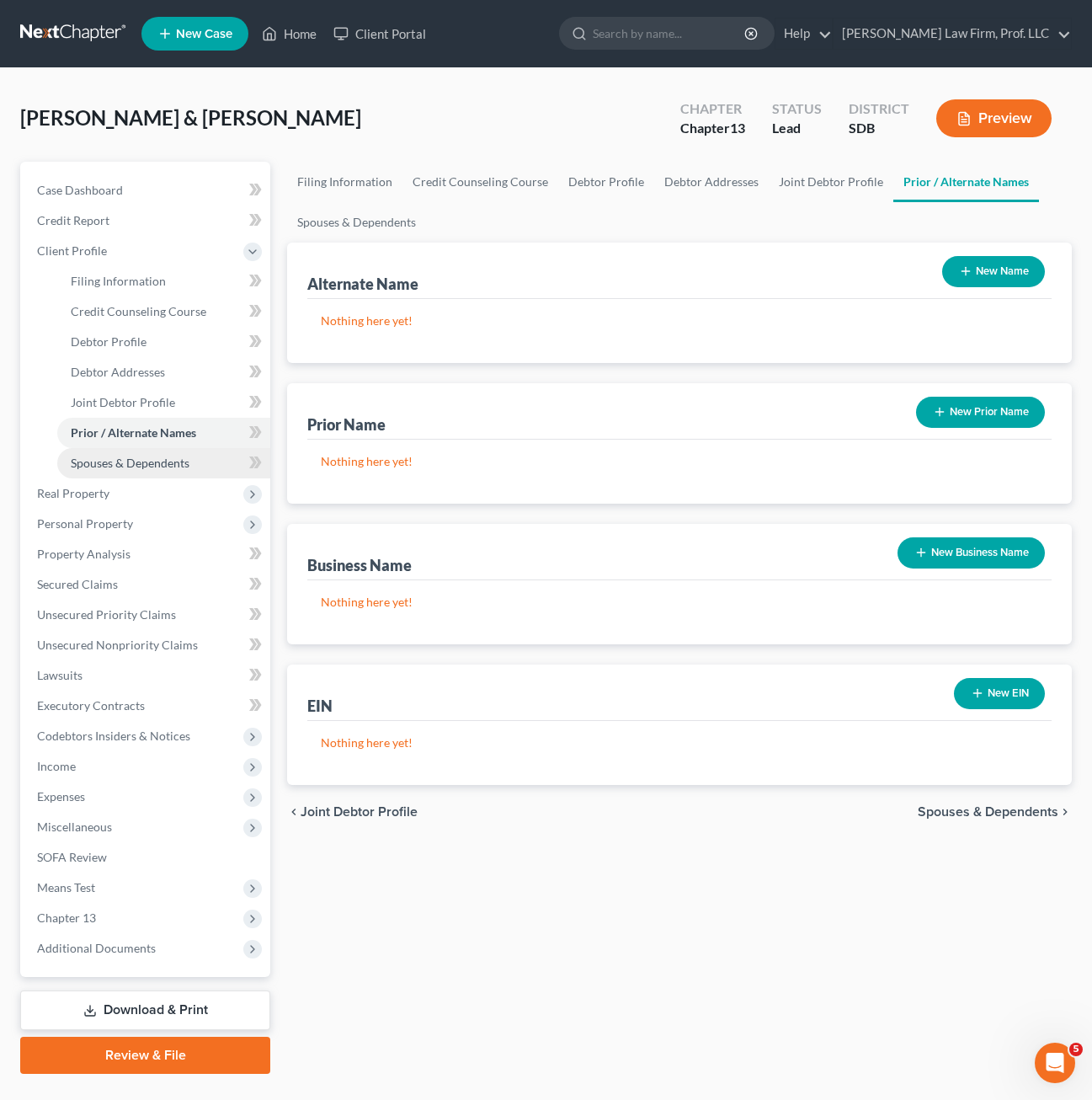
click at [155, 463] on span "Spouses & Dependents" at bounding box center [130, 463] width 119 height 14
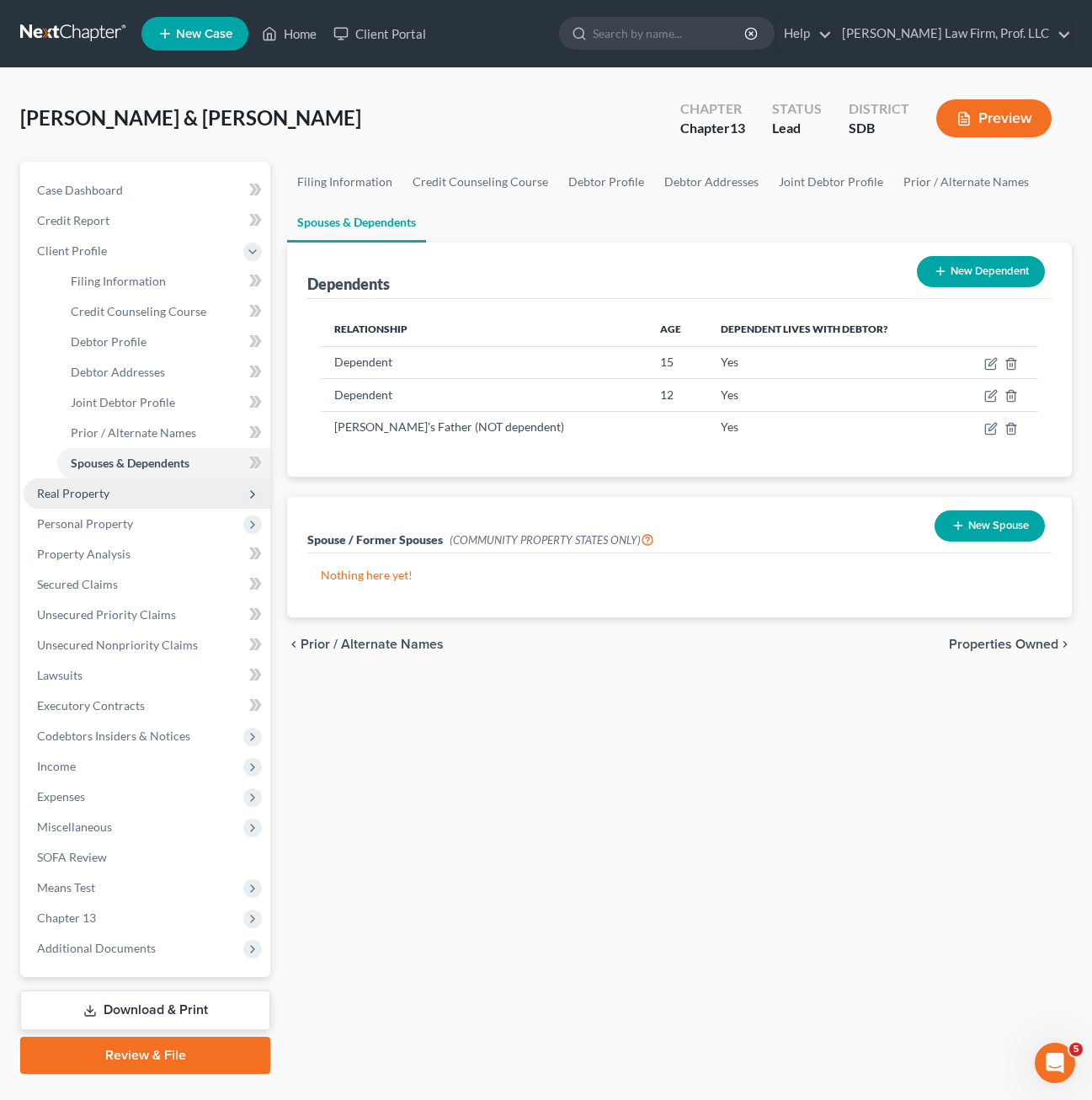
click at [81, 504] on span "Real Property" at bounding box center [147, 493] width 247 height 30
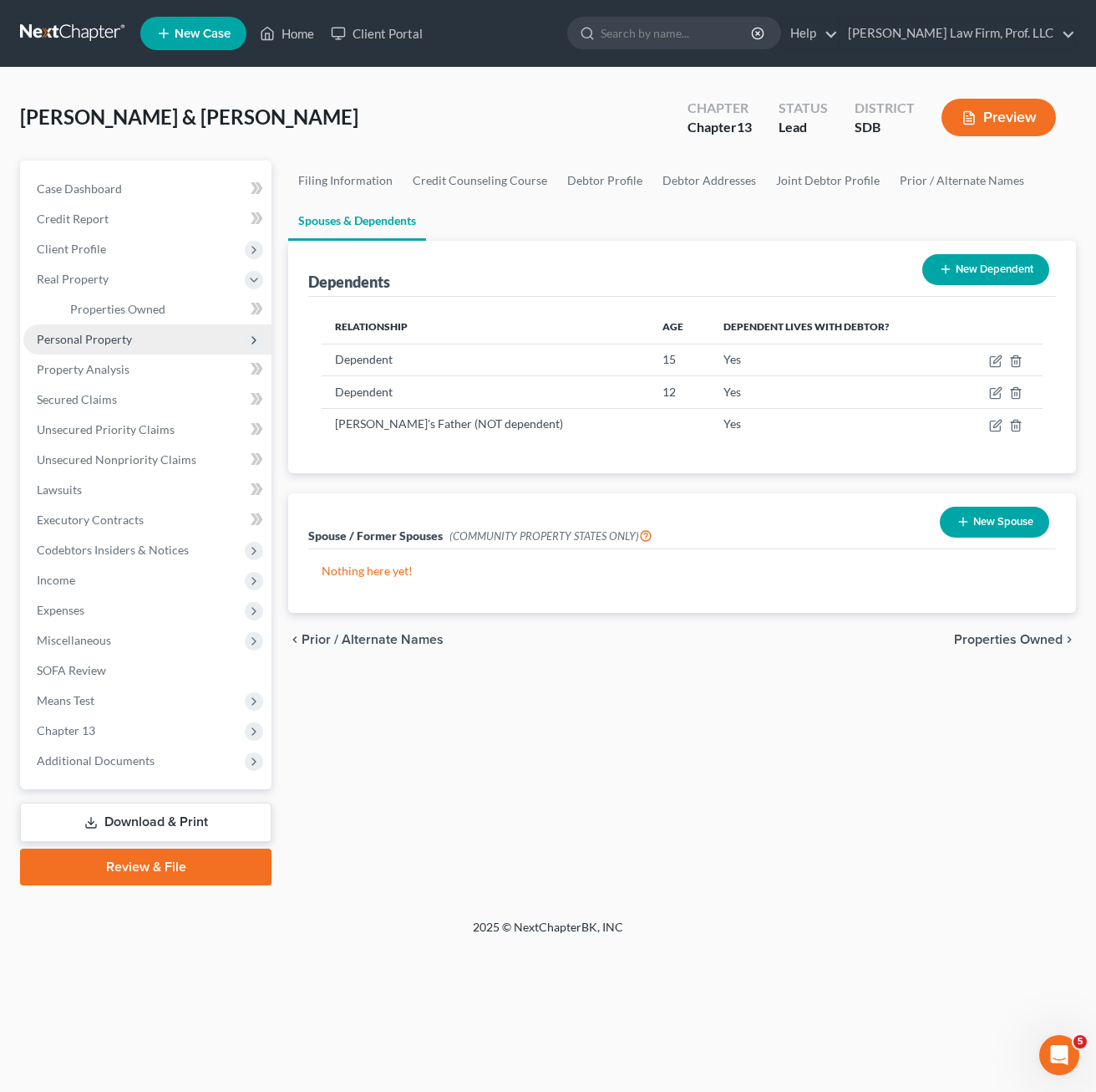
click at [101, 338] on span "Personal Property" at bounding box center [84, 339] width 95 height 14
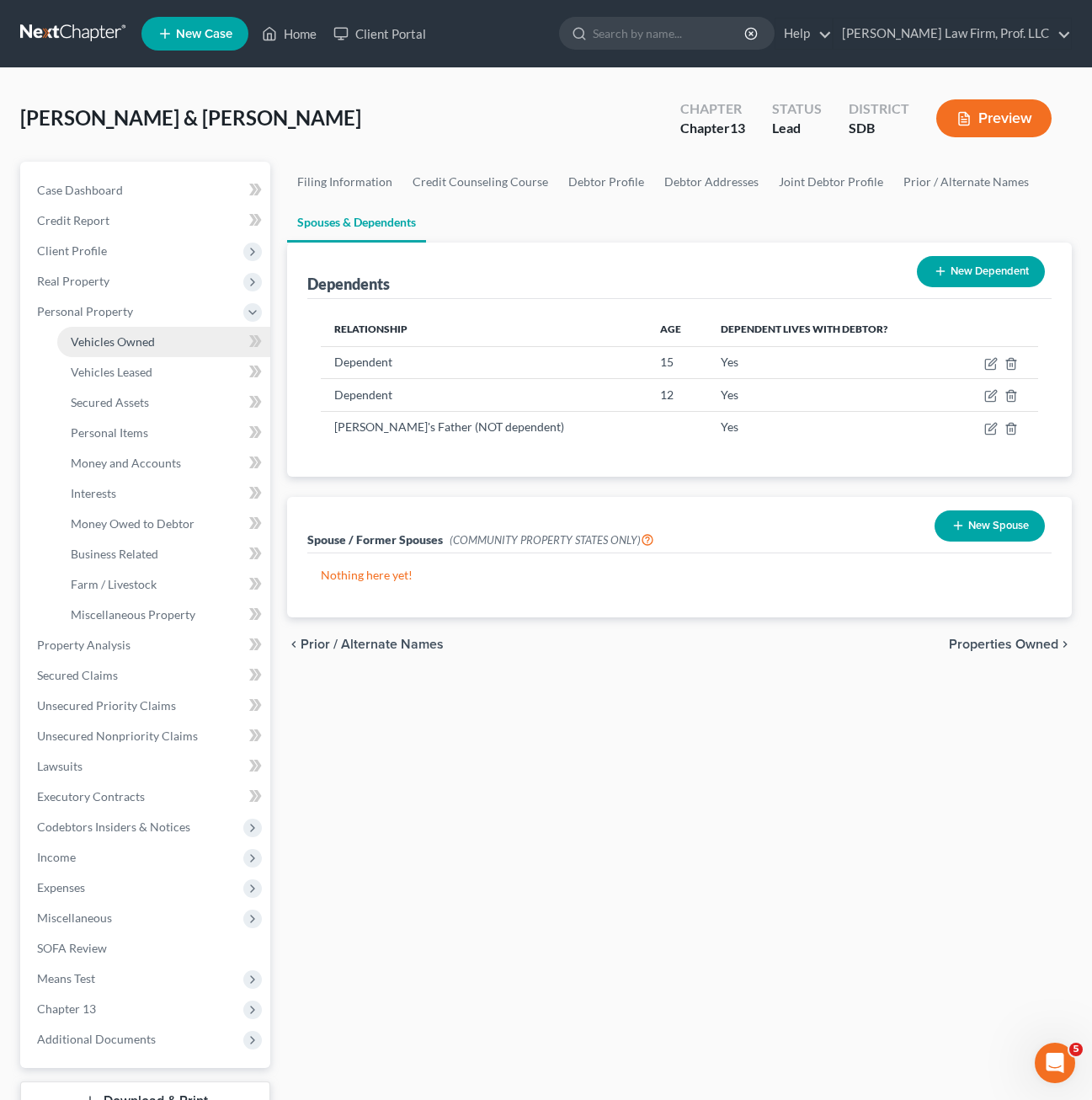
click at [125, 340] on span "Vehicles Owned" at bounding box center [112, 342] width 84 height 14
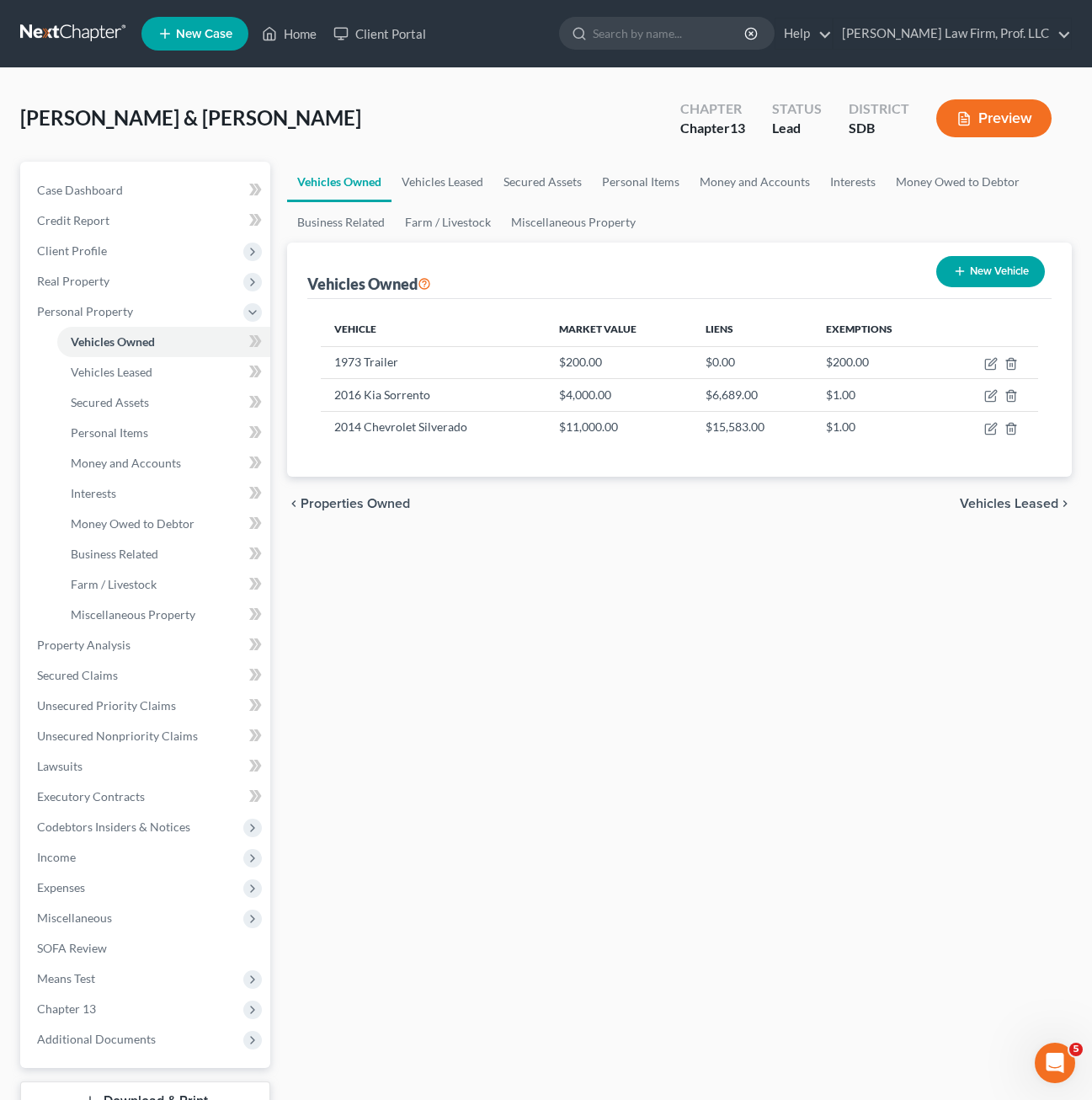
click at [469, 720] on div "Vehicles Owned Vehicles Leased Secured Assets Personal Items Money and Accounts…" at bounding box center [680, 663] width 802 height 1003
click at [100, 375] on span "Vehicles Leased" at bounding box center [112, 372] width 81 height 14
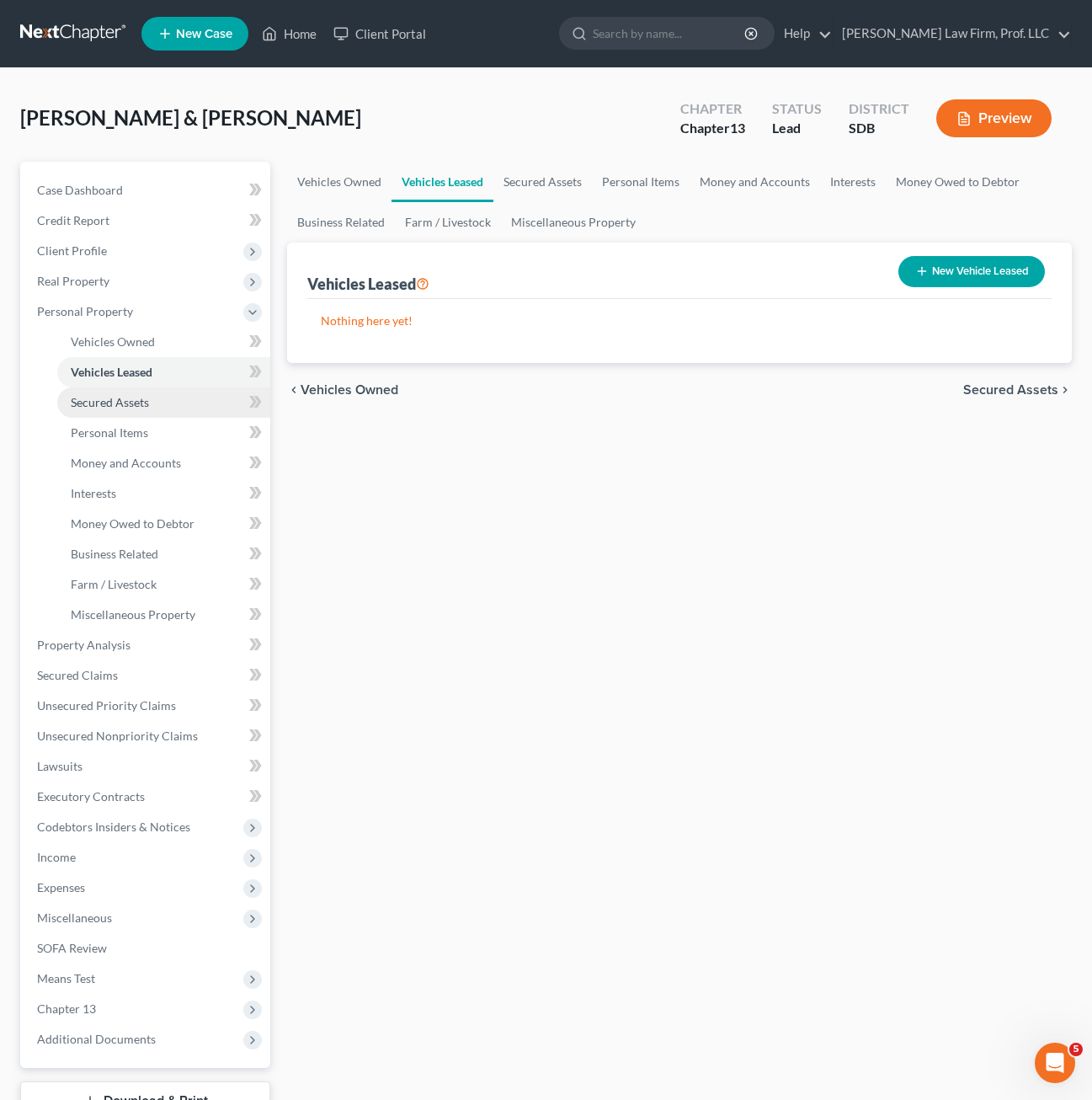
click at [107, 401] on span "Secured Assets" at bounding box center [110, 402] width 78 height 14
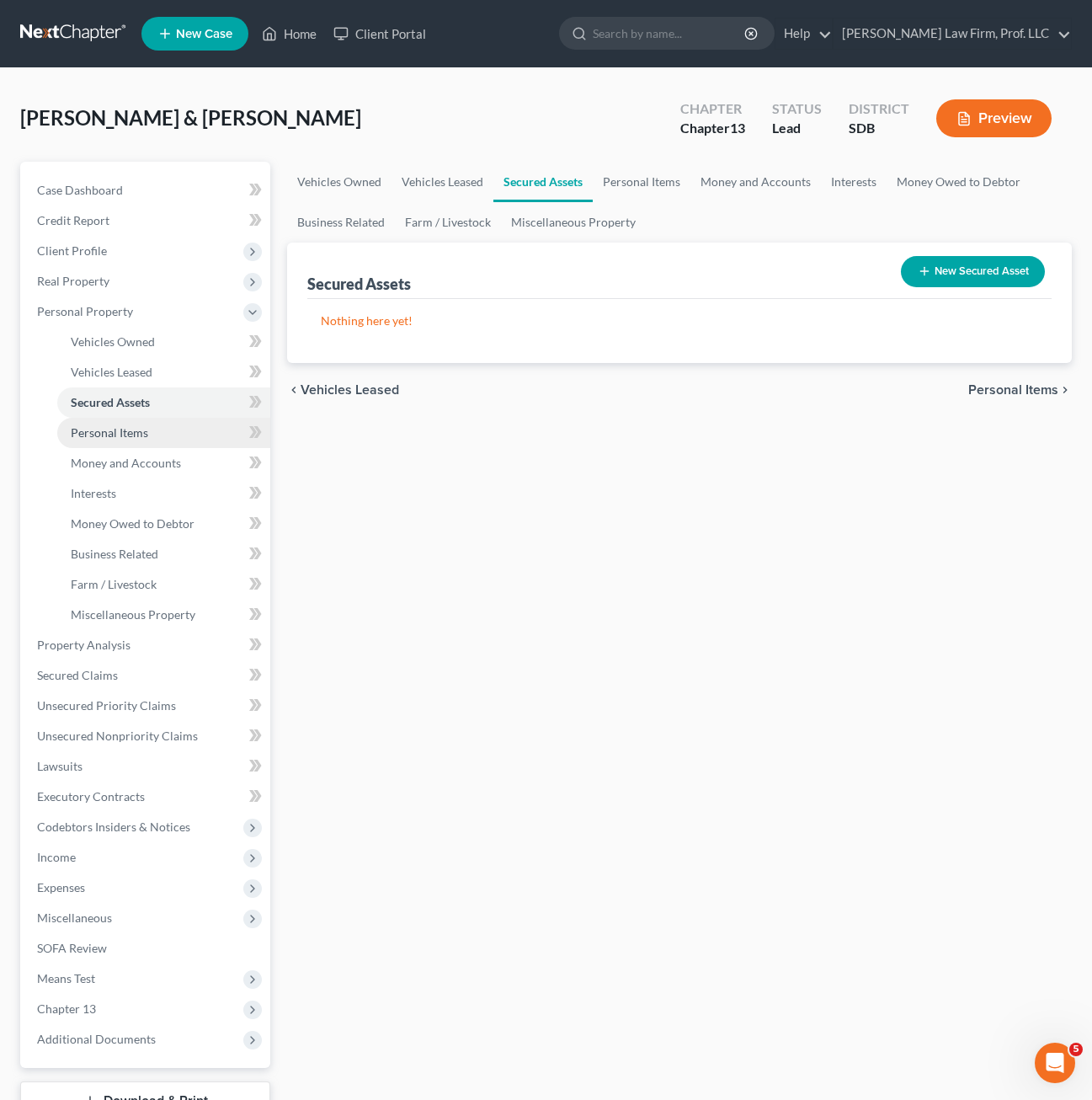
click at [117, 442] on link "Personal Items" at bounding box center [164, 433] width 213 height 30
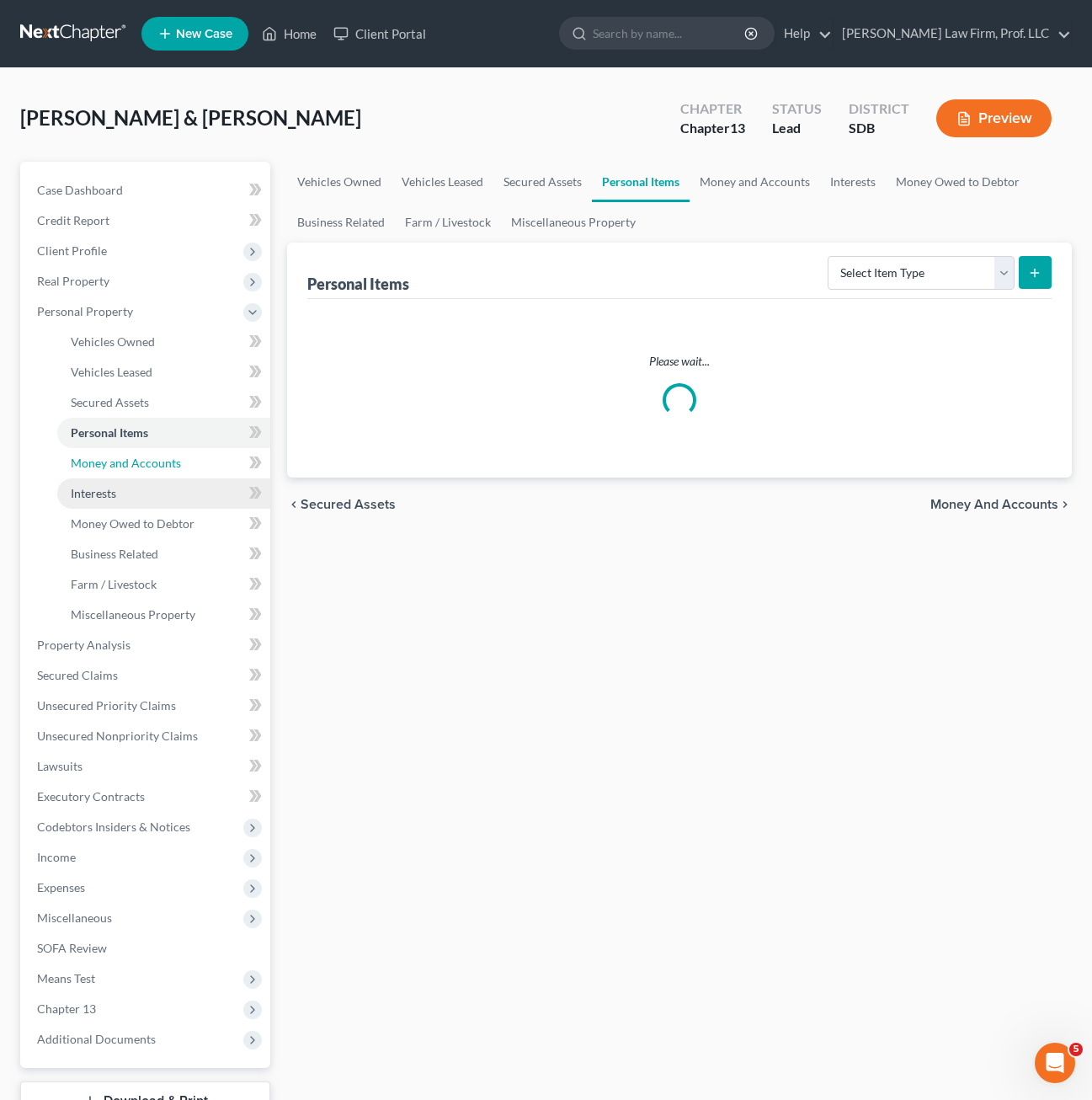
click at [131, 473] on link "Money and Accounts" at bounding box center [164, 463] width 213 height 30
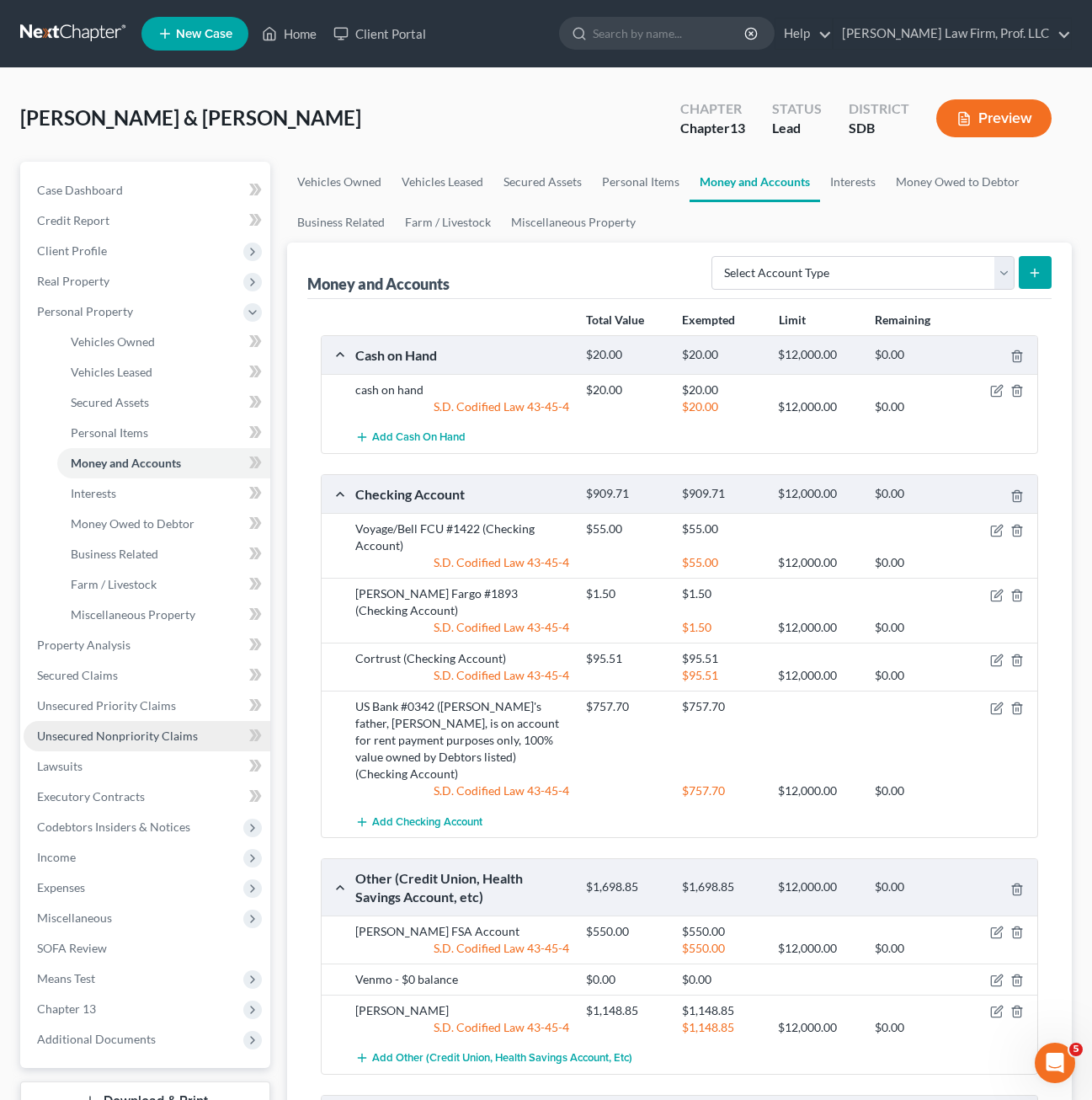
click at [134, 732] on span "Unsecured Nonpriority Claims" at bounding box center [118, 735] width 161 height 14
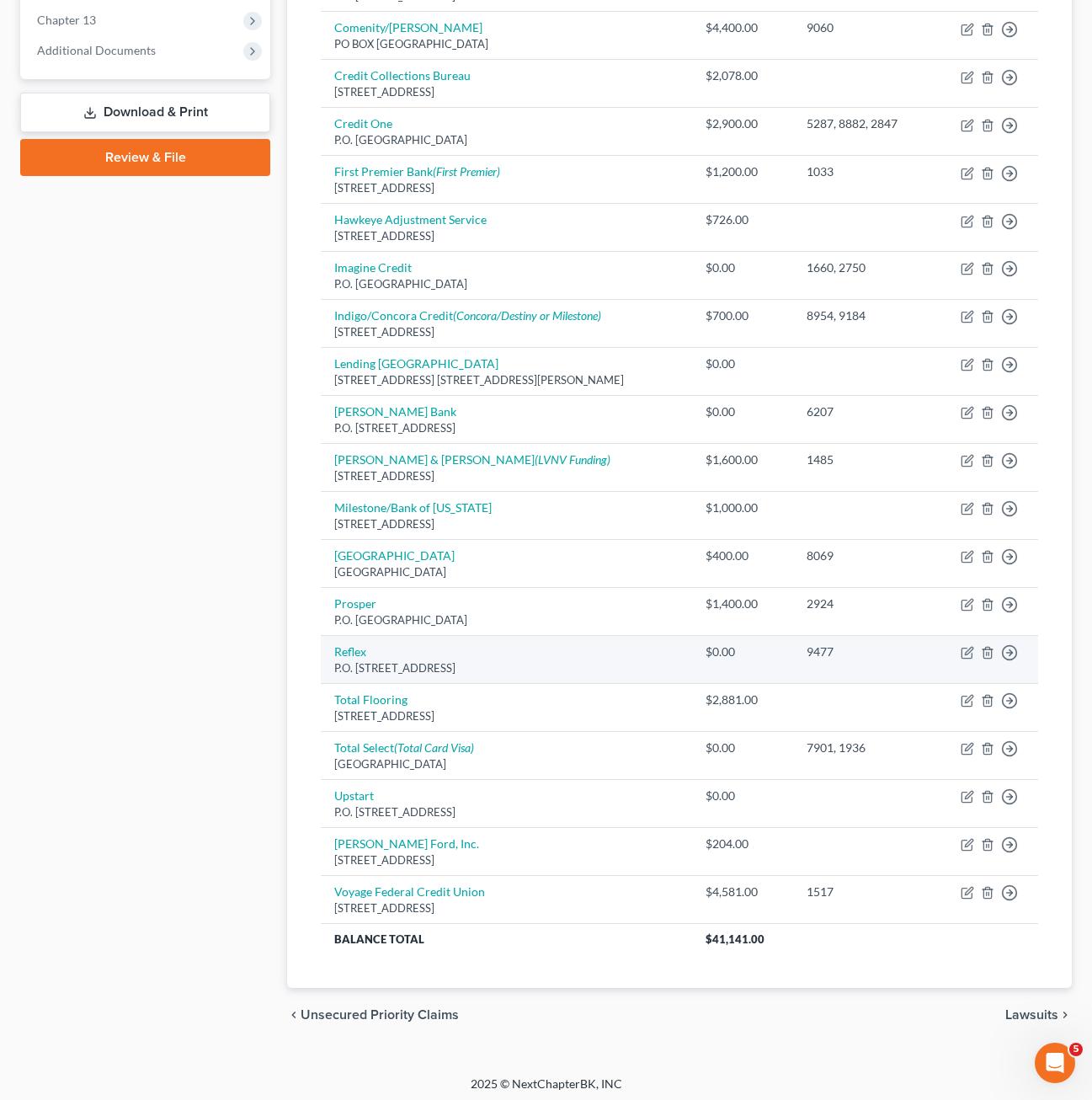
scroll to position [691, 0]
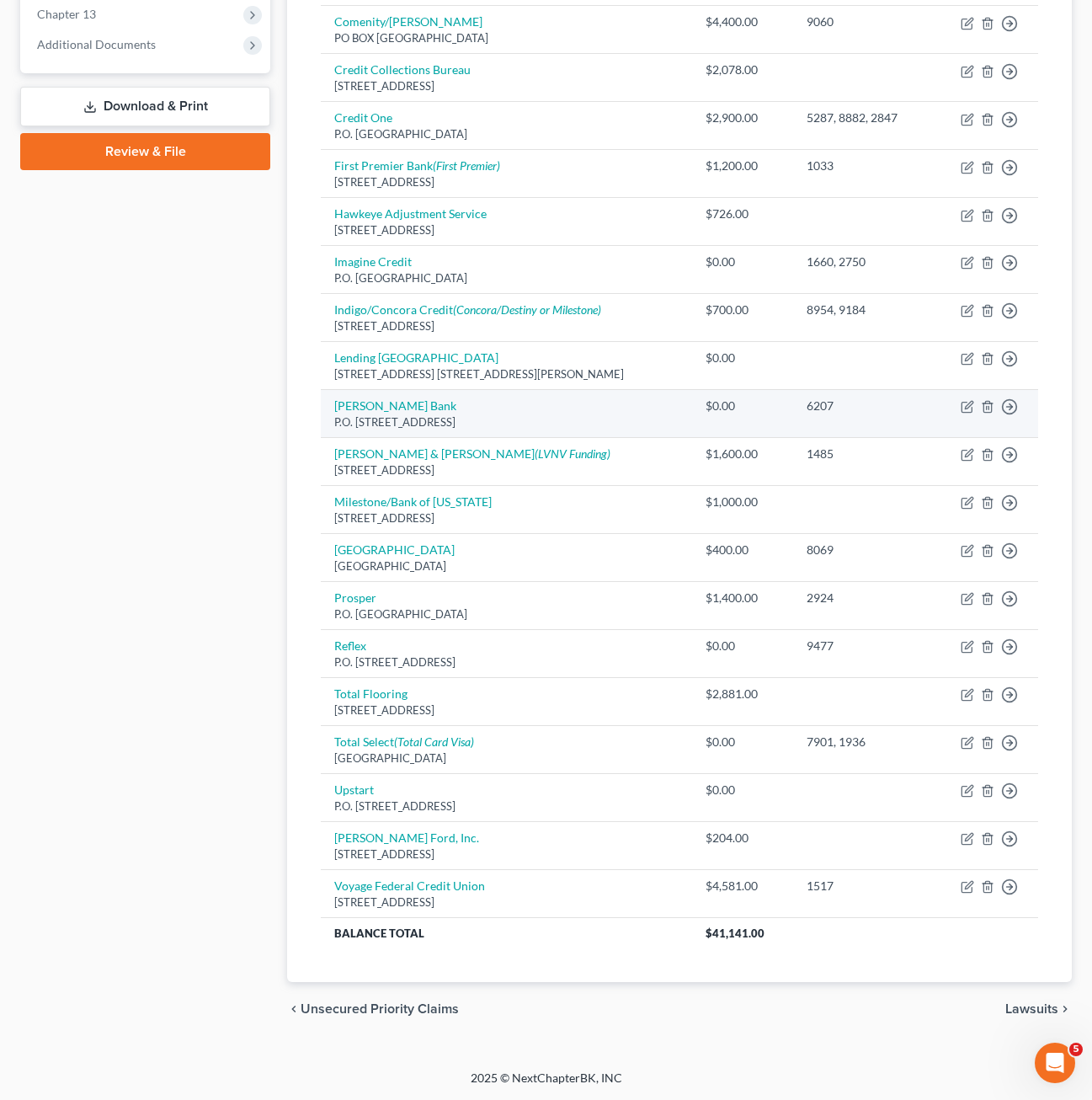
click at [773, 407] on div "$0.00" at bounding box center [742, 405] width 74 height 17
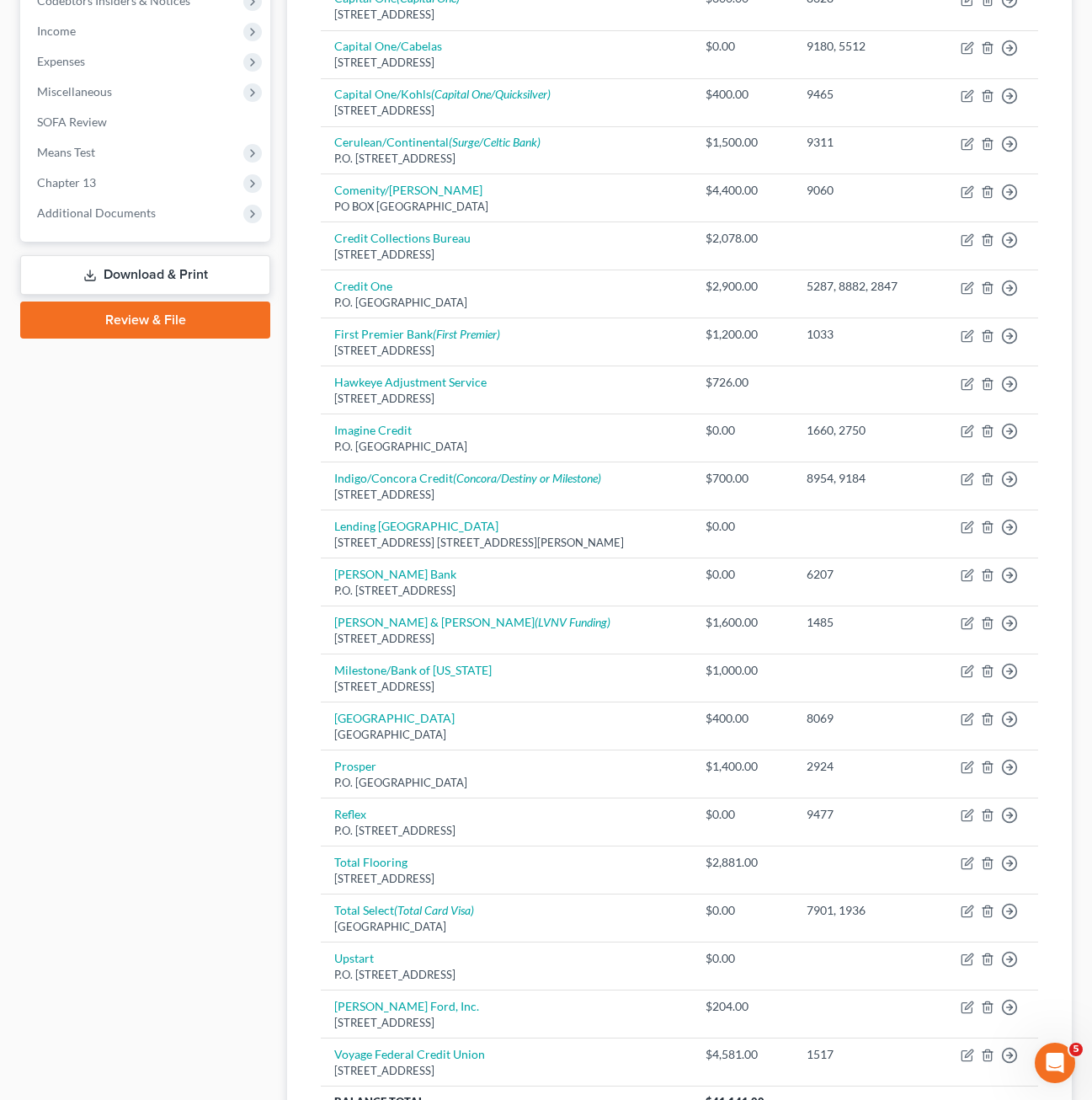
click at [275, 328] on div "Case Dashboard Payments Invoices Payments Payments Credit Report Client Profile" at bounding box center [145, 421] width 267 height 1565
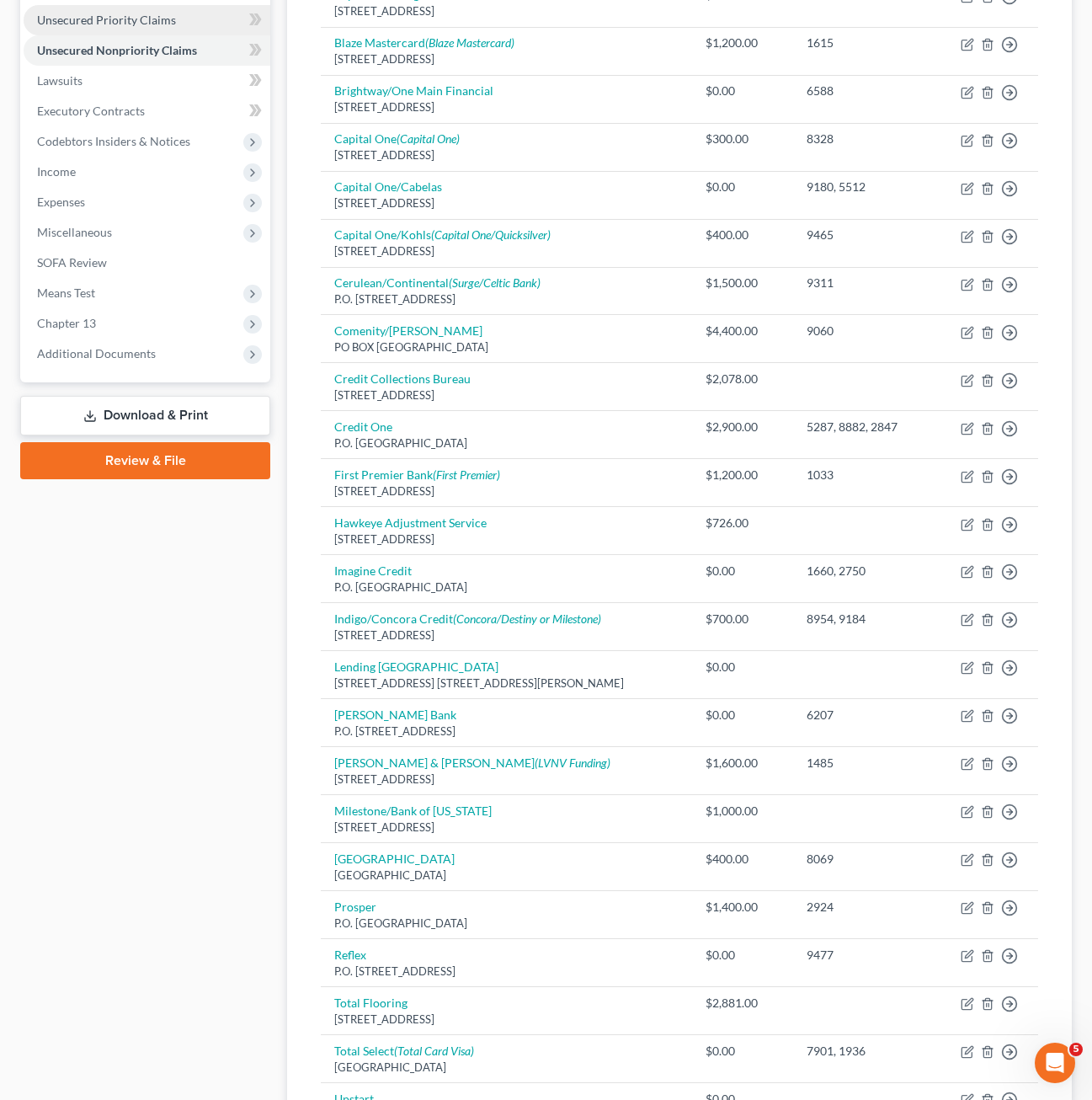
scroll to position [186, 0]
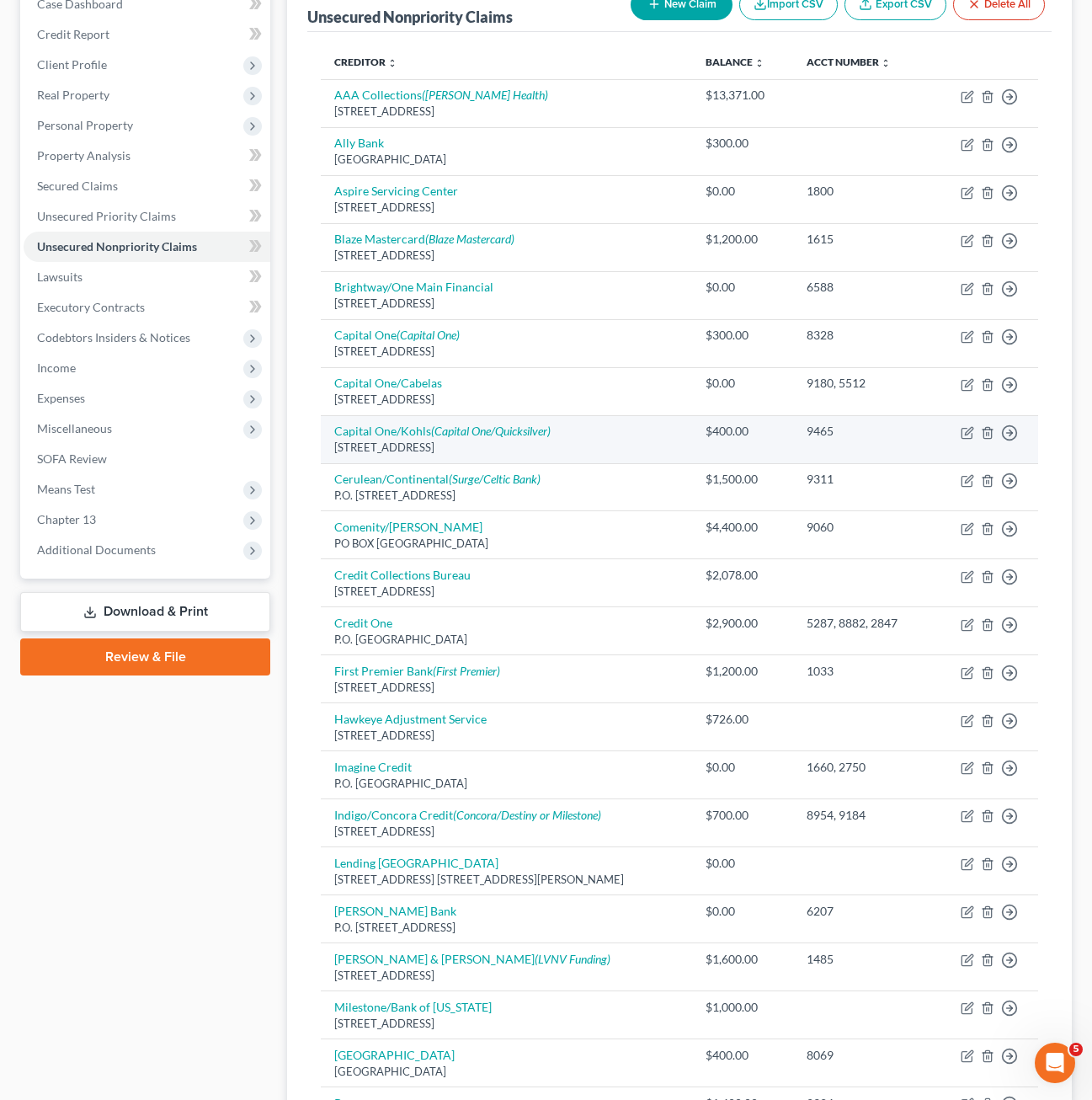
drag, startPoint x: 651, startPoint y: 407, endPoint x: 686, endPoint y: 416, distance: 36.1
click at [652, 407] on td "Capital One/Cabelas [STREET_ADDRESS]" at bounding box center [506, 391] width 372 height 48
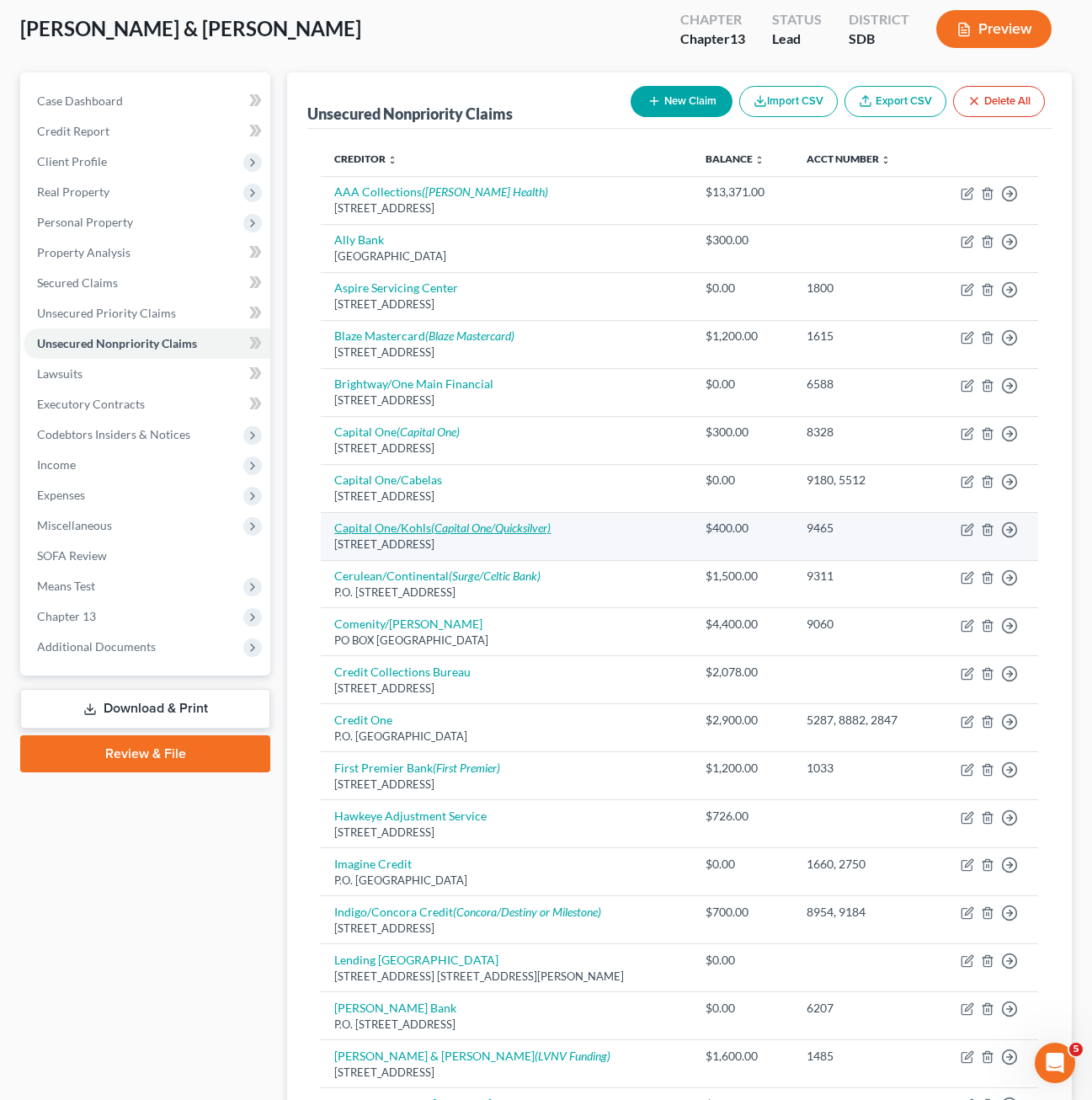
scroll to position [0, 0]
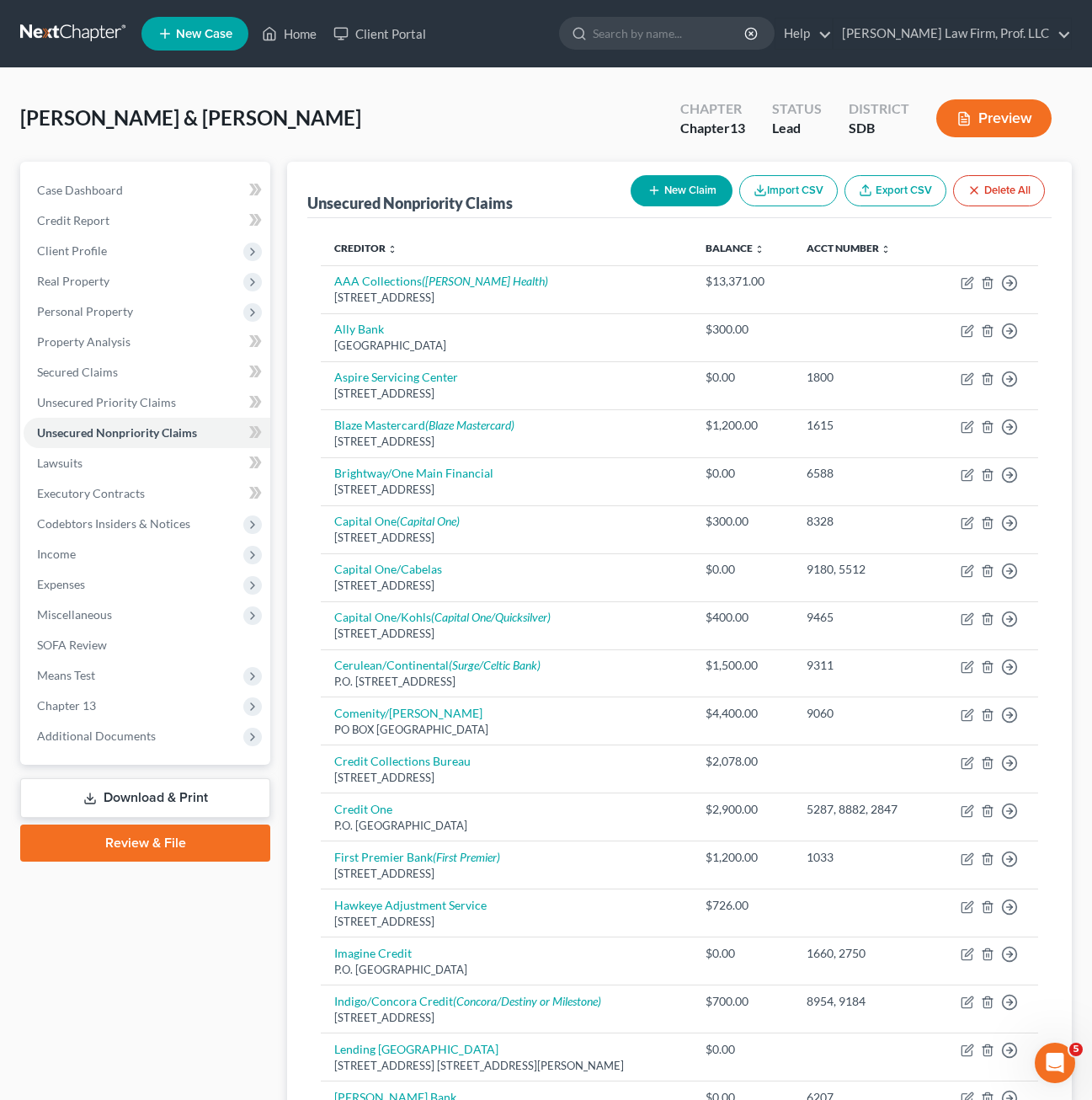
click at [660, 186] on button "New Claim" at bounding box center [681, 190] width 102 height 31
select select "2"
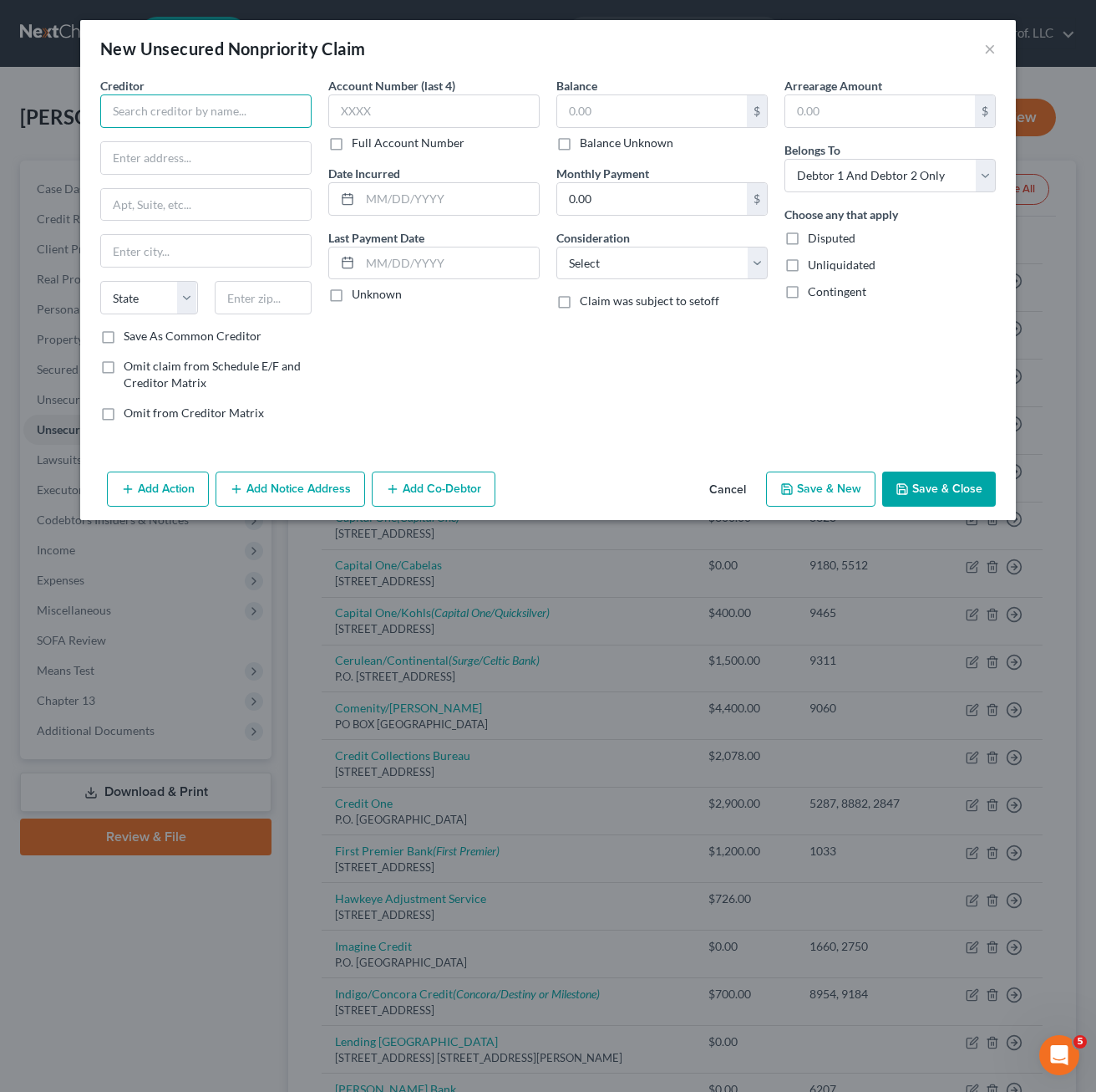
click at [220, 125] on input "text" at bounding box center [206, 112] width 212 height 33
type input "Affirm"
paste input "[STREET_ADDRESS][US_STATE]"
type input "[STREET_ADDRESS][US_STATE]"
click at [256, 269] on div "Creditor * Affirm 650 [US_STATE] St Fl 12 State [US_STATE] AK AR AZ CA CO [GEOG…" at bounding box center [206, 202] width 212 height 250
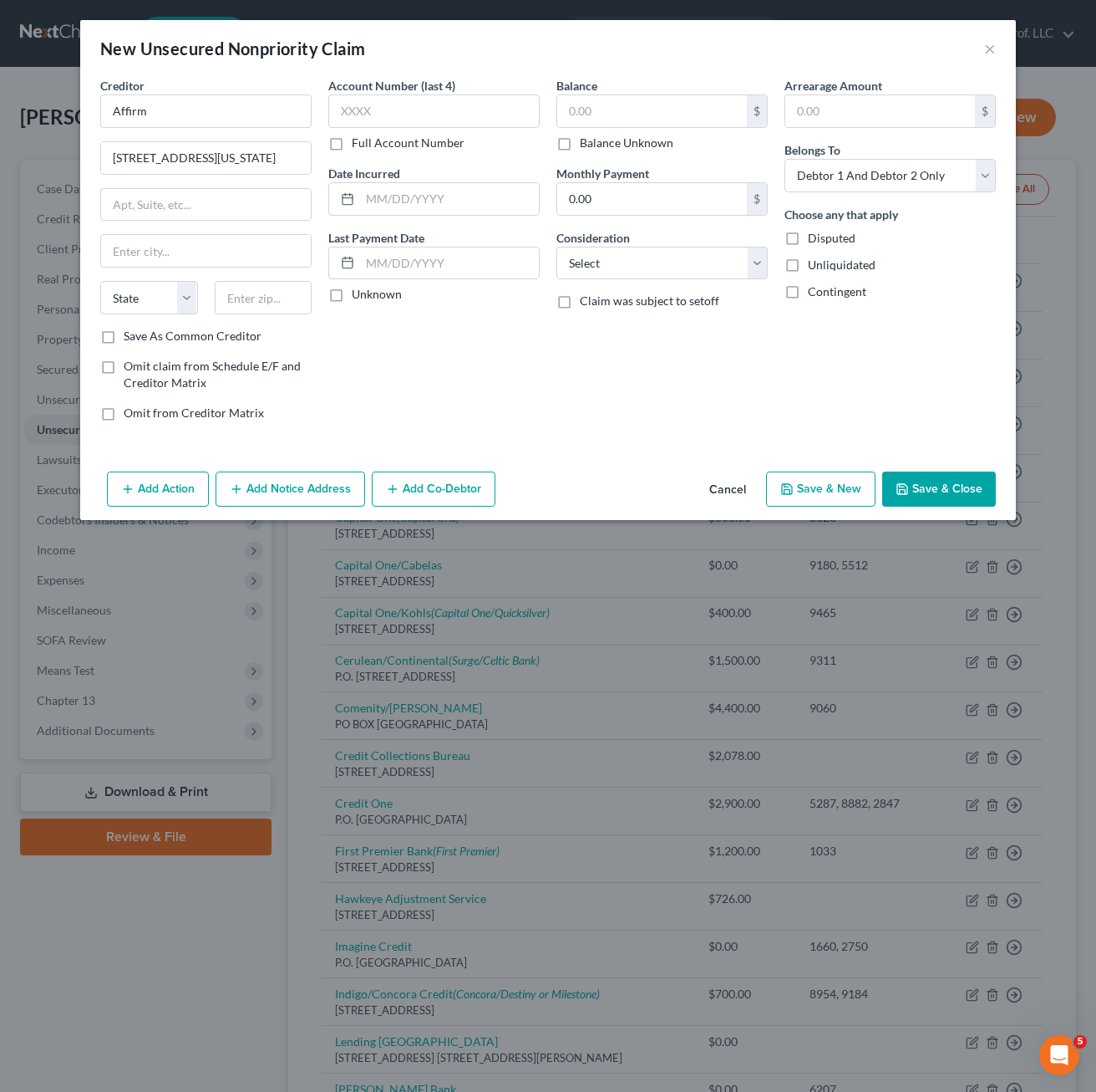
drag, startPoint x: 252, startPoint y: 315, endPoint x: 248, endPoint y: 304, distance: 11.7
click at [251, 315] on div "State [US_STATE] AK AR AZ CA CO CT DE DC [GEOGRAPHIC_DATA] [GEOGRAPHIC_DATA] GU…" at bounding box center [206, 304] width 228 height 47
drag, startPoint x: 248, startPoint y: 304, endPoint x: 254, endPoint y: 293, distance: 12.5
click at [248, 304] on input "text" at bounding box center [263, 298] width 97 height 33
click at [257, 294] on input "text" at bounding box center [263, 298] width 97 height 33
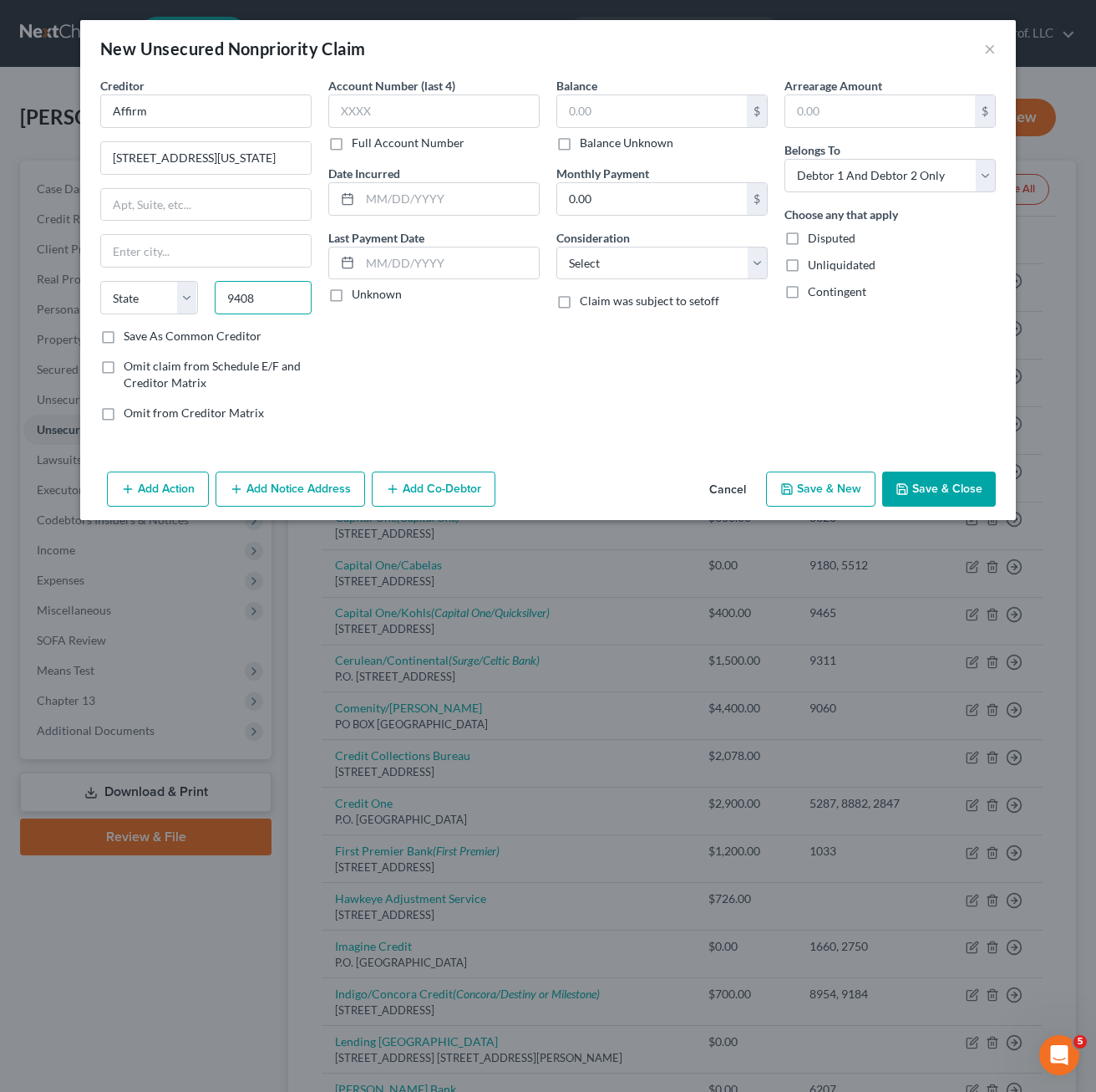
click at [254, 289] on input "9408" at bounding box center [263, 298] width 97 height 33
type input "94108"
type input "[GEOGRAPHIC_DATA]"
select select "4"
click at [516, 377] on div "Account Number (last 4) Full Account Number Date Incurred Last Payment Date Unk…" at bounding box center [434, 256] width 228 height 358
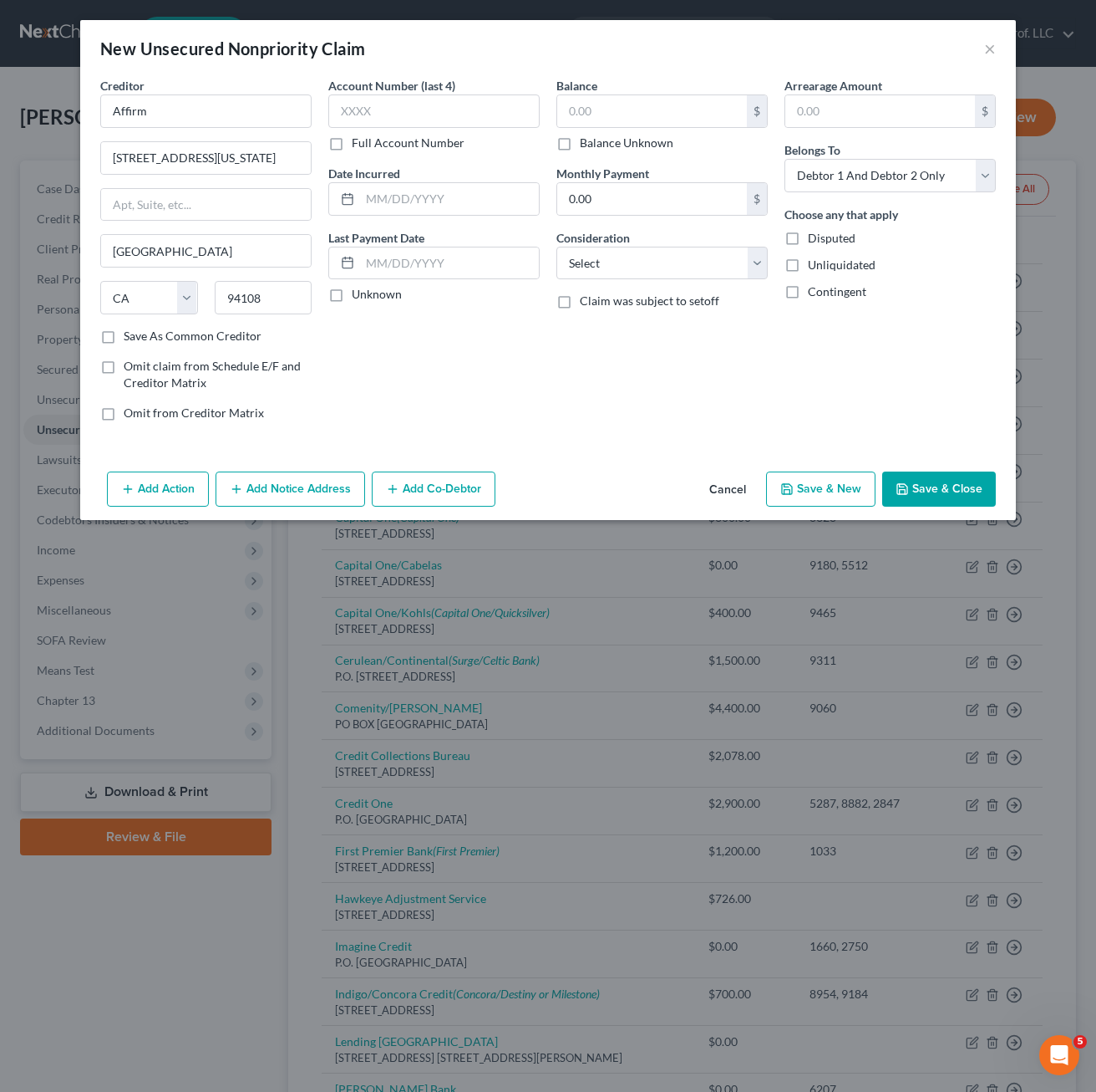
click at [645, 148] on label "Balance Unknown" at bounding box center [626, 142] width 94 height 17
click at [597, 146] on input "Balance Unknown" at bounding box center [592, 140] width 11 height 11
checkbox input "true"
type input "0.00"
click at [635, 152] on div "Balance 0.00 $ Balance Unknown Balance Undetermined 0.00 $ Balance Unknown Mont…" at bounding box center [662, 256] width 228 height 358
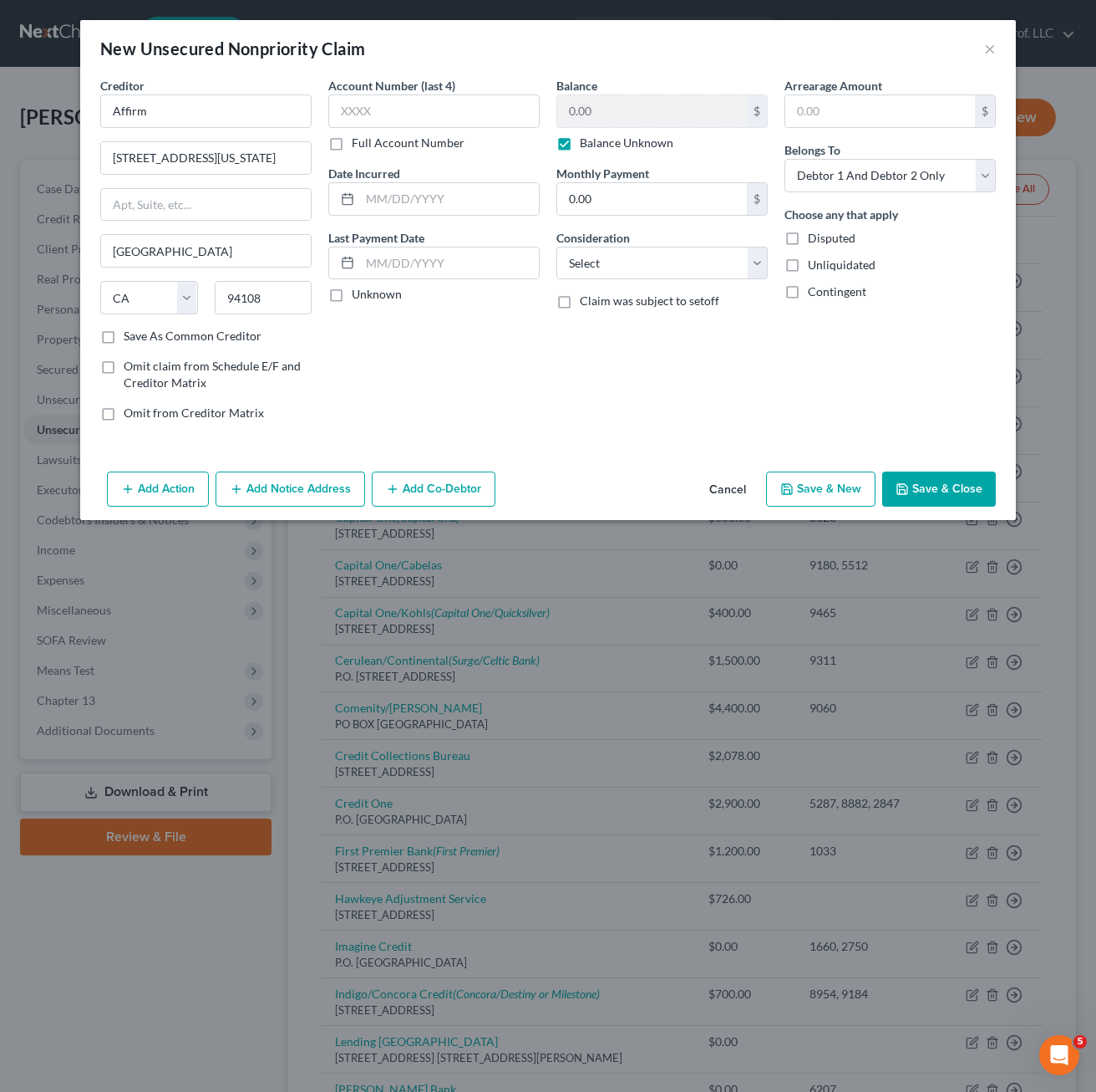
click at [639, 141] on label "Balance Unknown" at bounding box center [626, 142] width 94 height 17
click at [597, 141] on input "Balance Unknown" at bounding box center [592, 140] width 11 height 11
checkbox input "false"
click at [765, 397] on div "Balance 0.00 $ Balance Unknown Balance Undetermined 0.00 $ Balance Unknown Mont…" at bounding box center [662, 256] width 228 height 358
click at [649, 444] on div "Creditor * Affirm 650 [US_STATE] St Fl 12 [GEOGRAPHIC_DATA] [US_STATE] AK AR AZ…" at bounding box center [548, 271] width 936 height 387
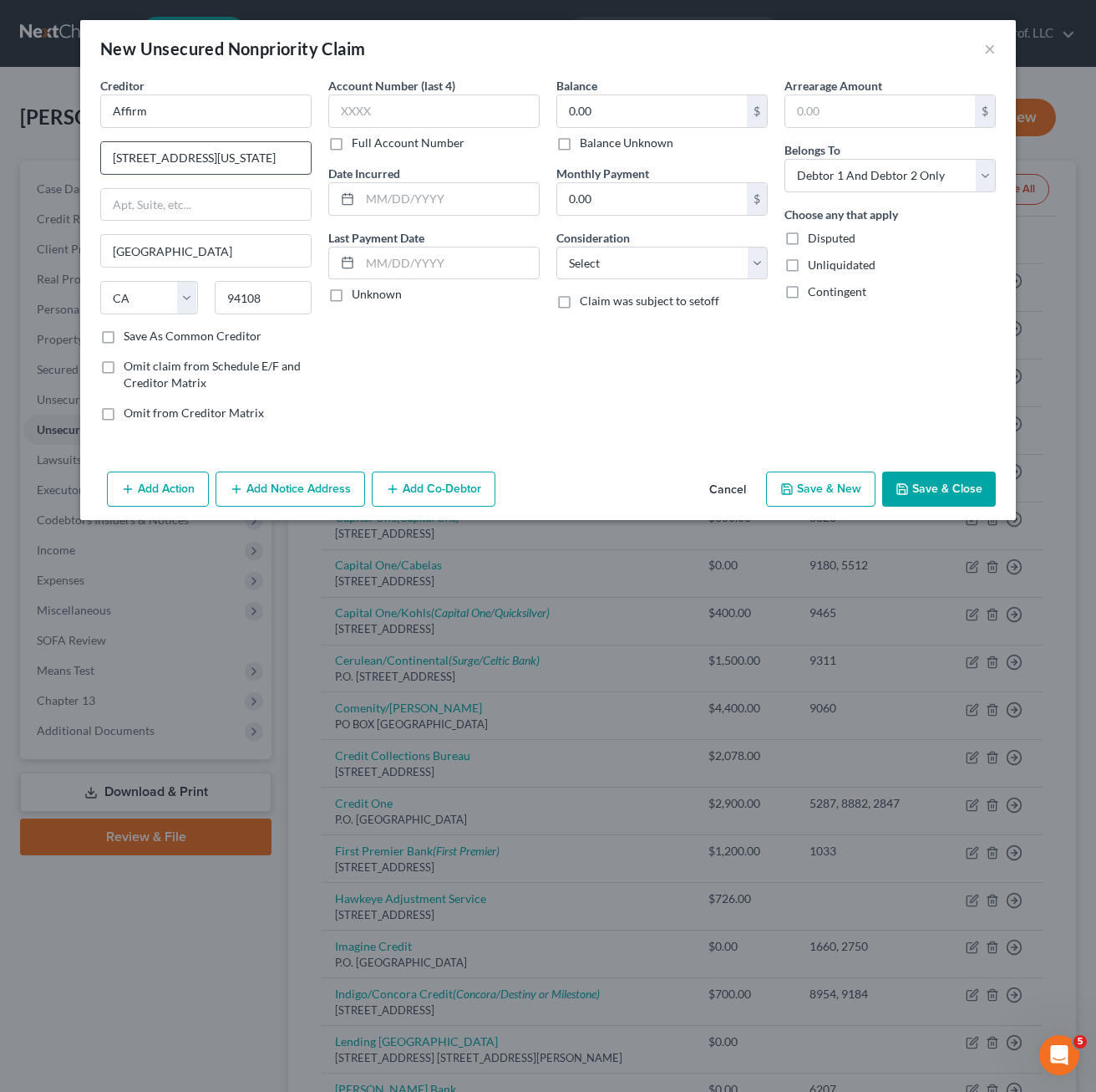
drag, startPoint x: 947, startPoint y: 490, endPoint x: 142, endPoint y: 161, distance: 869.6
click at [180, 212] on div "New Unsecured Nonpriority Claim × Creditor * Affirm [STREET_ADDRESS][US_STATE] …" at bounding box center [548, 270] width 936 height 500
click at [203, 160] on input "[STREET_ADDRESS][US_STATE]" at bounding box center [206, 158] width 210 height 32
click at [199, 160] on input "[STREET_ADDRESS][US_STATE]" at bounding box center [206, 158] width 210 height 32
click at [198, 160] on input "[STREET_ADDRESS][US_STATE]" at bounding box center [206, 158] width 210 height 32
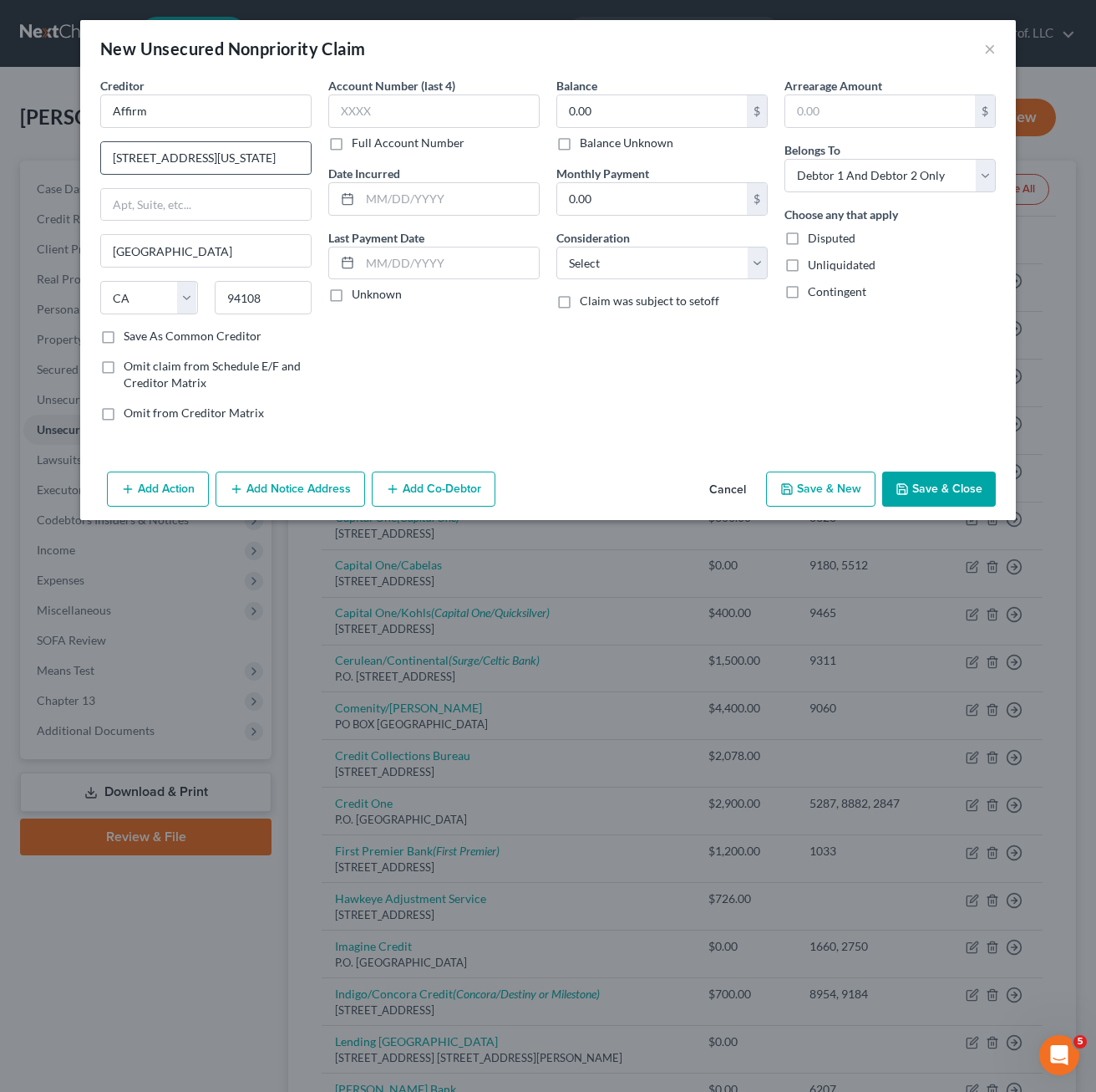
click at [231, 160] on input "[STREET_ADDRESS][US_STATE]" at bounding box center [206, 158] width 210 height 32
type input "[STREET_ADDRESS][US_STATE]"
click at [927, 496] on button "Save & Close" at bounding box center [939, 489] width 113 height 35
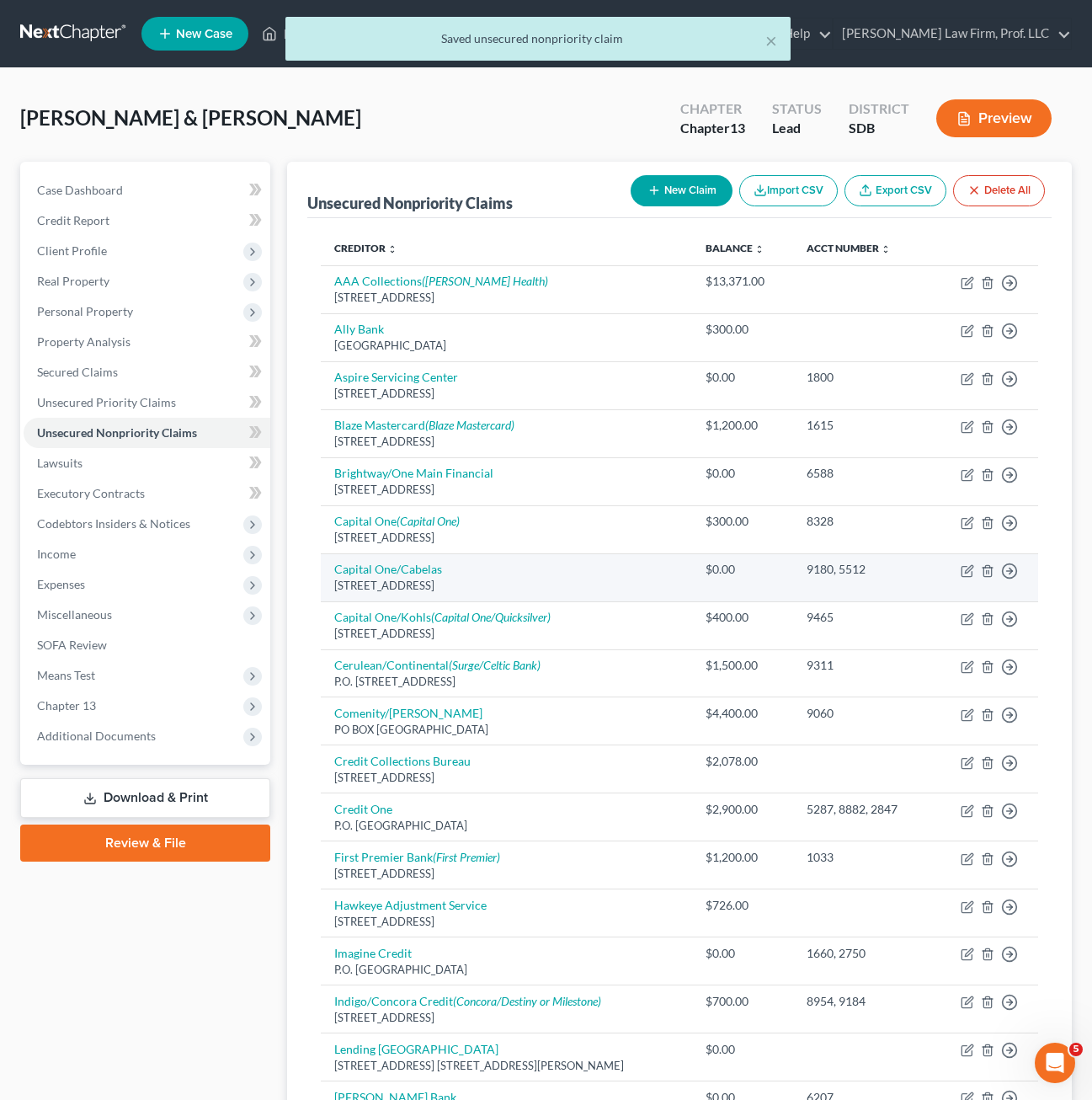
click at [659, 561] on td "Capital One/Cabelas [STREET_ADDRESS]" at bounding box center [506, 577] width 372 height 48
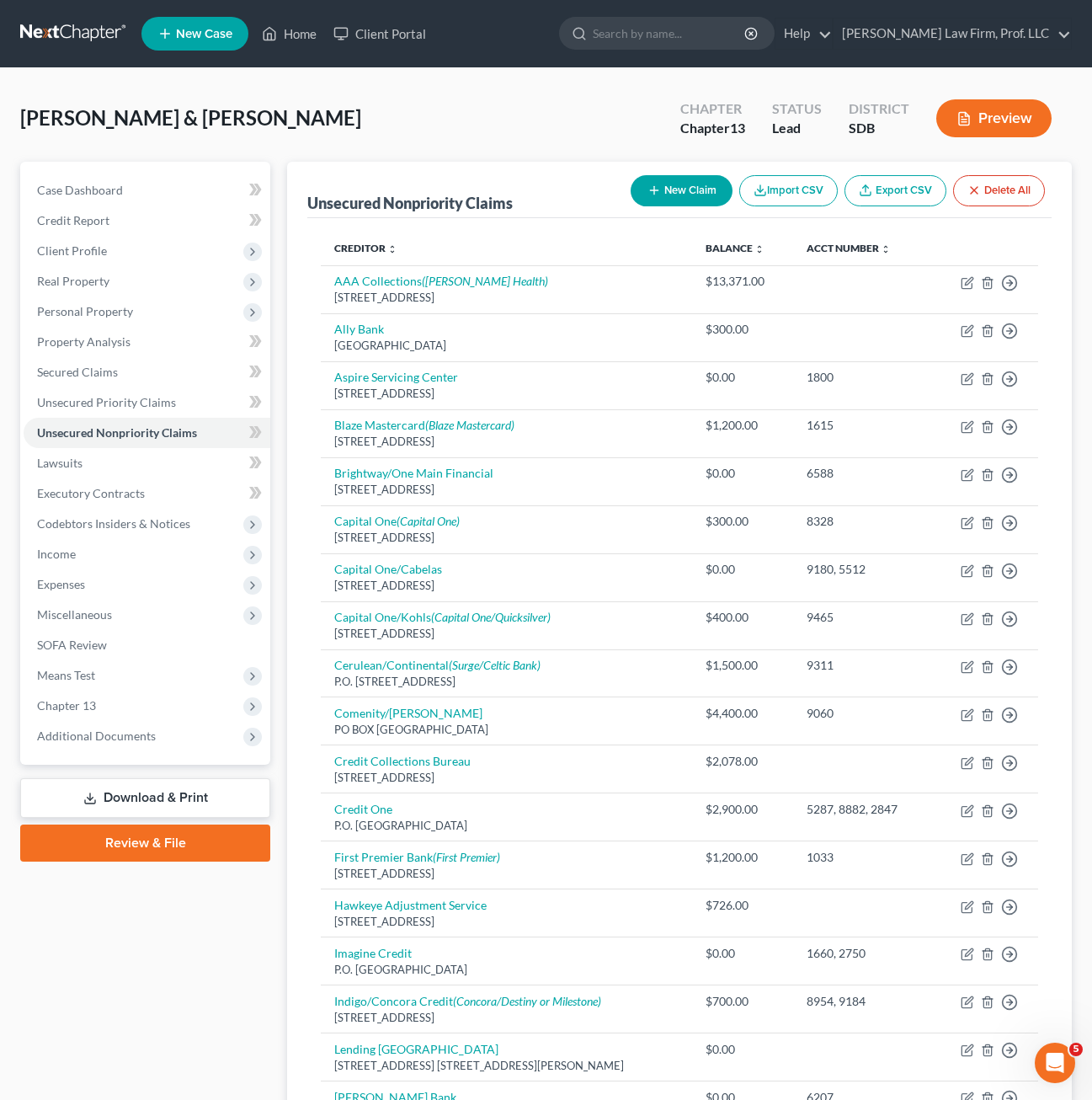
click at [150, 986] on div "Case Dashboard Payments Invoices Payments Payments Credit Report Client Profile" at bounding box center [145, 968] width 267 height 1613
click at [104, 648] on span "SOFA Review" at bounding box center [72, 644] width 70 height 14
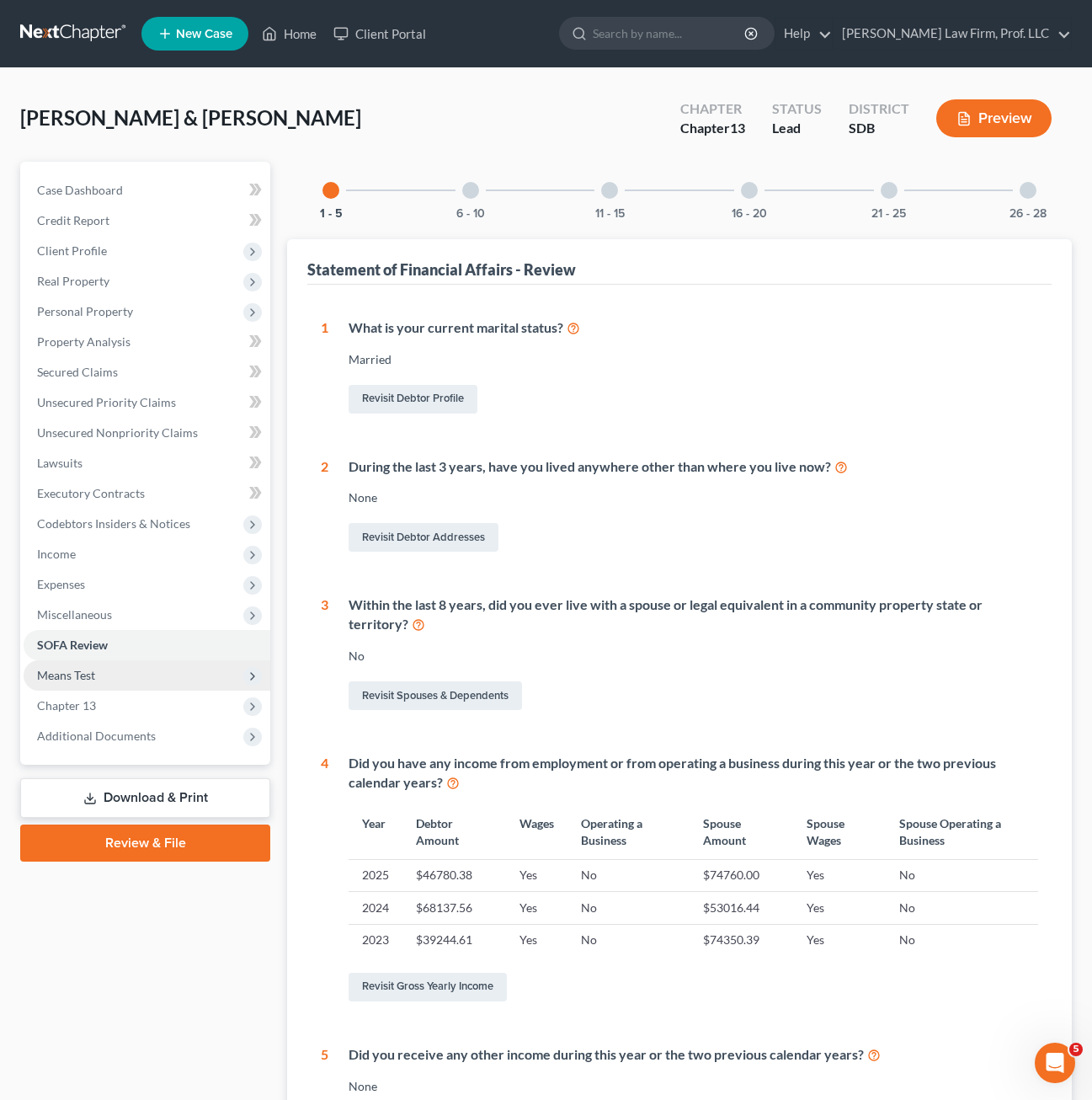
click at [96, 681] on span "Means Test" at bounding box center [147, 675] width 247 height 30
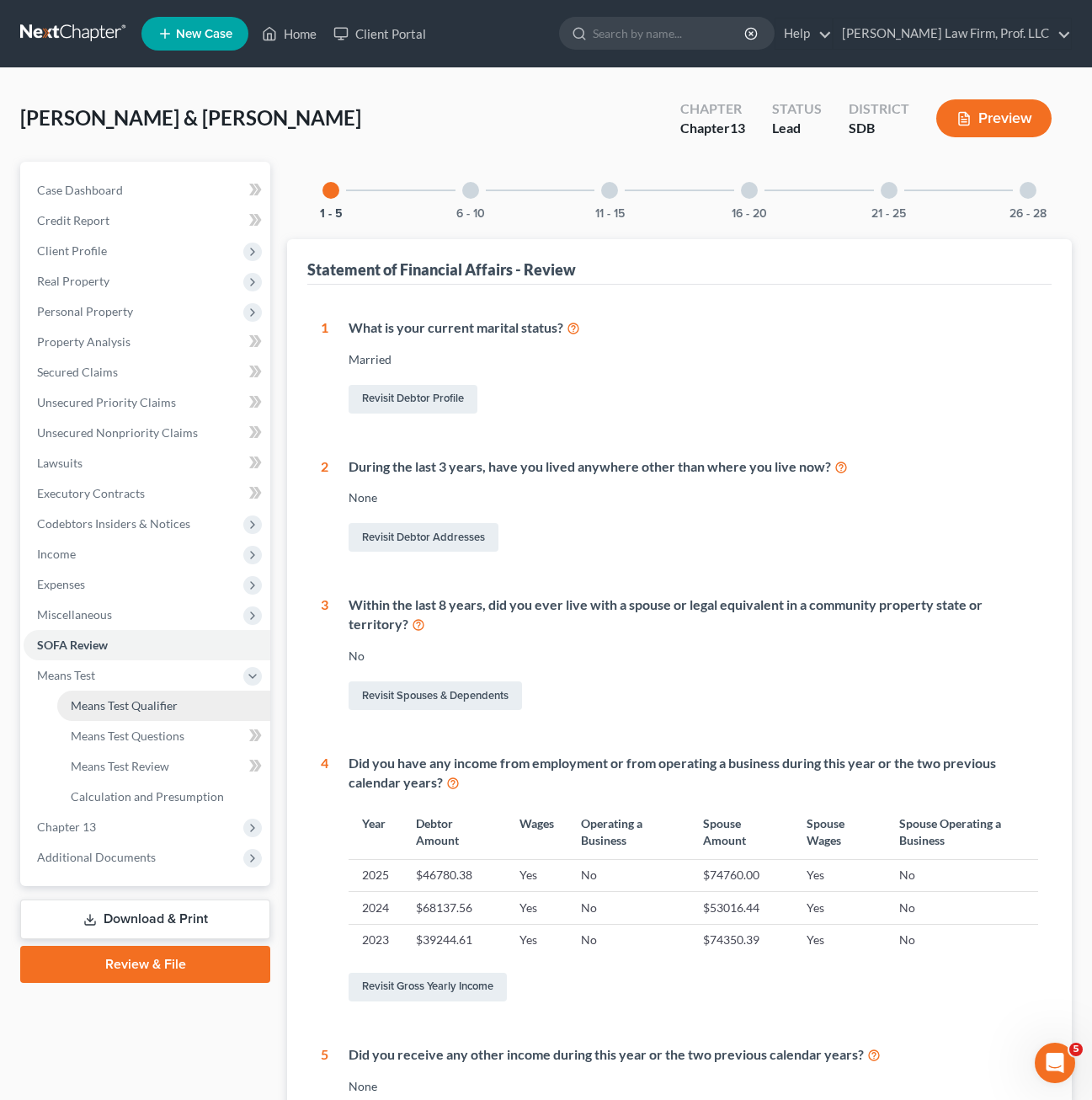
click at [131, 707] on span "Means Test Qualifier" at bounding box center [124, 705] width 107 height 14
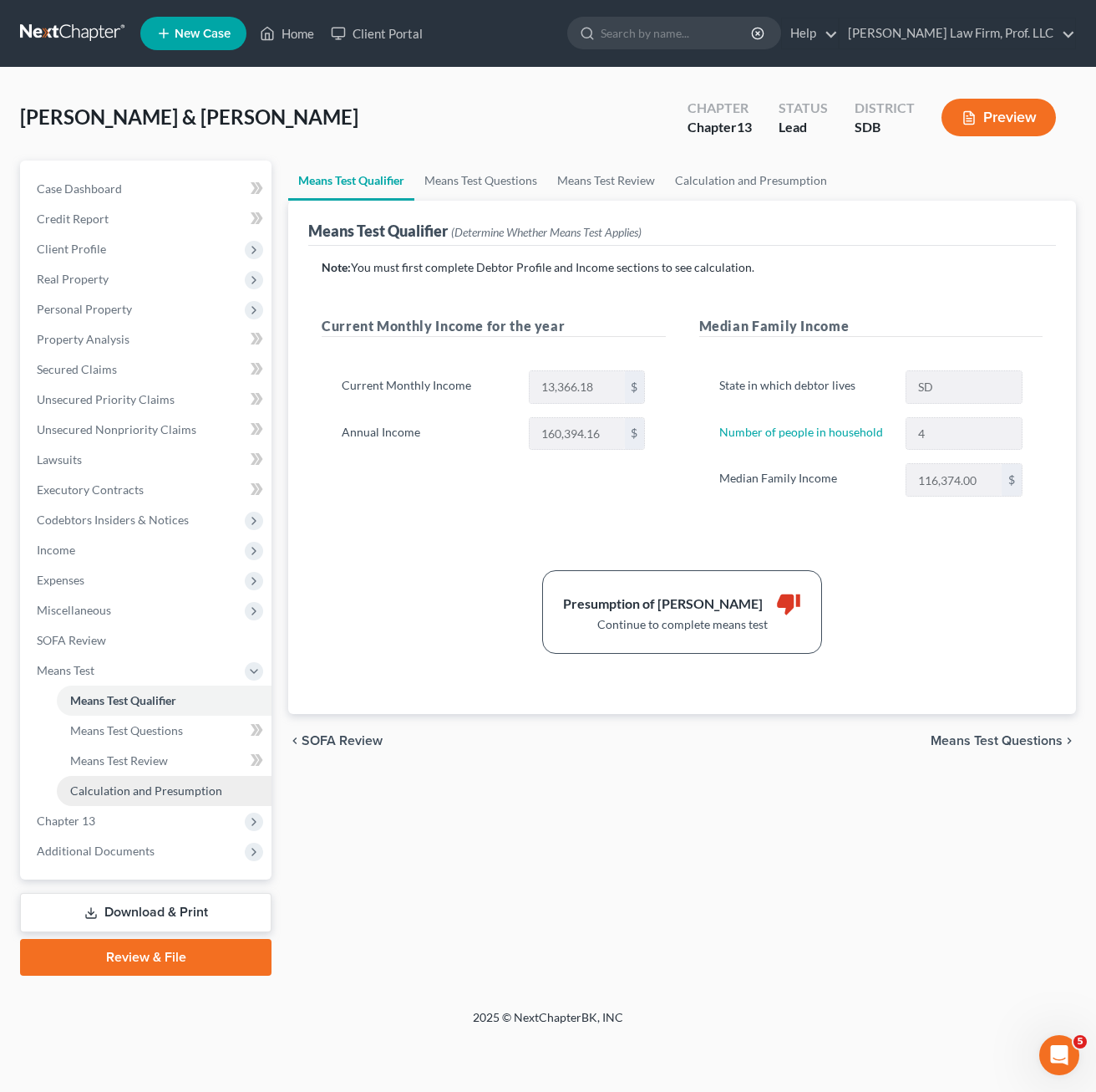
click at [137, 799] on link "Calculation and Presumption" at bounding box center [164, 791] width 215 height 30
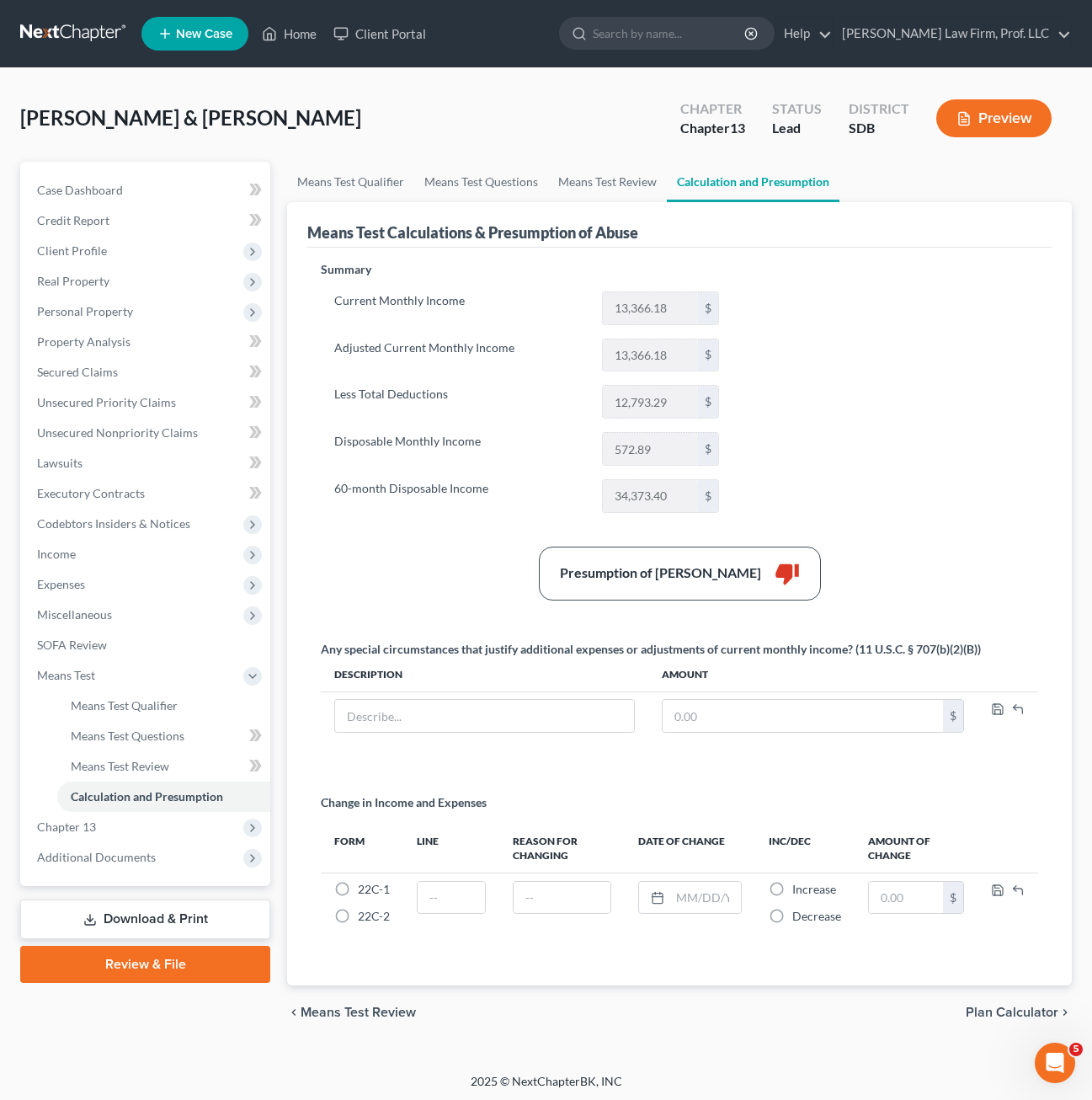
click at [157, 929] on link "Download & Print" at bounding box center [145, 919] width 250 height 40
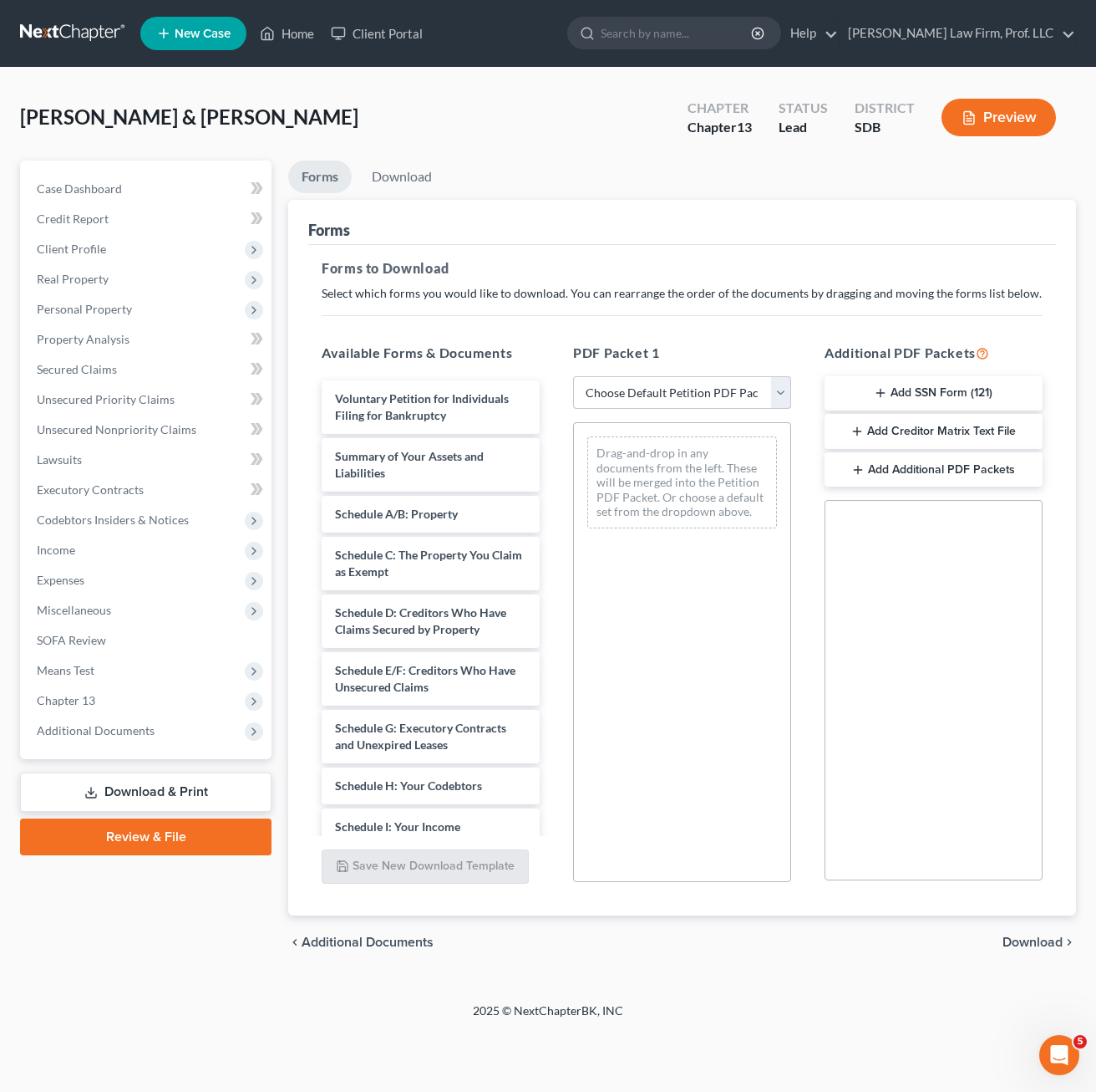
drag, startPoint x: 746, startPoint y: 389, endPoint x: 750, endPoint y: 402, distance: 13.6
click at [746, 389] on select "Choose Default Petition PDF Packet Complete Bankruptcy Petition (all forms and …" at bounding box center [682, 393] width 218 height 33
select select "0"
click at [573, 376] on select "Choose Default Petition PDF Packet Complete Bankruptcy Petition (all forms and …" at bounding box center [682, 393] width 218 height 33
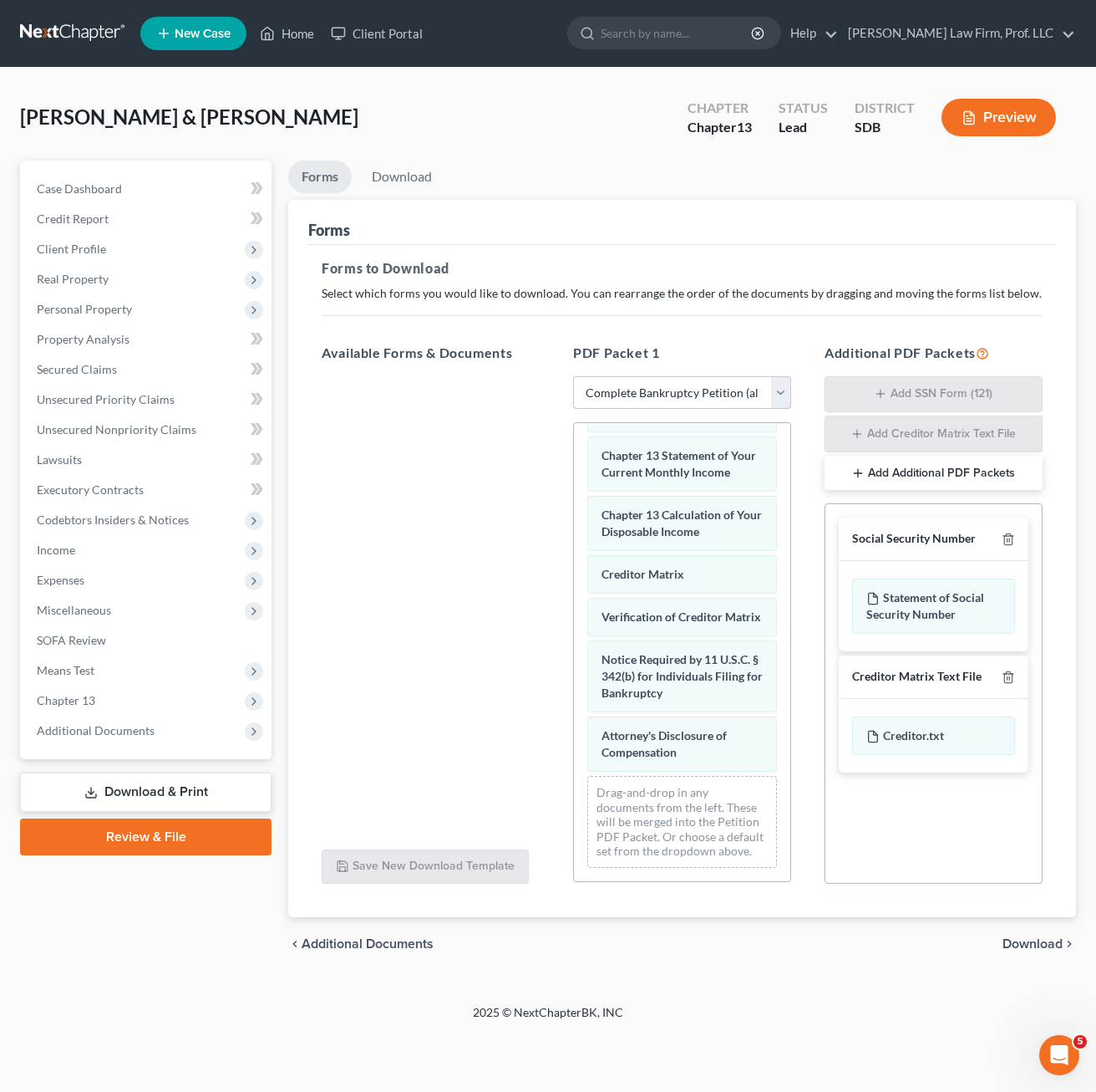
scroll to position [793, 0]
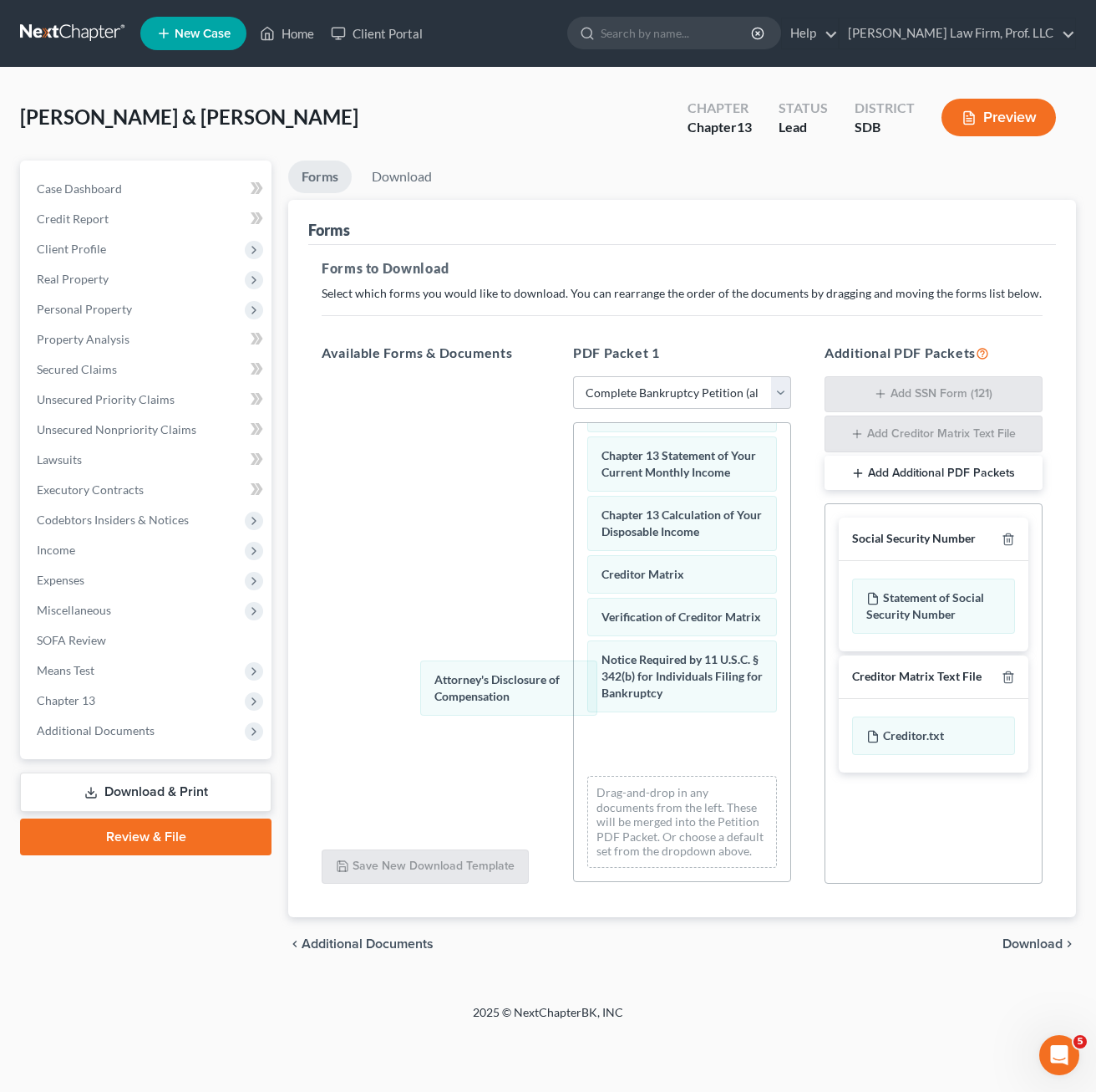
drag, startPoint x: 677, startPoint y: 725, endPoint x: 597, endPoint y: 683, distance: 90.4
click at [574, 657] on div "Attorney's Disclosure of Compensation Voluntary Petition for Individuals Filing…" at bounding box center [682, 296] width 216 height 1170
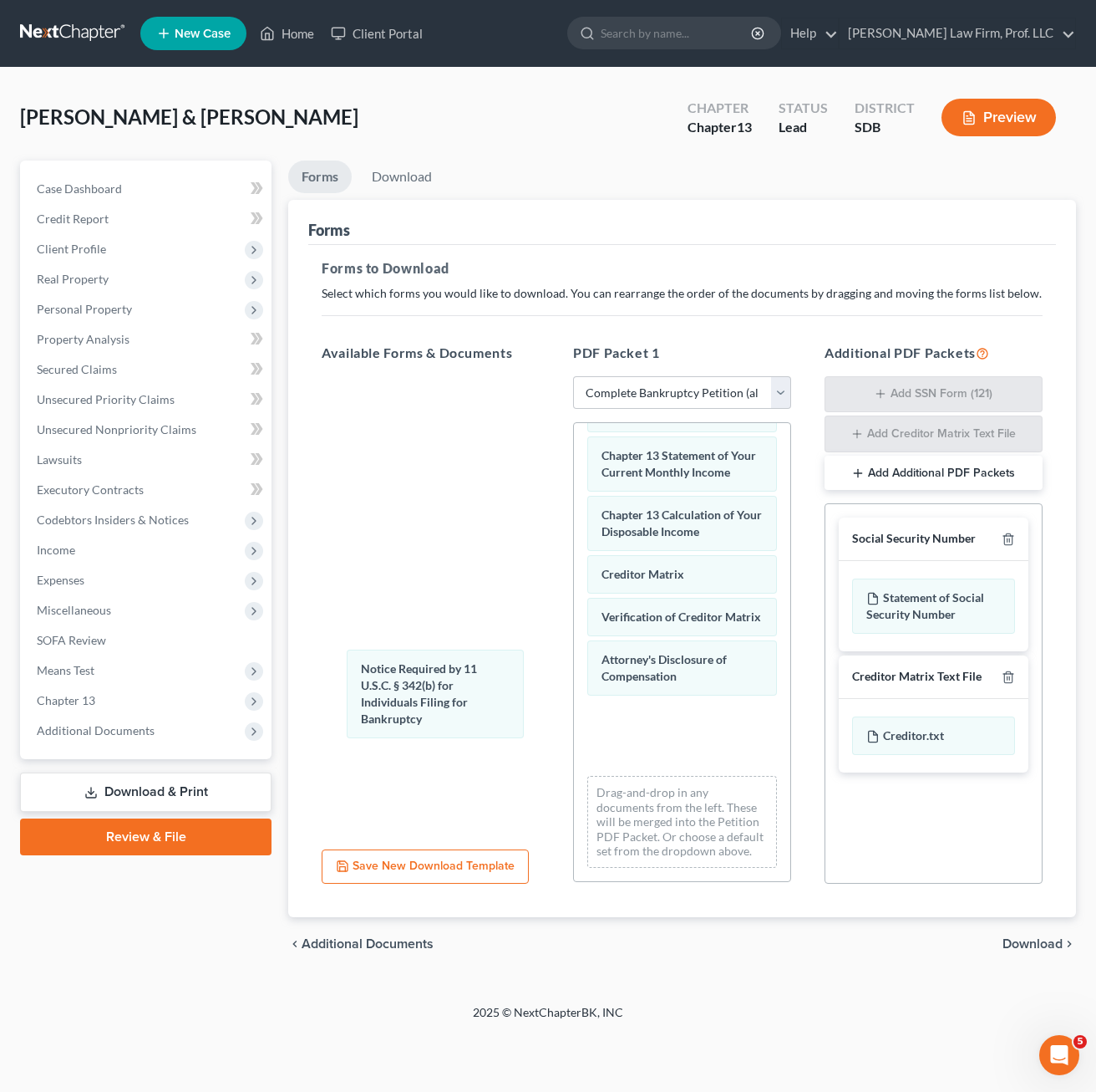
drag, startPoint x: 662, startPoint y: 721, endPoint x: 422, endPoint y: 645, distance: 251.7
click at [574, 582] on div "Notice Required by 11 U.S.C. § 342(b) for Individuals Filing for Bankruptcy Vol…" at bounding box center [682, 296] width 216 height 1170
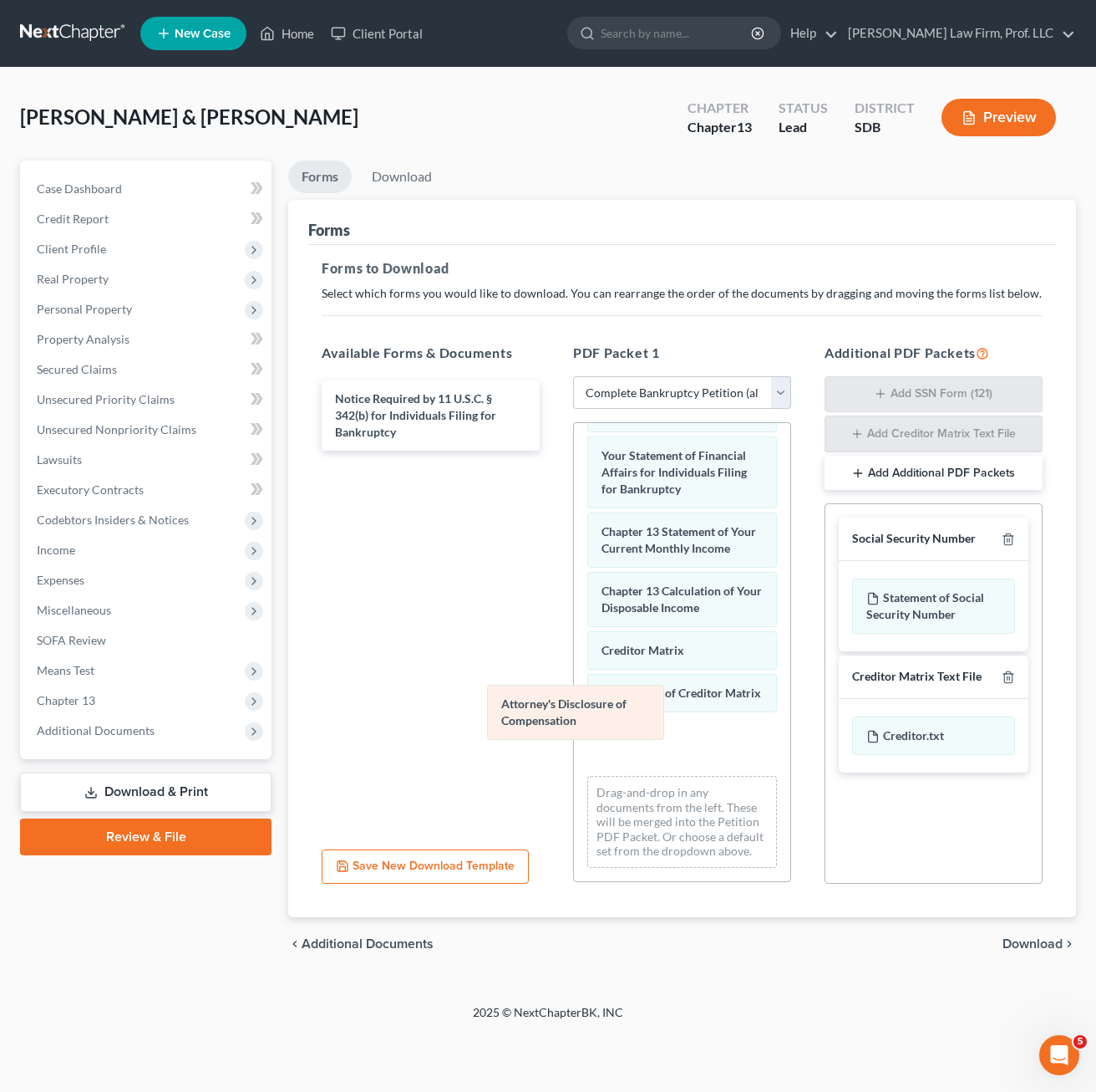
drag, startPoint x: 649, startPoint y: 741, endPoint x: 393, endPoint y: 541, distance: 324.9
click at [574, 576] on div "Attorney's Disclosure of Compensation Voluntary Petition for Individuals Filing…" at bounding box center [682, 333] width 216 height 1094
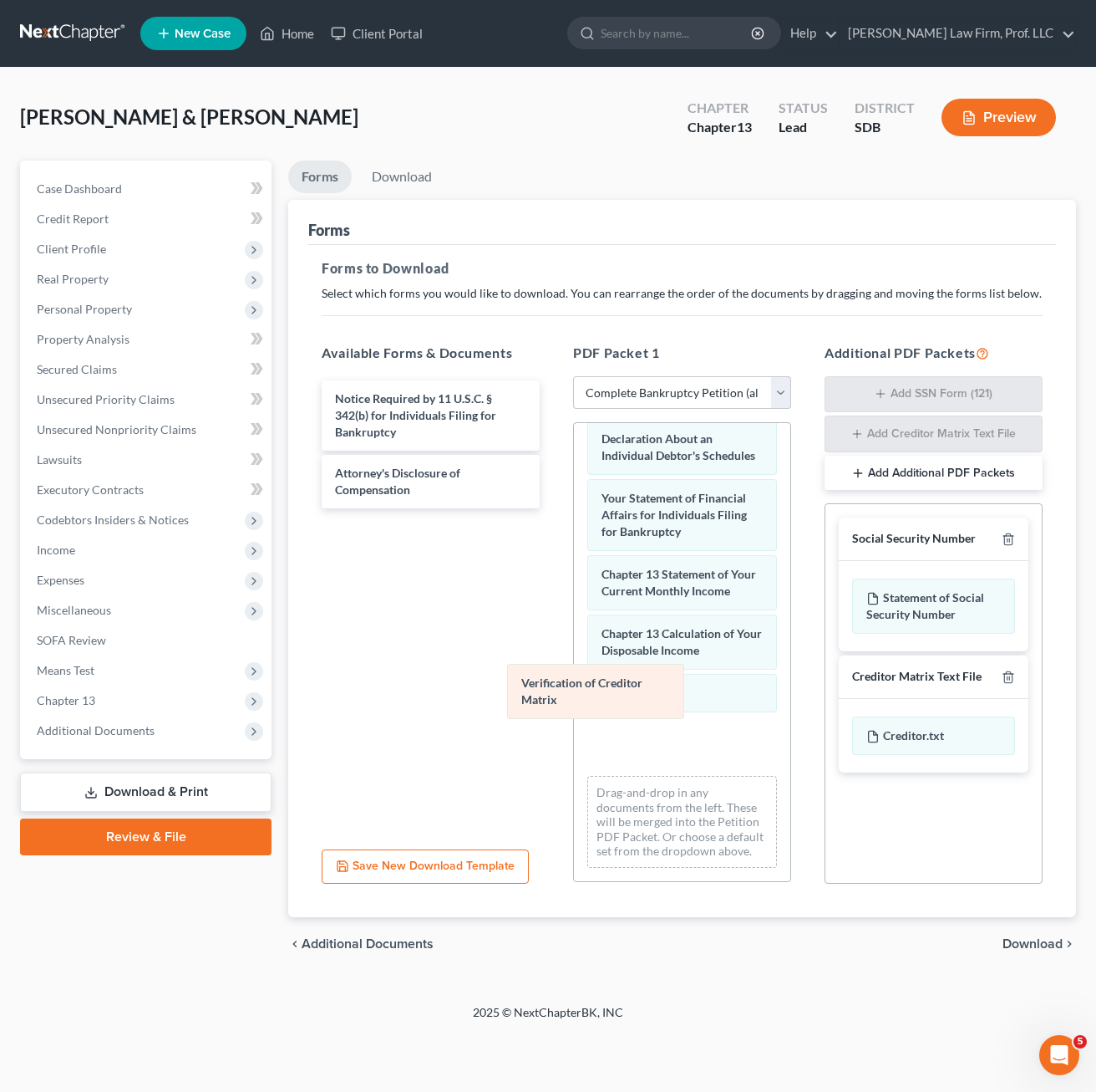
drag, startPoint x: 646, startPoint y: 742, endPoint x: 418, endPoint y: 595, distance: 271.3
click at [574, 588] on div "Verification of Creditor Matrix Voluntary Petition for Individuals Filing for B…" at bounding box center [682, 355] width 216 height 1052
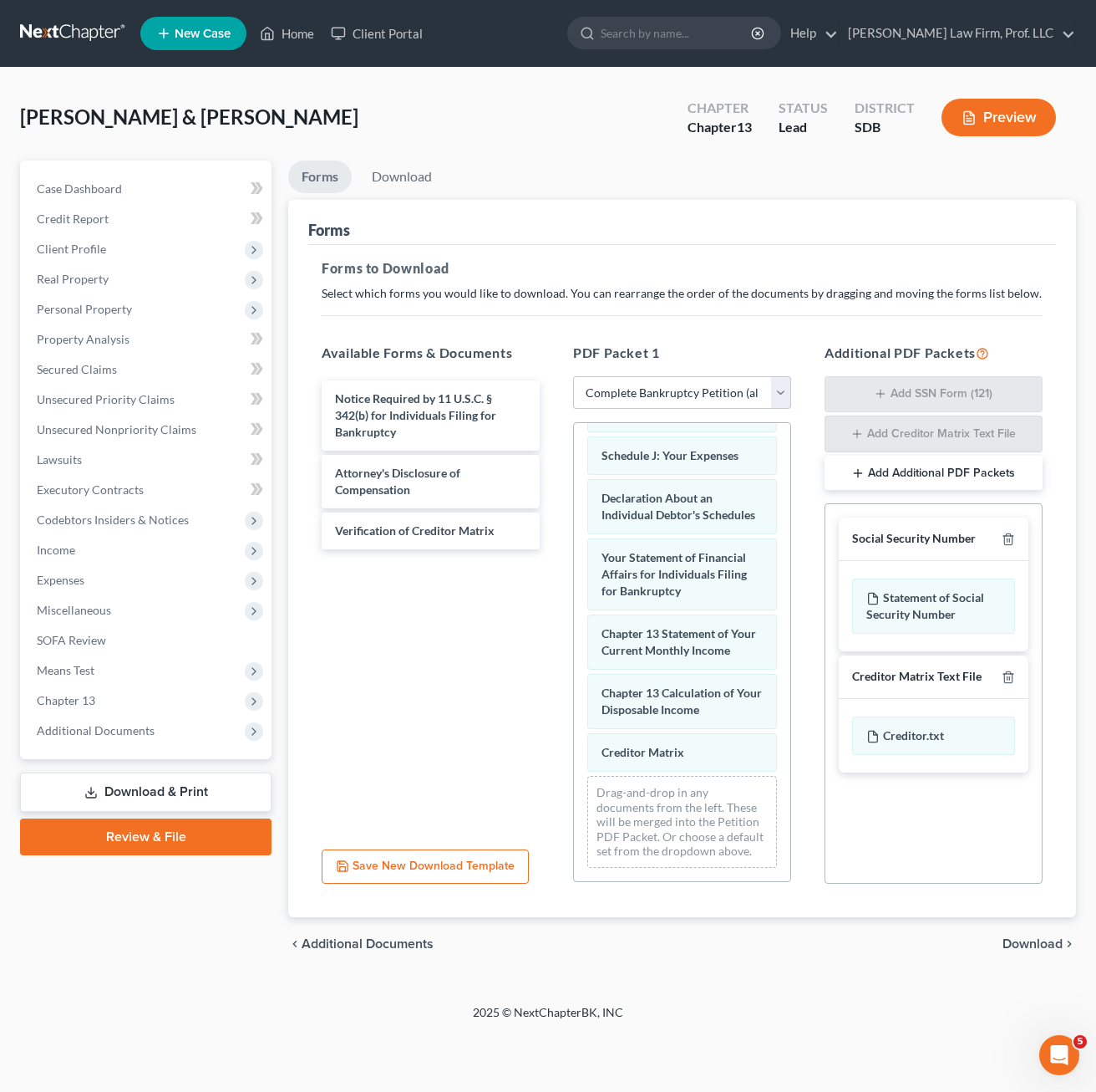
scroll to position [598, 0]
drag, startPoint x: 662, startPoint y: 735, endPoint x: 400, endPoint y: 632, distance: 281.5
click at [574, 636] on div "Creditor Matrix Voluntary Petition for Individuals Filing for Bankruptcy Summar…" at bounding box center [682, 384] width 216 height 992
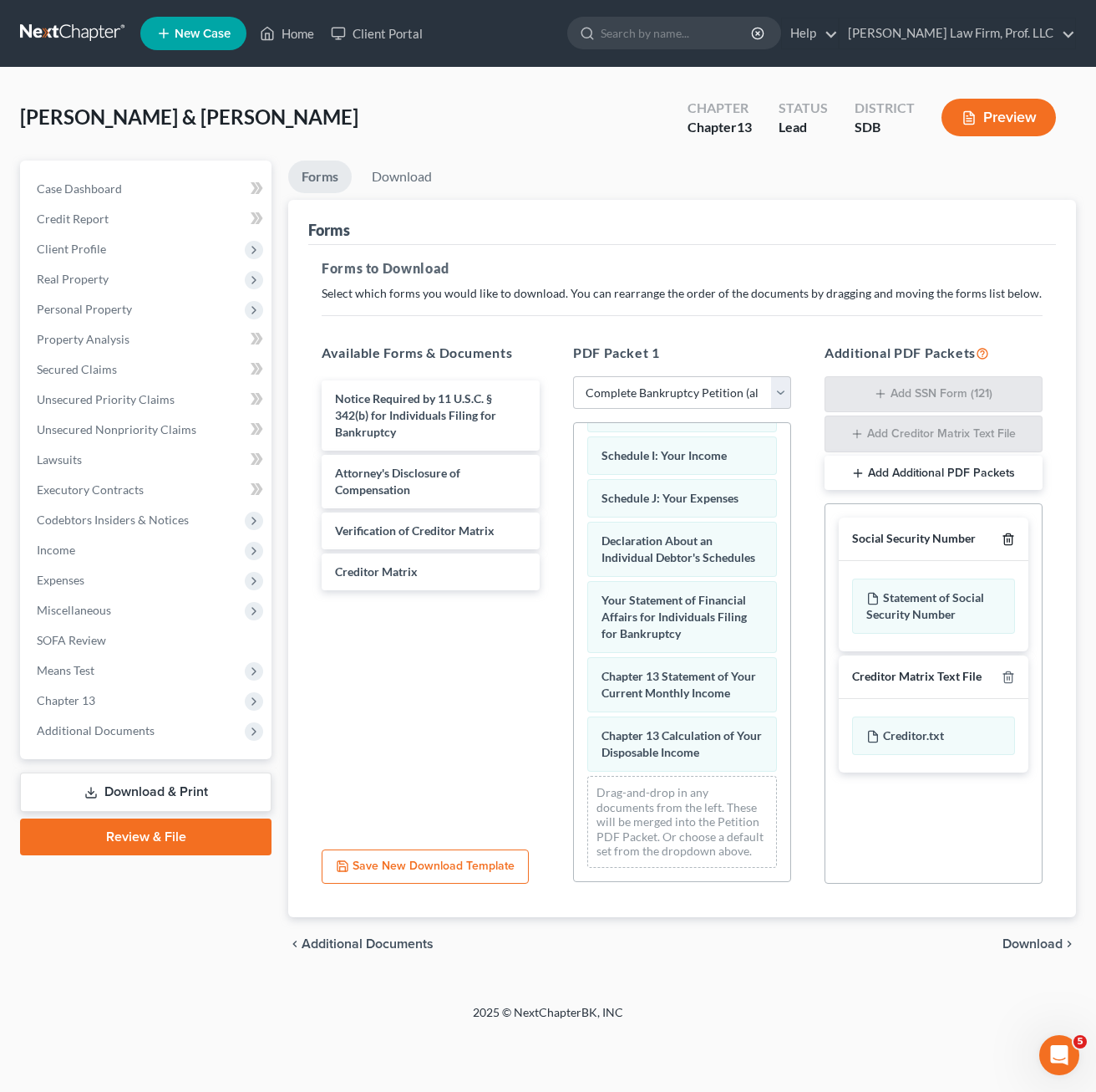
click at [1009, 538] on icon "button" at bounding box center [1008, 539] width 13 height 13
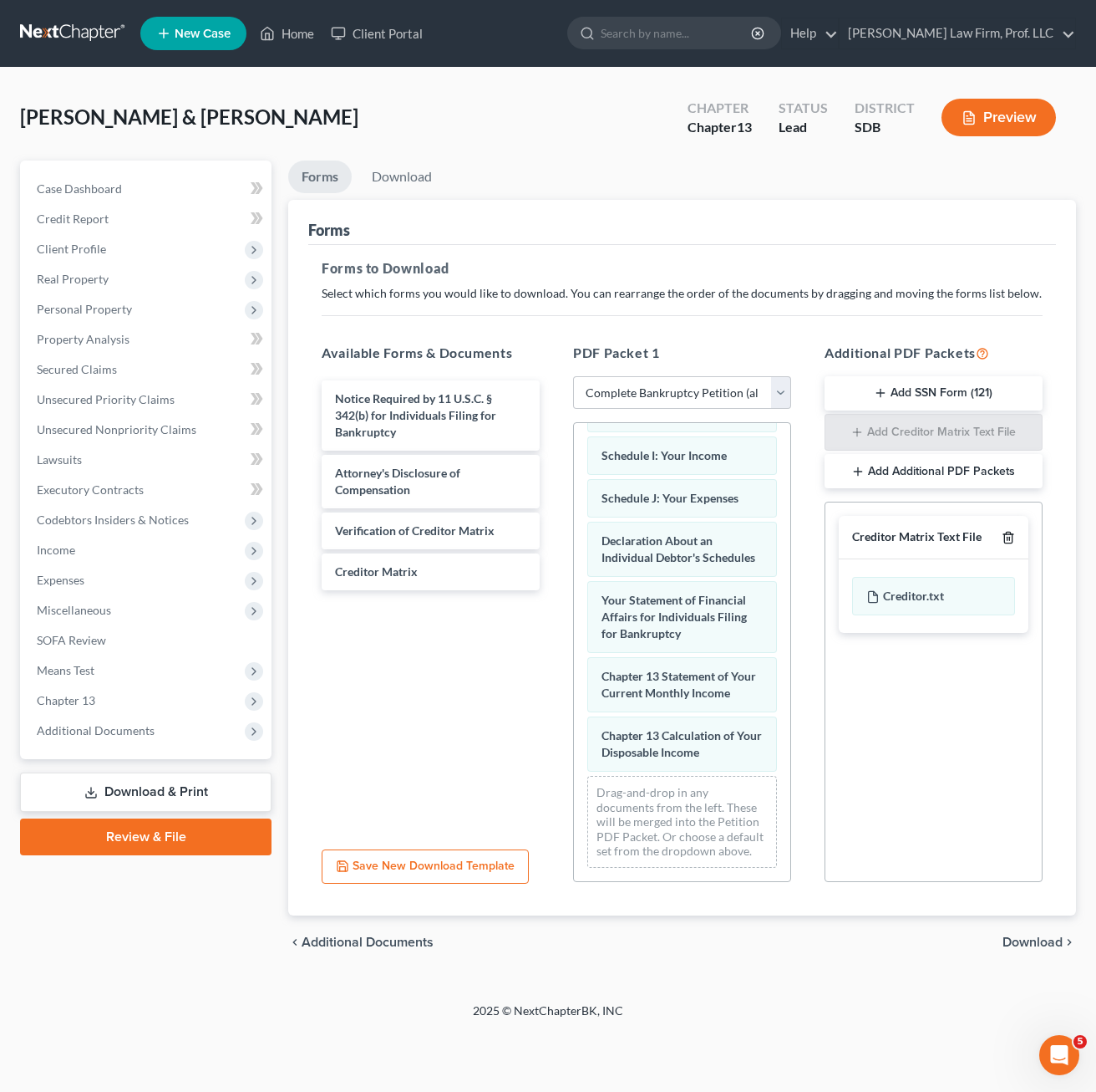
click at [1009, 538] on line "button" at bounding box center [1009, 539] width 0 height 4
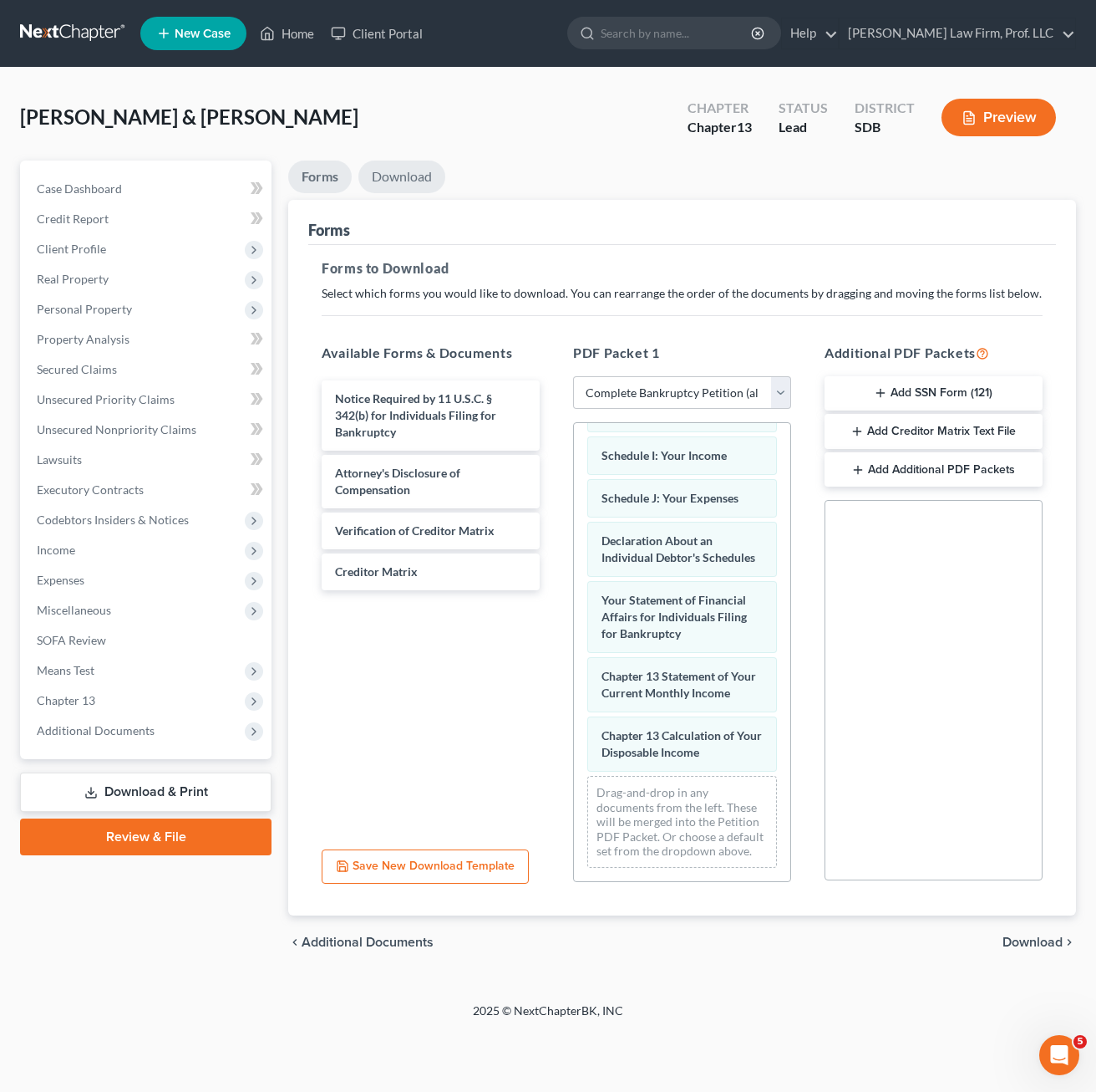
click at [401, 181] on link "Download" at bounding box center [401, 177] width 87 height 33
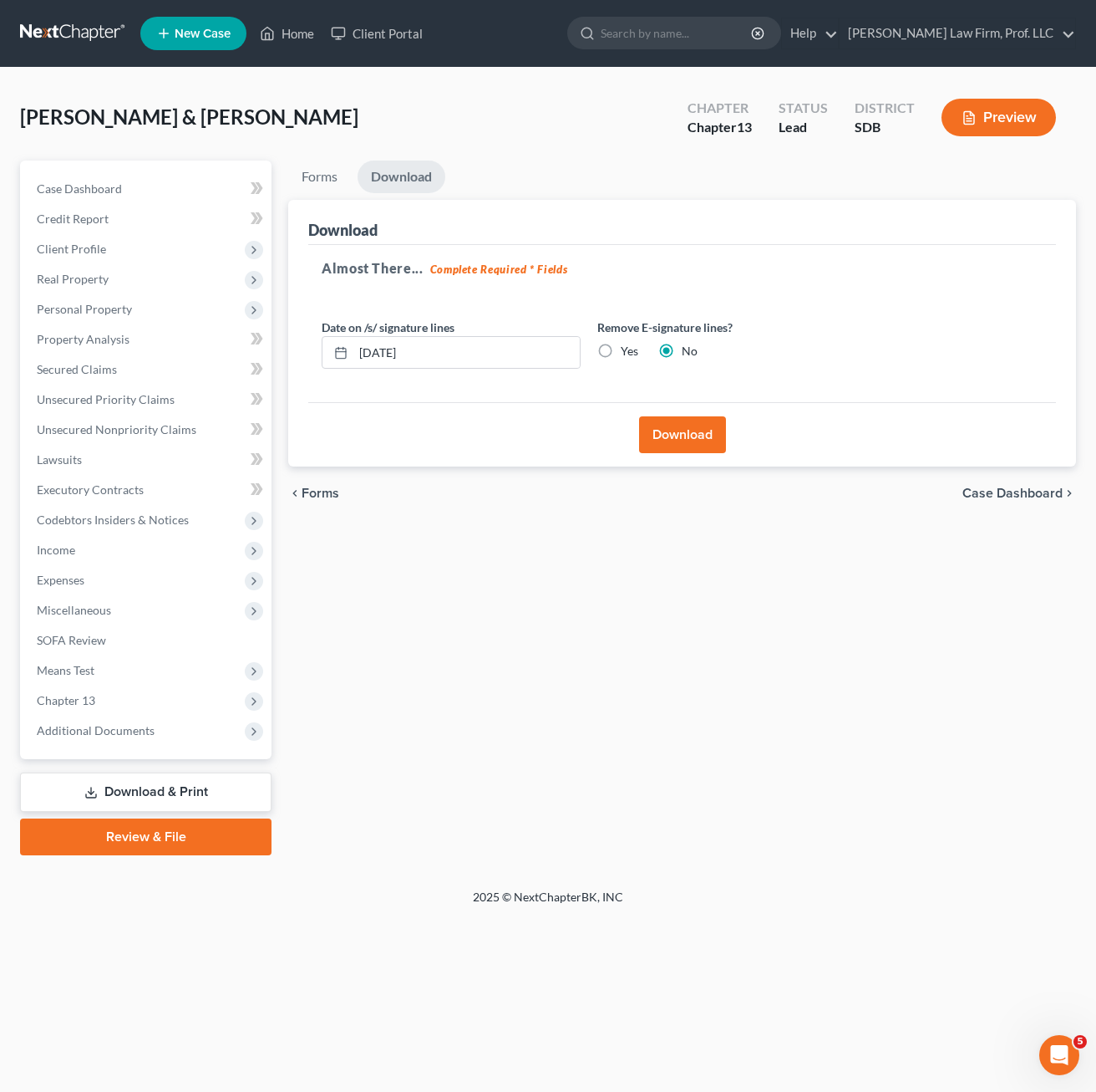
click at [180, 847] on link "Review & File" at bounding box center [146, 836] width 251 height 37
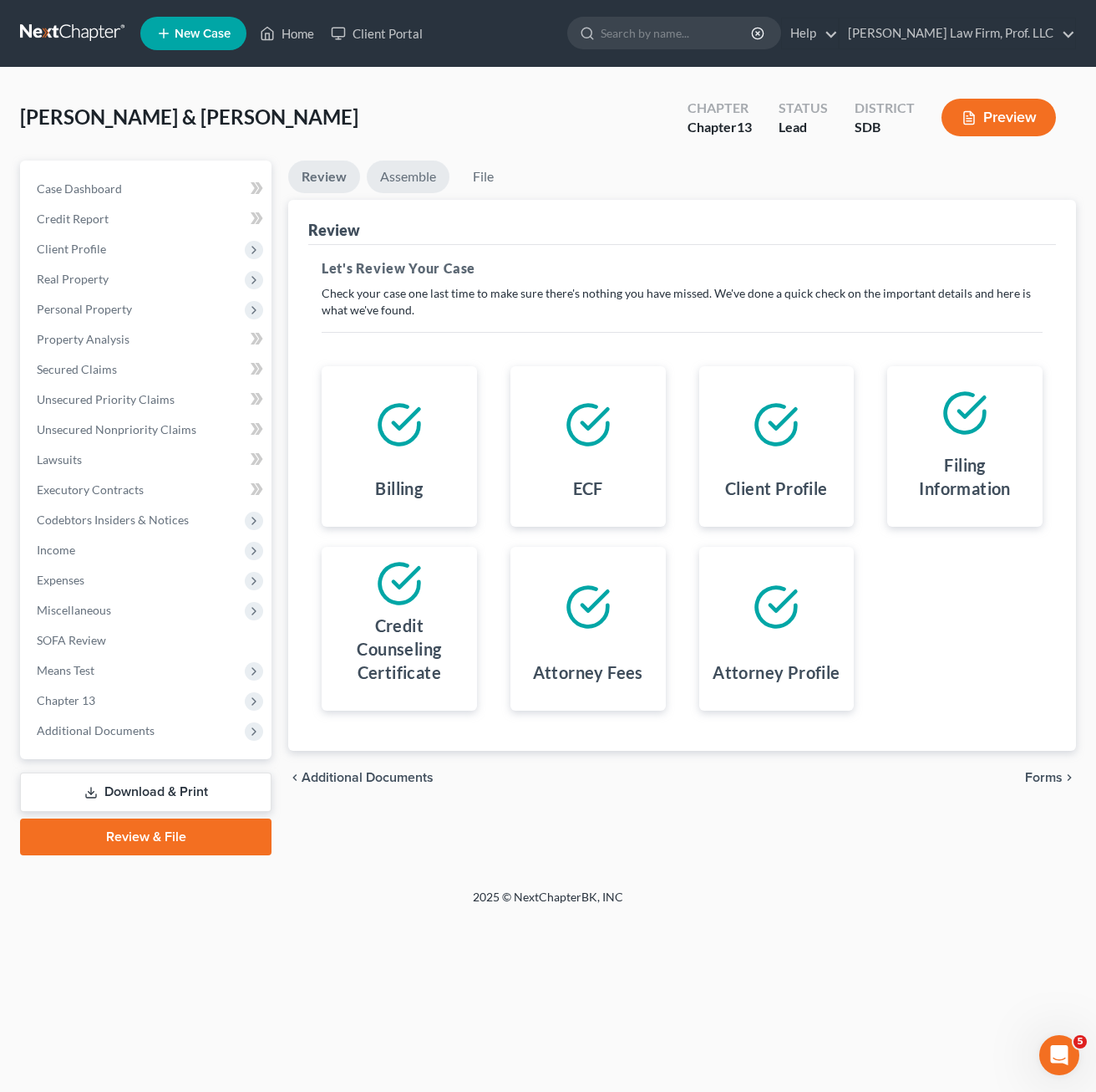
click at [400, 182] on link "Assemble" at bounding box center [408, 177] width 83 height 33
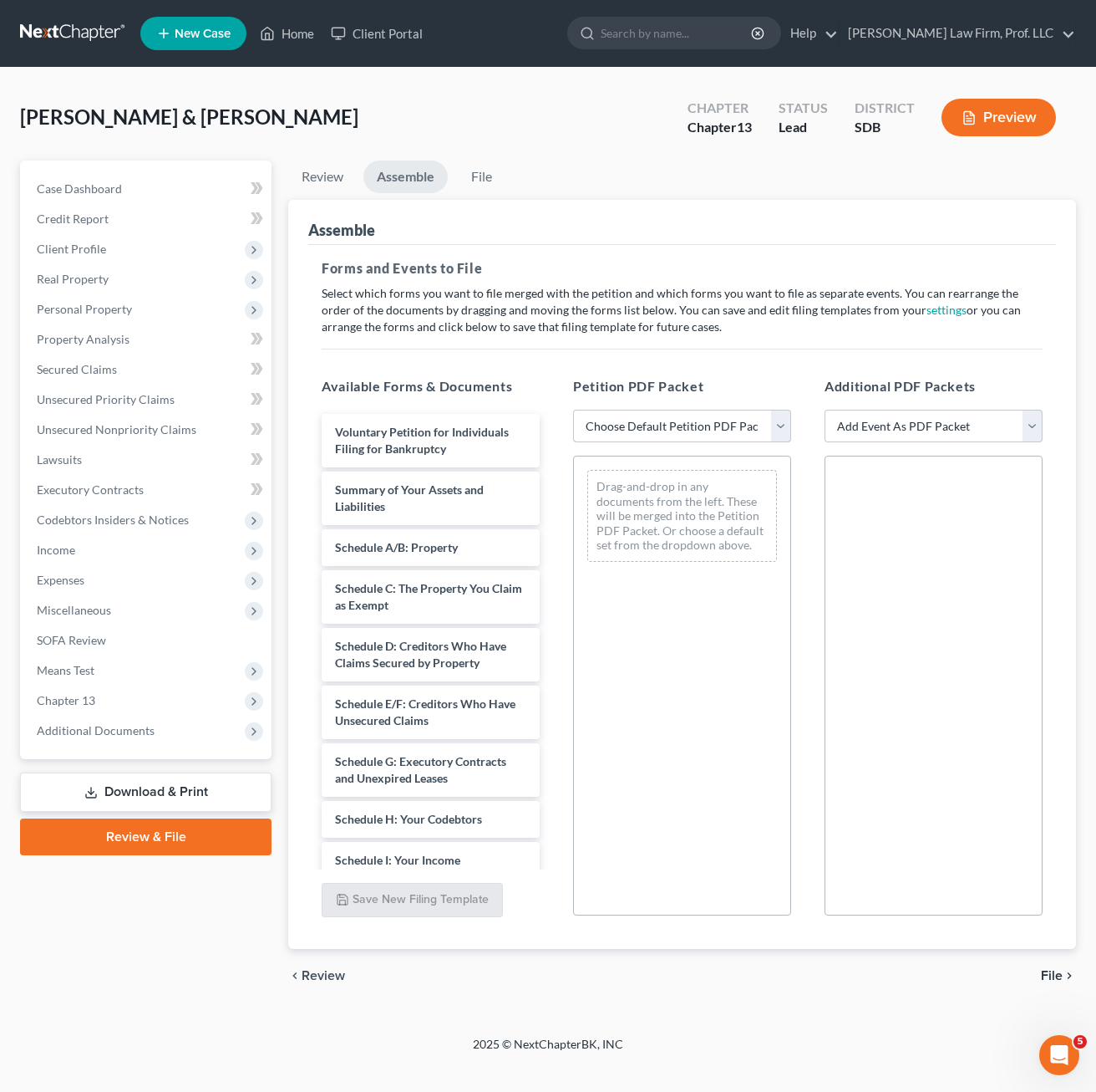
drag, startPoint x: 709, startPoint y: 435, endPoint x: 731, endPoint y: 438, distance: 22.2
click at [709, 435] on select "Choose Default Petition PDF Packet Emergency Filing (Voluntary Petition and Cre…" at bounding box center [682, 426] width 218 height 33
select select "1"
click at [573, 409] on select "Choose Default Petition PDF Packet Emergency Filing (Voluntary Petition and Cre…" at bounding box center [682, 426] width 218 height 33
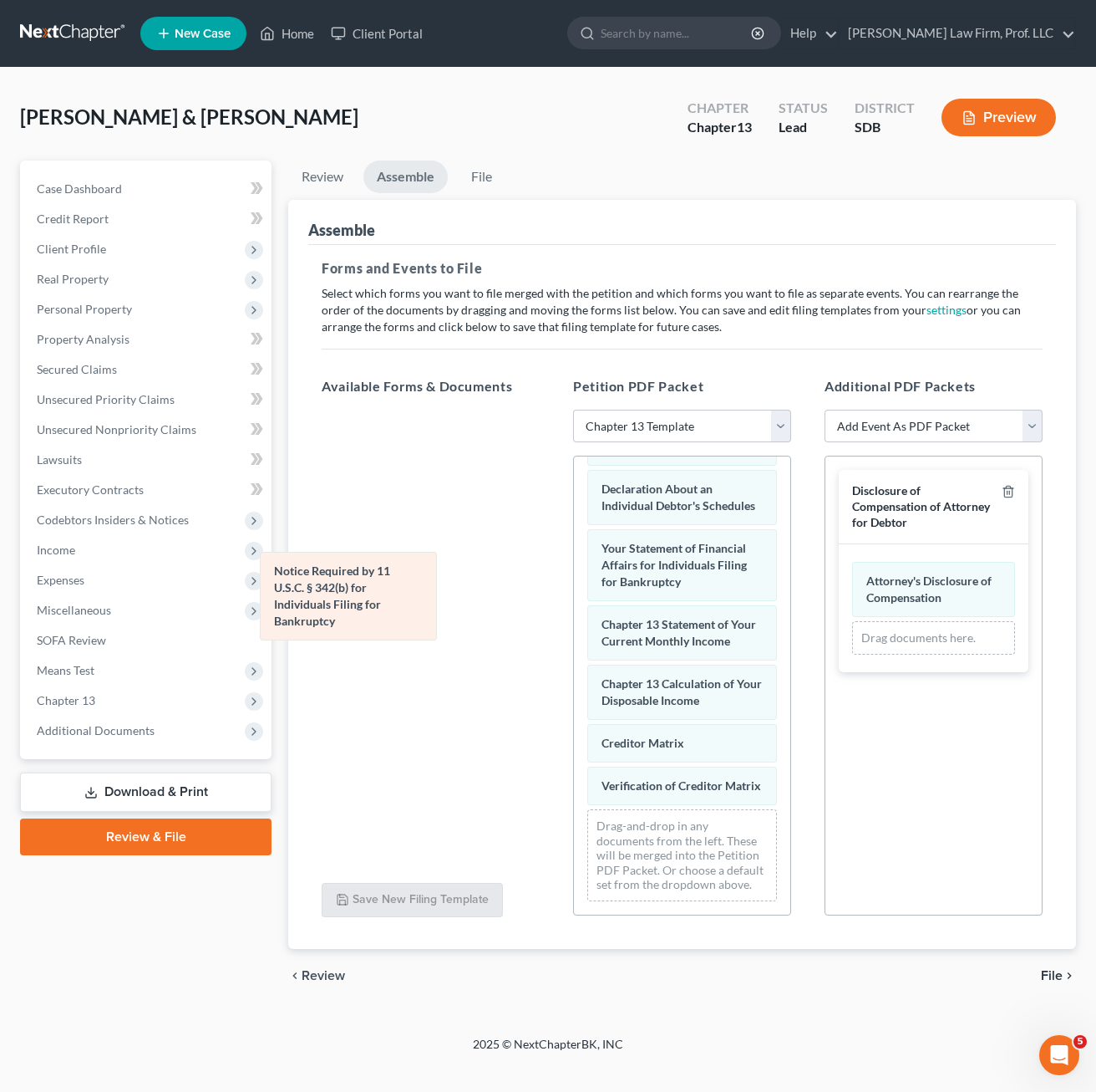
drag, startPoint x: 675, startPoint y: 763, endPoint x: 351, endPoint y: 594, distance: 365.4
click at [574, 594] on div "Notice Required by 11 U.S.C. § 342(b) for Individuals Filing for Bankruptcy Vol…" at bounding box center [682, 397] width 216 height 1035
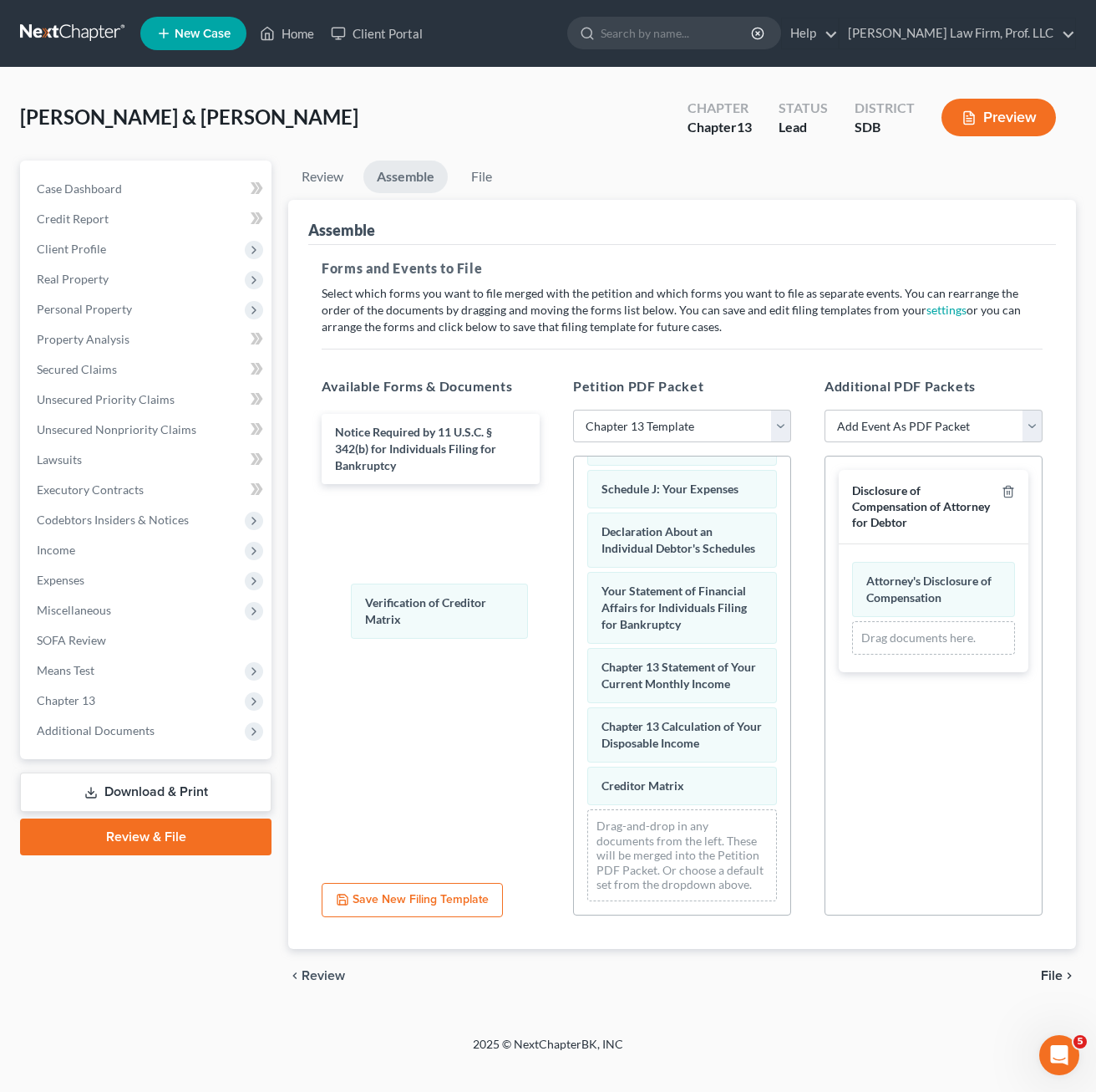
click at [574, 618] on div "Verification of Creditor Matrix Voluntary Petition for Individuals Filing for B…" at bounding box center [682, 418] width 216 height 992
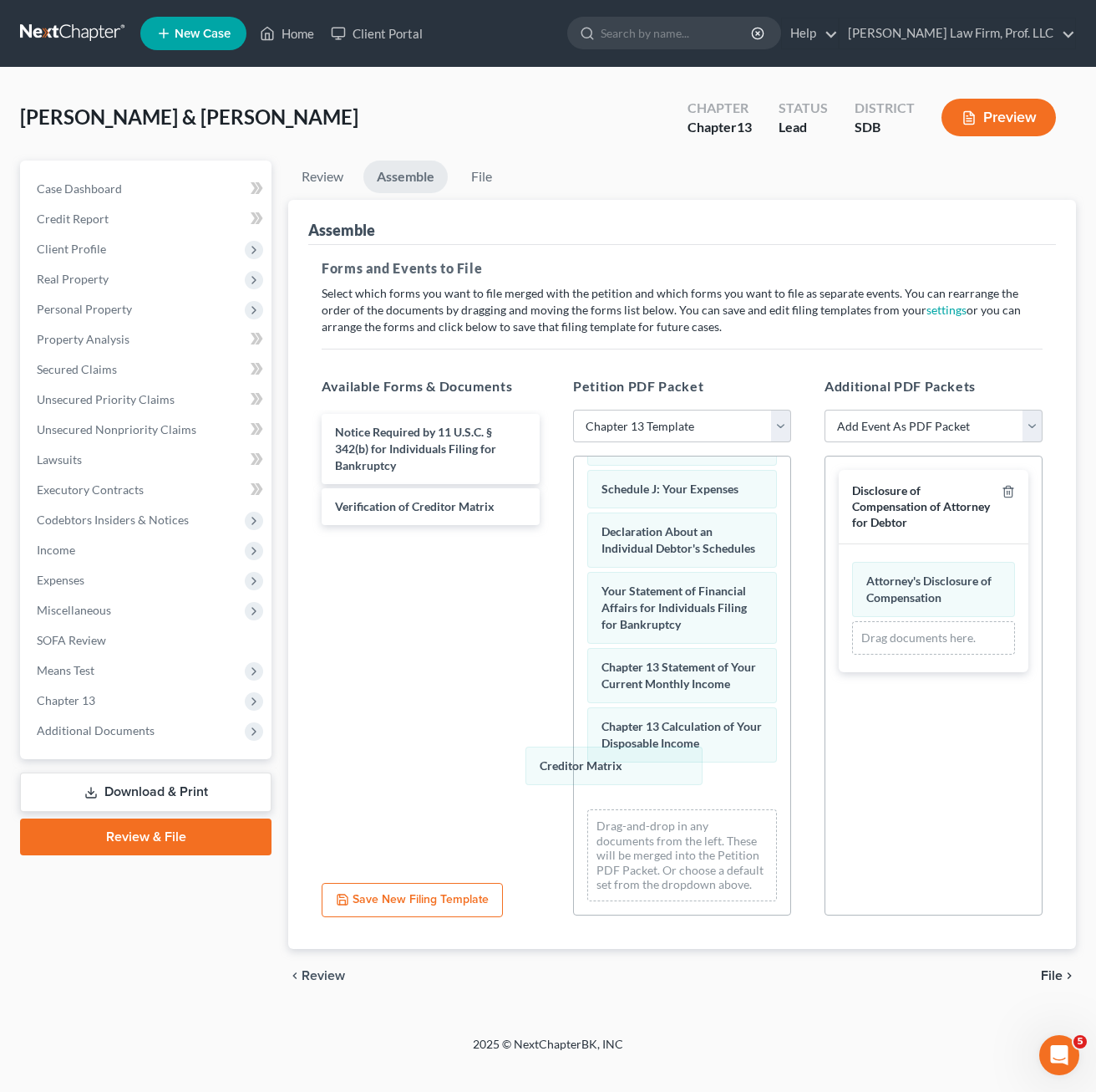
scroll to position [556, 0]
drag, startPoint x: 625, startPoint y: 775, endPoint x: 400, endPoint y: 574, distance: 301.7
click at [574, 621] on div "Creditor Matrix Voluntary Petition for Individuals Filing for Bankruptcy Summar…" at bounding box center [682, 418] width 216 height 992
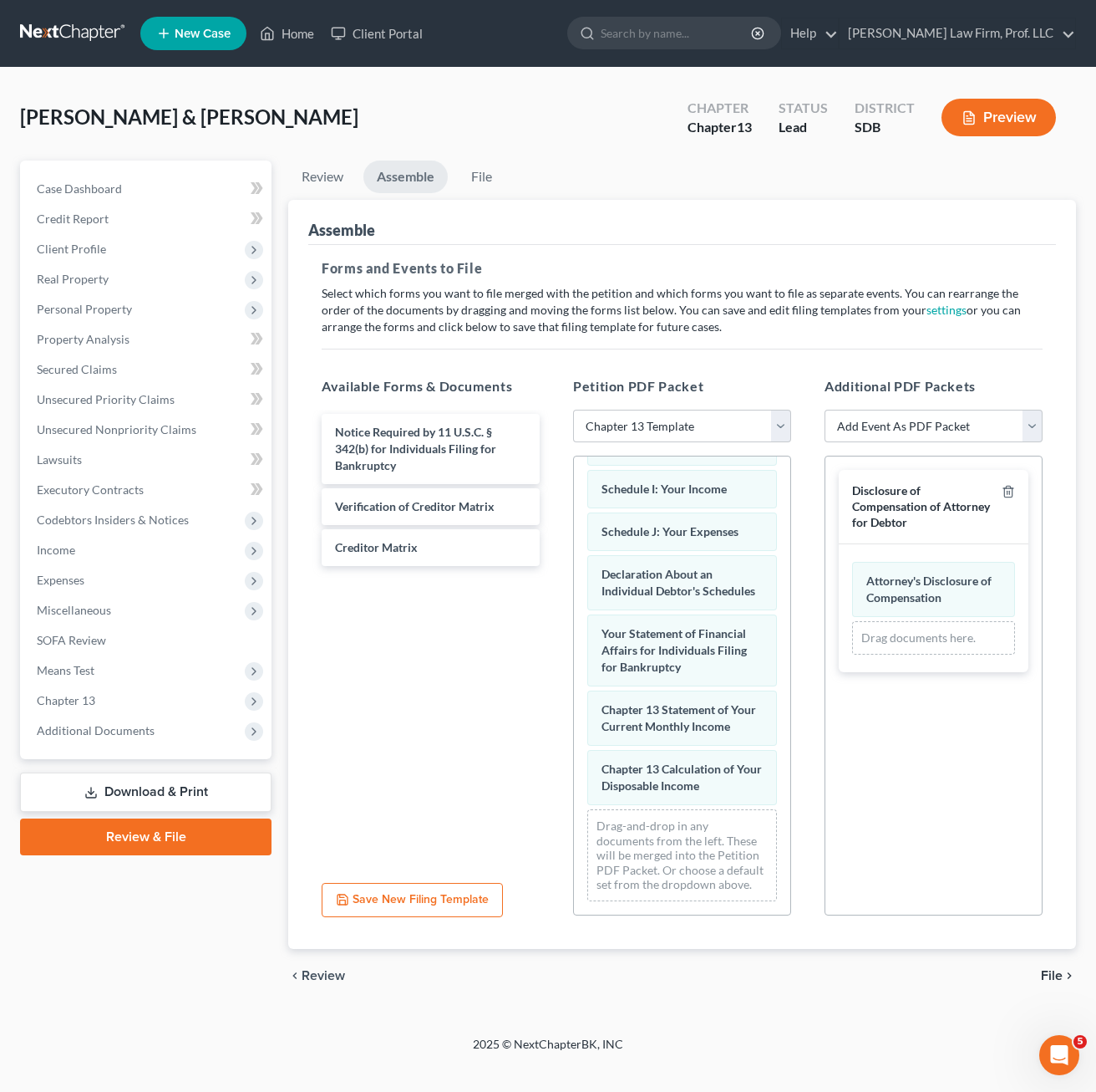
click at [1000, 490] on div at bounding box center [1005, 506] width 20 height 47
click at [1006, 490] on icon "button" at bounding box center [1008, 491] width 13 height 13
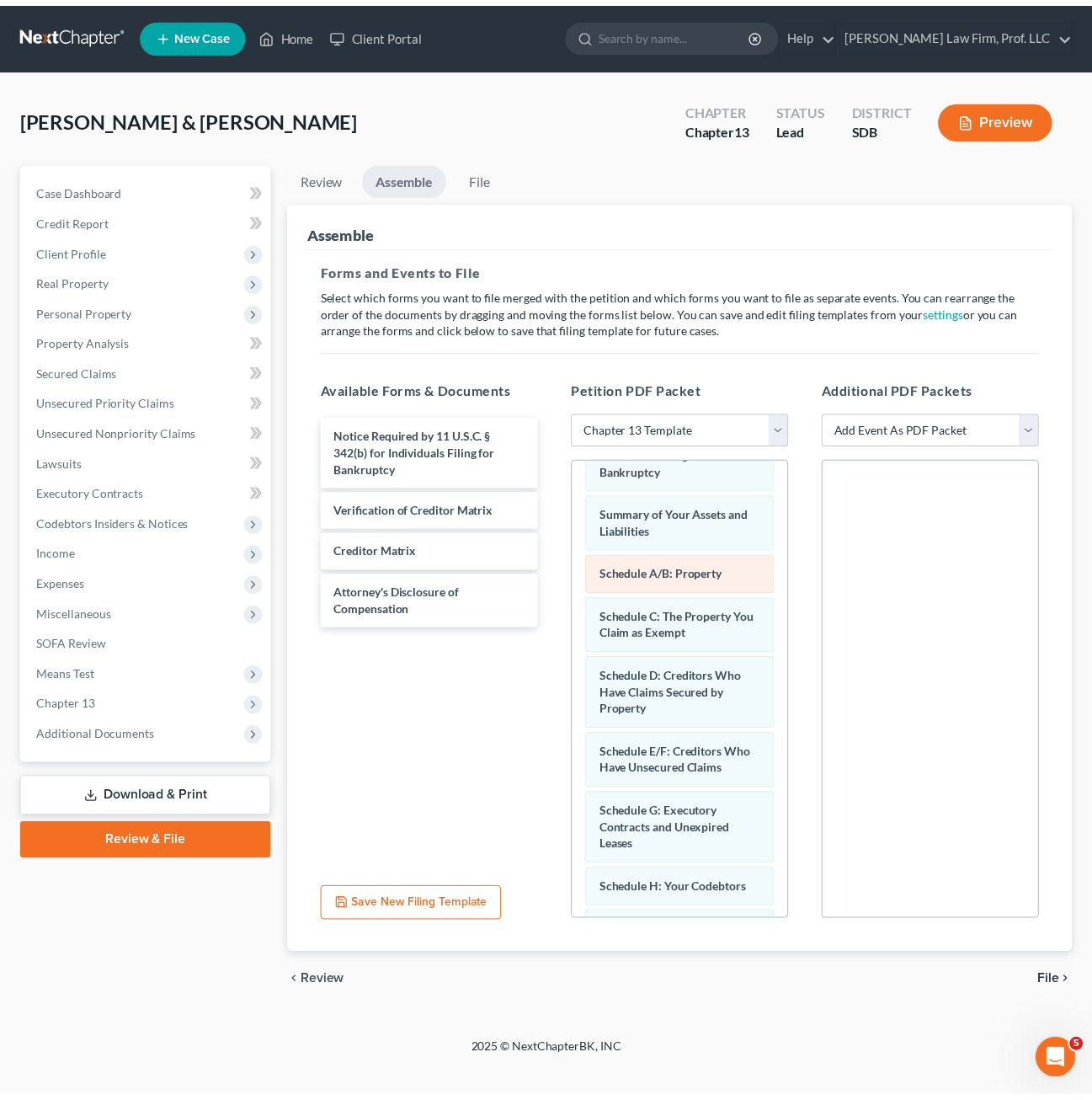
scroll to position [0, 0]
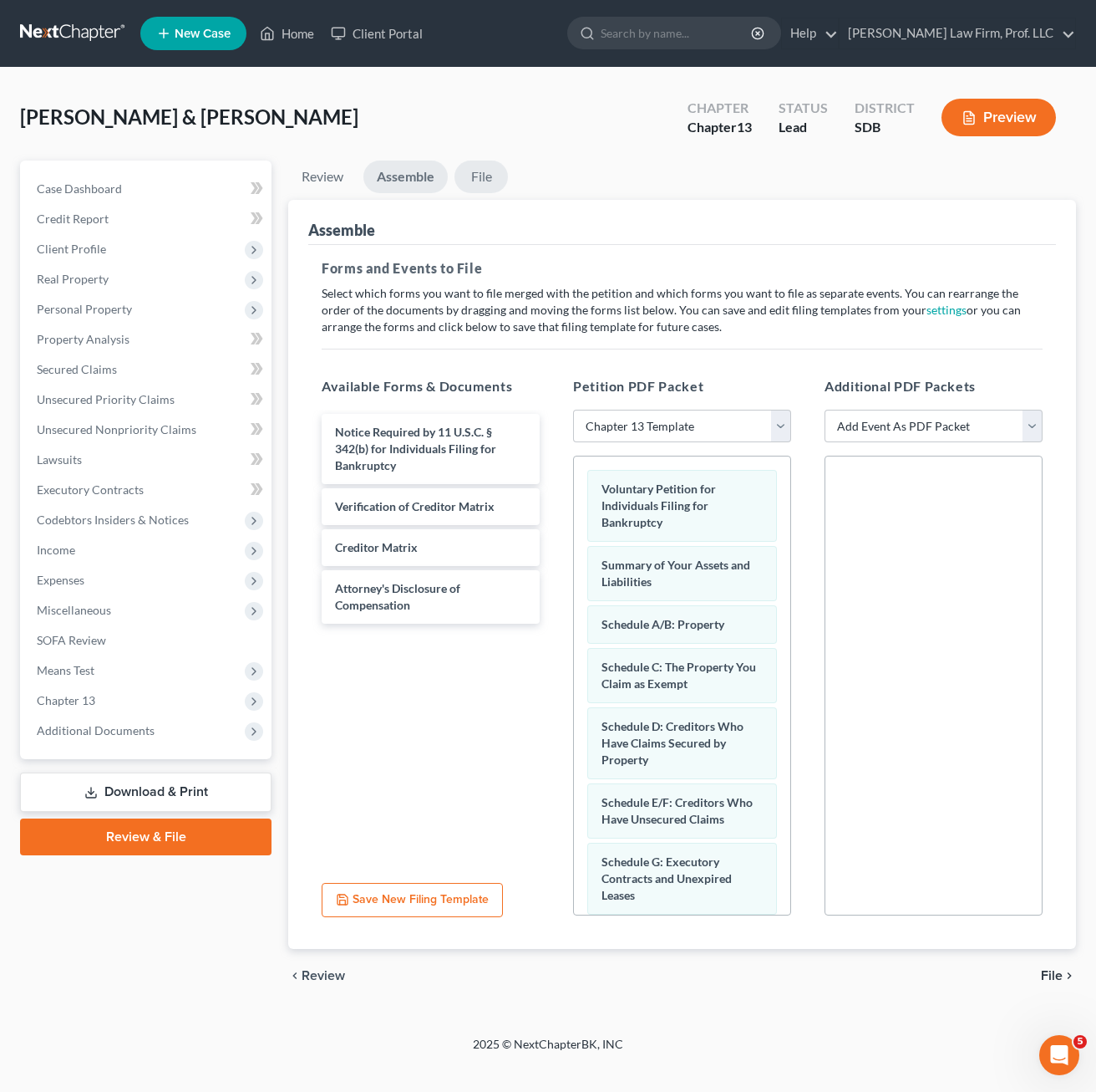
click at [494, 179] on link "File" at bounding box center [481, 177] width 54 height 33
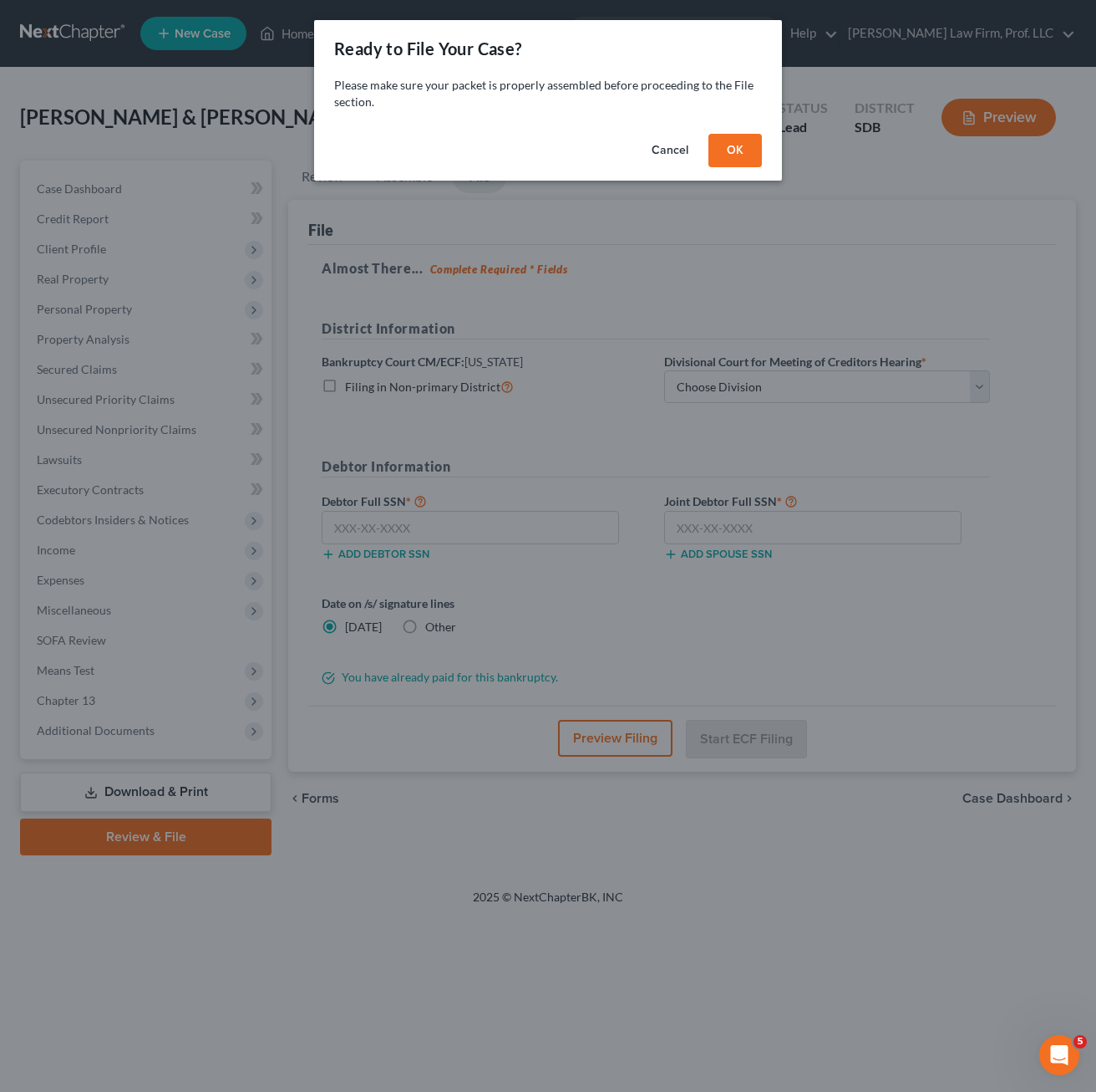
click at [737, 157] on button "OK" at bounding box center [735, 150] width 54 height 33
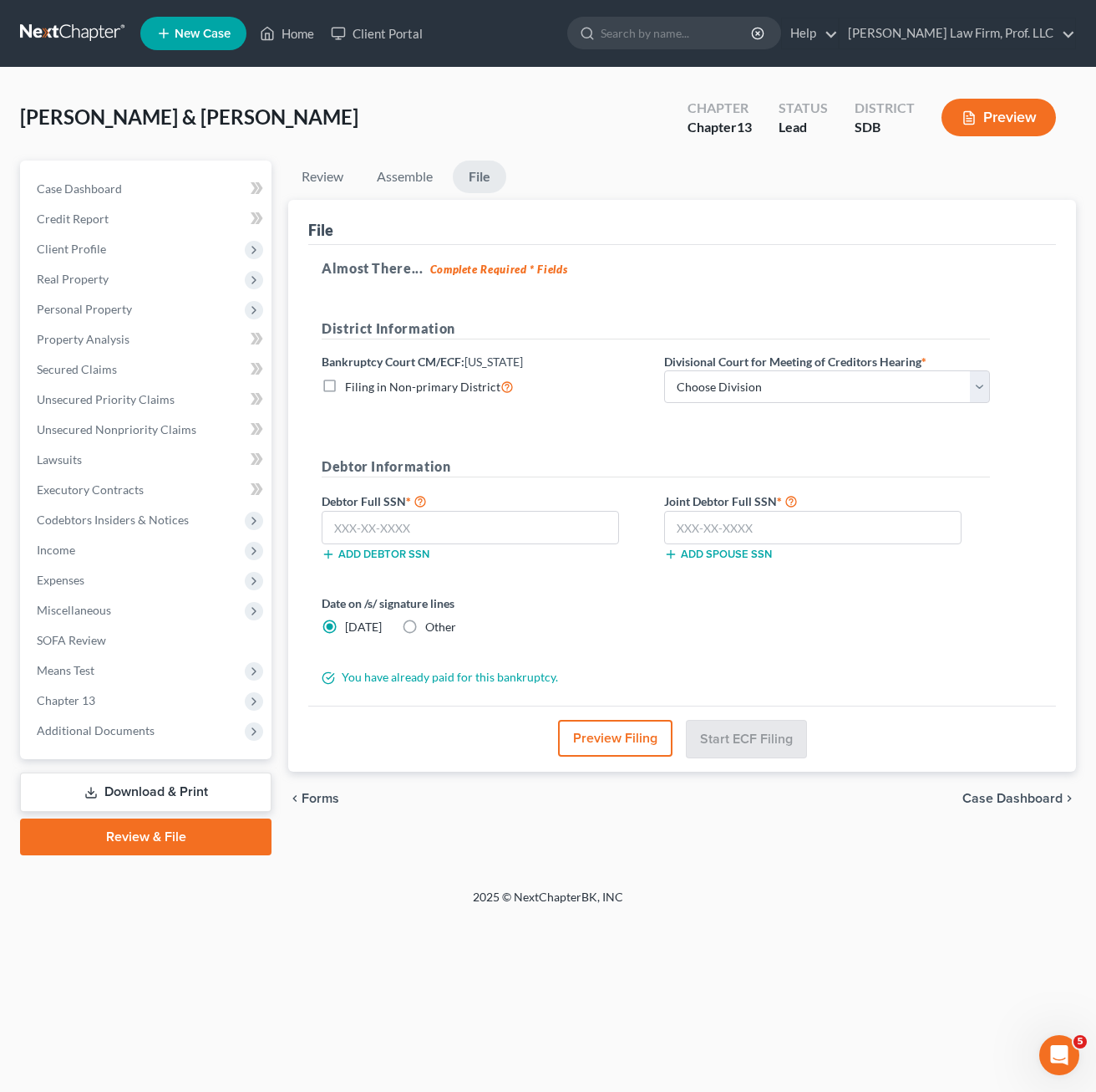
click at [954, 662] on form "District Information Bankruptcy Court CM/ECF: [US_STATE] Filing in Non-primary …" at bounding box center [655, 502] width 668 height 368
click at [547, 524] on input "text" at bounding box center [470, 527] width 298 height 33
type input "503-80-5691"
click at [1017, 618] on div "Almost There... Complete Required * Fields District Information Bankruptcy Cour…" at bounding box center [682, 475] width 748 height 461
click at [803, 531] on input "text" at bounding box center [812, 527] width 298 height 33
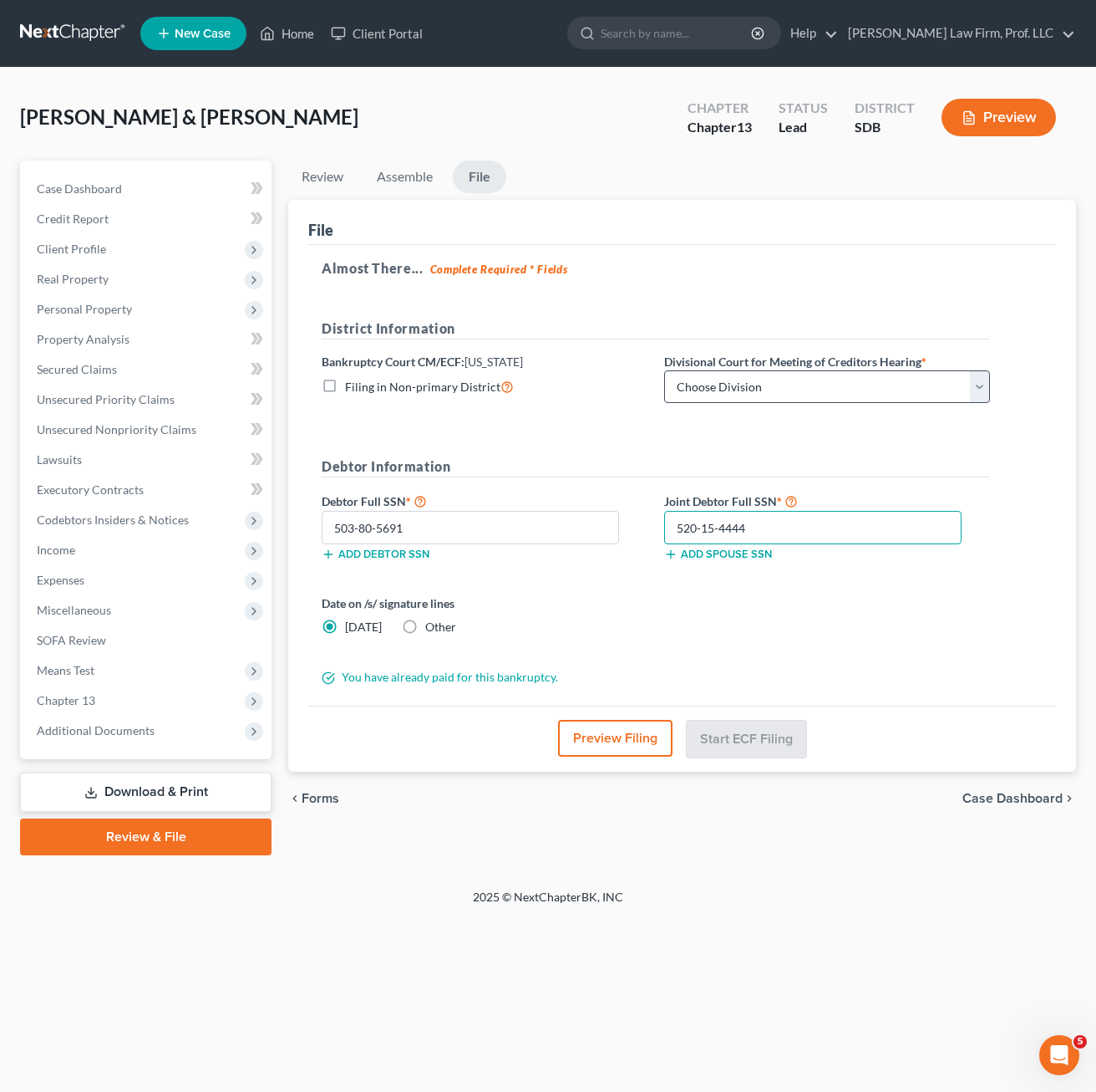
type input "520-15-4444"
click at [818, 384] on select "Choose Division [GEOGRAPHIC_DATA] [GEOGRAPHIC_DATA] [GEOGRAPHIC_DATA]" at bounding box center [826, 387] width 326 height 33
select select "3"
click at [664, 370] on select "Choose Division [GEOGRAPHIC_DATA] [GEOGRAPHIC_DATA] [GEOGRAPHIC_DATA]" at bounding box center [826, 387] width 326 height 33
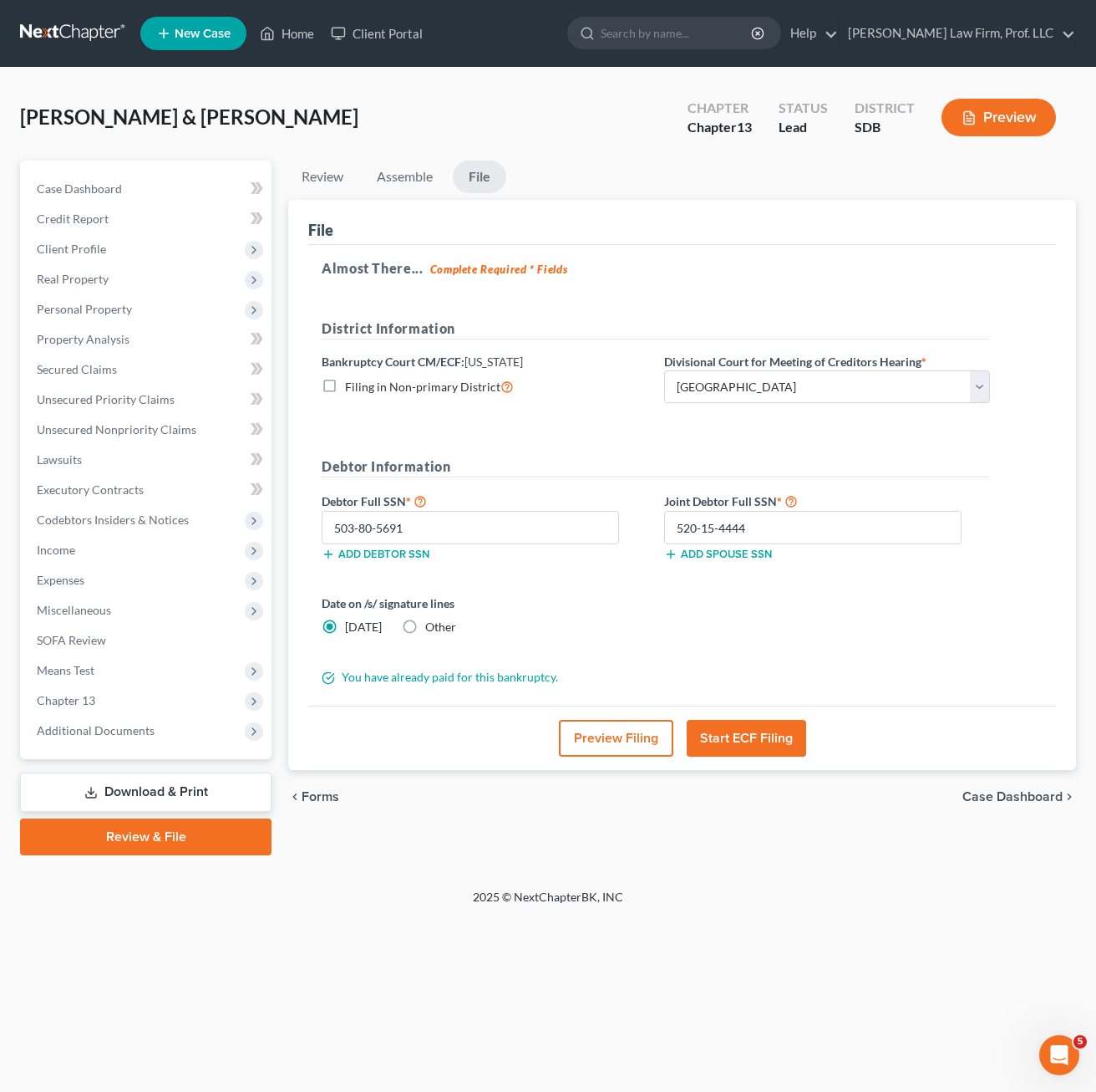
click at [702, 647] on div "Date on /s/ signature lines [DATE] Other" at bounding box center [656, 621] width 685 height 54
click at [767, 748] on button "Start ECF Filing" at bounding box center [746, 738] width 119 height 37
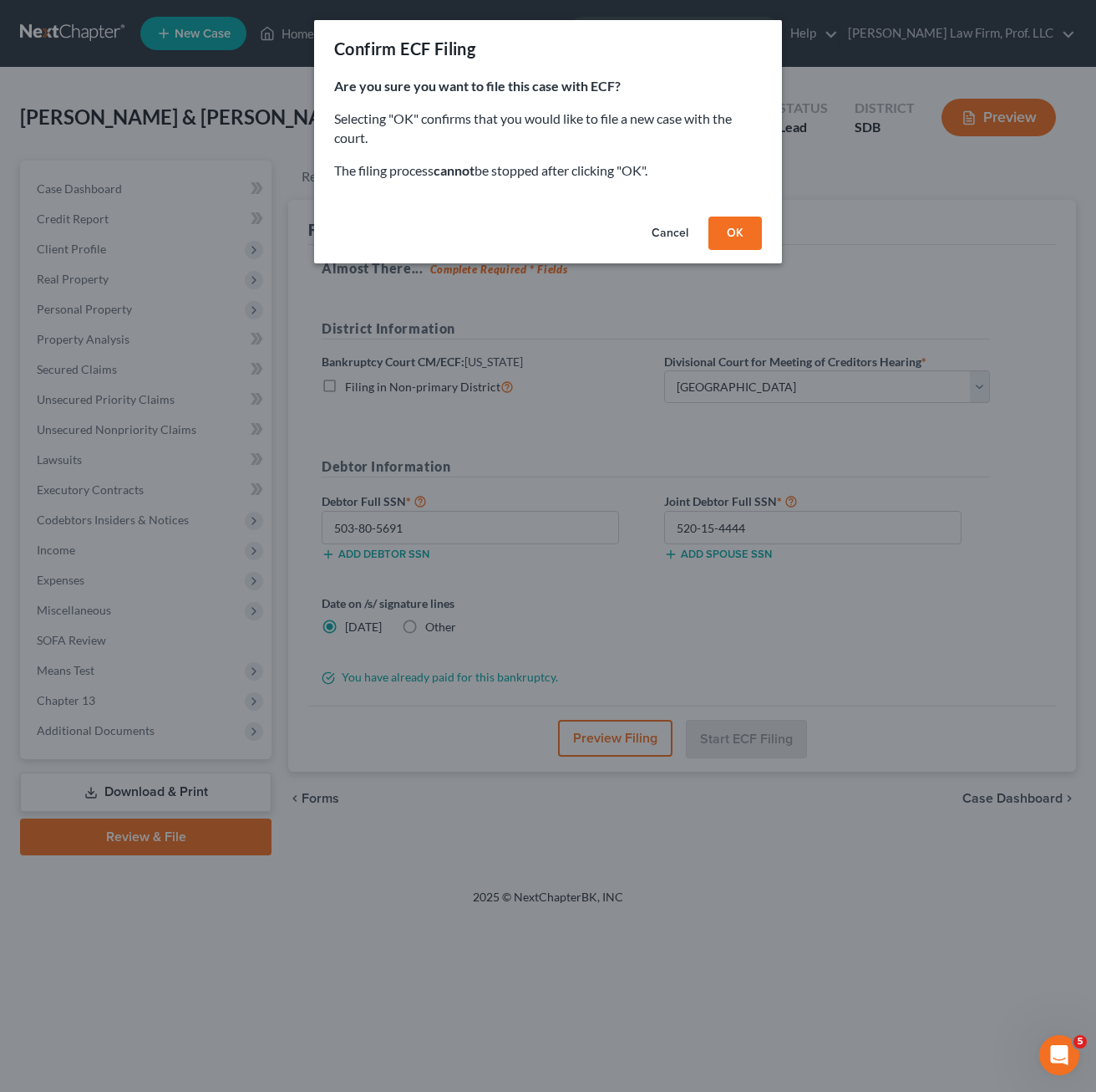
click at [720, 235] on button "OK" at bounding box center [735, 233] width 54 height 33
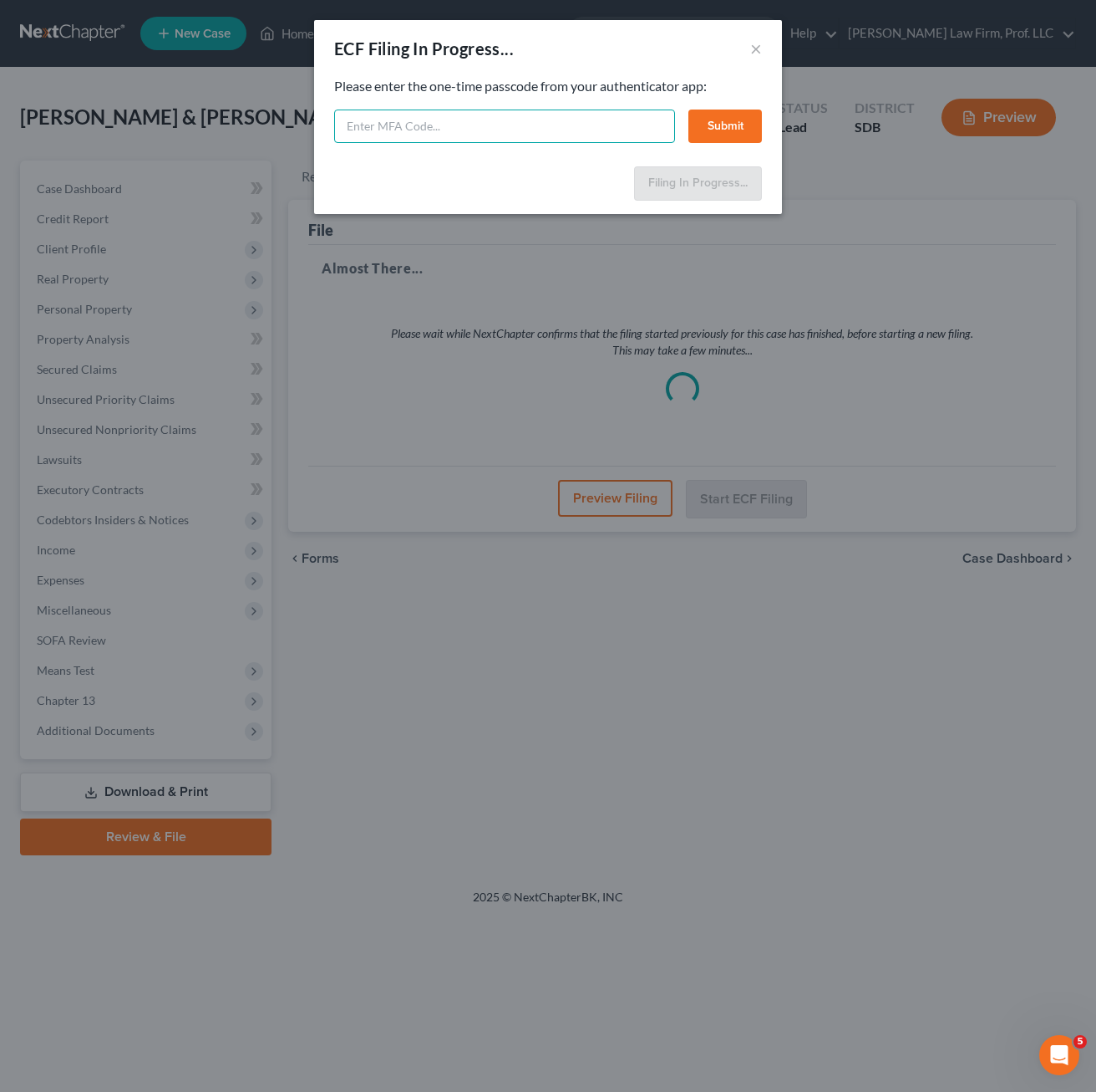
click at [527, 127] on input "text" at bounding box center [505, 127] width 341 height 33
type input "836715"
click at [739, 117] on button "Submit" at bounding box center [725, 127] width 74 height 33
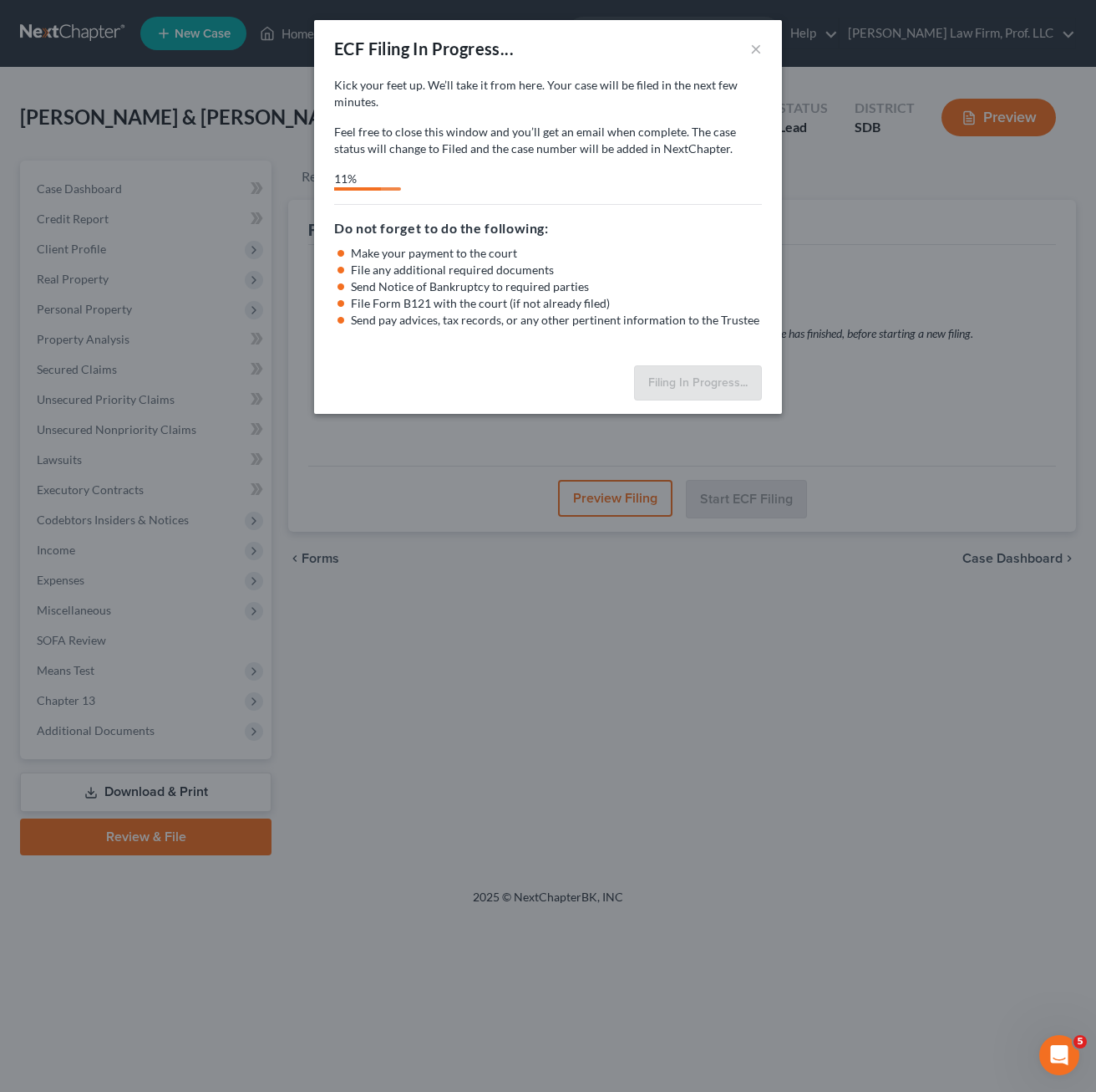
select select "3"
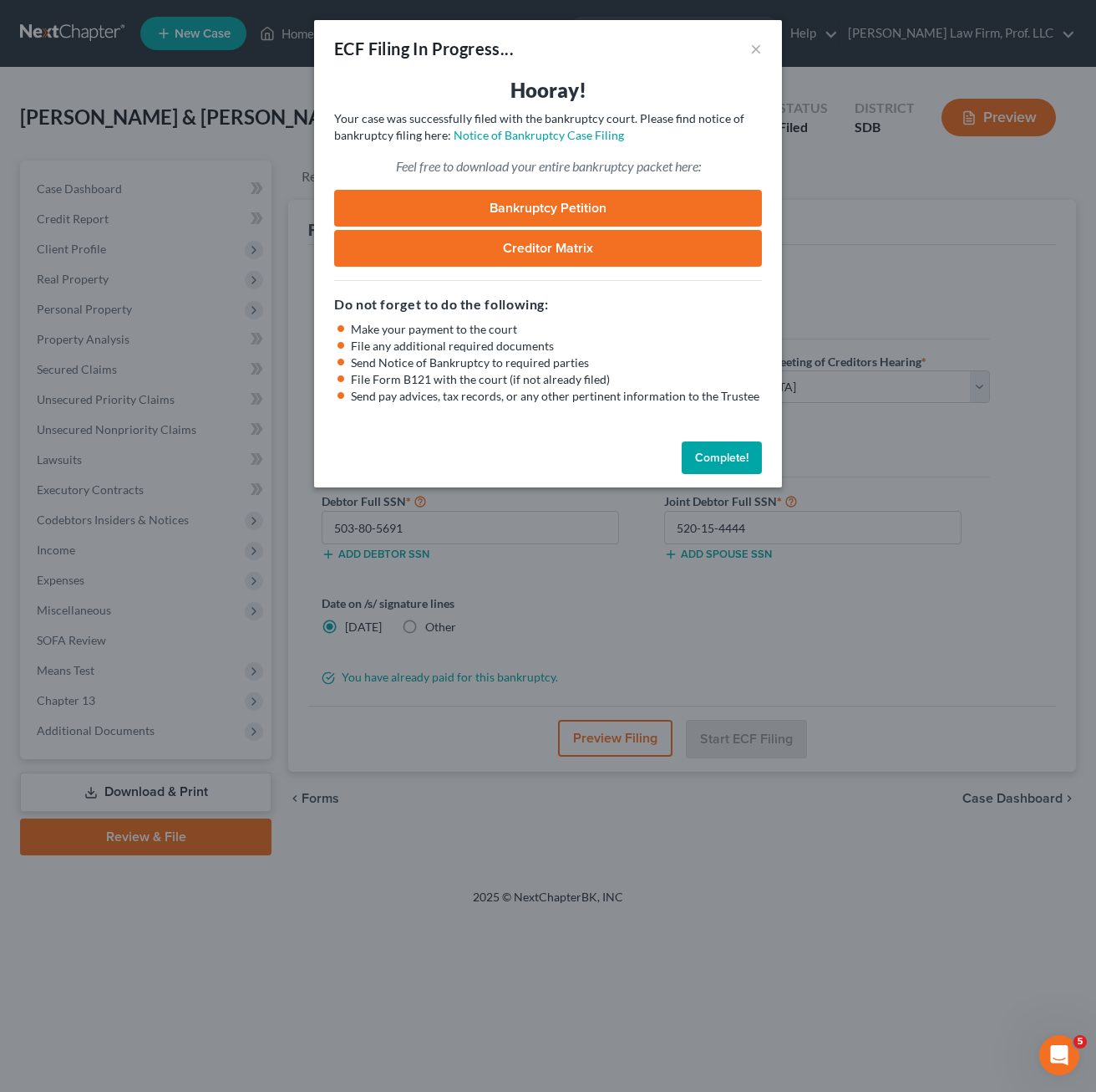
drag, startPoint x: 711, startPoint y: 462, endPoint x: 710, endPoint y: 475, distance: 13.0
click at [711, 462] on button "Complete!" at bounding box center [721, 458] width 80 height 33
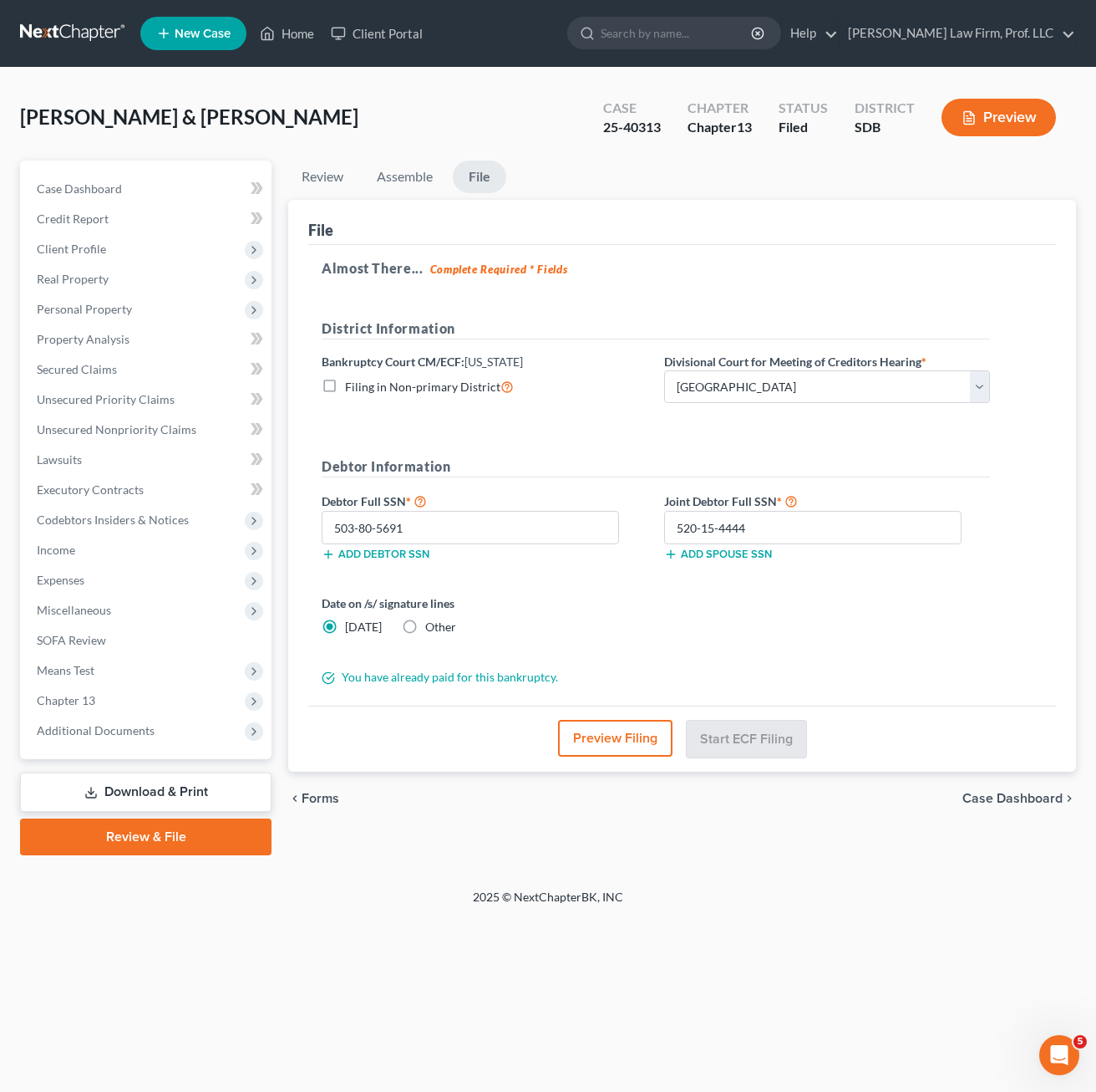
drag, startPoint x: 676, startPoint y: 243, endPoint x: 574, endPoint y: 205, distance: 108.8
click at [676, 242] on div "File" at bounding box center [682, 221] width 748 height 45
drag, startPoint x: 290, startPoint y: 25, endPoint x: 295, endPoint y: 46, distance: 21.6
click at [292, 25] on link "Home" at bounding box center [286, 33] width 71 height 30
